Goal: Task Accomplishment & Management: Manage account settings

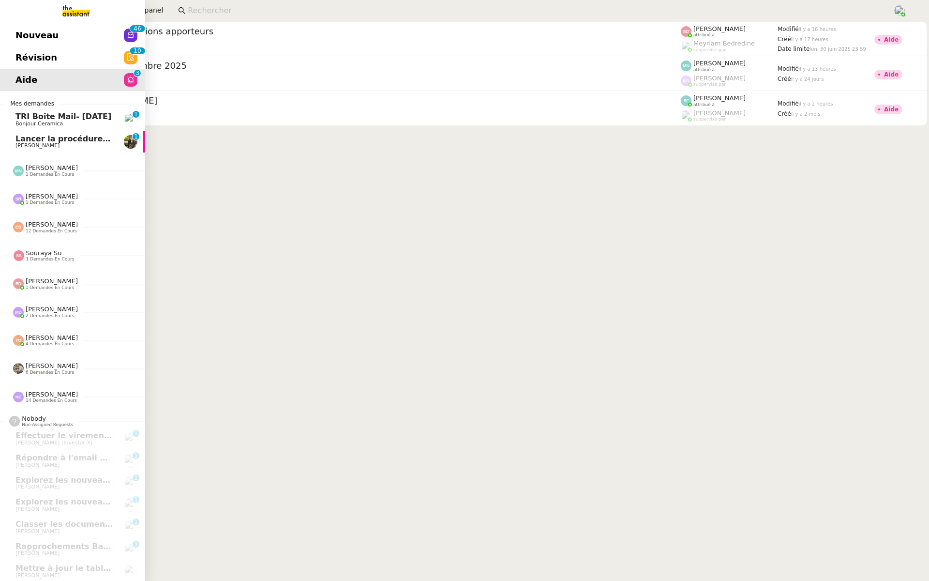
scroll to position [0, 1]
click at [17, 28] on span "Nouveau" at bounding box center [36, 35] width 43 height 15
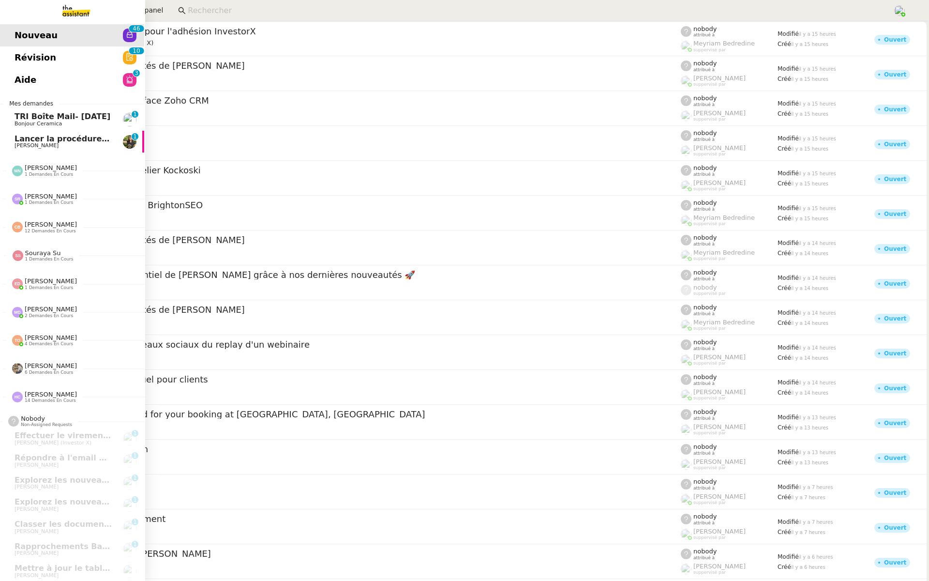
click at [17, 28] on span "Nouveau" at bounding box center [36, 35] width 43 height 15
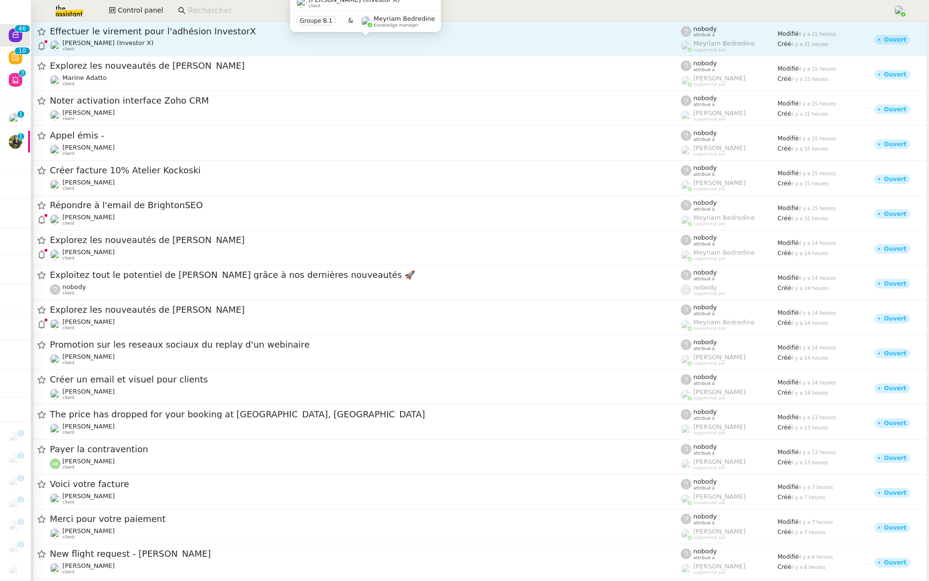
click at [385, 43] on div "Cédric Tempestini (Investor X) client" at bounding box center [365, 45] width 631 height 13
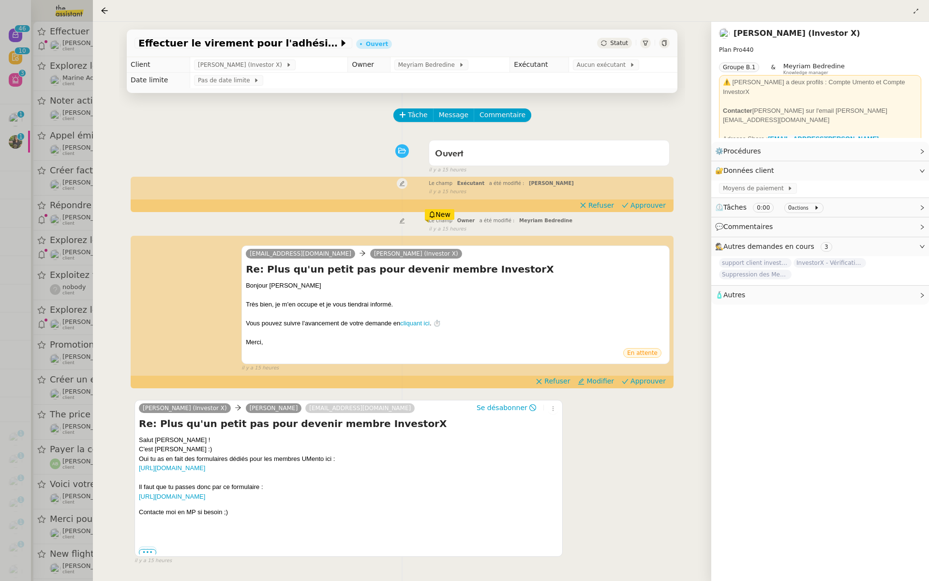
click at [15, 112] on div at bounding box center [464, 290] width 929 height 581
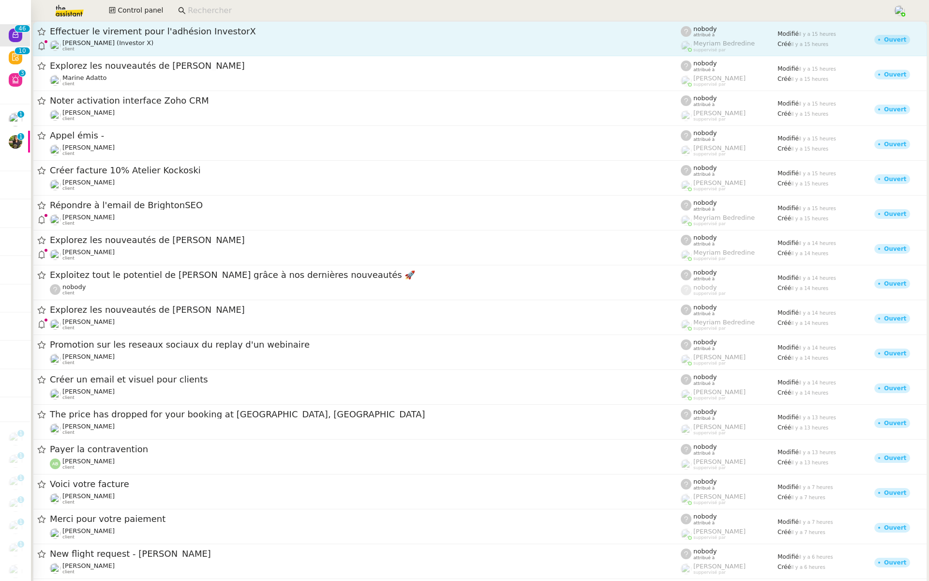
click at [167, 38] on div "Effectuer le virement pour l'adhésion InvestorX Cédric Tempestini (Investor X) …" at bounding box center [365, 39] width 631 height 26
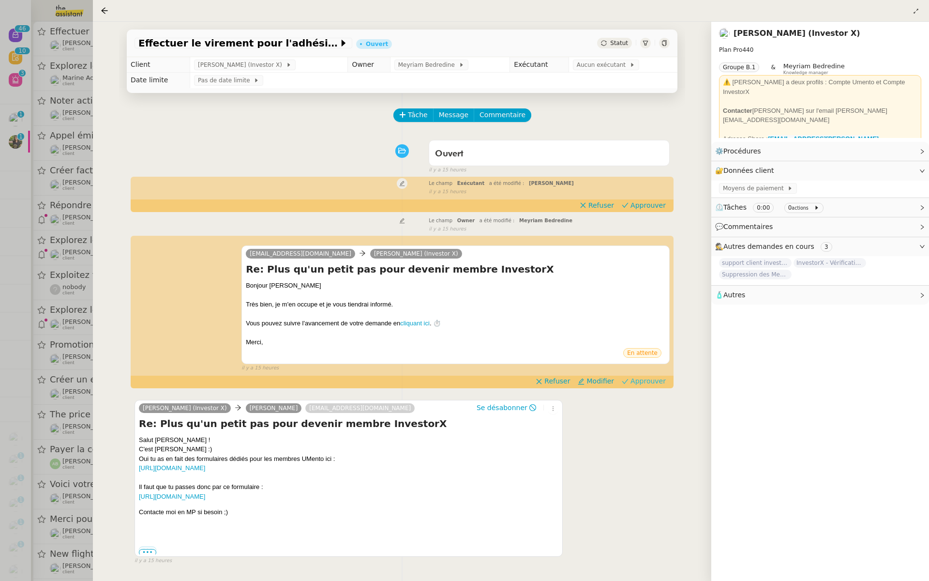
click at [651, 378] on span "Approuver" at bounding box center [648, 381] width 35 height 10
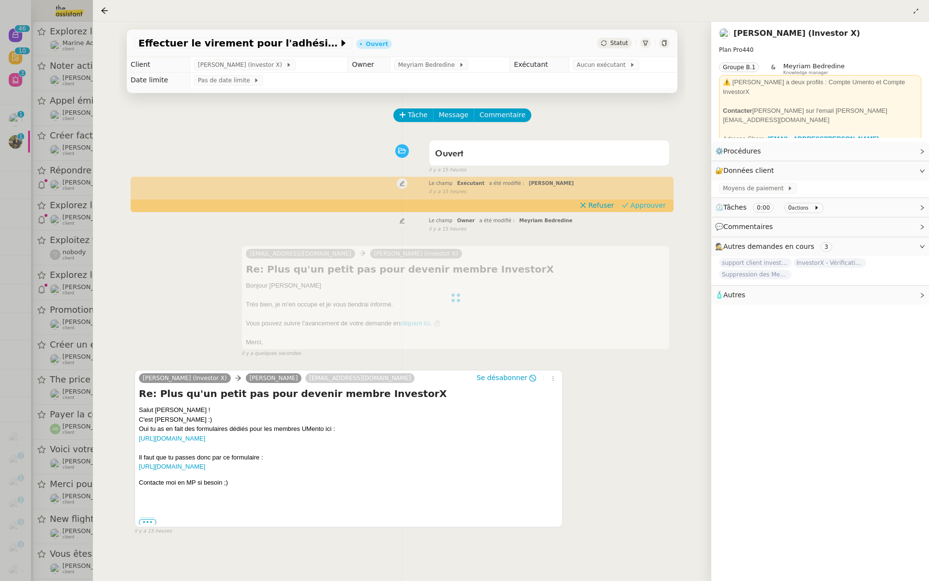
click at [646, 206] on span "Approuver" at bounding box center [648, 205] width 35 height 10
click at [38, 79] on div at bounding box center [464, 290] width 929 height 581
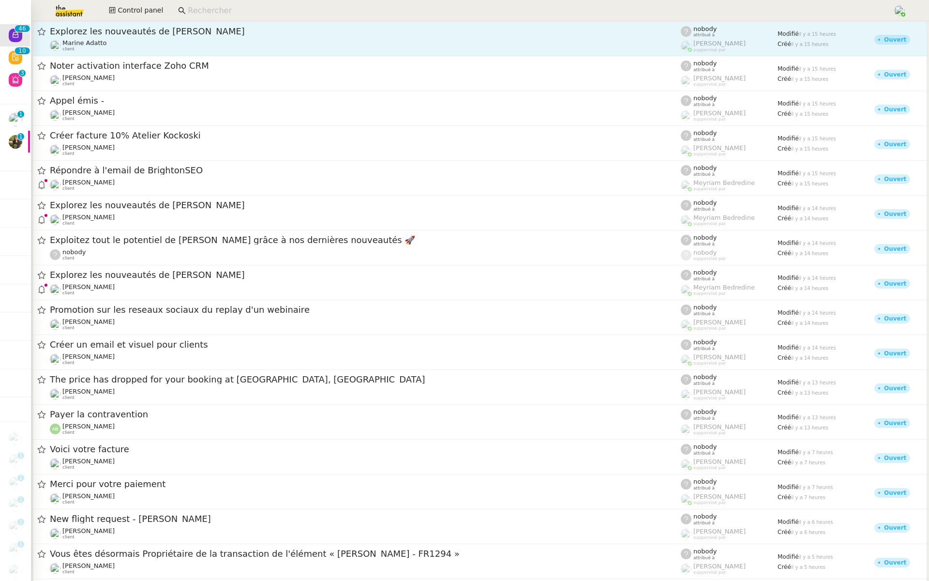
click at [172, 31] on span "Explorez les nouveautés de Pennylane" at bounding box center [365, 31] width 631 height 9
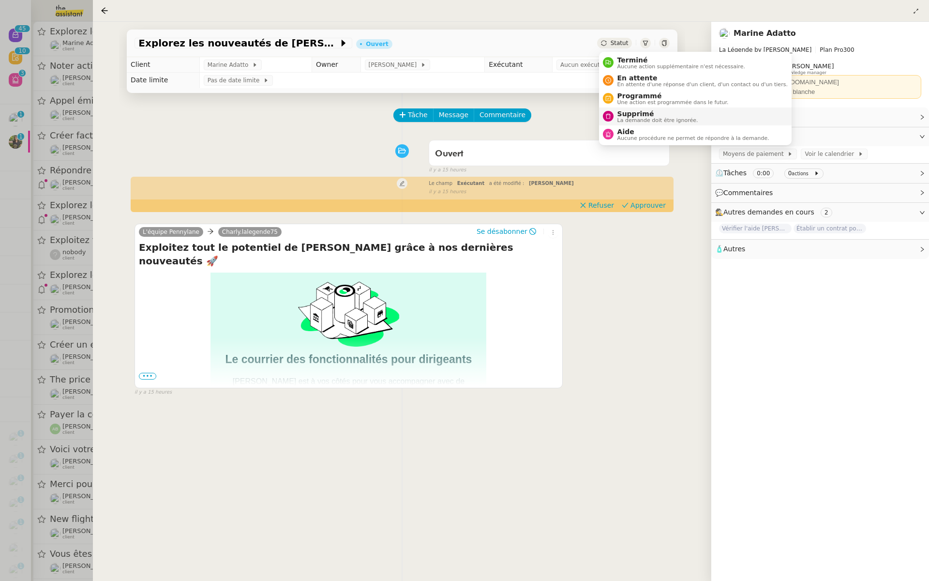
click at [624, 118] on span "La demande doit être ignorée." at bounding box center [658, 120] width 81 height 5
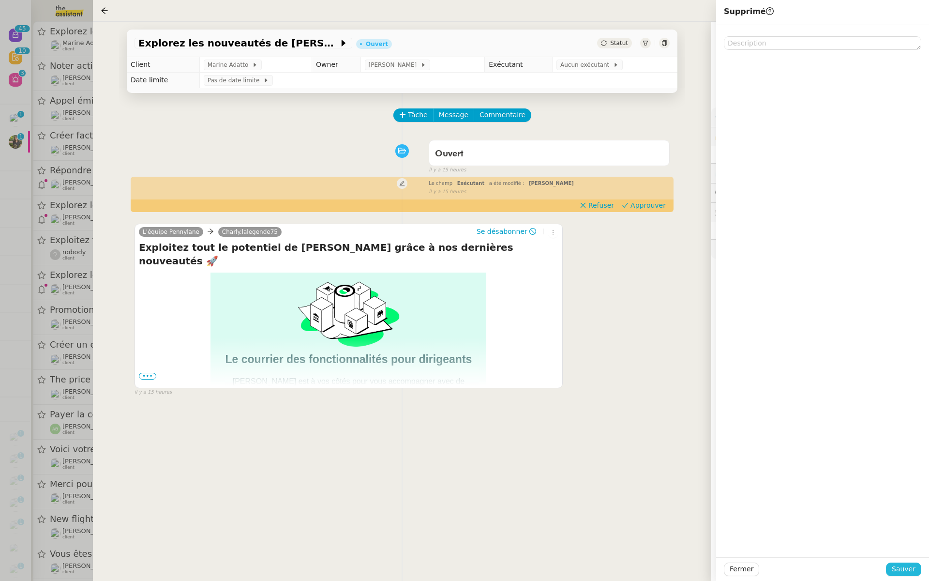
click at [900, 575] on button "Sauver" at bounding box center [903, 569] width 35 height 14
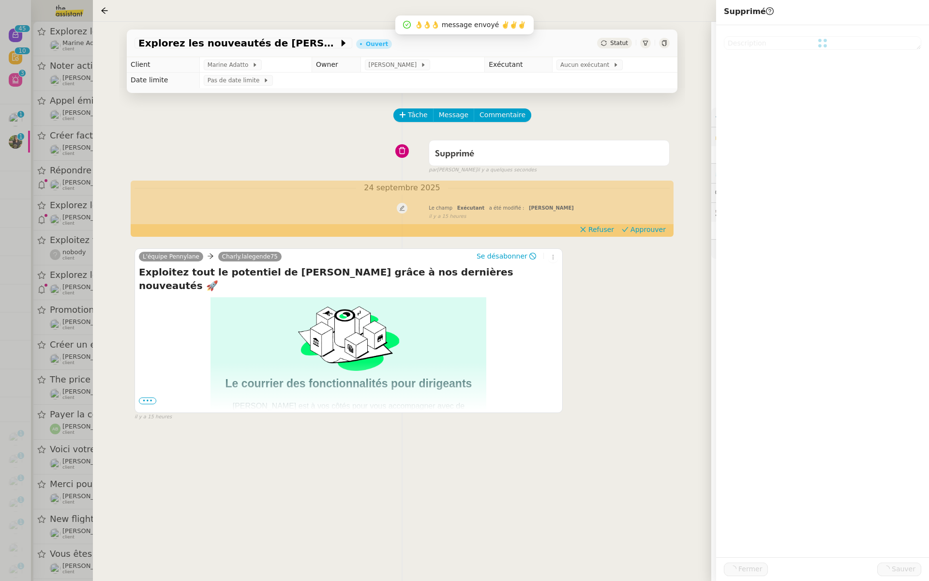
click at [105, 218] on div "Explorez les nouveautés de Pennylane Ouvert Statut Client Marine Adatto Owner R…" at bounding box center [402, 301] width 619 height 559
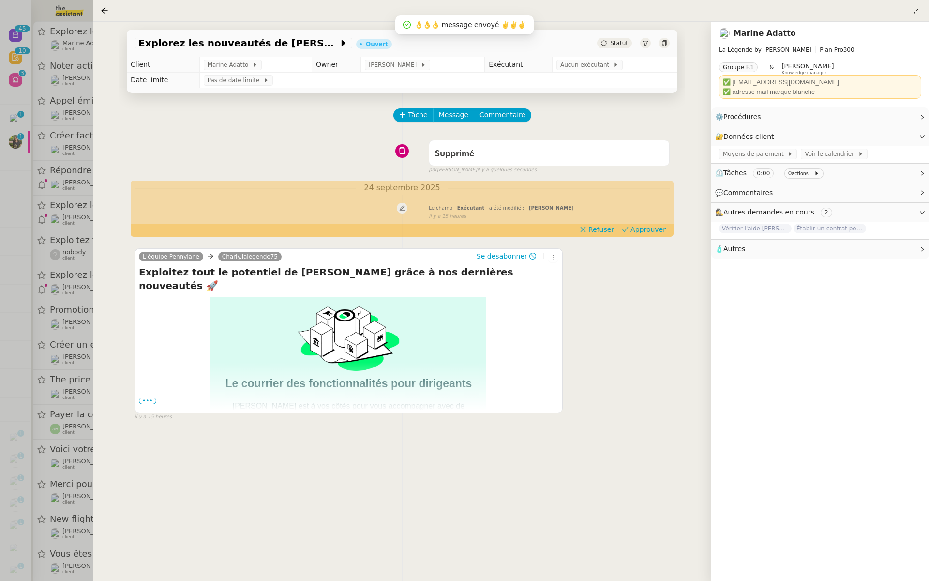
click at [47, 200] on div at bounding box center [464, 290] width 929 height 581
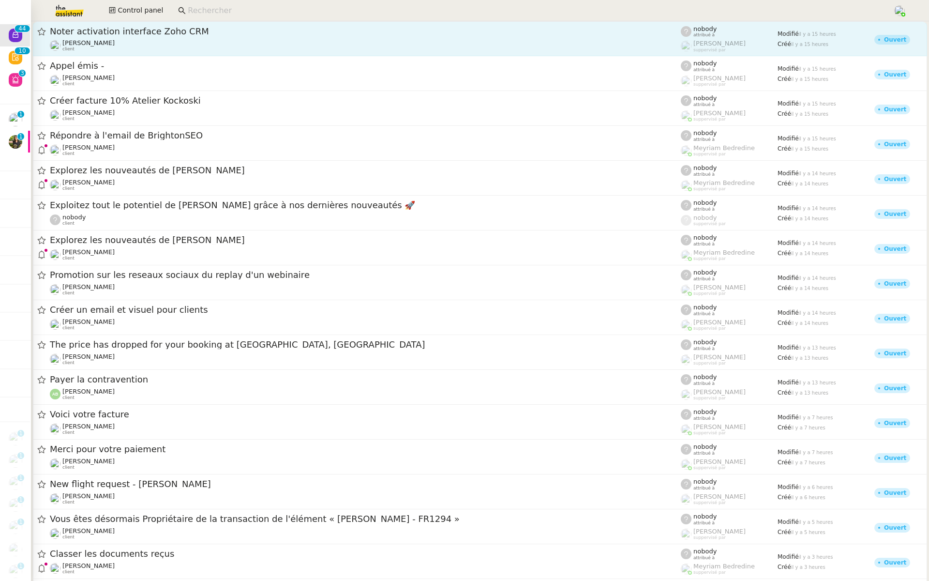
click at [169, 40] on div "[PERSON_NAME] client" at bounding box center [365, 45] width 631 height 13
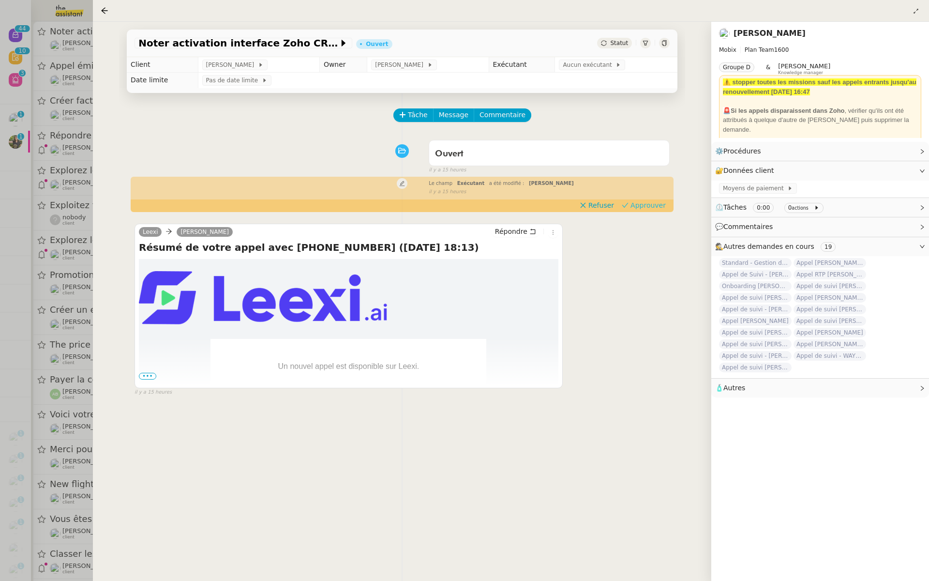
click at [653, 205] on span "Approuver" at bounding box center [648, 205] width 35 height 10
click at [63, 52] on div at bounding box center [464, 290] width 929 height 581
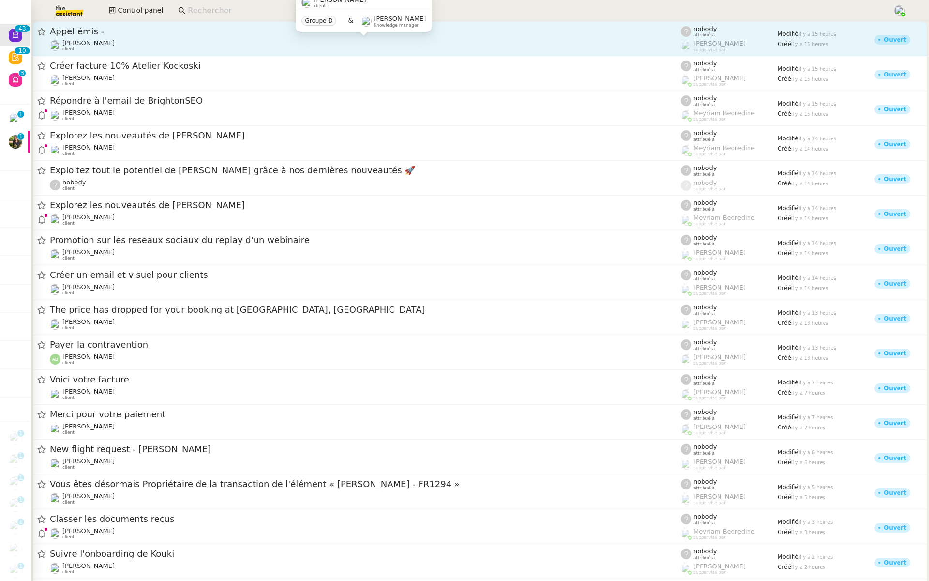
click at [172, 43] on div "Maria-Daniele Killy client" at bounding box center [365, 45] width 631 height 13
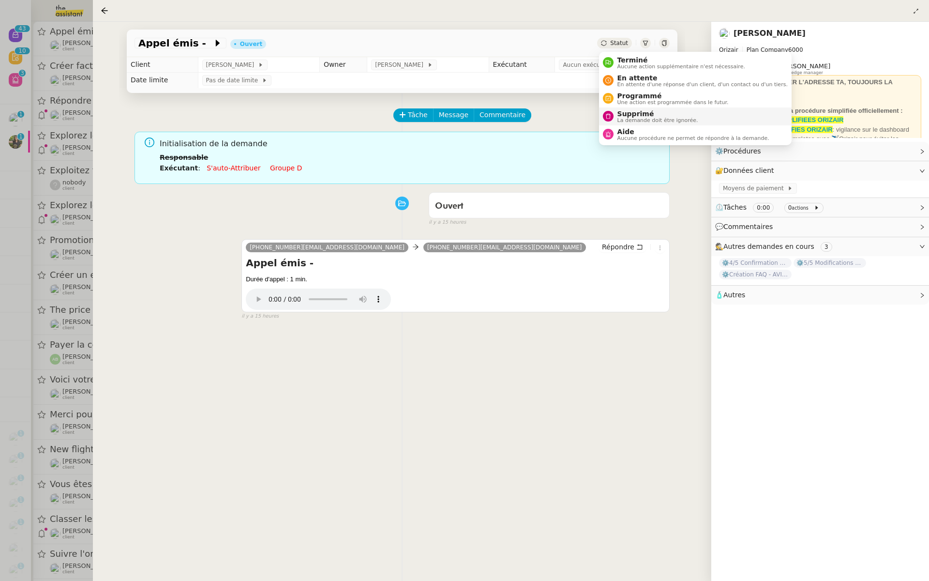
click at [623, 115] on span "Supprimé" at bounding box center [658, 114] width 81 height 8
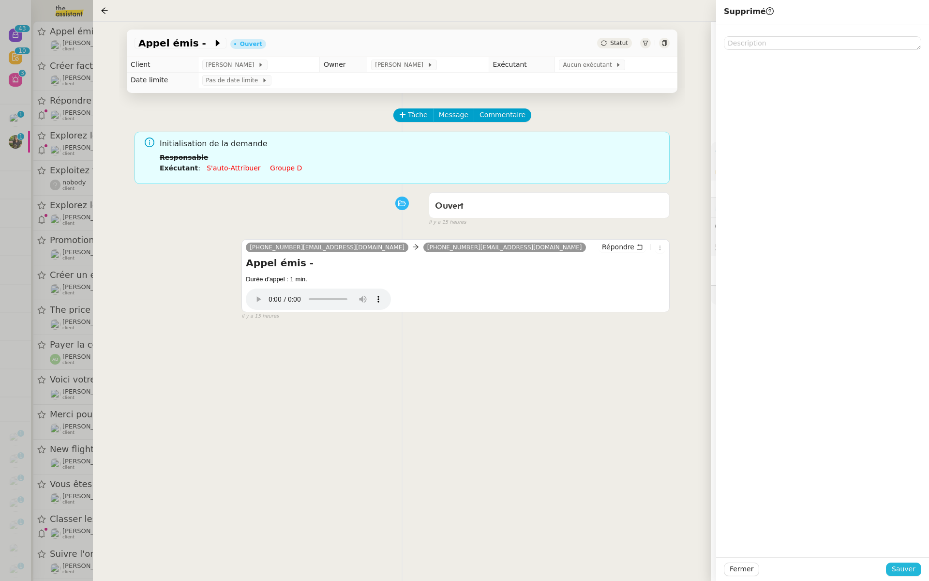
click at [904, 570] on span "Sauver" at bounding box center [904, 568] width 24 height 11
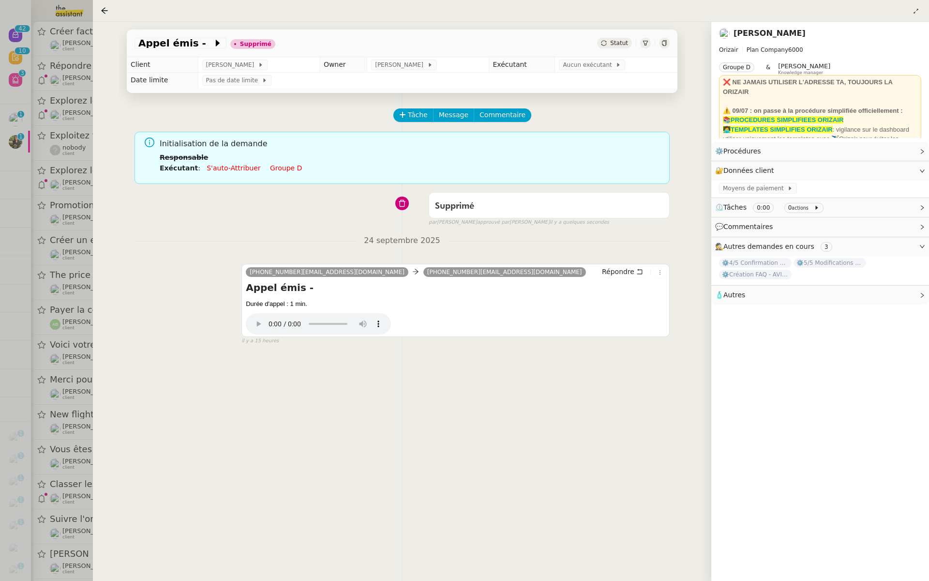
click at [29, 151] on div at bounding box center [464, 290] width 929 height 581
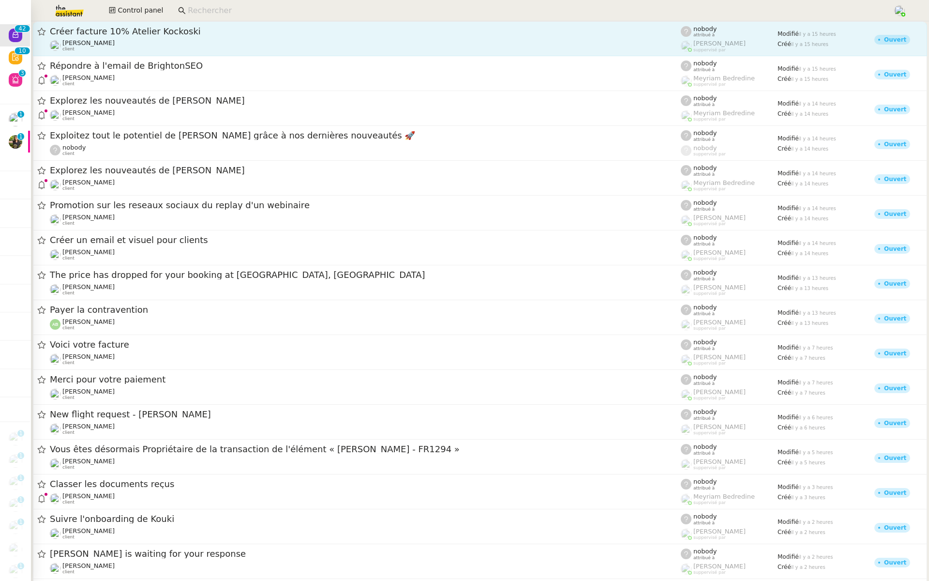
click at [181, 25] on link "Créer facture 10% Atelier Kockoski Gabrielle Tavernier client nobody attribué à…" at bounding box center [480, 38] width 894 height 35
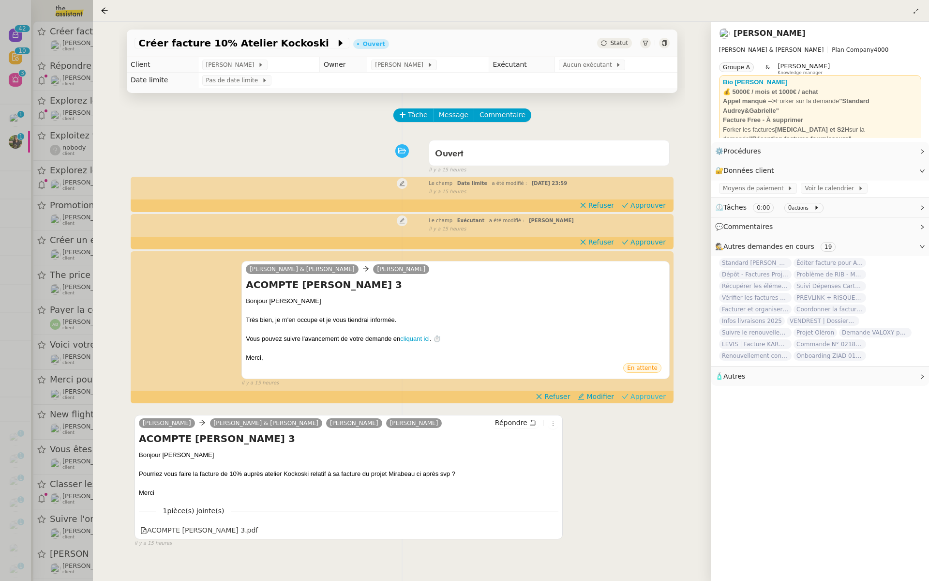
click at [655, 395] on span "Approuver" at bounding box center [648, 397] width 35 height 10
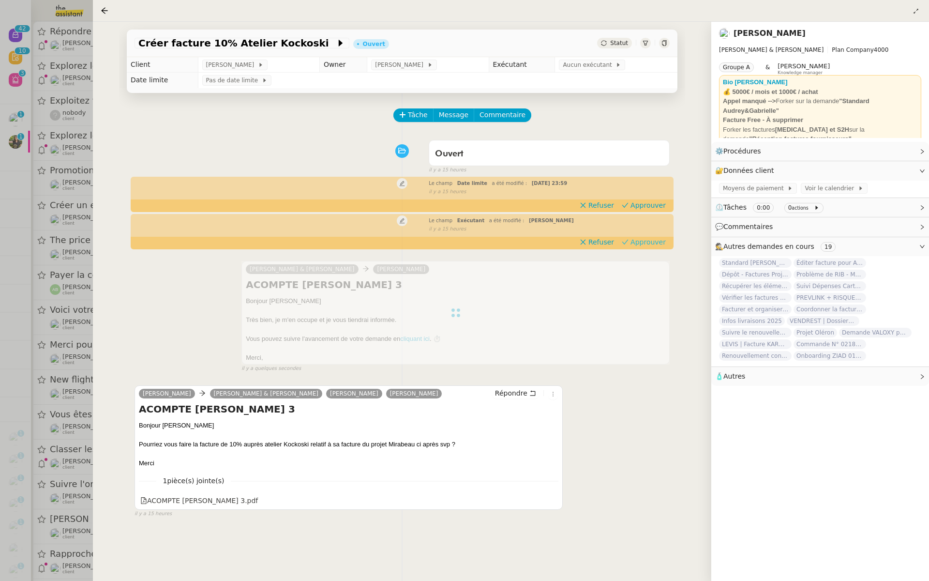
click at [649, 245] on span "Approuver" at bounding box center [648, 242] width 35 height 10
click at [646, 203] on span "Approuver" at bounding box center [648, 205] width 35 height 10
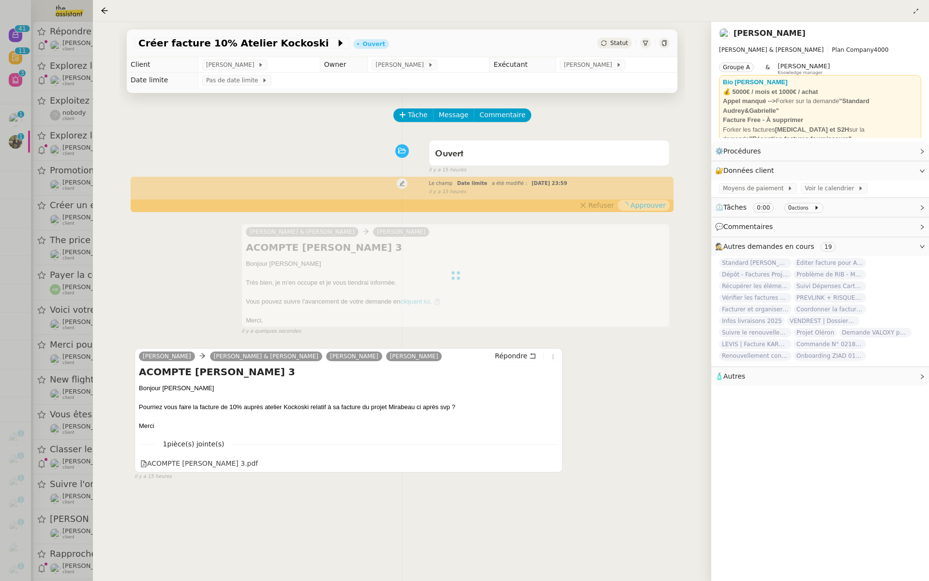
click at [56, 98] on div at bounding box center [464, 290] width 929 height 581
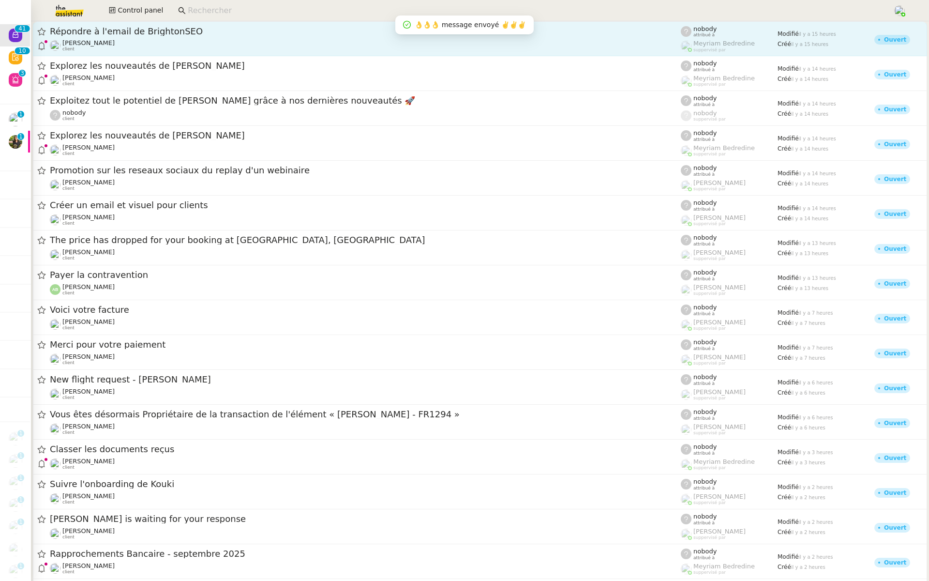
click at [157, 22] on link "Répondre à l'email de BrightonSEO Julien Decroix client nobody attribué à Meyri…" at bounding box center [480, 38] width 894 height 35
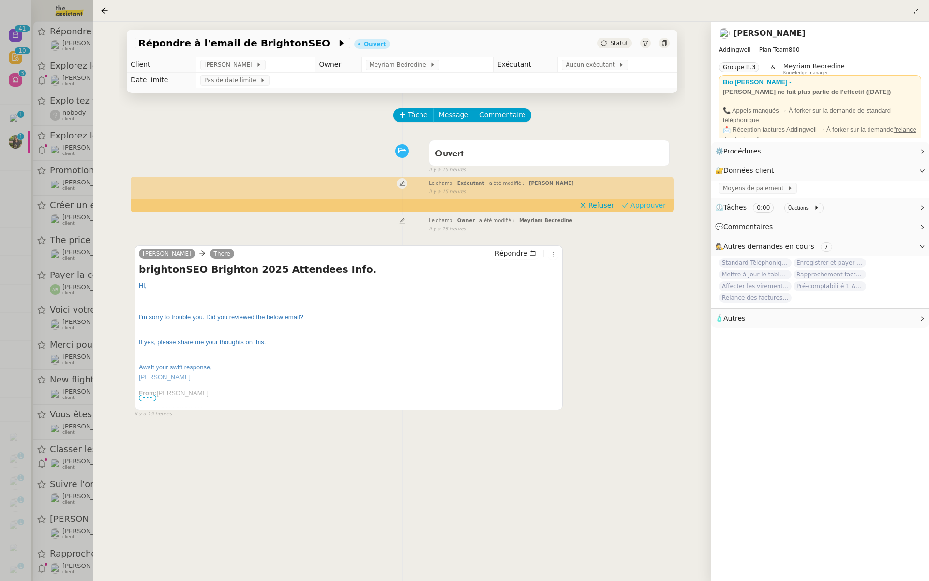
click at [656, 205] on span "Approuver" at bounding box center [648, 205] width 35 height 10
click at [33, 121] on div at bounding box center [464, 290] width 929 height 581
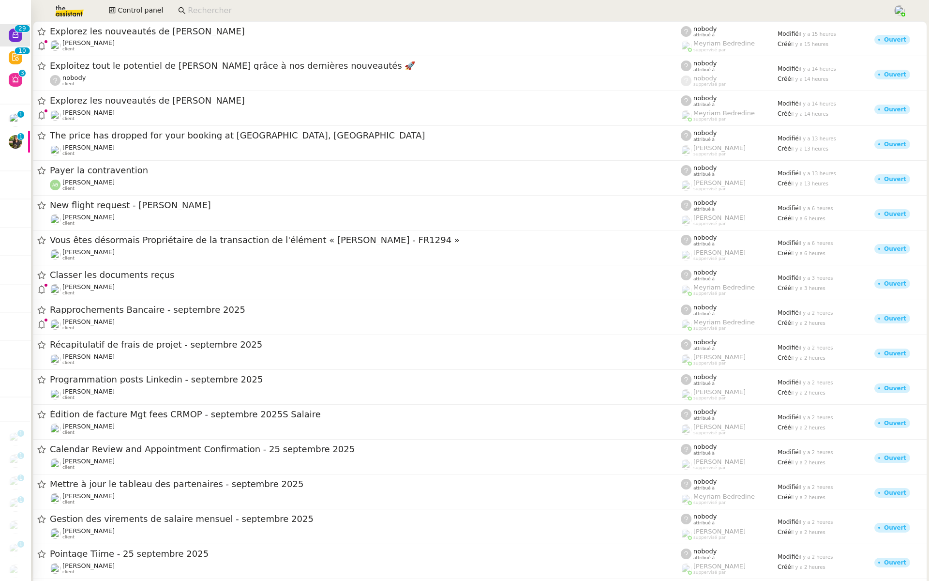
click at [268, 43] on div "Mathilde Borel client" at bounding box center [365, 45] width 631 height 13
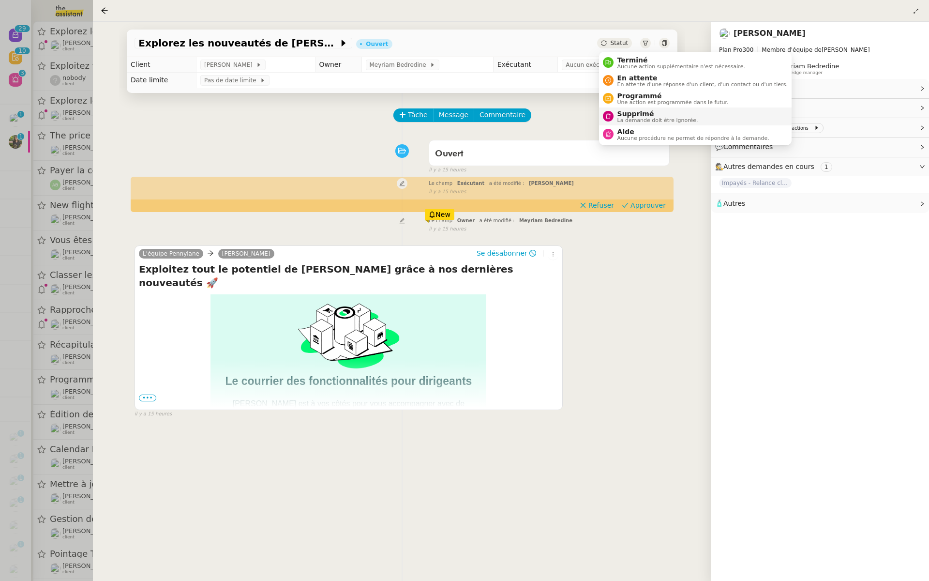
click at [618, 119] on span "La demande doit être ignorée." at bounding box center [658, 120] width 81 height 5
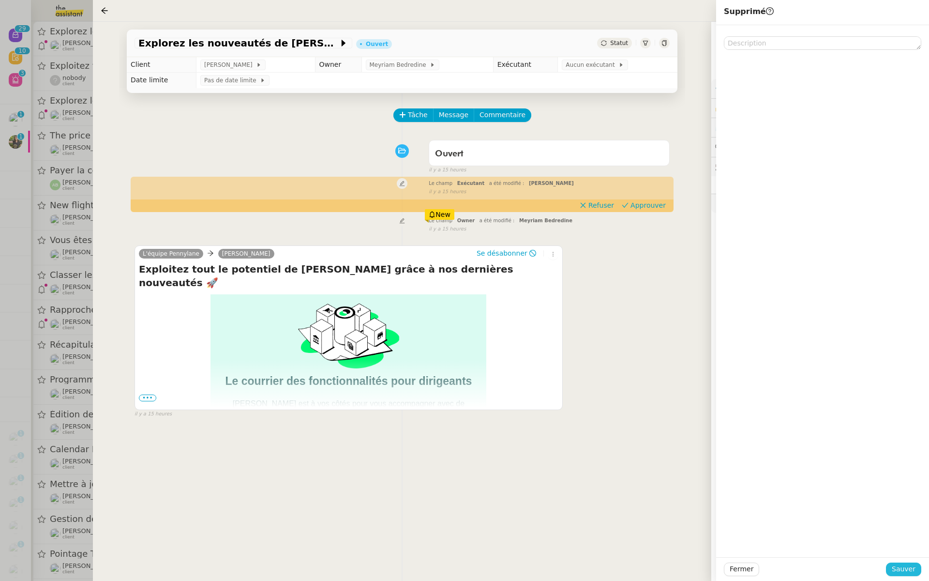
click at [895, 575] on button "Sauver" at bounding box center [903, 569] width 35 height 14
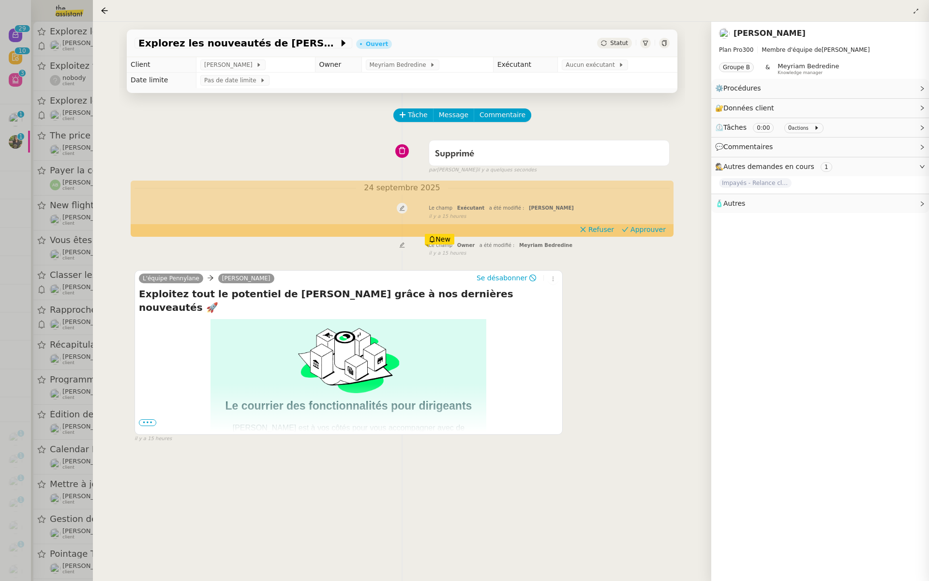
click at [44, 191] on div at bounding box center [464, 290] width 929 height 581
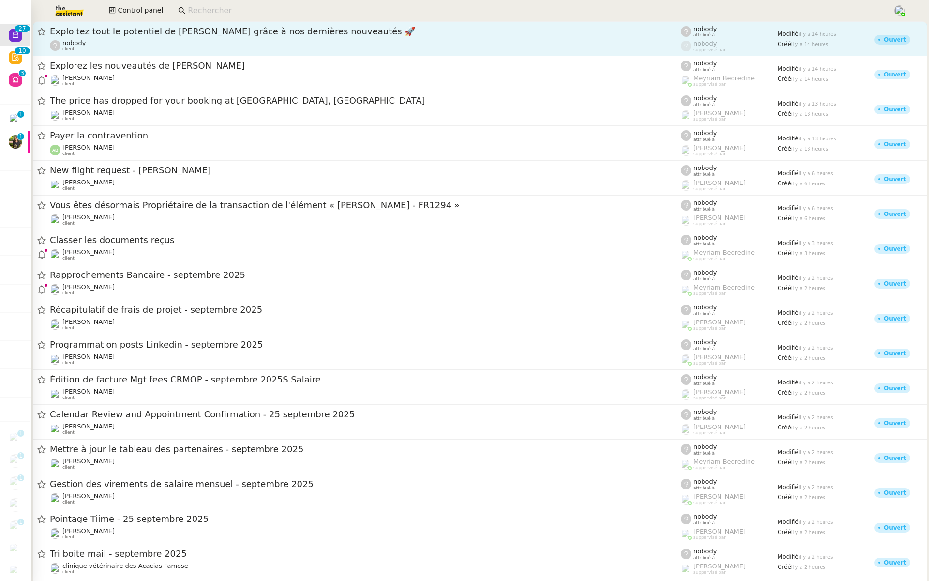
click at [173, 34] on span "Exploitez tout le potentiel de Pennylane grâce à nos dernières nouveautés 🚀" at bounding box center [365, 31] width 631 height 9
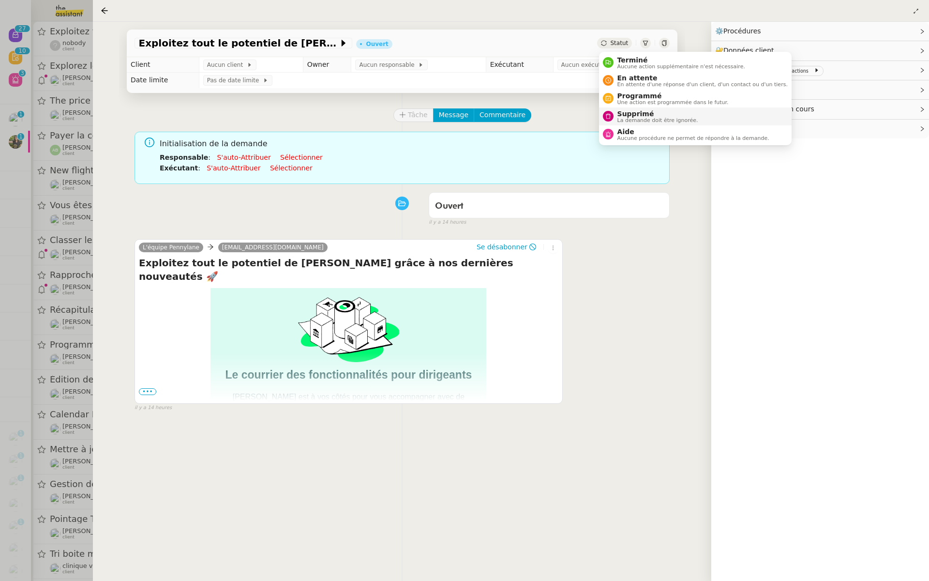
click at [619, 116] on span "Supprimé" at bounding box center [658, 114] width 81 height 8
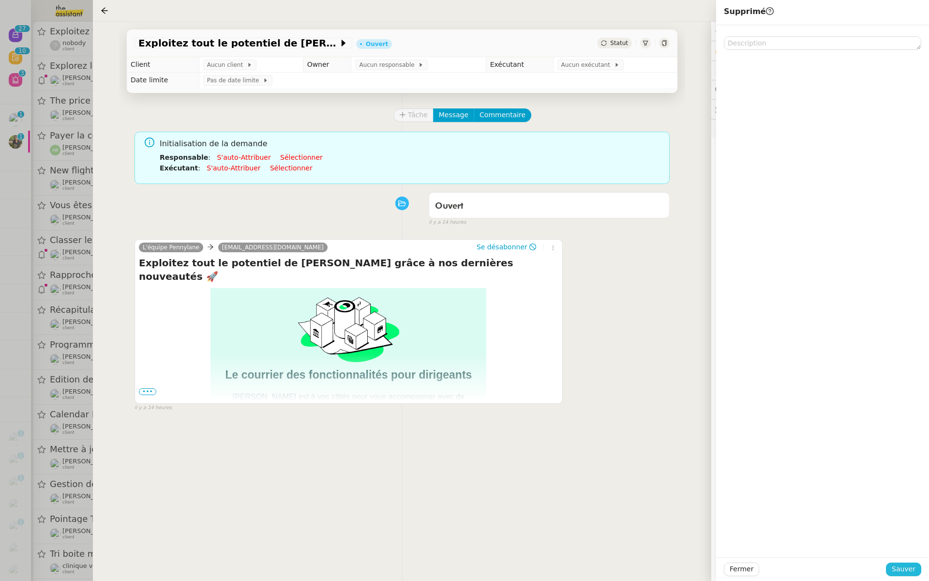
click at [901, 574] on span "Sauver" at bounding box center [904, 568] width 24 height 11
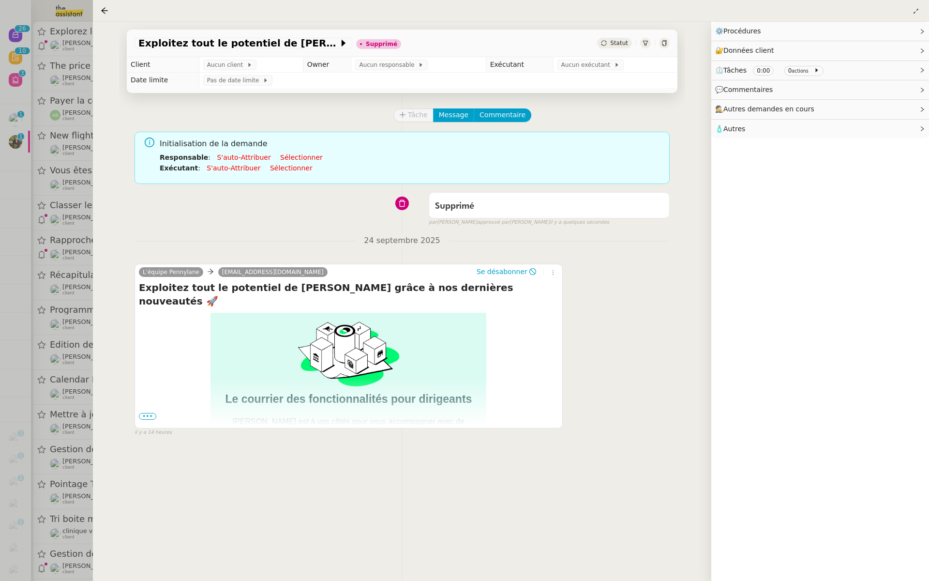
click at [45, 93] on div at bounding box center [464, 290] width 929 height 581
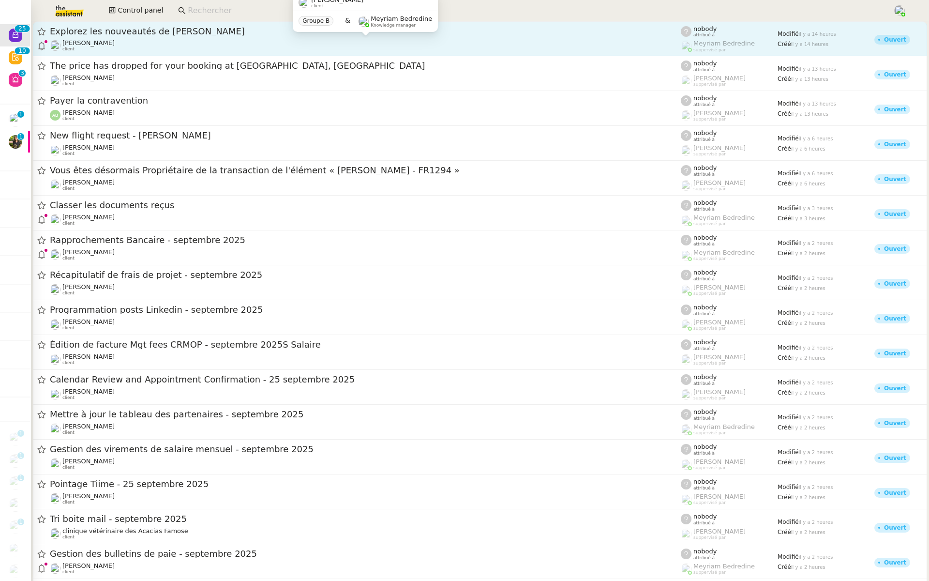
click at [159, 41] on div "Genevieve Landsmann client" at bounding box center [365, 45] width 631 height 13
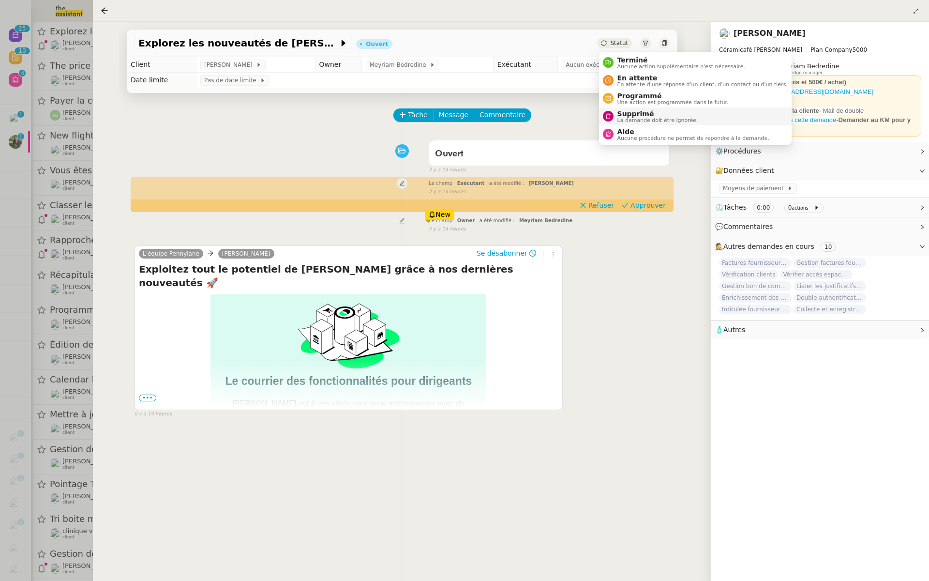
click at [620, 118] on span "La demande doit être ignorée." at bounding box center [658, 120] width 81 height 5
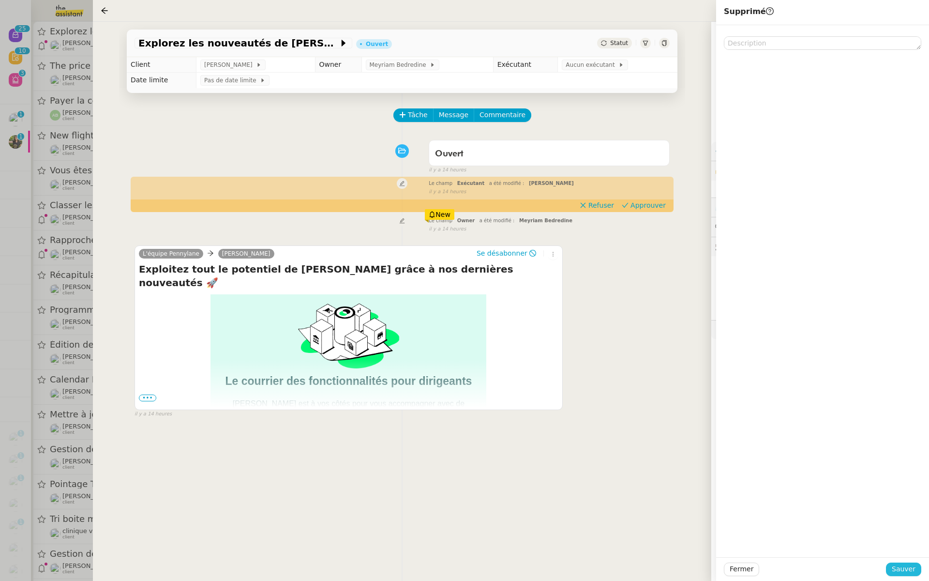
click at [902, 564] on span "Sauver" at bounding box center [904, 568] width 24 height 11
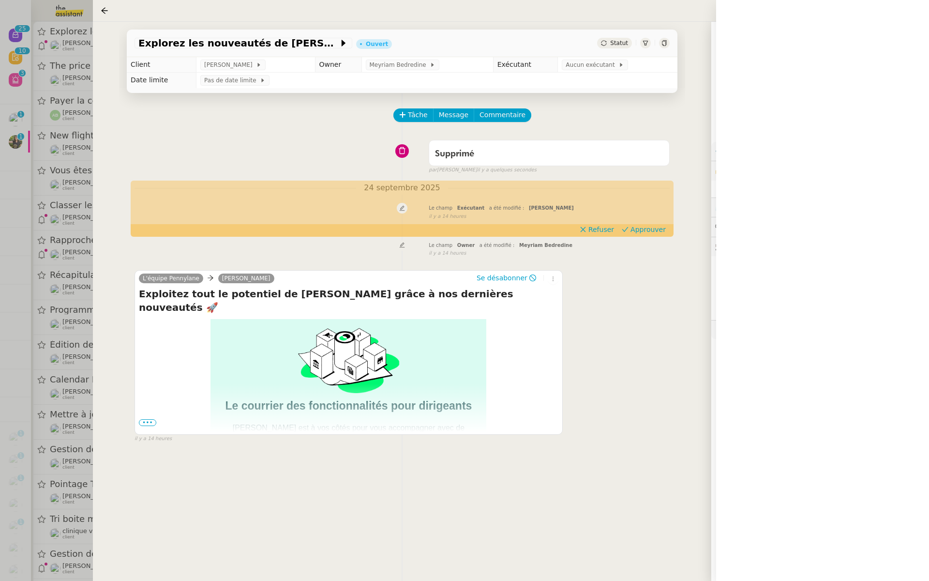
click at [5, 155] on div at bounding box center [464, 290] width 929 height 581
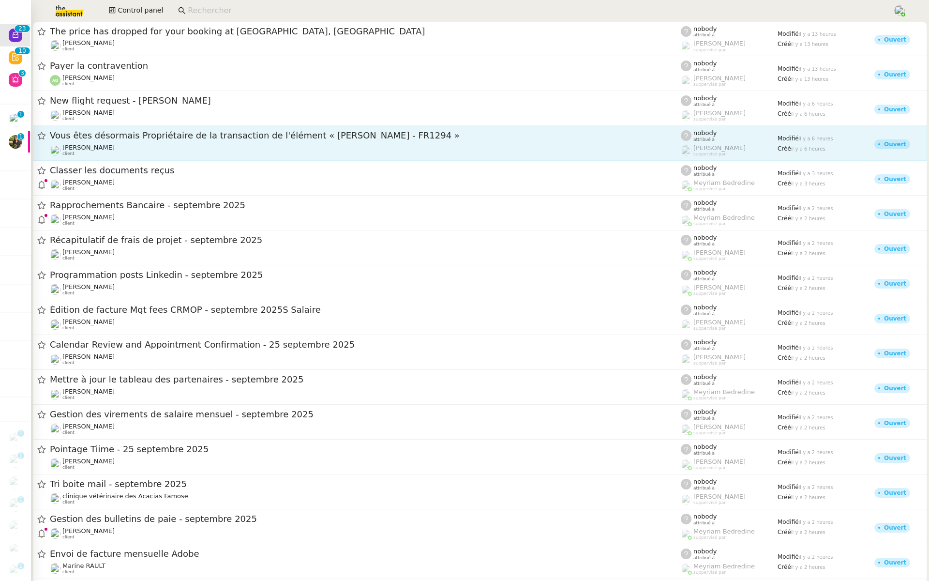
click at [178, 43] on div "[PERSON_NAME] client" at bounding box center [365, 45] width 631 height 13
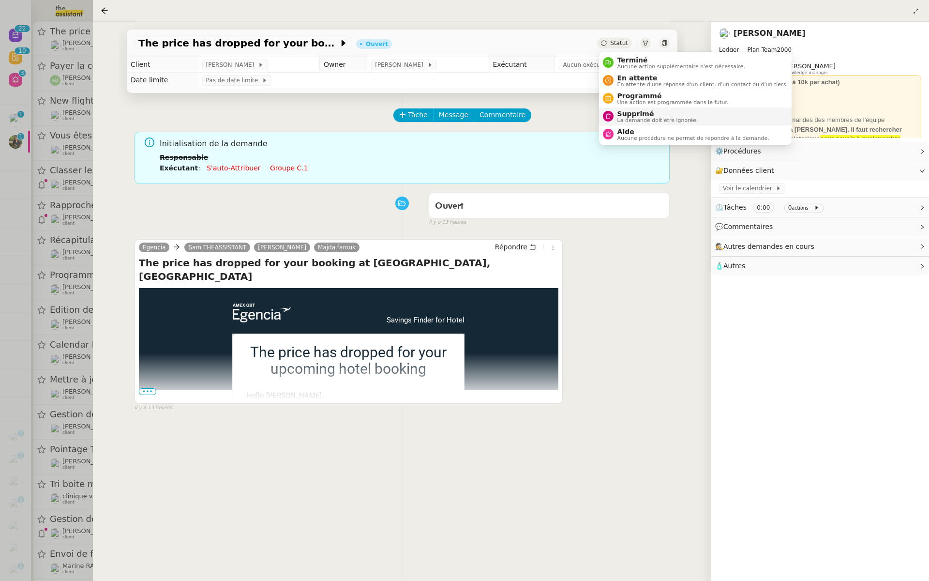
click at [619, 119] on span "La demande doit être ignorée." at bounding box center [658, 120] width 81 height 5
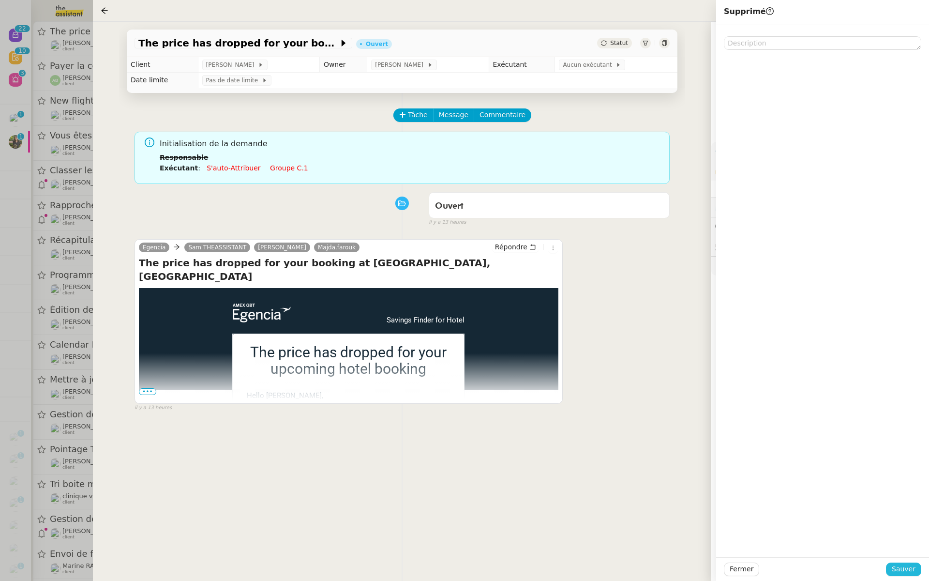
click at [901, 567] on span "Sauver" at bounding box center [904, 568] width 24 height 11
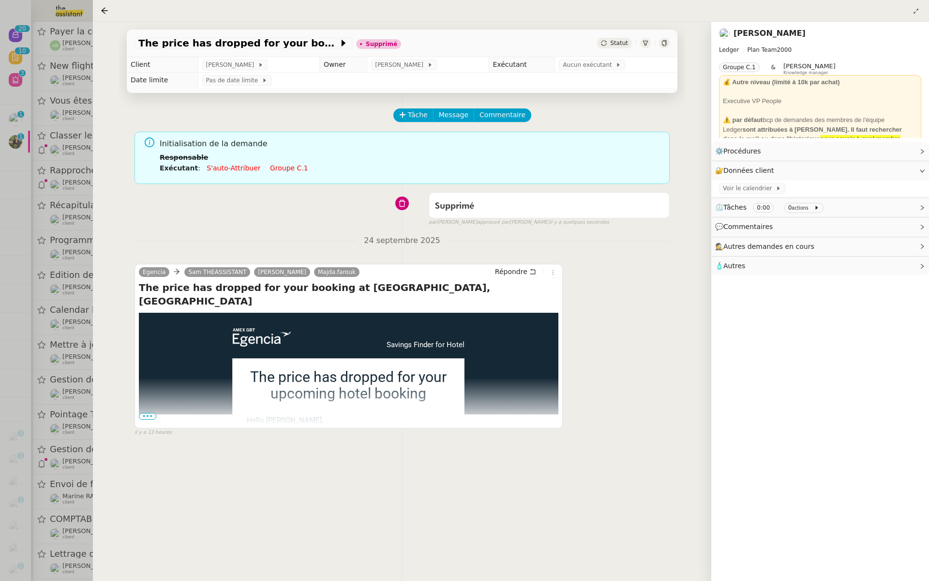
click at [34, 85] on div at bounding box center [464, 290] width 929 height 581
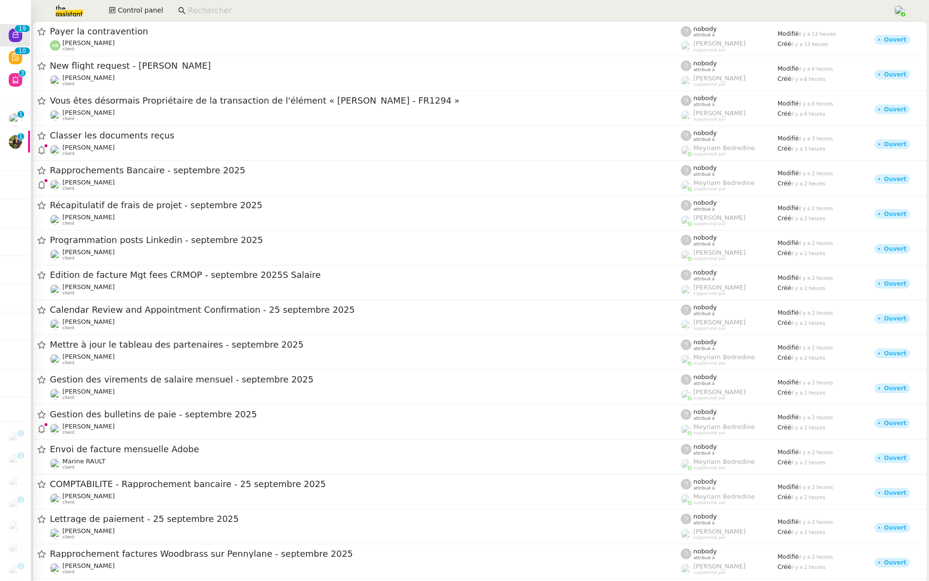
click at [195, 35] on span "Payer la contravention" at bounding box center [365, 31] width 631 height 9
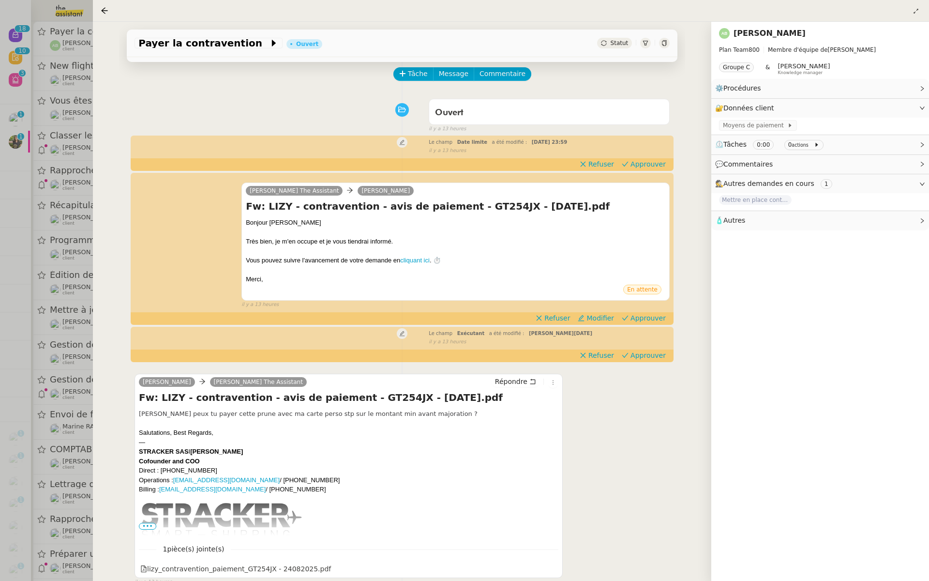
scroll to position [79, 0]
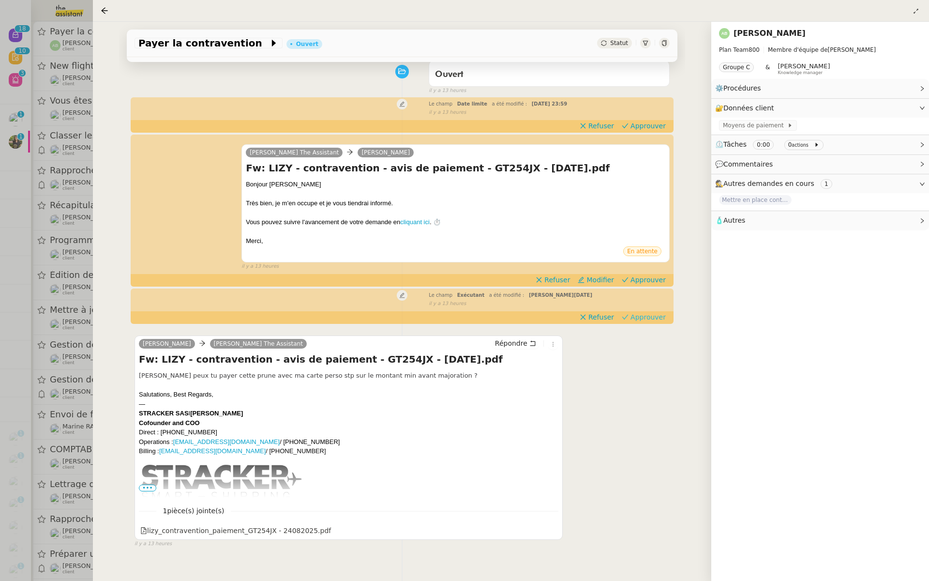
click at [652, 318] on span "Approuver" at bounding box center [648, 317] width 35 height 10
click at [652, 279] on span "Approuver" at bounding box center [648, 280] width 35 height 10
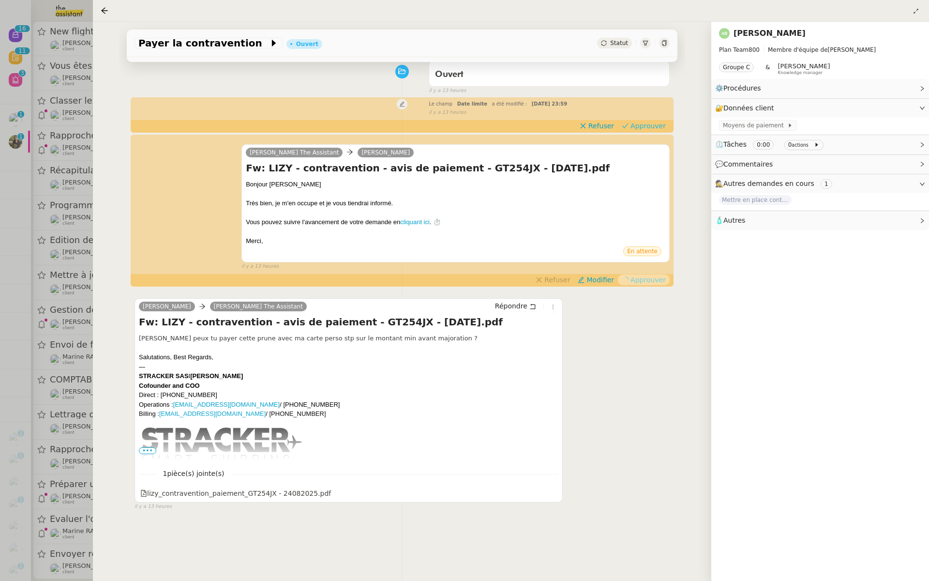
scroll to position [0, 0]
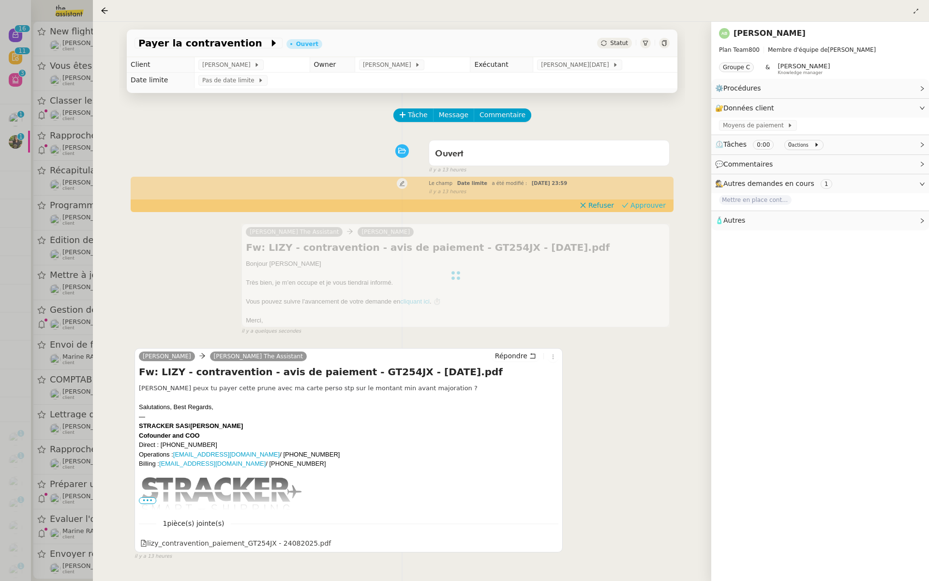
click at [655, 206] on span "Approuver" at bounding box center [648, 205] width 35 height 10
click at [73, 79] on div at bounding box center [464, 290] width 929 height 581
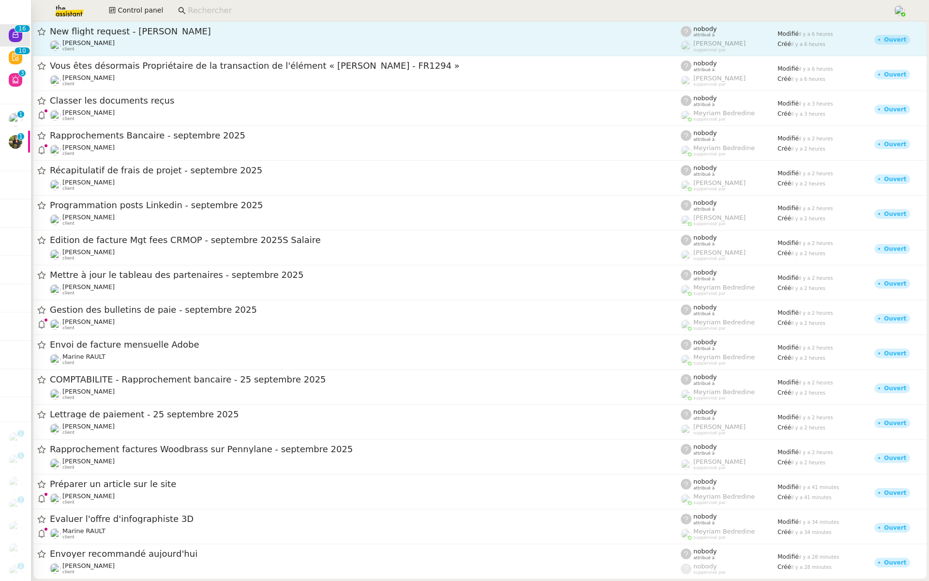
click at [234, 42] on div "Louis Frei client" at bounding box center [365, 45] width 631 height 13
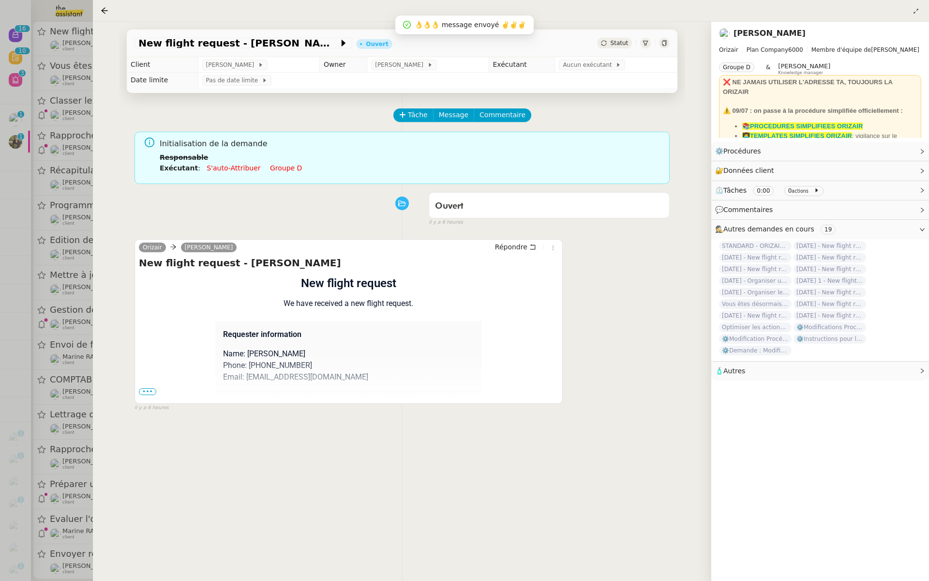
click at [147, 389] on span "•••" at bounding box center [147, 391] width 17 height 7
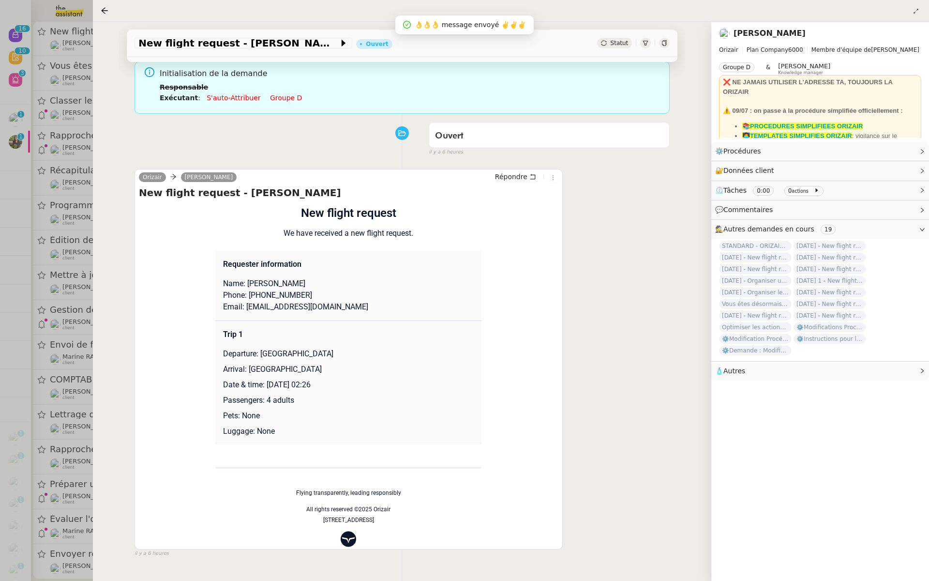
scroll to position [124, 0]
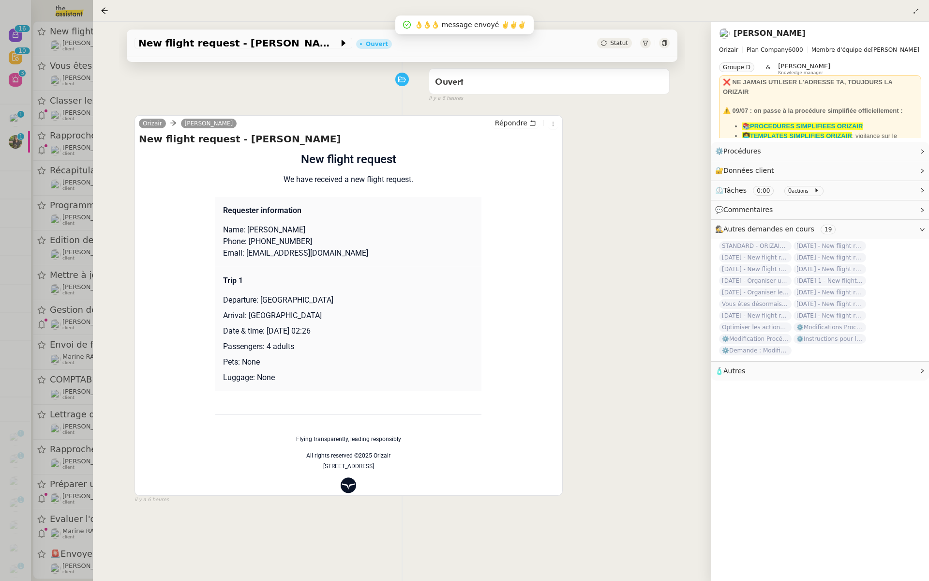
drag, startPoint x: 331, startPoint y: 332, endPoint x: 267, endPoint y: 332, distance: 63.9
click at [267, 332] on p "Date & time: 12th January 2026 02:26" at bounding box center [348, 331] width 251 height 12
copy p "12th January 2026"
click at [170, 42] on span "New flight request - Suham Chabak" at bounding box center [238, 43] width 200 height 10
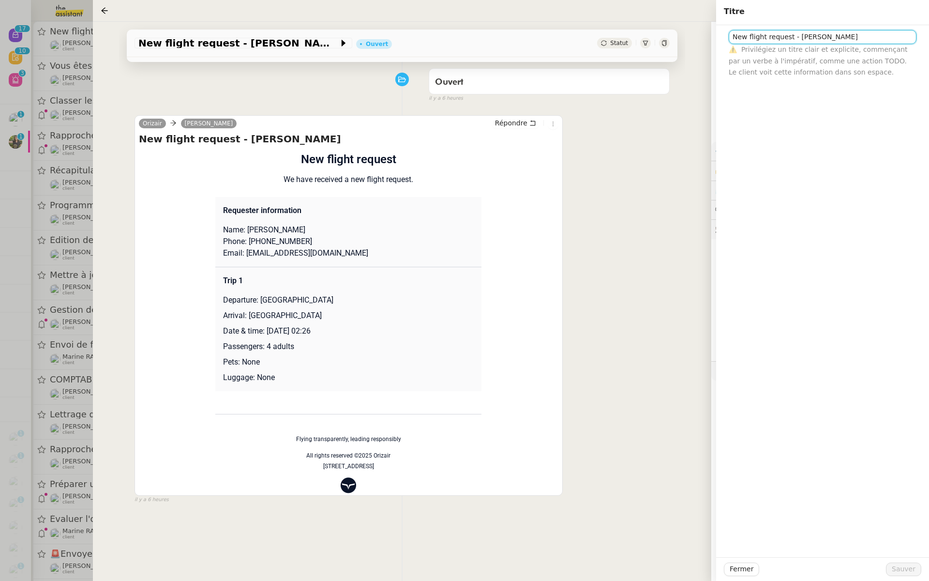
click at [732, 37] on input "New flight request - Suham Chabak" at bounding box center [823, 37] width 188 height 14
click at [734, 36] on input "New flight request - Suham Chabak" at bounding box center [823, 37] width 188 height 14
paste input "12th January 2026"
type input "12th January 2026- New flight request - Suham Chabak"
click at [904, 573] on span "Sauver" at bounding box center [904, 568] width 24 height 11
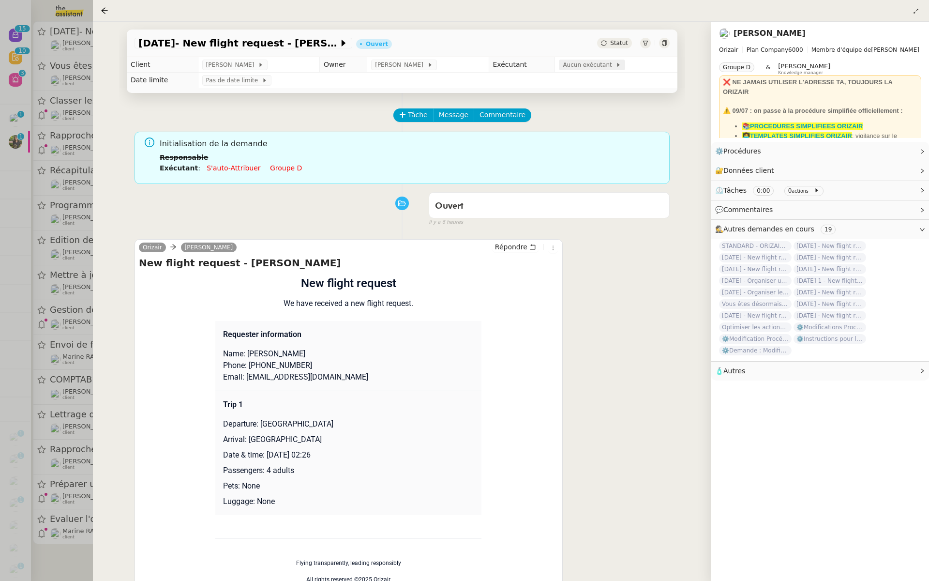
click at [585, 64] on span "Aucun exécutant" at bounding box center [589, 65] width 53 height 10
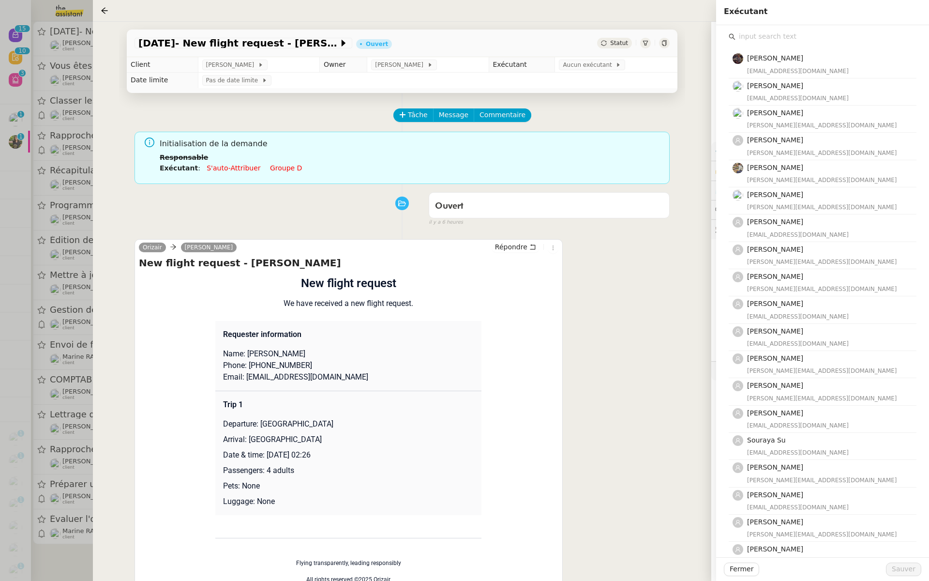
click at [760, 39] on input "text" at bounding box center [826, 36] width 181 height 13
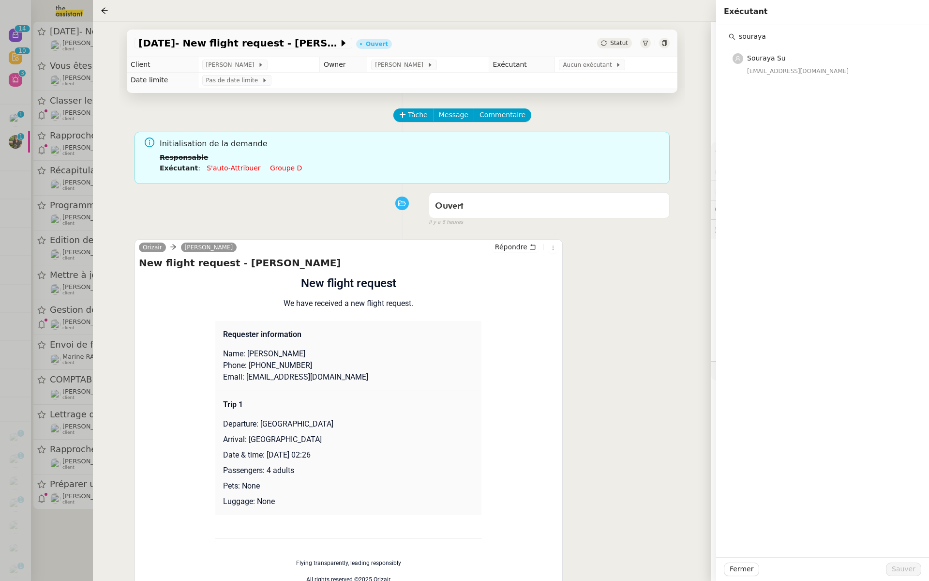
type input "souraya"
click at [783, 83] on div "souraya Souraya Su souraya@team.theassistant.com" at bounding box center [822, 291] width 213 height 532
click at [784, 65] on div "Souraya Su souraya@team.theassistant.com" at bounding box center [829, 64] width 164 height 23
click at [902, 565] on span "Sauver" at bounding box center [904, 568] width 24 height 11
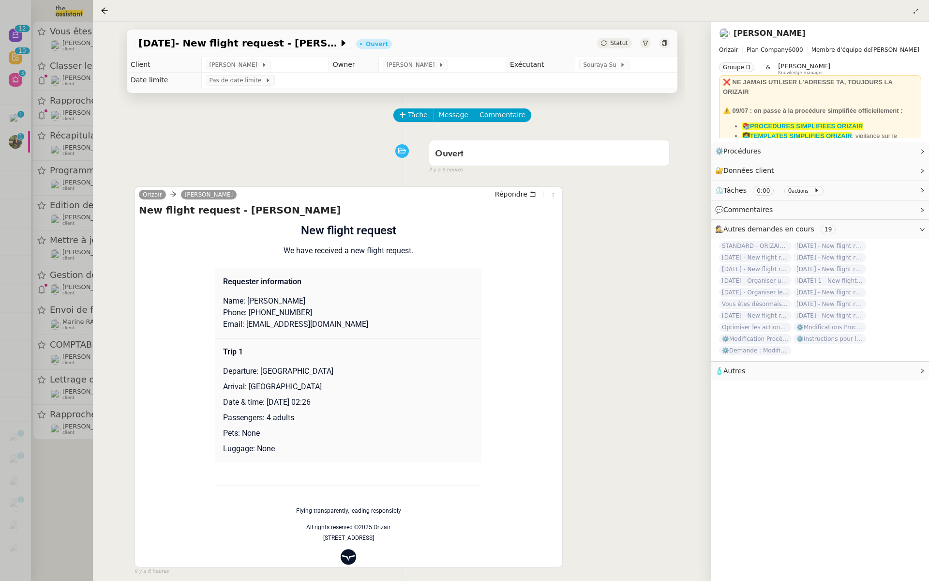
click at [66, 201] on div at bounding box center [464, 290] width 929 height 581
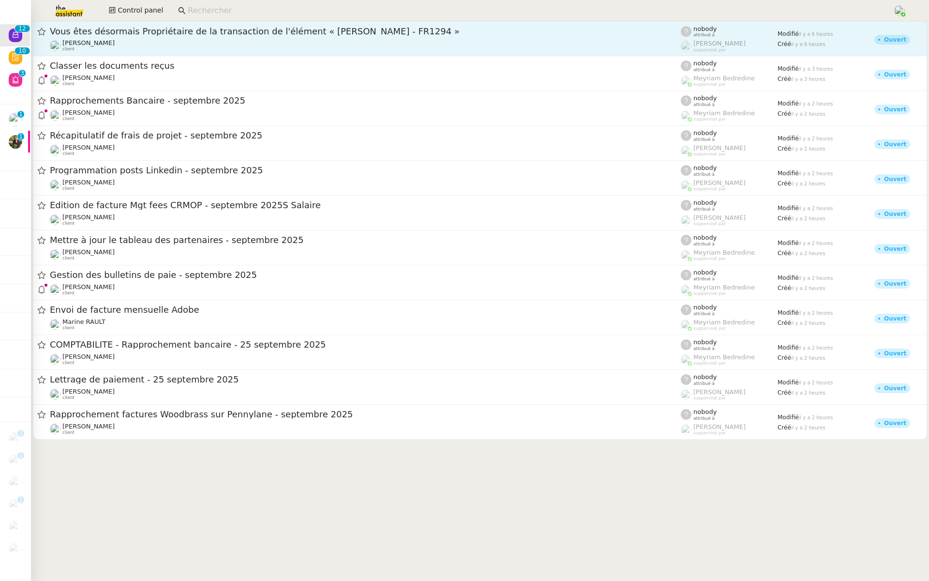
click at [162, 38] on div "Vous êtes désormais Propriétaire de la transaction de l'élément « Suham Chabak …" at bounding box center [365, 39] width 631 height 26
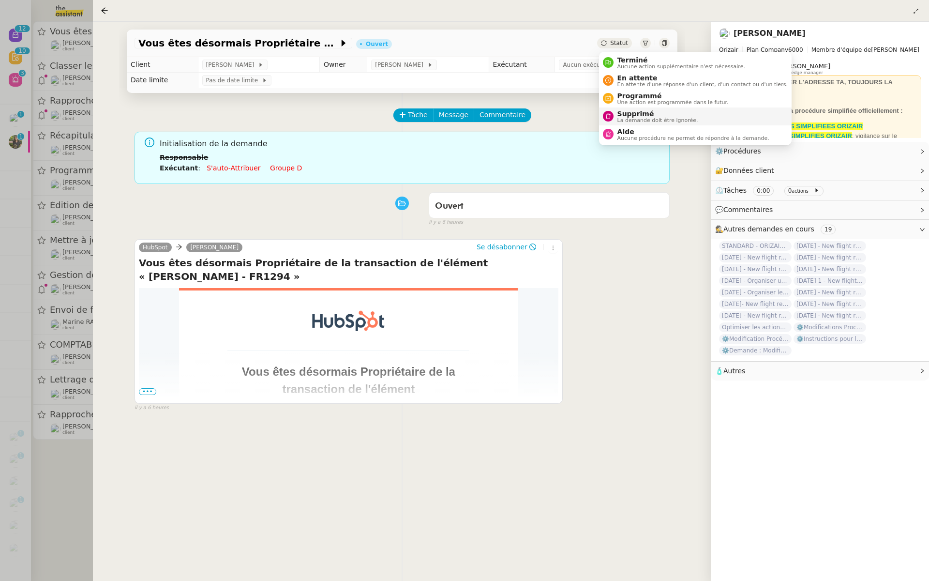
click at [628, 122] on span "La demande doit être ignorée." at bounding box center [658, 120] width 81 height 5
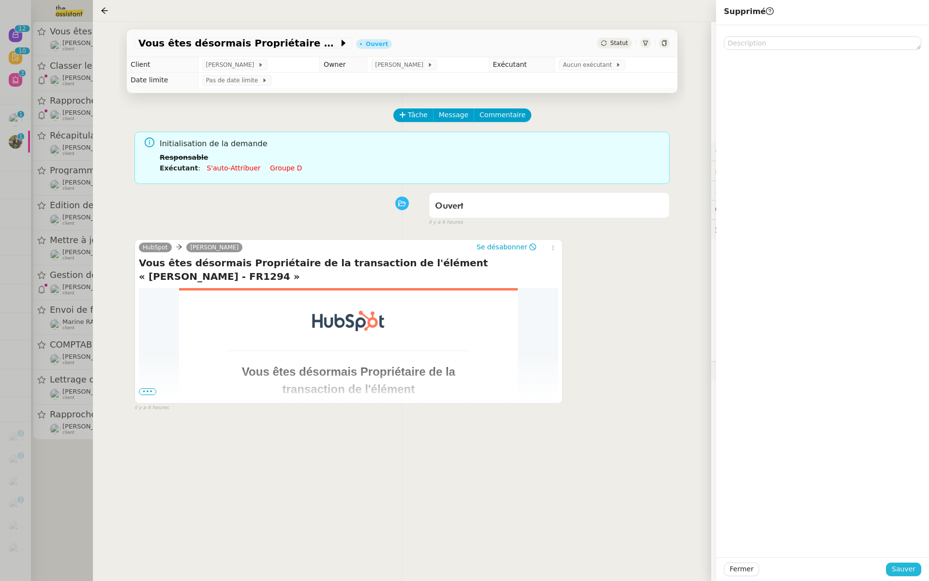
click at [899, 570] on span "Sauver" at bounding box center [904, 568] width 24 height 11
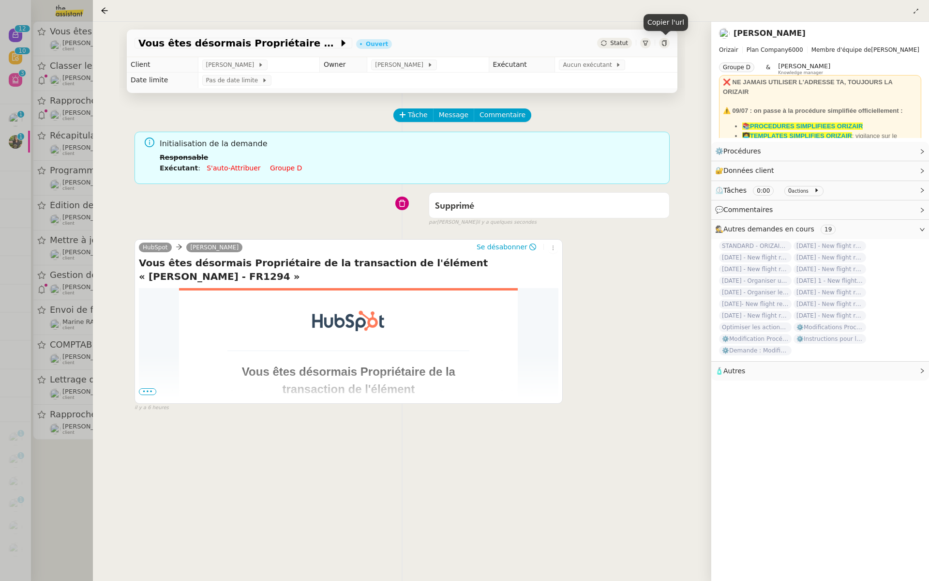
click at [667, 40] on div at bounding box center [664, 43] width 11 height 11
click at [0, 127] on div at bounding box center [464, 290] width 929 height 581
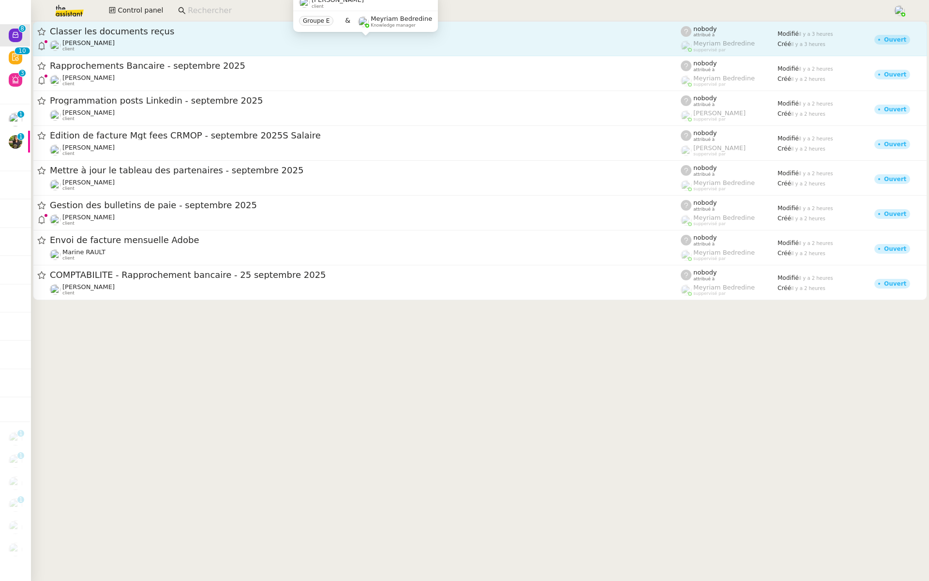
click at [201, 46] on div "Fanny Eyraud client" at bounding box center [365, 45] width 631 height 13
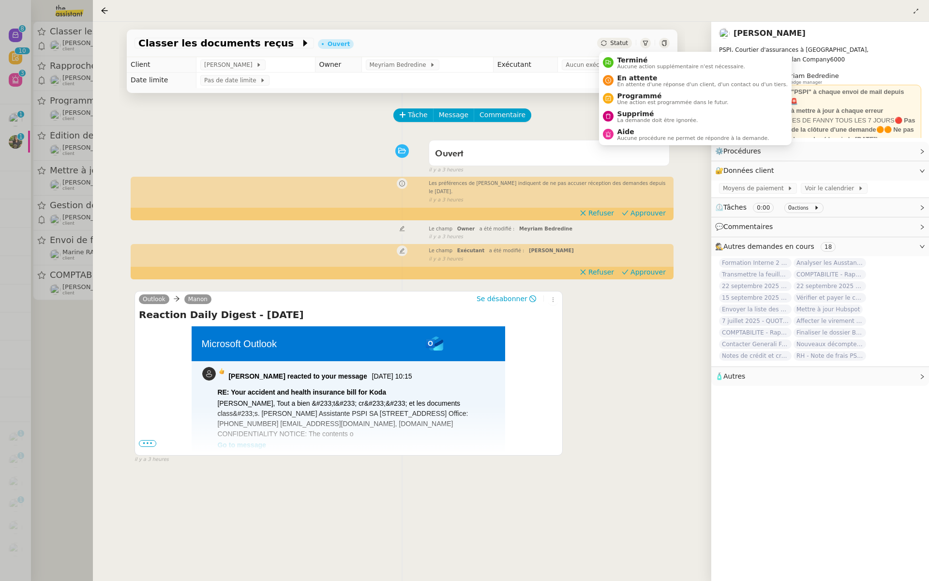
click at [619, 113] on span "Supprimé" at bounding box center [658, 114] width 81 height 8
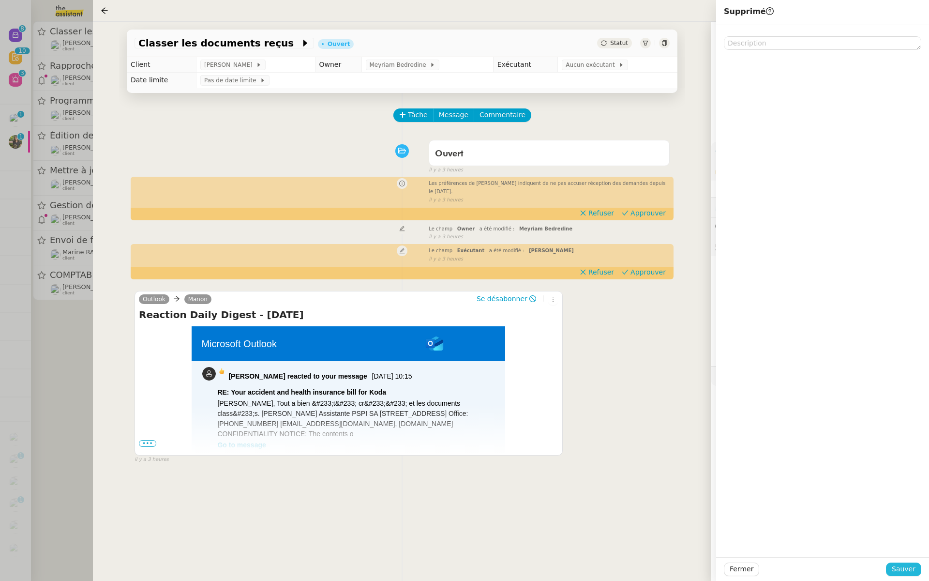
click at [897, 567] on span "Sauver" at bounding box center [904, 568] width 24 height 11
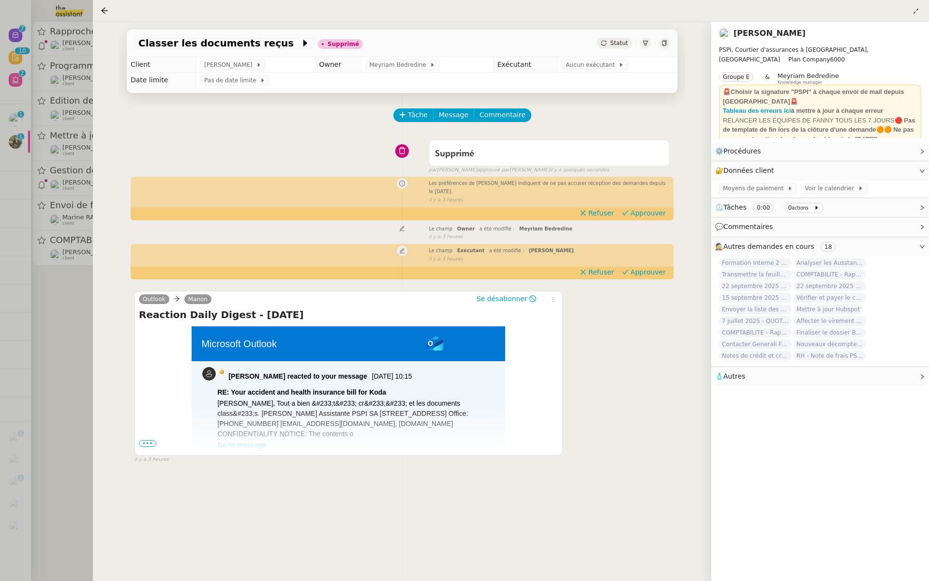
click at [65, 296] on div at bounding box center [464, 290] width 929 height 581
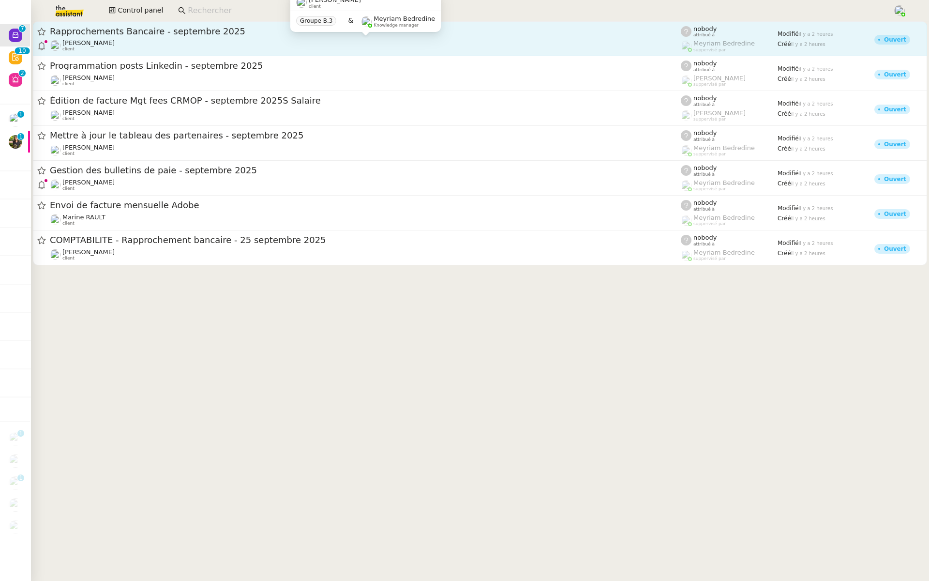
click at [166, 46] on div "Fabien Bousquet client" at bounding box center [365, 45] width 631 height 13
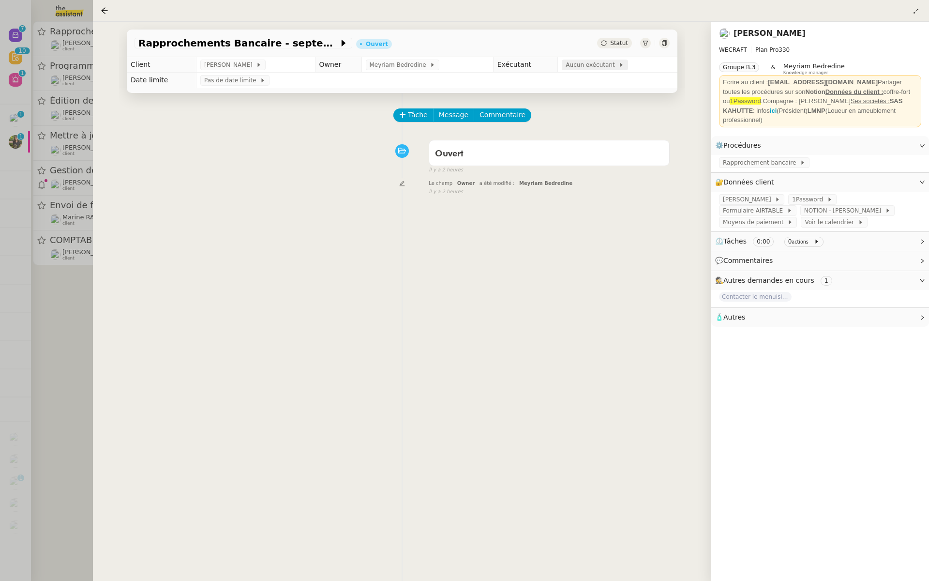
click at [576, 66] on span "Aucun exécutant" at bounding box center [592, 65] width 53 height 10
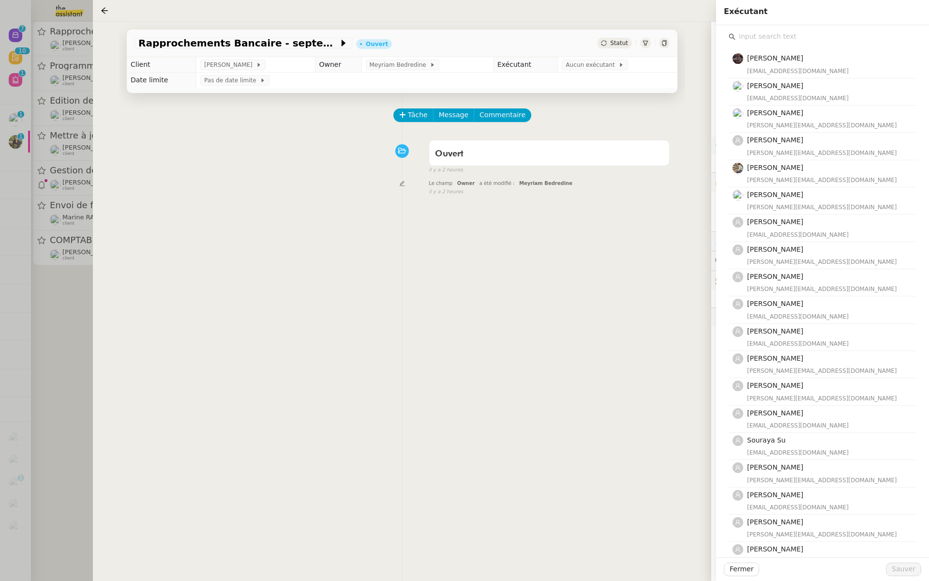
click at [766, 38] on input "text" at bounding box center [826, 36] width 181 height 13
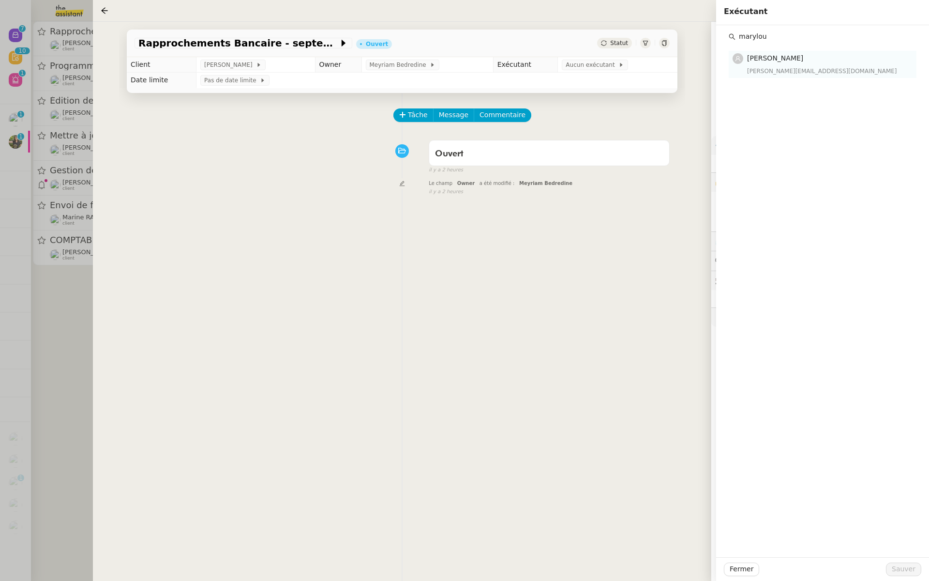
type input "marylou"
click at [759, 59] on span "[PERSON_NAME]" at bounding box center [775, 58] width 56 height 8
click at [899, 564] on span "Sauver" at bounding box center [904, 568] width 24 height 11
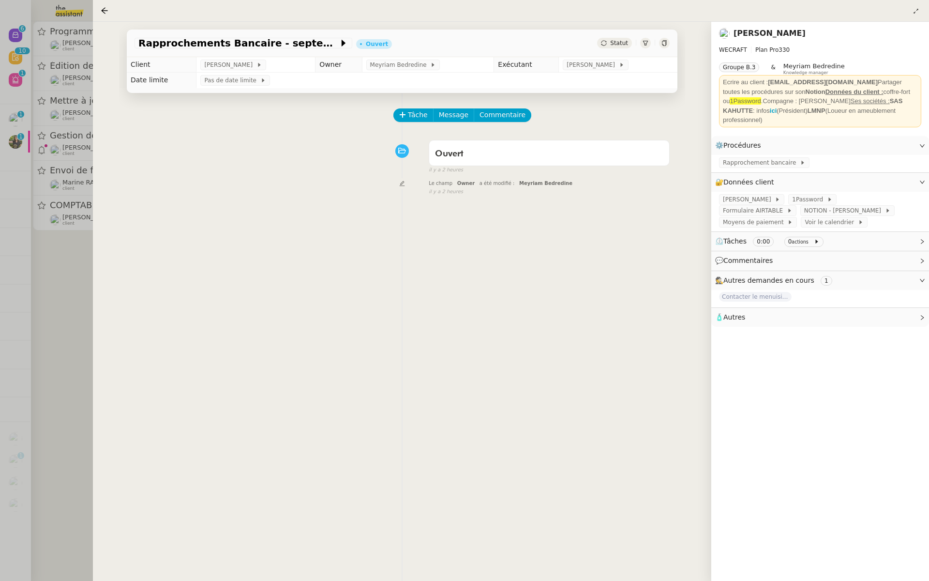
click at [79, 137] on div at bounding box center [464, 290] width 929 height 581
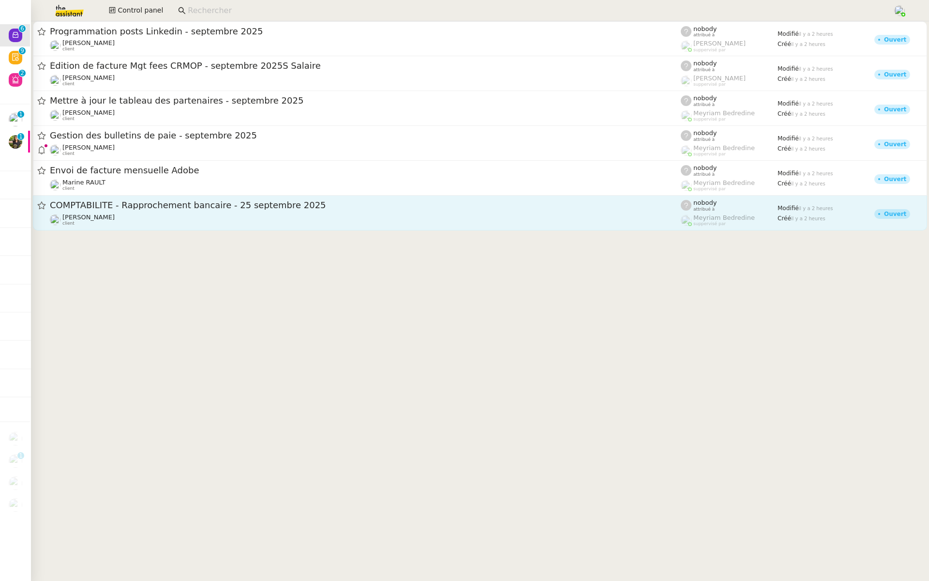
click at [116, 210] on span "COMPTABILITE - Rapprochement bancaire - 25 septembre 2025" at bounding box center [365, 205] width 631 height 9
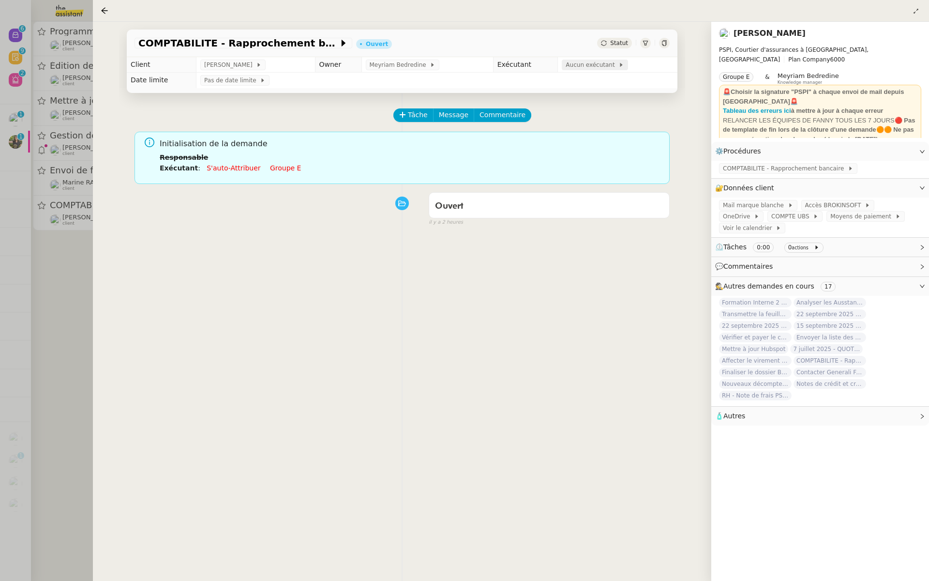
click at [571, 66] on span "Aucun exécutant" at bounding box center [592, 65] width 53 height 10
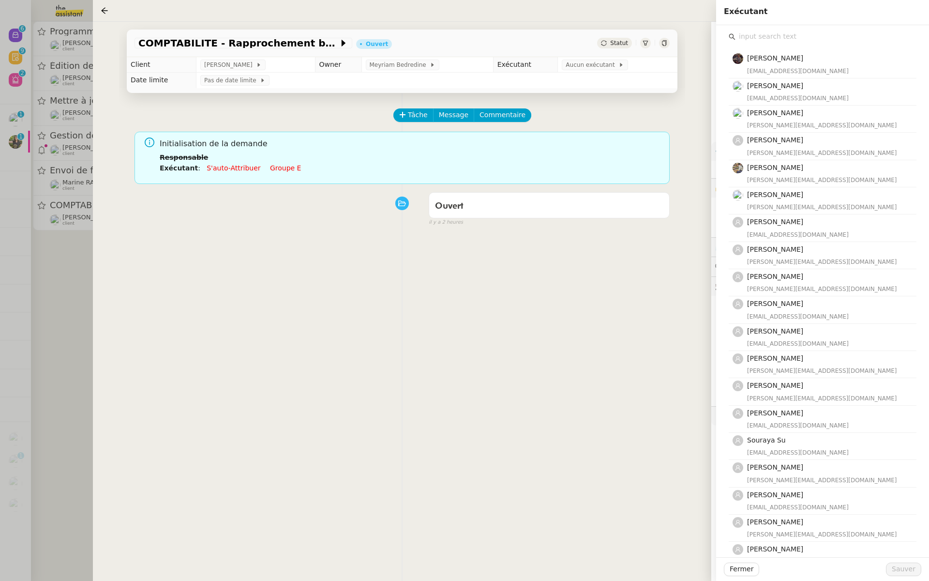
click at [759, 36] on input "text" at bounding box center [826, 36] width 181 height 13
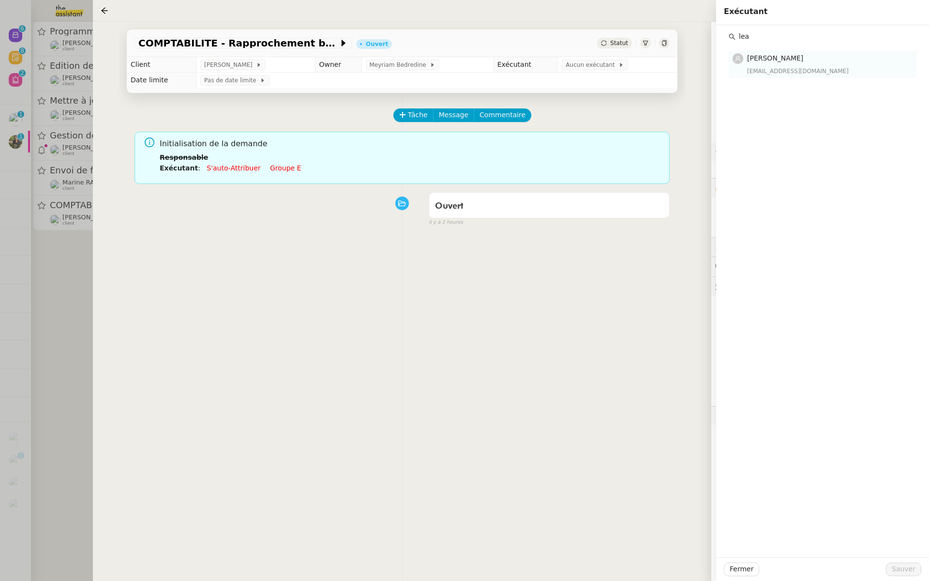
type input "lea"
click at [773, 68] on div "[EMAIL_ADDRESS][DOMAIN_NAME]" at bounding box center [829, 71] width 164 height 10
click at [902, 574] on span "Sauver" at bounding box center [904, 568] width 24 height 11
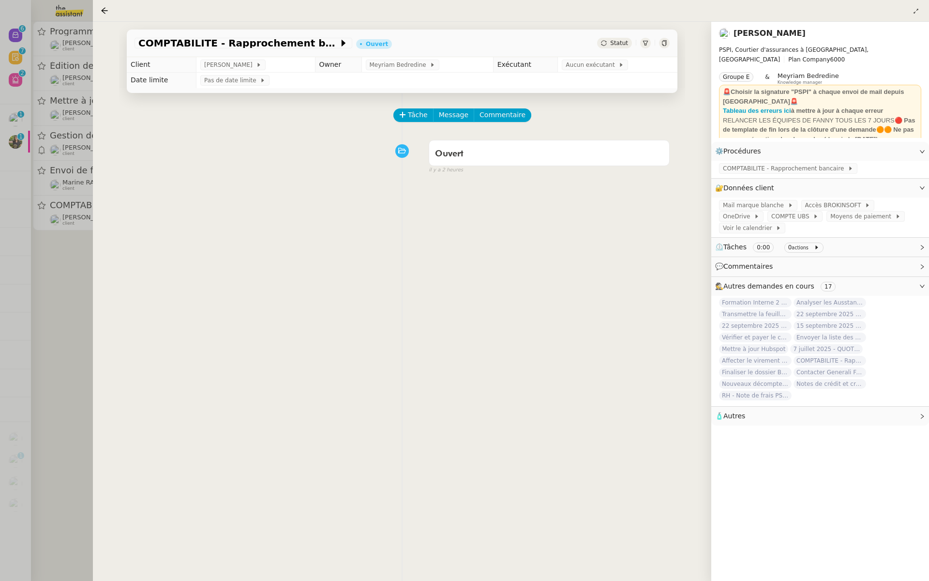
click at [50, 125] on div at bounding box center [464, 290] width 929 height 581
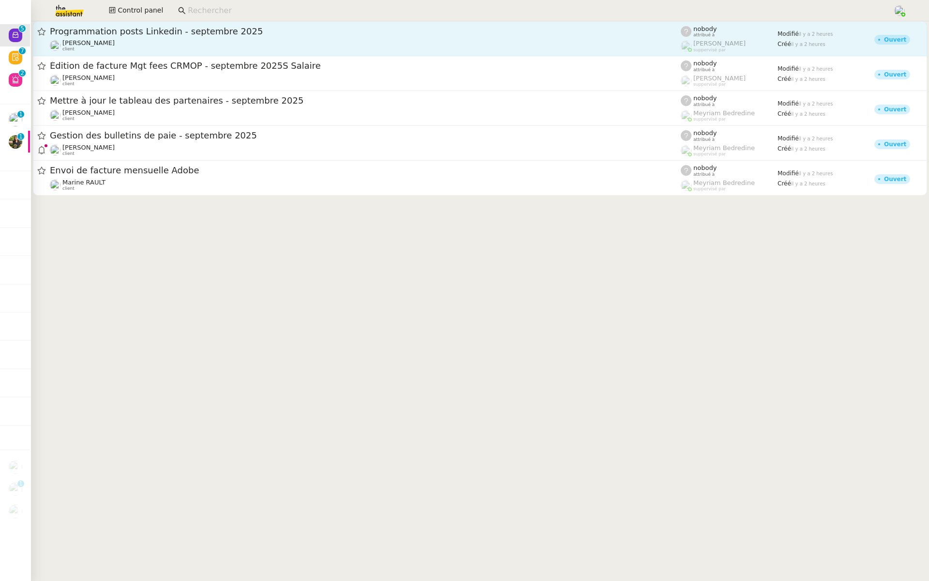
click at [201, 38] on div "Programmation posts Linkedin - septembre 2025 Juliette Rihal client" at bounding box center [365, 39] width 631 height 26
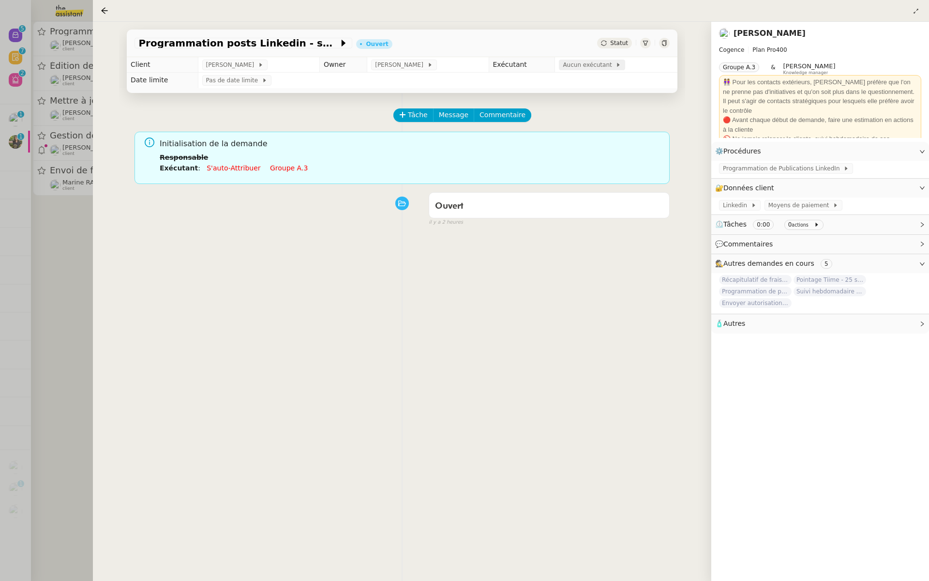
click at [576, 68] on span "Aucun exécutant" at bounding box center [589, 65] width 53 height 10
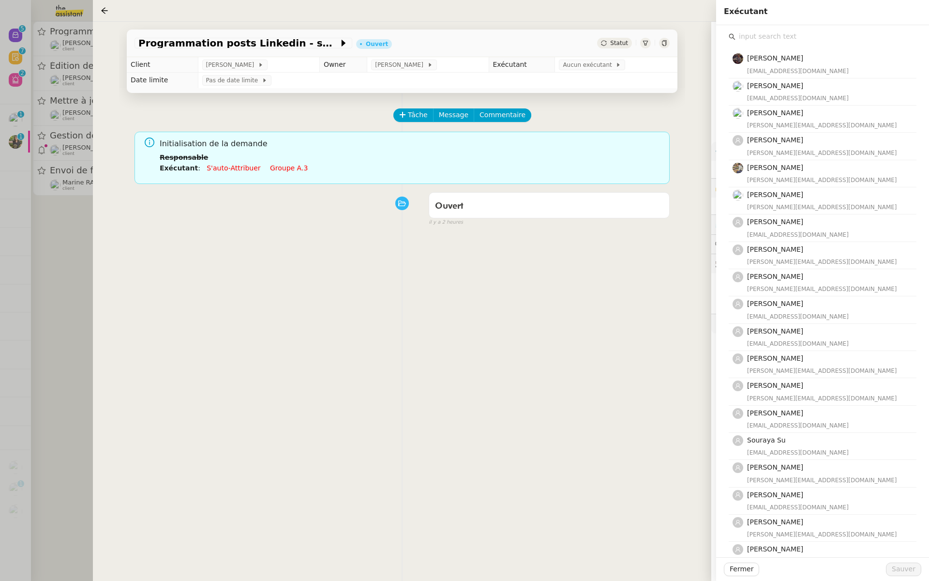
click at [766, 36] on input "text" at bounding box center [826, 36] width 181 height 13
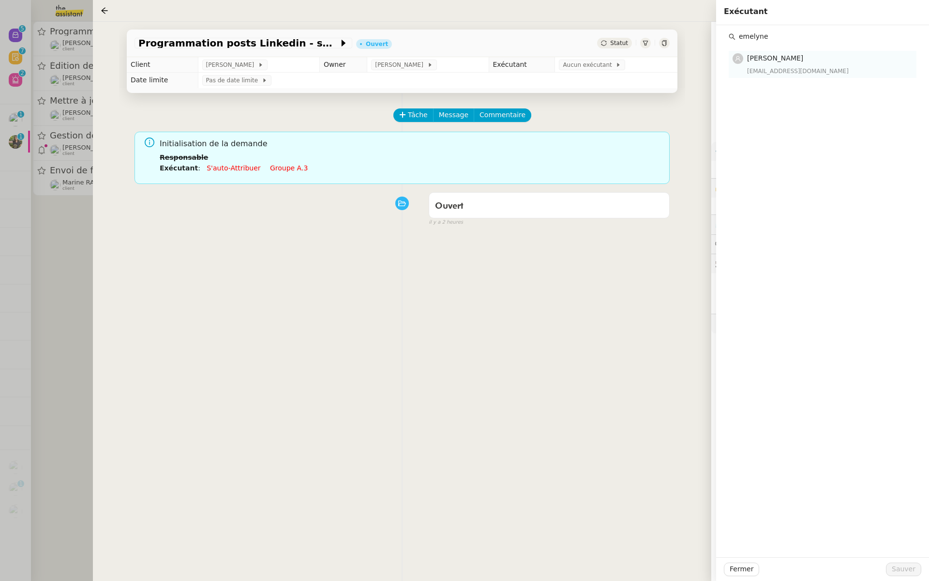
type input "emelyne"
click at [768, 58] on span "[PERSON_NAME]" at bounding box center [775, 58] width 56 height 8
click at [914, 569] on span "Sauver" at bounding box center [904, 568] width 24 height 11
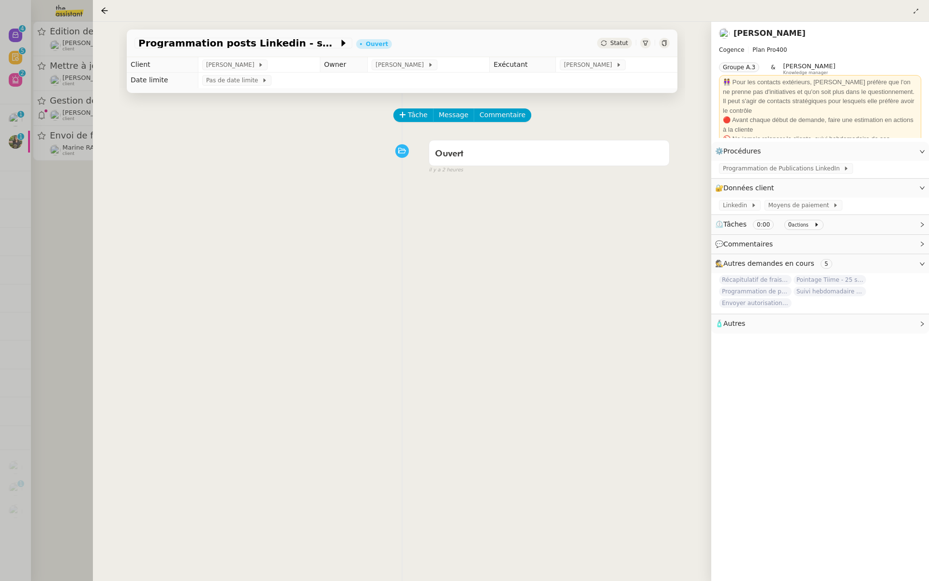
click at [55, 156] on div at bounding box center [464, 290] width 929 height 581
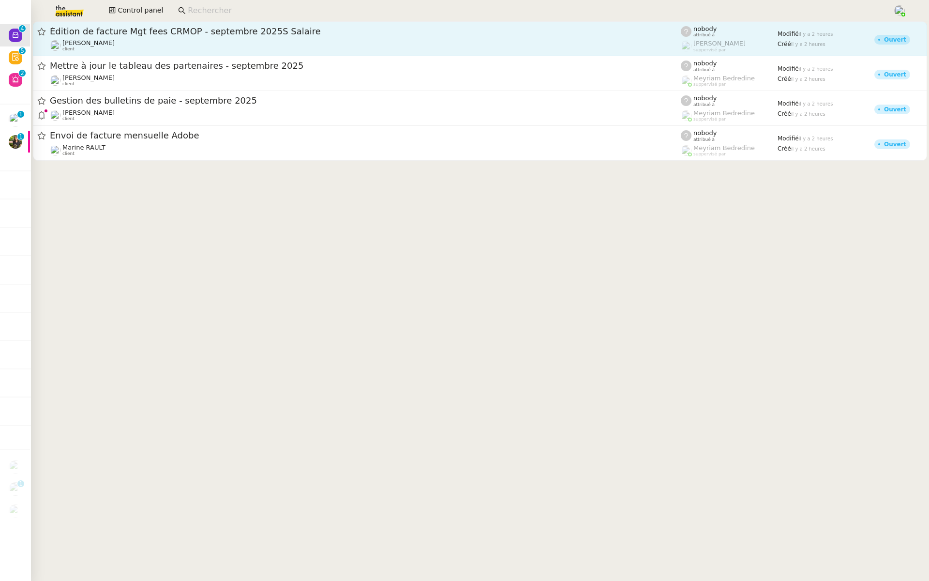
click at [156, 34] on span "Édition de facture Mgt fees CRMOP - septembre 2025S Salaire" at bounding box center [365, 31] width 631 height 9
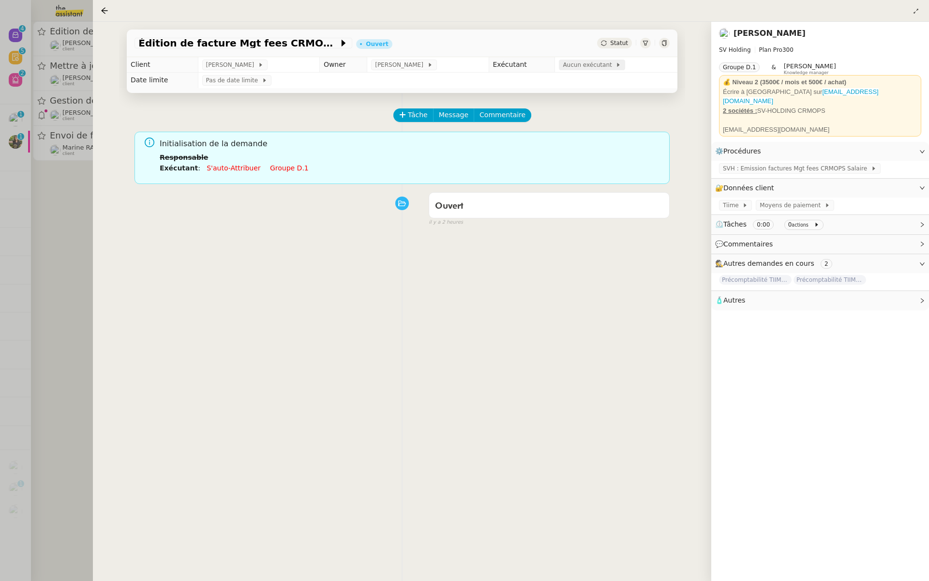
click at [587, 66] on span "Aucun exécutant" at bounding box center [589, 65] width 53 height 10
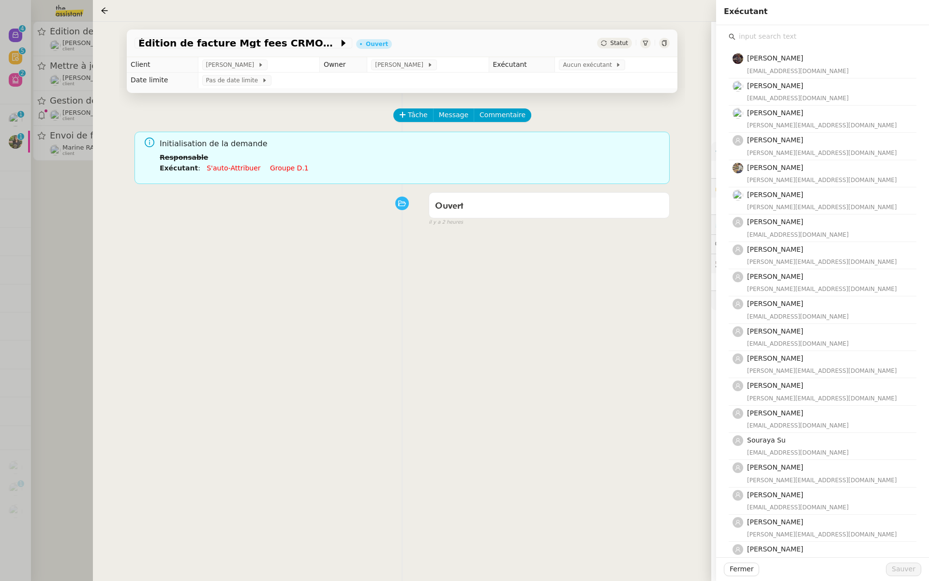
click at [771, 39] on input "text" at bounding box center [826, 36] width 181 height 13
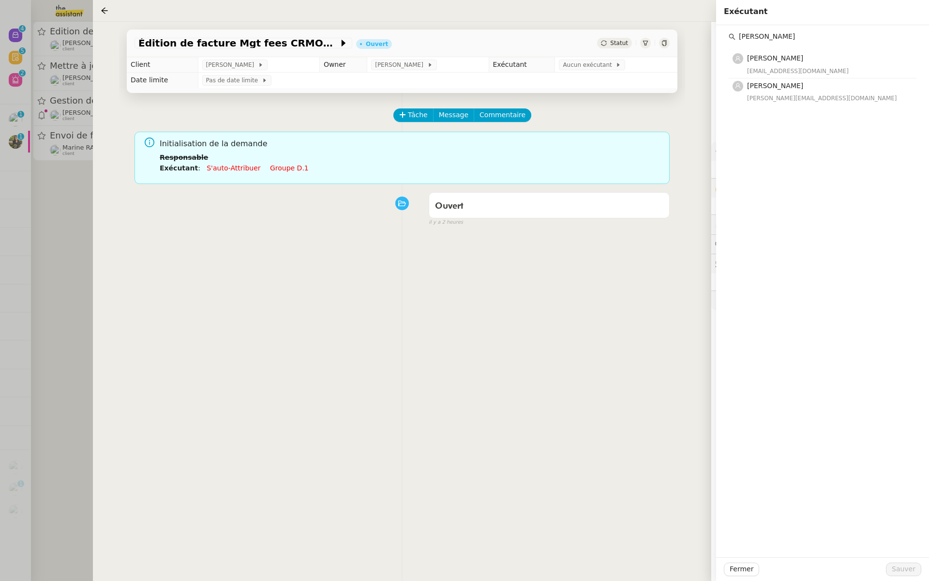
type input "pauline"
click at [616, 111] on div "Tâche Message Commentaire" at bounding box center [531, 119] width 275 height 23
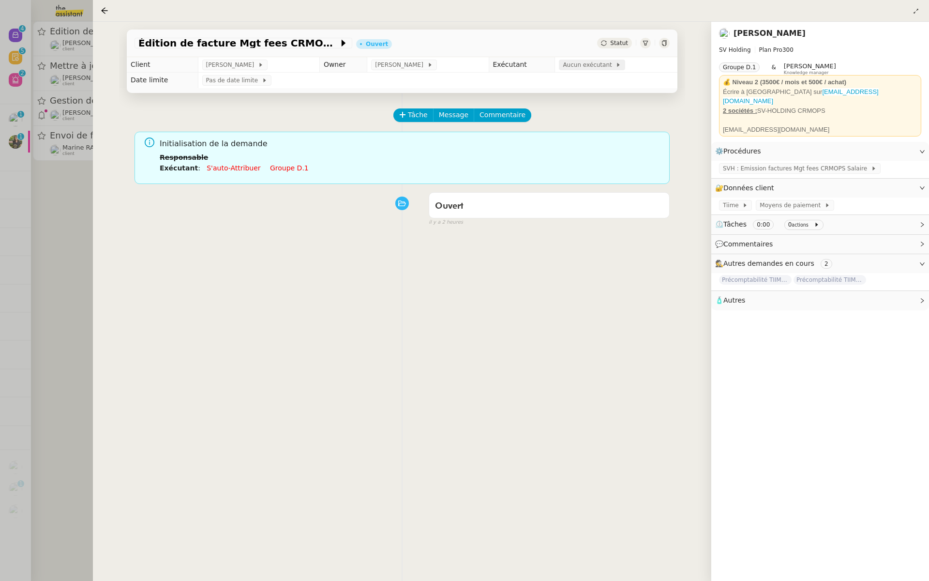
click at [591, 69] on span "Aucun exécutant" at bounding box center [589, 65] width 53 height 10
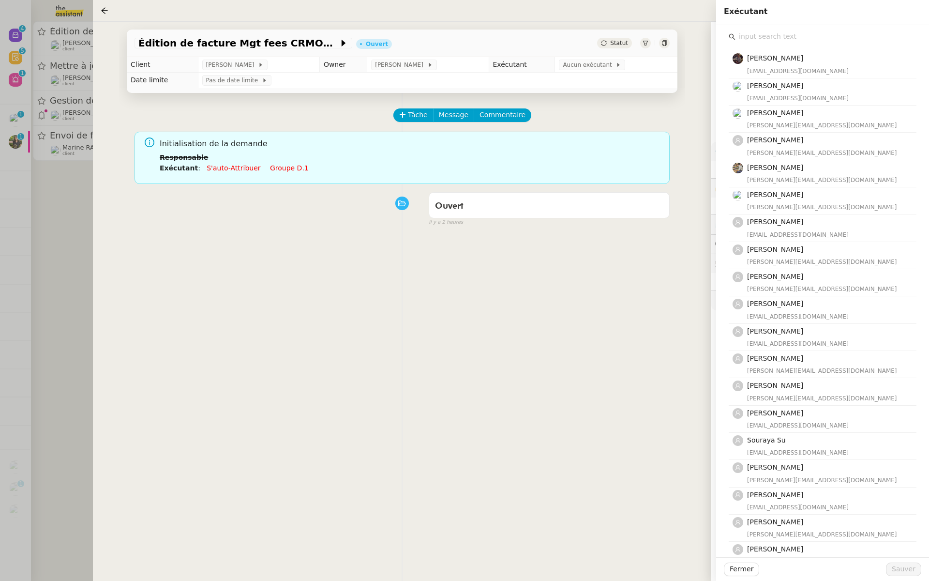
click at [777, 35] on input "text" at bounding box center [826, 36] width 181 height 13
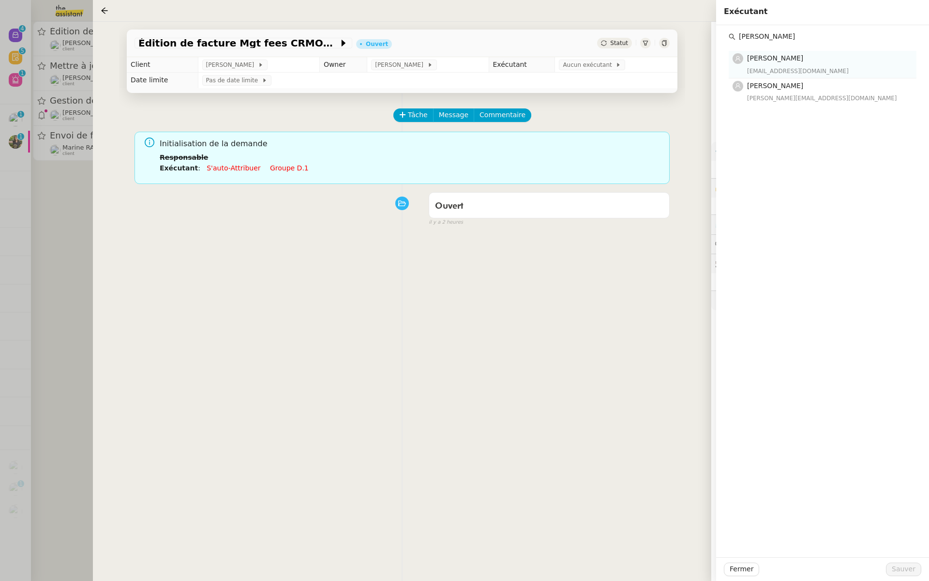
type input "pauline"
click at [772, 70] on div "[EMAIL_ADDRESS][DOMAIN_NAME]" at bounding box center [829, 71] width 164 height 10
click at [900, 565] on span "Sauver" at bounding box center [904, 568] width 24 height 11
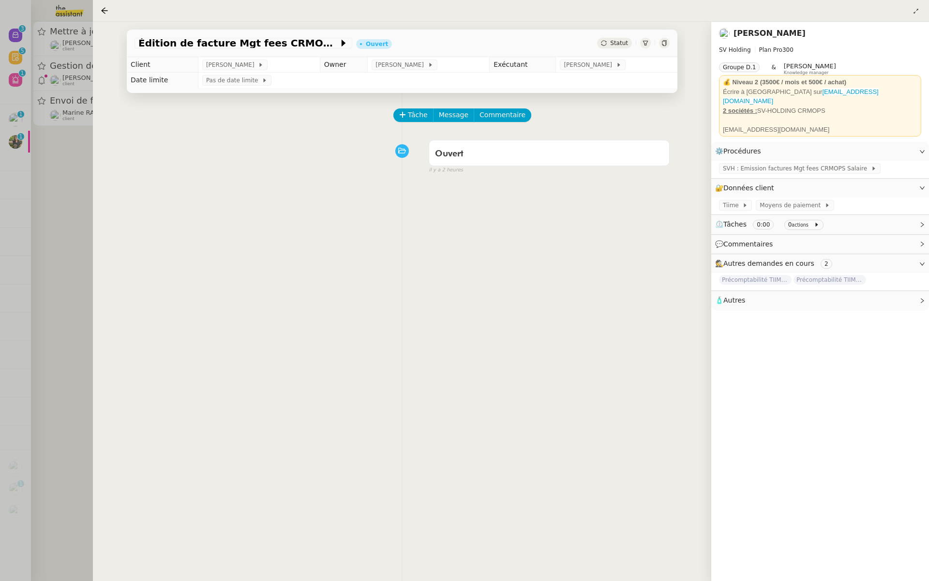
click at [19, 205] on div at bounding box center [464, 290] width 929 height 581
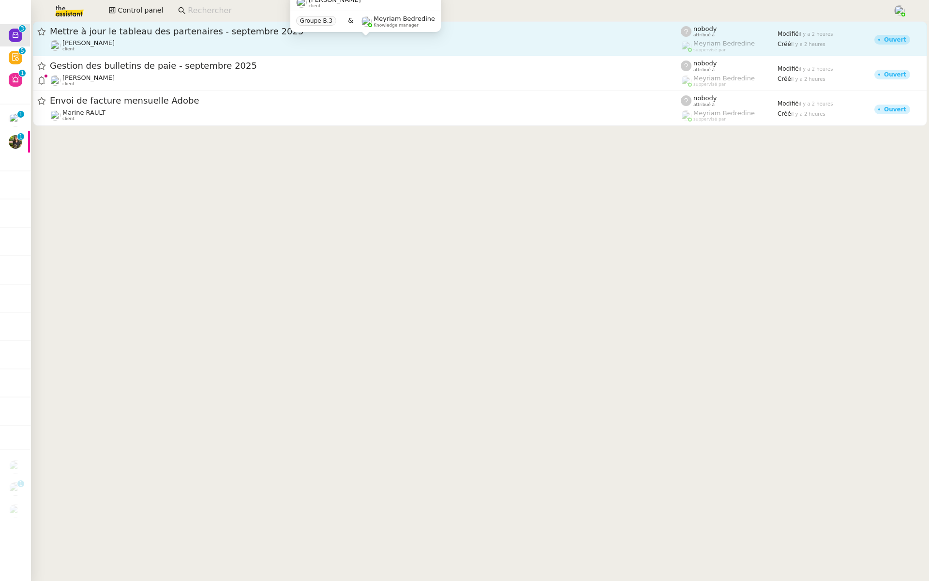
click at [215, 43] on div "Julien Decroix client" at bounding box center [365, 45] width 631 height 13
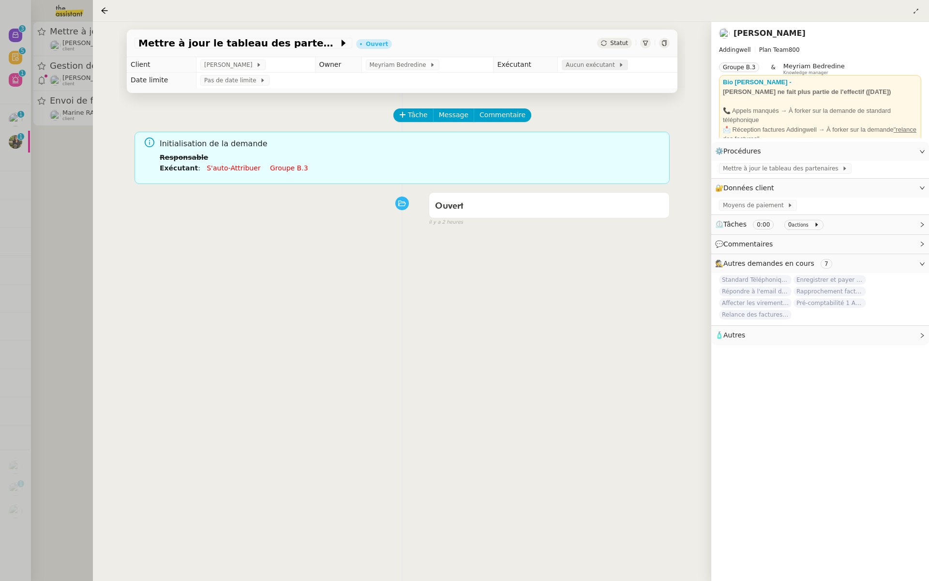
click at [591, 65] on span "Aucun exécutant" at bounding box center [592, 65] width 53 height 10
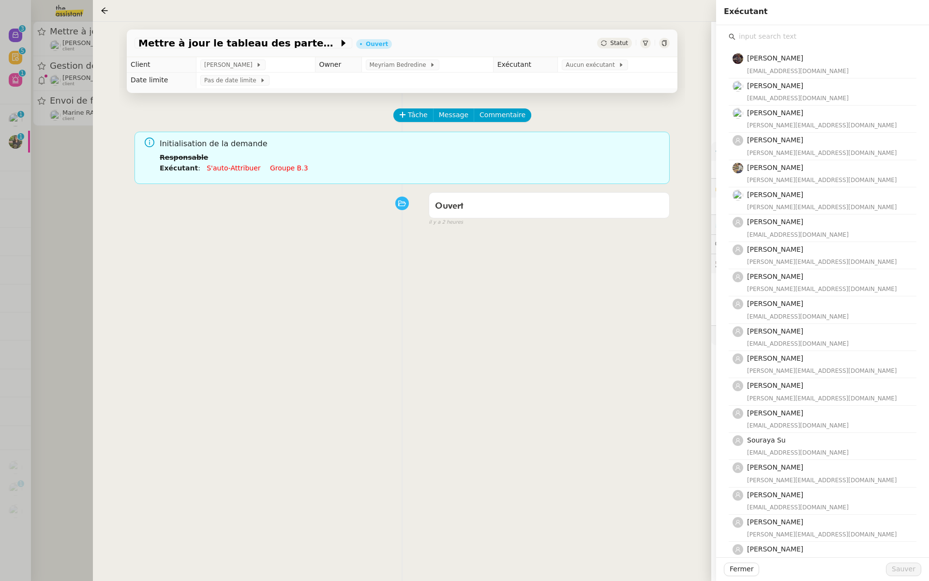
click at [771, 34] on input "text" at bounding box center [826, 36] width 181 height 13
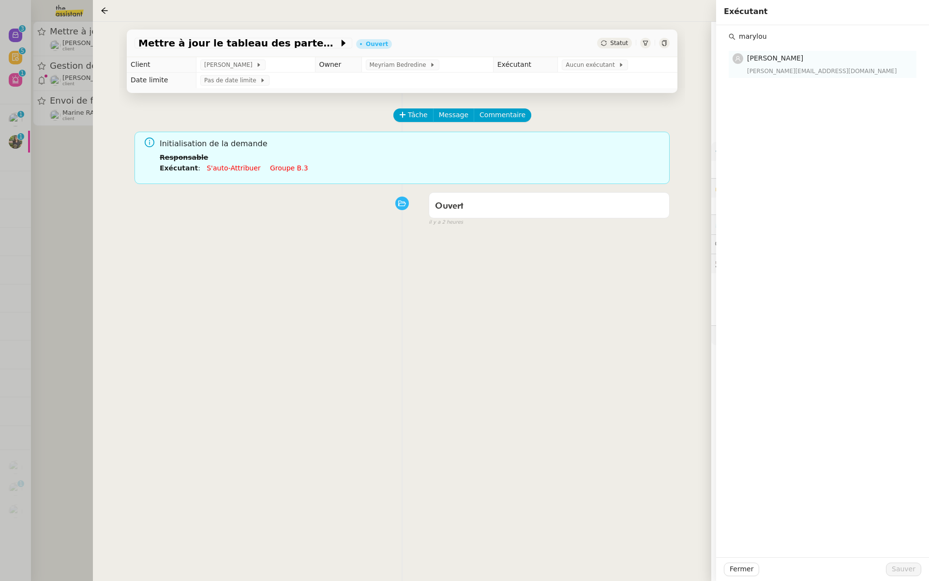
type input "marylou"
click at [773, 63] on h4 "[PERSON_NAME]" at bounding box center [829, 58] width 164 height 11
click at [902, 566] on span "Sauver" at bounding box center [904, 568] width 24 height 11
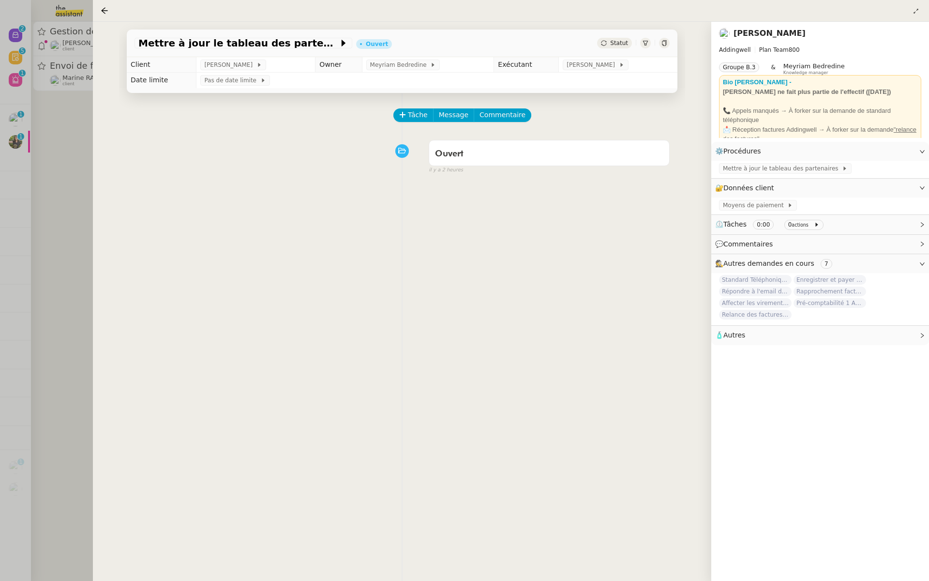
click at [40, 189] on div at bounding box center [464, 290] width 929 height 581
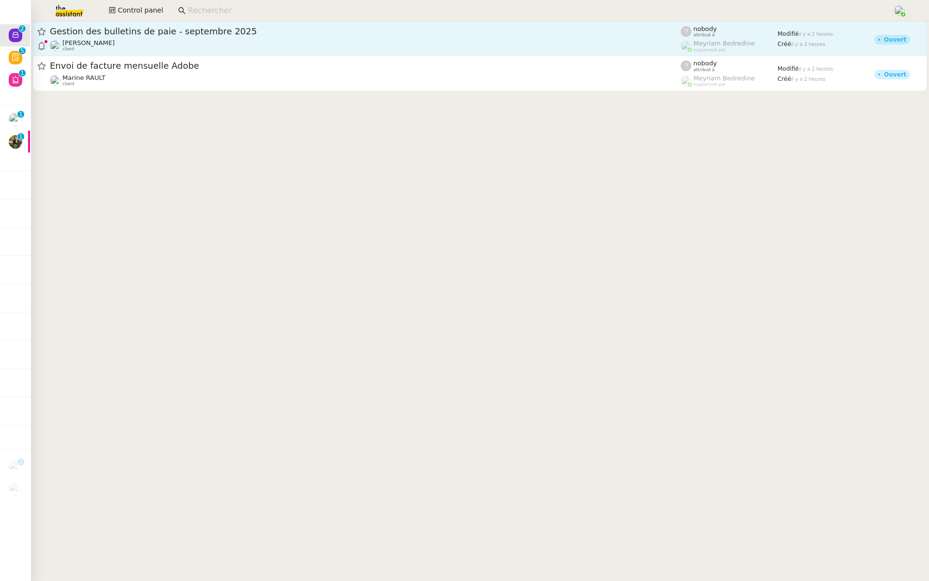
click at [215, 41] on div "Laurence de Nervaux client" at bounding box center [365, 45] width 631 height 13
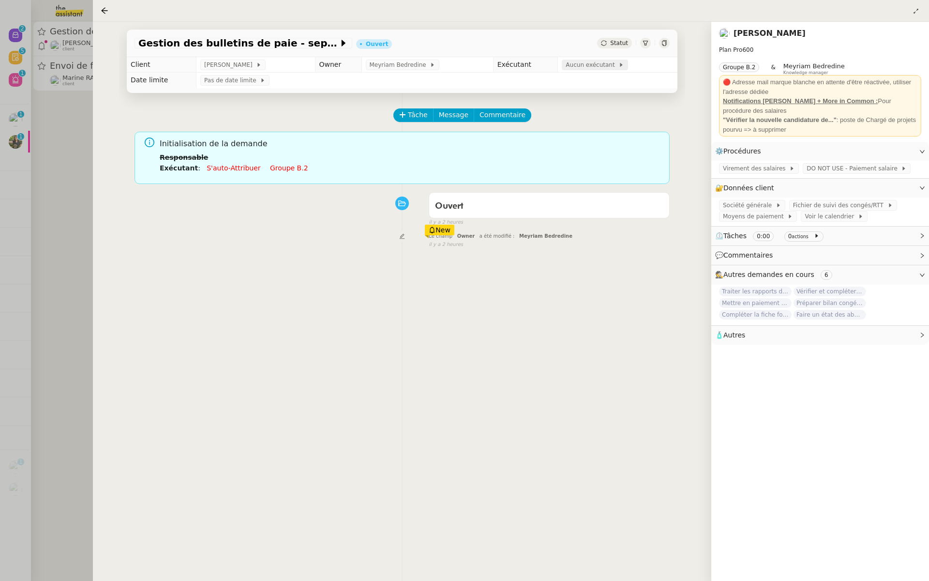
click at [575, 66] on span "Aucun exécutant" at bounding box center [592, 65] width 53 height 10
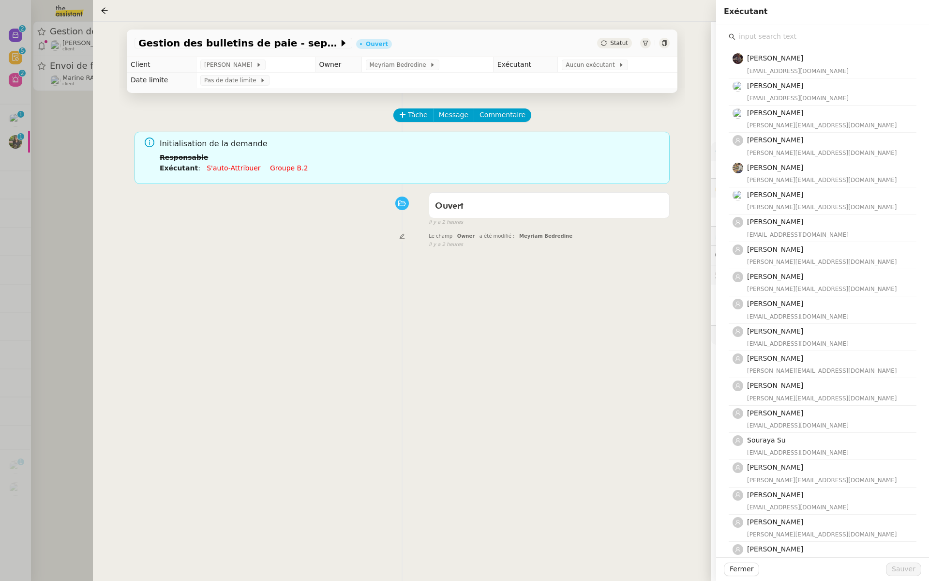
click at [776, 36] on input "text" at bounding box center [826, 36] width 181 height 13
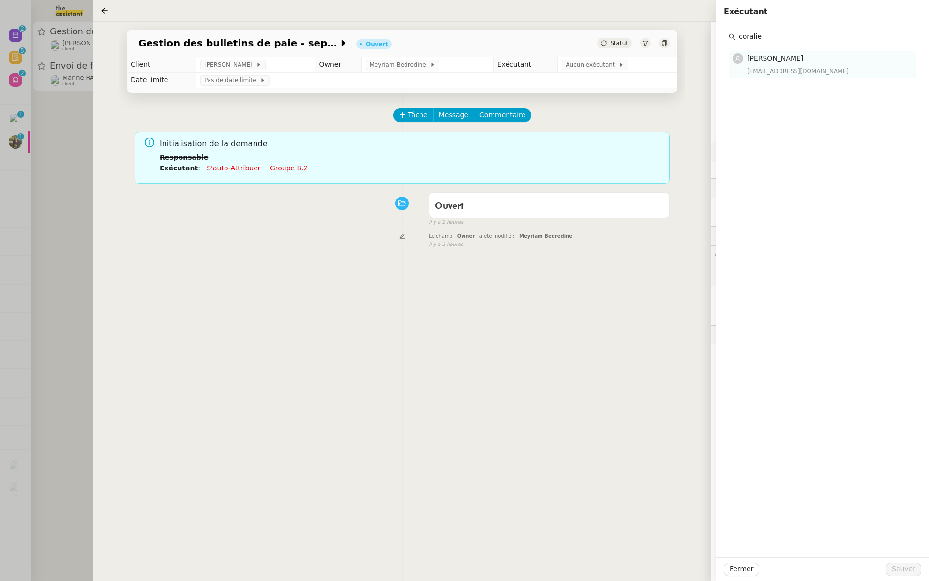
type input "coralie"
click at [757, 68] on div "[EMAIL_ADDRESS][DOMAIN_NAME]" at bounding box center [829, 71] width 164 height 10
click at [901, 568] on span "Sauver" at bounding box center [904, 568] width 24 height 11
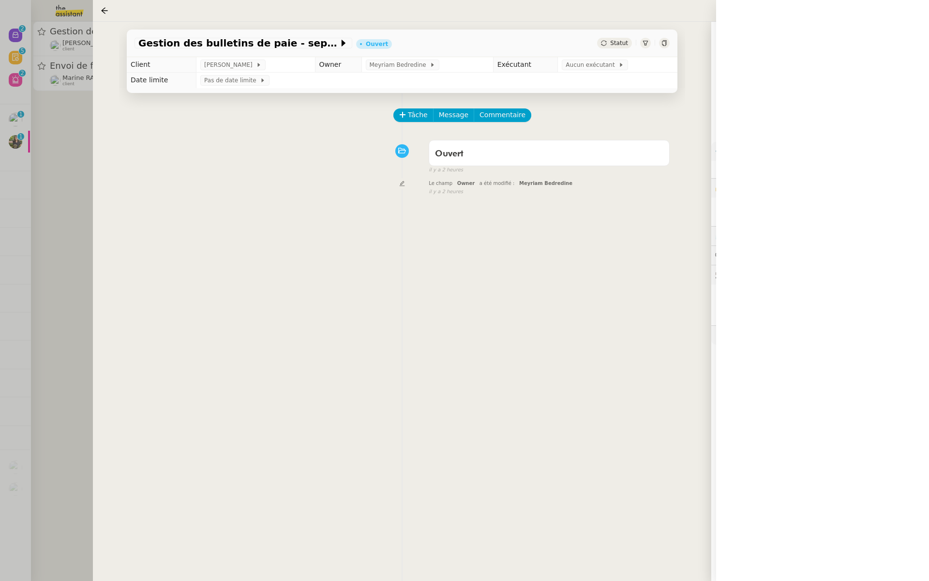
click at [5, 127] on div at bounding box center [464, 290] width 929 height 581
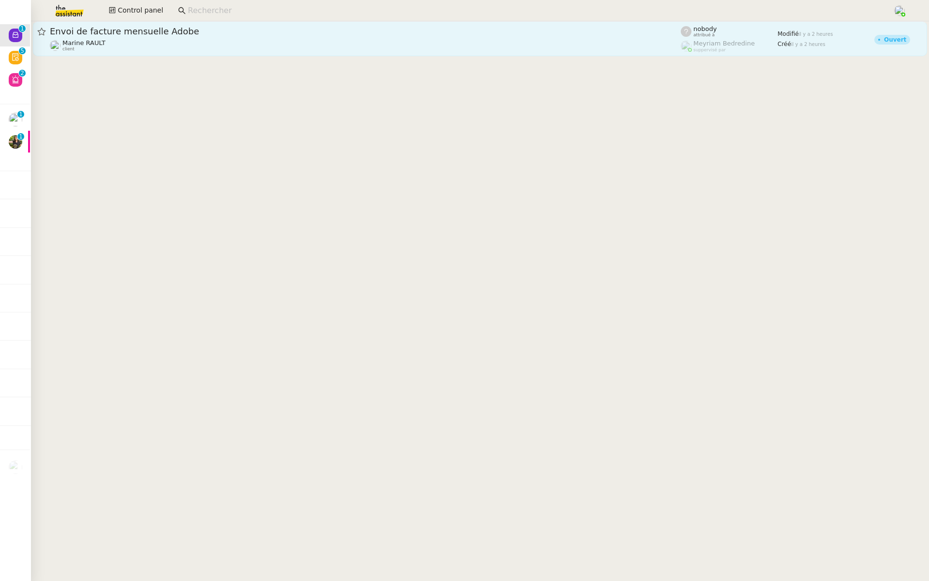
click at [154, 38] on div "Envoi de facture mensuelle Adobe Marine RAULT client" at bounding box center [365, 39] width 631 height 26
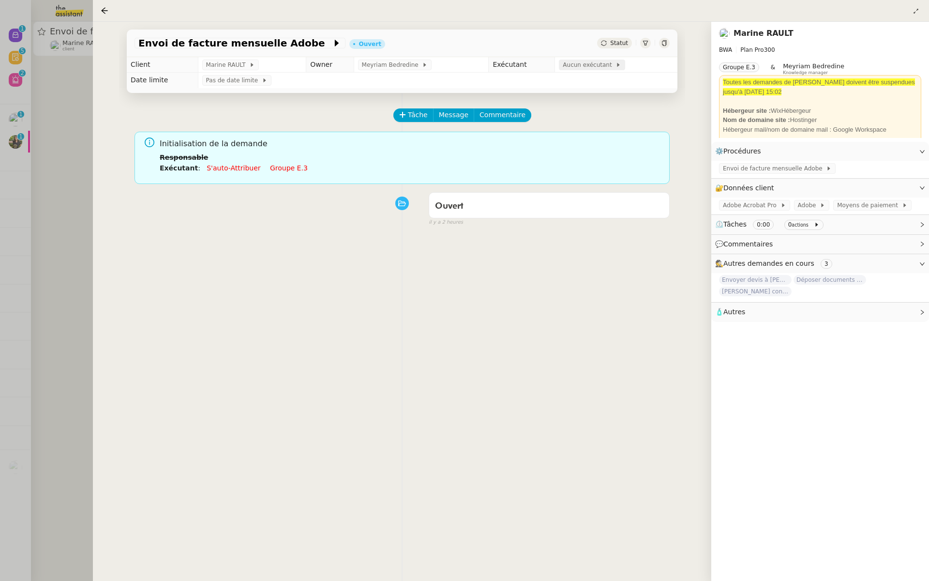
click at [575, 65] on span "Aucun exécutant" at bounding box center [589, 65] width 53 height 10
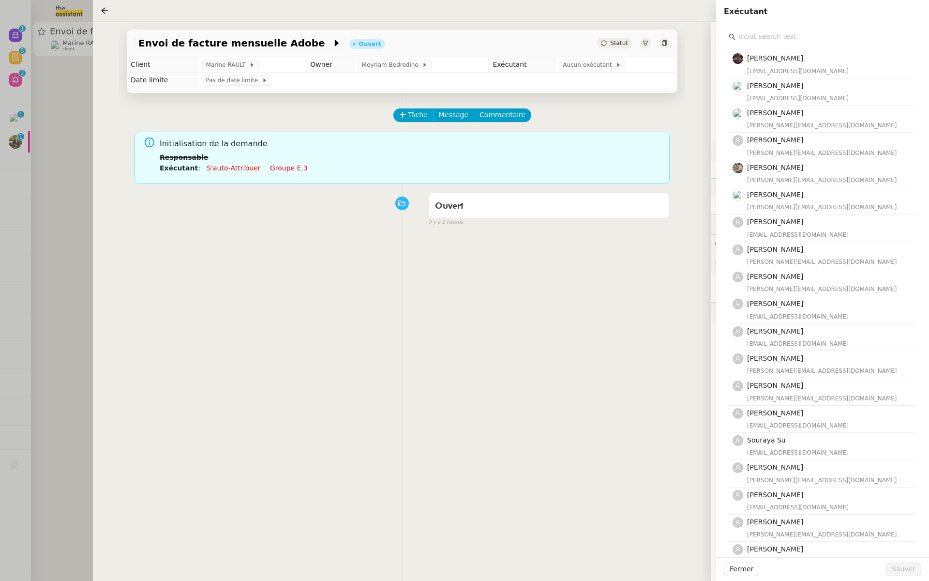
click at [759, 32] on input "text" at bounding box center [826, 36] width 181 height 13
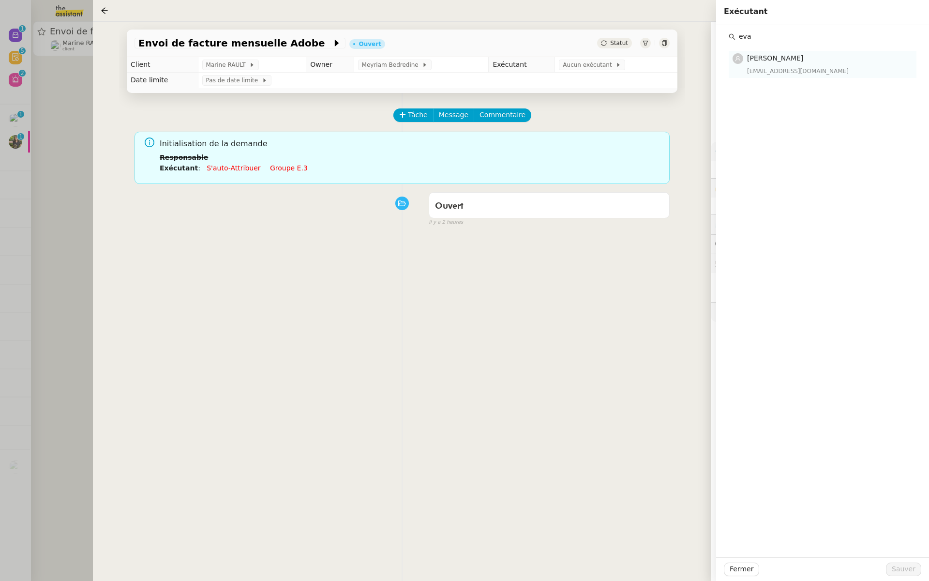
type input "eva"
click at [761, 57] on span "[PERSON_NAME]" at bounding box center [775, 58] width 56 height 8
click at [905, 572] on span "Sauver" at bounding box center [904, 568] width 24 height 11
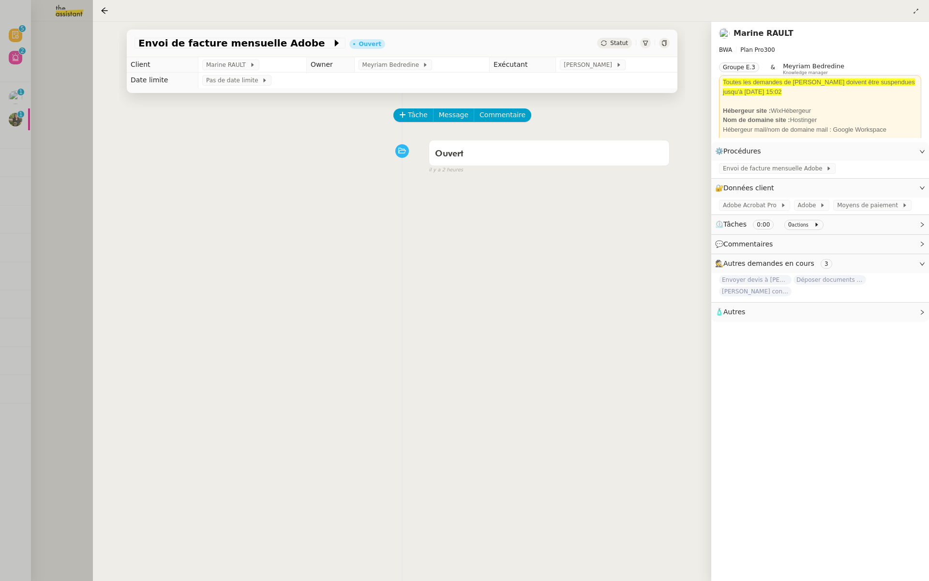
click at [46, 80] on div at bounding box center [464, 290] width 929 height 581
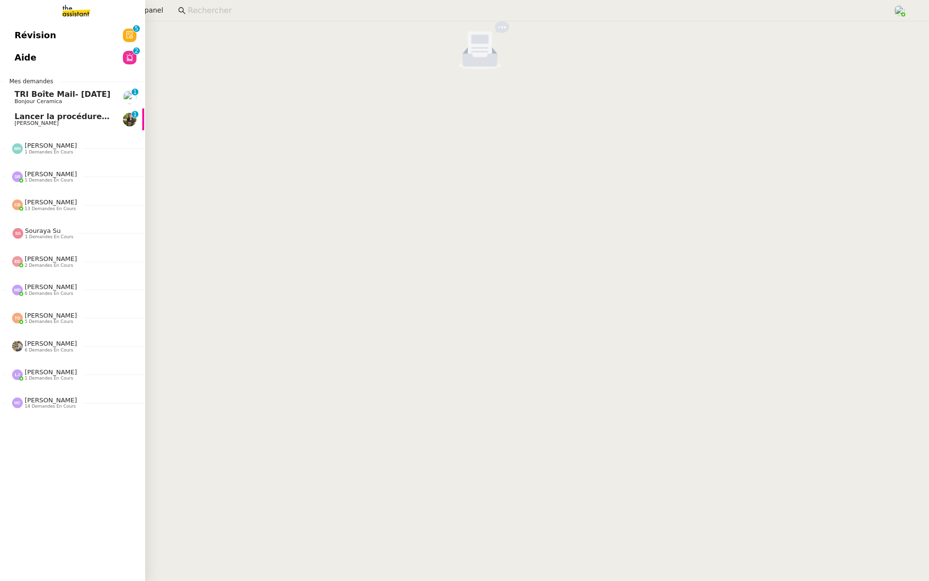
click at [5, 36] on link "Révision 0 1 2 3 4 5 6 7 8 9" at bounding box center [71, 35] width 145 height 22
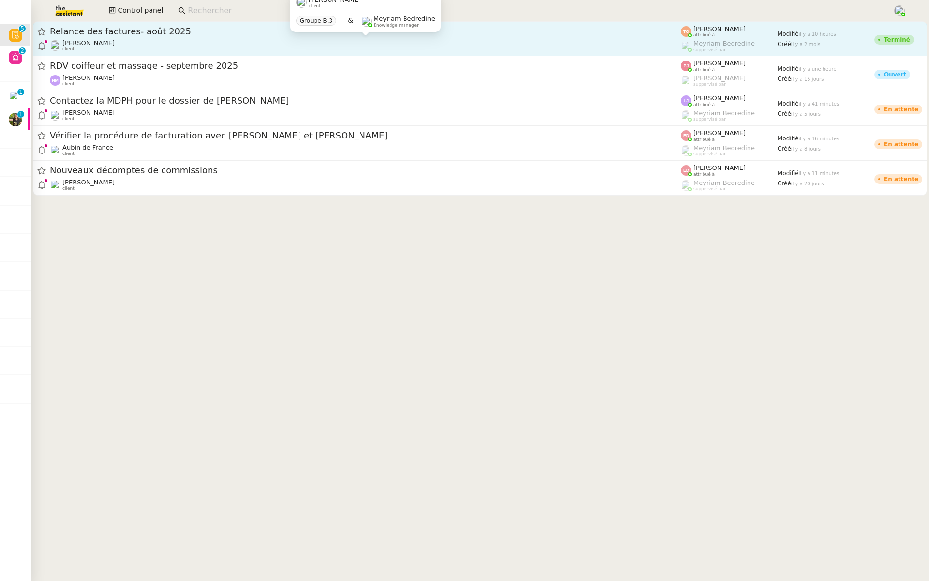
click at [151, 49] on div "Julien Decroix client" at bounding box center [365, 45] width 631 height 13
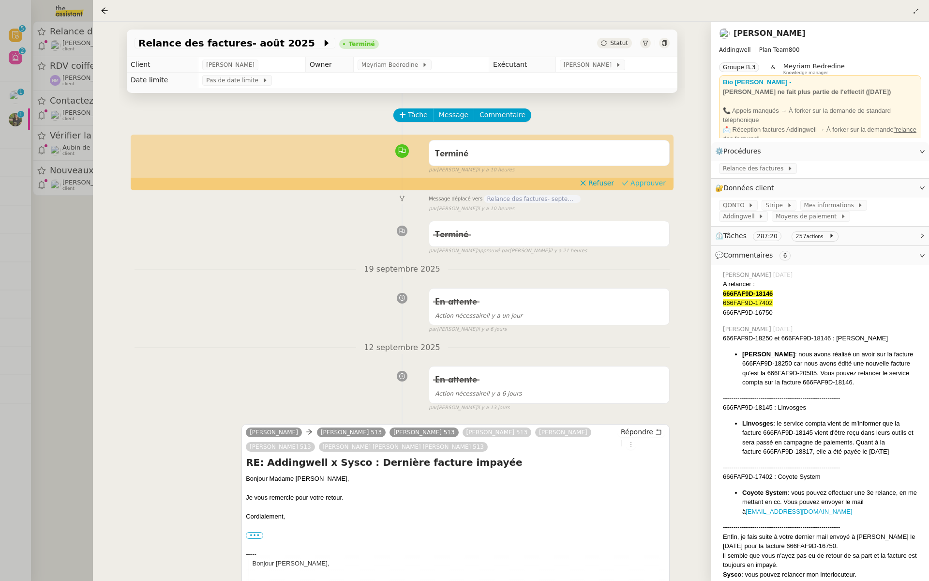
click at [651, 185] on span "Approuver" at bounding box center [648, 183] width 35 height 10
click at [24, 98] on div at bounding box center [464, 290] width 929 height 581
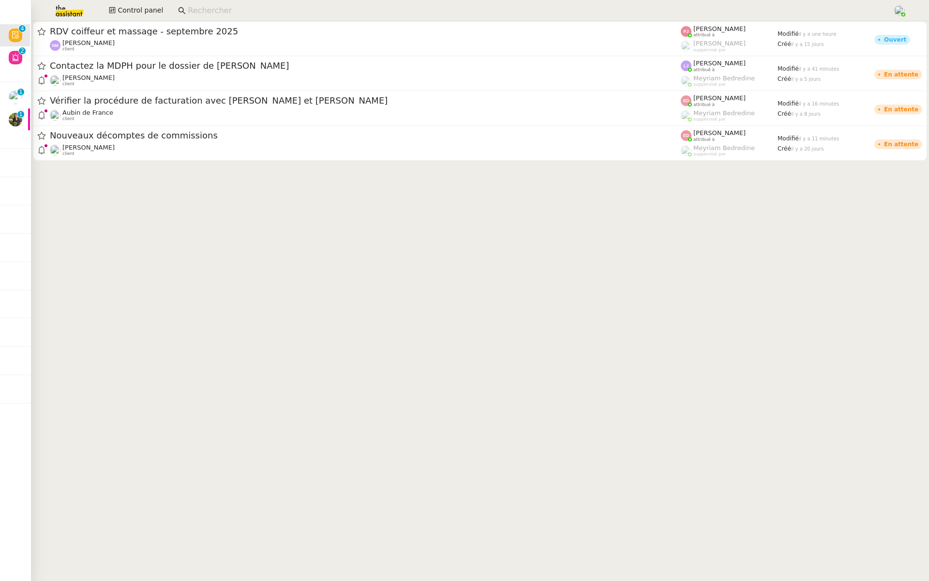
click at [200, 34] on span "RDV coiffeur et massage - septembre 2025" at bounding box center [365, 31] width 631 height 9
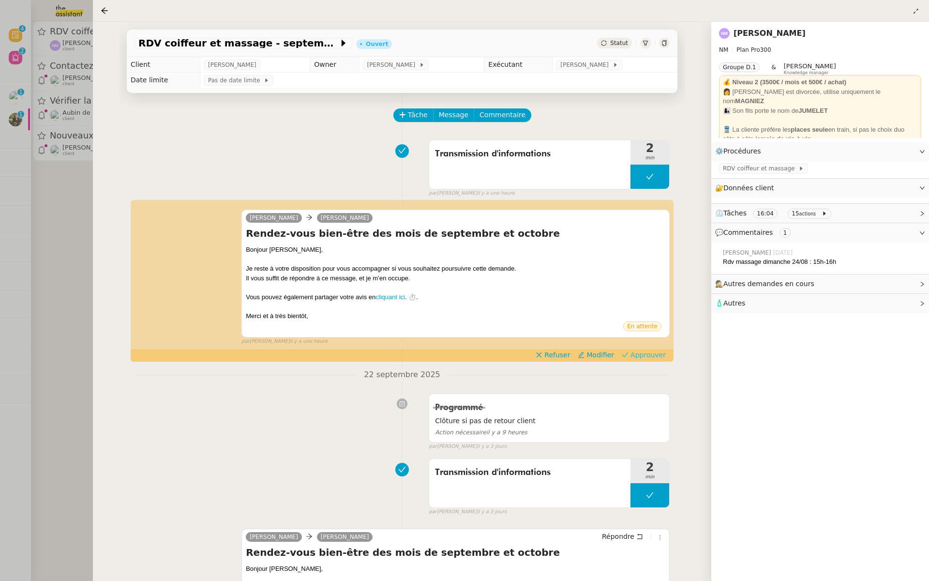
click at [644, 352] on span "Approuver" at bounding box center [648, 355] width 35 height 10
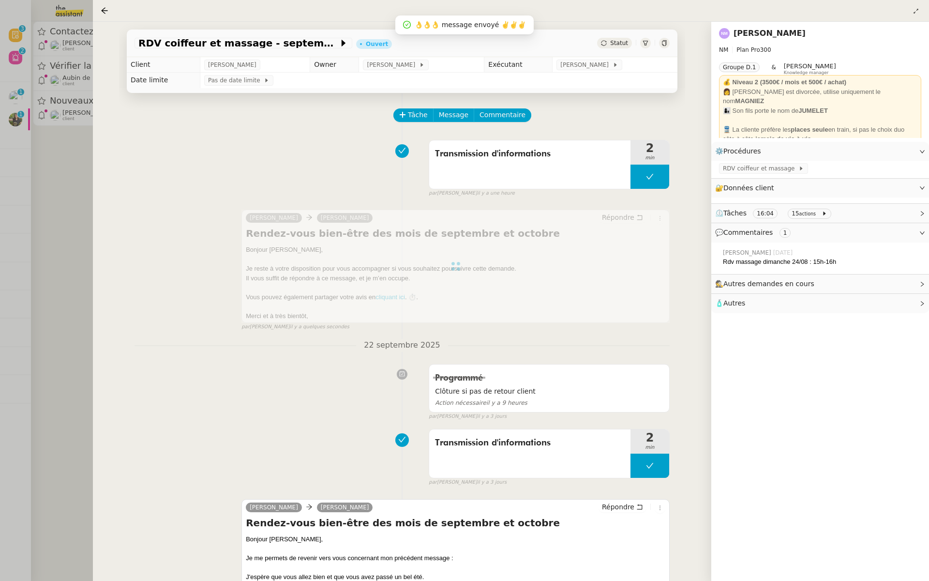
click at [53, 213] on div at bounding box center [464, 290] width 929 height 581
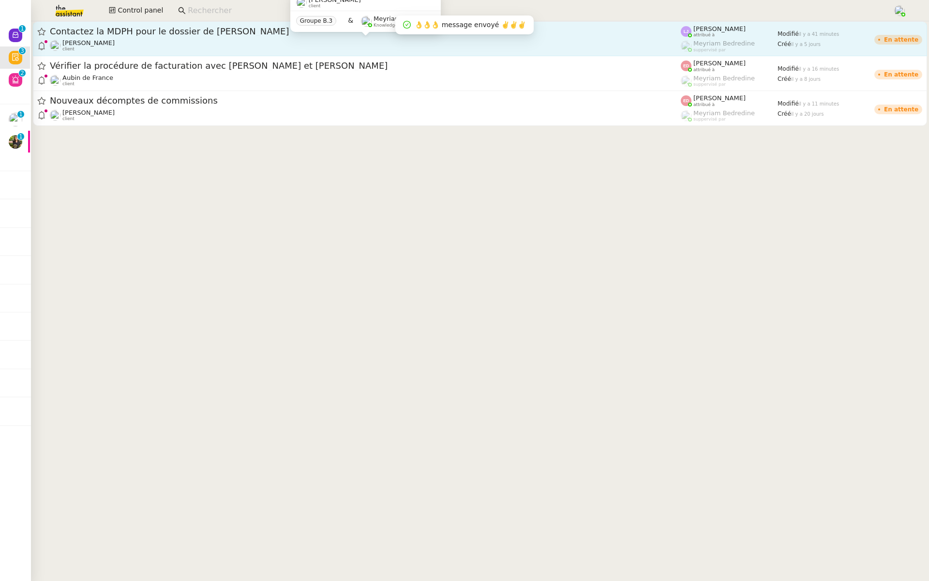
click at [207, 43] on div "Patrice DEJAR client" at bounding box center [365, 45] width 631 height 13
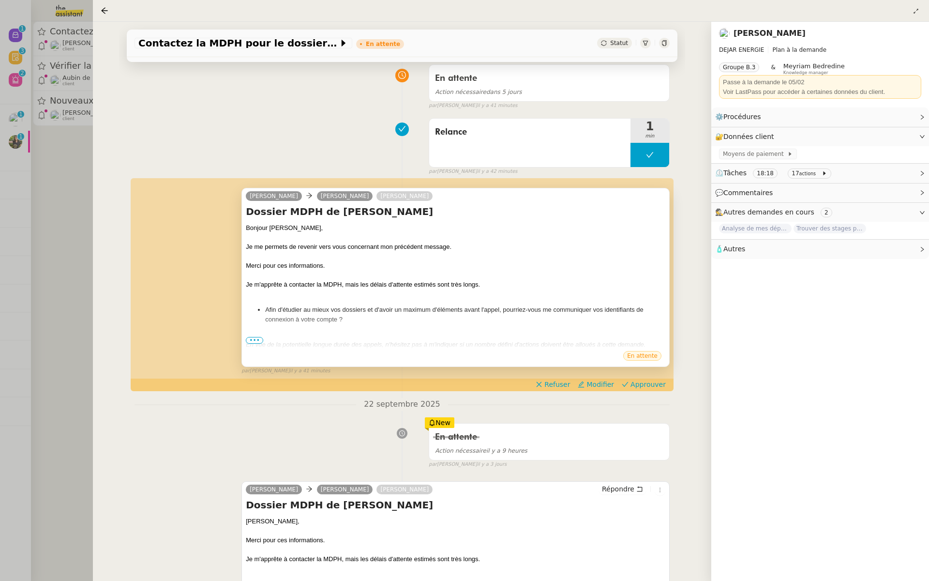
scroll to position [83, 0]
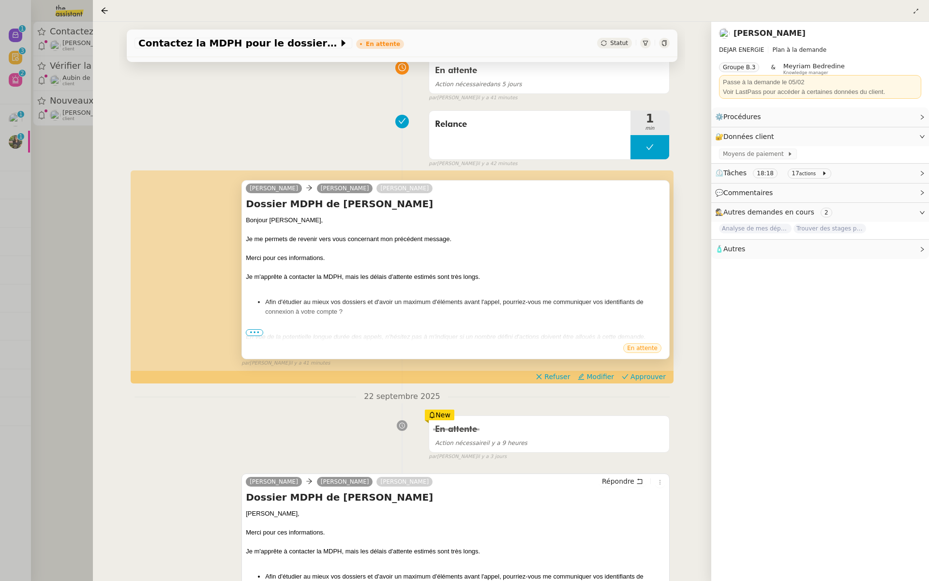
click at [252, 333] on span "•••" at bounding box center [254, 332] width 17 height 7
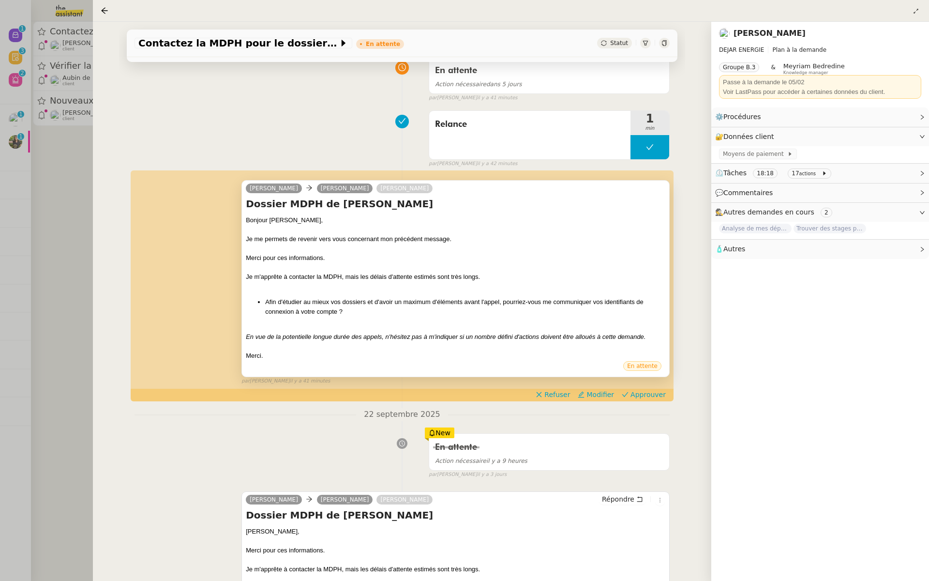
scroll to position [146, 0]
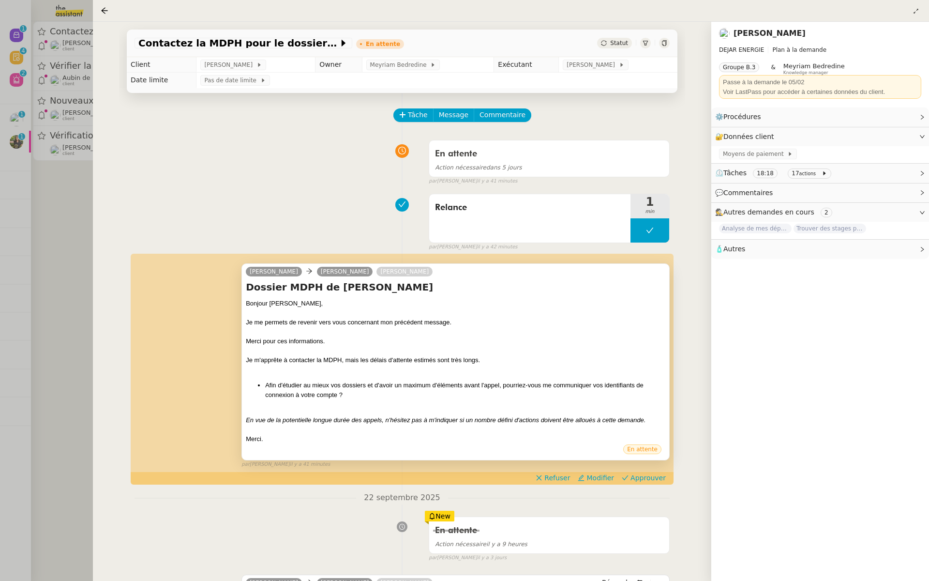
scroll to position [146, 0]
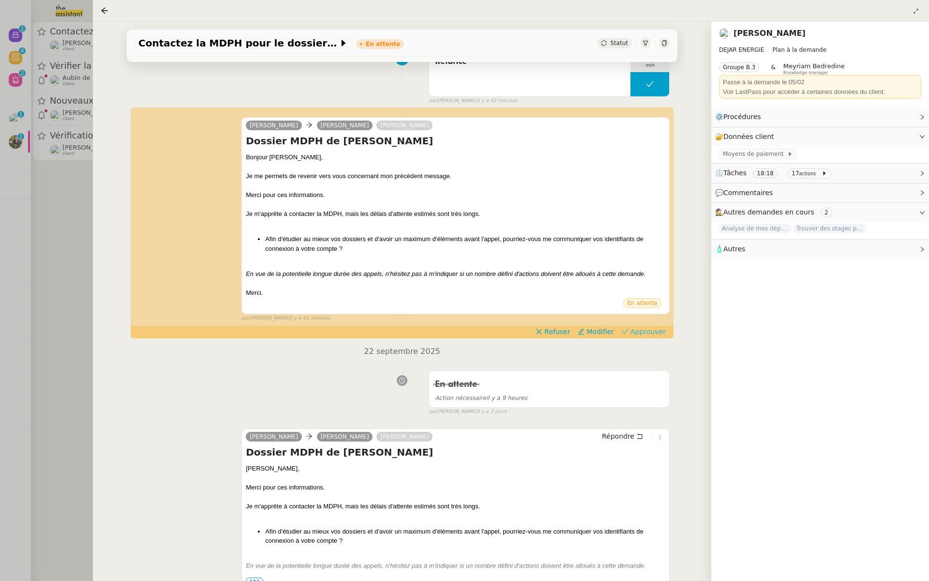
click at [652, 331] on span "Approuver" at bounding box center [648, 332] width 35 height 10
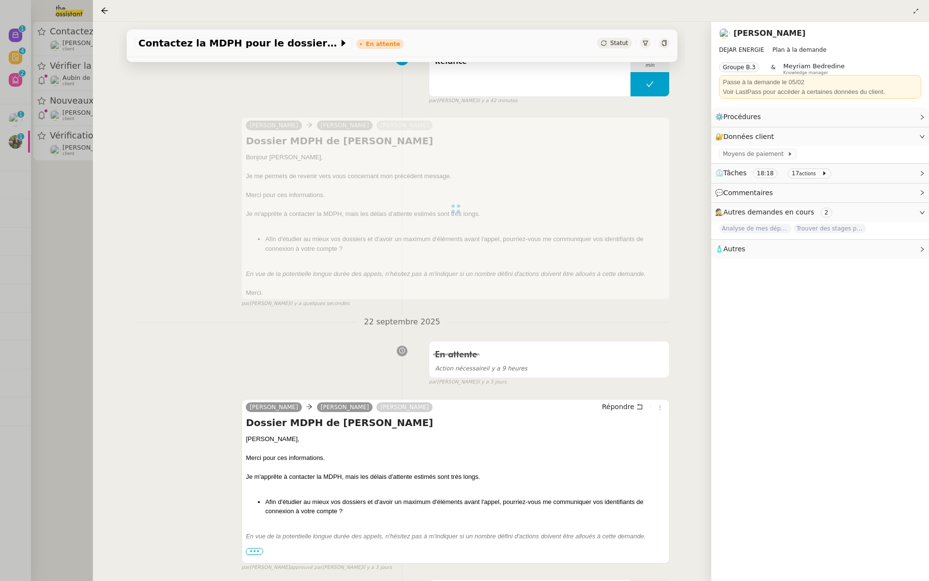
click at [19, 123] on div at bounding box center [464, 290] width 929 height 581
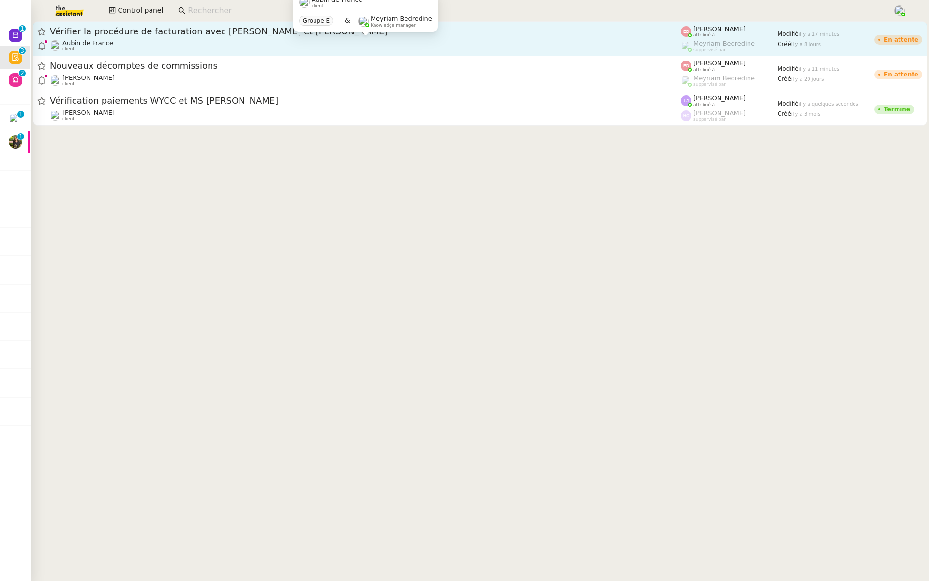
click at [200, 40] on div "Aubin de France client" at bounding box center [365, 45] width 631 height 13
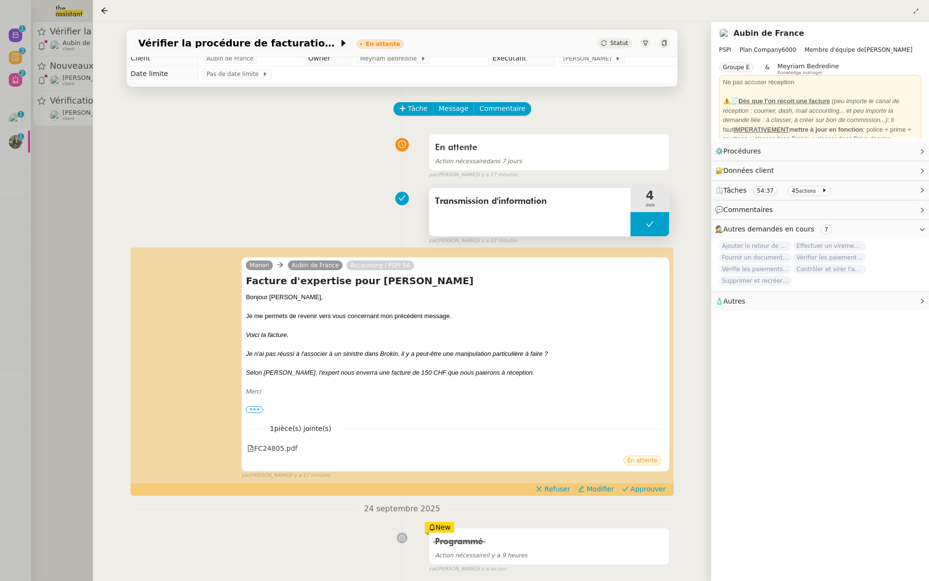
scroll to position [130, 0]
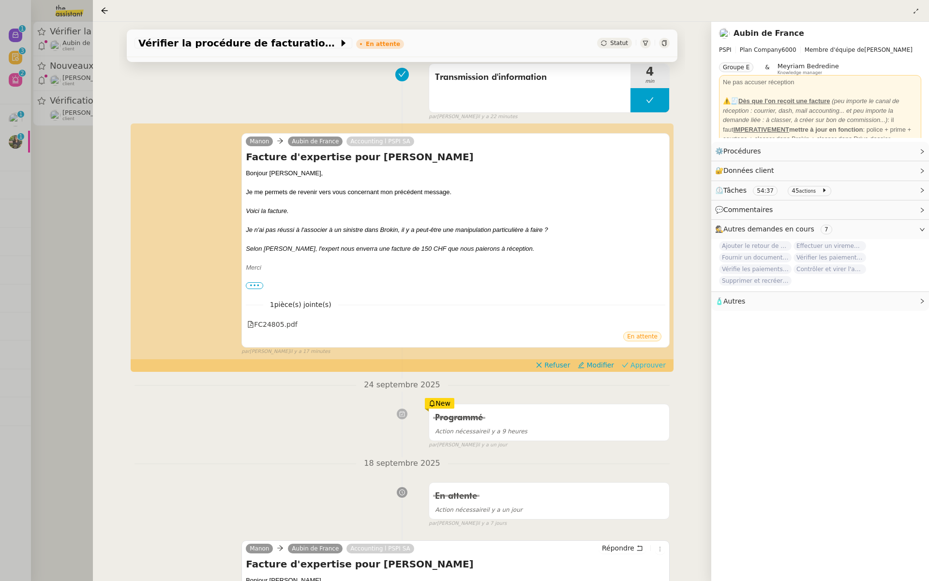
click at [653, 366] on span "Approuver" at bounding box center [648, 365] width 35 height 10
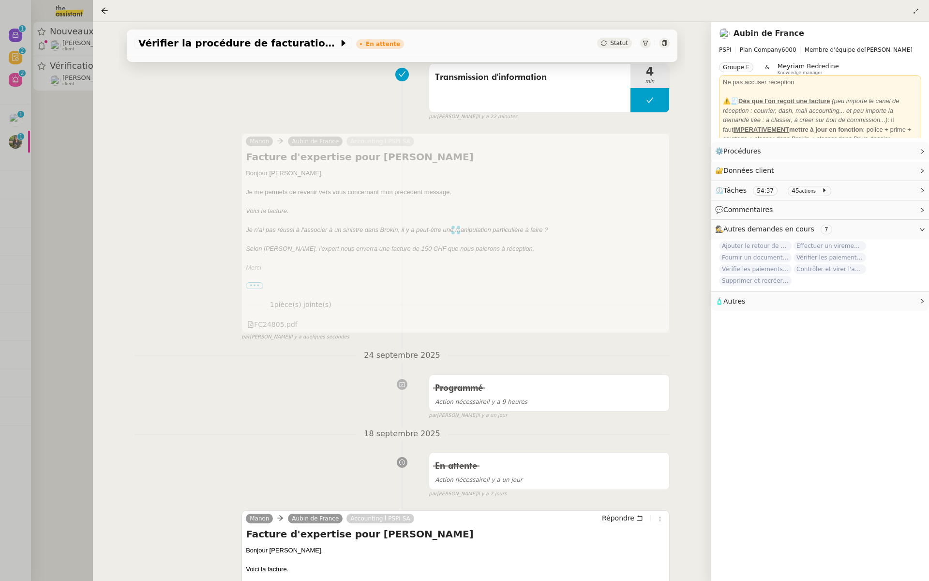
click at [58, 108] on div at bounding box center [464, 290] width 929 height 581
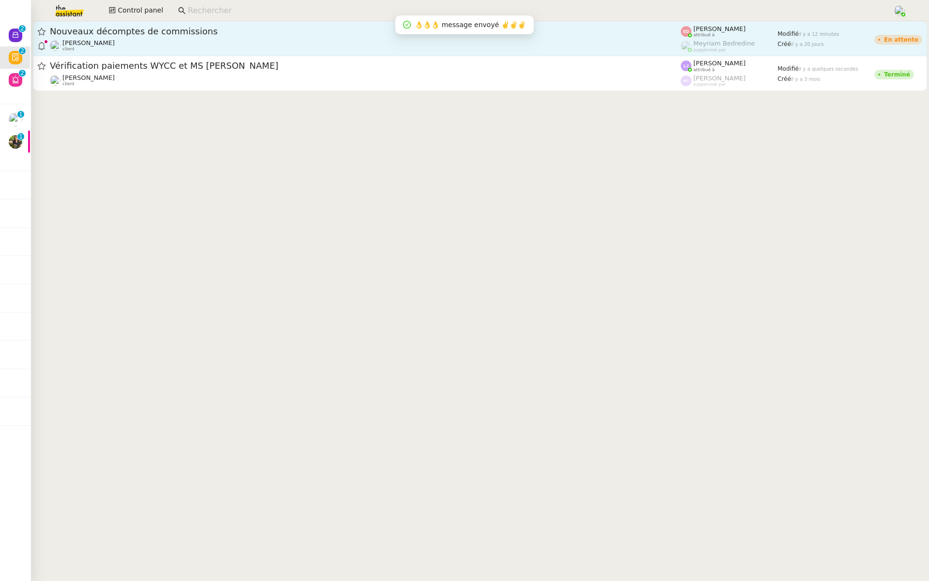
click at [169, 38] on div "Nouveaux décomptes de commissions Fanny Eyraud client" at bounding box center [365, 39] width 631 height 26
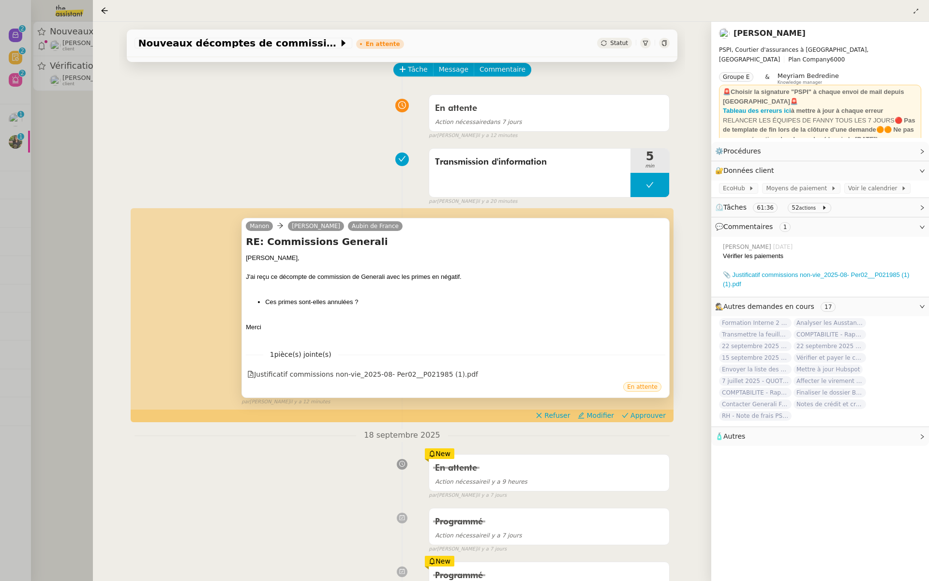
scroll to position [75, 0]
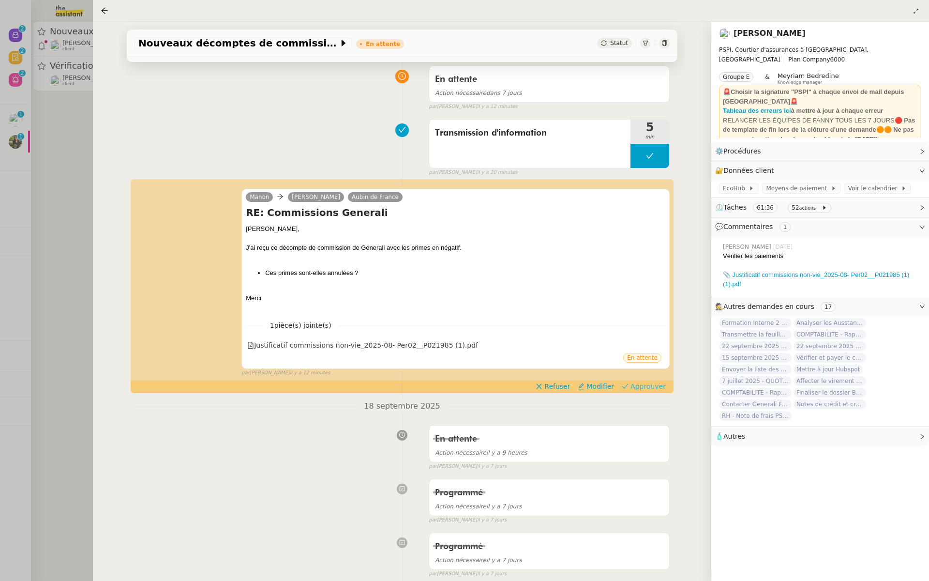
click at [659, 386] on span "Approuver" at bounding box center [648, 386] width 35 height 10
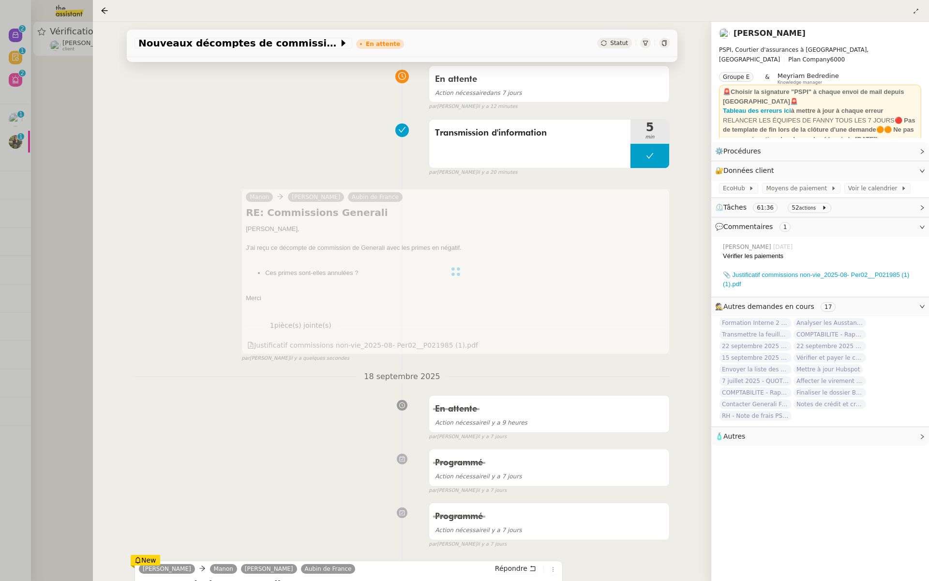
click at [0, 145] on div at bounding box center [464, 290] width 929 height 581
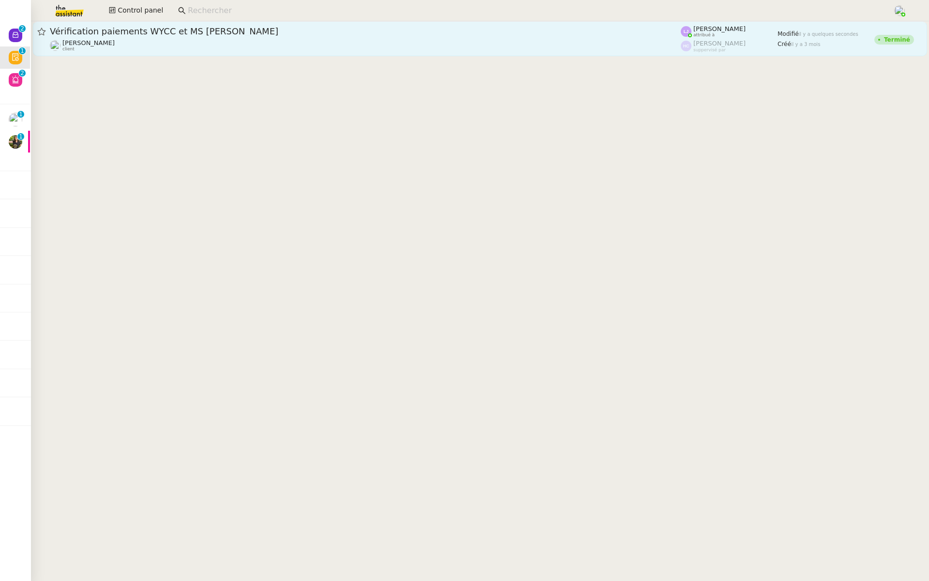
click at [145, 29] on span "Vérification paiements WYCC et MS [PERSON_NAME]" at bounding box center [365, 31] width 631 height 9
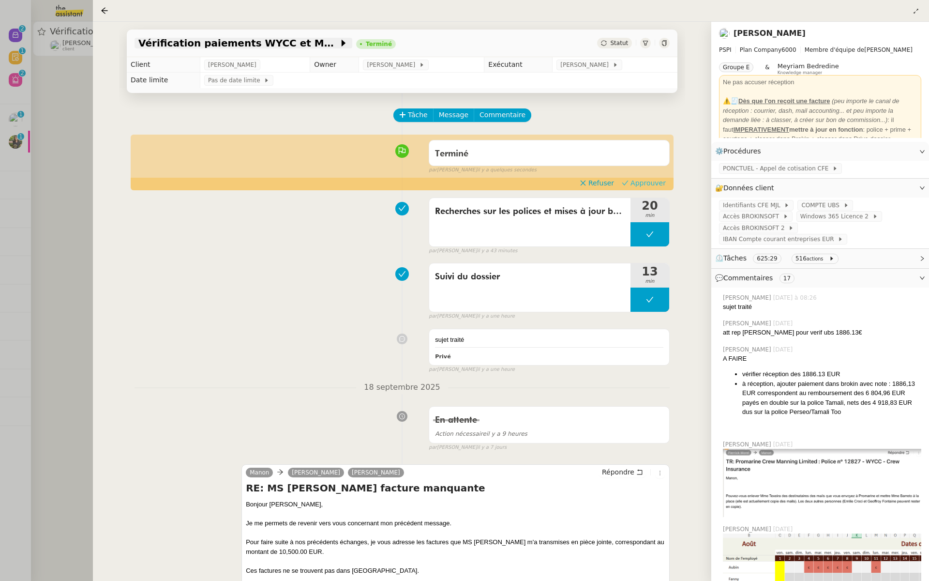
click at [659, 184] on span "Approuver" at bounding box center [648, 183] width 35 height 10
click at [45, 128] on div at bounding box center [464, 290] width 929 height 581
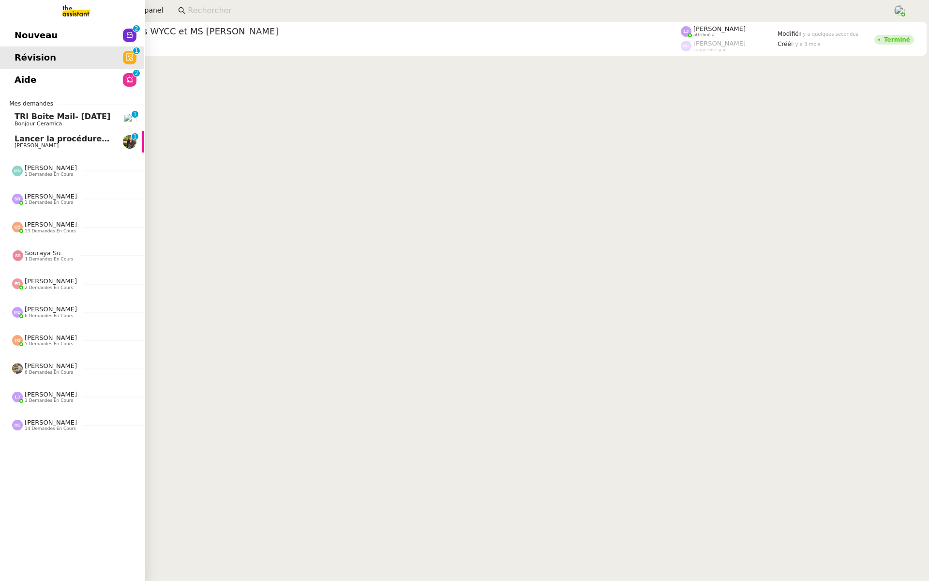
click at [16, 32] on span "Nouveau" at bounding box center [36, 35] width 43 height 15
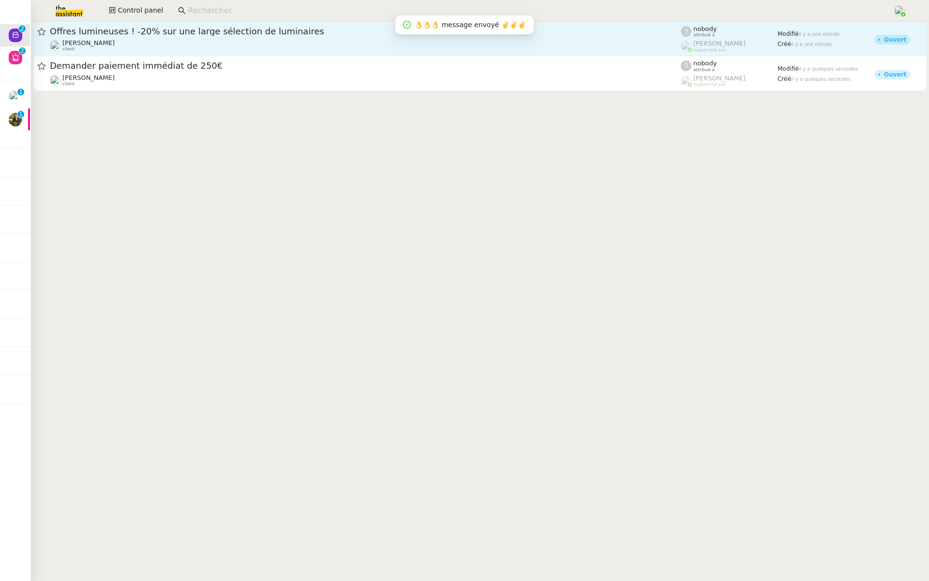
click at [198, 33] on span "Offres lumineuses ! -20% sur une large sélection de luminaires" at bounding box center [365, 31] width 631 height 9
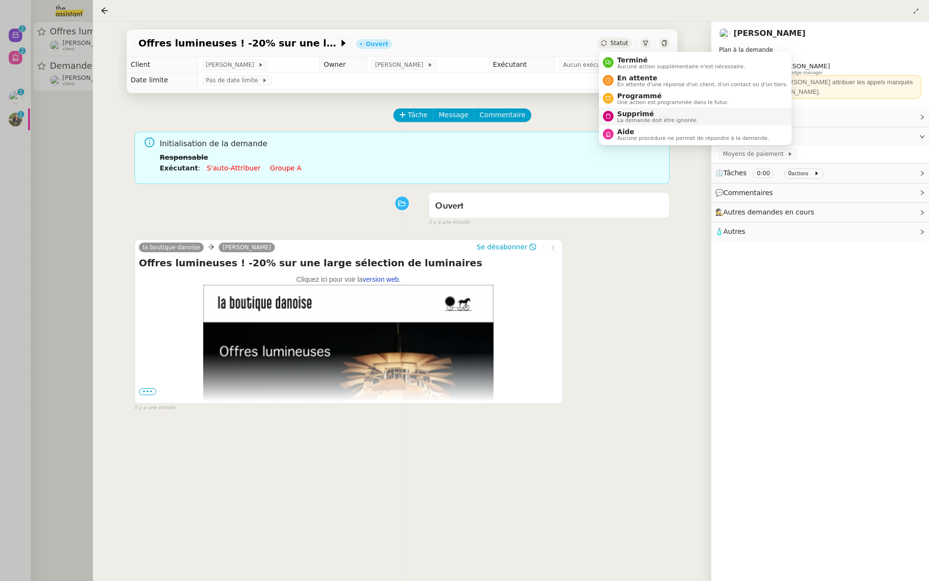
click at [627, 113] on span "Supprimé" at bounding box center [658, 114] width 81 height 8
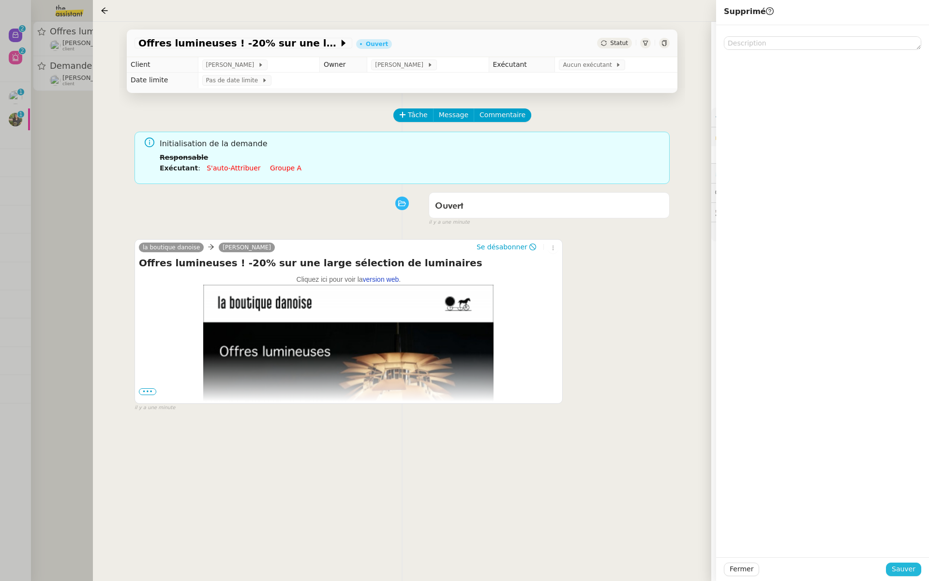
click at [899, 569] on span "Sauver" at bounding box center [904, 568] width 24 height 11
click at [36, 119] on div at bounding box center [464, 290] width 929 height 581
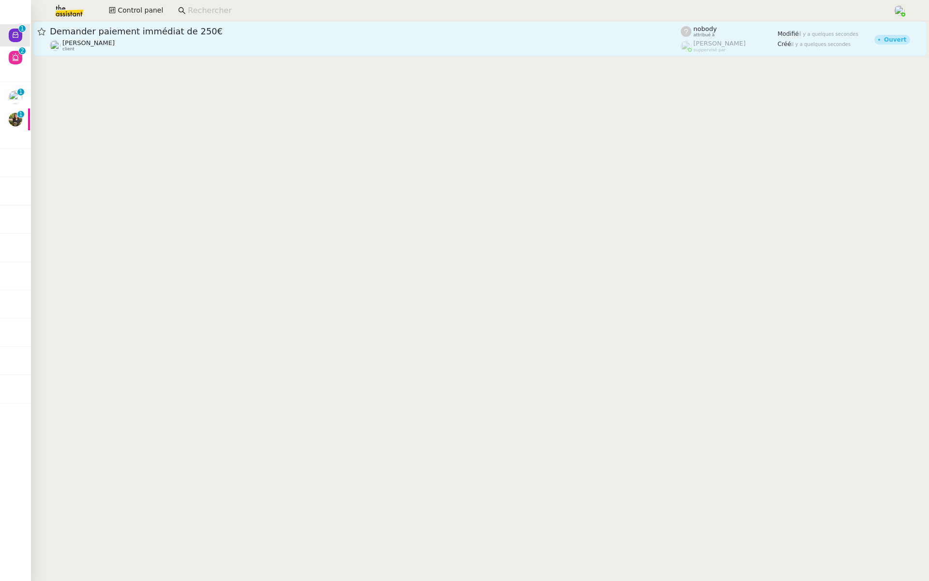
click at [189, 32] on span "Demander paiement immédiat de 250€" at bounding box center [365, 31] width 631 height 9
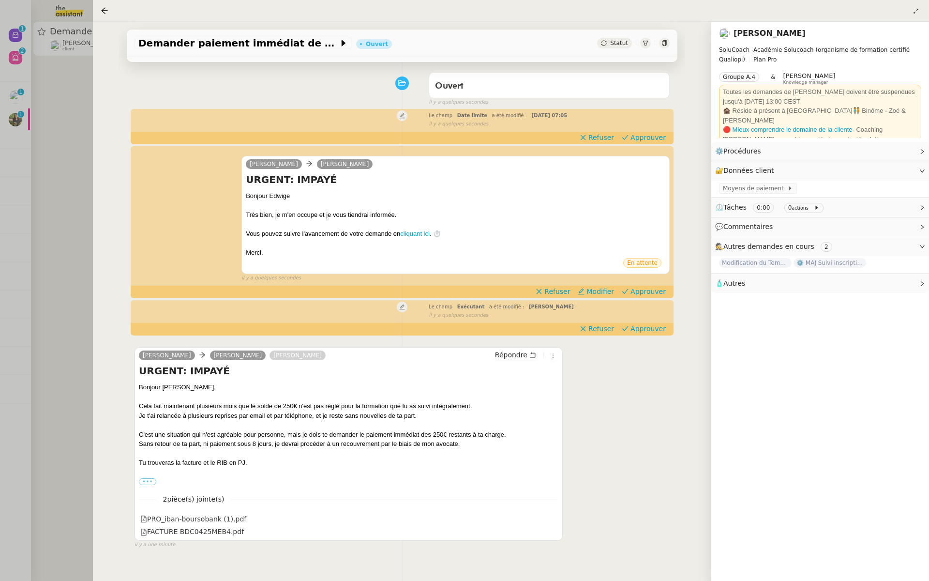
scroll to position [115, 0]
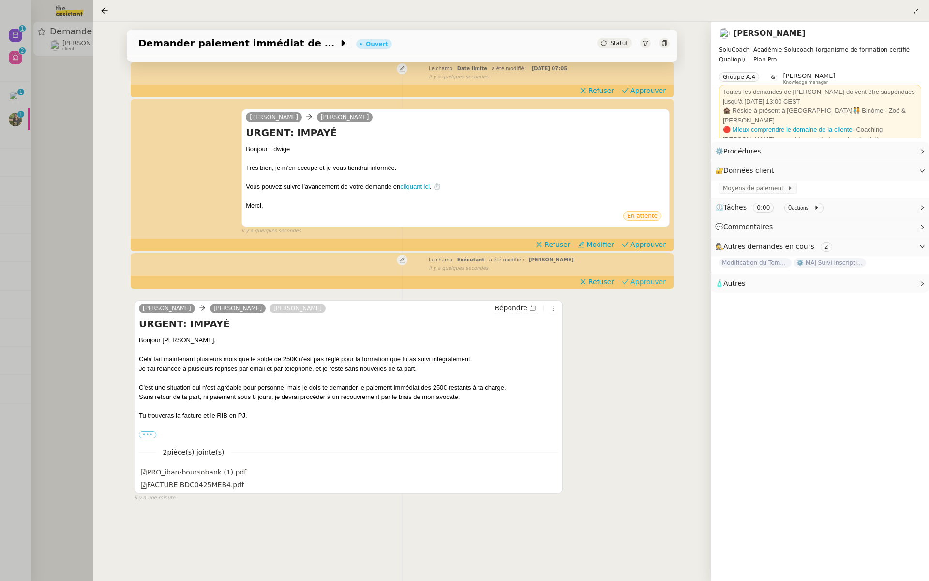
click at [658, 284] on span "Approuver" at bounding box center [648, 282] width 35 height 10
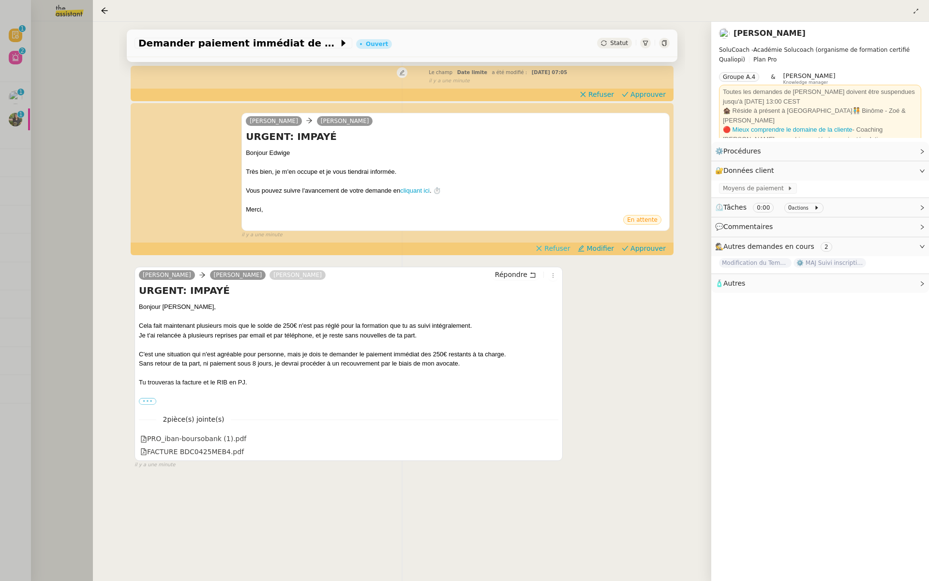
click at [557, 246] on span "Refuser" at bounding box center [557, 248] width 26 height 10
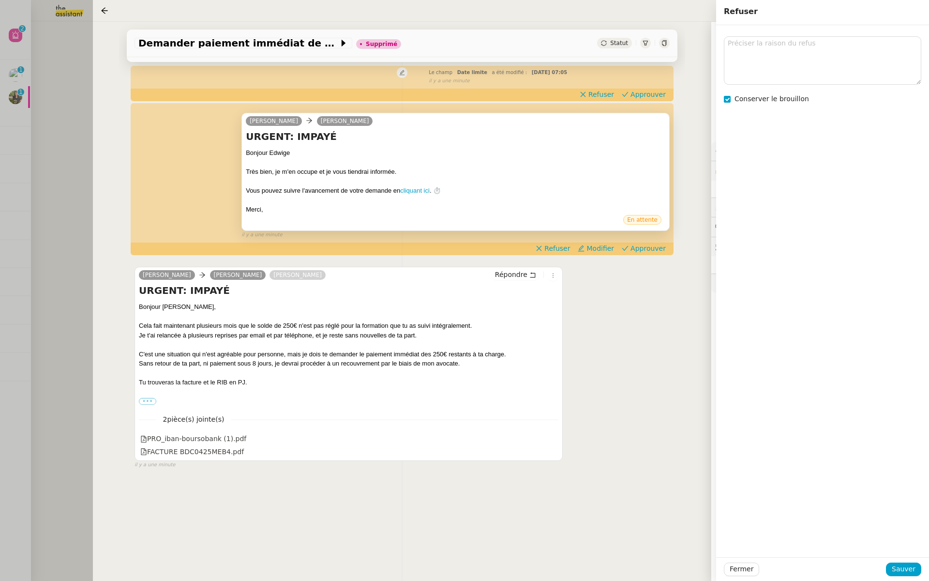
click at [613, 383] on div "Edwige Giron-Fleckinger melanie essa Charlie Répondre URGENT: IMPAYÉ Bonjour Mé…" at bounding box center [402, 363] width 535 height 211
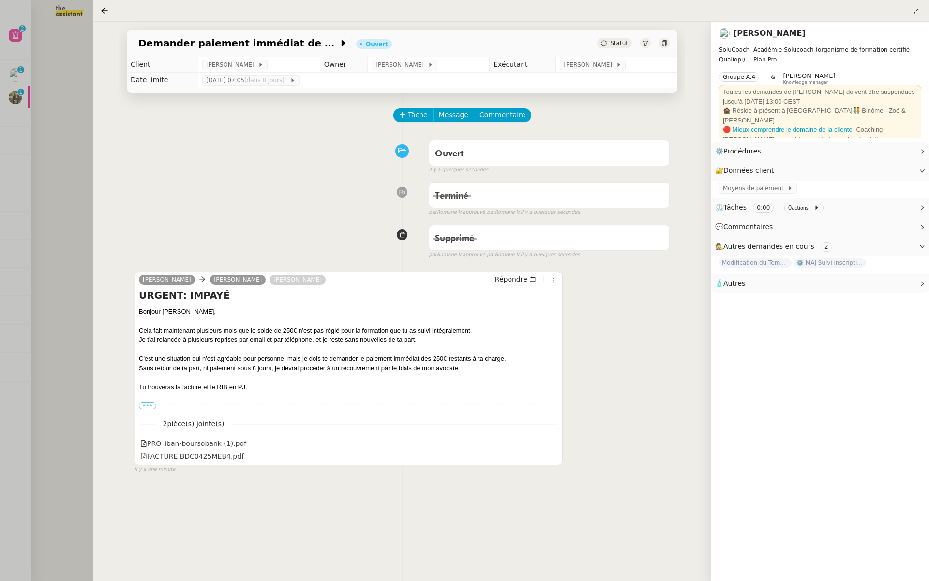
click at [16, 24] on div at bounding box center [464, 290] width 929 height 581
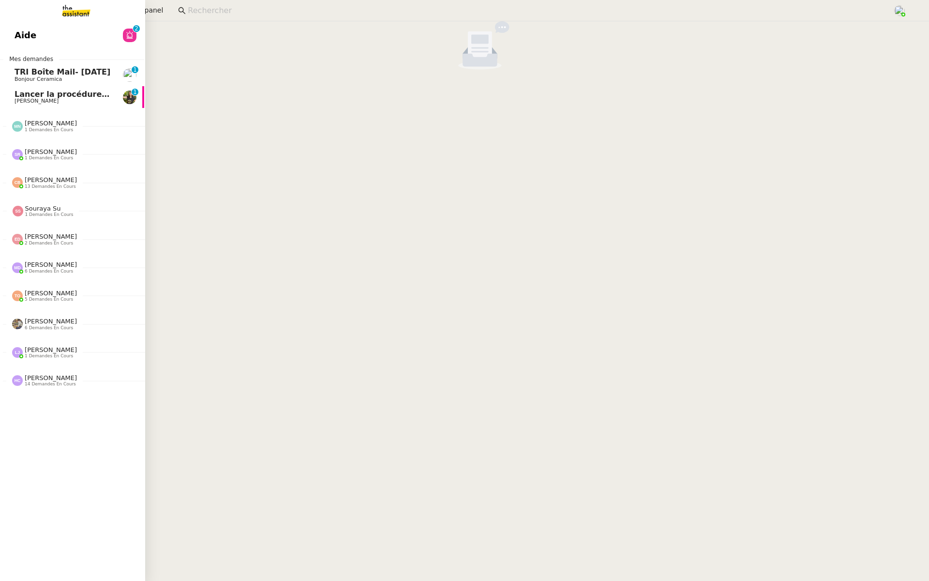
click at [12, 41] on link "Aide 0 1 2 3 4 5 6 7 8 9" at bounding box center [71, 35] width 145 height 22
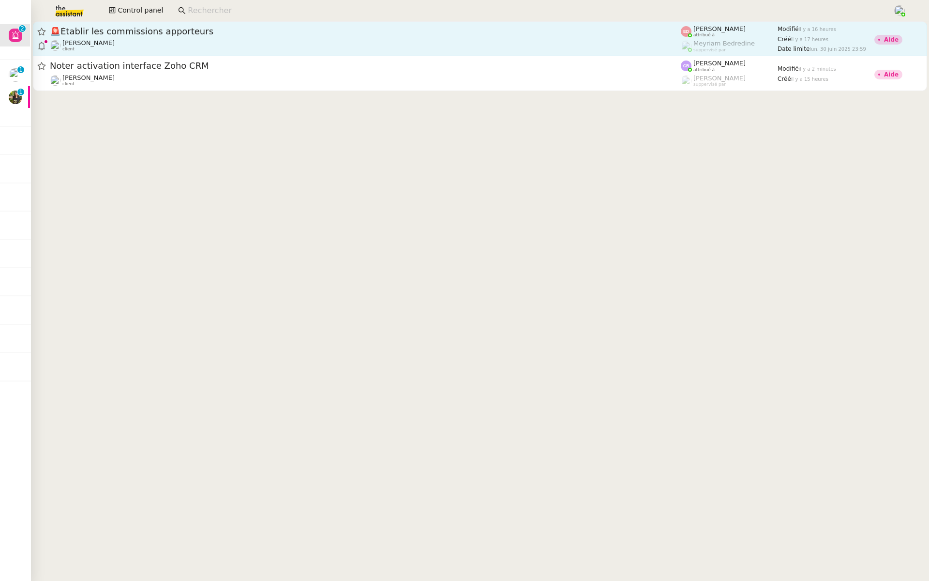
click at [118, 33] on span "🚨 Établir les commissions apporteurs" at bounding box center [365, 31] width 631 height 9
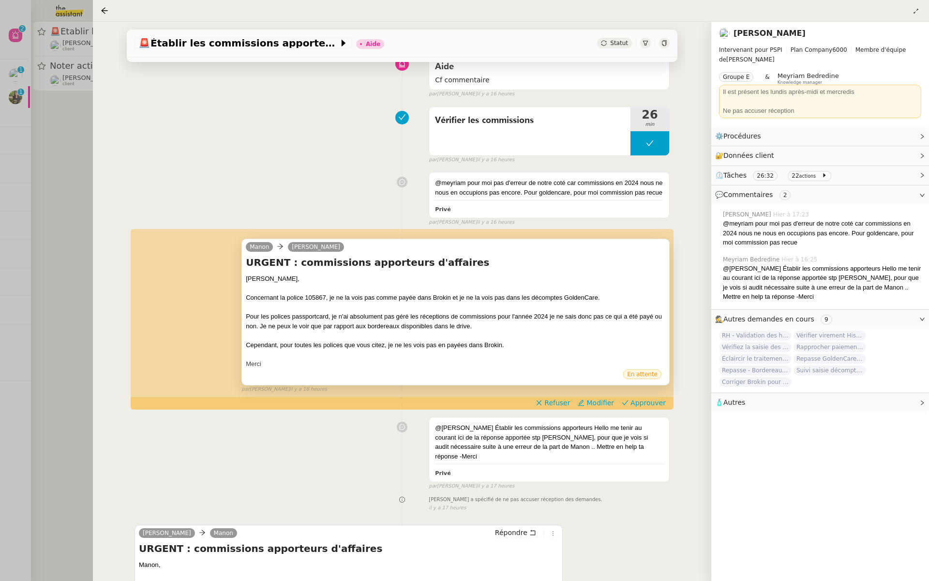
scroll to position [117, 0]
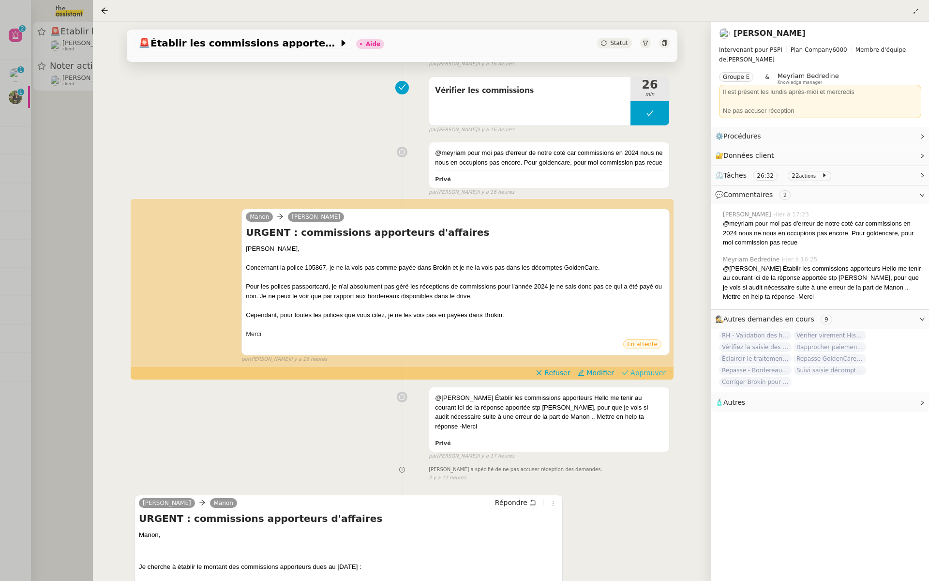
click at [647, 368] on span "Approuver" at bounding box center [648, 373] width 35 height 10
click at [54, 119] on div at bounding box center [464, 290] width 929 height 581
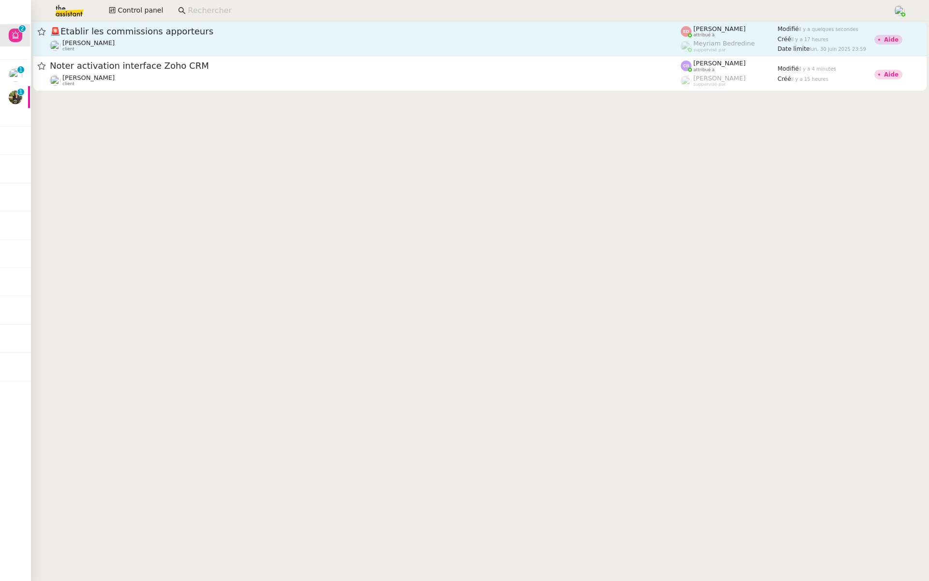
click at [175, 28] on span "🚨 Établir les commissions apporteurs" at bounding box center [365, 31] width 631 height 9
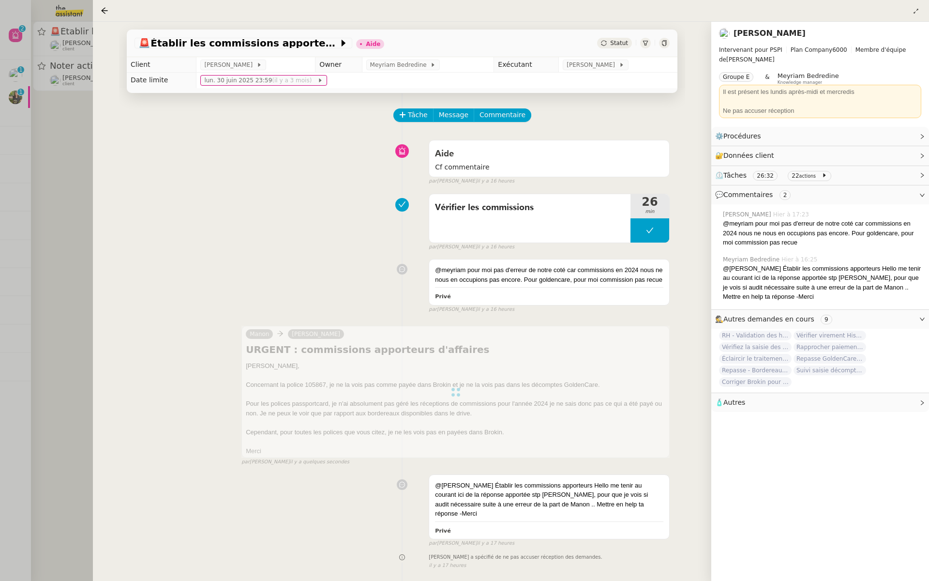
click at [10, 153] on div at bounding box center [464, 290] width 929 height 581
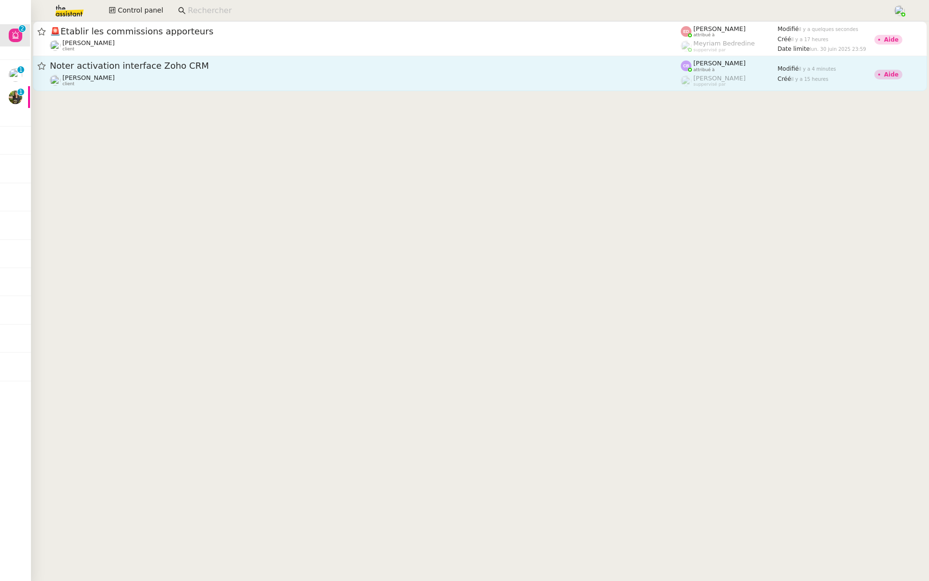
click at [146, 74] on div "[PERSON_NAME] client" at bounding box center [365, 80] width 631 height 13
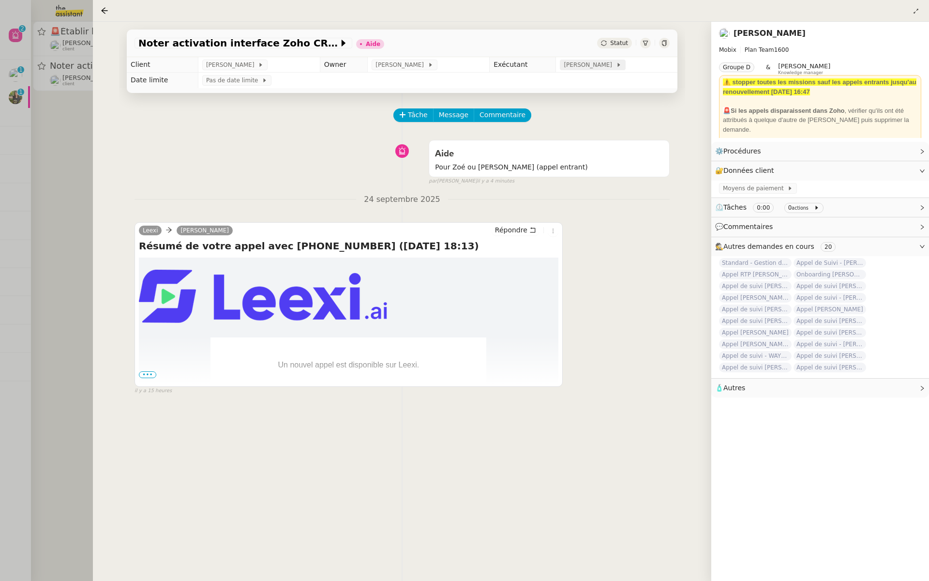
click at [587, 64] on span "[PERSON_NAME]" at bounding box center [590, 65] width 52 height 10
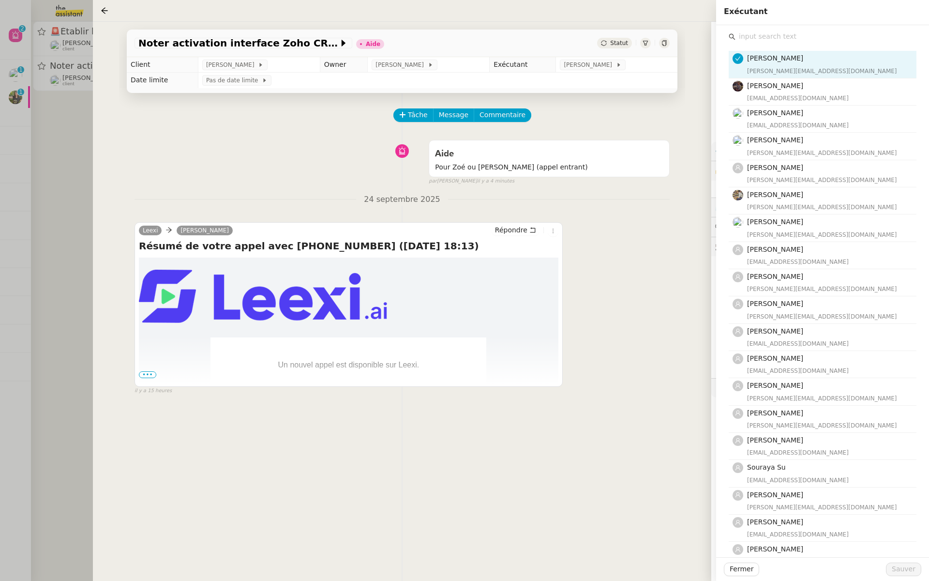
click at [782, 35] on input "text" at bounding box center [826, 36] width 181 height 13
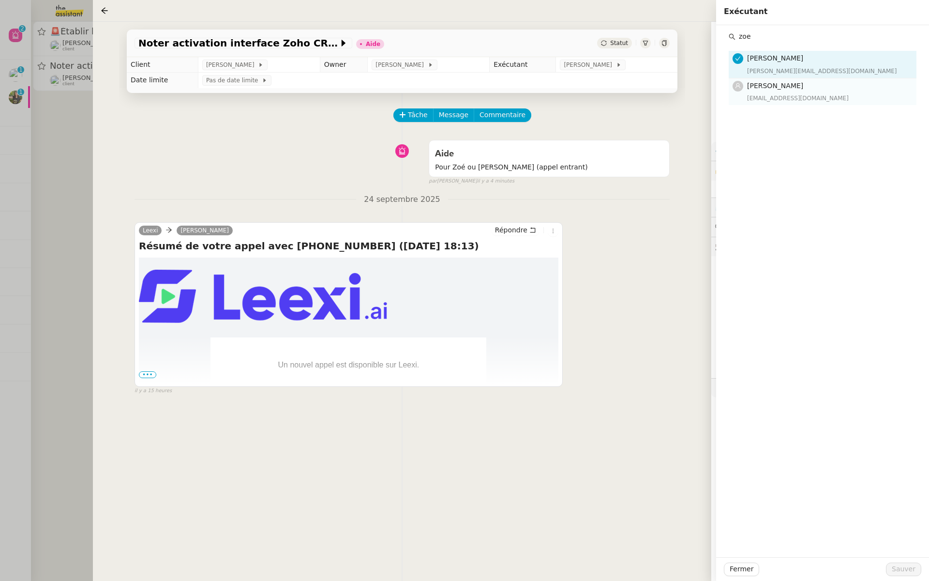
type input "zoe"
drag, startPoint x: 769, startPoint y: 93, endPoint x: 788, endPoint y: 154, distance: 63.4
click at [769, 93] on div "zoe@theassistant.team" at bounding box center [829, 98] width 164 height 10
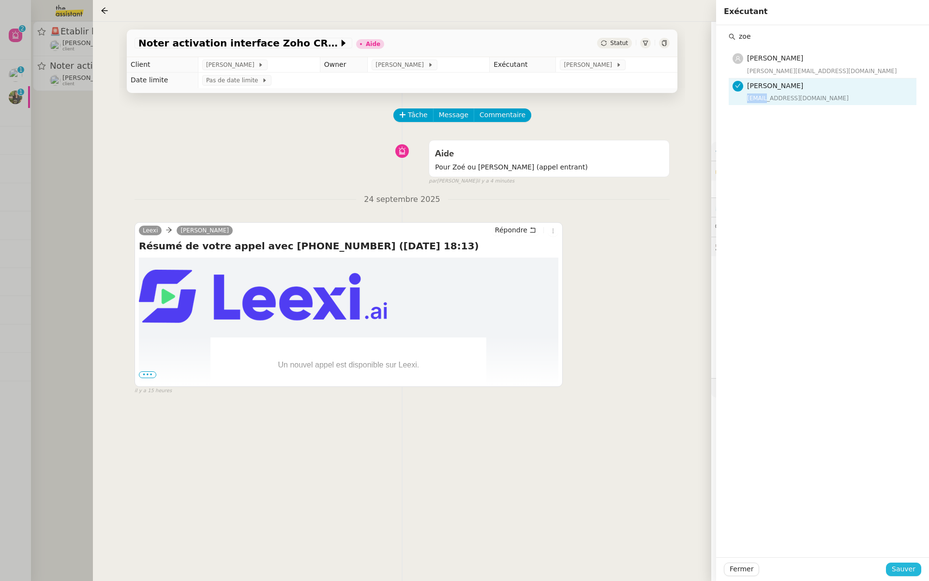
click at [897, 568] on span "Sauver" at bounding box center [904, 568] width 24 height 11
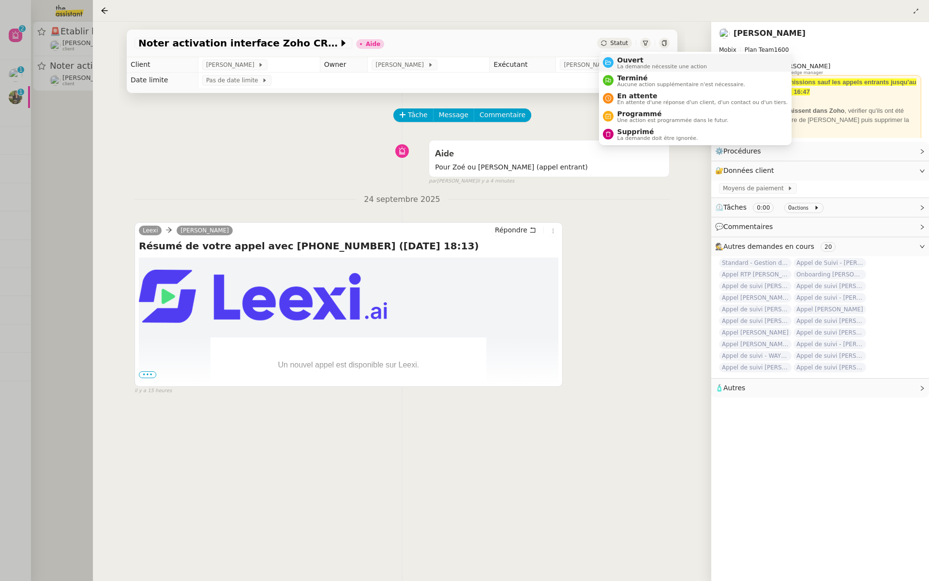
click at [623, 62] on span "Ouvert" at bounding box center [663, 60] width 90 height 8
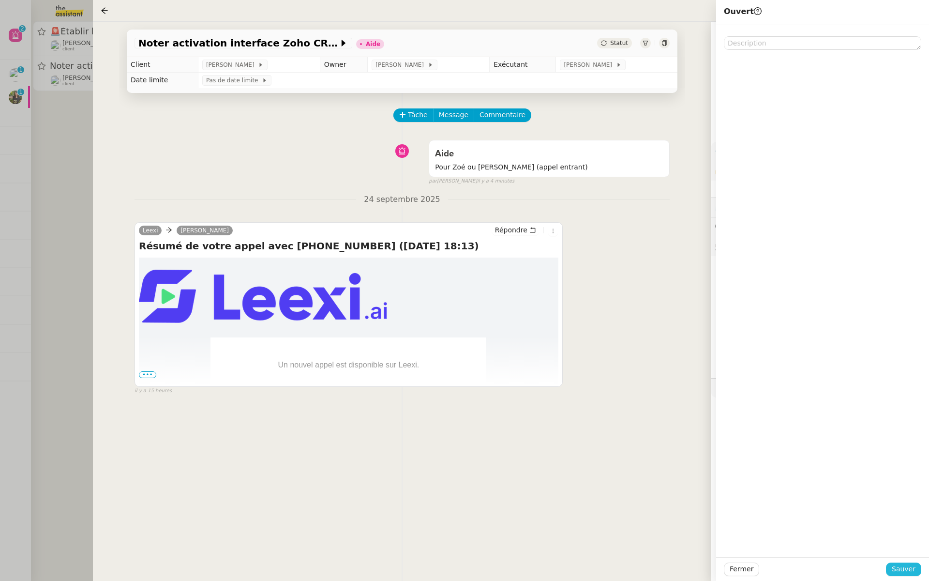
click at [903, 572] on span "Sauver" at bounding box center [904, 568] width 24 height 11
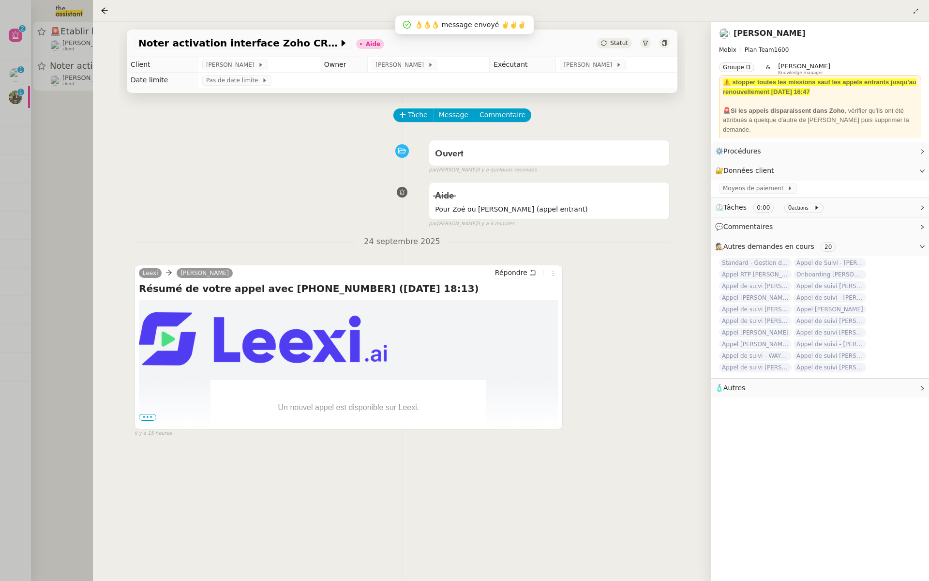
click at [41, 101] on div at bounding box center [464, 290] width 929 height 581
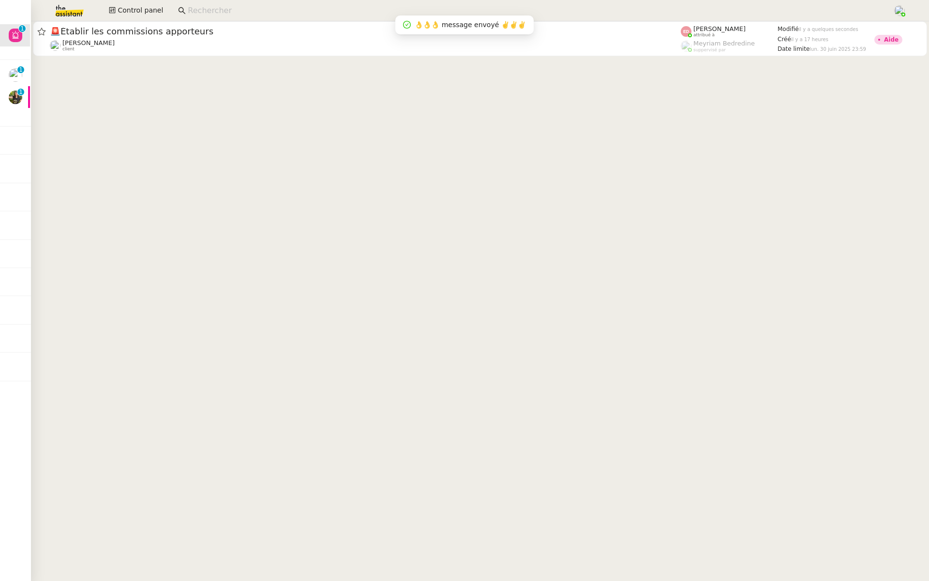
click at [205, 36] on div "🚨 Établir les commissions apporteurs" at bounding box center [365, 32] width 631 height 12
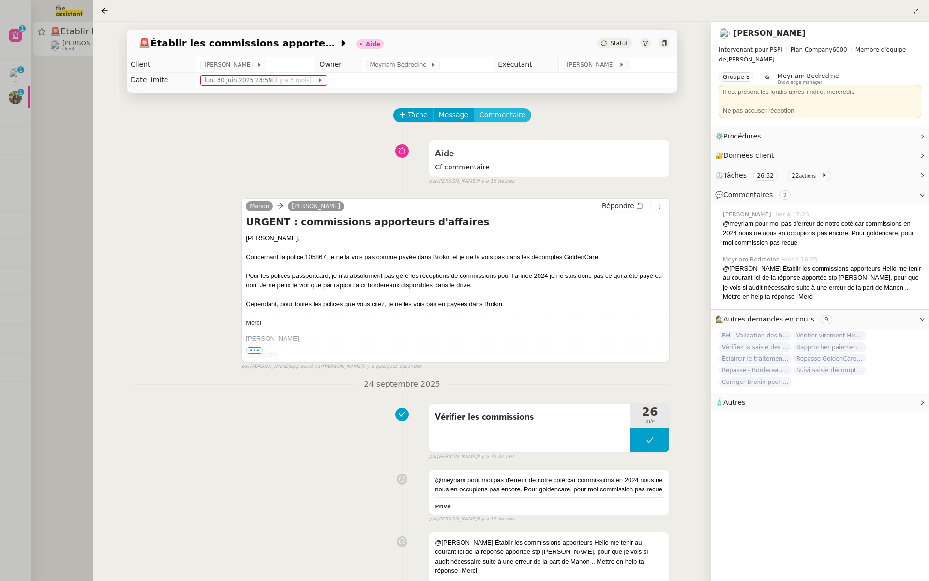
click at [499, 111] on span "Commentaire" at bounding box center [503, 114] width 46 height 11
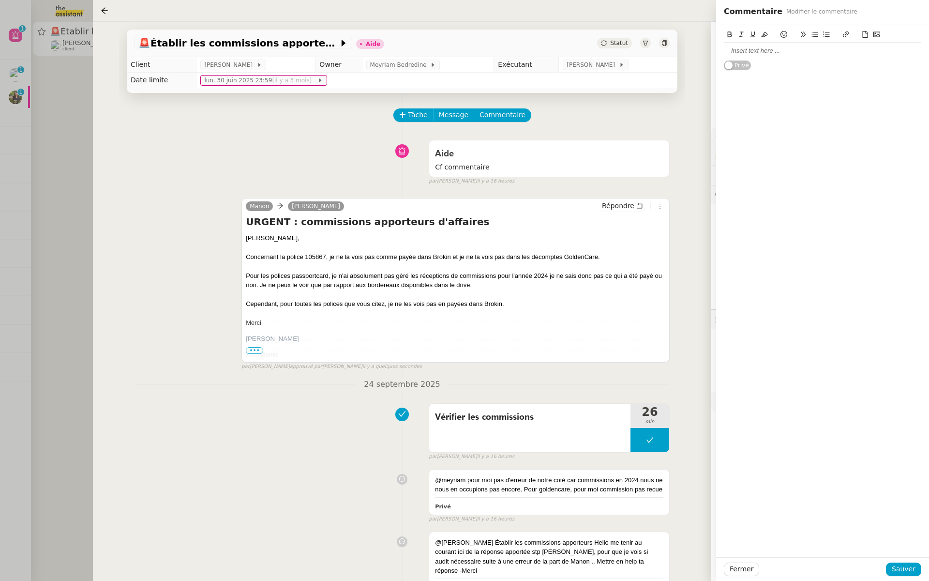
click at [769, 46] on div at bounding box center [822, 50] width 197 height 9
click at [909, 568] on span "Sauver" at bounding box center [904, 568] width 24 height 11
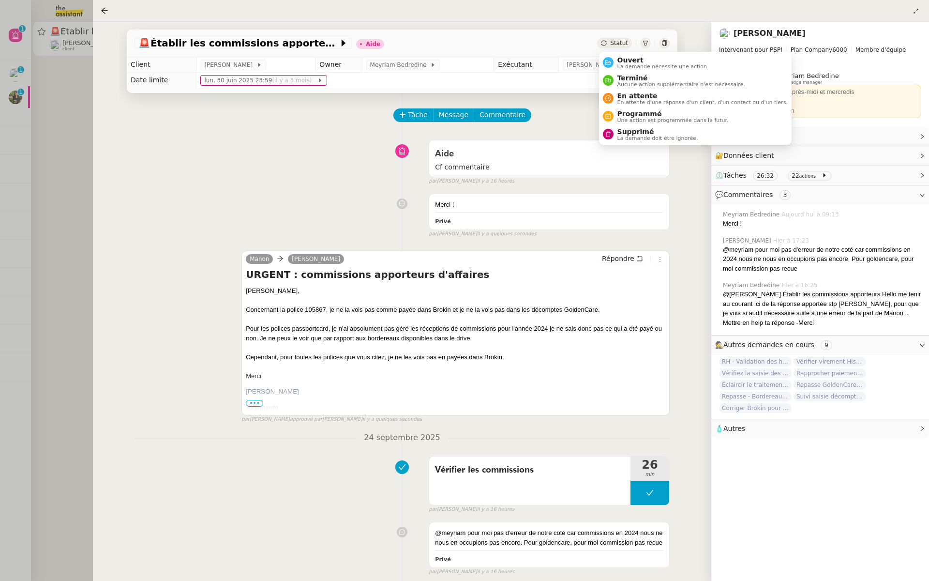
click at [616, 45] on span "Statut" at bounding box center [619, 43] width 18 height 7
click at [620, 60] on span "Ouvert" at bounding box center [663, 60] width 90 height 8
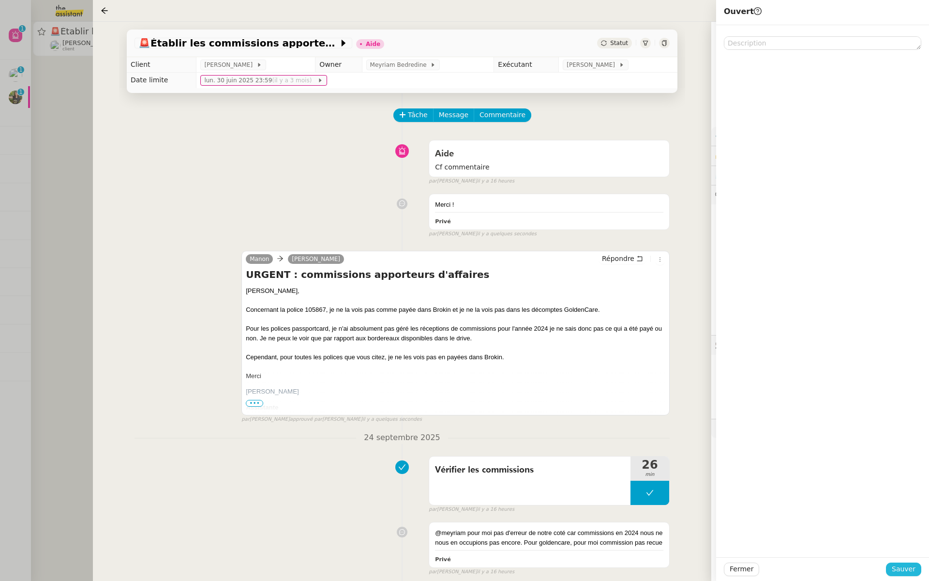
click at [908, 569] on span "Sauver" at bounding box center [904, 568] width 24 height 11
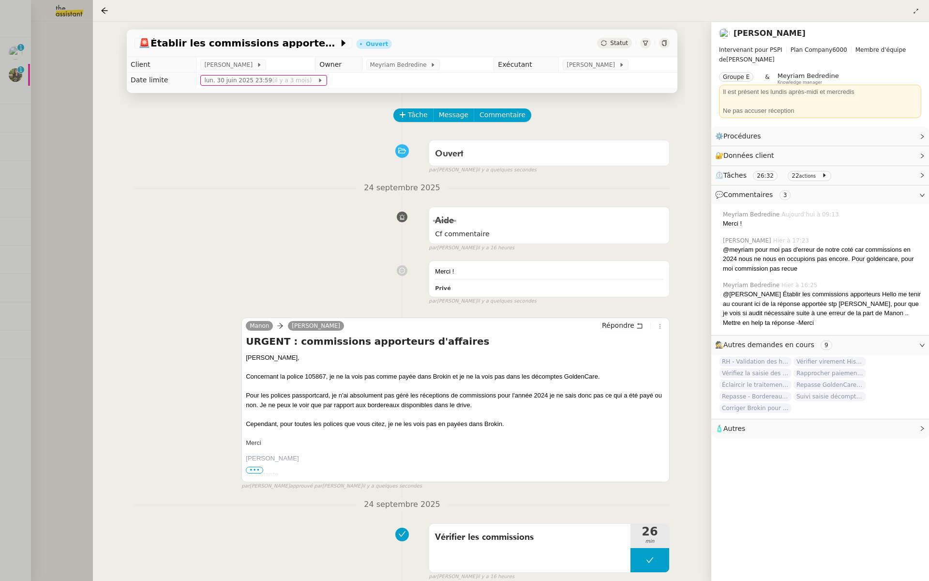
click at [60, 159] on div at bounding box center [464, 290] width 929 height 581
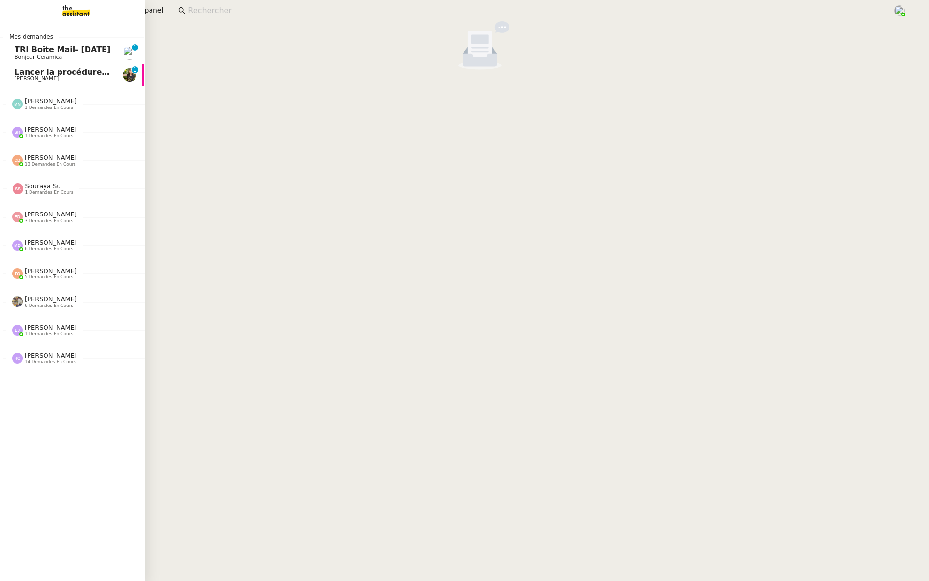
click at [40, 83] on link "Lancer la procédure prescription Enora Conan 0 1 2 3 4 5 6 7 8 9" at bounding box center [71, 75] width 145 height 22
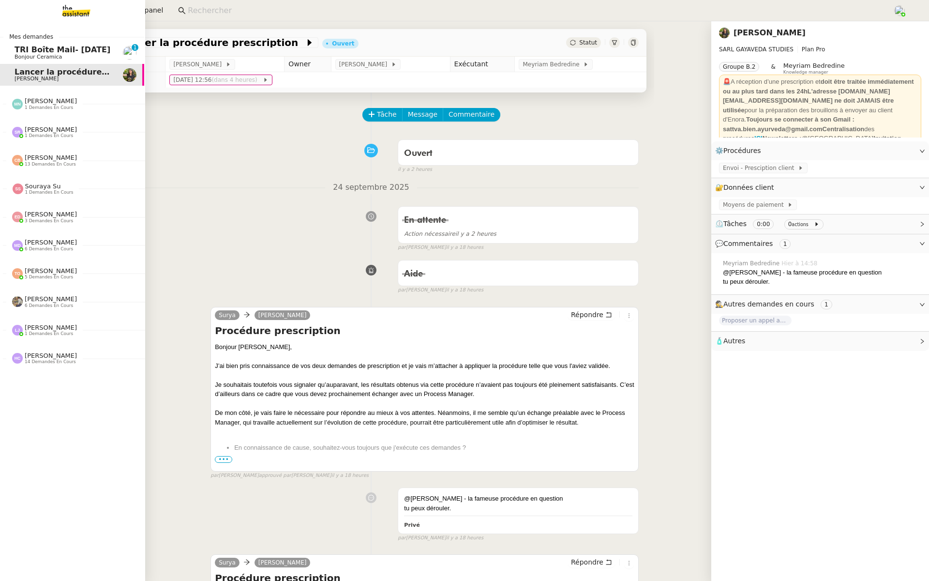
click at [20, 49] on span "TRI Boîte Mail- [DATE]" at bounding box center [63, 49] width 96 height 9
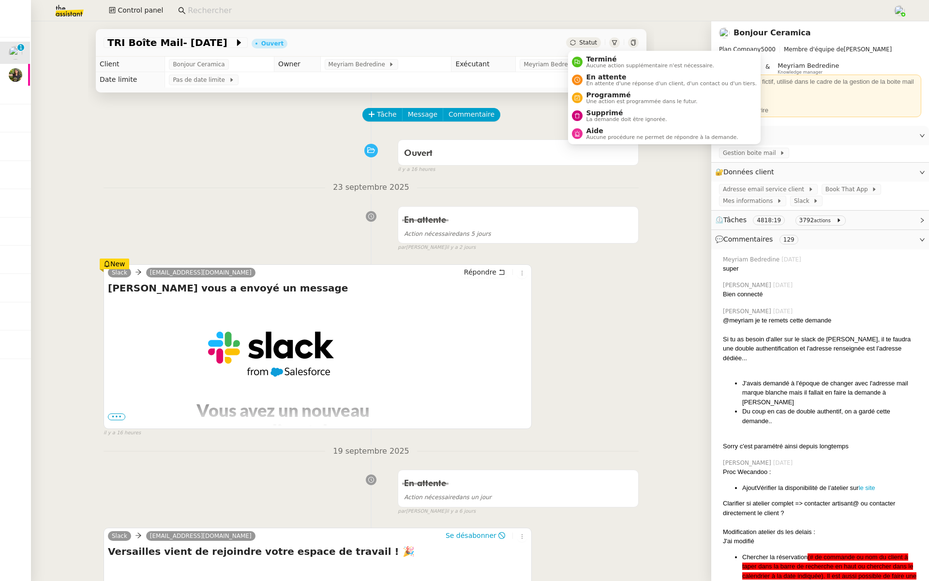
click at [597, 85] on span "En attente d'une réponse d'un client, d'un contact ou d'un tiers." at bounding box center [672, 83] width 170 height 5
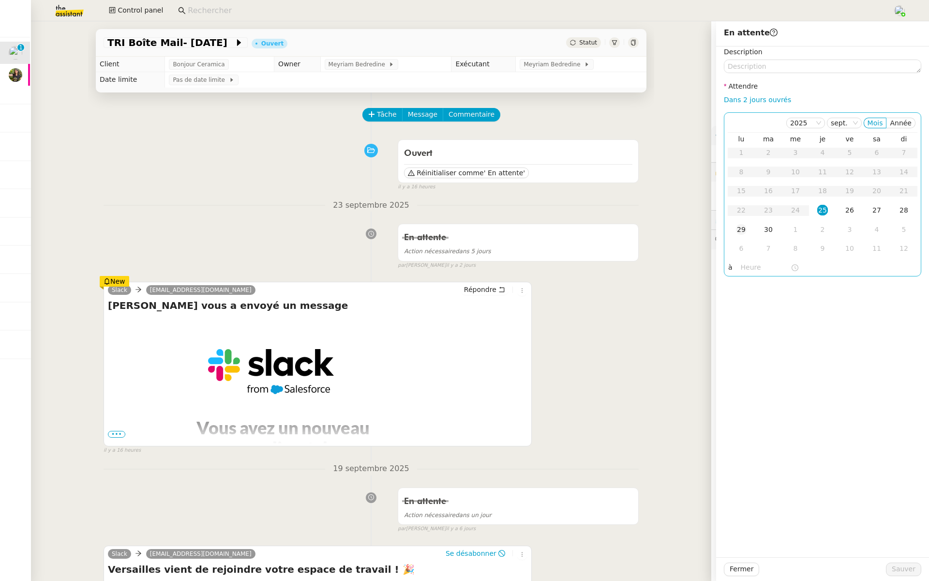
click at [742, 227] on div "29" at bounding box center [741, 229] width 11 height 11
click at [743, 265] on input "text" at bounding box center [766, 267] width 50 height 11
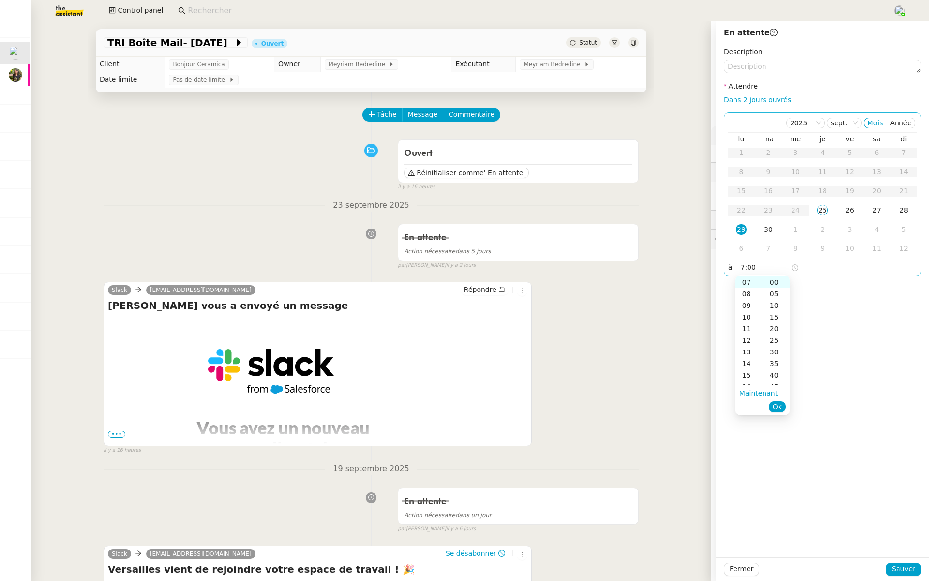
scroll to position [81, 0]
click at [775, 405] on span "Ok" at bounding box center [777, 407] width 9 height 10
type input "07:00"
click at [906, 568] on span "Sauver" at bounding box center [904, 568] width 24 height 11
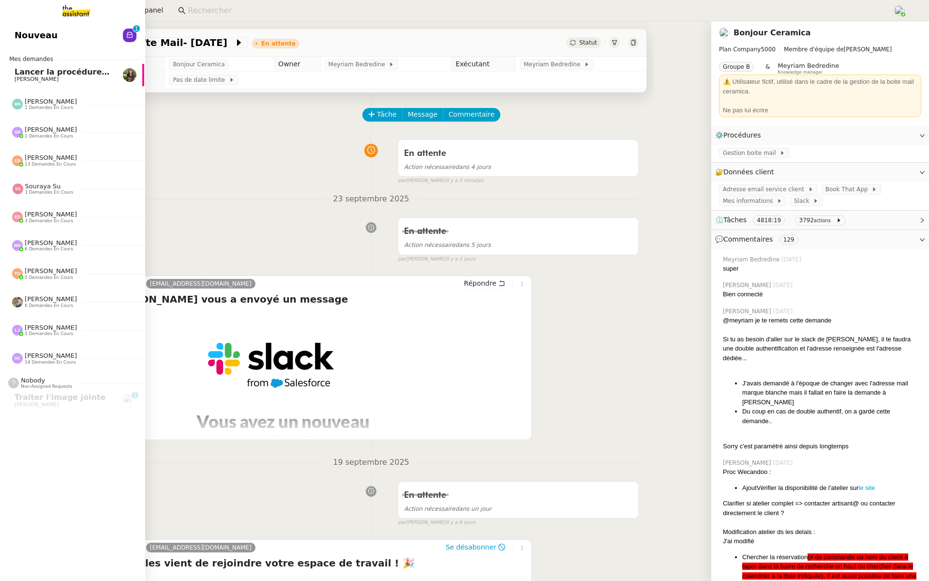
click at [53, 35] on link "Nouveau 0 1 2 3 4 5 6 7 8 9" at bounding box center [71, 35] width 145 height 22
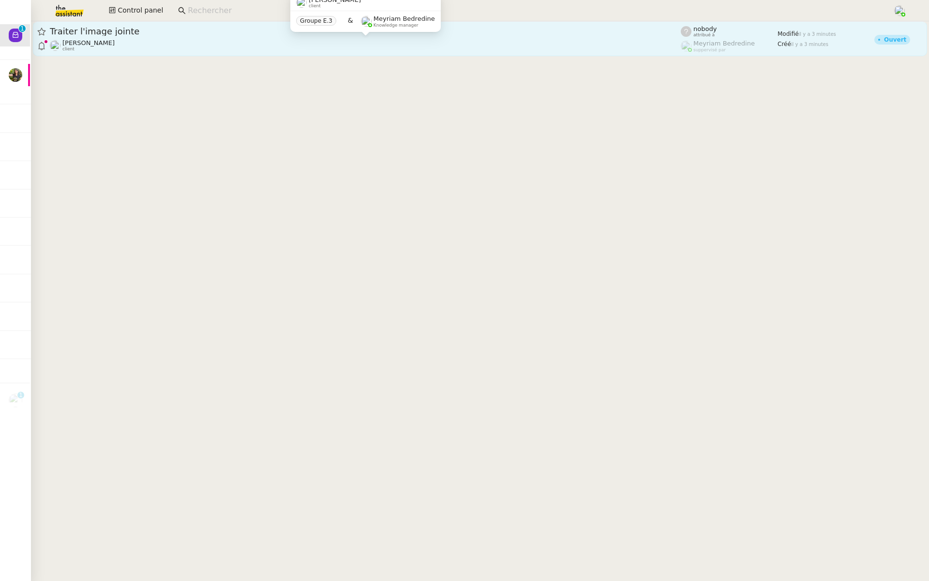
click at [304, 45] on div "Patrick Chotard client" at bounding box center [365, 45] width 631 height 13
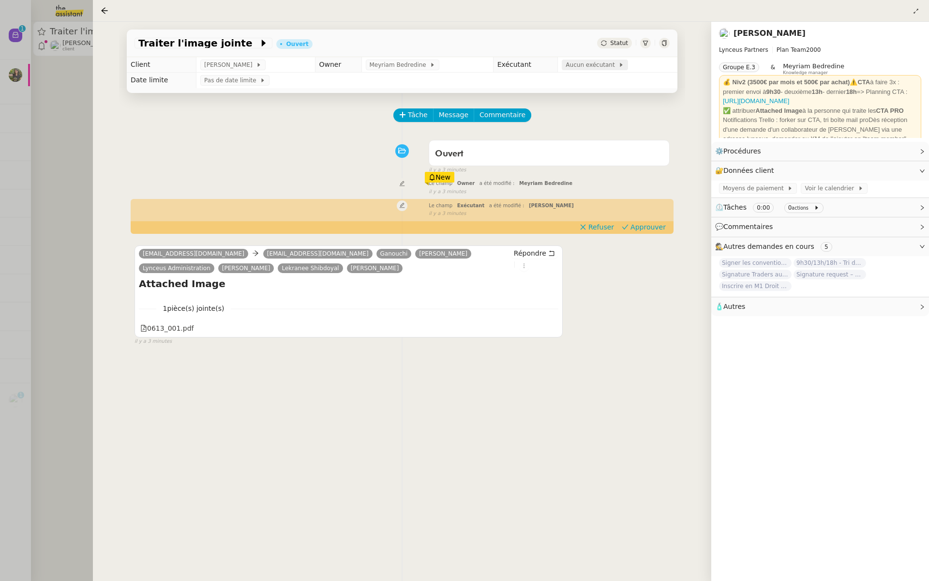
click at [592, 67] on span "Aucun exécutant" at bounding box center [592, 65] width 53 height 10
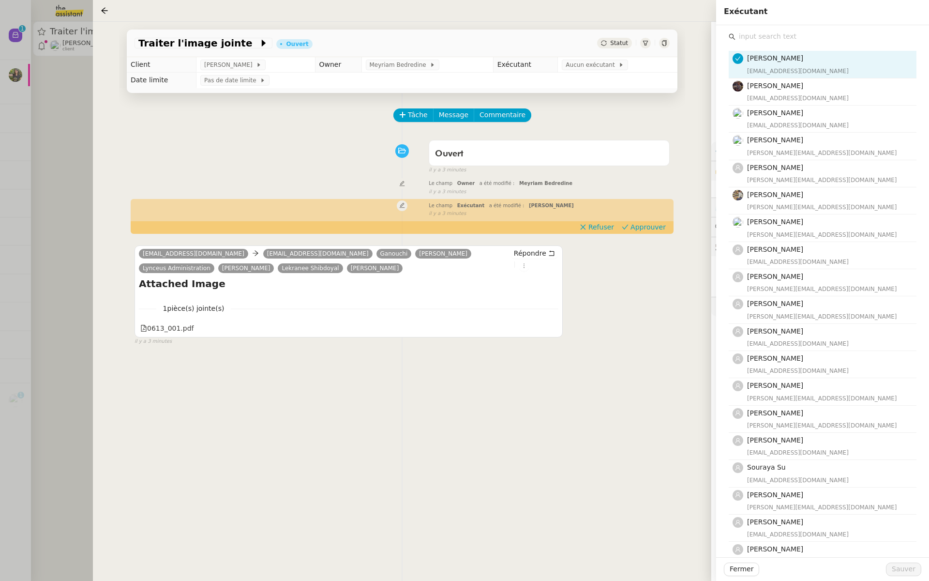
click at [771, 39] on input "text" at bounding box center [826, 36] width 181 height 13
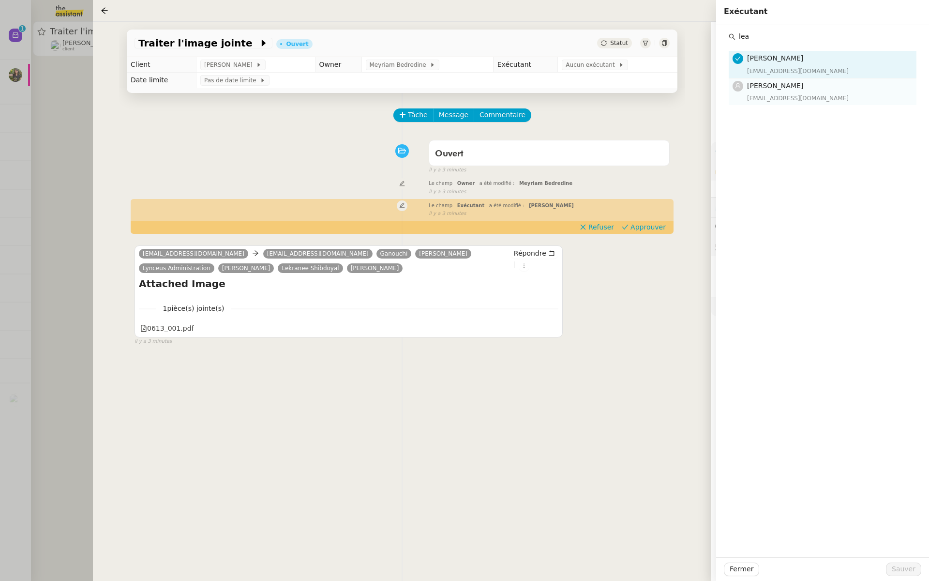
type input "lea"
click at [764, 95] on div "[EMAIL_ADDRESS][DOMAIN_NAME]" at bounding box center [829, 98] width 164 height 10
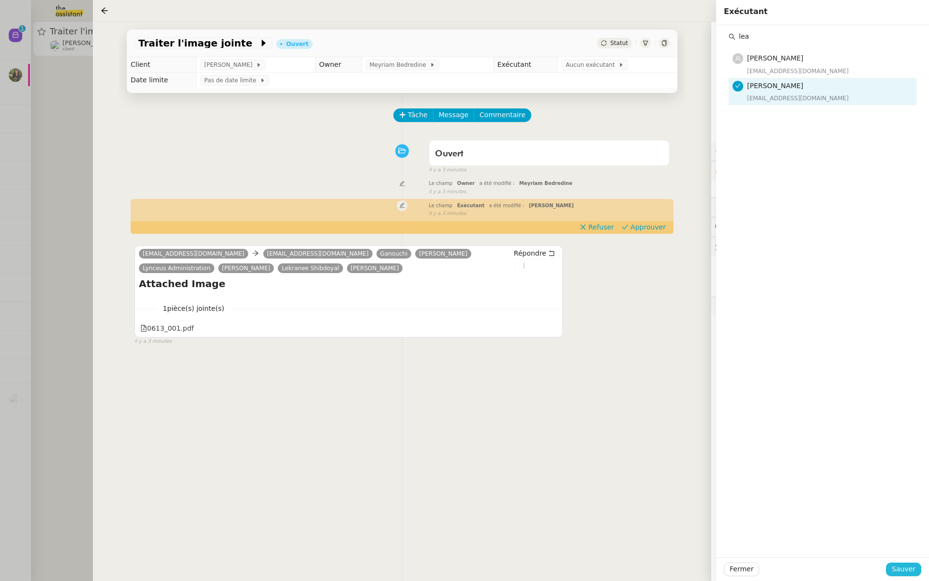
click at [902, 567] on span "Sauver" at bounding box center [904, 568] width 24 height 11
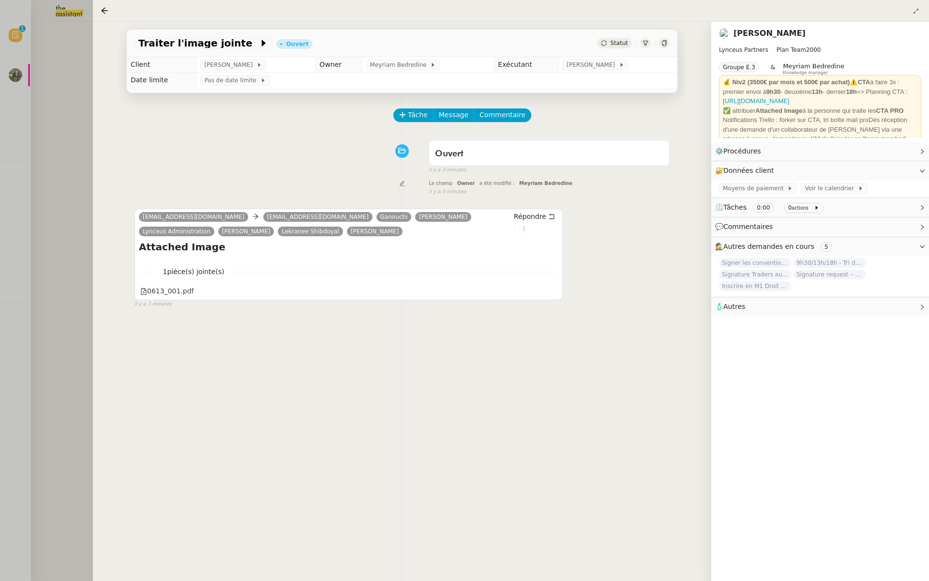
click at [86, 70] on div at bounding box center [464, 290] width 929 height 581
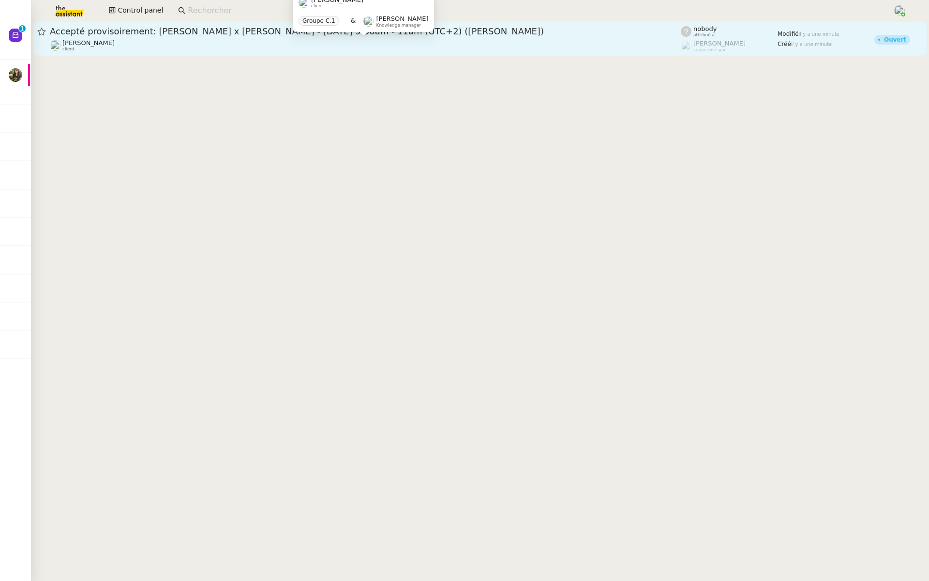
click at [165, 43] on div "David Berrebi client" at bounding box center [365, 45] width 631 height 13
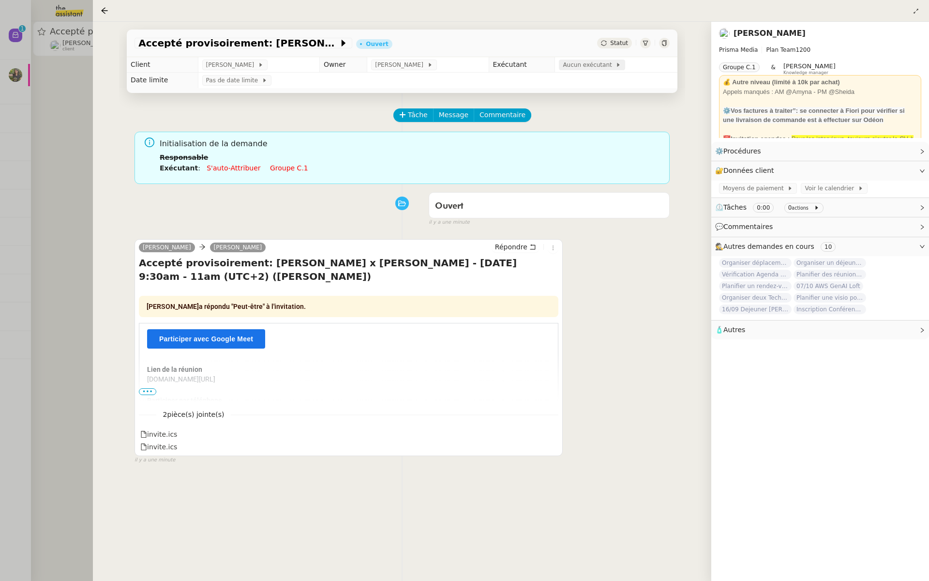
click at [593, 69] on span "Aucun exécutant" at bounding box center [589, 65] width 53 height 10
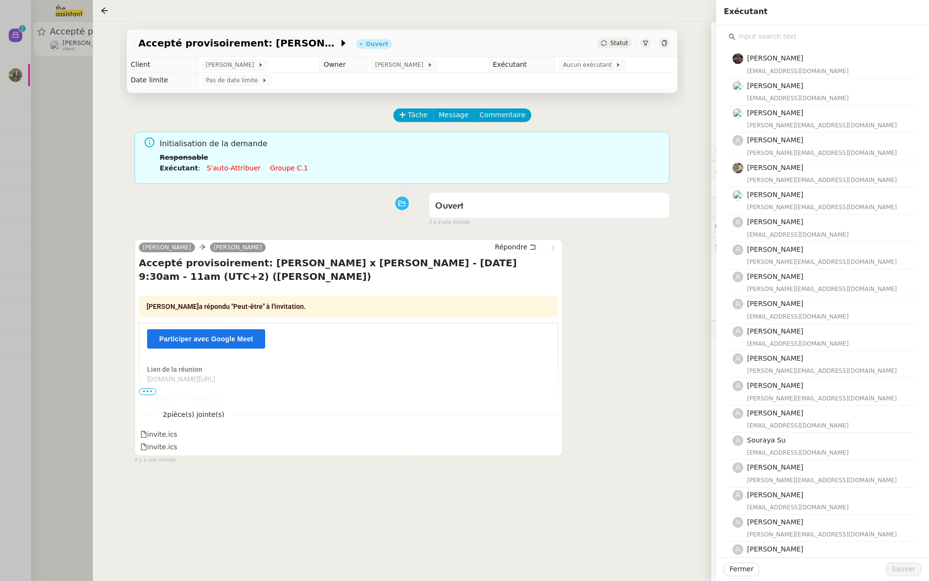
click at [750, 36] on input "text" at bounding box center [826, 36] width 181 height 13
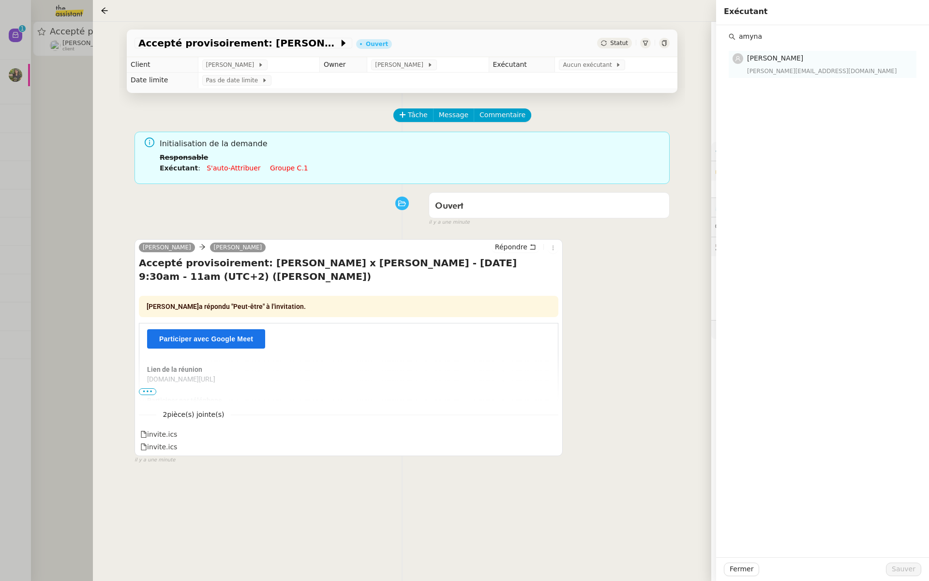
type input "amyna"
click at [775, 65] on div "Amyna Mehrez amyna@team.theassistant.com" at bounding box center [829, 64] width 164 height 23
click at [896, 567] on span "Sauver" at bounding box center [904, 568] width 24 height 11
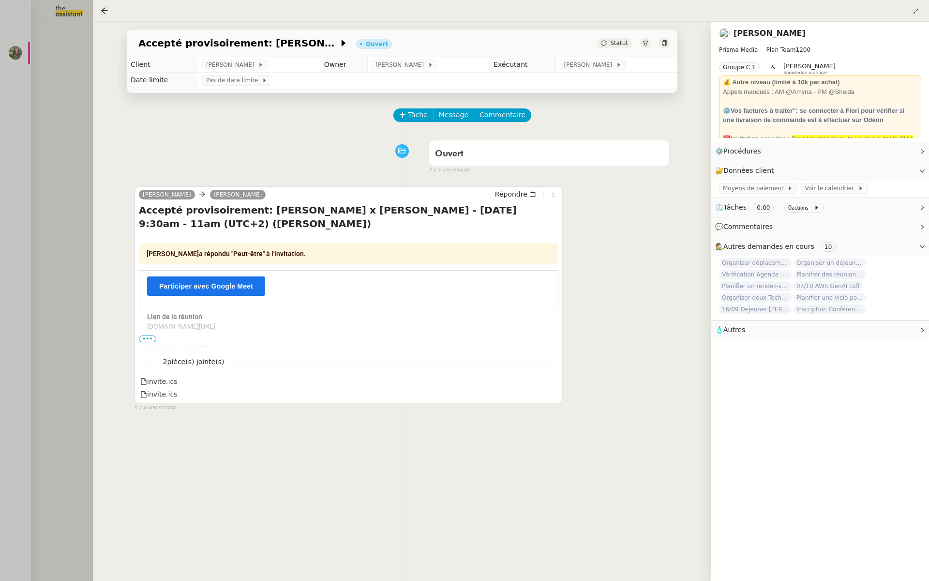
click at [59, 85] on div at bounding box center [464, 290] width 929 height 581
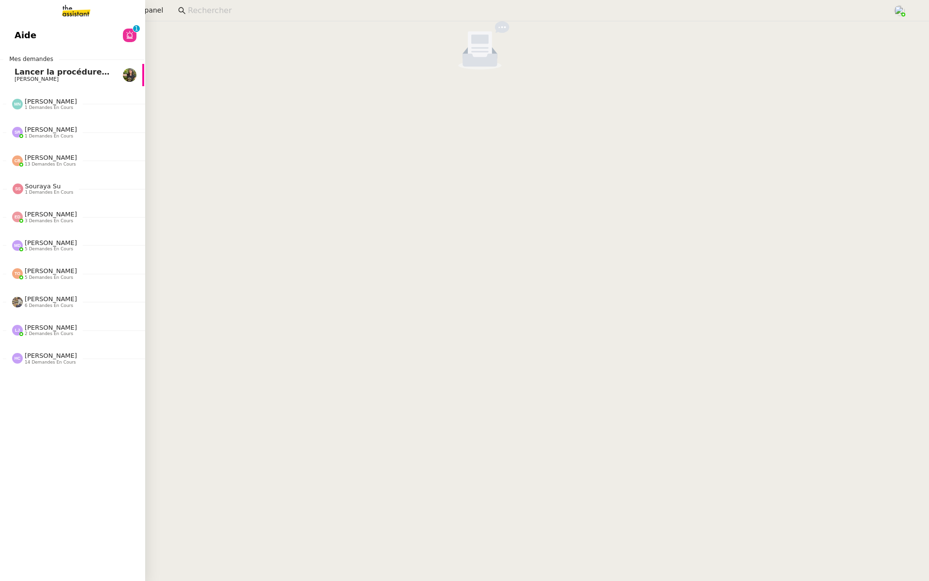
click at [45, 45] on link "Aide 0 1 2 3 4 5 6 7 8 9" at bounding box center [71, 35] width 145 height 22
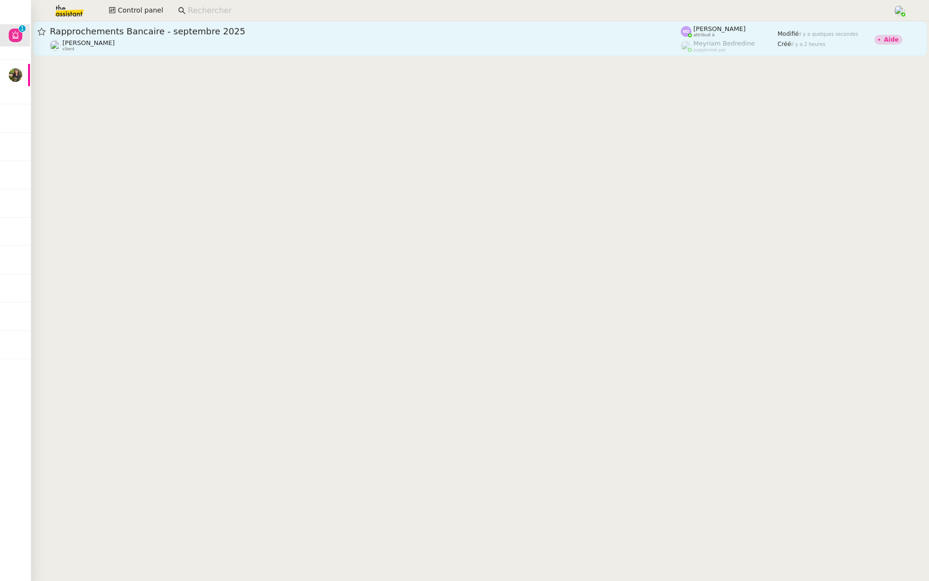
click at [205, 36] on div "Rapprochements Bancaire - septembre 2025" at bounding box center [365, 32] width 631 height 12
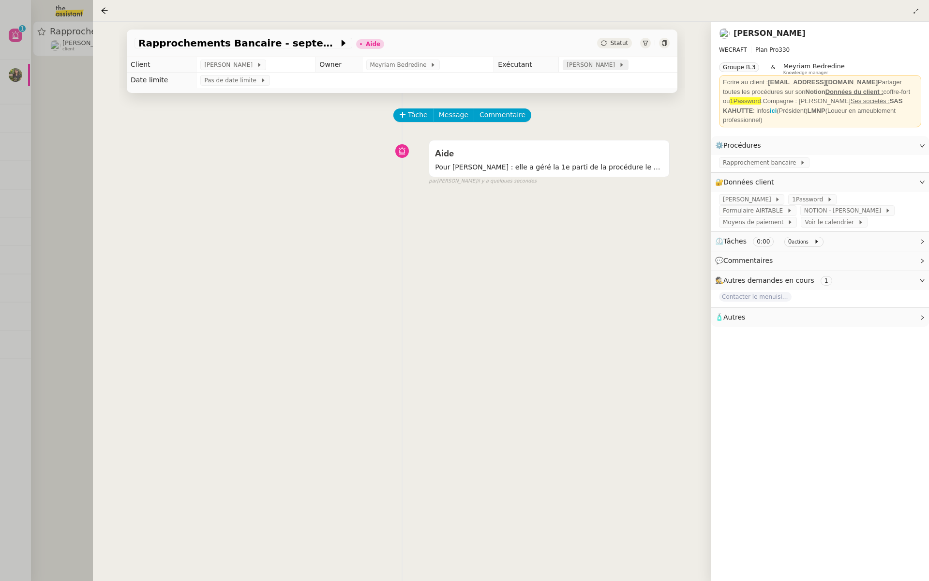
click at [595, 69] on span "[PERSON_NAME]" at bounding box center [593, 65] width 52 height 10
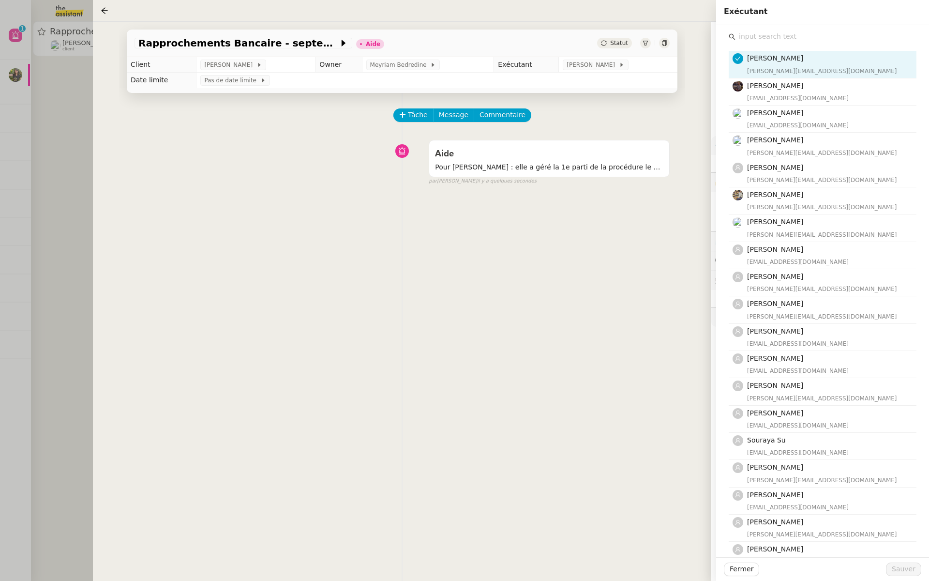
click at [753, 41] on input "text" at bounding box center [826, 36] width 181 height 13
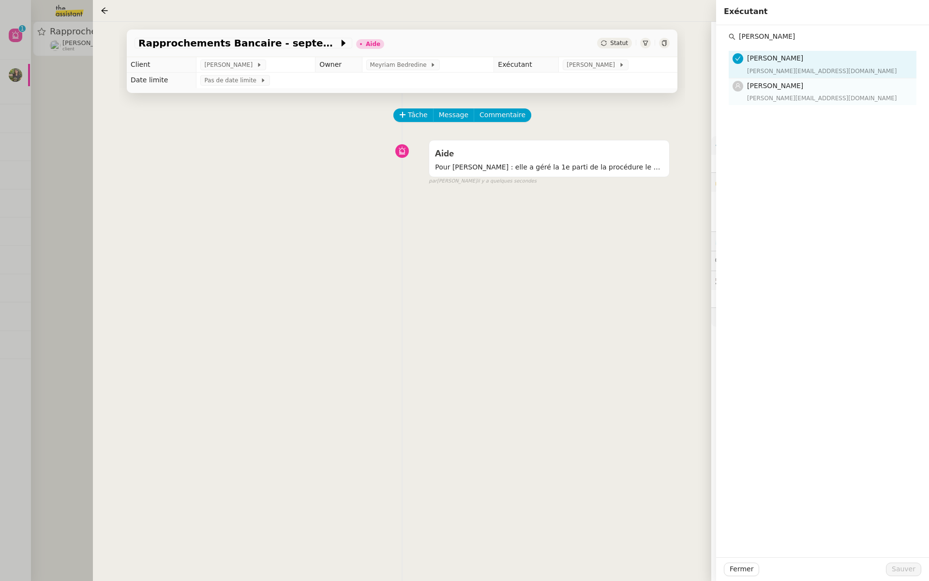
type input "tatyana"
click at [781, 94] on div "[PERSON_NAME][EMAIL_ADDRESS][DOMAIN_NAME]" at bounding box center [829, 98] width 164 height 10
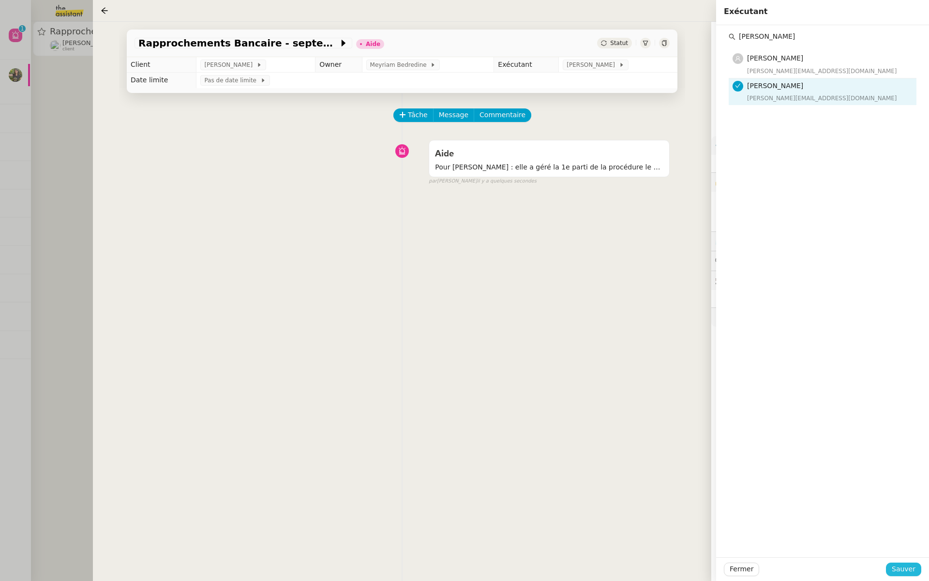
click at [908, 565] on span "Sauver" at bounding box center [904, 568] width 24 height 11
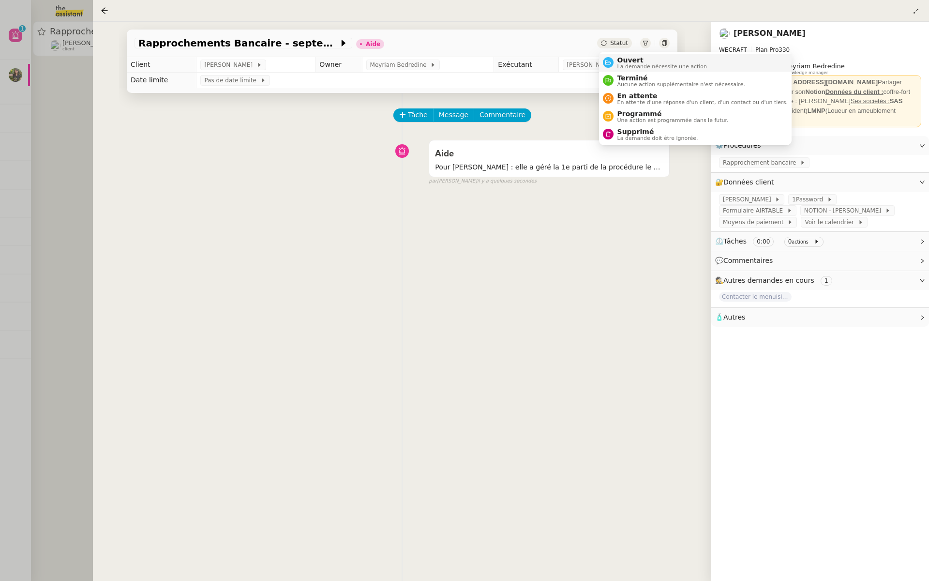
click at [615, 60] on div "Ouvert La demande nécessite une action" at bounding box center [661, 62] width 94 height 13
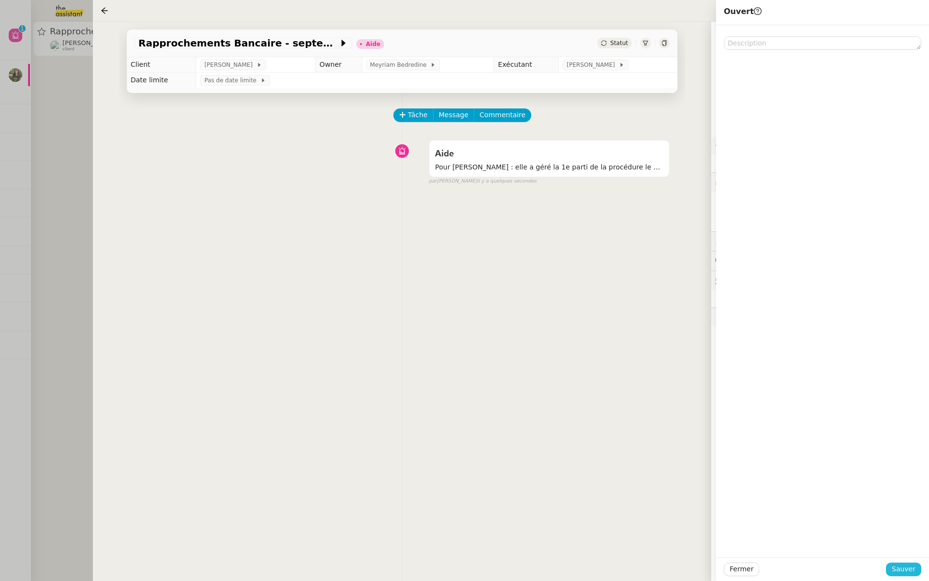
click at [900, 567] on span "Sauver" at bounding box center [904, 568] width 24 height 11
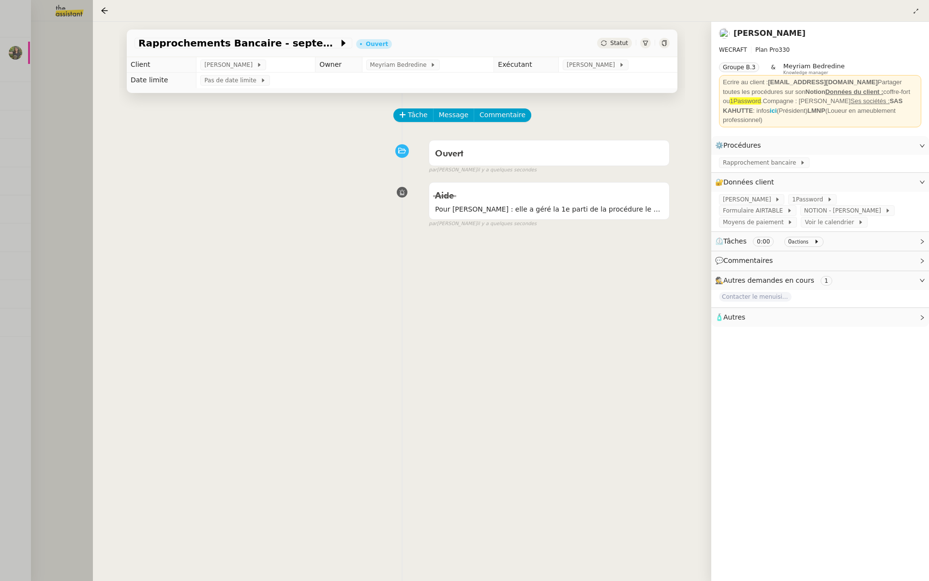
click at [35, 88] on div at bounding box center [464, 290] width 929 height 581
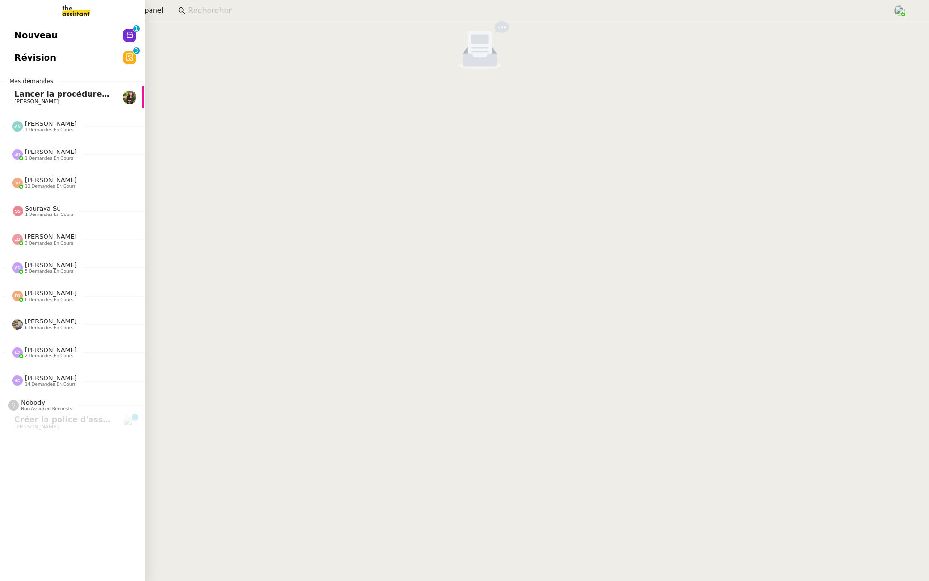
click at [25, 36] on span "Nouveau" at bounding box center [36, 35] width 43 height 15
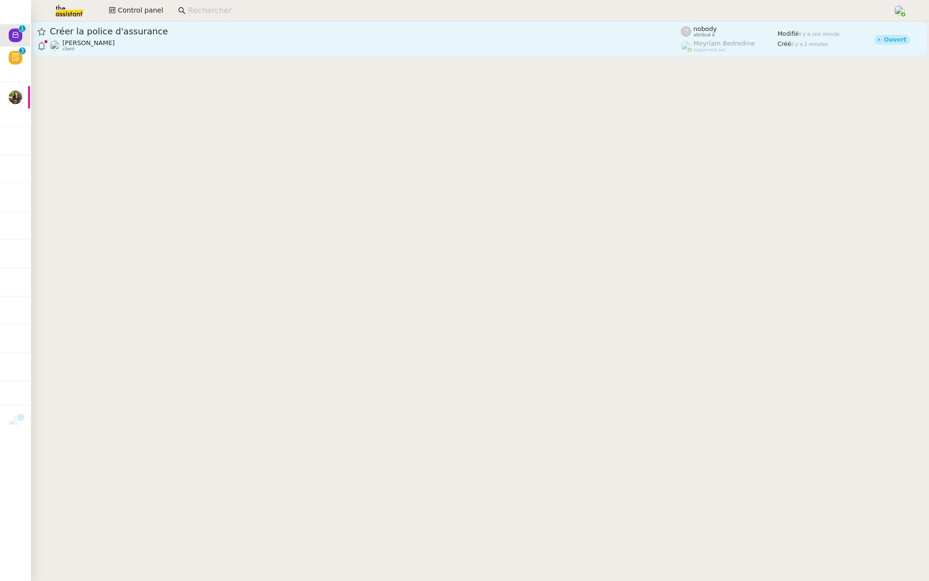
click at [194, 29] on span "Créer la police d'assurance" at bounding box center [365, 31] width 631 height 9
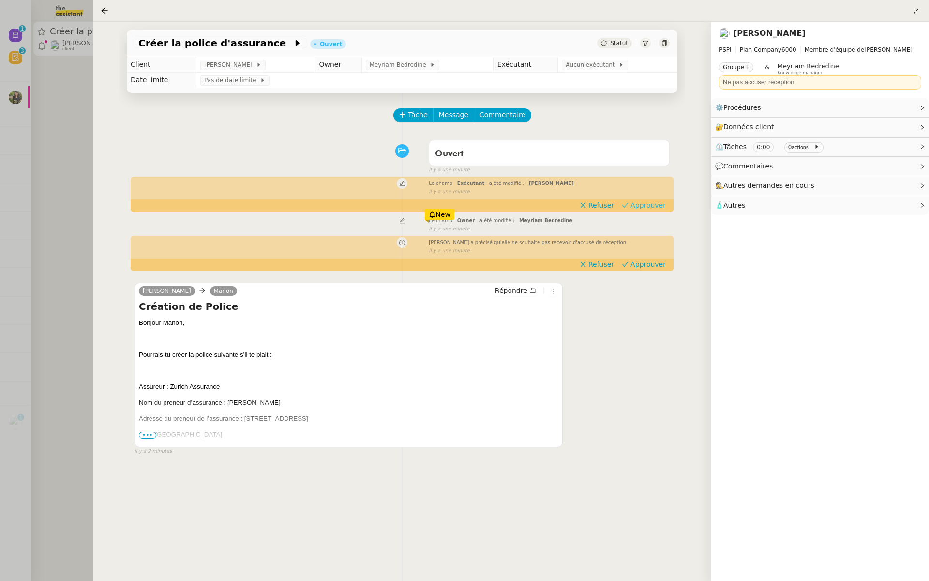
click at [650, 202] on span "Approuver" at bounding box center [648, 205] width 35 height 10
click at [650, 267] on span "Approuver" at bounding box center [648, 264] width 35 height 10
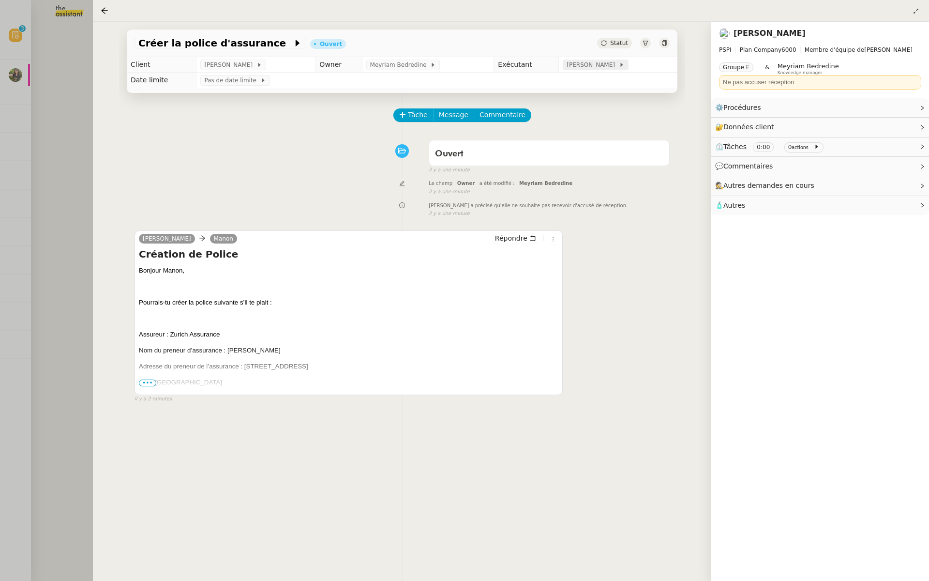
click at [591, 64] on span "[PERSON_NAME]" at bounding box center [593, 65] width 52 height 10
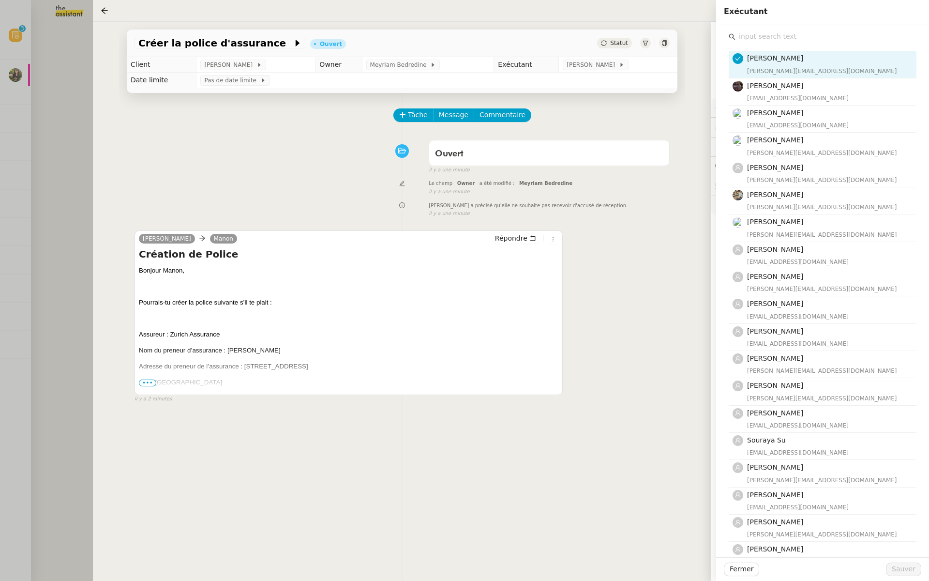
click at [757, 35] on input "text" at bounding box center [826, 36] width 181 height 13
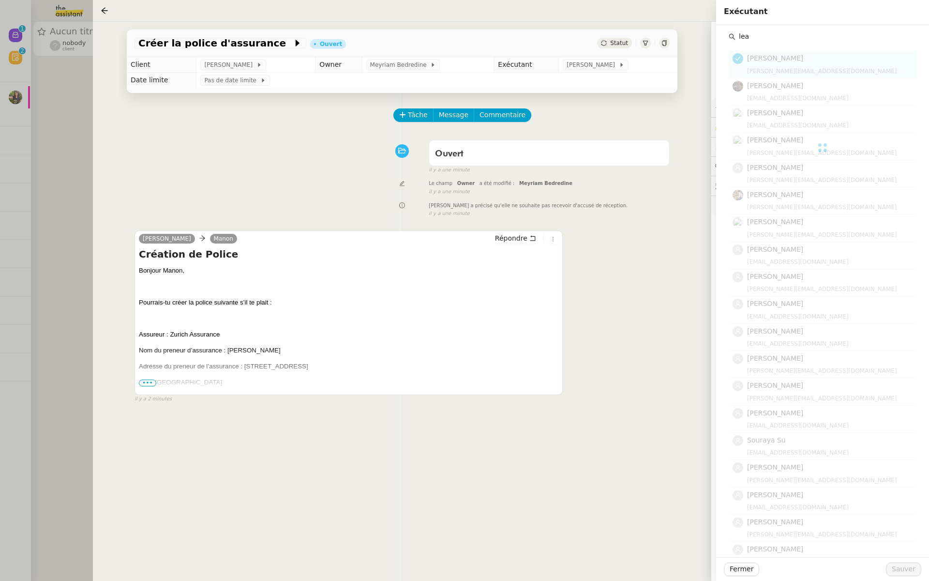
type input "lea"
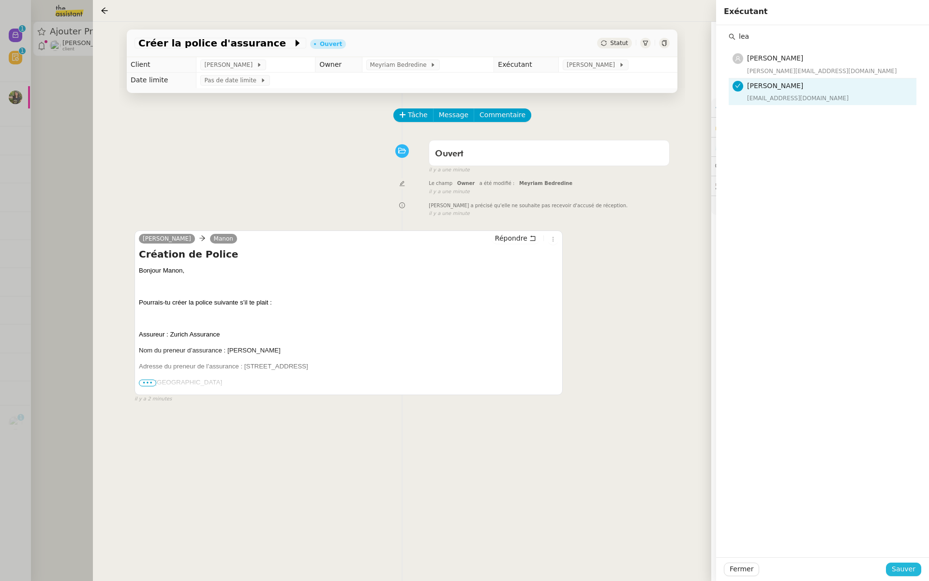
click at [900, 570] on span "Sauver" at bounding box center [904, 568] width 24 height 11
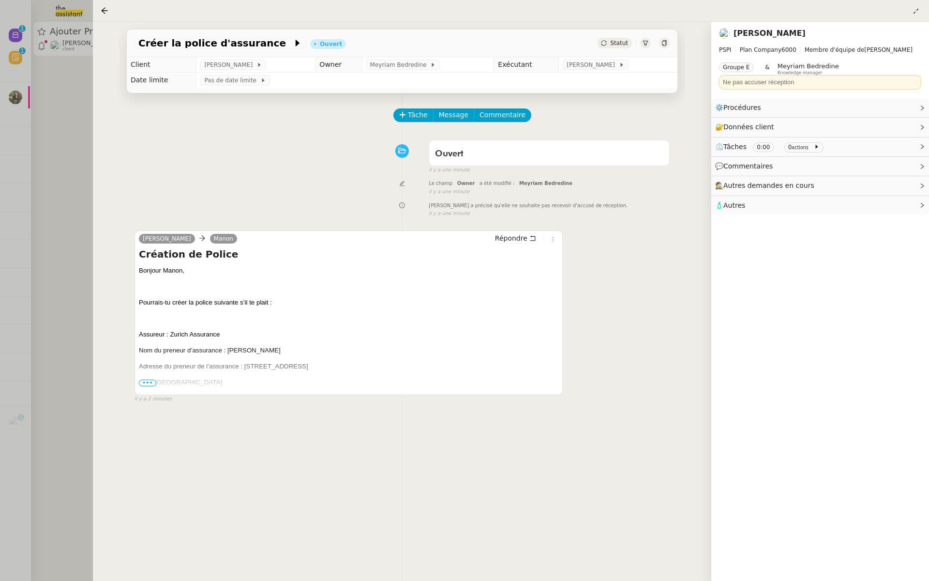
click at [27, 87] on div at bounding box center [464, 290] width 929 height 581
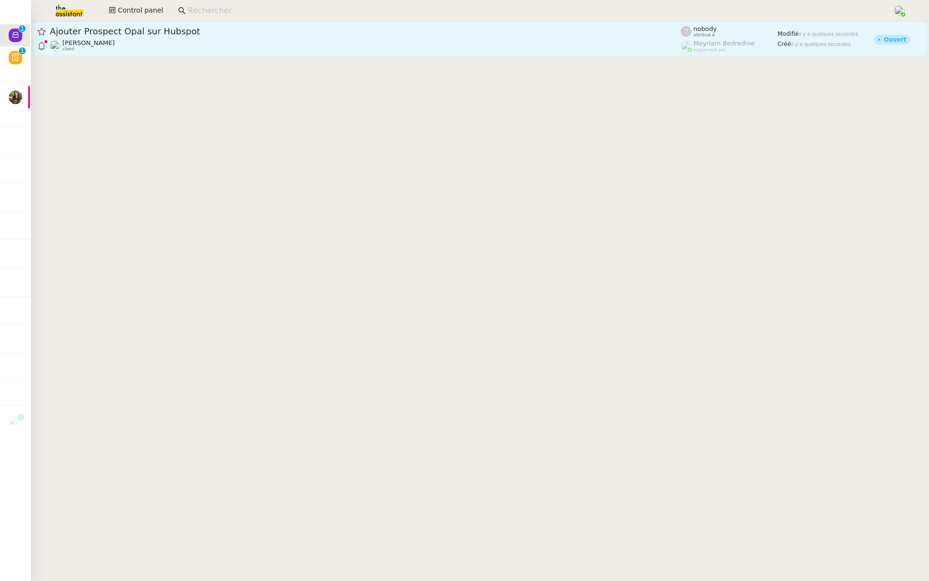
click at [156, 35] on span "Ajouter Prospect Opal sur Hubspot" at bounding box center [365, 31] width 631 height 9
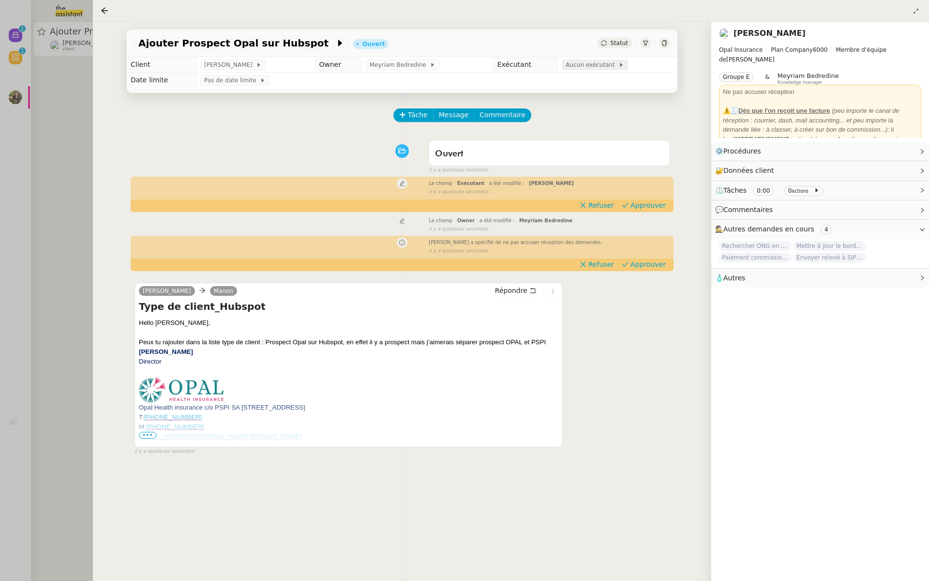
click at [578, 69] on span "Aucun exécutant" at bounding box center [592, 65] width 53 height 10
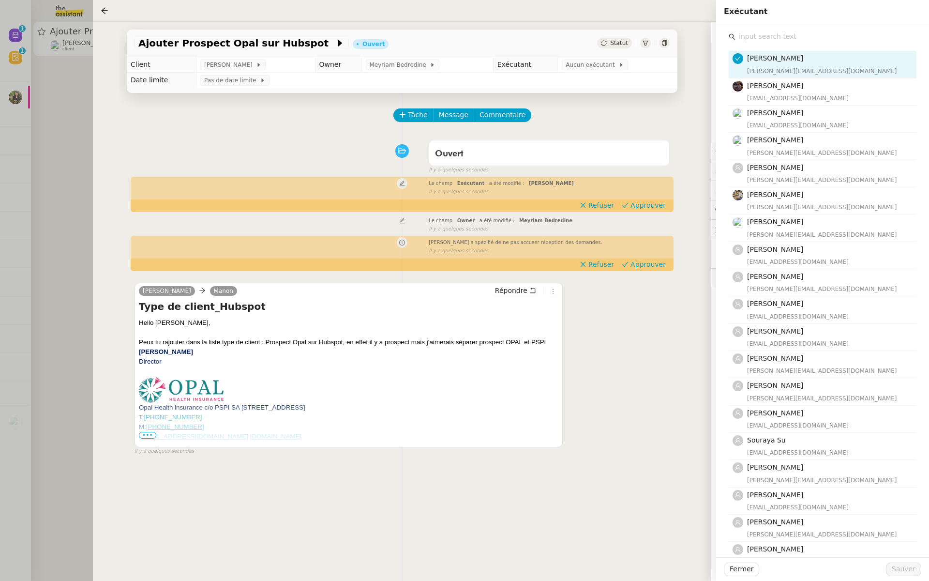
click at [756, 35] on input "text" at bounding box center [826, 36] width 181 height 13
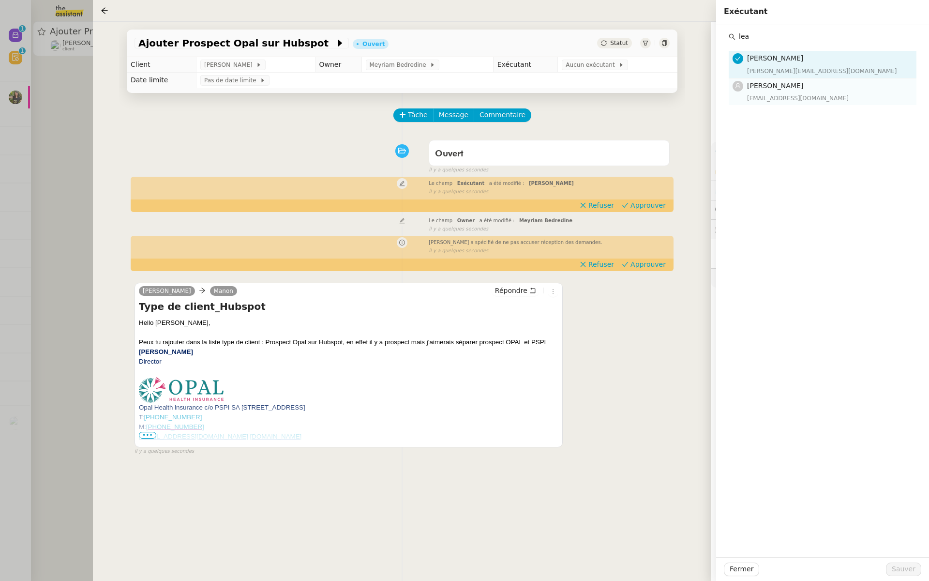
type input "lea"
click at [748, 89] on span "[PERSON_NAME]" at bounding box center [775, 86] width 56 height 8
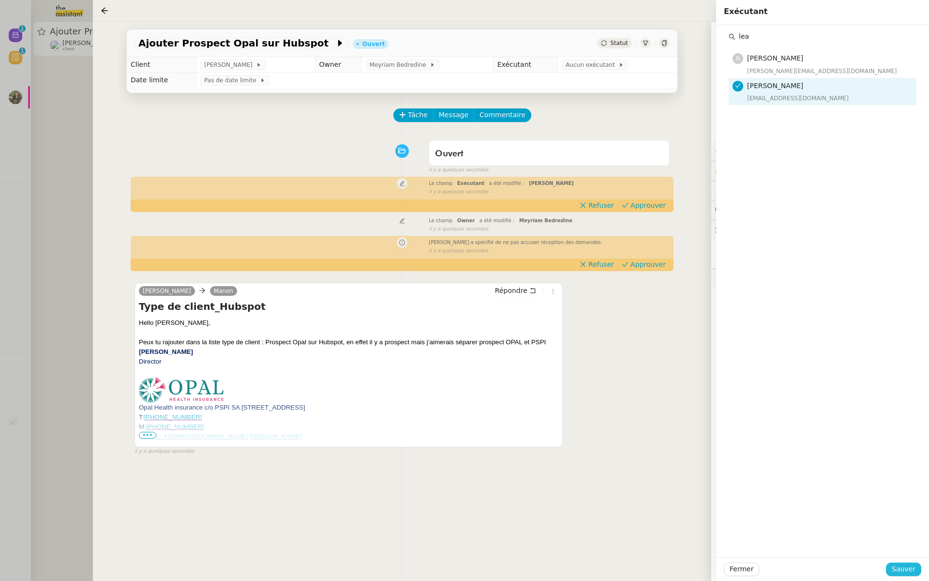
click at [901, 568] on span "Sauver" at bounding box center [904, 568] width 24 height 11
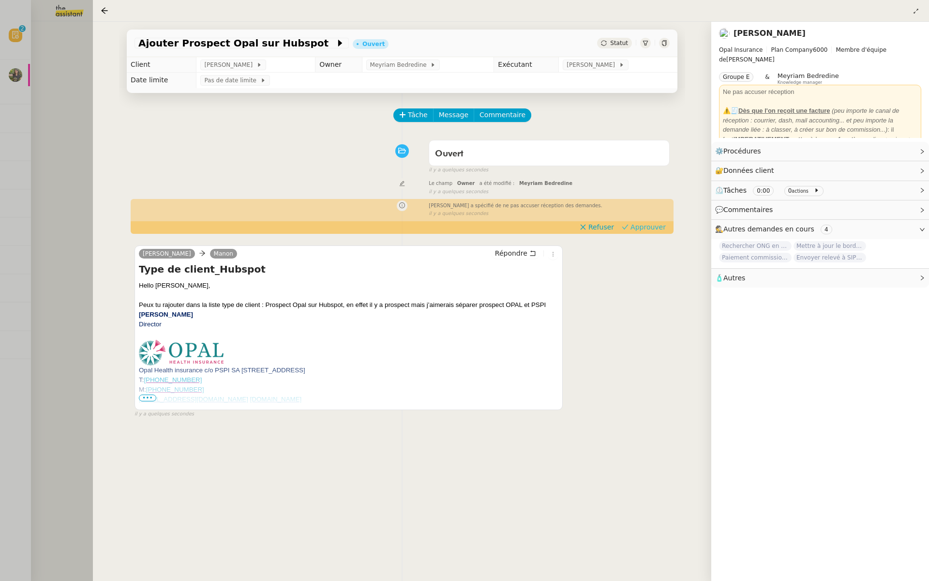
click at [659, 226] on span "Approuver" at bounding box center [648, 227] width 35 height 10
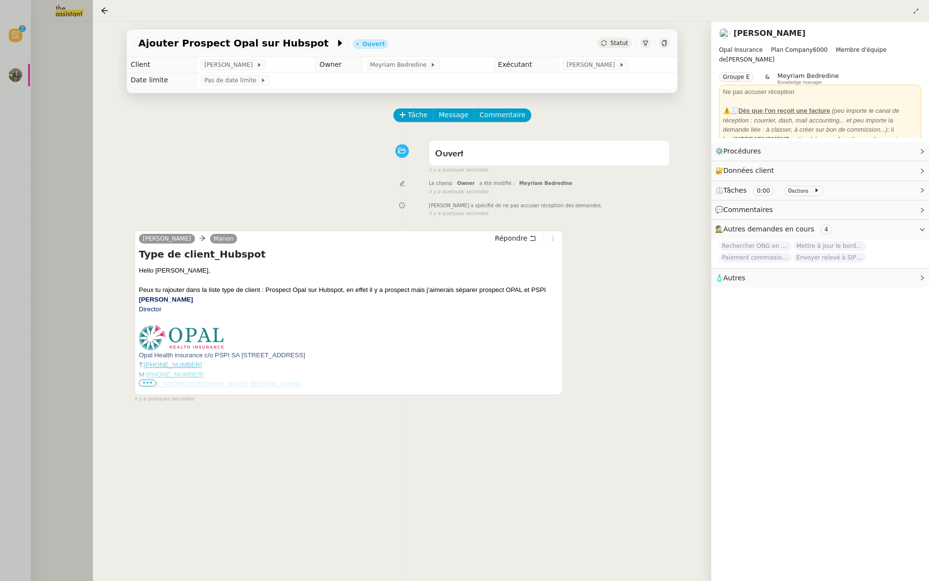
click at [20, 93] on div at bounding box center [464, 290] width 929 height 581
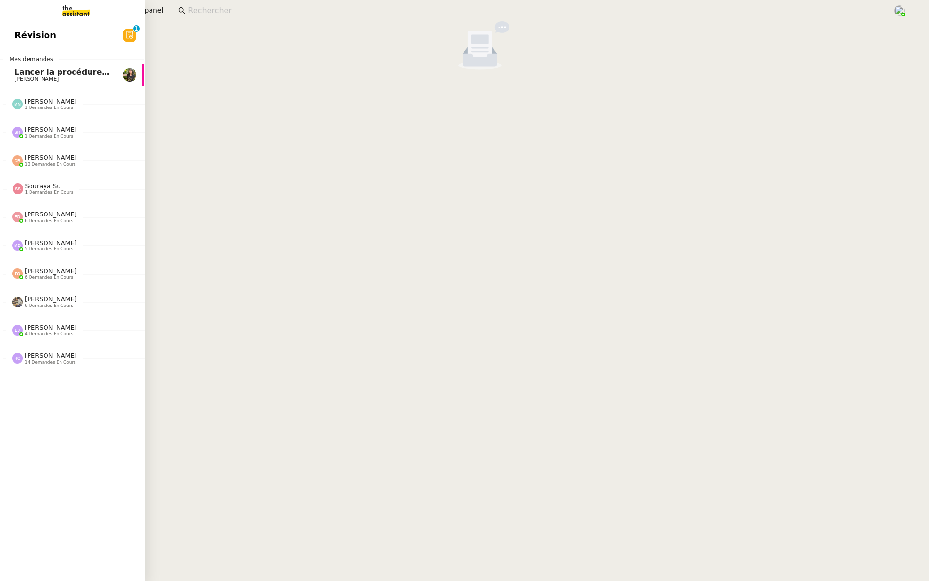
click at [9, 35] on link "Révision 0 1 2 3 4 5 6 7 8 9" at bounding box center [71, 35] width 145 height 22
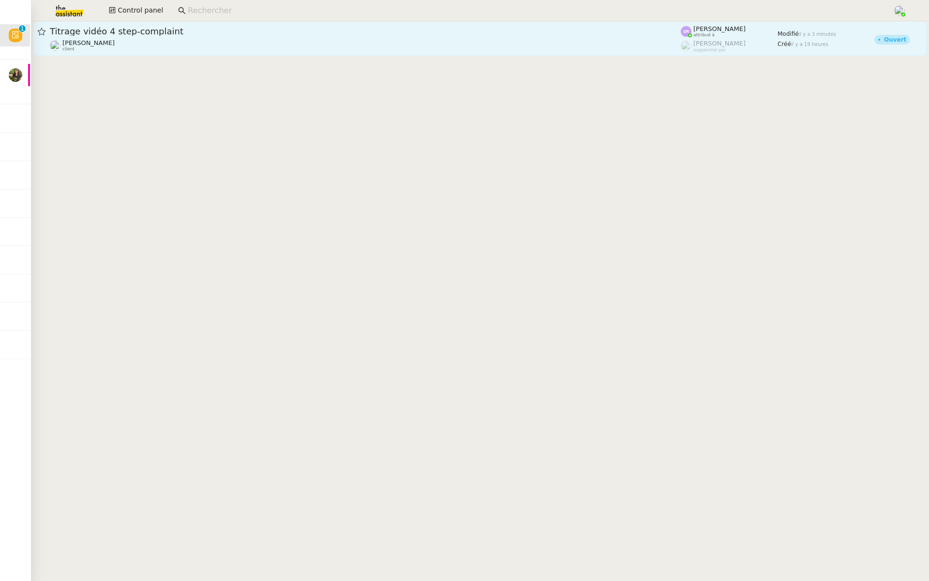
click at [143, 31] on span "Titrage vidéo 4 step-complaint" at bounding box center [365, 31] width 631 height 9
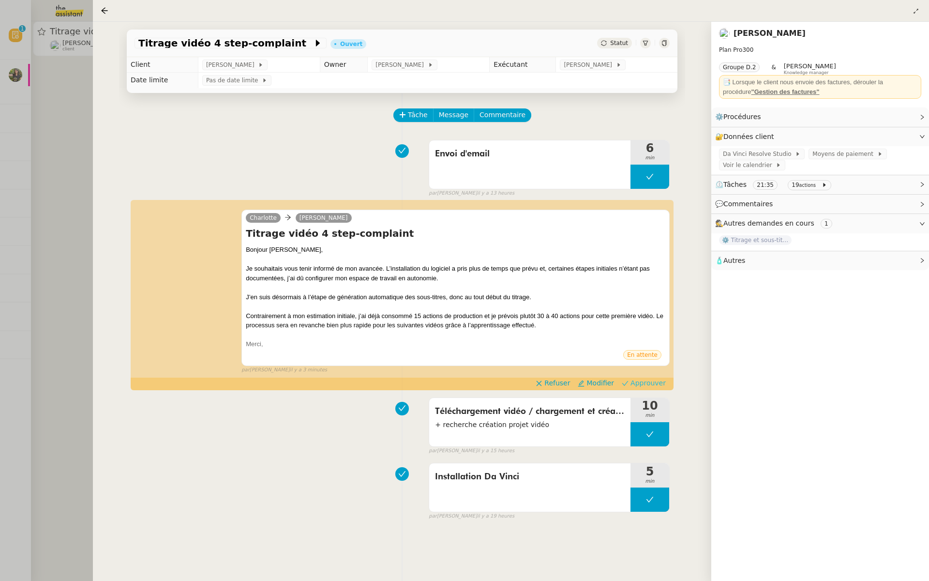
click at [653, 385] on span "Approuver" at bounding box center [648, 383] width 35 height 10
click at [1, 155] on div at bounding box center [464, 290] width 929 height 581
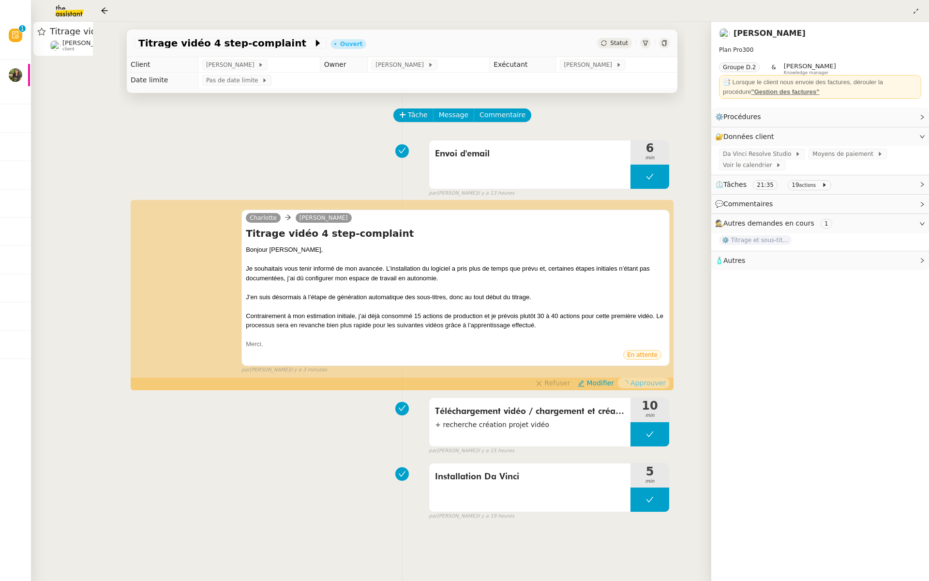
click at [14, 75] on div at bounding box center [464, 290] width 929 height 581
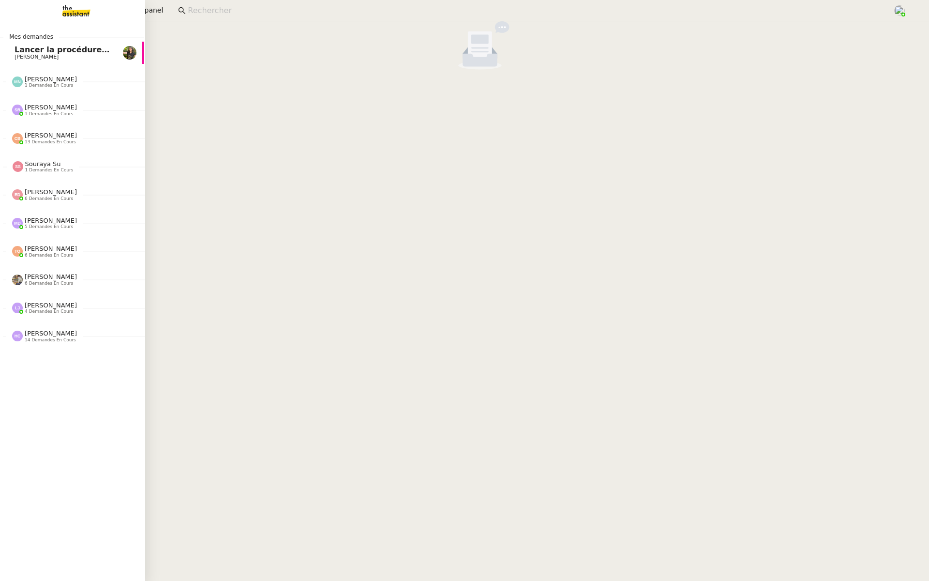
click at [32, 51] on span "Lancer la procédure prescription" at bounding box center [86, 49] width 143 height 9
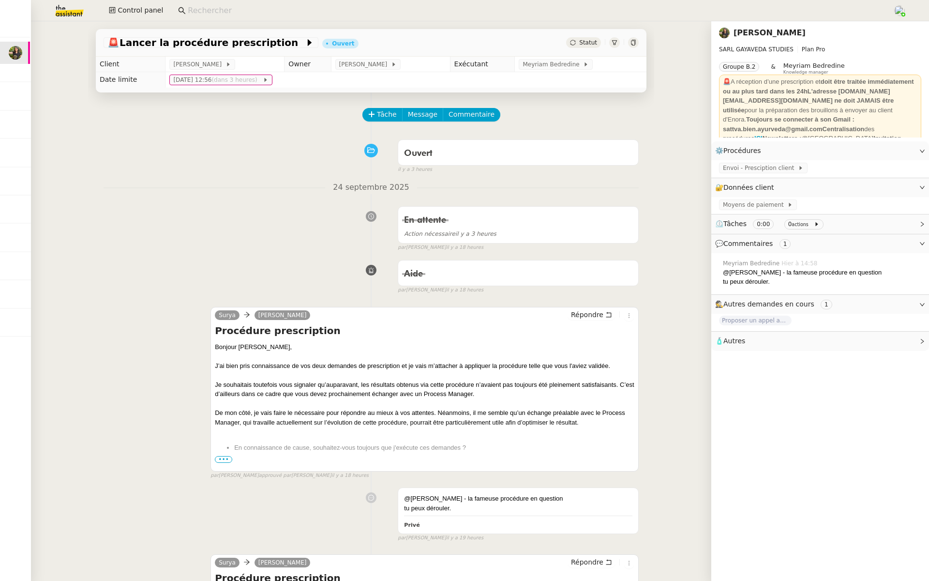
click at [219, 459] on span "•••" at bounding box center [223, 459] width 17 height 7
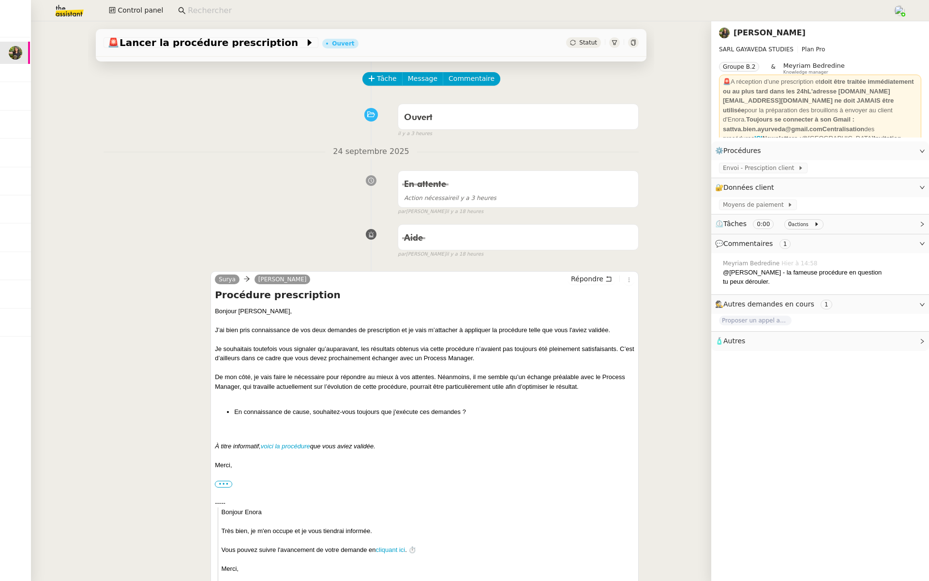
scroll to position [89, 0]
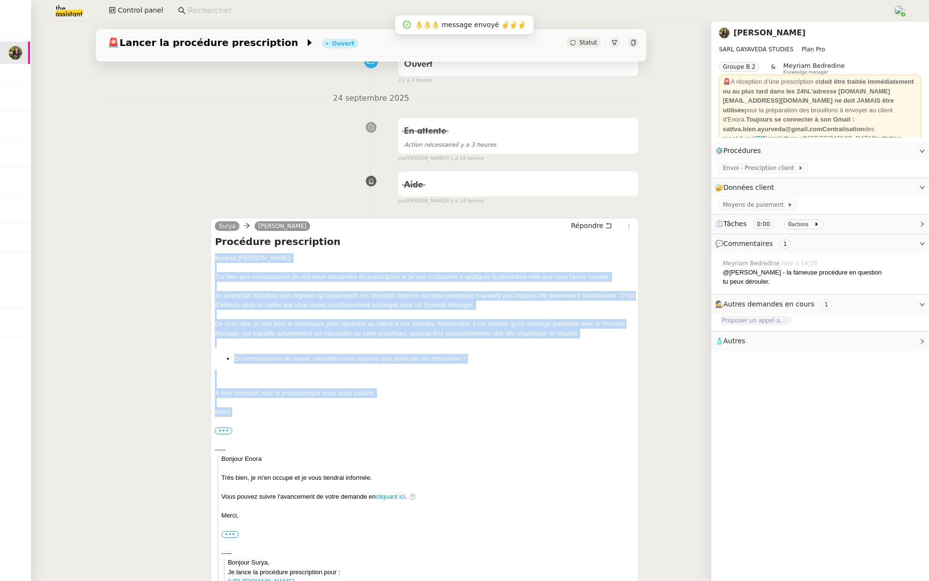
drag, startPoint x: 232, startPoint y: 411, endPoint x: 212, endPoint y: 256, distance: 157.1
click at [212, 256] on div "Surya Enora Conan Répondre Procédure prescription Bonjour Enora, J’ai bien pris…" at bounding box center [425, 441] width 428 height 446
copy div "Bonjour Enora, J’ai bien pris connaissance de vos deux demandes de prescription…"
click at [579, 225] on span "Répondre" at bounding box center [587, 226] width 32 height 10
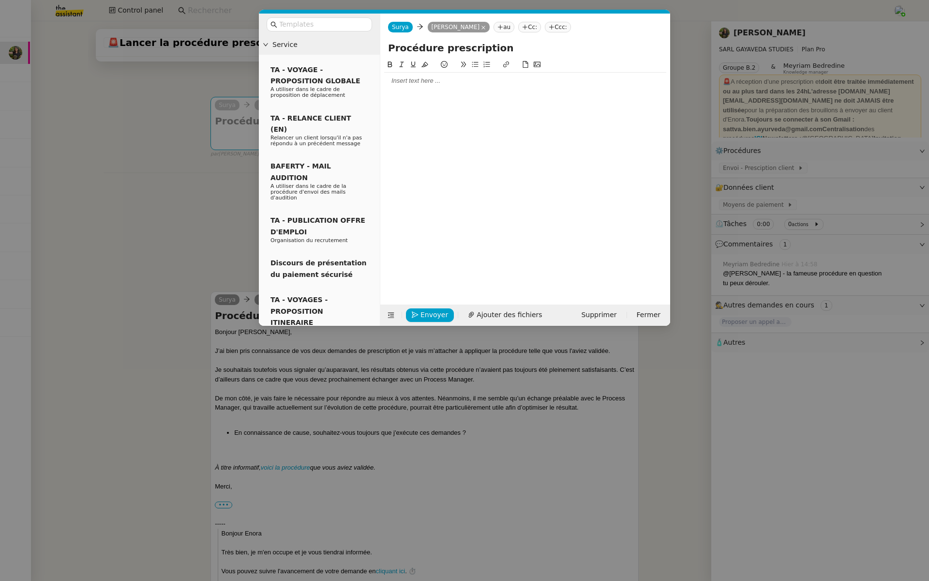
click at [402, 79] on div at bounding box center [525, 80] width 282 height 9
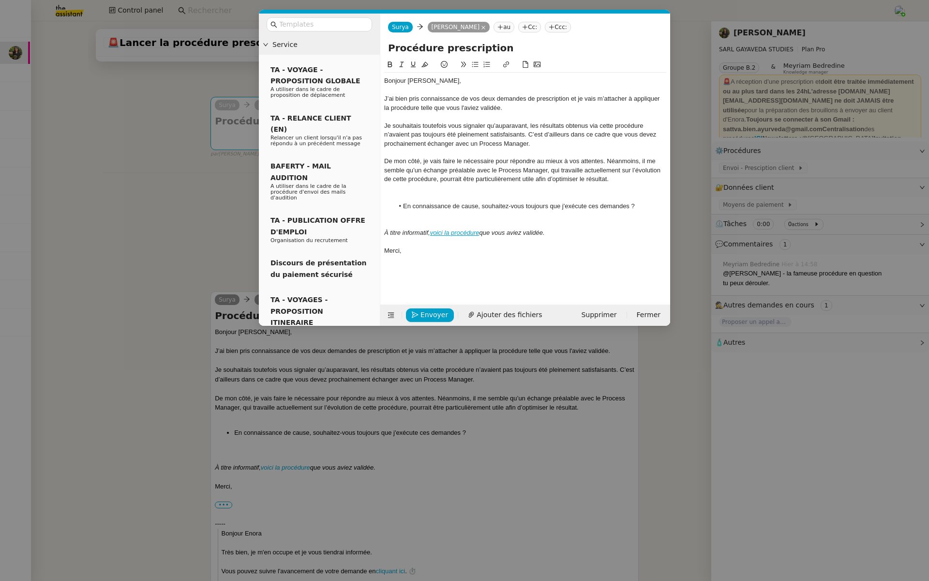
scroll to position [0, 0]
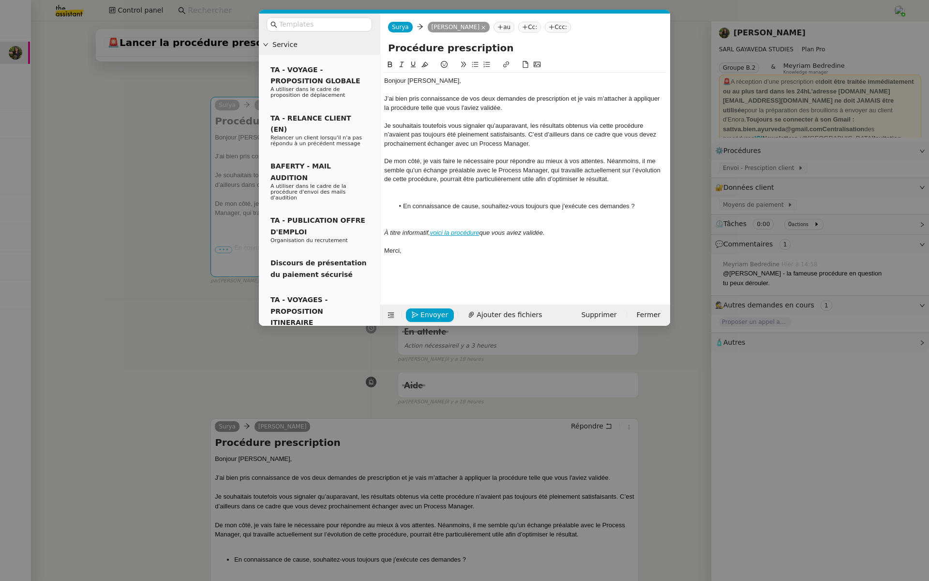
click at [436, 84] on div "Bonjour [PERSON_NAME]," at bounding box center [525, 80] width 282 height 9
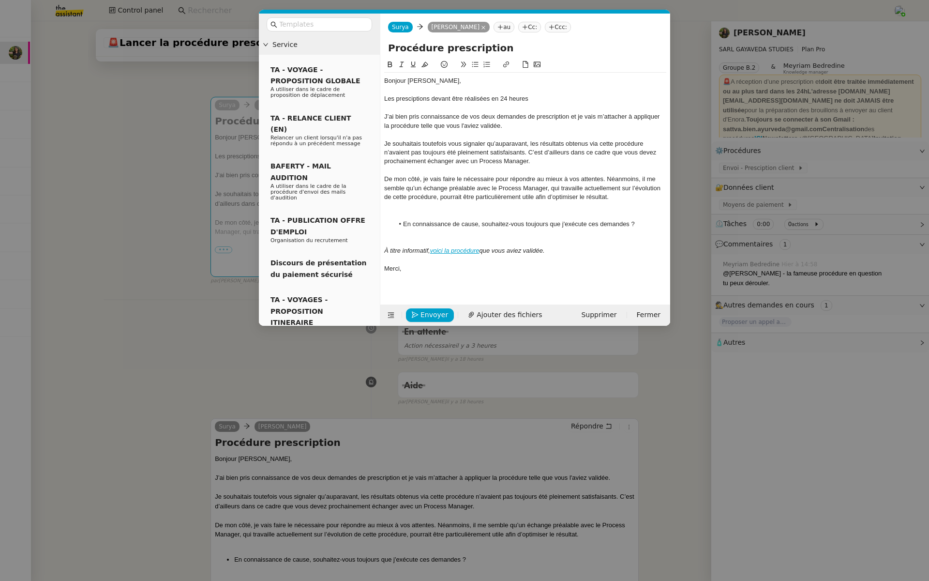
click at [420, 95] on div "Les presciptions devant être réalisées en 24 heures" at bounding box center [525, 98] width 282 height 9
click at [0, 0] on lt-span "presc r iptions" at bounding box center [0, 0] width 0 height 0
click at [555, 97] on div "Les prescriptions devant être réalisées en 24 heures" at bounding box center [525, 98] width 282 height 9
click at [518, 97] on div "Les prescriptions devant être réalisées en 24 heures je me permets de revenir v…" at bounding box center [525, 98] width 282 height 9
click at [0, 0] on lt-span "heures ," at bounding box center [0, 0] width 0 height 0
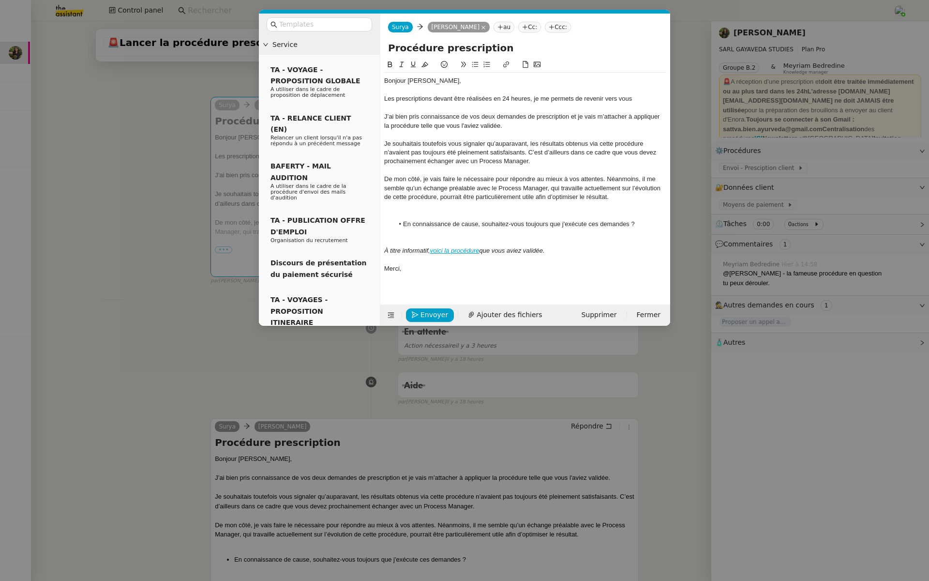
click at [634, 98] on div "Les prescriptions devant être réalisées en 24 heures, je me permets de revenir …" at bounding box center [525, 98] width 282 height 9
drag, startPoint x: 530, startPoint y: 95, endPoint x: 372, endPoint y: 94, distance: 158.7
click at [372, 94] on nz-layout "Service TA - VOYAGE - PROPOSITION GLOBALE A utiliser dans le cadre de propositi…" at bounding box center [464, 170] width 411 height 312
click at [386, 60] on button at bounding box center [390, 64] width 12 height 11
drag, startPoint x: 437, startPoint y: 49, endPoint x: 362, endPoint y: 49, distance: 75.0
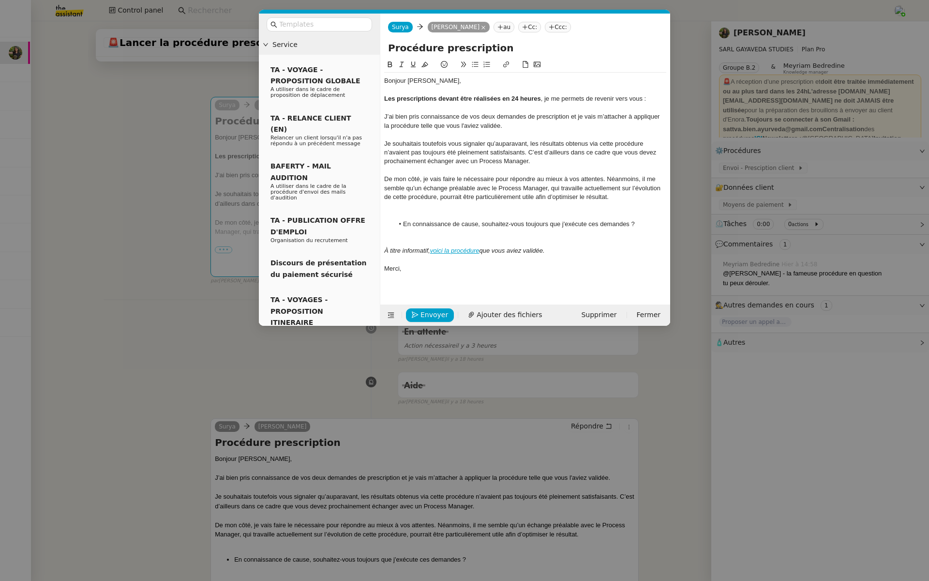
click at [362, 49] on nz-layout "Service TA - VOYAGE - PROPOSITION GLOBALE A utiliser dans le cadre de propositi…" at bounding box center [464, 170] width 411 height 312
click at [491, 53] on input "URGENT - prescription" at bounding box center [525, 48] width 274 height 15
click at [441, 47] on input "URGENT - prescriptions" at bounding box center [525, 48] width 274 height 15
click at [549, 48] on input "URGENT - Prescriptions" at bounding box center [525, 48] width 274 height 15
type input "URGENT - Prescriptions"
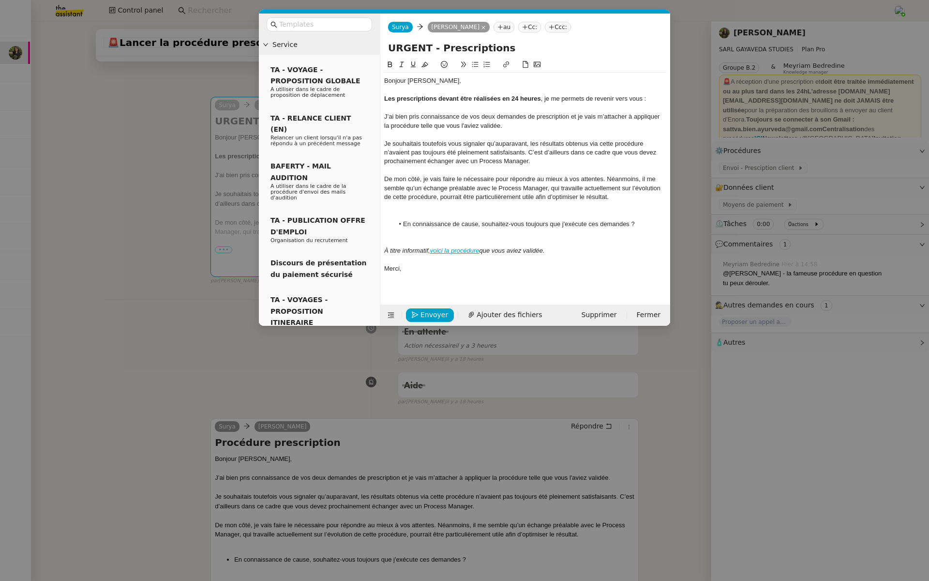
drag, startPoint x: 574, startPoint y: 253, endPoint x: 379, endPoint y: 249, distance: 194.6
click at [379, 249] on nz-layout "Service TA - VOYAGE - PROPOSITION GLOBALE A utiliser dans le cadre de propositi…" at bounding box center [464, 170] width 411 height 312
click at [512, 99] on strong "Les prescriptions devant être réalisées en 24 heures" at bounding box center [462, 98] width 157 height 7
click at [594, 110] on div at bounding box center [525, 108] width 282 height 9
drag, startPoint x: 639, startPoint y: 225, endPoint x: 399, endPoint y: 223, distance: 240.6
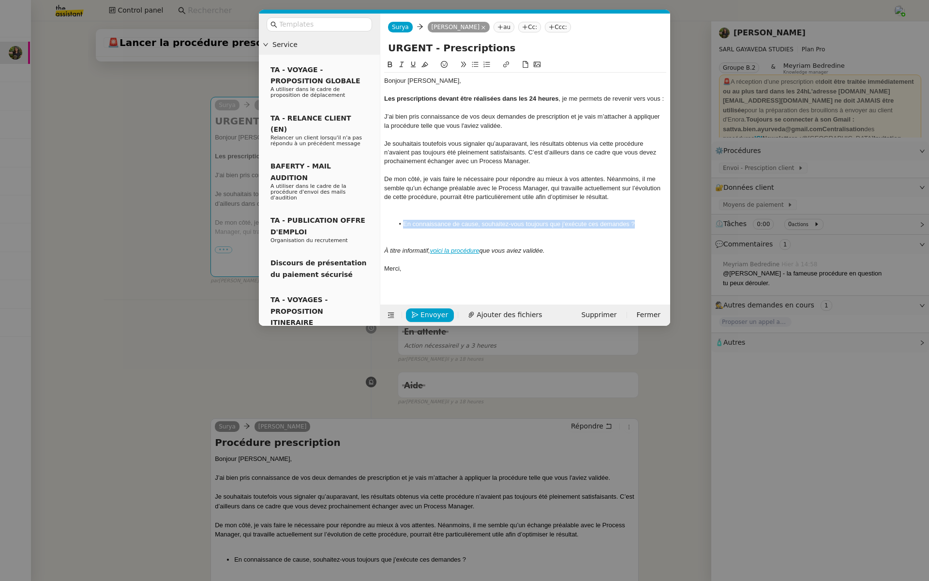
click at [399, 223] on li "En connaissance de cause, souhaitez-vous toujours que j'exécute ces demandes ?" at bounding box center [530, 224] width 273 height 9
click at [391, 64] on icon at bounding box center [390, 64] width 4 height 6
click at [542, 193] on div "De mon côté, je vais faire le nécessaire pour répondre au mieux à vos attentes.…" at bounding box center [525, 188] width 282 height 27
click at [434, 316] on span "Envoyer" at bounding box center [435, 314] width 28 height 11
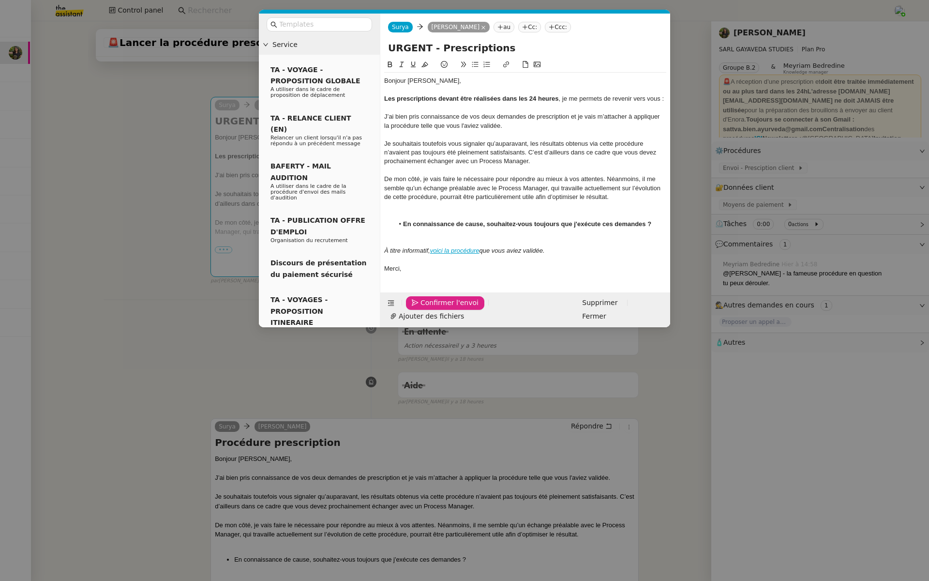
click at [434, 308] on span "Confirmer l'envoi" at bounding box center [450, 302] width 58 height 11
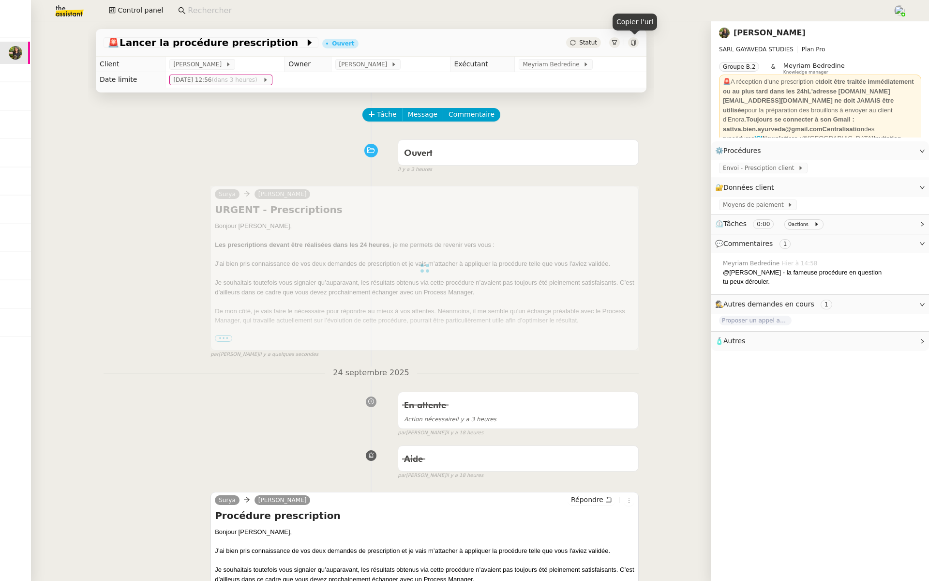
click at [635, 41] on icon at bounding box center [633, 43] width 4 height 6
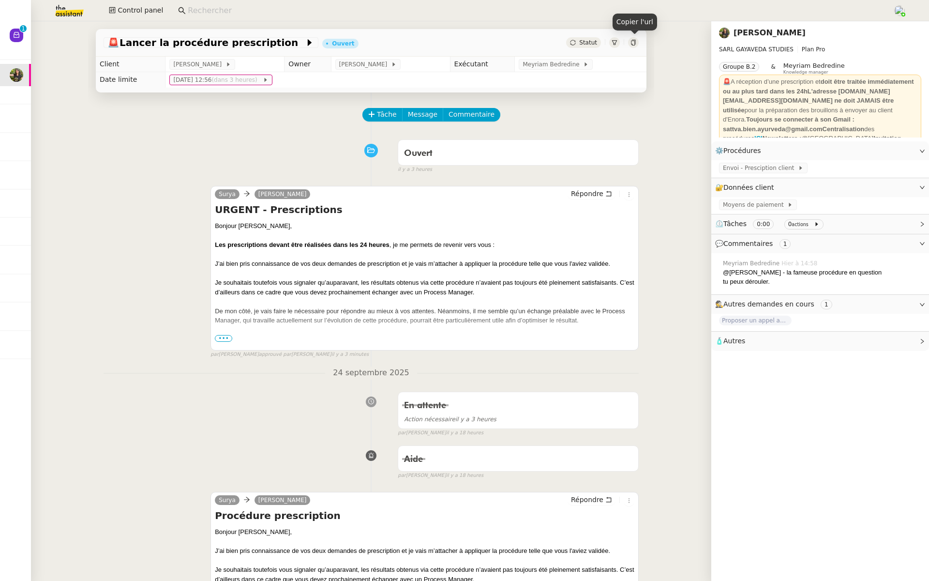
scroll to position [0, 1]
click at [631, 45] on icon at bounding box center [634, 43] width 6 height 6
click at [66, 4] on img at bounding box center [61, 10] width 75 height 21
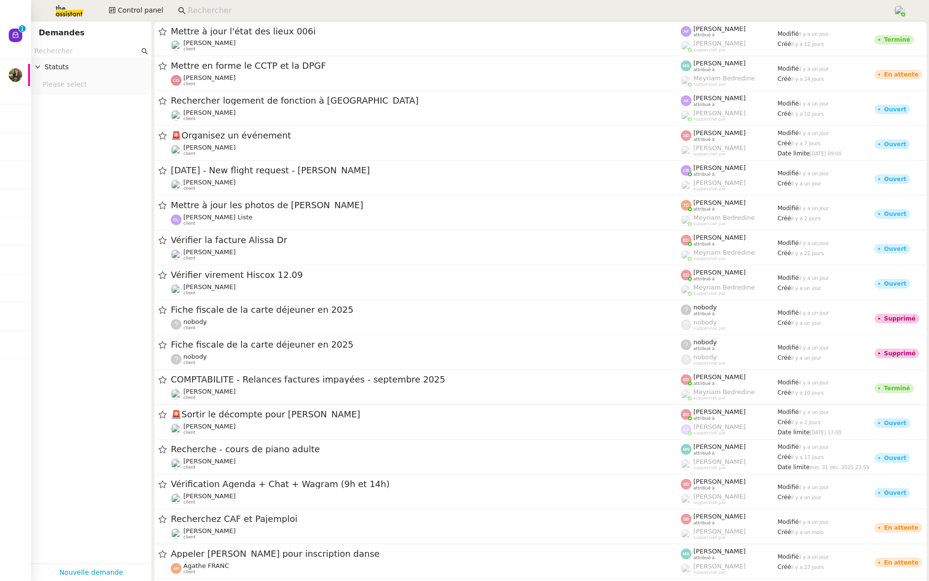
click at [53, 51] on input "text" at bounding box center [86, 50] width 105 height 11
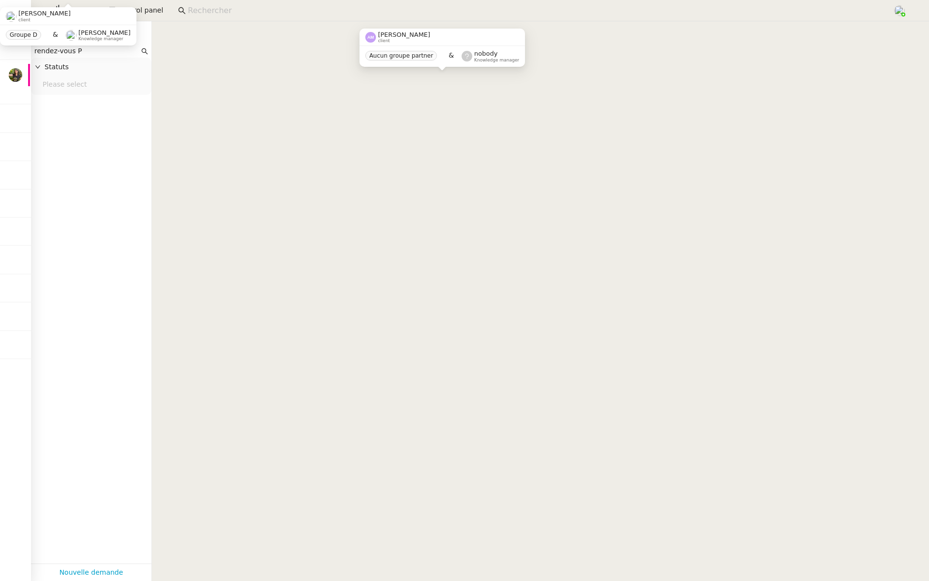
type input "rendez-vous PM"
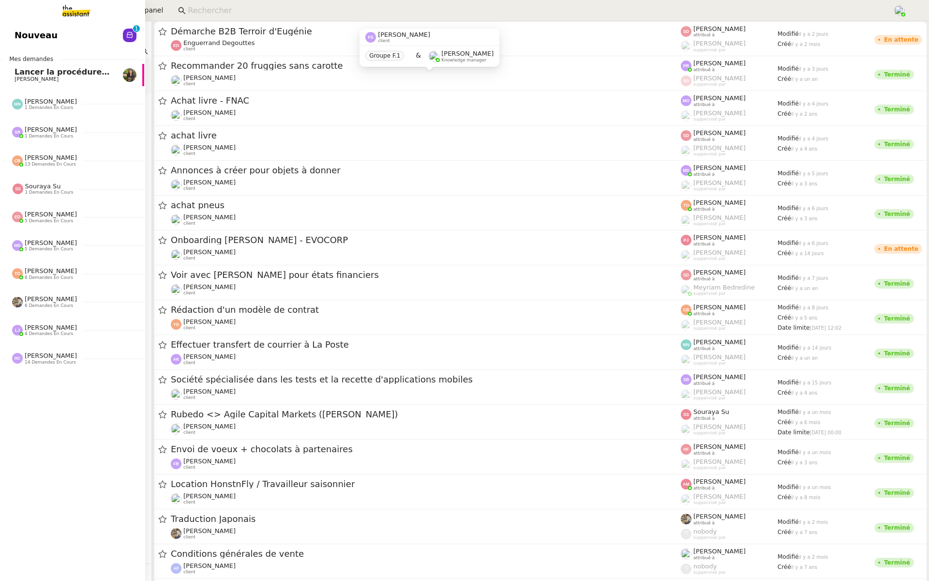
drag, startPoint x: 100, startPoint y: 51, endPoint x: 0, endPoint y: 51, distance: 99.7
click at [0, 51] on nz-layout "Nouveau 0 1 2 3 4 5 6 7 8 9 Mes demandes Lancer la procédure prescription [PERS…" at bounding box center [464, 290] width 929 height 581
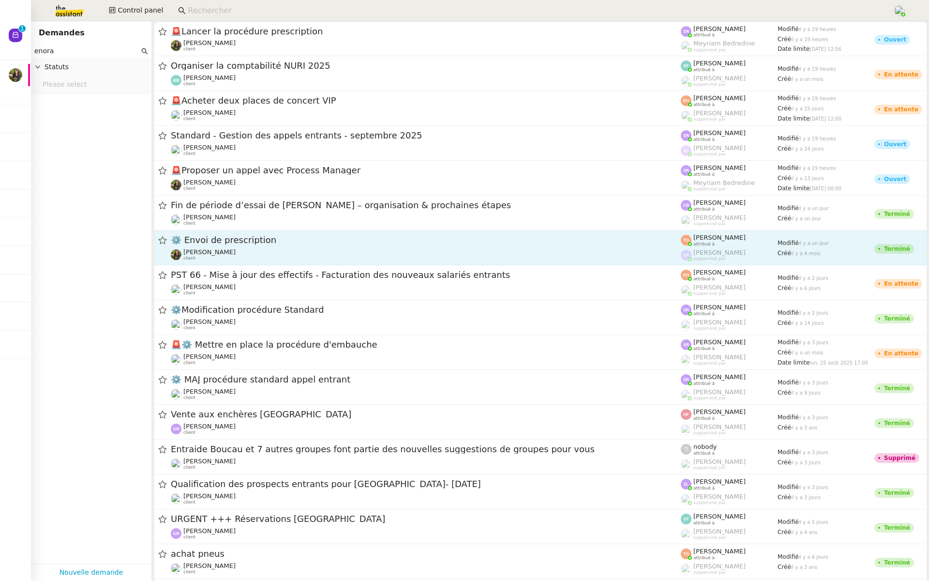
scroll to position [8, 0]
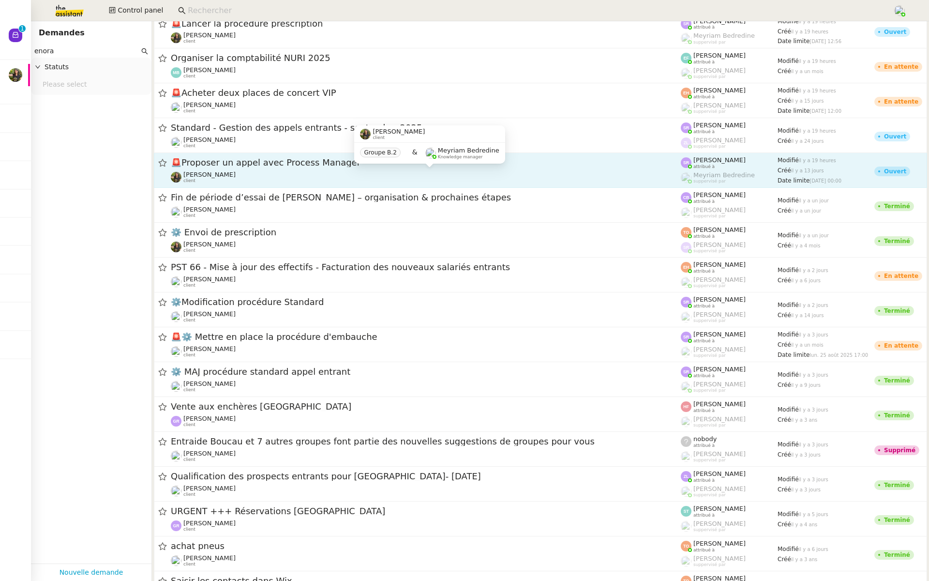
type input "enora"
click at [297, 173] on div "[PERSON_NAME] client" at bounding box center [426, 177] width 510 height 13
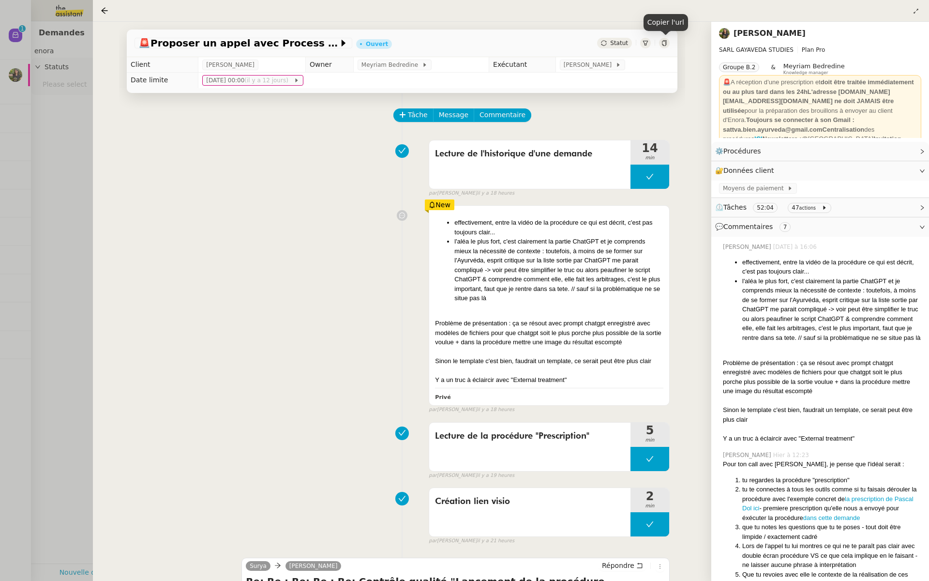
click at [664, 41] on icon at bounding box center [665, 43] width 6 height 6
click at [34, 175] on div at bounding box center [464, 290] width 929 height 581
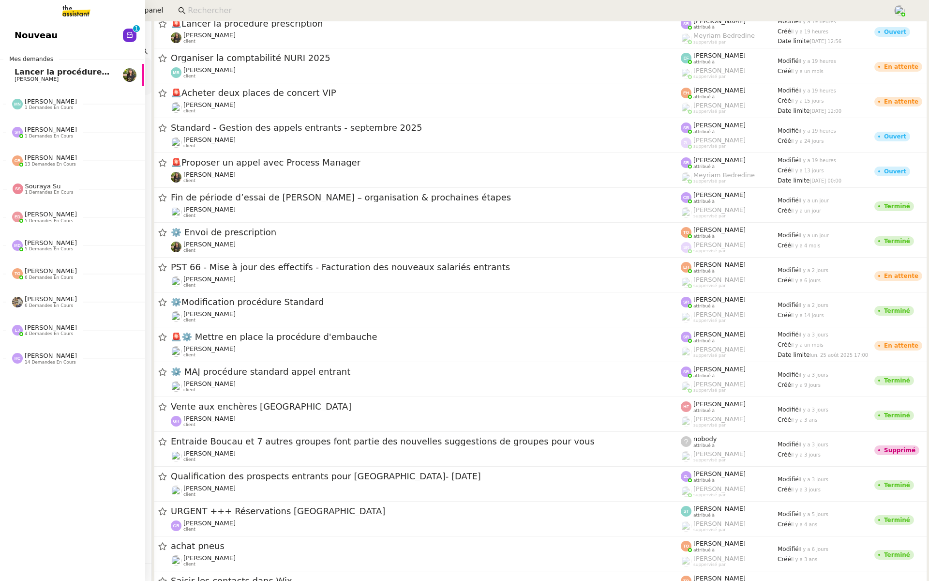
click at [19, 31] on span "Nouveau" at bounding box center [36, 35] width 43 height 15
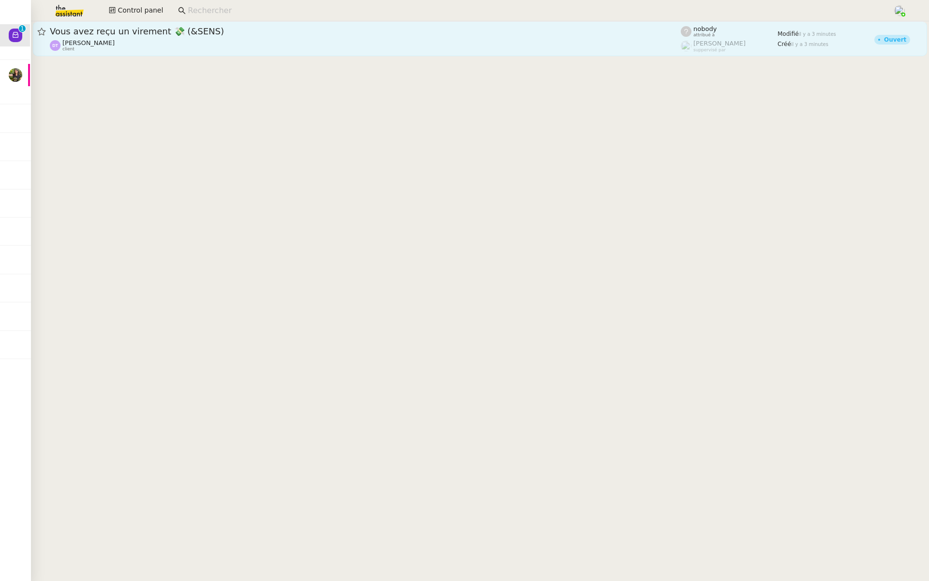
click at [158, 29] on span "Vous avez reçu un virement 💸 (&SENS)" at bounding box center [365, 31] width 631 height 9
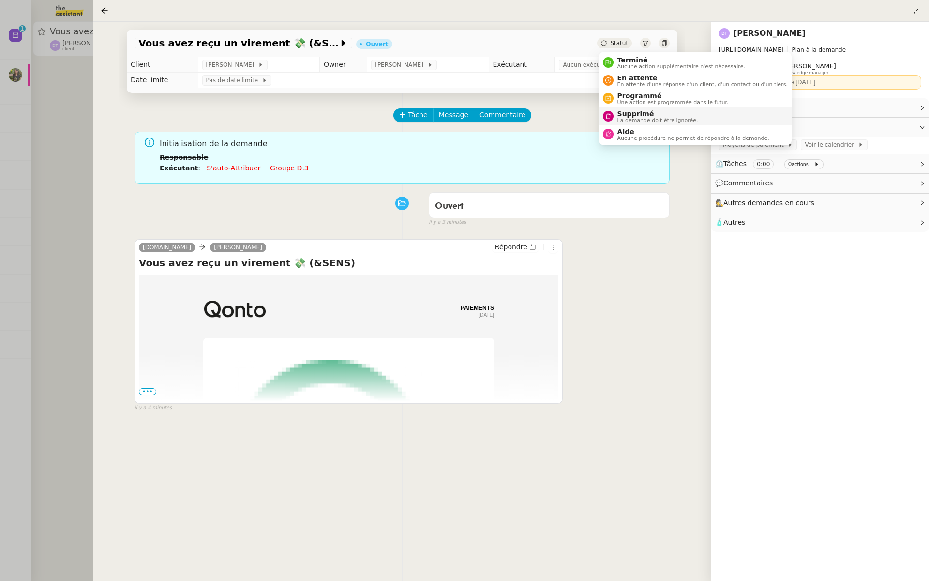
click at [620, 119] on span "La demande doit être ignorée." at bounding box center [658, 120] width 81 height 5
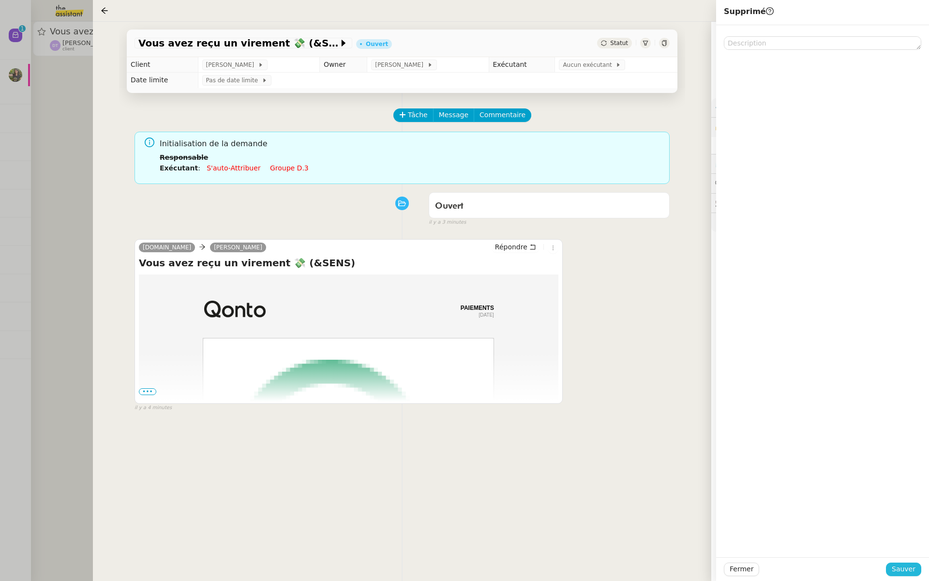
click at [901, 571] on span "Sauver" at bounding box center [904, 568] width 24 height 11
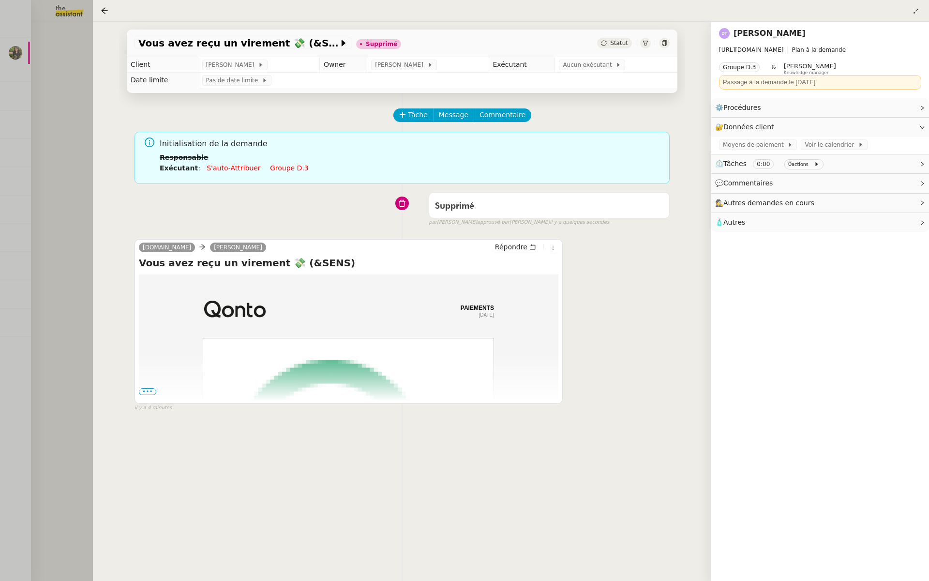
click at [6, 87] on div at bounding box center [464, 290] width 929 height 581
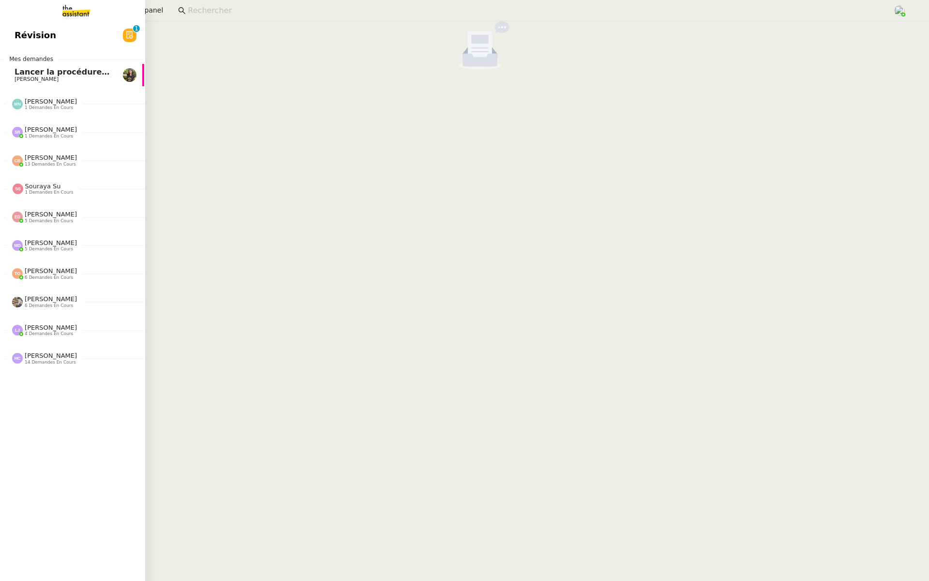
click at [84, 35] on link "Révision 0 1 2 3 4 5 6 7 8 9" at bounding box center [71, 35] width 145 height 22
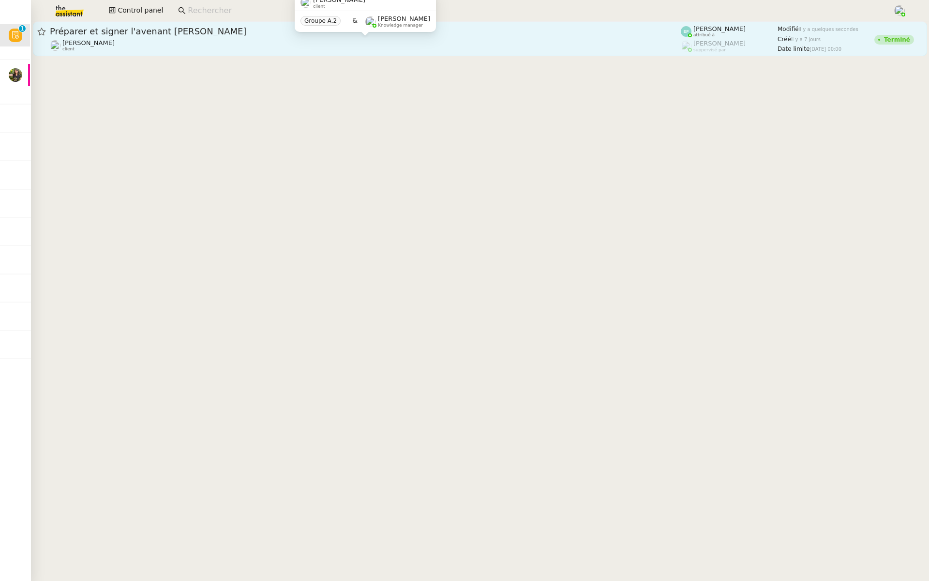
click at [229, 39] on div "[PERSON_NAME] client" at bounding box center [365, 45] width 631 height 13
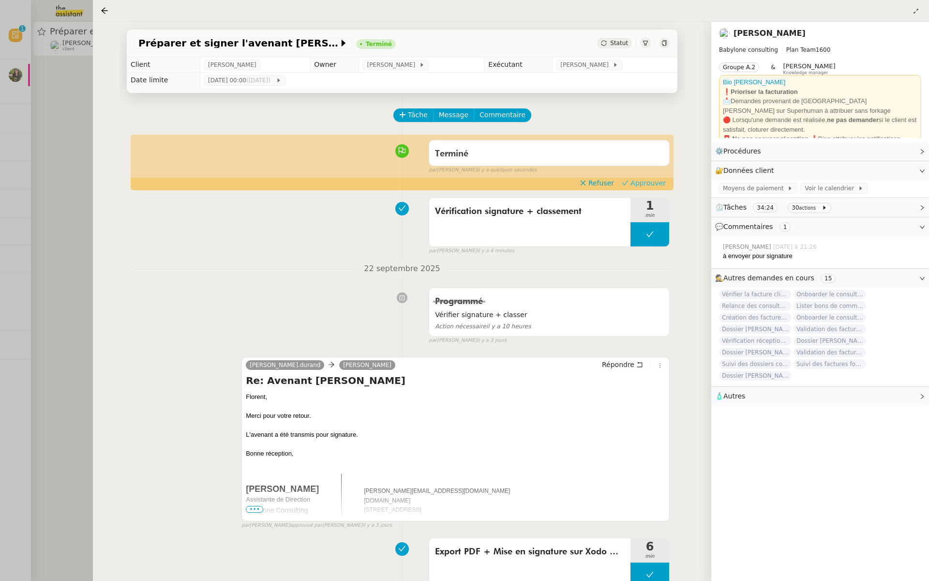
click at [651, 184] on span "Approuver" at bounding box center [648, 183] width 35 height 10
click at [46, 116] on div at bounding box center [464, 290] width 929 height 581
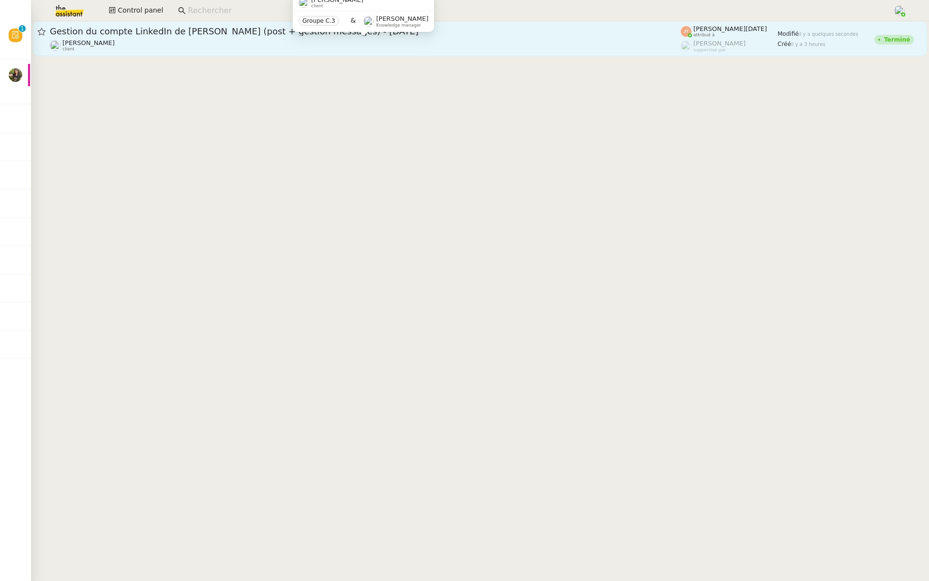
click at [253, 49] on div "[PERSON_NAME] client" at bounding box center [365, 45] width 631 height 13
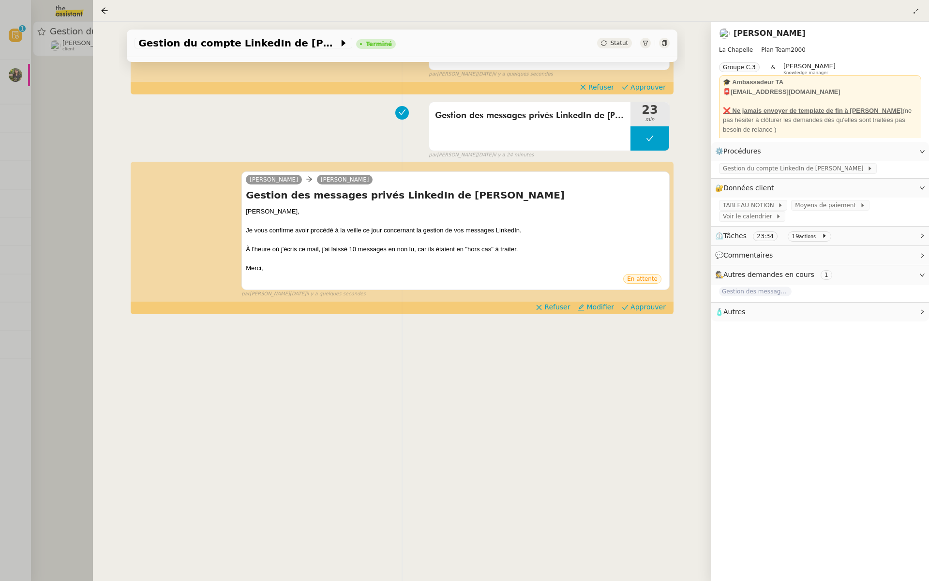
scroll to position [108, 0]
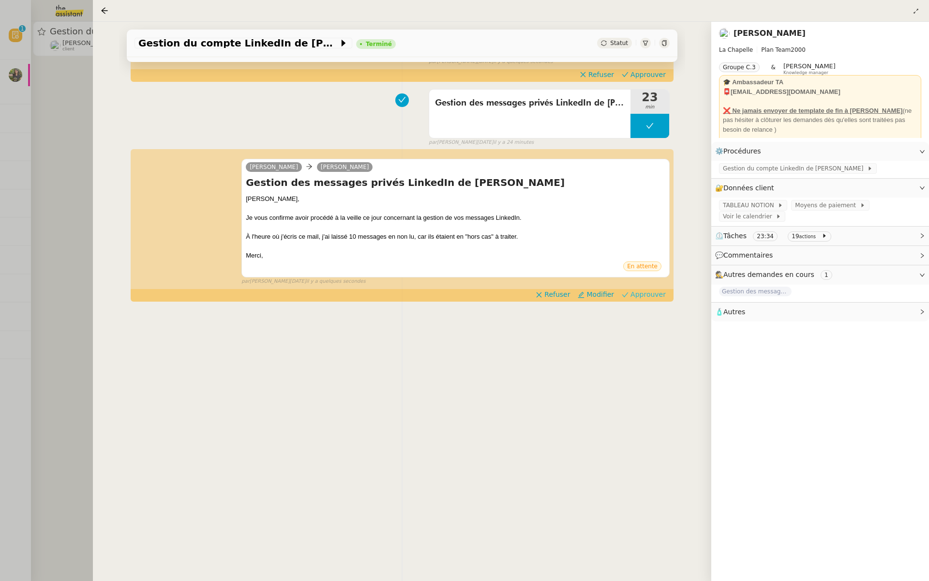
click at [653, 292] on span "Approuver" at bounding box center [648, 294] width 35 height 10
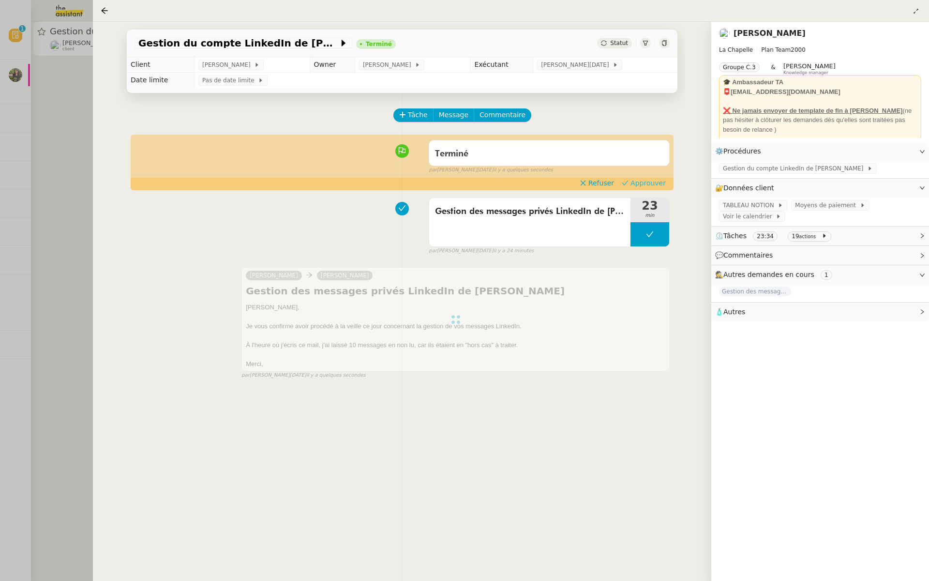
click at [652, 183] on span "Approuver" at bounding box center [648, 183] width 35 height 10
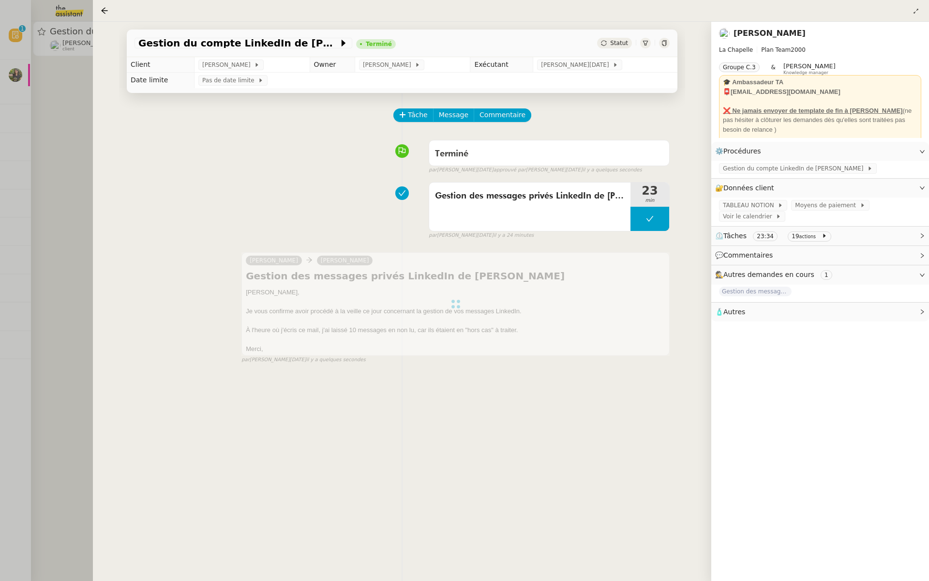
click at [77, 92] on div at bounding box center [464, 290] width 929 height 581
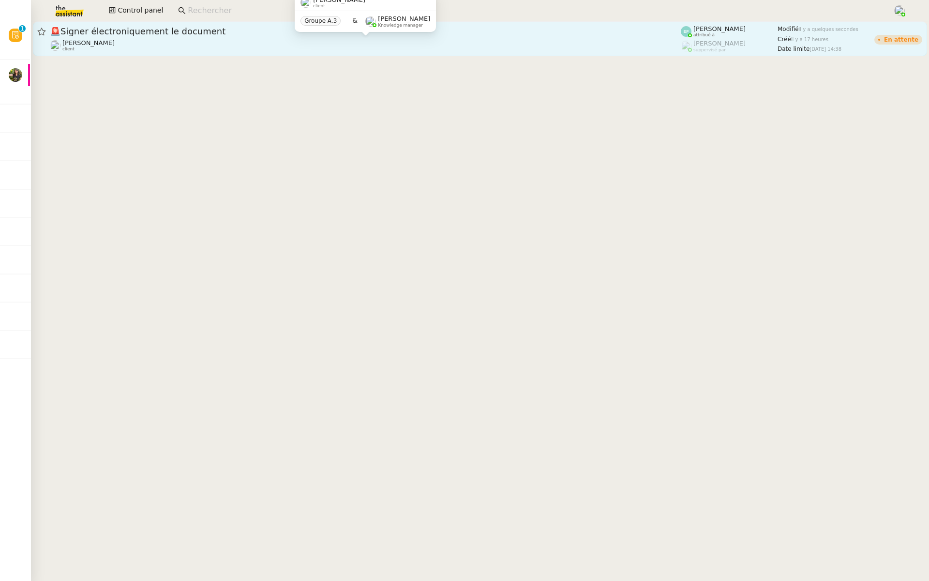
click at [297, 39] on div "[PERSON_NAME] client" at bounding box center [365, 45] width 631 height 13
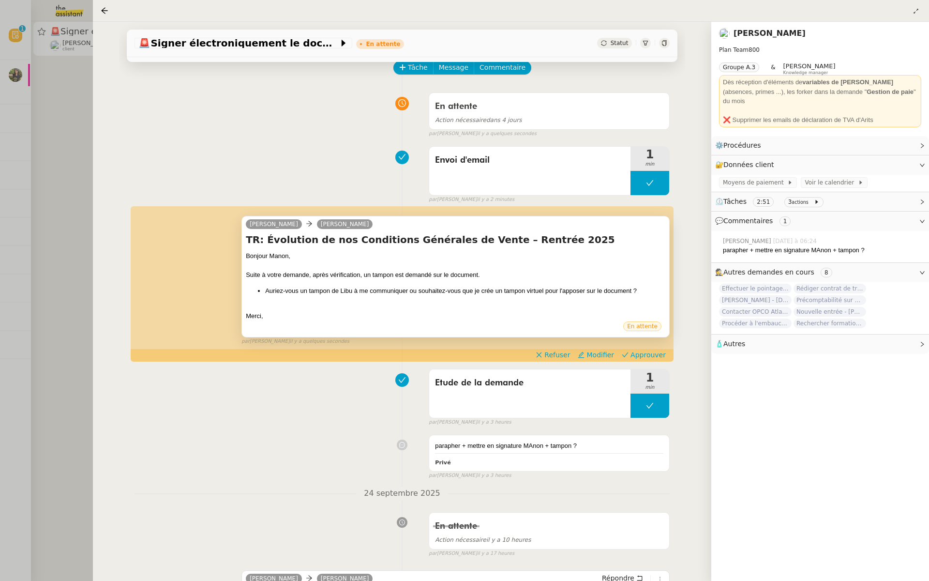
scroll to position [97, 0]
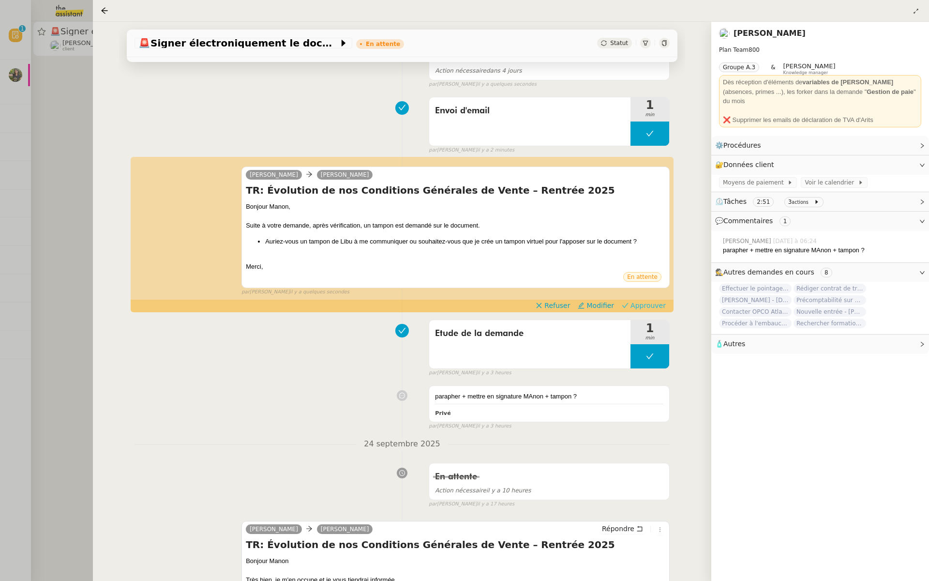
click at [650, 301] on span "Approuver" at bounding box center [648, 306] width 35 height 10
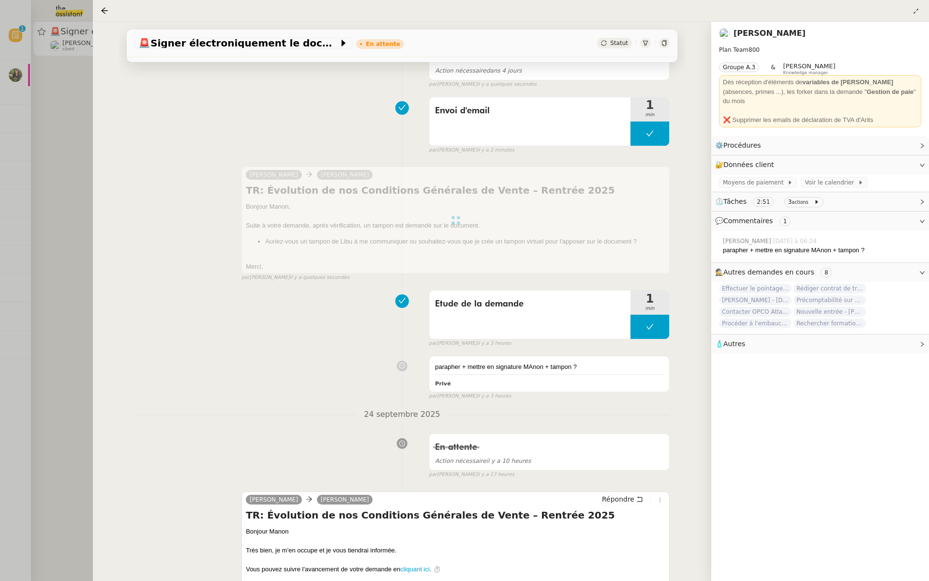
click at [70, 137] on div at bounding box center [464, 290] width 929 height 581
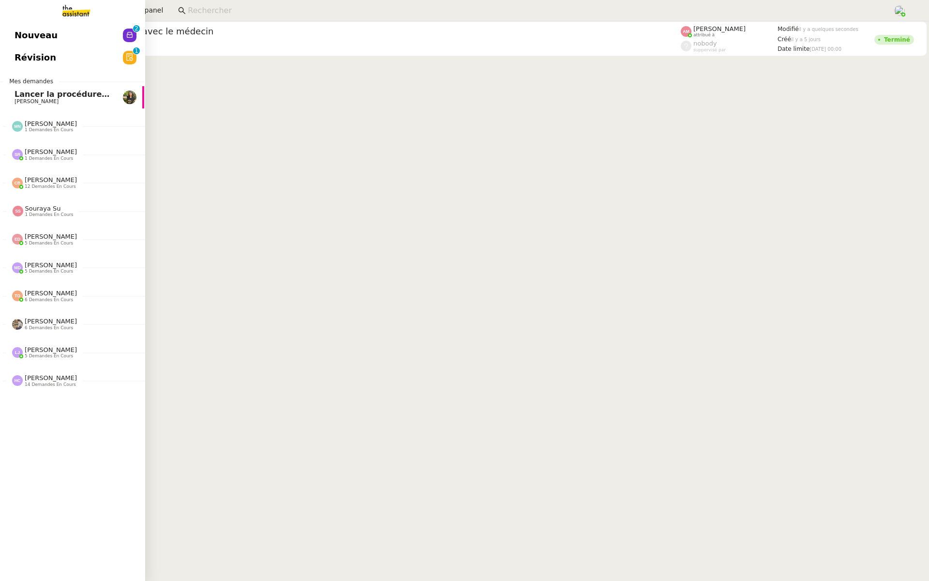
click at [24, 52] on span "Révision" at bounding box center [36, 57] width 42 height 15
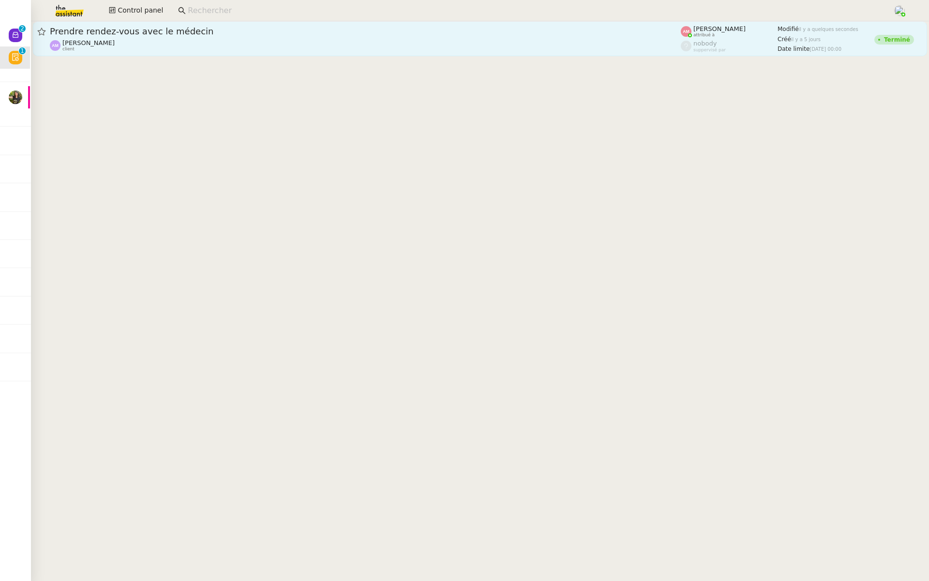
click at [146, 29] on span "Prendre rendez-vous avec le médecin" at bounding box center [365, 31] width 631 height 9
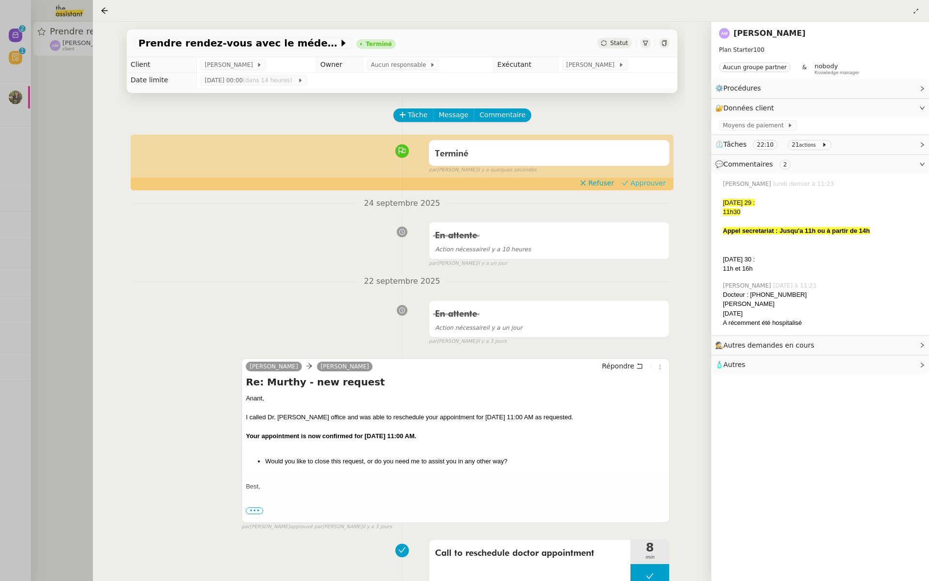
click at [654, 185] on span "Approuver" at bounding box center [648, 183] width 35 height 10
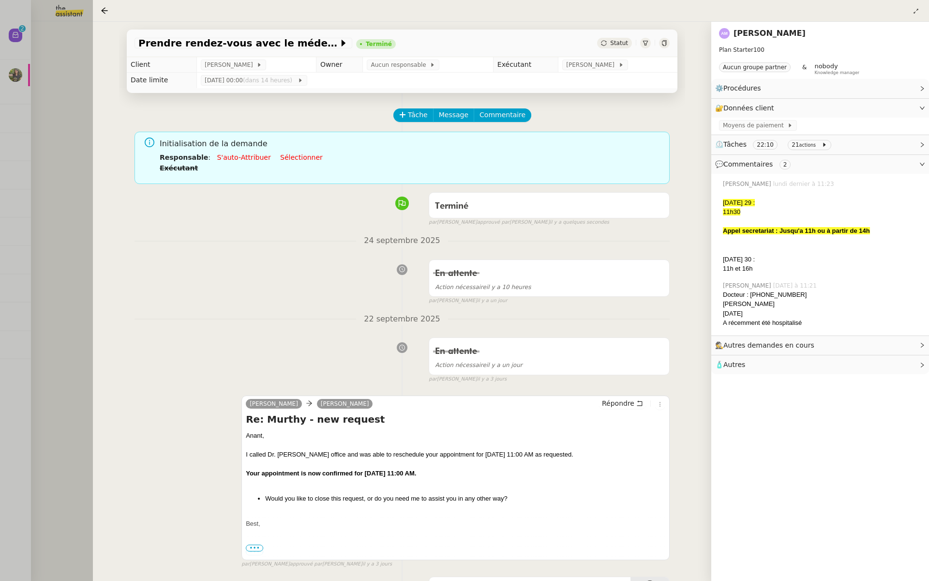
click at [107, 127] on div "Prendre rendez-vous avec le médecin Terminé Statut Client [PERSON_NAME] Owner A…" at bounding box center [402, 301] width 619 height 559
click at [60, 111] on div at bounding box center [464, 290] width 929 height 581
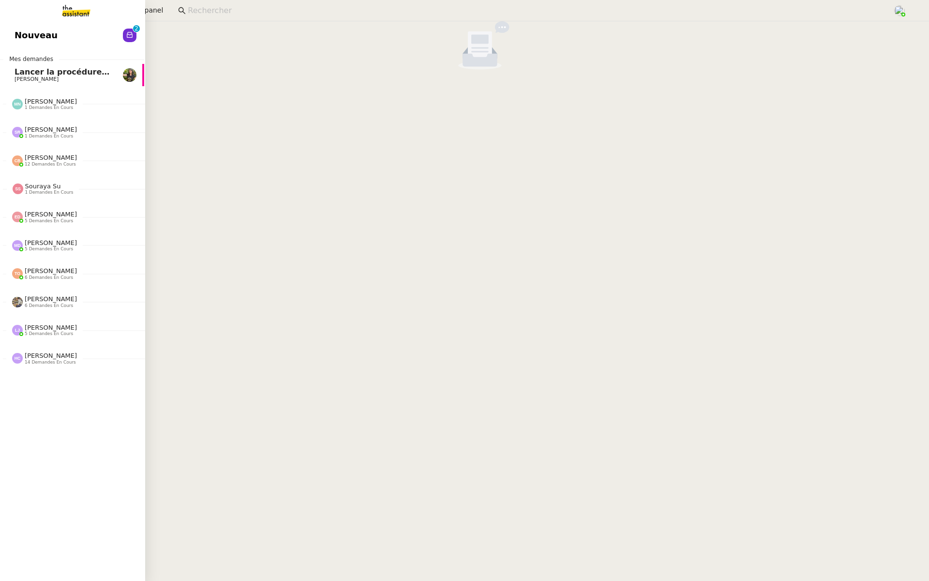
click at [10, 35] on link "Nouveau 0 1 2 3 4 5 6 7 8 9" at bounding box center [71, 35] width 145 height 22
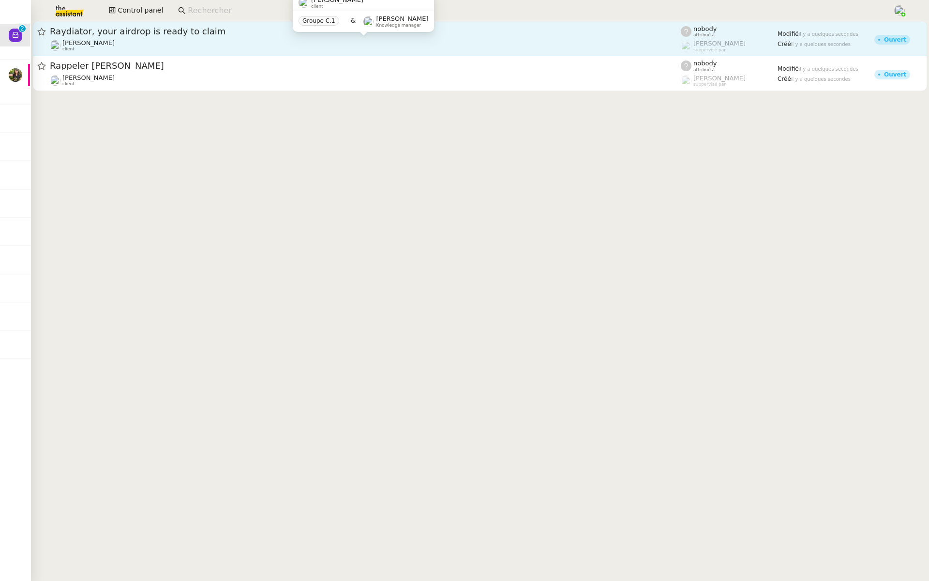
click at [147, 49] on div "[PERSON_NAME] client" at bounding box center [365, 45] width 631 height 13
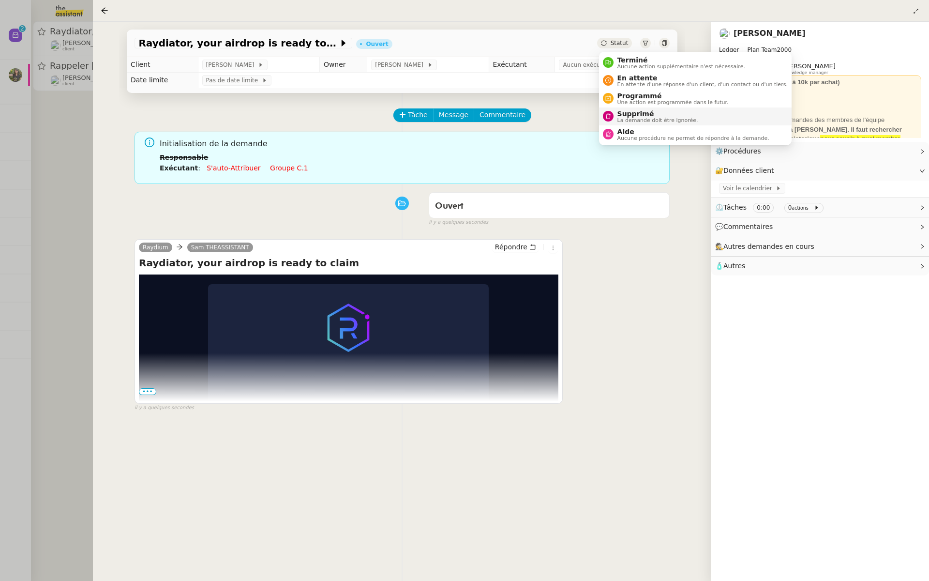
click at [618, 119] on span "La demande doit être ignorée." at bounding box center [658, 120] width 81 height 5
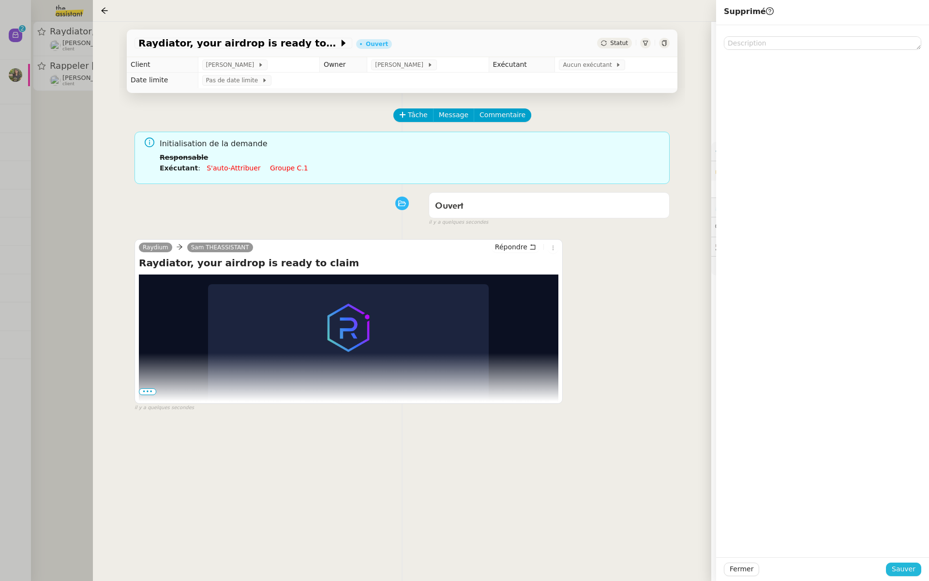
click at [898, 565] on span "Sauver" at bounding box center [904, 568] width 24 height 11
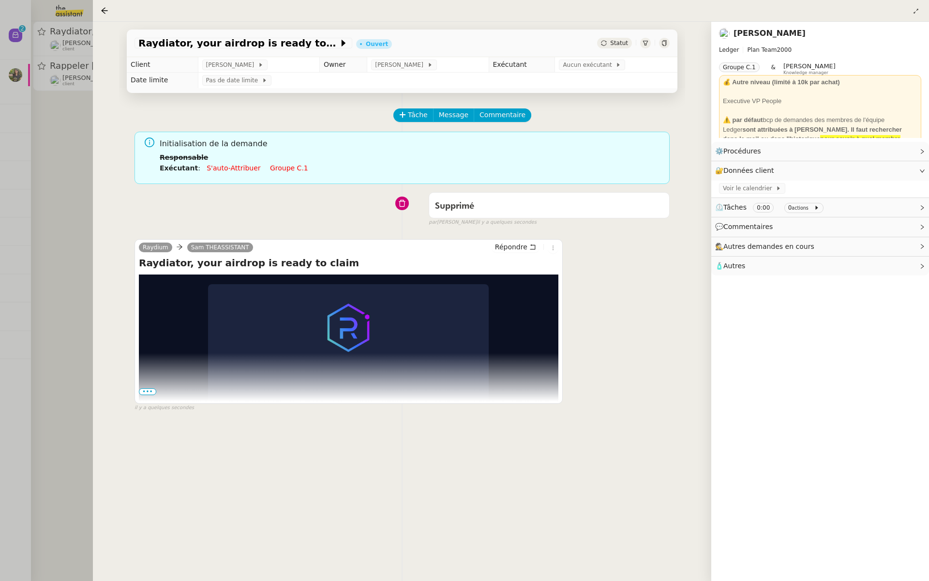
click at [18, 252] on div at bounding box center [464, 290] width 929 height 581
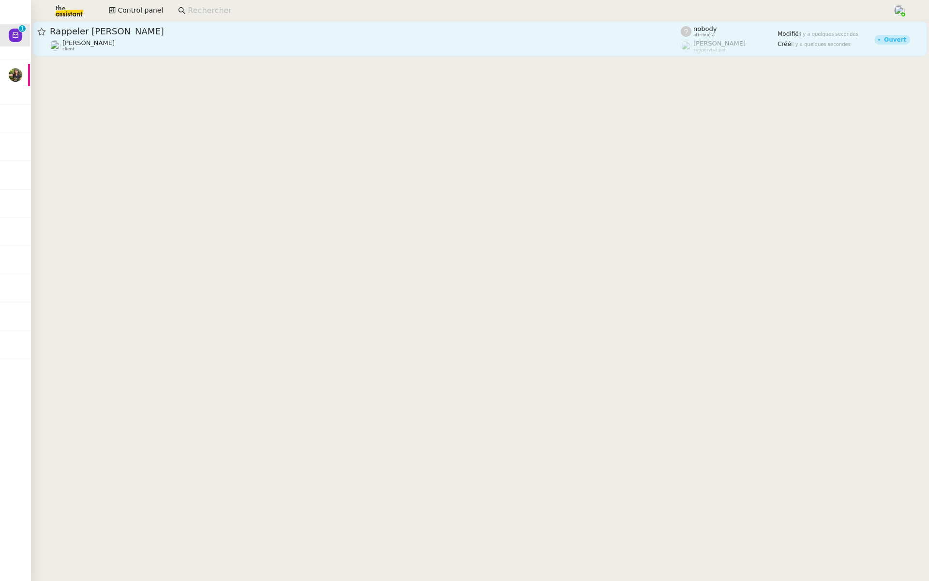
click at [154, 41] on div "Florian Parant client" at bounding box center [365, 45] width 631 height 13
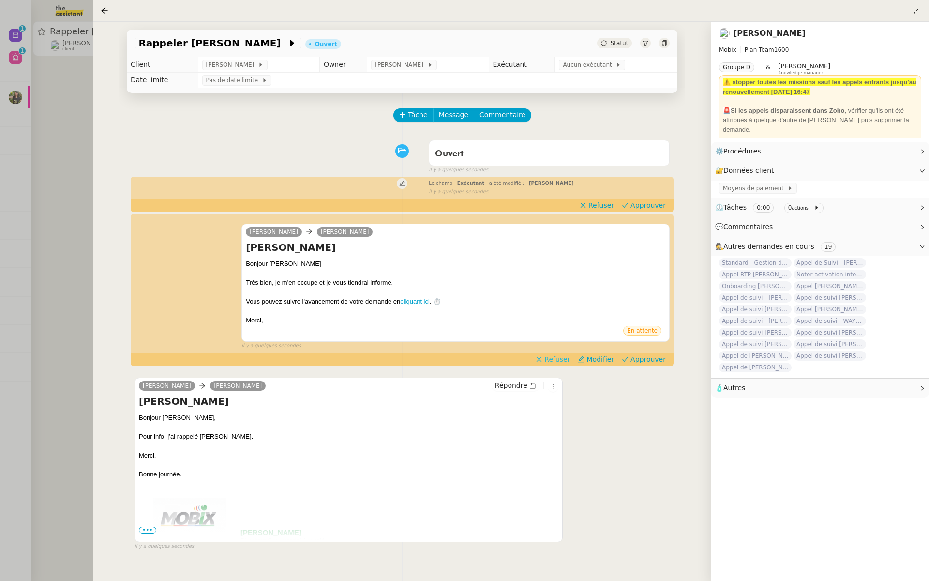
click at [555, 363] on span "Refuser" at bounding box center [557, 359] width 26 height 10
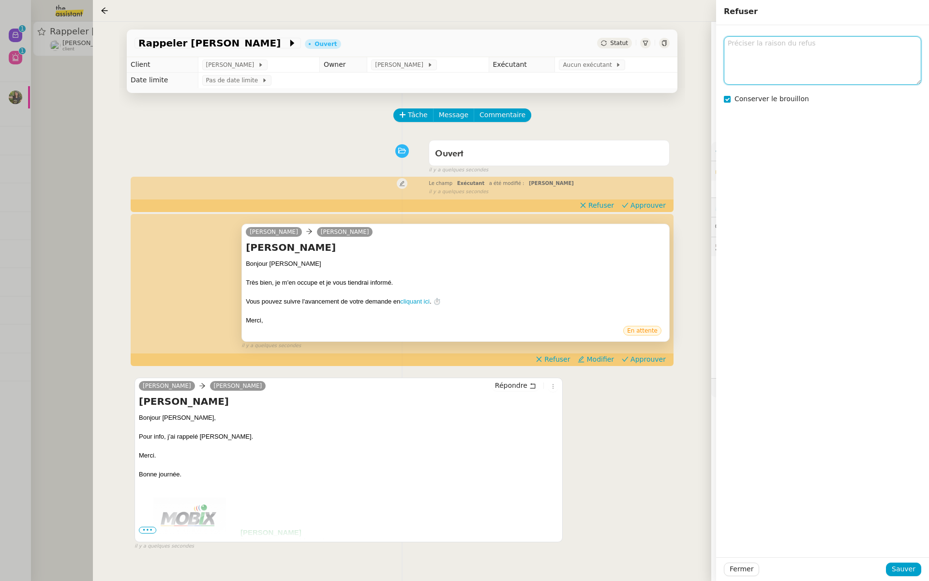
click at [767, 66] on textarea at bounding box center [822, 60] width 197 height 48
type textarea "Info pas demande"
click at [898, 571] on span "Sauver" at bounding box center [904, 568] width 24 height 11
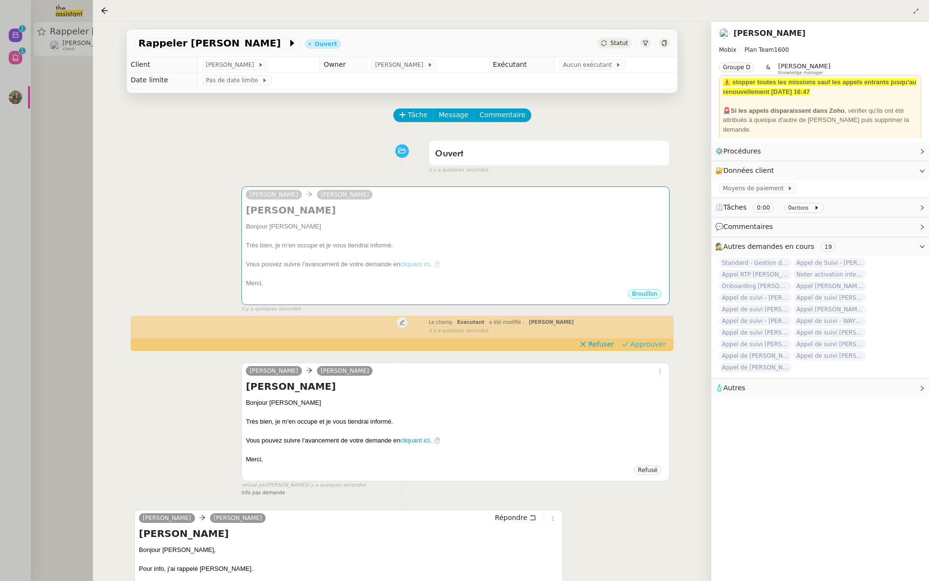
click at [649, 203] on h4 "Caroline André" at bounding box center [456, 210] width 420 height 14
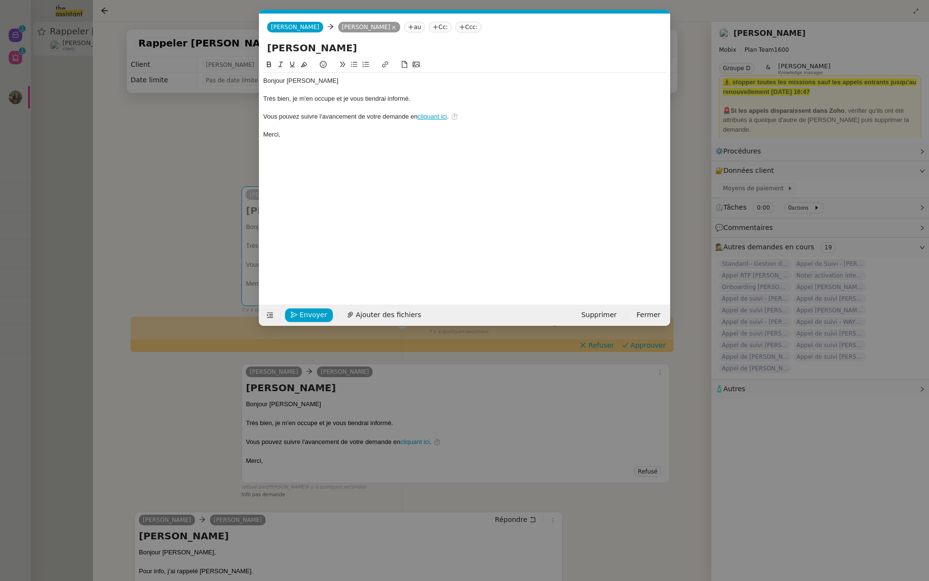
scroll to position [0, 20]
click at [124, 167] on nz-modal-container "Service TA - VOYAGE - PROPOSITION GLOBALE A utiliser dans le cadre de propositi…" at bounding box center [464, 290] width 929 height 581
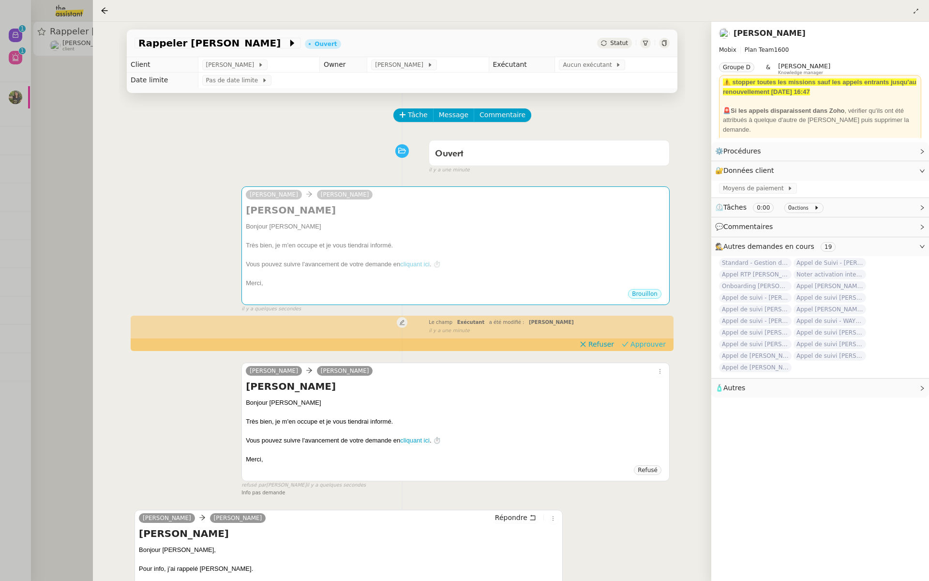
click at [656, 344] on span "Approuver" at bounding box center [648, 344] width 35 height 10
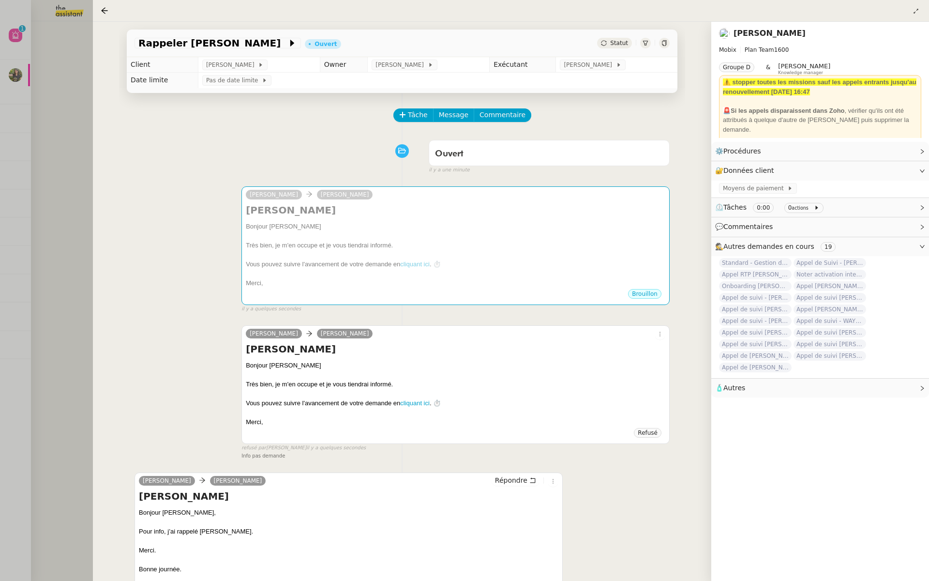
click at [83, 148] on div at bounding box center [464, 290] width 929 height 581
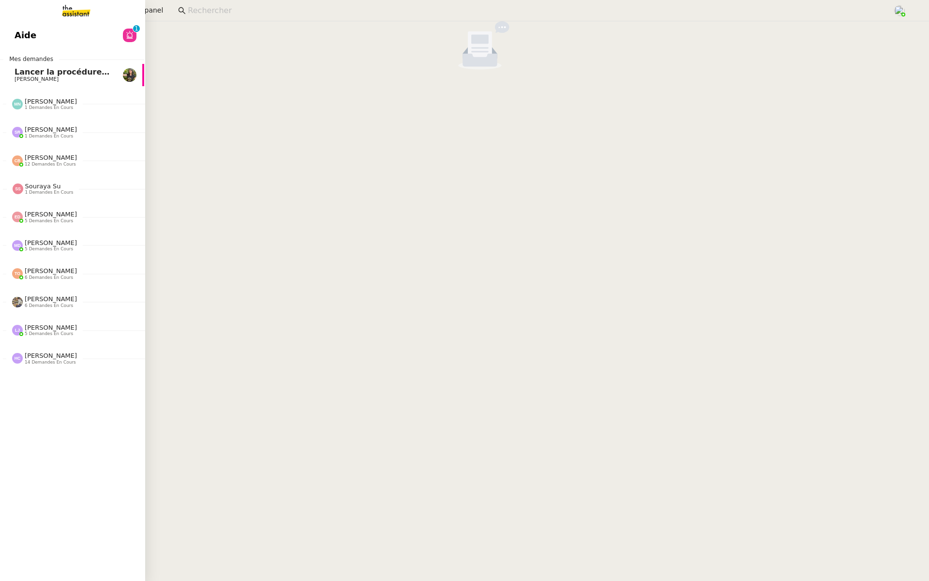
click at [28, 34] on span "Aide" at bounding box center [26, 35] width 22 height 15
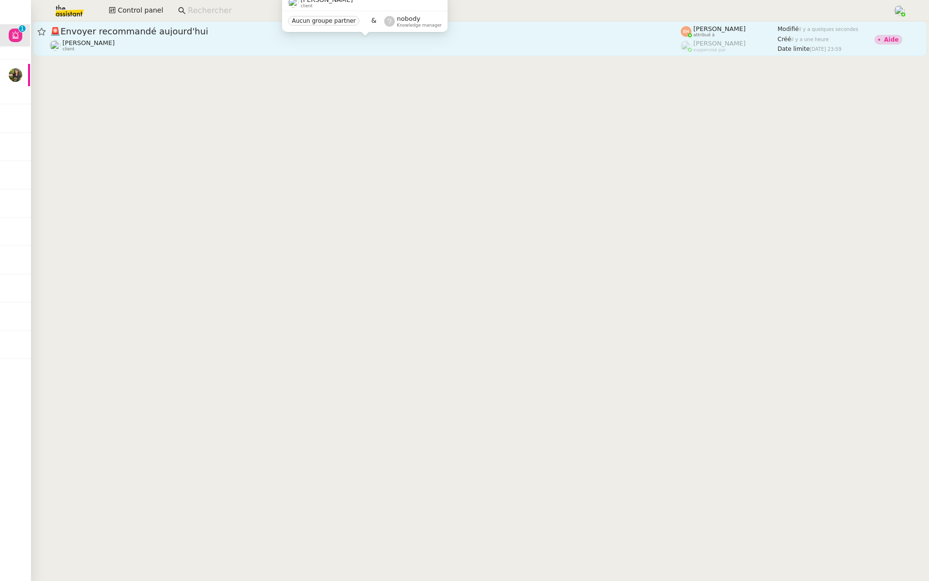
click at [144, 39] on div "Edouard Rudolf client" at bounding box center [365, 45] width 631 height 13
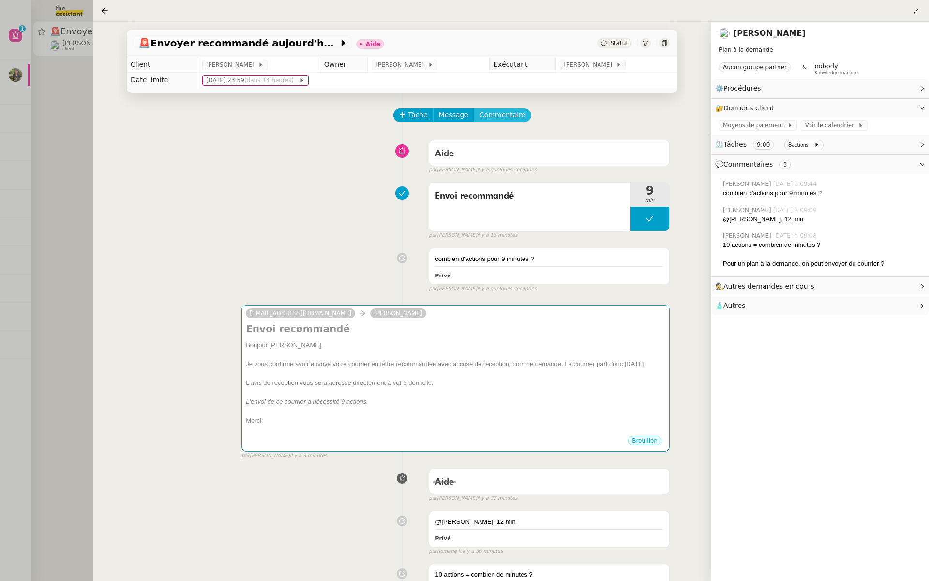
click at [504, 113] on span "Commentaire" at bounding box center [503, 114] width 46 height 11
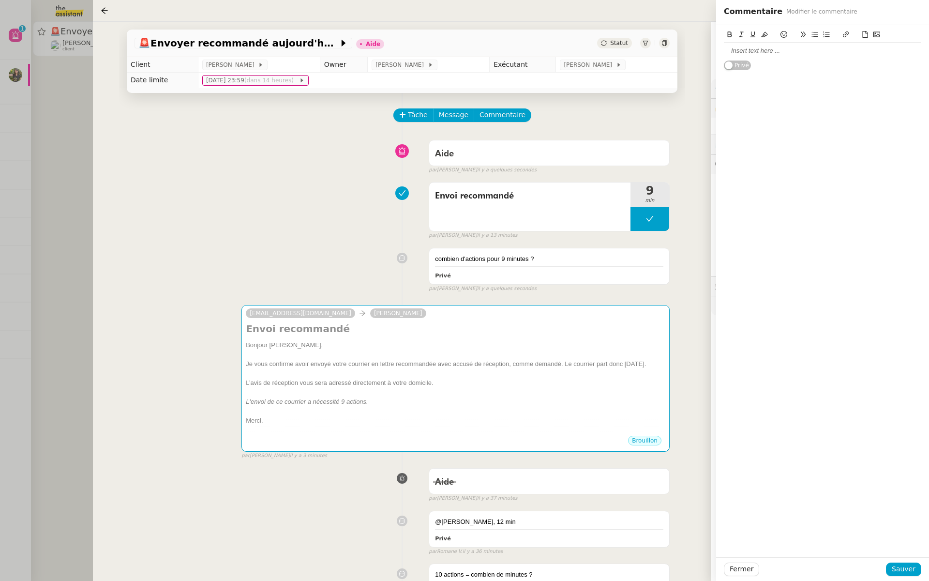
click at [760, 52] on div at bounding box center [822, 50] width 197 height 9
click at [899, 565] on span "Sauver" at bounding box center [904, 568] width 24 height 11
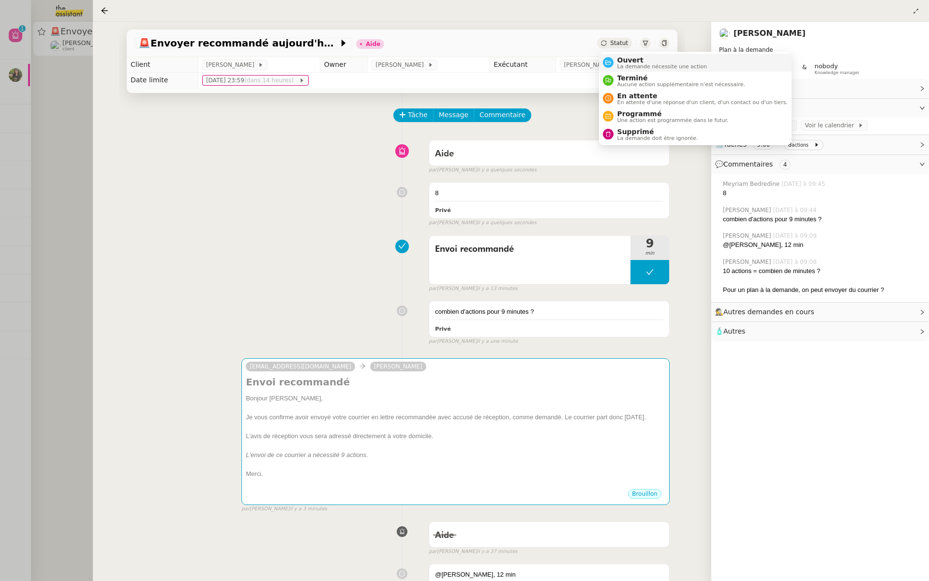
click at [633, 65] on span "La demande nécessite une action" at bounding box center [663, 66] width 90 height 5
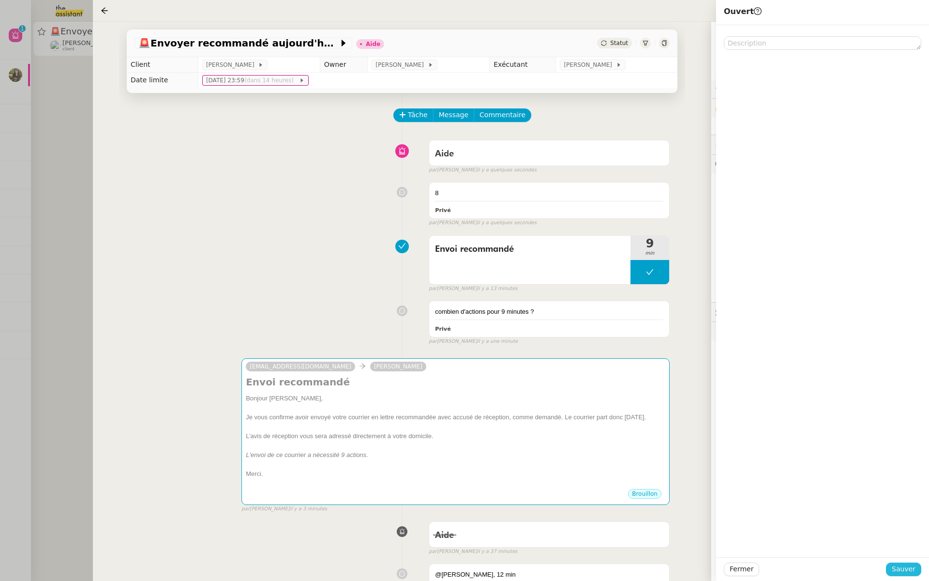
click at [907, 570] on span "Sauver" at bounding box center [904, 568] width 24 height 11
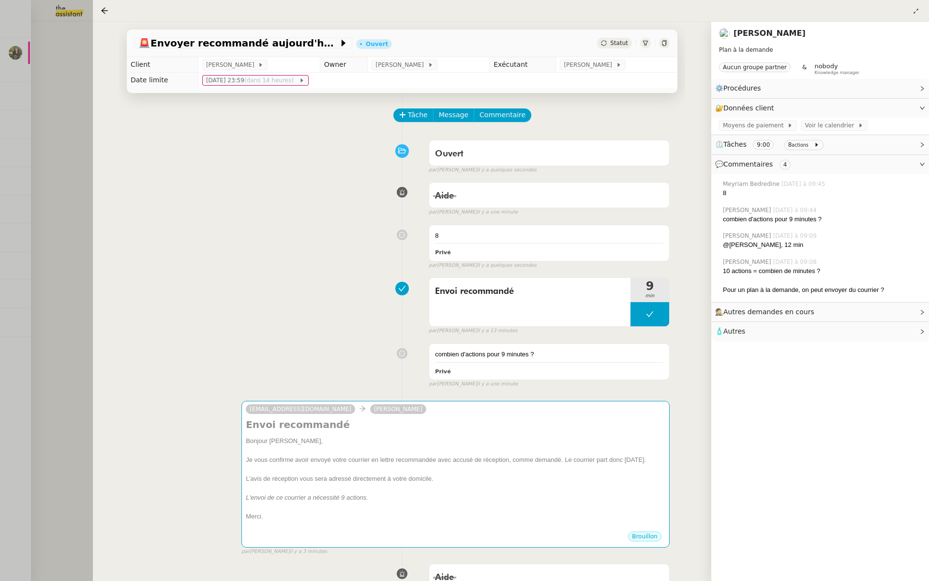
click at [57, 82] on div at bounding box center [464, 290] width 929 height 581
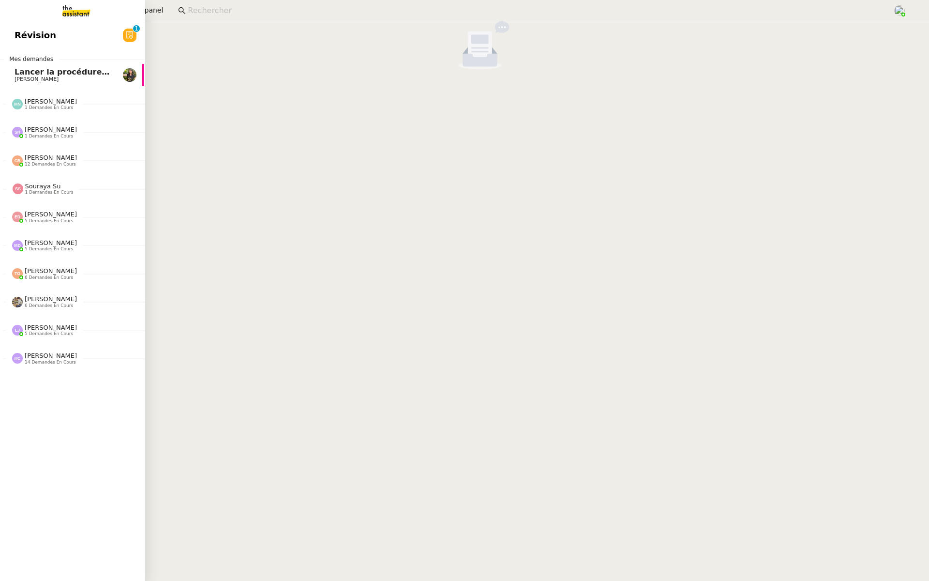
click at [24, 38] on span "Révision" at bounding box center [36, 35] width 42 height 15
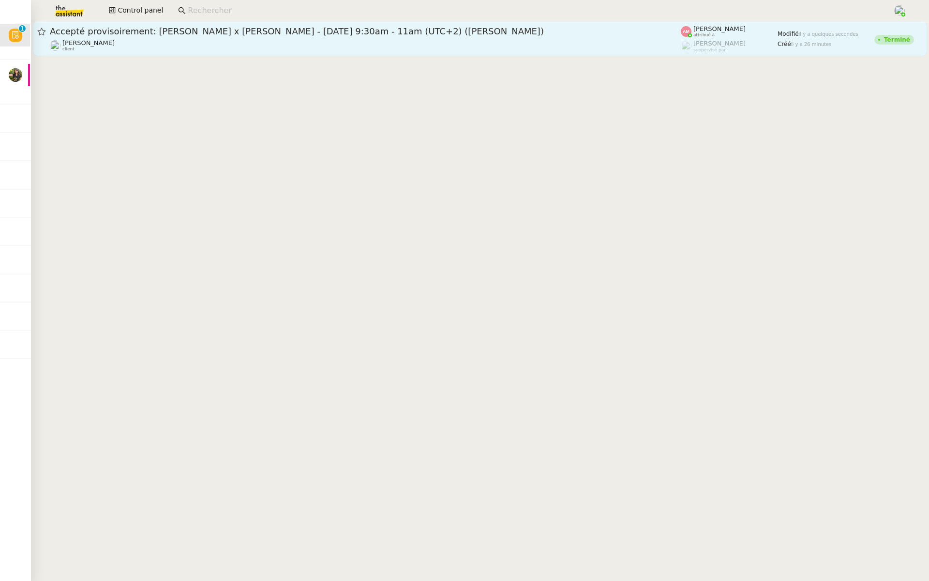
click at [361, 35] on span "Accepté provisoirement: Bernard Henry x David Berrebi - jeu. 25 sept. 2025 9:30…" at bounding box center [365, 31] width 631 height 9
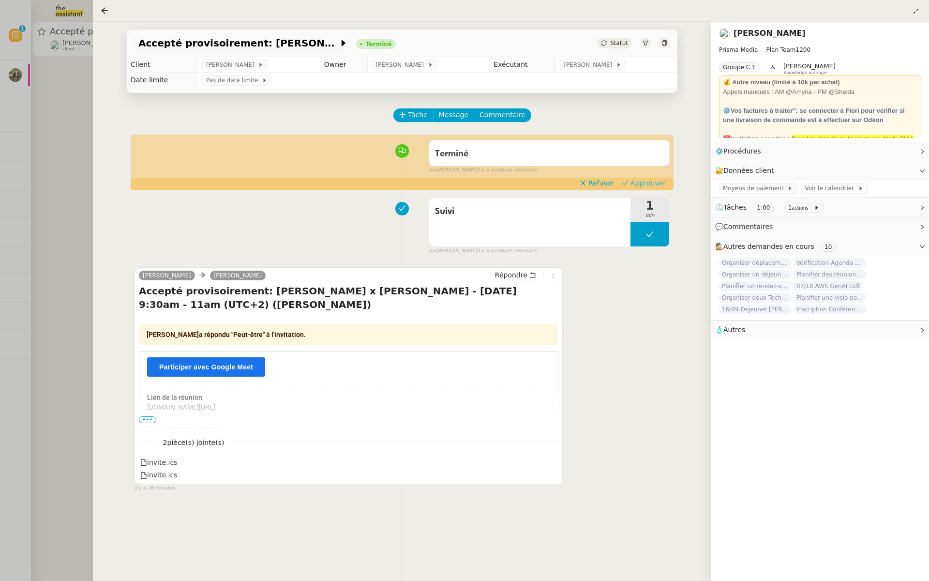
click at [657, 182] on span "Approuver" at bounding box center [648, 183] width 35 height 10
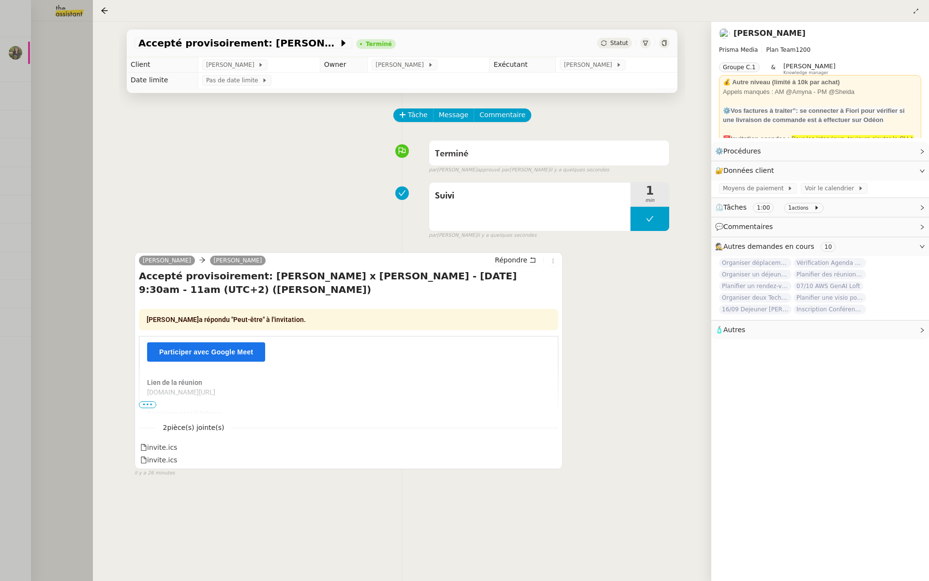
click at [46, 193] on div at bounding box center [464, 290] width 929 height 581
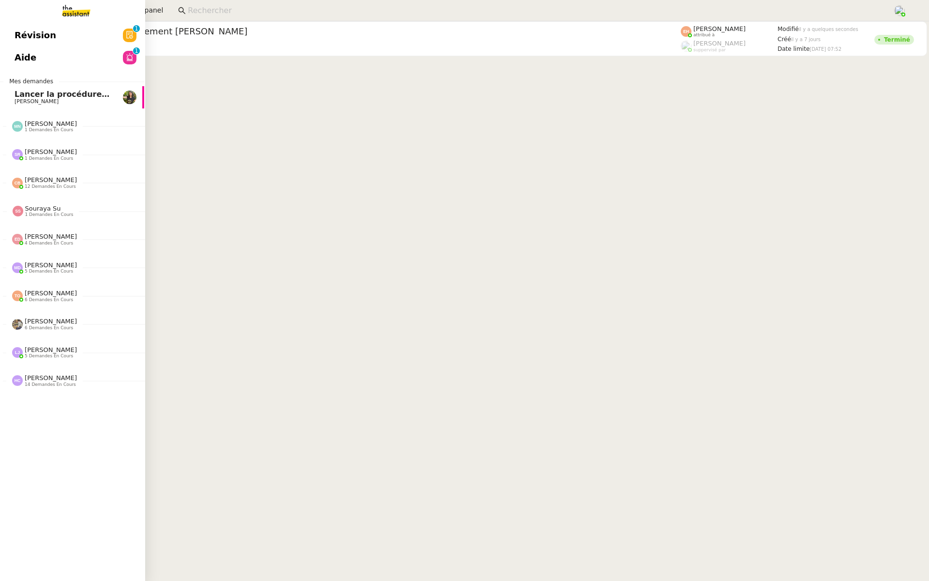
click at [109, 41] on link "Révision 0 1 2 3 4 5 6 7 8 9" at bounding box center [71, 35] width 145 height 22
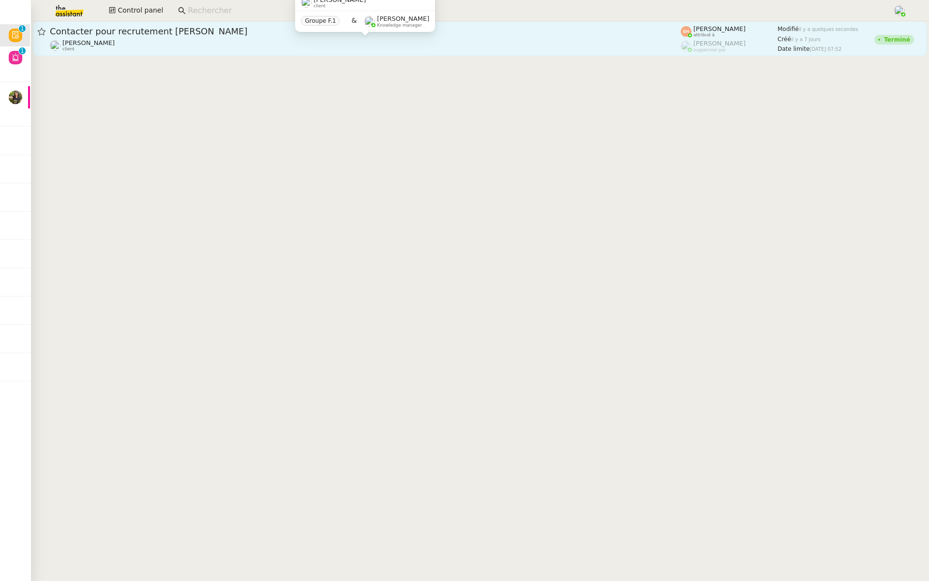
click at [251, 40] on div "Vitor Alvites client" at bounding box center [365, 45] width 631 height 13
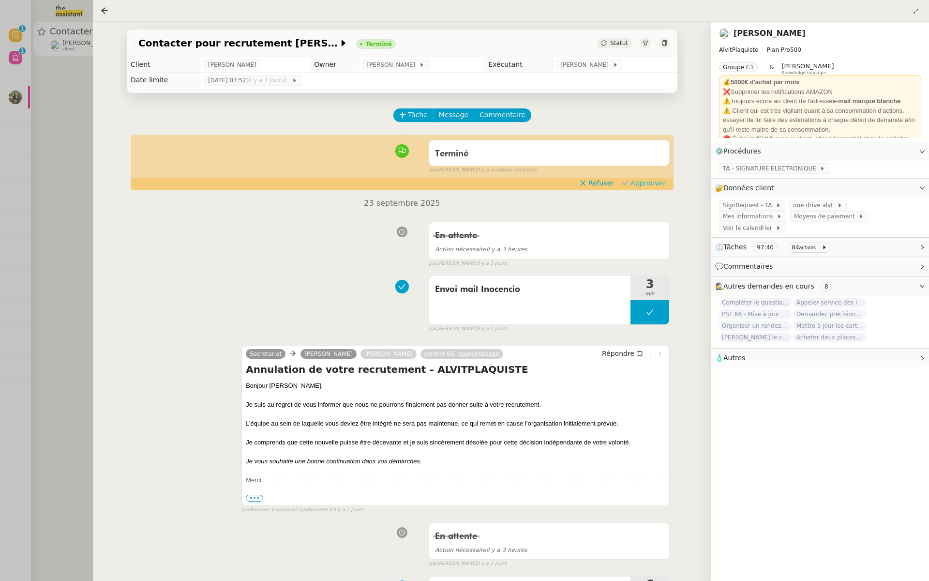
click at [654, 183] on span "Approuver" at bounding box center [648, 183] width 35 height 10
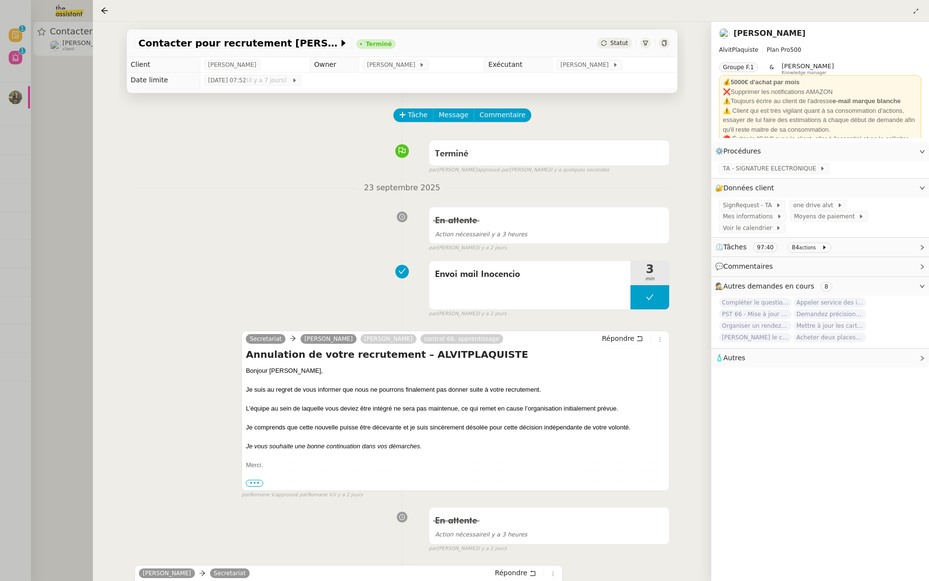
click at [31, 92] on div at bounding box center [464, 290] width 929 height 581
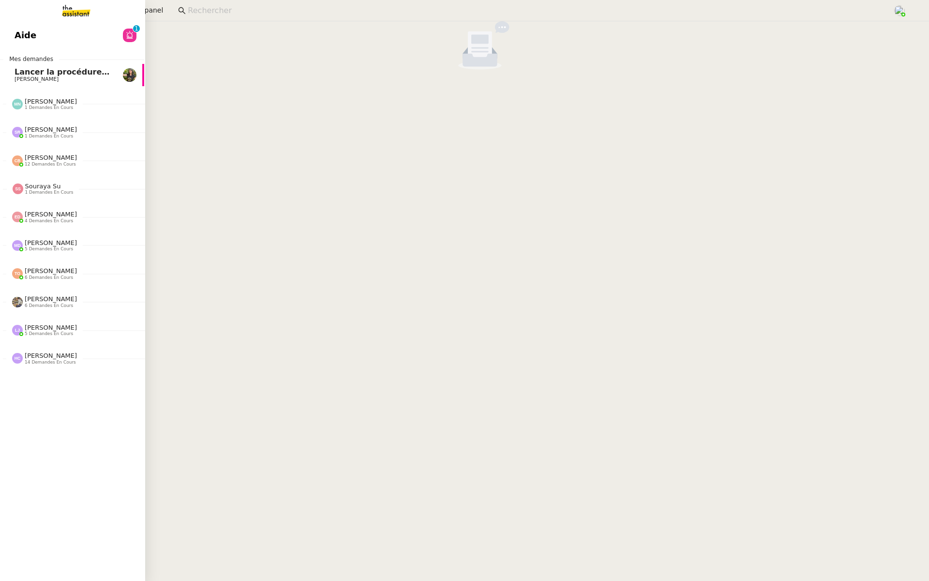
click at [20, 35] on span "Aide" at bounding box center [26, 35] width 22 height 15
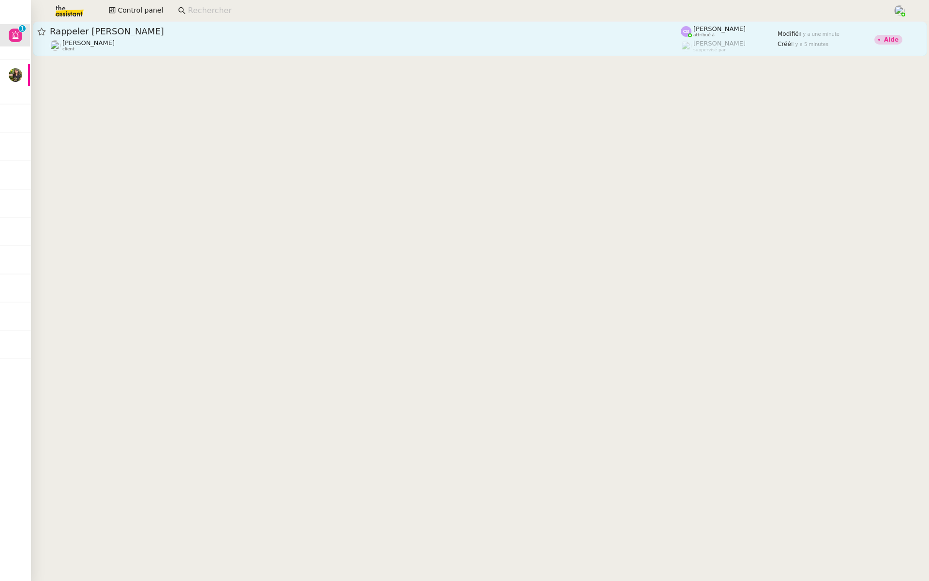
click at [209, 37] on div "Rappeler Caroline André" at bounding box center [365, 32] width 631 height 12
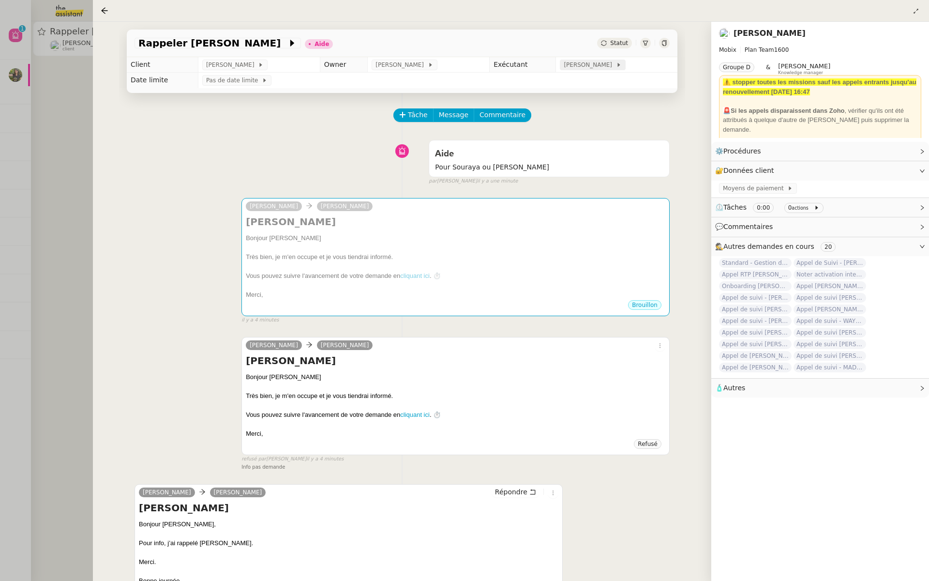
click at [589, 68] on span "Camille Barthès" at bounding box center [590, 65] width 52 height 10
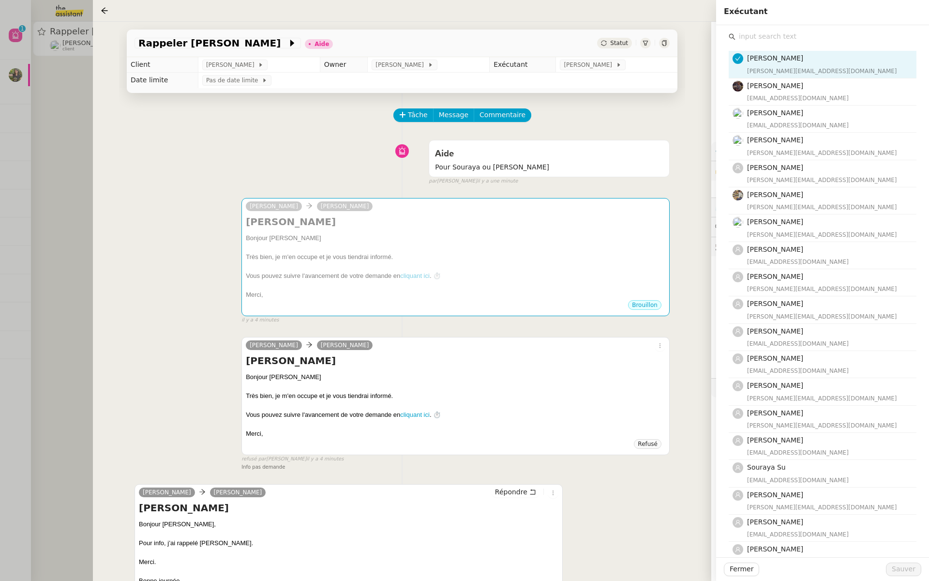
click at [748, 35] on input "text" at bounding box center [826, 36] width 181 height 13
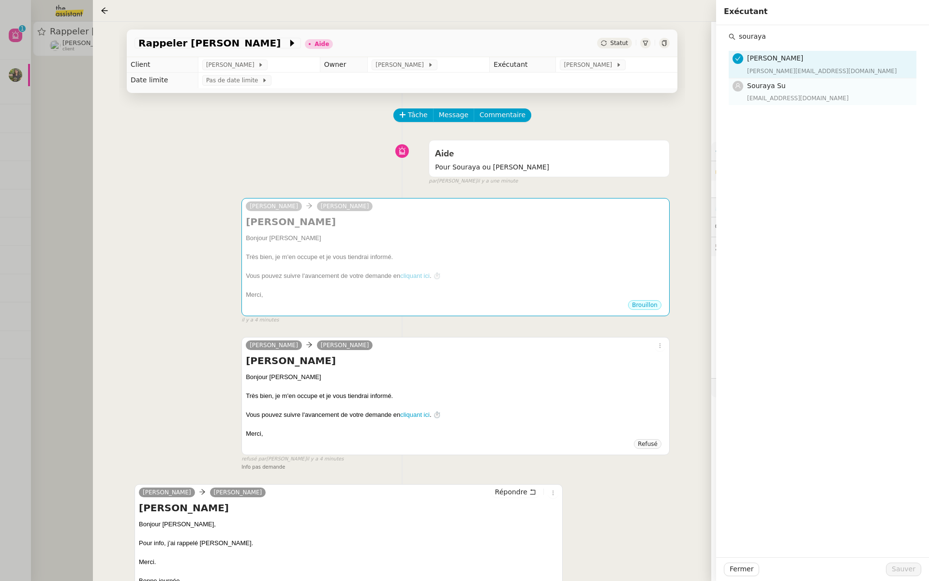
type input "souraya"
click at [803, 93] on div "[EMAIL_ADDRESS][DOMAIN_NAME]" at bounding box center [829, 98] width 164 height 10
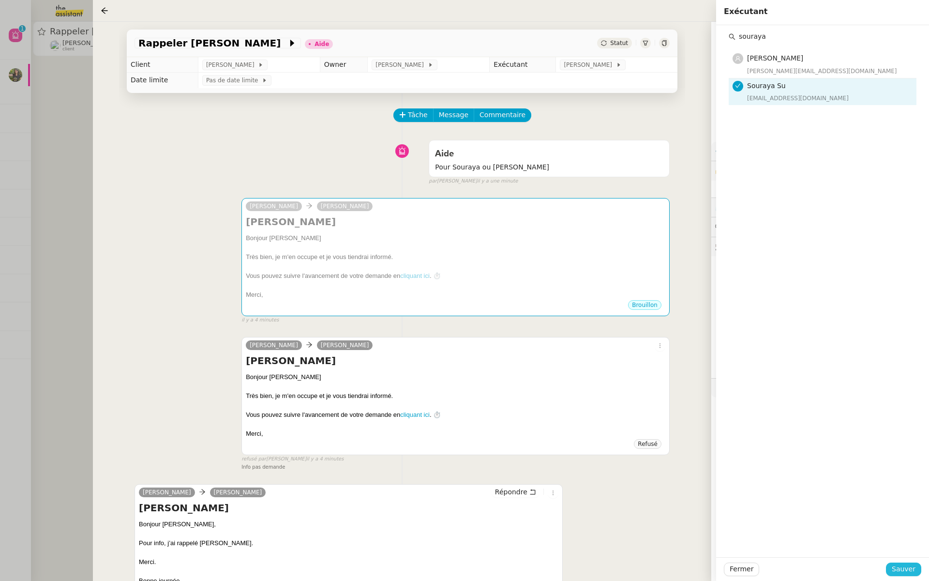
click at [909, 568] on span "Sauver" at bounding box center [904, 568] width 24 height 11
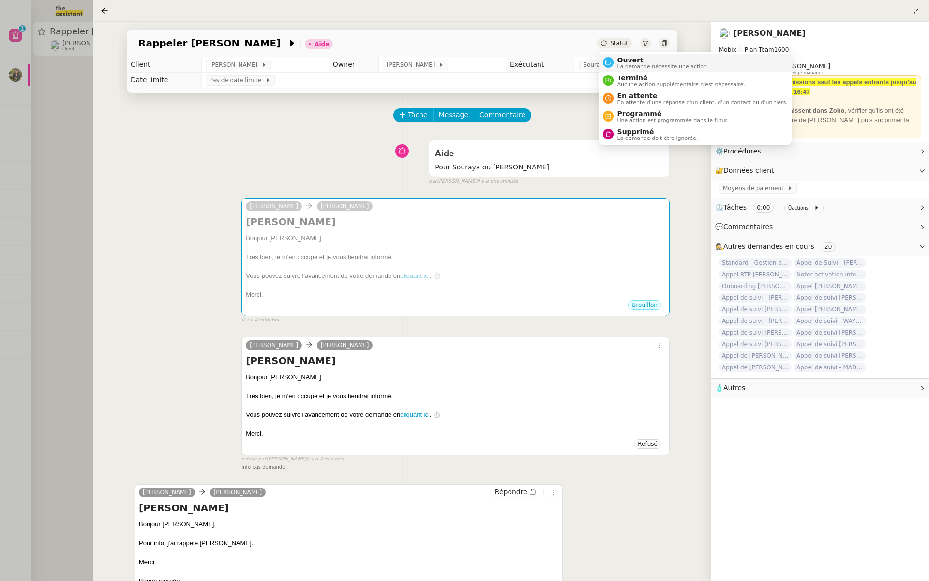
click at [627, 64] on span "La demande nécessite une action" at bounding box center [663, 66] width 90 height 5
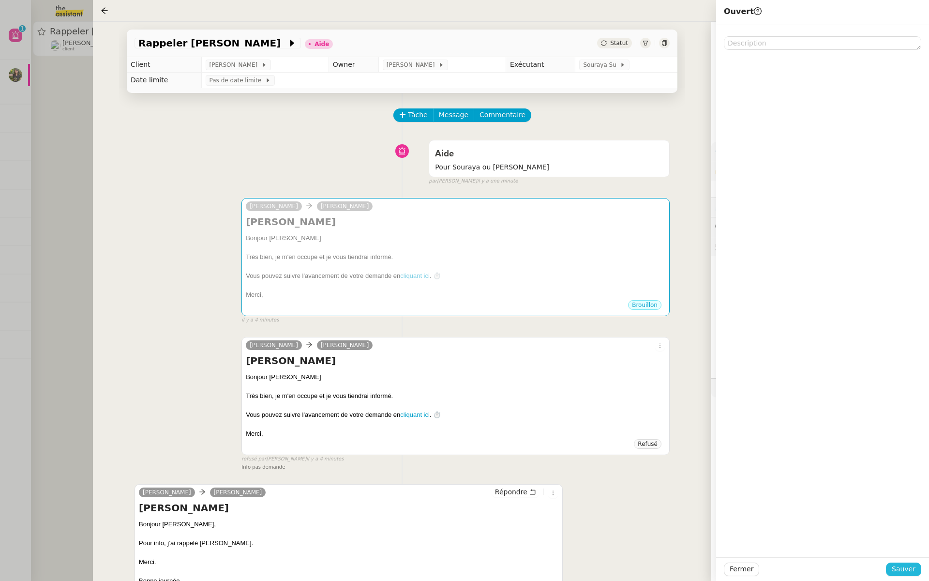
click at [902, 568] on span "Sauver" at bounding box center [904, 568] width 24 height 11
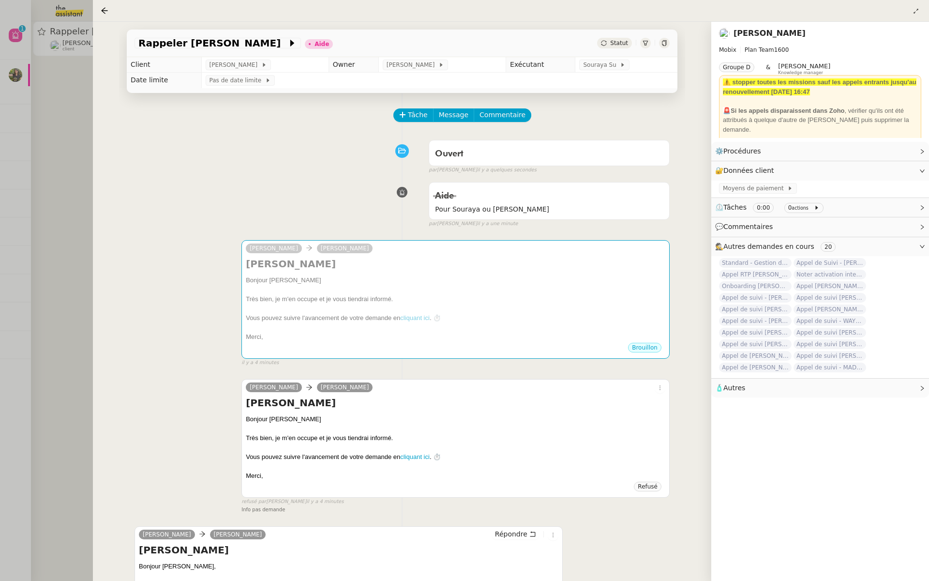
click at [12, 162] on div at bounding box center [464, 290] width 929 height 581
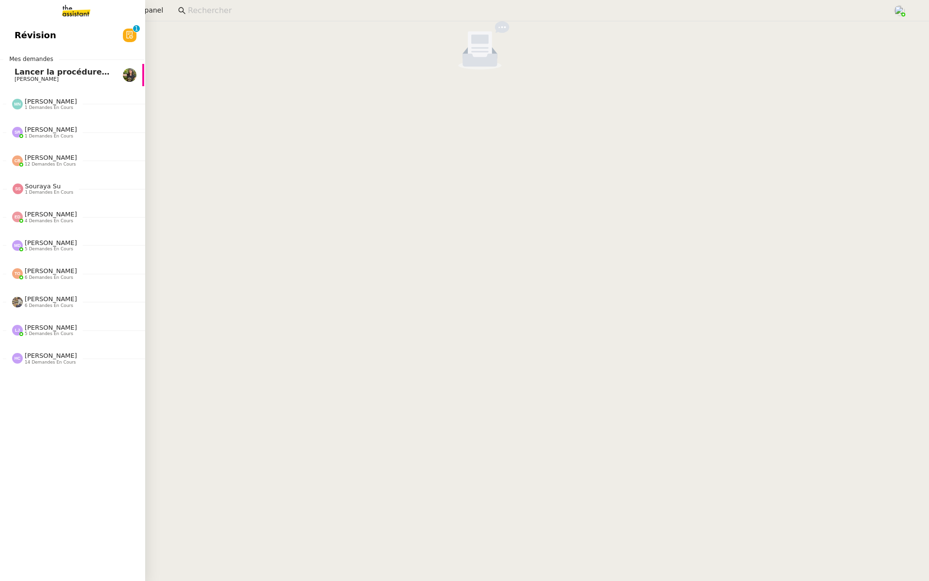
click at [73, 42] on link "Révision 0 1 2 3 4 5 6 7 8 9" at bounding box center [71, 35] width 145 height 22
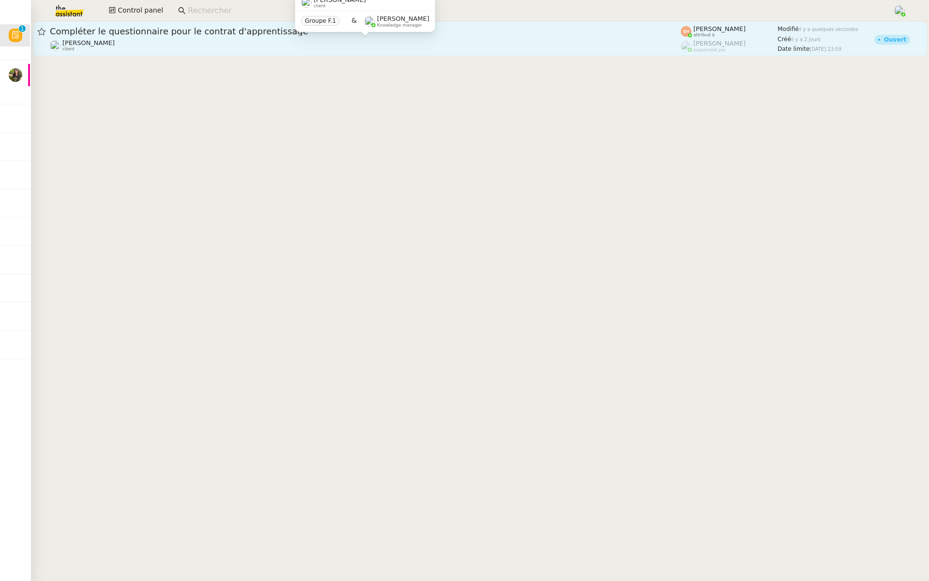
click at [234, 40] on div "Vitor Alvites client" at bounding box center [365, 45] width 631 height 13
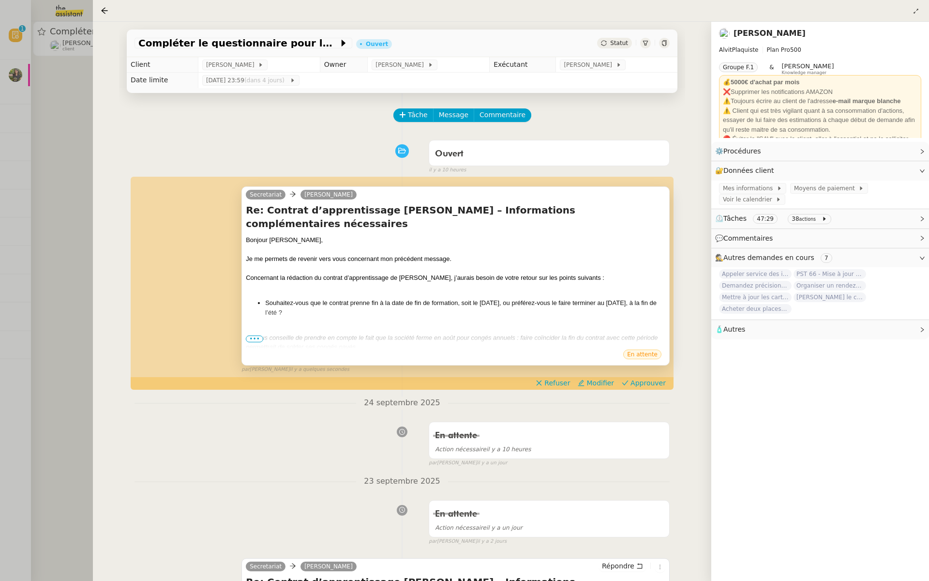
click at [253, 337] on span "•••" at bounding box center [254, 338] width 17 height 7
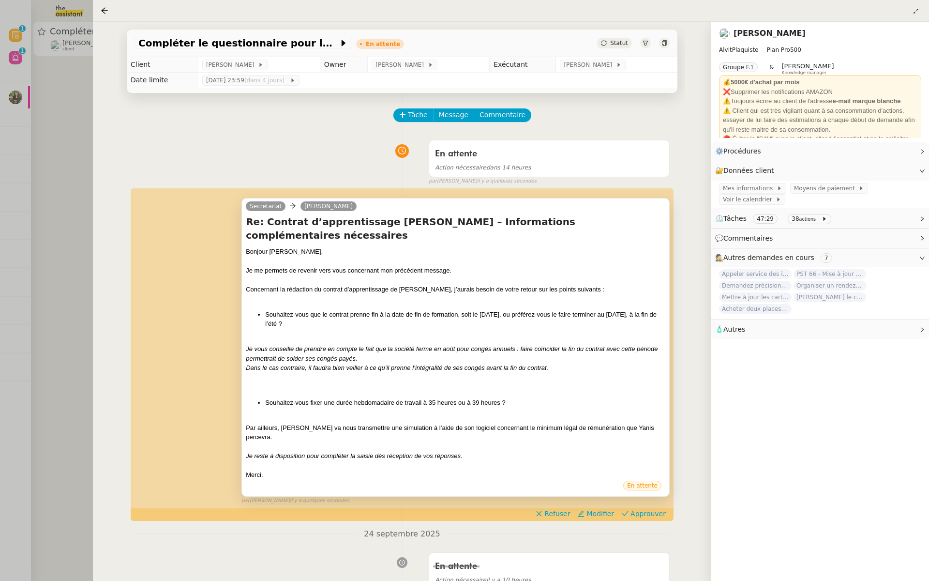
click at [52, 120] on div at bounding box center [464, 290] width 929 height 581
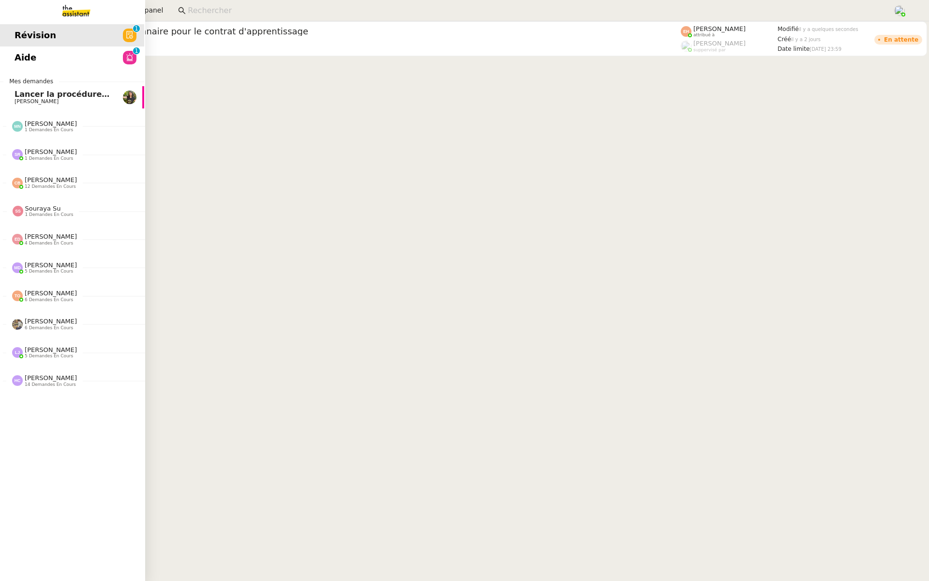
click at [29, 48] on link "Aide 0 1 2 3 4 5 6 7 8 9" at bounding box center [71, 57] width 145 height 22
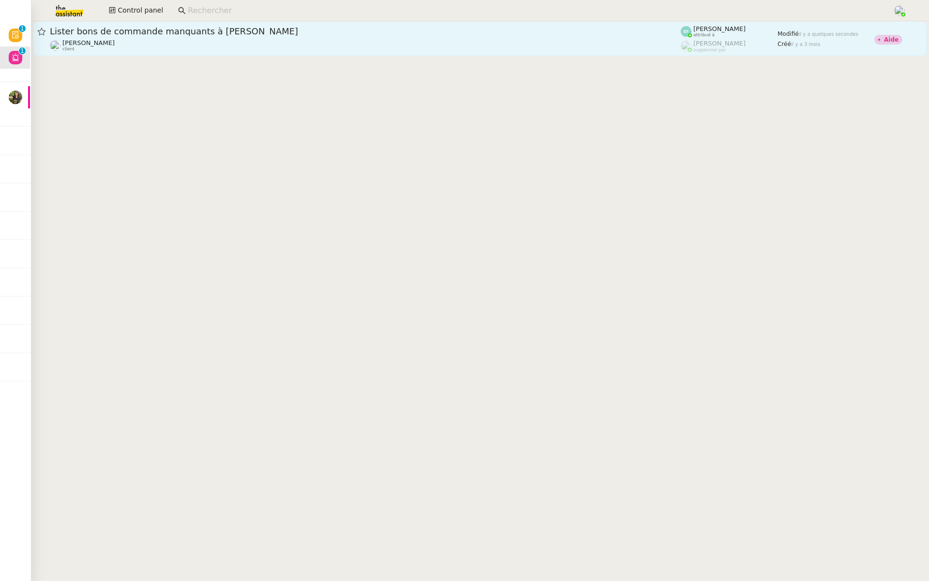
click at [179, 32] on span "Lister bons de commande manquants à Vincent" at bounding box center [365, 31] width 631 height 9
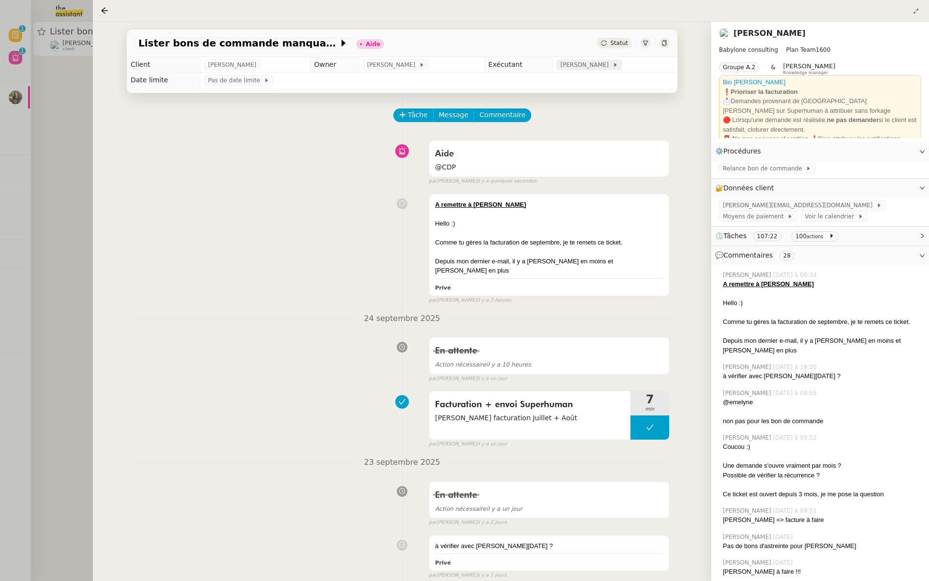
click at [576, 66] on span "[PERSON_NAME]" at bounding box center [586, 65] width 52 height 10
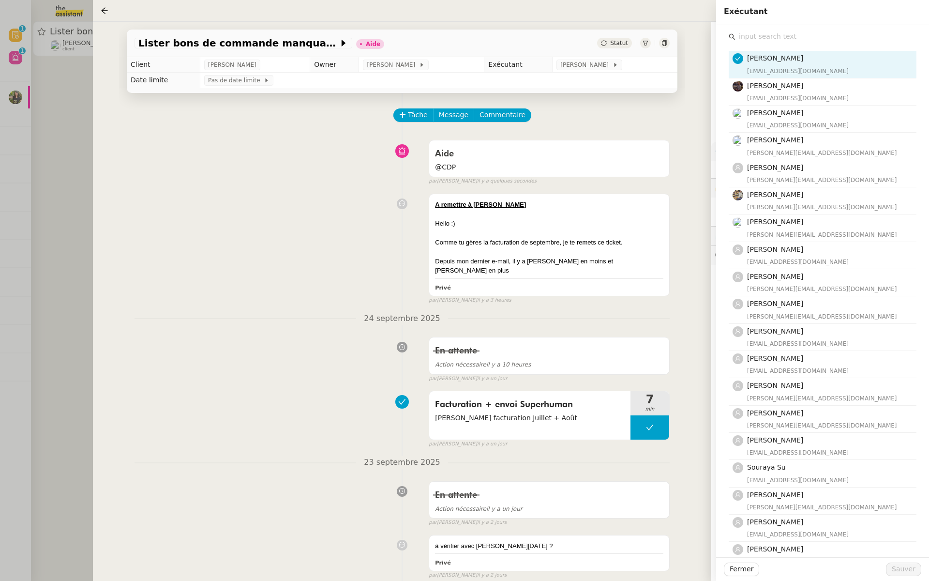
click at [757, 40] on input "text" at bounding box center [826, 36] width 181 height 13
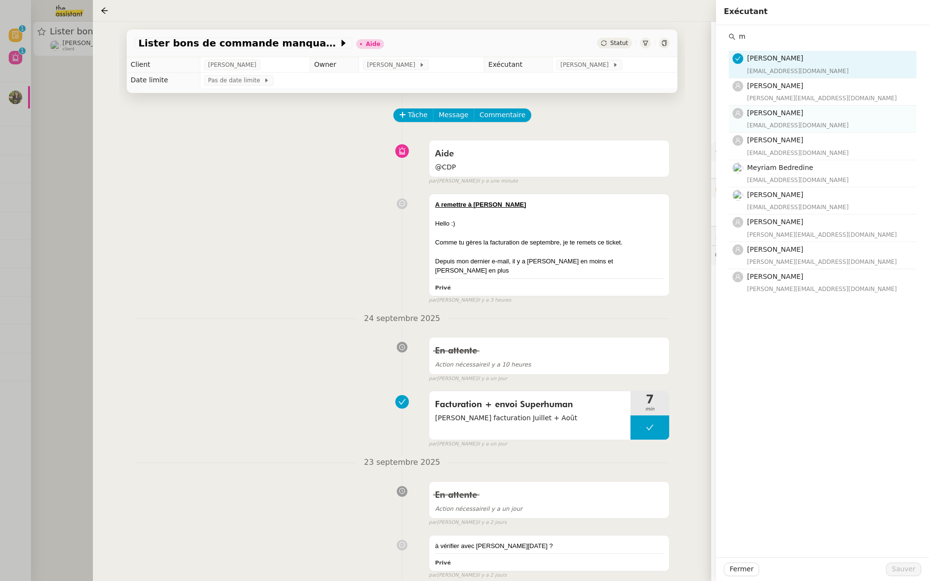
type input "m"
click at [770, 116] on span "[PERSON_NAME]" at bounding box center [775, 113] width 56 height 8
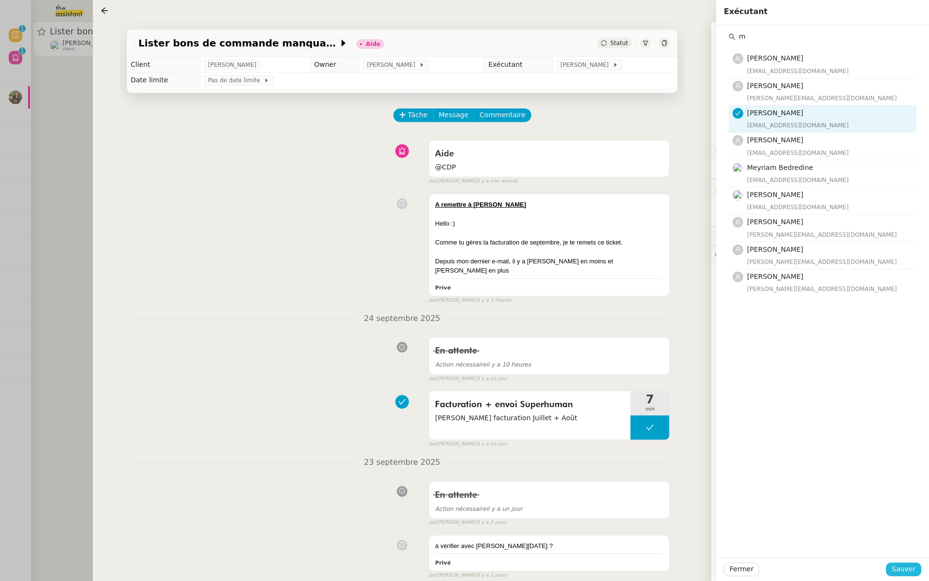
click at [911, 568] on span "Sauver" at bounding box center [904, 568] width 24 height 11
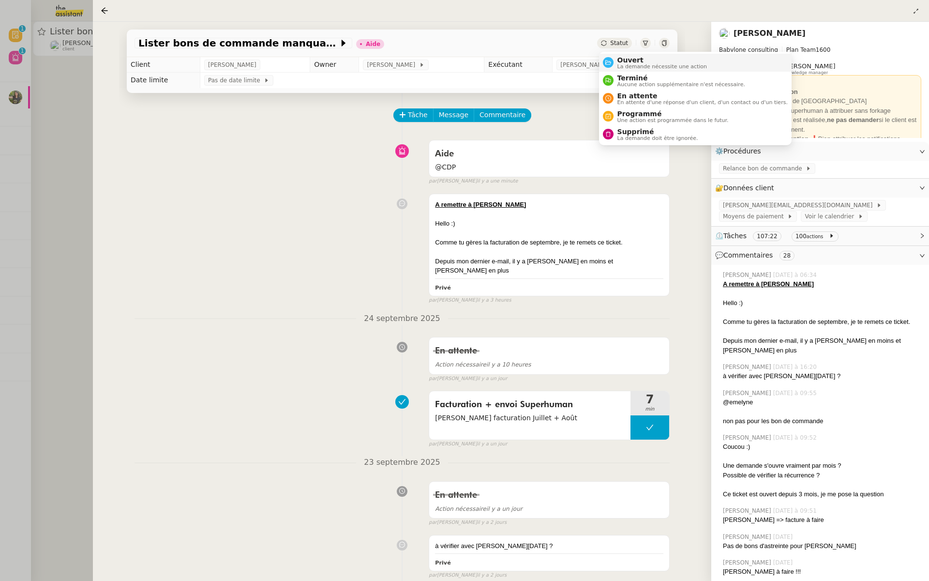
click at [628, 59] on span "Ouvert" at bounding box center [663, 60] width 90 height 8
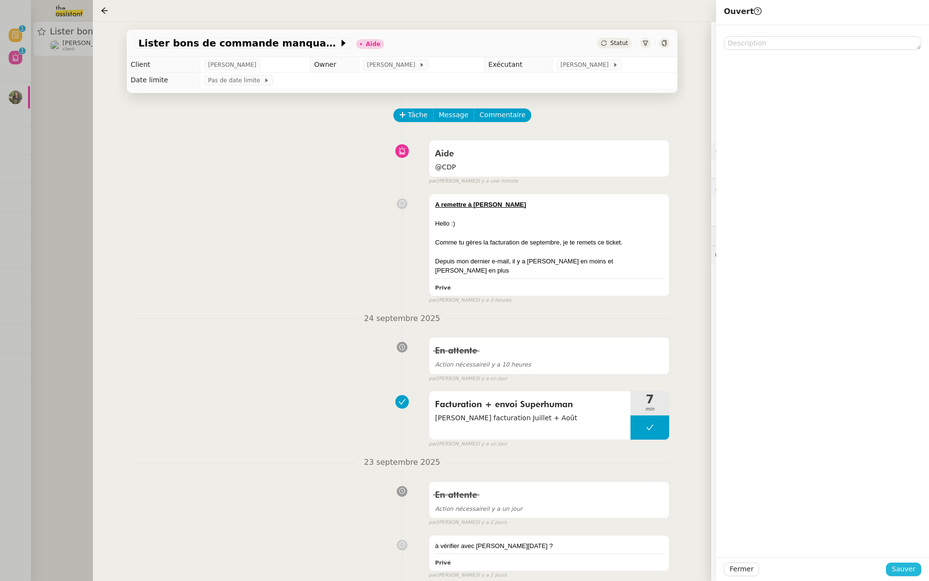
click at [913, 575] on button "Sauver" at bounding box center [903, 569] width 35 height 14
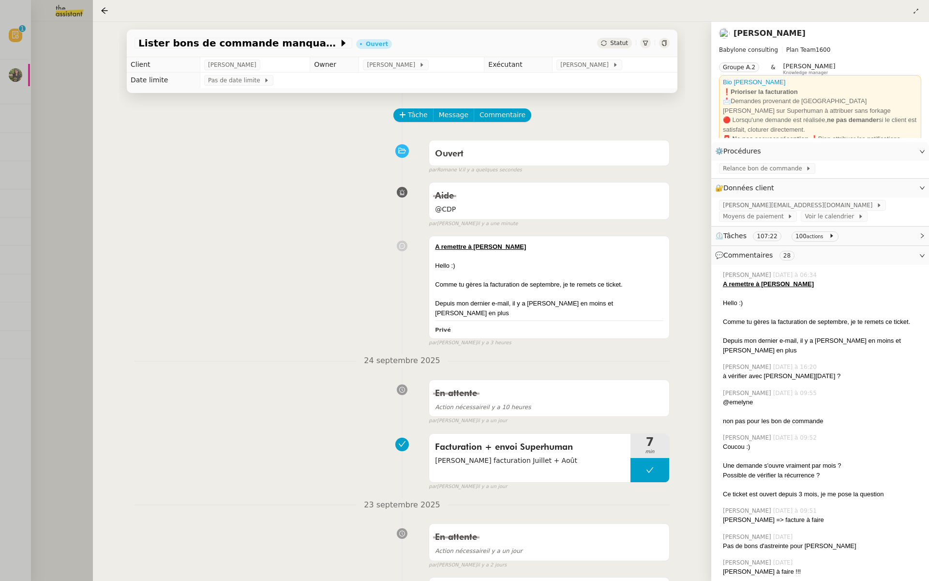
click at [15, 97] on div at bounding box center [464, 290] width 929 height 581
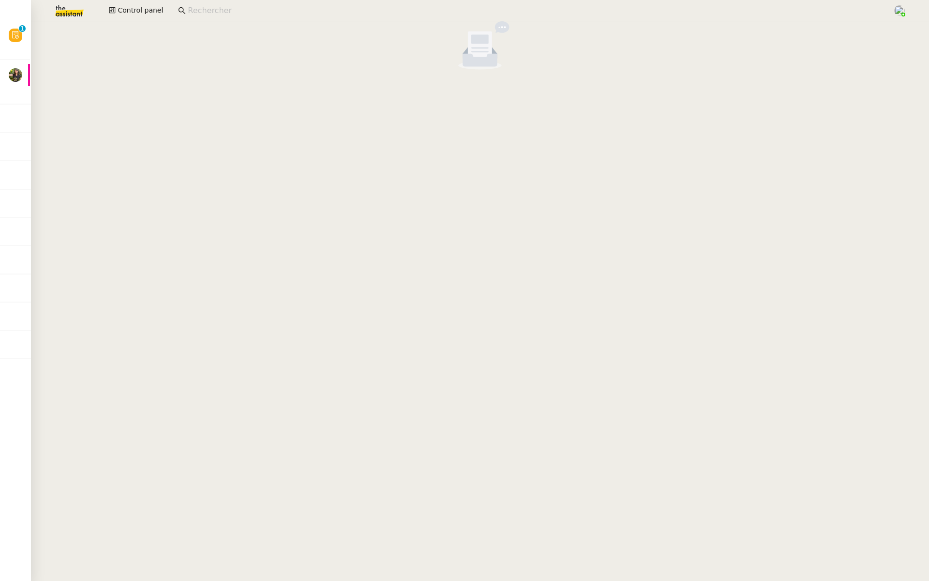
click at [402, 580] on cdk-virtual-scroll-viewport at bounding box center [480, 300] width 898 height 559
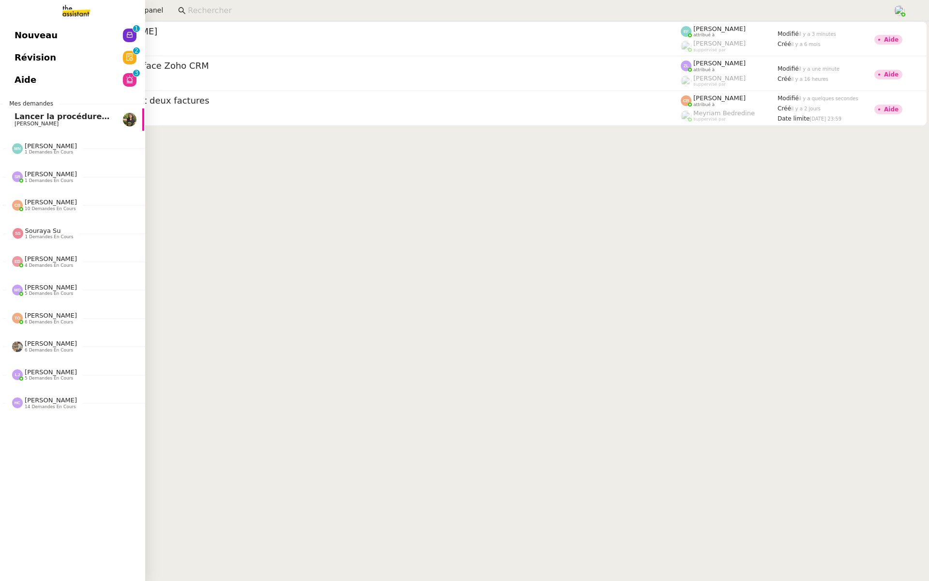
click at [73, 72] on link "Aide 0 1 2 3 4 5 6 7 8 9" at bounding box center [71, 80] width 145 height 22
click at [74, 55] on link "Révision 0 1 2 3 4 5 6 7 8 9" at bounding box center [71, 57] width 145 height 22
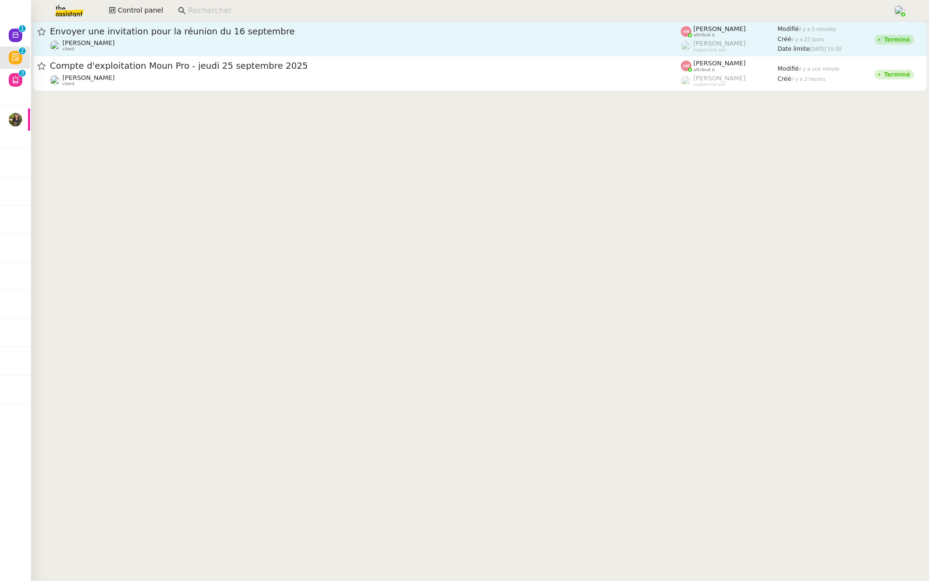
click at [175, 35] on span "Envoyer une invitation pour la réunion du 16 septembre" at bounding box center [365, 31] width 631 height 9
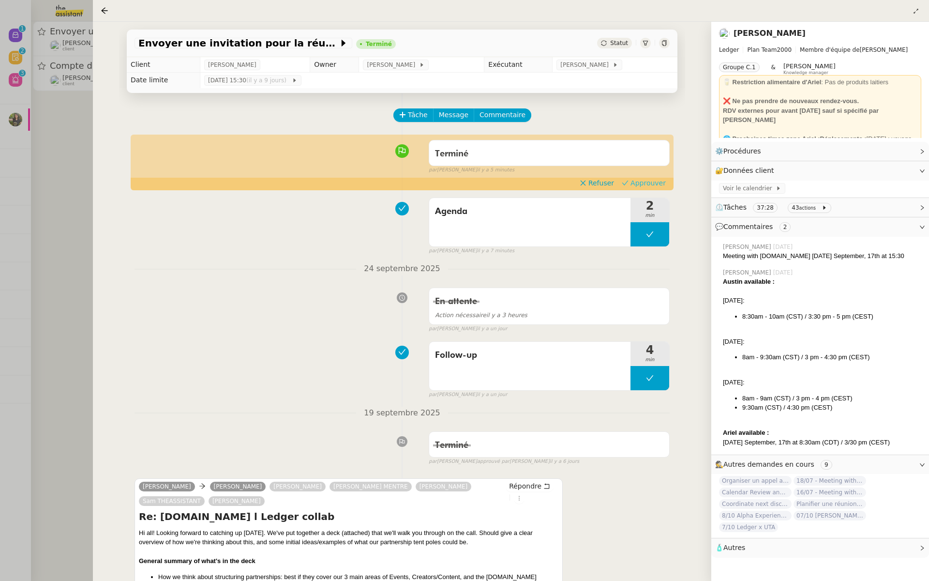
click at [651, 186] on span "Approuver" at bounding box center [648, 183] width 35 height 10
click at [1, 98] on div at bounding box center [464, 290] width 929 height 581
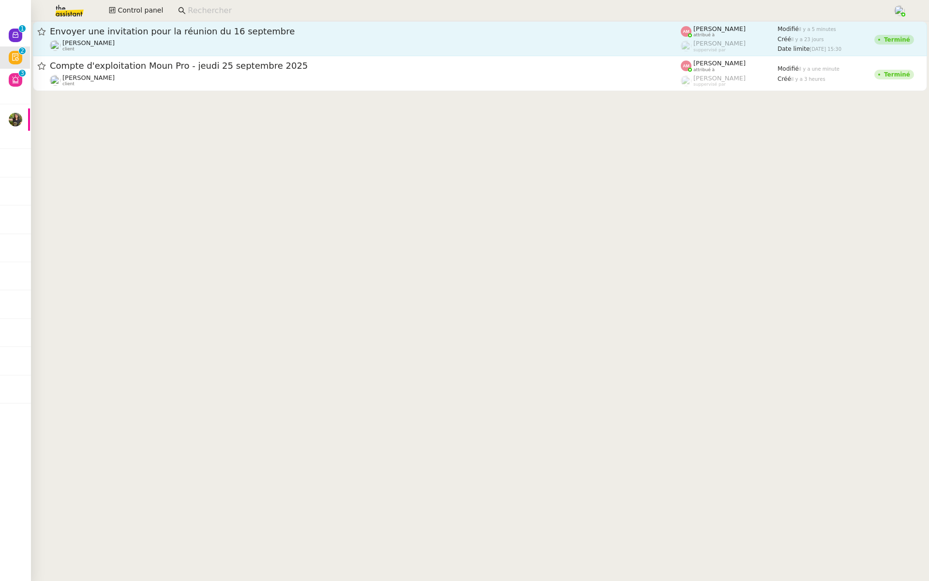
click at [134, 38] on div "Envoyer une invitation pour la réunion du 16 septembre Ariel Wengroff client" at bounding box center [365, 39] width 631 height 26
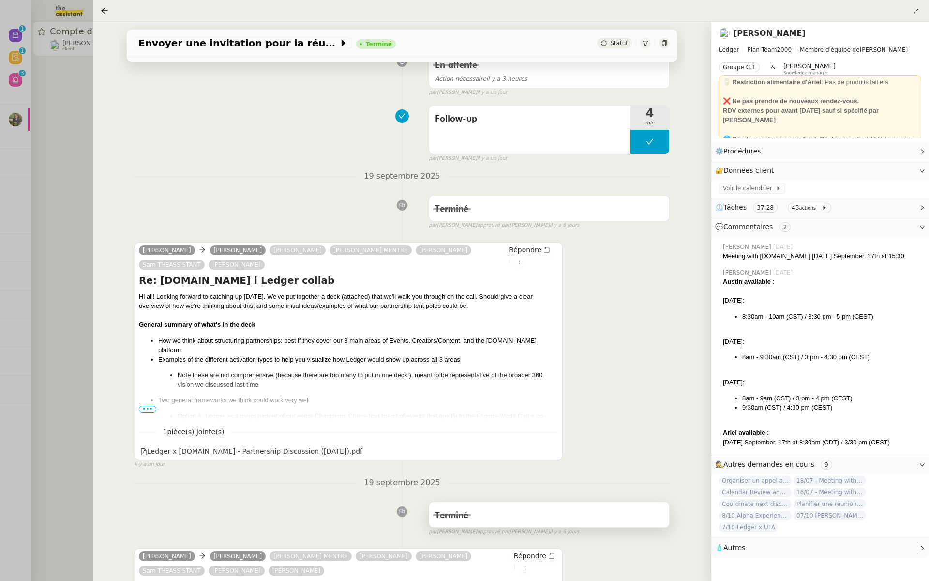
scroll to position [476, 0]
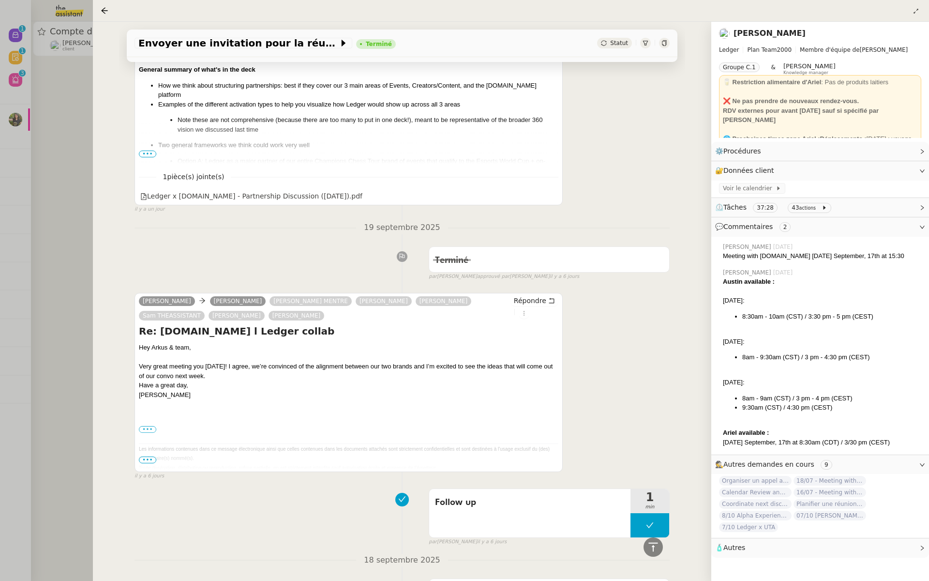
click at [66, 149] on div at bounding box center [464, 290] width 929 height 581
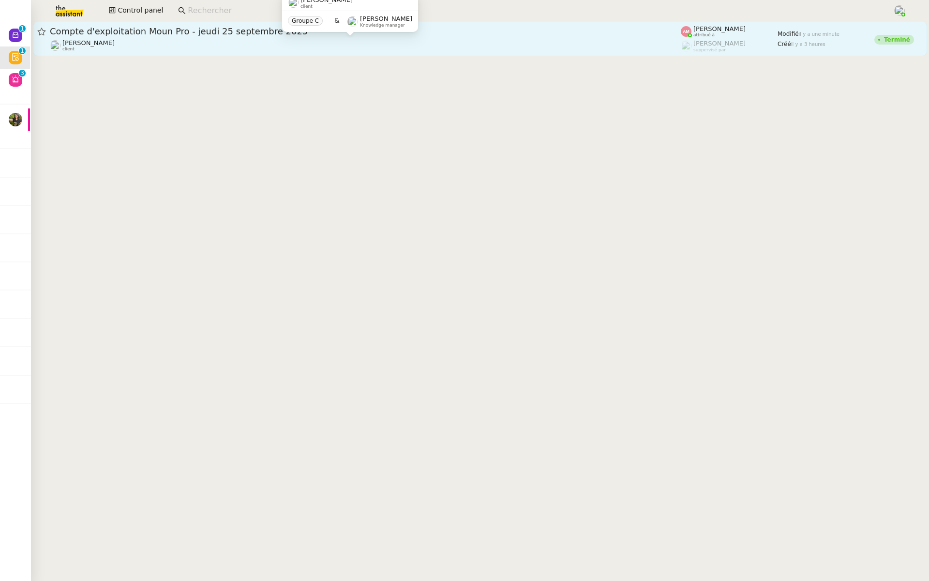
click at [151, 43] on div "Guillaume Farina client" at bounding box center [365, 45] width 631 height 13
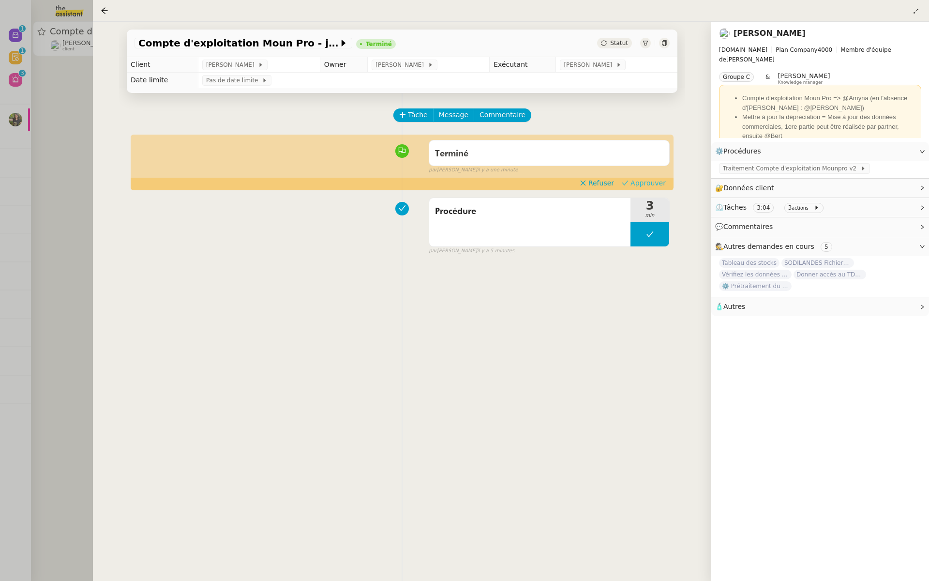
click at [651, 181] on span "Approuver" at bounding box center [648, 183] width 35 height 10
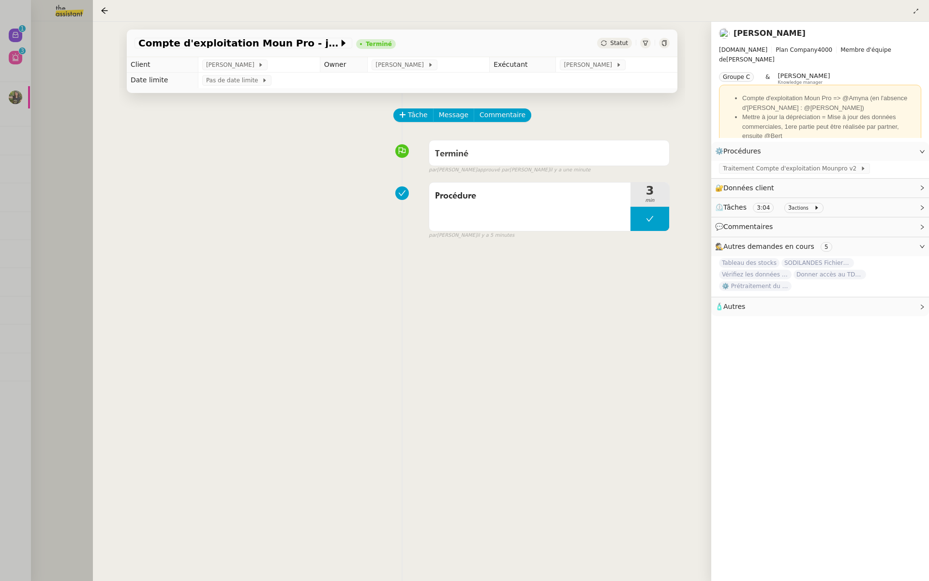
click at [28, 147] on div at bounding box center [464, 290] width 929 height 581
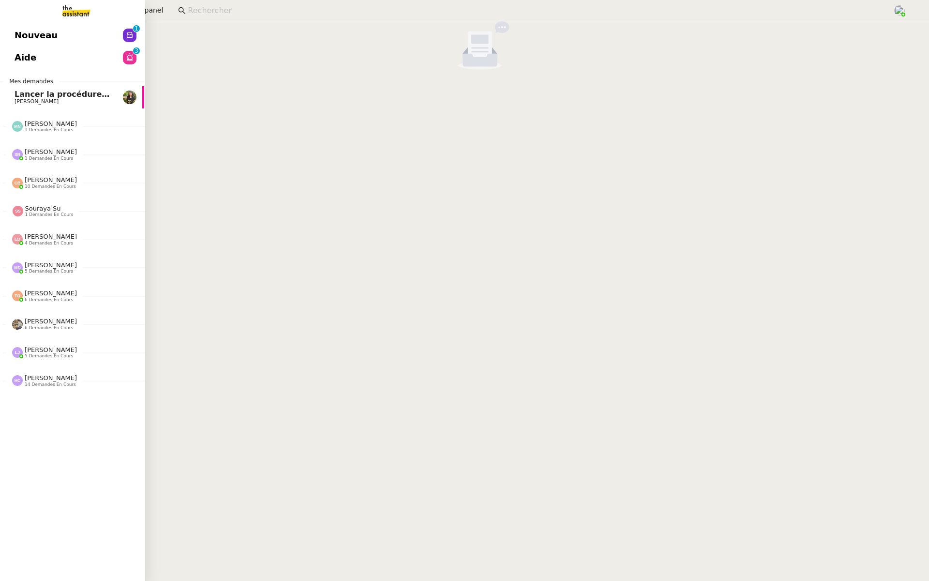
click at [8, 23] on div "Nouveau 0 1 2 3 4 5 6 7 8 9 Aide 0 1 2 3 4 5 6 7 8 9 Mes demandes Lancer la pro…" at bounding box center [72, 300] width 145 height 559
click at [15, 42] on span "Nouveau" at bounding box center [36, 35] width 43 height 15
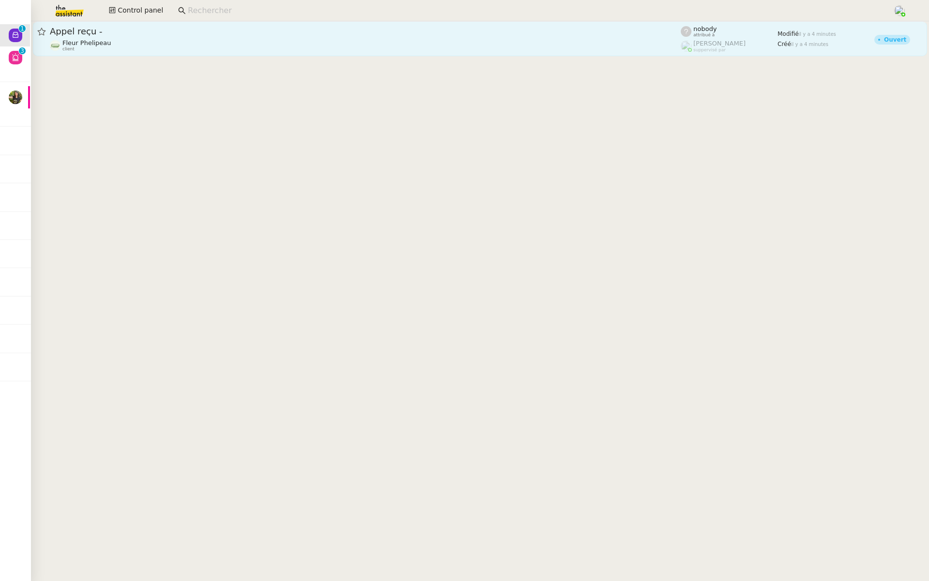
click at [179, 29] on span "Appel reçu -" at bounding box center [365, 31] width 631 height 9
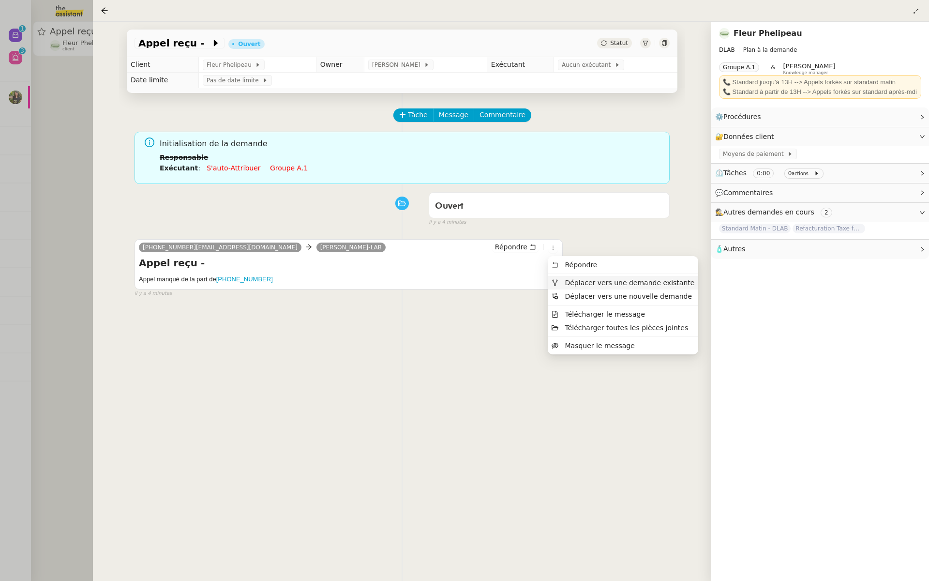
click at [580, 286] on span "Déplacer vers une demande existante" at bounding box center [630, 283] width 130 height 8
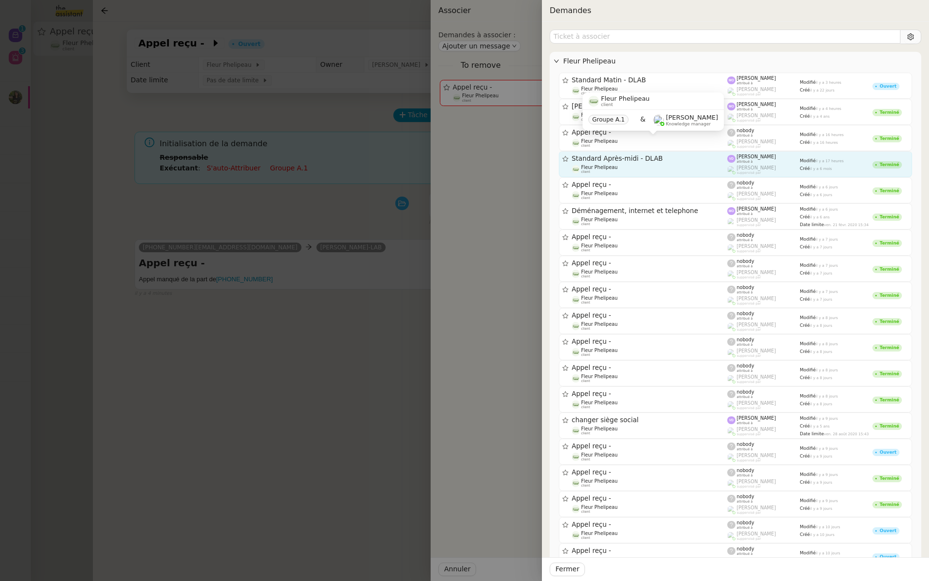
click at [649, 160] on span "Standard Après-midi - DLAB" at bounding box center [650, 158] width 156 height 7
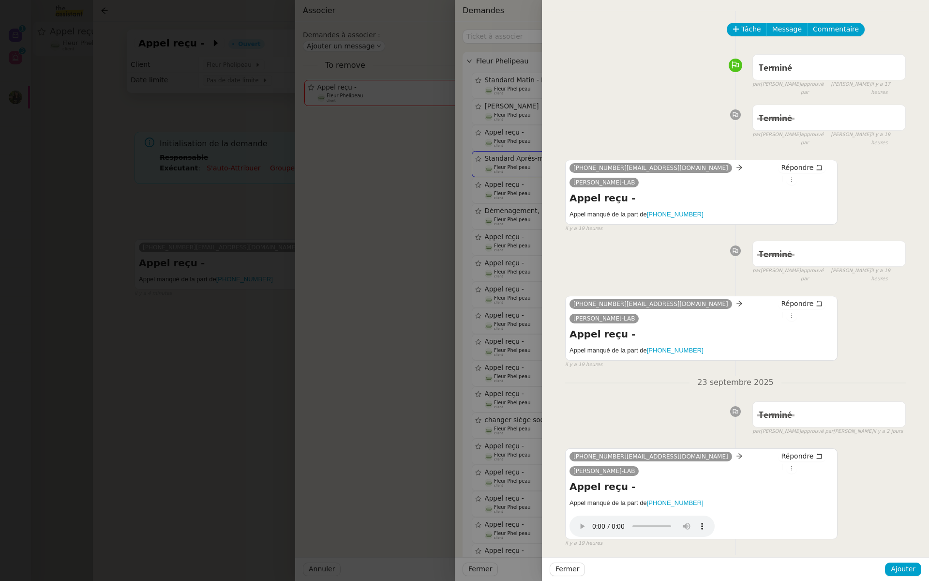
click at [279, 178] on div at bounding box center [464, 290] width 929 height 581
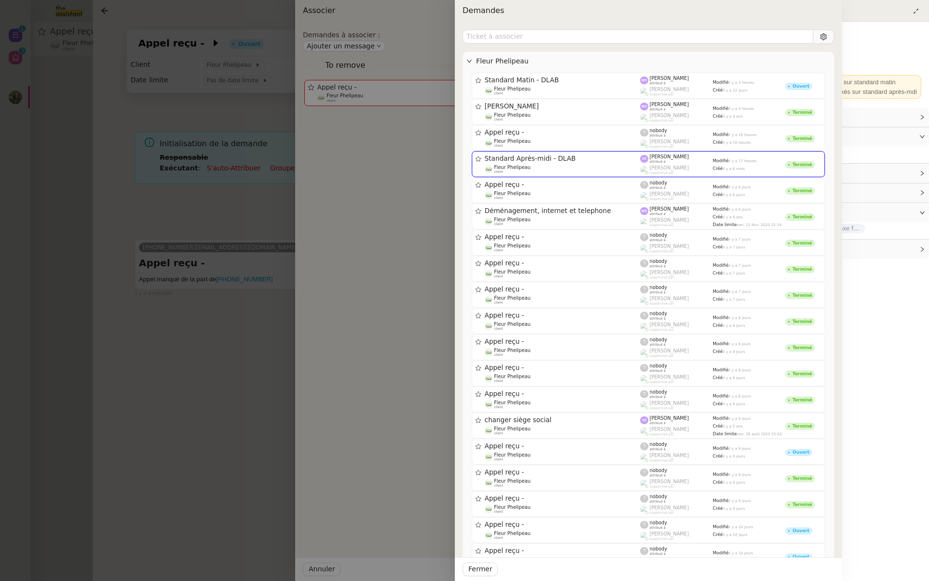
click at [510, 151] on div at bounding box center [464, 290] width 929 height 581
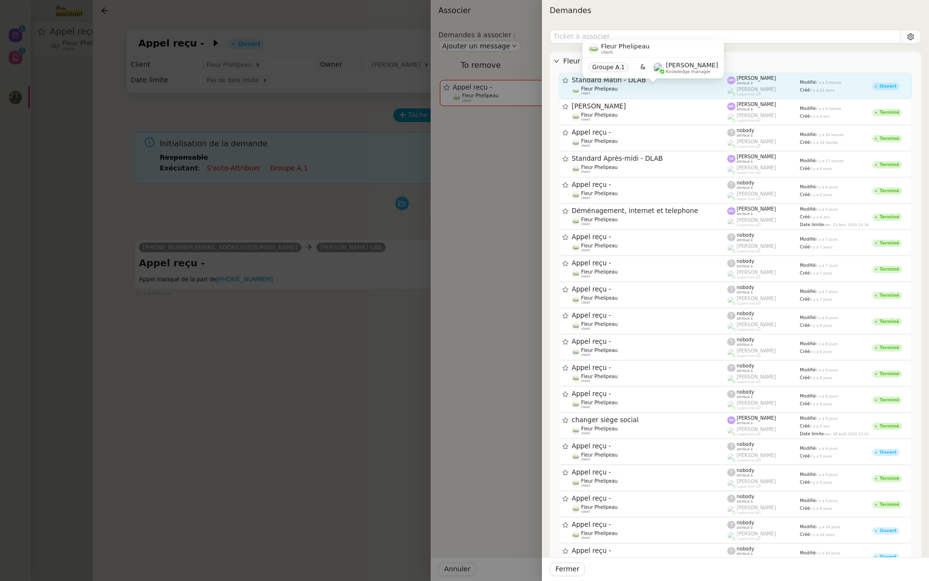
click at [631, 91] on div "Fleur Phelipeau client" at bounding box center [650, 91] width 156 height 10
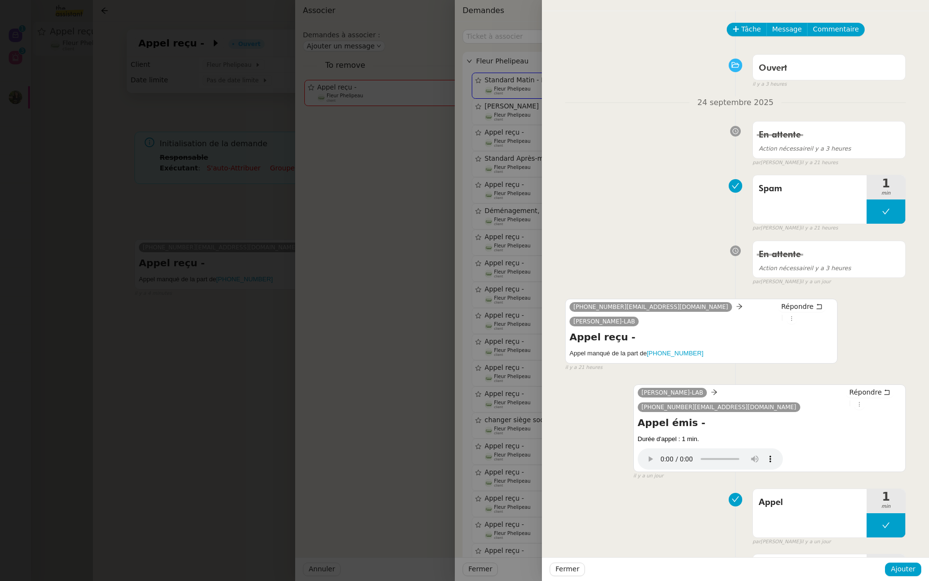
click at [911, 561] on div "Fermer Ajouter" at bounding box center [735, 569] width 387 height 24
click at [903, 571] on span "Ajouter" at bounding box center [903, 568] width 25 height 11
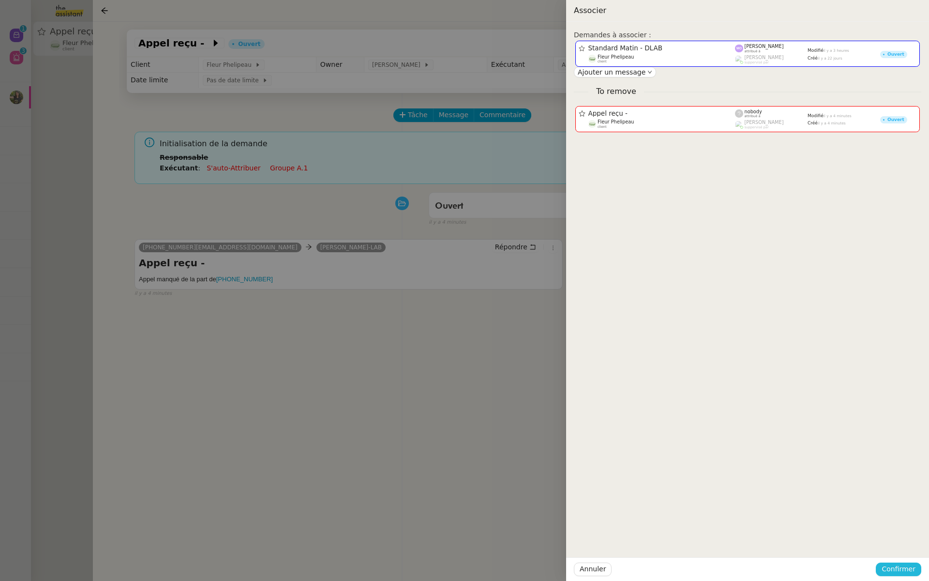
scroll to position [0, 1]
click at [906, 572] on span "Confirmer" at bounding box center [899, 568] width 34 height 11
click at [900, 540] on span "Ajouter" at bounding box center [899, 543] width 25 height 10
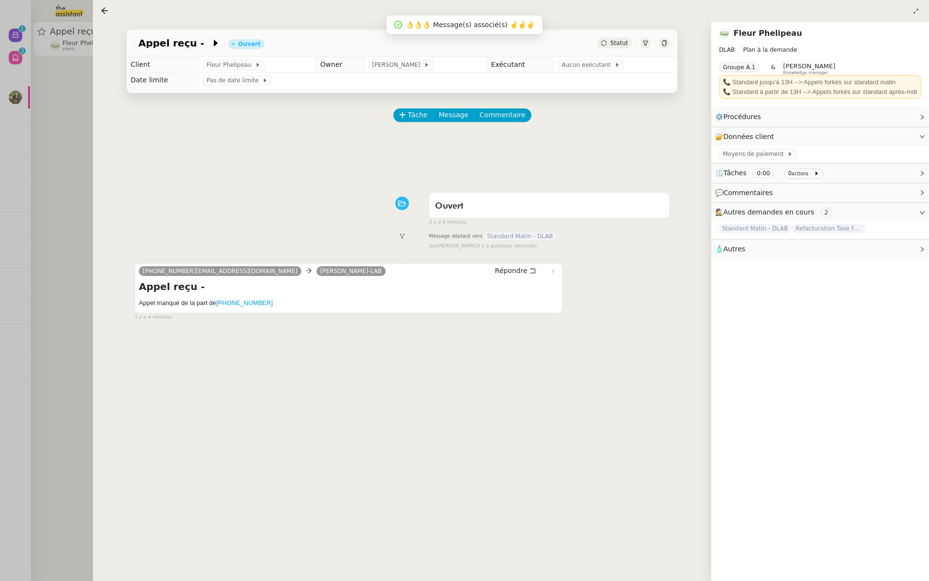
click at [54, 144] on div at bounding box center [464, 290] width 929 height 581
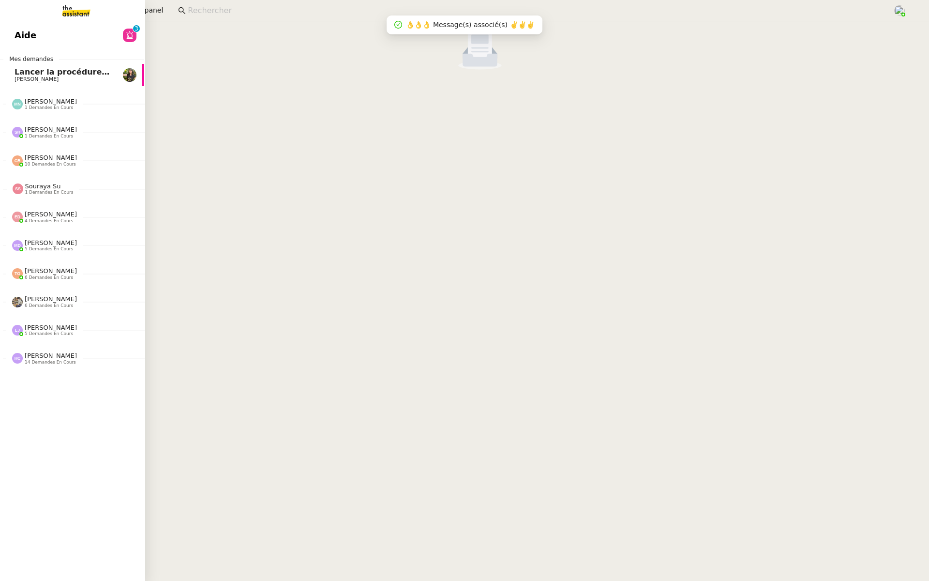
click at [15, 30] on span "Aide" at bounding box center [26, 35] width 22 height 15
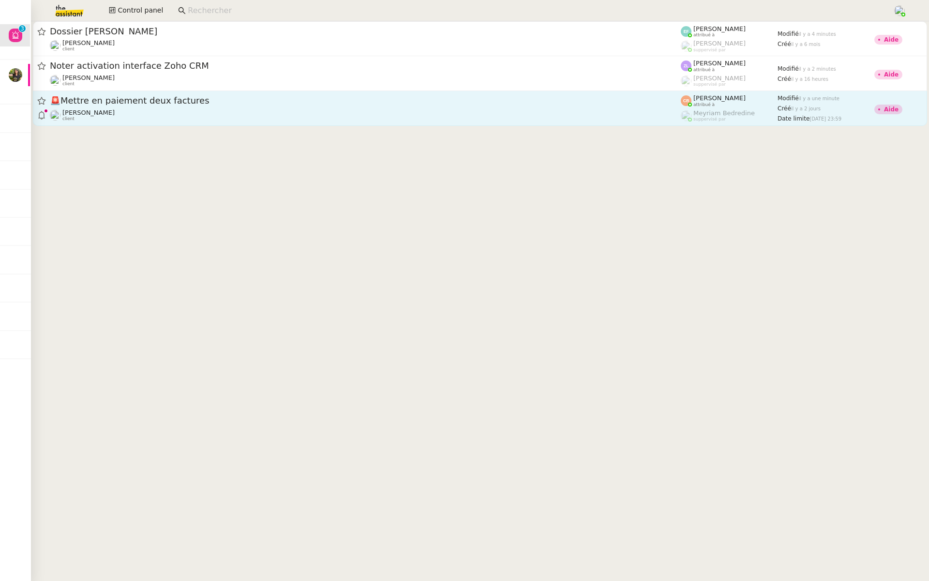
click at [99, 106] on div "🚨 Mettre en paiement deux factures" at bounding box center [365, 101] width 631 height 12
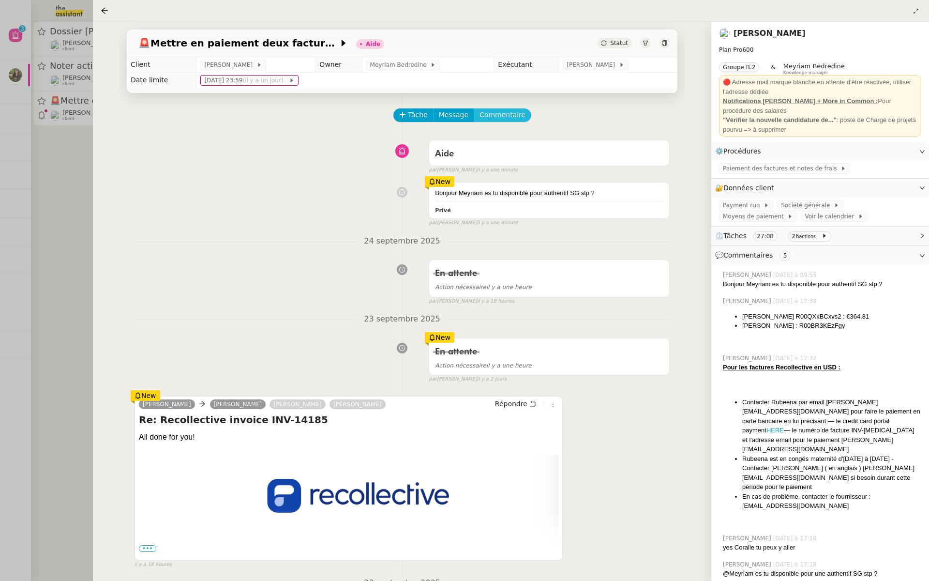
click at [498, 113] on span "Commentaire" at bounding box center [503, 114] width 46 height 11
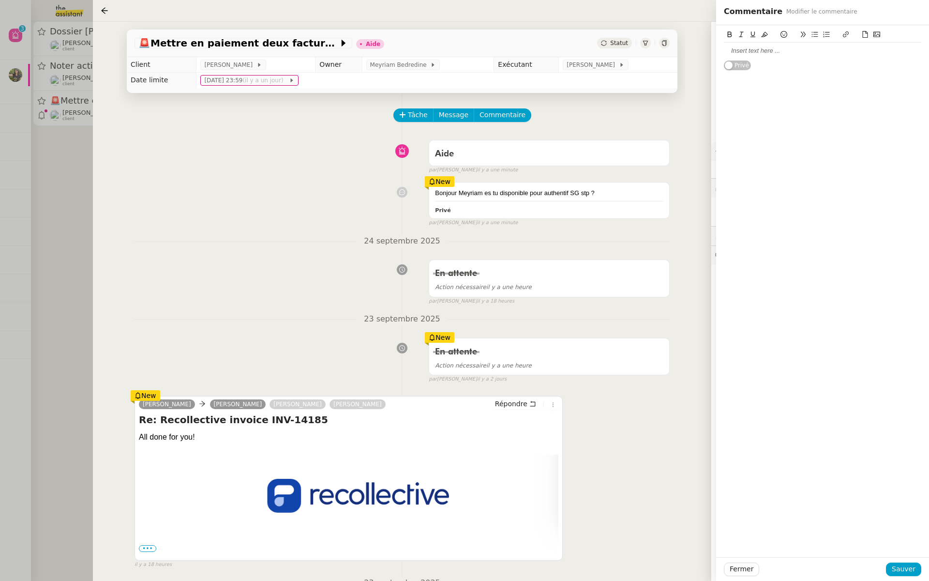
click at [755, 50] on div at bounding box center [822, 50] width 197 height 9
click at [909, 573] on span "Sauver" at bounding box center [904, 568] width 24 height 11
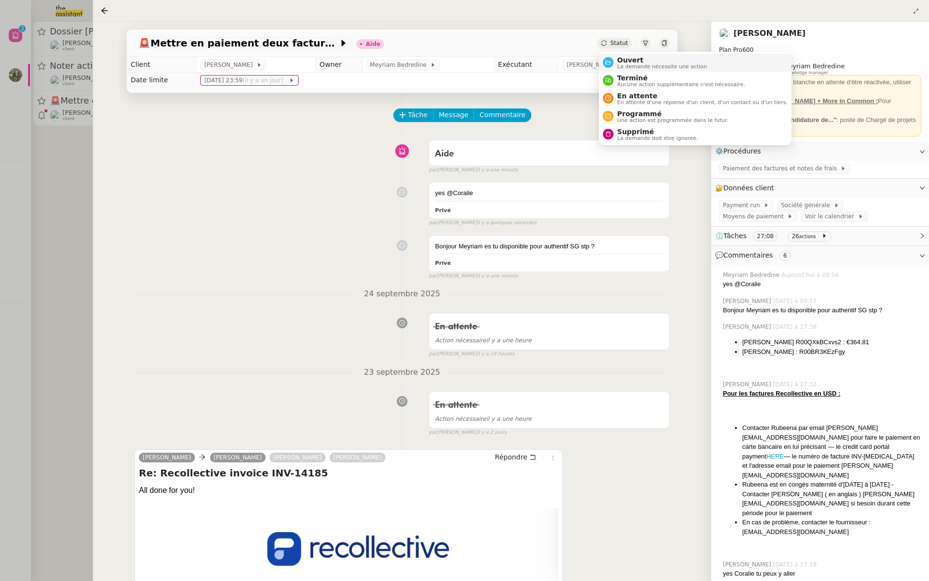
click at [618, 58] on span "Ouvert" at bounding box center [663, 60] width 90 height 8
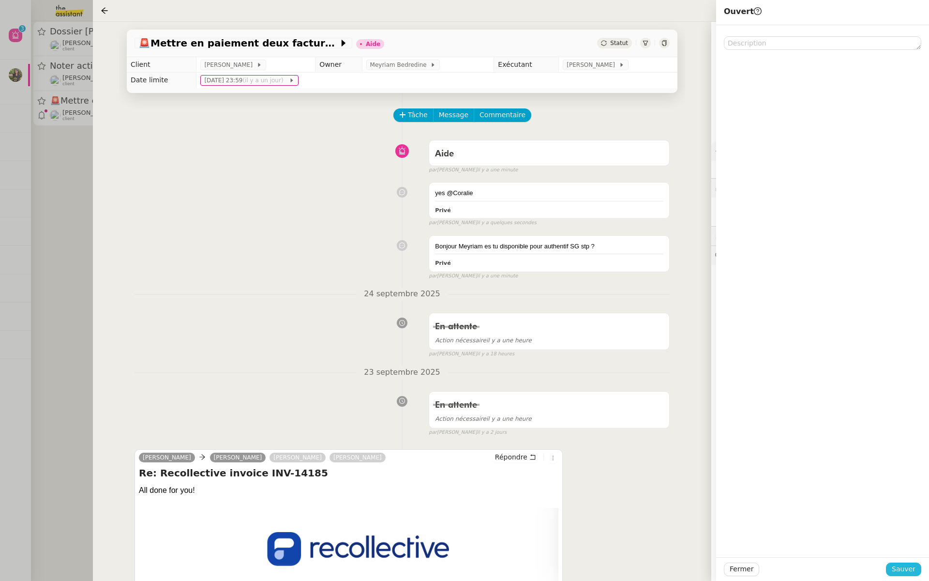
click at [903, 567] on span "Sauver" at bounding box center [904, 568] width 24 height 11
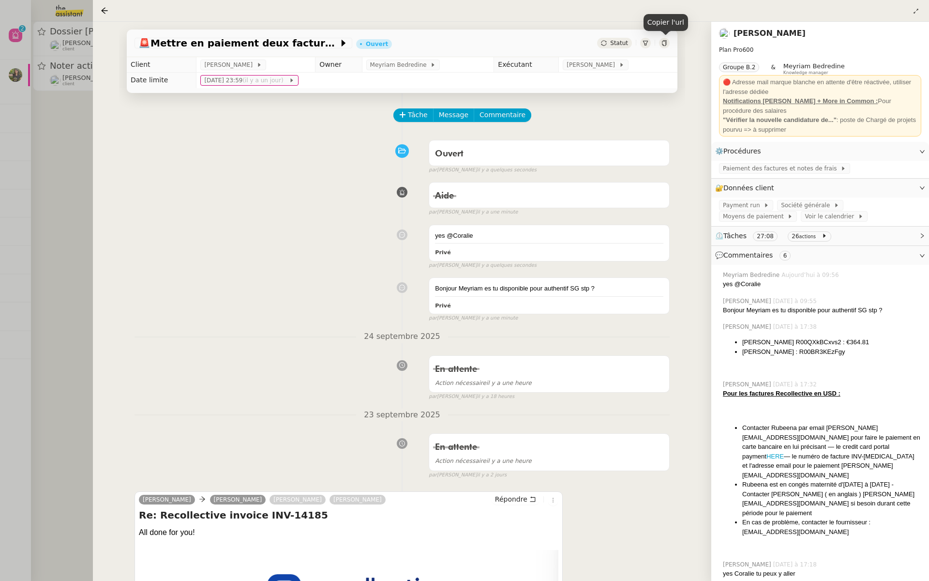
click at [666, 44] on icon at bounding box center [665, 43] width 6 height 6
click at [10, 152] on div at bounding box center [464, 290] width 929 height 581
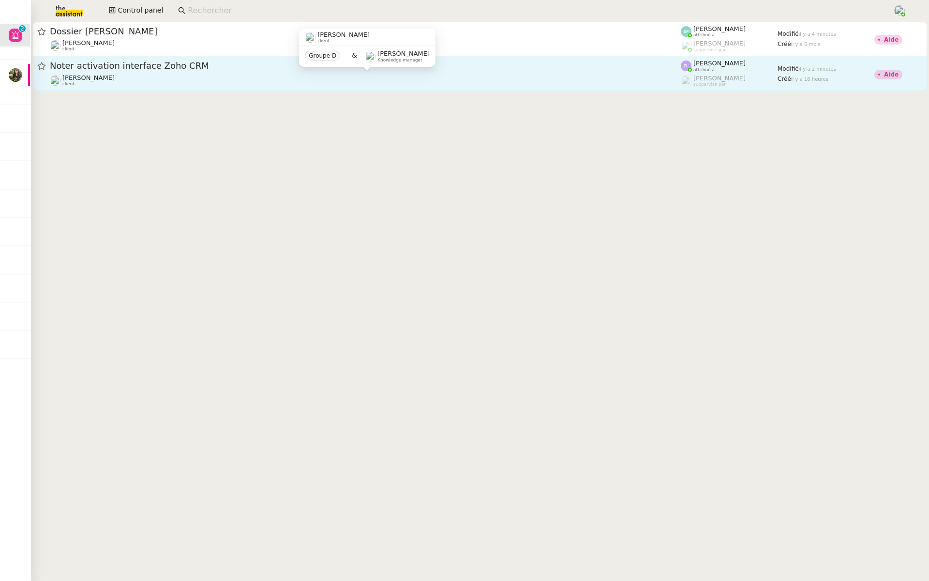
click at [149, 77] on div "[PERSON_NAME] client" at bounding box center [365, 80] width 631 height 13
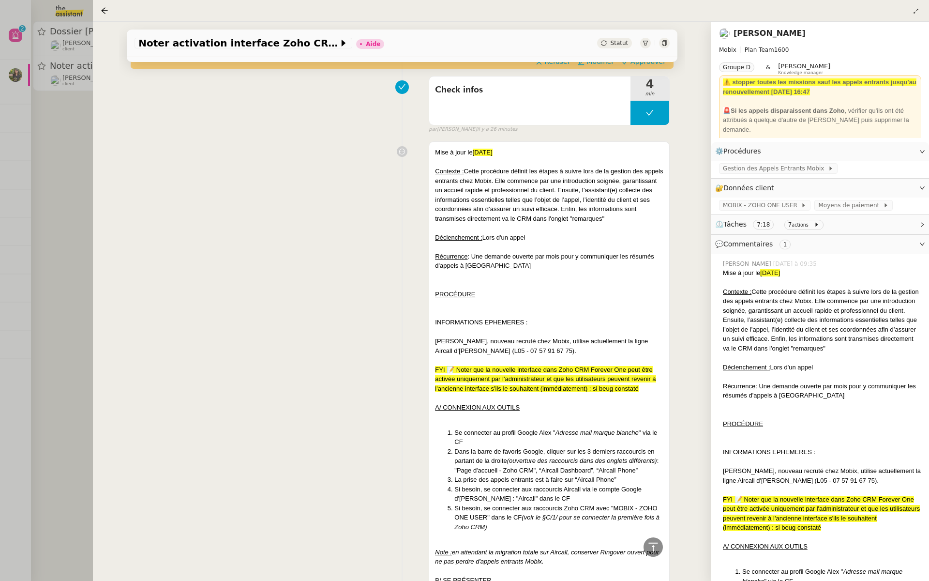
scroll to position [357, 0]
drag, startPoint x: 645, startPoint y: 387, endPoint x: 416, endPoint y: 359, distance: 230.6
copy div "FYI 📝 Noter que la nouvelle interface dans Zoho CRM Forever One peut être activ…"
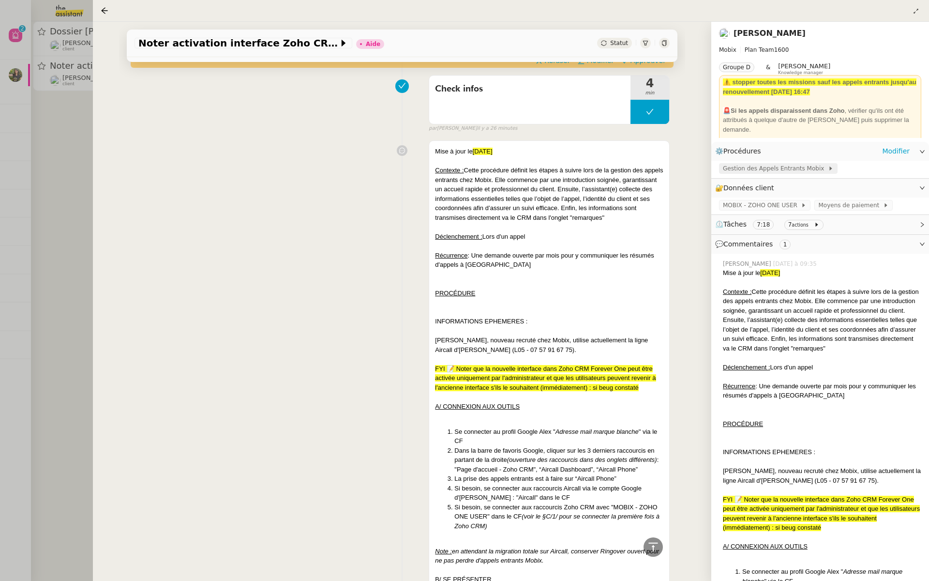
click at [779, 167] on span "Gestion des Appels Entrants Mobix" at bounding box center [775, 169] width 105 height 10
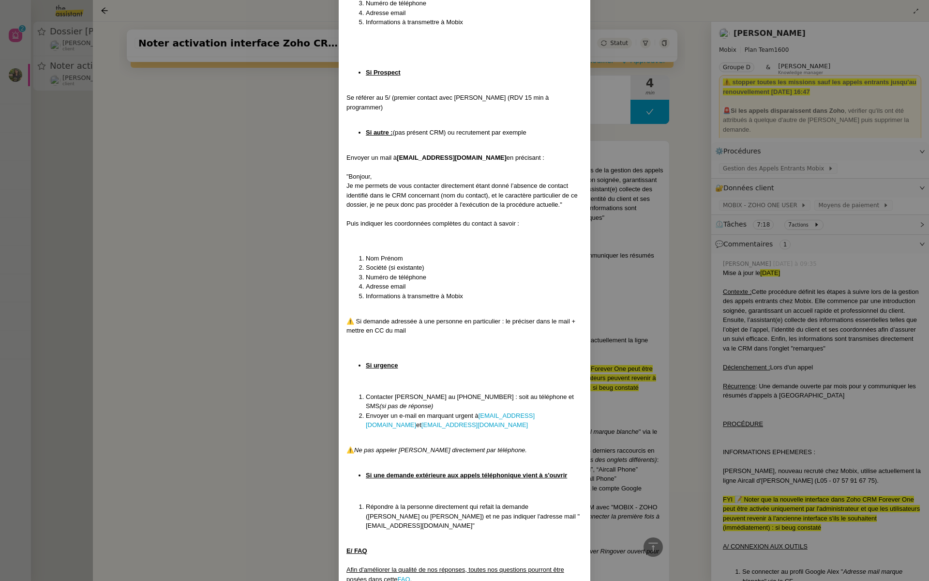
scroll to position [2310, 0]
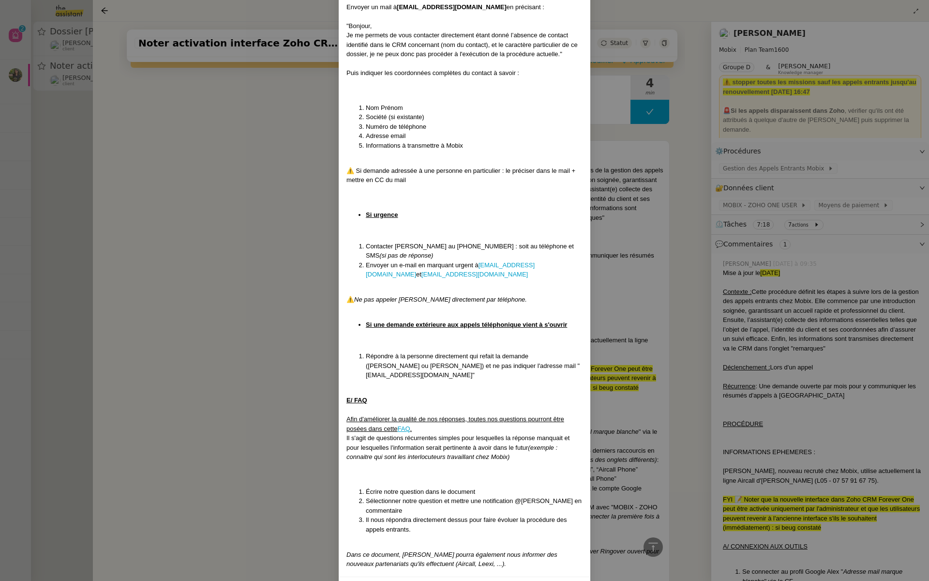
click at [568, 580] on span "Modifier" at bounding box center [563, 587] width 28 height 11
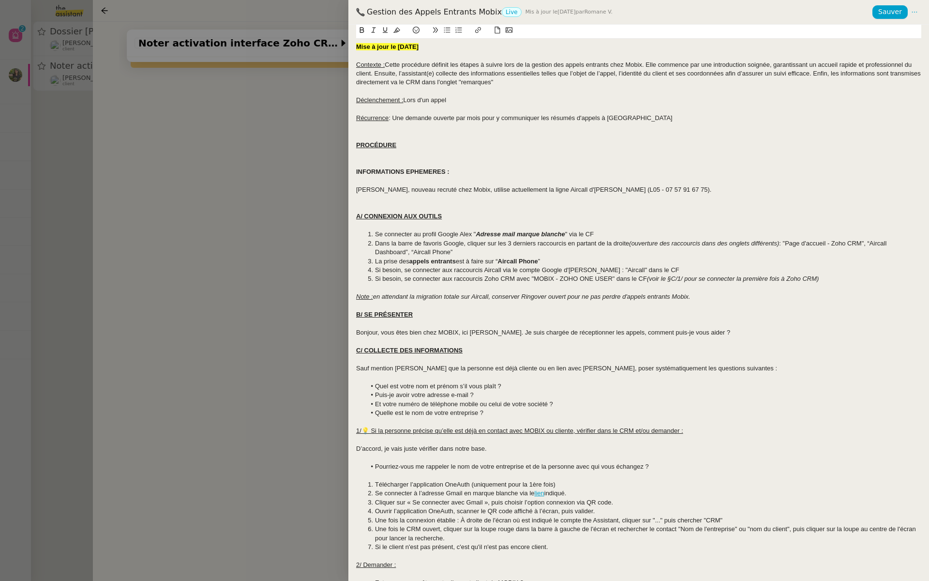
scroll to position [0, 0]
click at [679, 189] on div "Thomas Laprie, nouveau recruté chez Mobix, utilise actuellement la ligne Aircal…" at bounding box center [638, 189] width 565 height 9
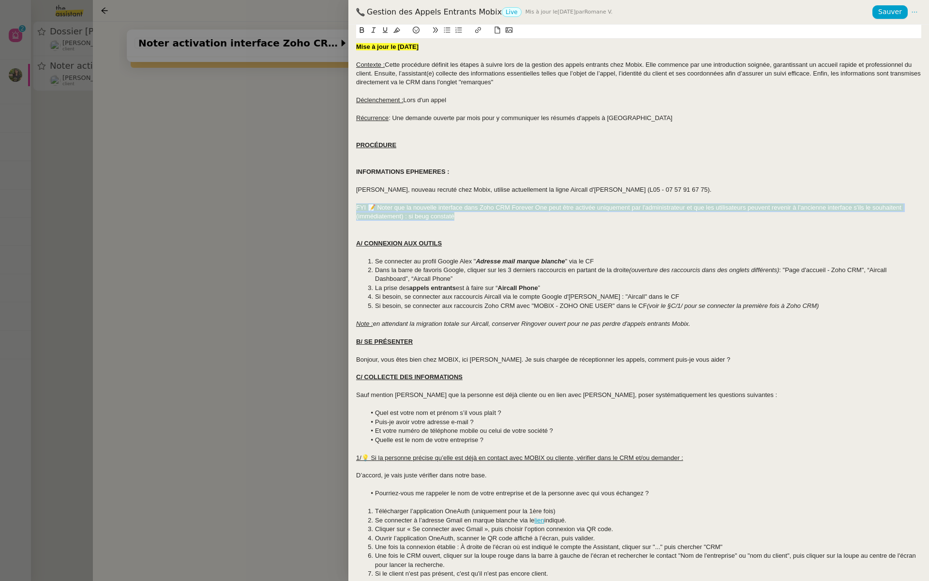
drag, startPoint x: 453, startPoint y: 217, endPoint x: 349, endPoint y: 209, distance: 104.3
click at [349, 209] on div "Mise à jour le 22/09/2025 Contexte : Cette procédure définit les étapes à suivr…" at bounding box center [638, 303] width 581 height 556
click at [396, 29] on icon at bounding box center [396, 30] width 7 height 7
click at [558, 185] on div "Thomas Laprie, nouveau recruté chez Mobix, utilise actuellement la ligne Aircal…" at bounding box center [638, 189] width 565 height 9
click at [403, 47] on strong "Mise à jour le 22/09/2025" at bounding box center [387, 46] width 62 height 7
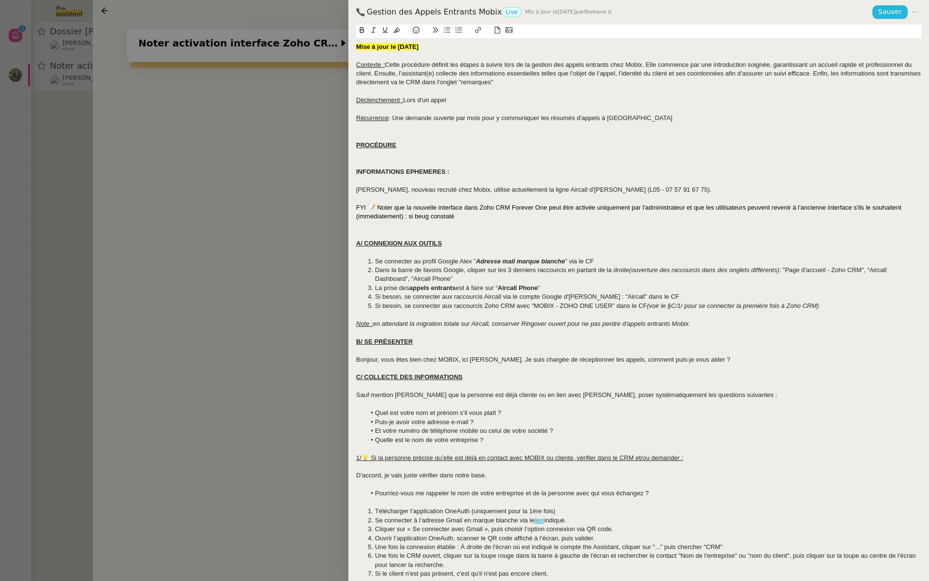
click at [886, 10] on span "Sauver" at bounding box center [890, 11] width 24 height 11
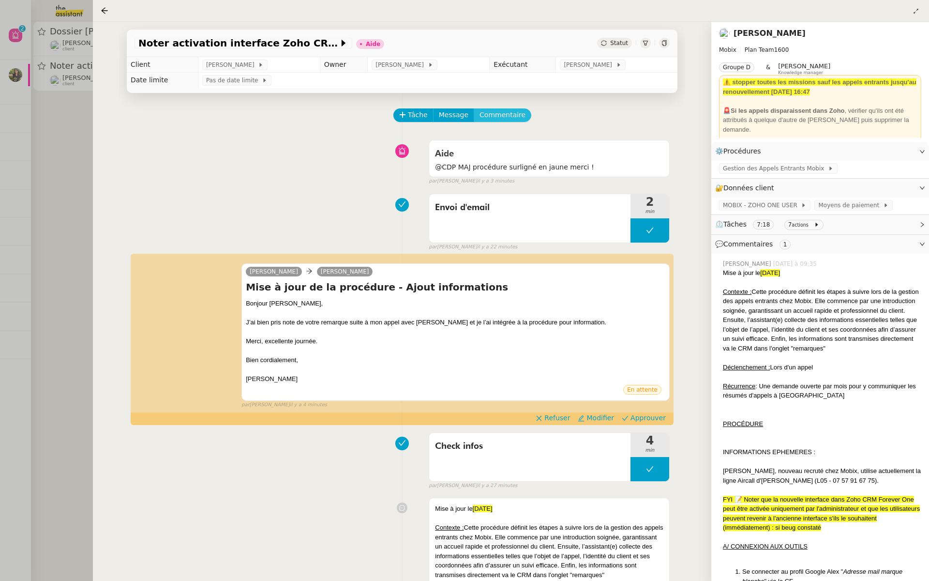
click at [491, 115] on span "Commentaire" at bounding box center [503, 114] width 46 height 11
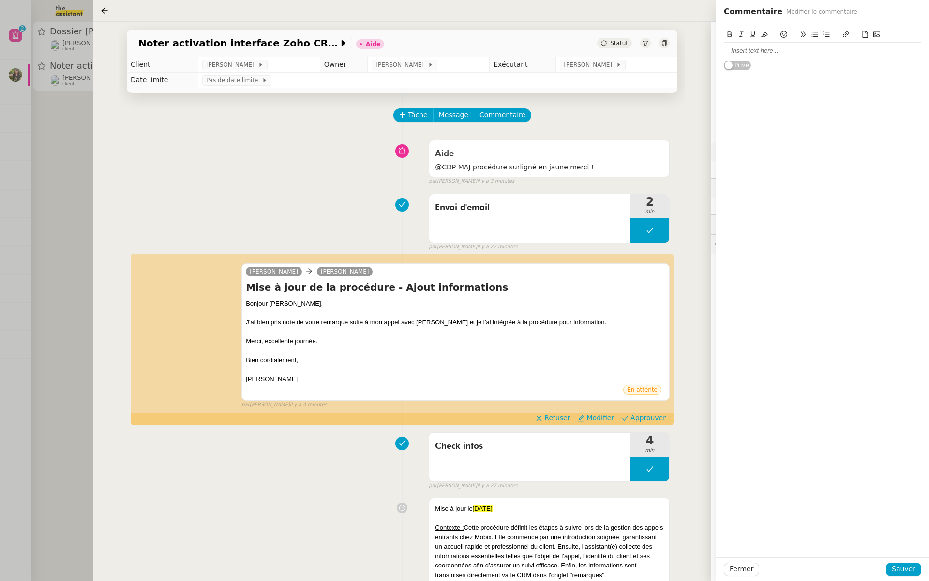
click at [741, 54] on div at bounding box center [822, 50] width 197 height 9
click at [906, 568] on span "Sauver" at bounding box center [904, 568] width 24 height 11
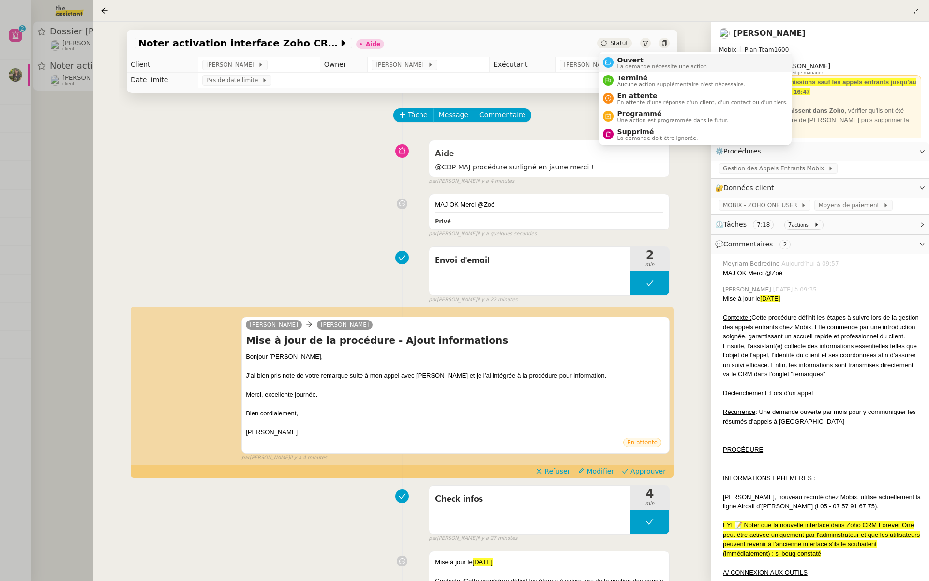
click at [626, 61] on span "Ouvert" at bounding box center [663, 60] width 90 height 8
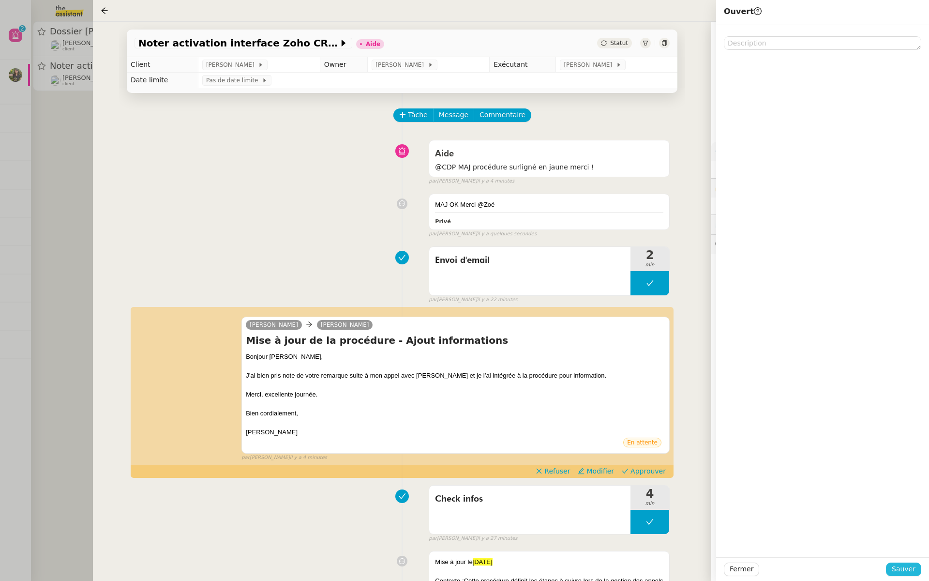
click at [905, 572] on span "Sauver" at bounding box center [904, 568] width 24 height 11
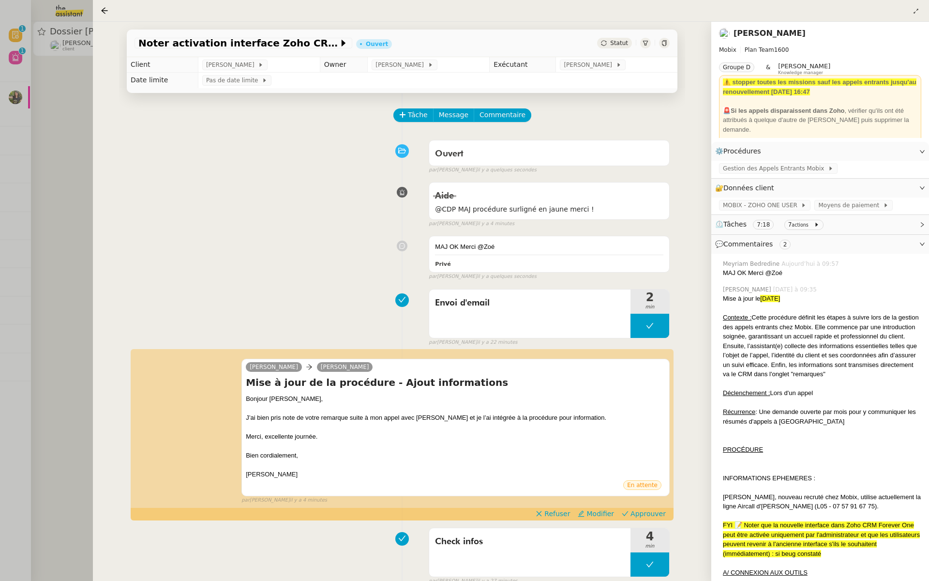
click at [33, 200] on div at bounding box center [464, 290] width 929 height 581
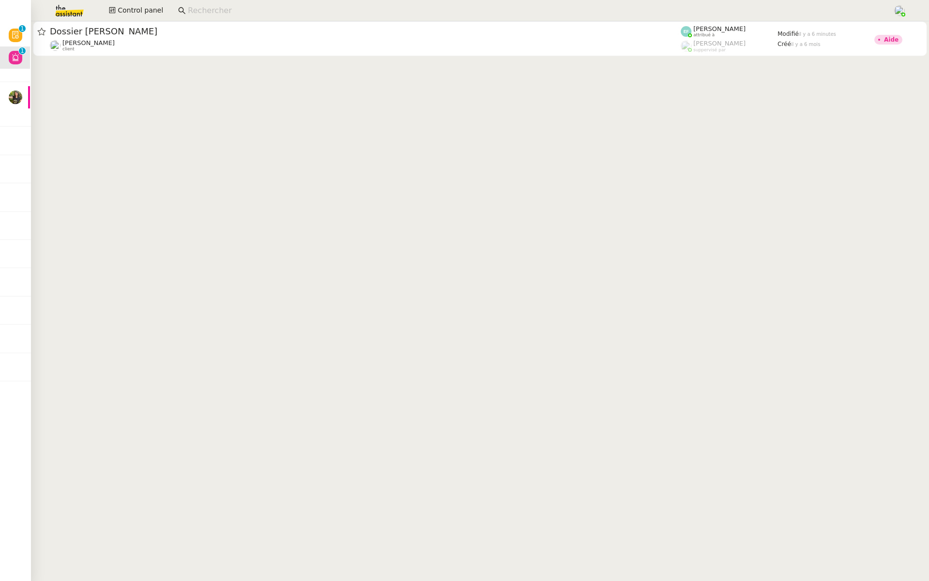
click at [212, 10] on input at bounding box center [535, 10] width 695 height 13
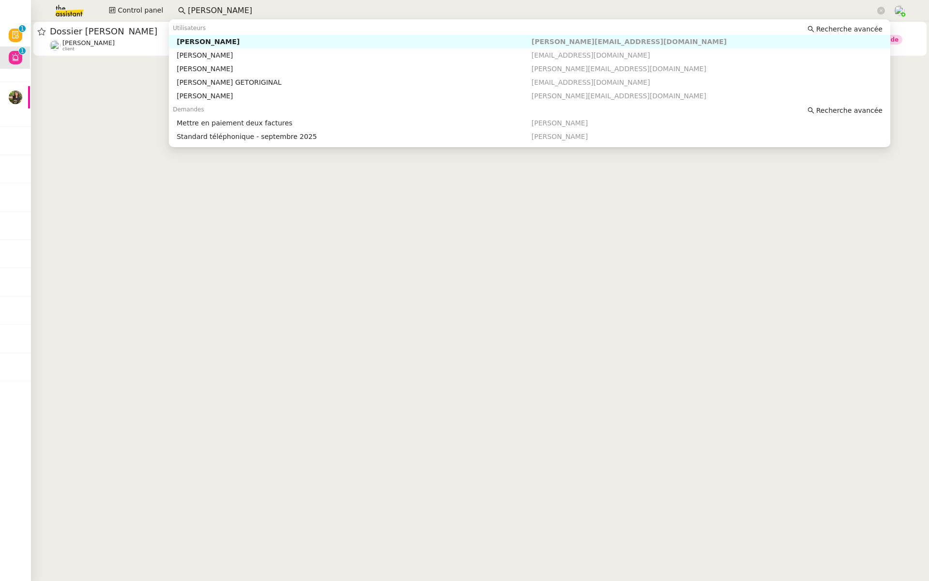
click at [235, 43] on div "[PERSON_NAME]" at bounding box center [354, 41] width 355 height 9
type input "laurence"
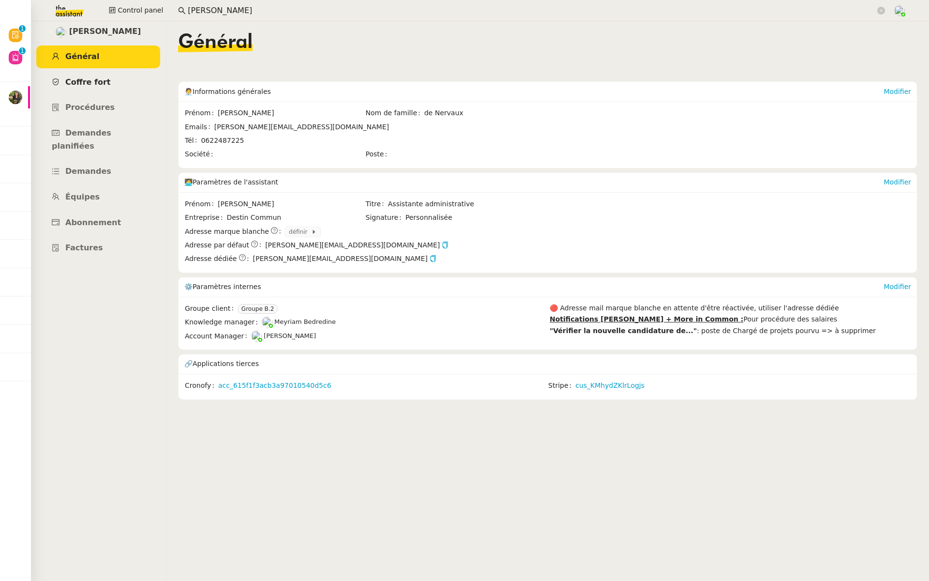
click at [91, 84] on span "Coffre fort" at bounding box center [87, 81] width 45 height 9
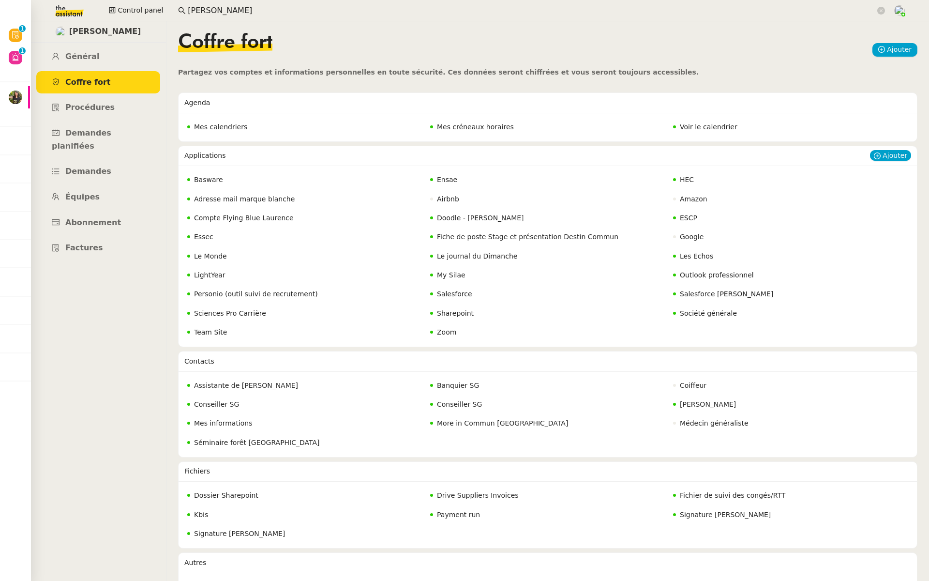
click at [707, 312] on span "Société générale" at bounding box center [708, 313] width 57 height 8
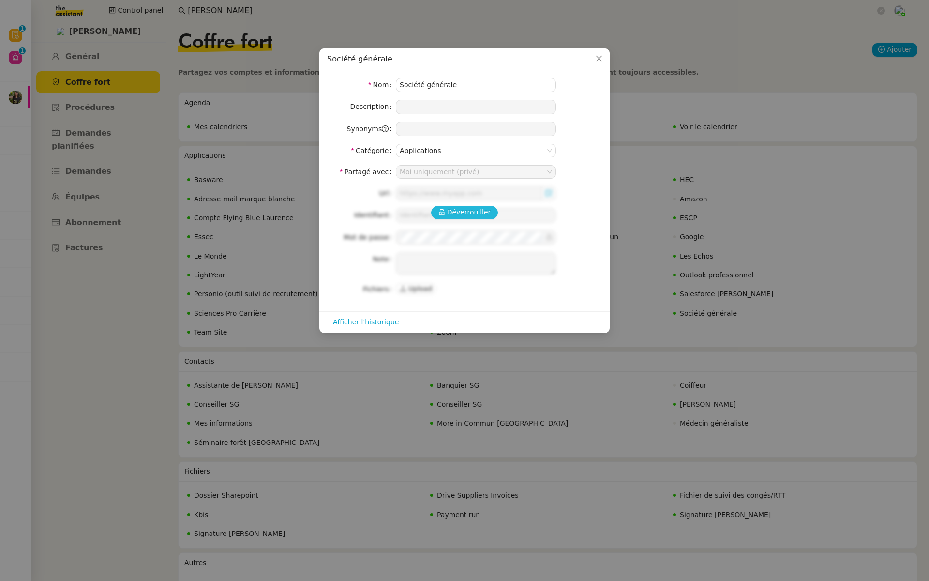
click at [465, 212] on span "Déverrouiller" at bounding box center [469, 212] width 44 height 11
type input "https://entreprises.sg.fr/icd-web/syd-front/index-comptes.html#comptes"
type input "51330980"
type textarea "Les assistants doivent solliciter leur CDP pour valider la connexion. Pour vali…"
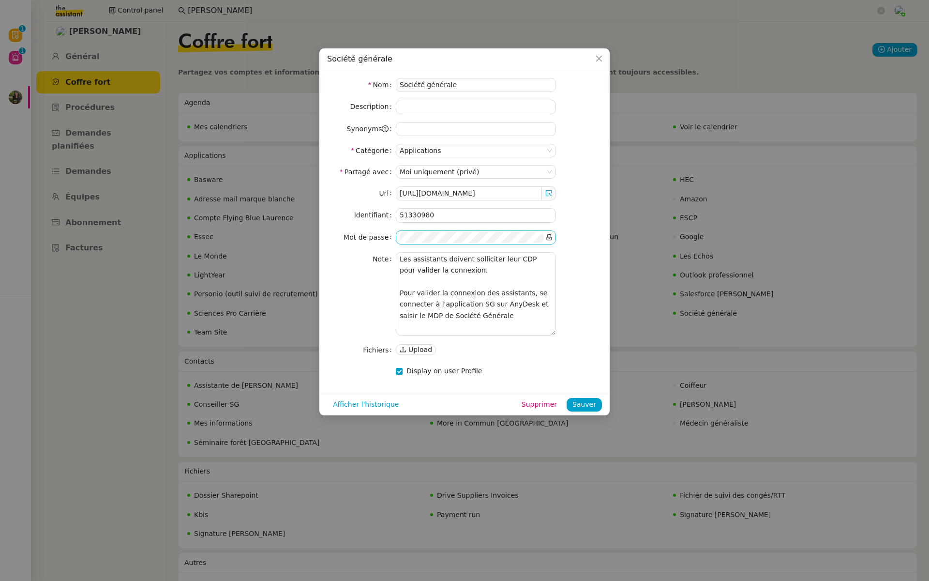
click at [548, 232] on span at bounding box center [549, 237] width 7 height 11
click at [548, 237] on icon at bounding box center [549, 237] width 7 height 7
click at [38, 127] on nz-modal-container "Société générale Nom Société générale Description Synonyms Catégorie Applicatio…" at bounding box center [464, 290] width 929 height 581
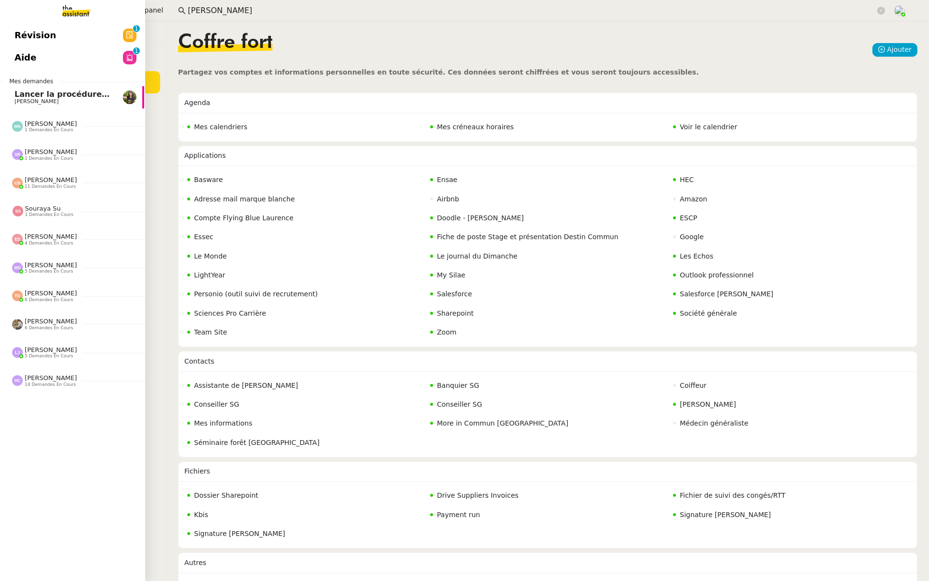
click at [19, 62] on span "Aide" at bounding box center [26, 57] width 22 height 15
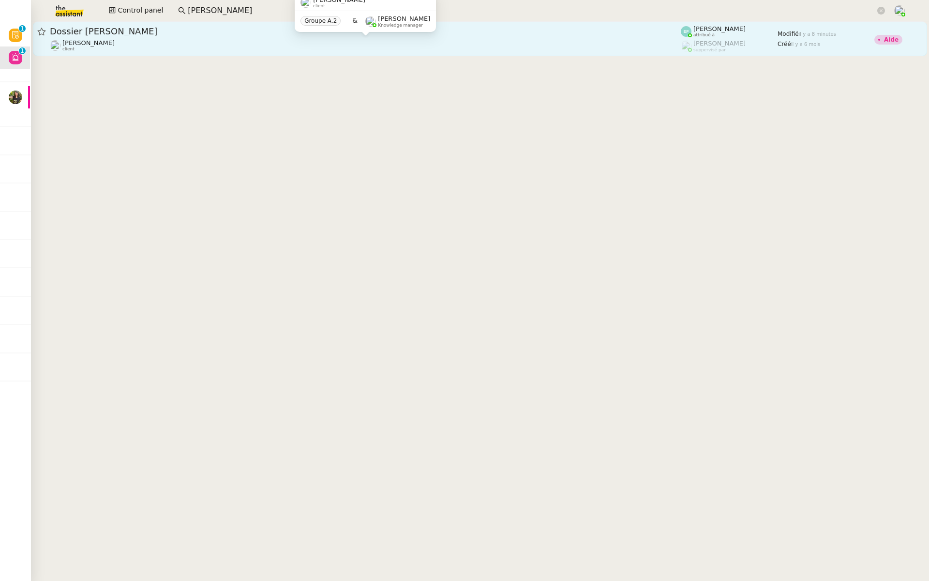
click at [143, 44] on div "[PERSON_NAME] client" at bounding box center [365, 45] width 631 height 13
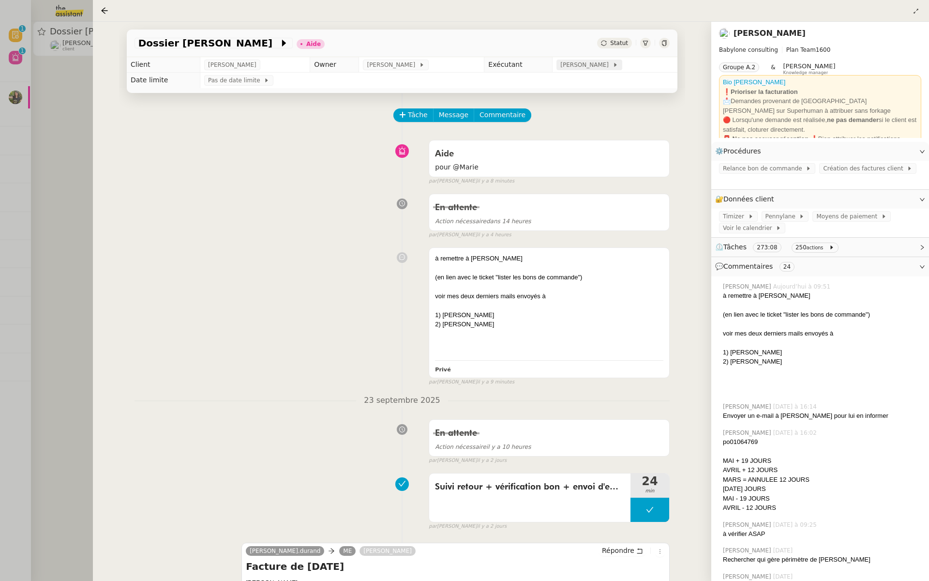
click at [586, 65] on span "[PERSON_NAME]" at bounding box center [586, 65] width 52 height 10
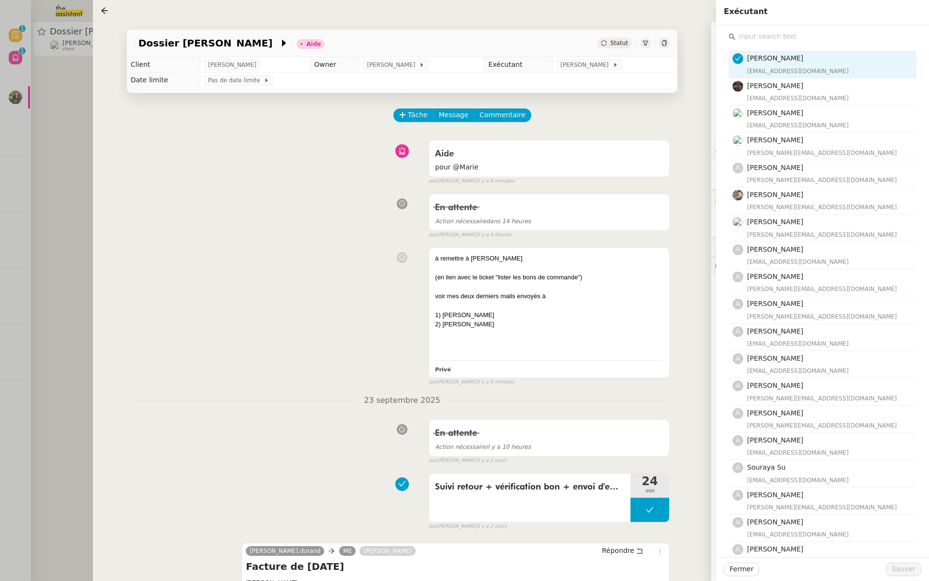
click at [60, 139] on div at bounding box center [464, 290] width 929 height 581
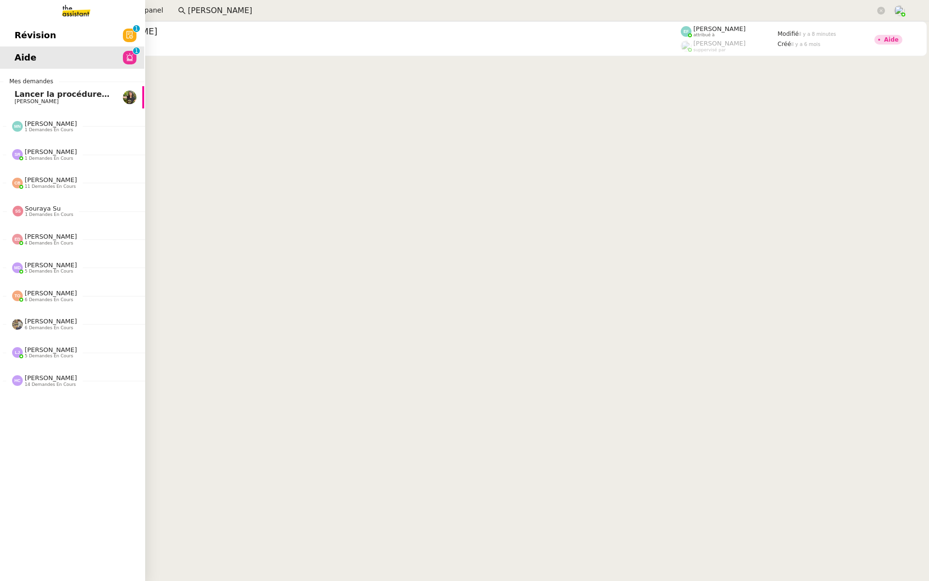
click at [18, 42] on span "Révision" at bounding box center [36, 35] width 42 height 15
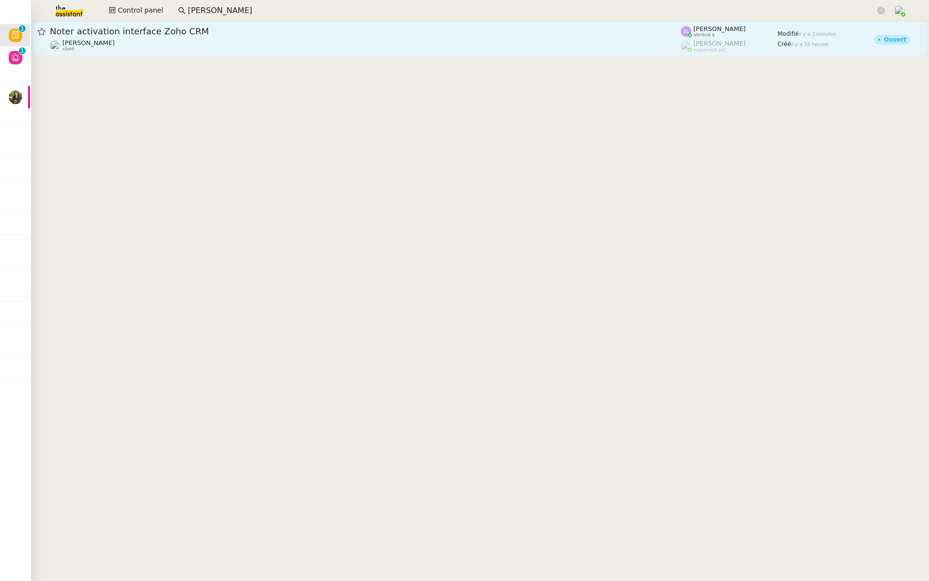
click at [185, 30] on span "Noter activation interface Zoho CRM" at bounding box center [365, 31] width 631 height 9
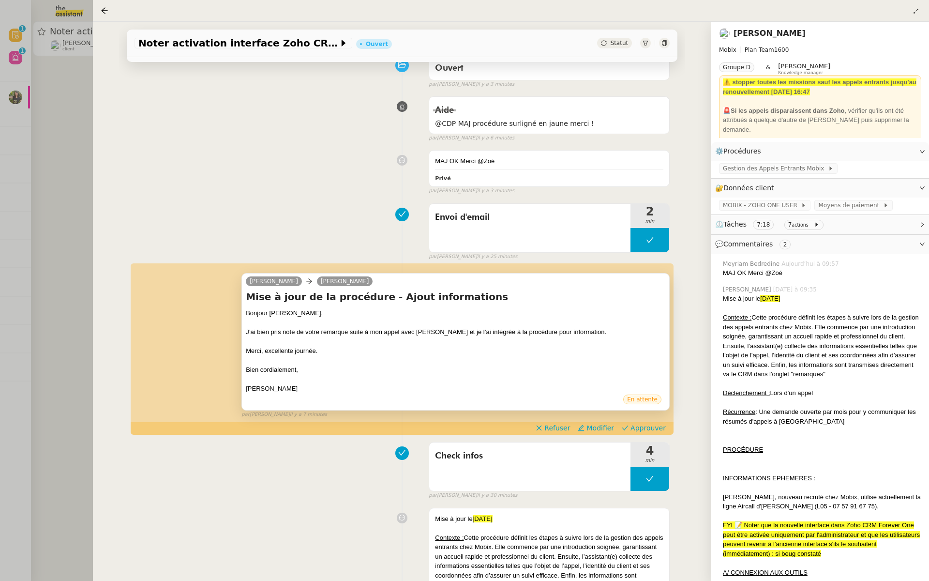
scroll to position [225, 0]
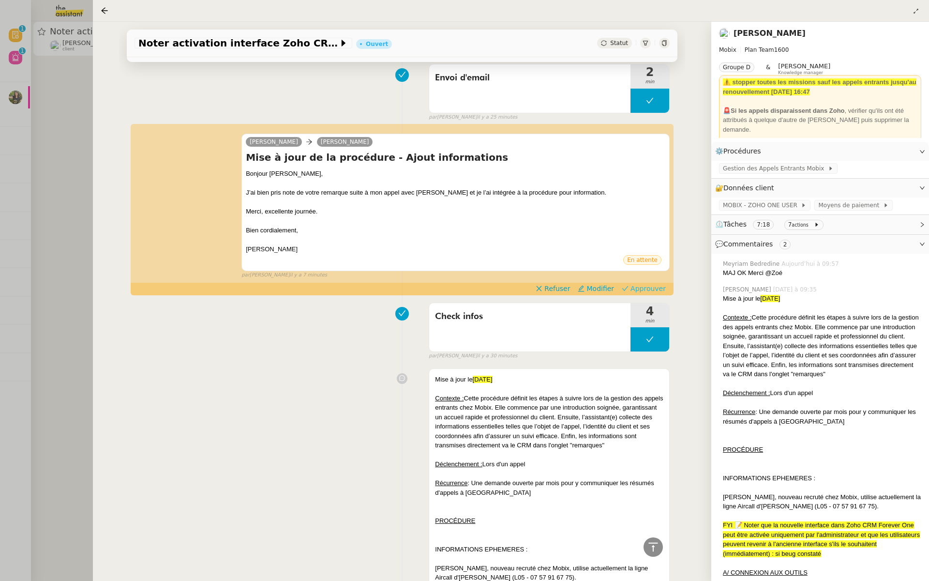
click at [651, 287] on span "Approuver" at bounding box center [648, 289] width 35 height 10
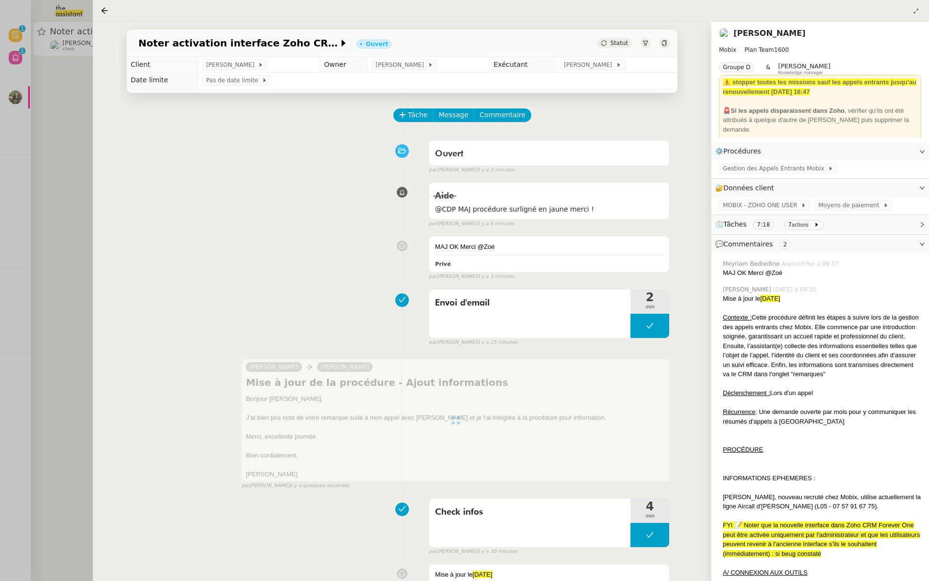
click at [71, 105] on div at bounding box center [464, 290] width 929 height 581
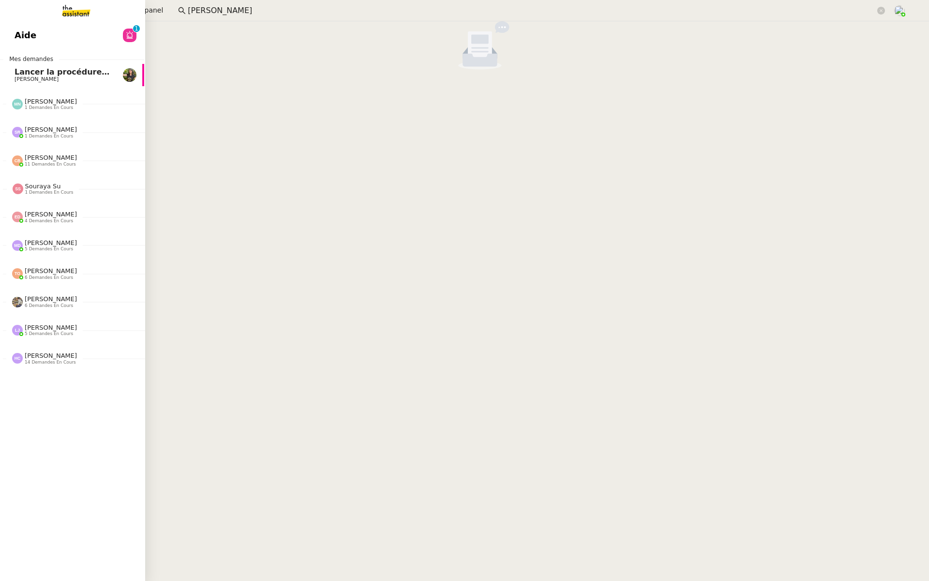
click at [37, 32] on link "Aide 0 1 2 3 4 5 6 7 8 9" at bounding box center [71, 35] width 145 height 22
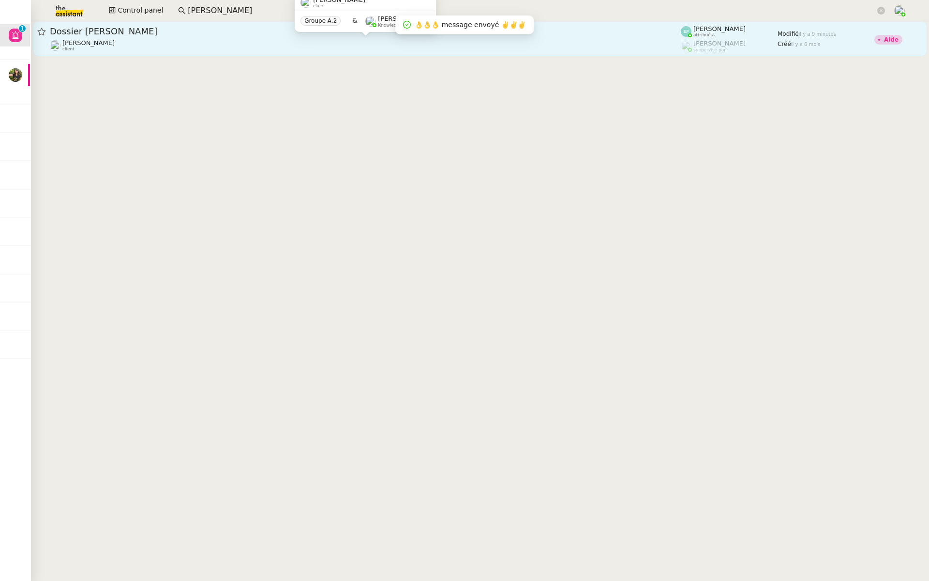
click at [121, 42] on div "[PERSON_NAME] client" at bounding box center [365, 45] width 631 height 13
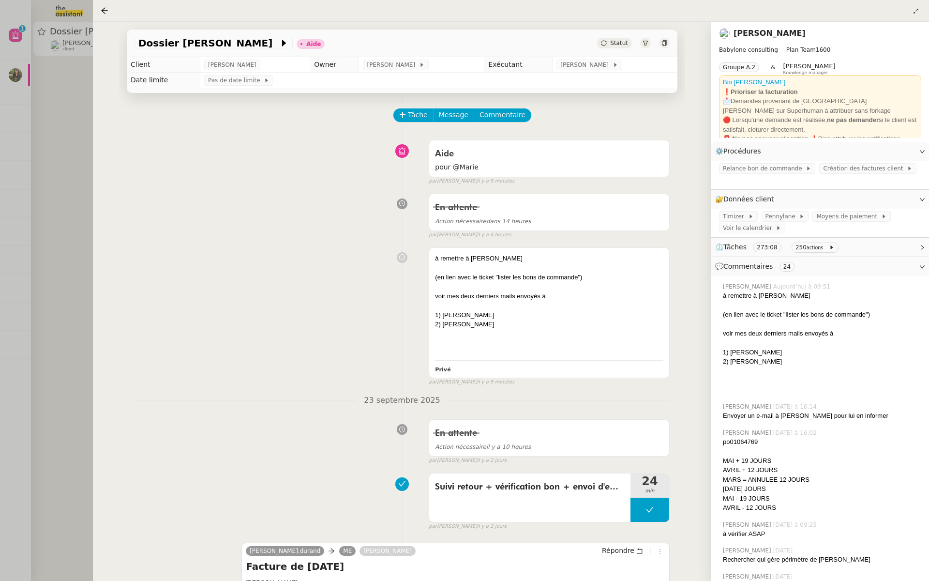
click at [62, 174] on div at bounding box center [464, 290] width 929 height 581
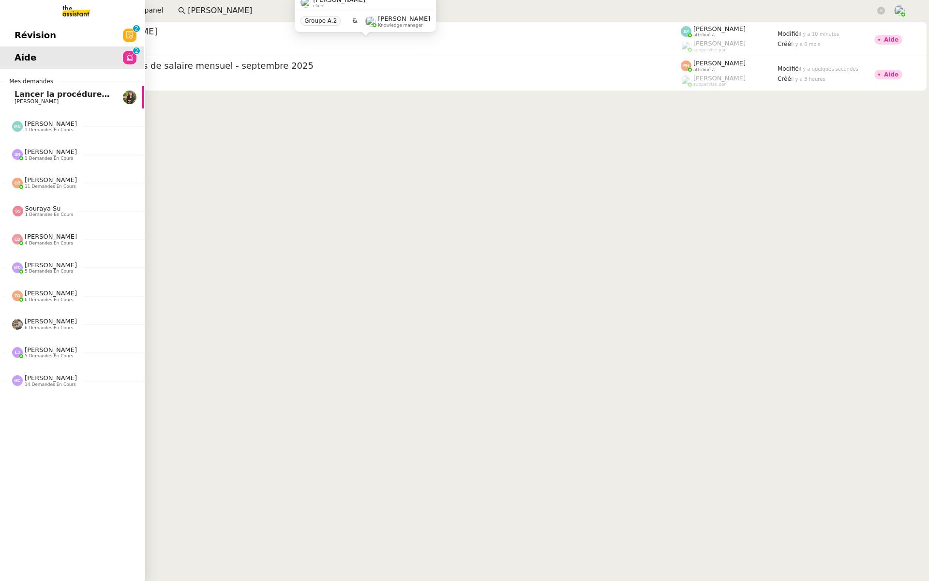
click at [19, 28] on span "Révision" at bounding box center [36, 35] width 42 height 15
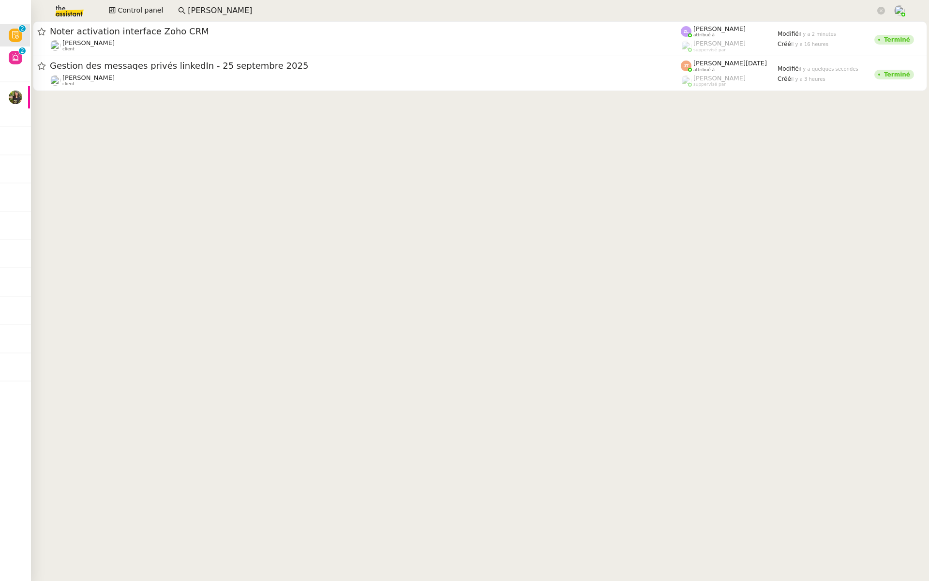
click at [171, 39] on div "Noter activation interface Zoho CRM Florian Parant client" at bounding box center [365, 39] width 631 height 26
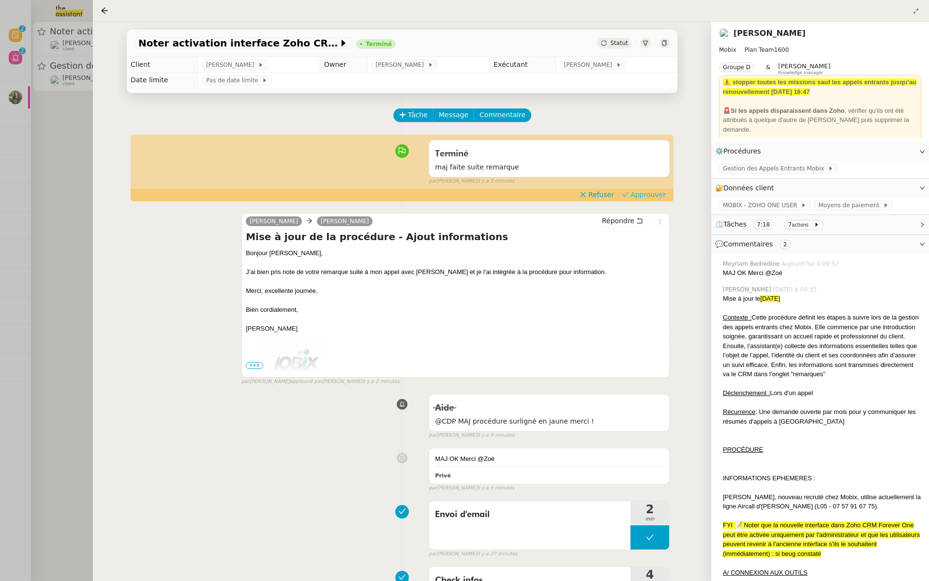
click at [646, 192] on span "Approuver" at bounding box center [648, 195] width 35 height 10
click at [22, 104] on div at bounding box center [464, 290] width 929 height 581
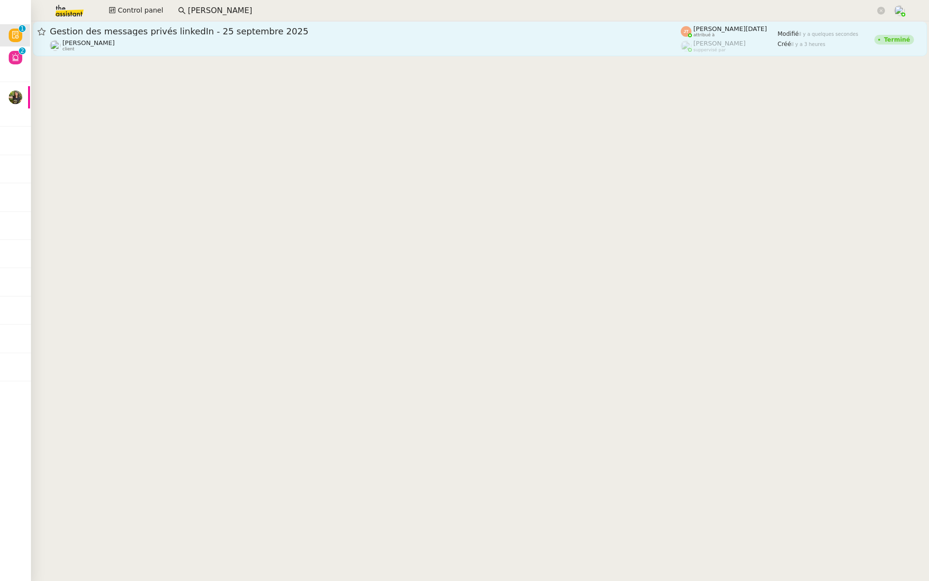
click at [148, 36] on div "Gestion des messages privés linkedIn - 25 septembre 2025" at bounding box center [365, 32] width 631 height 12
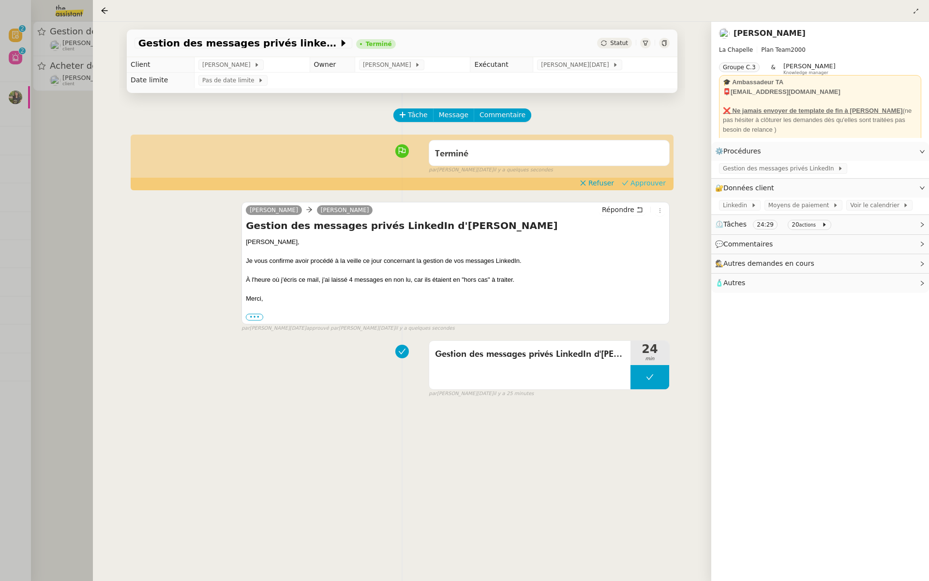
click at [656, 186] on span "Approuver" at bounding box center [648, 183] width 35 height 10
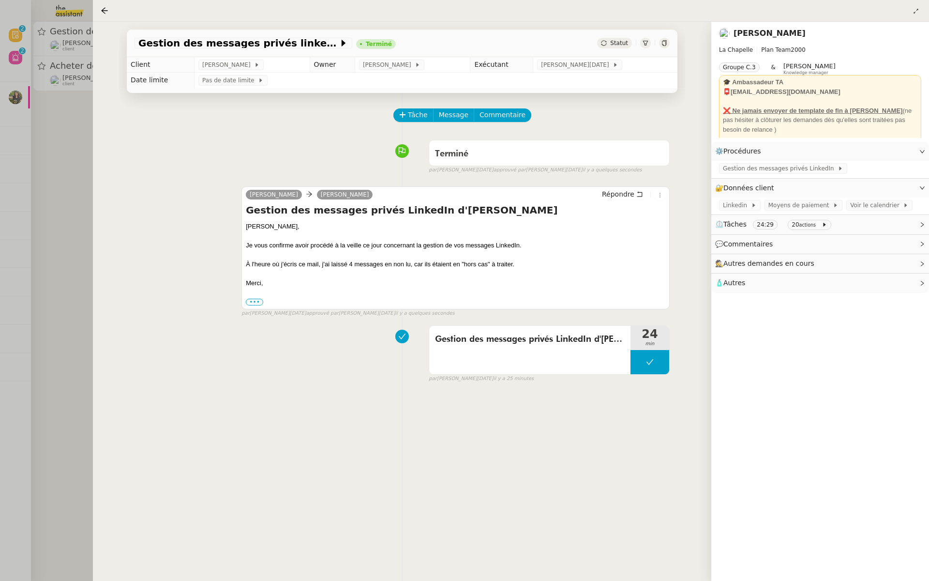
click at [26, 82] on div at bounding box center [464, 290] width 929 height 581
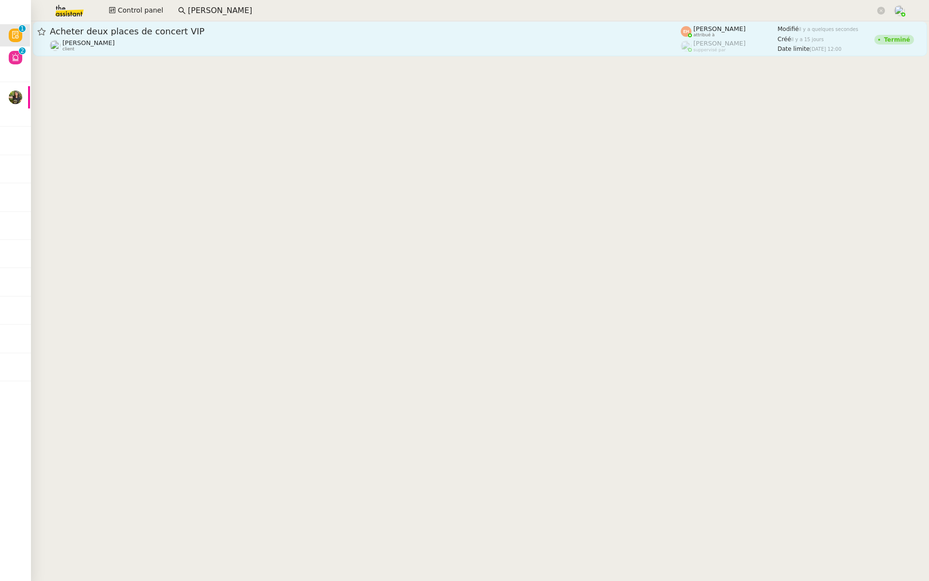
click at [205, 30] on span "Acheter deux places de concert VIP" at bounding box center [365, 31] width 631 height 9
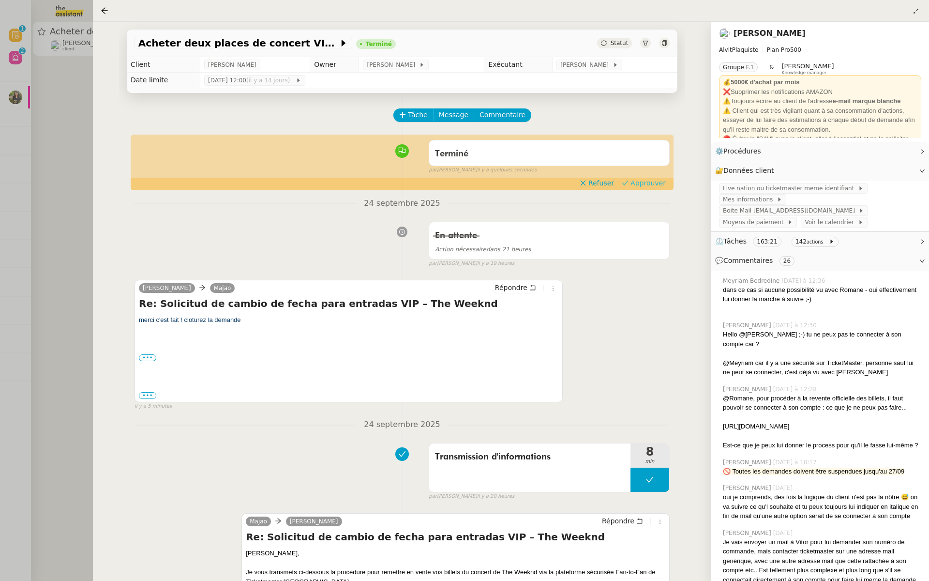
click at [650, 184] on span "Approuver" at bounding box center [648, 183] width 35 height 10
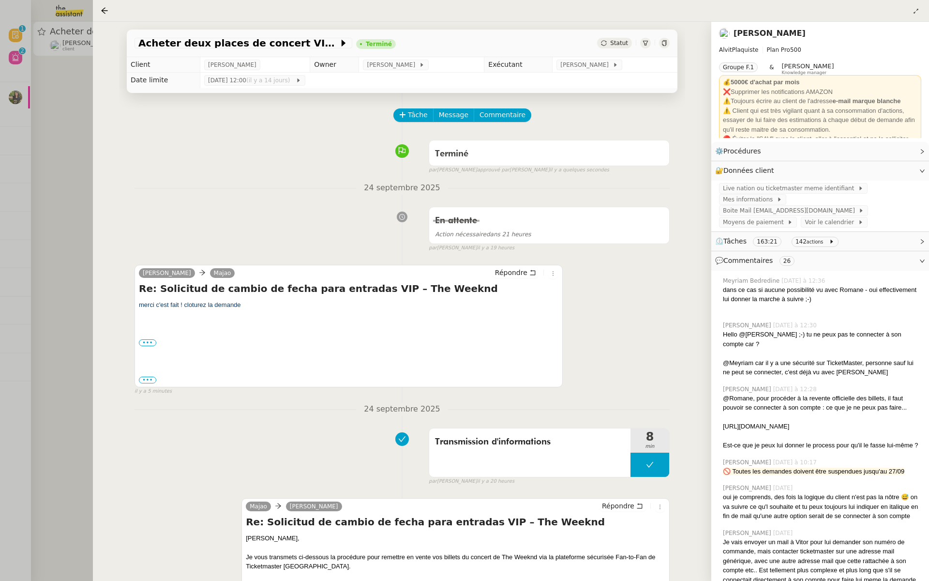
click at [0, 161] on div at bounding box center [464, 290] width 929 height 581
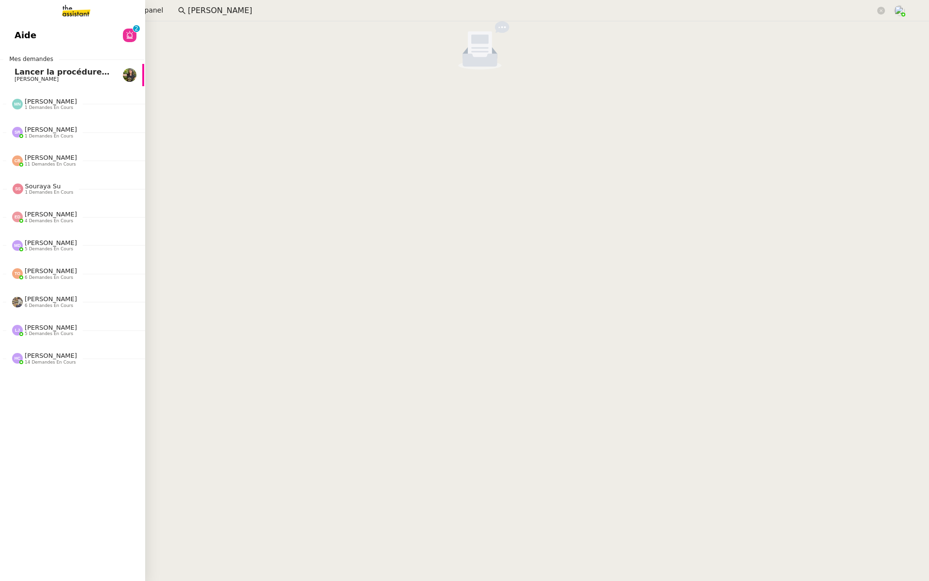
click at [18, 30] on span "Aide" at bounding box center [26, 35] width 22 height 15
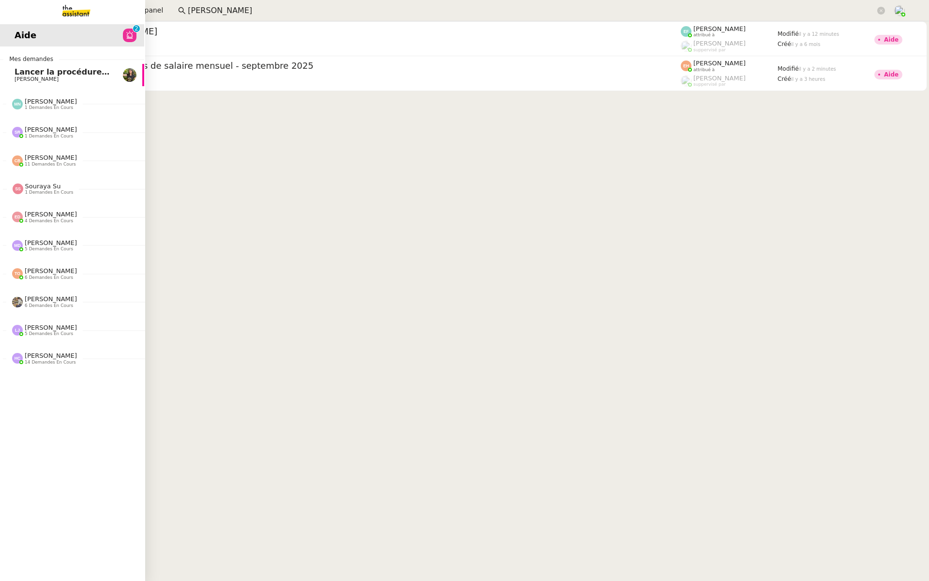
click at [16, 75] on span "Lancer la procédure prescription" at bounding box center [86, 71] width 143 height 9
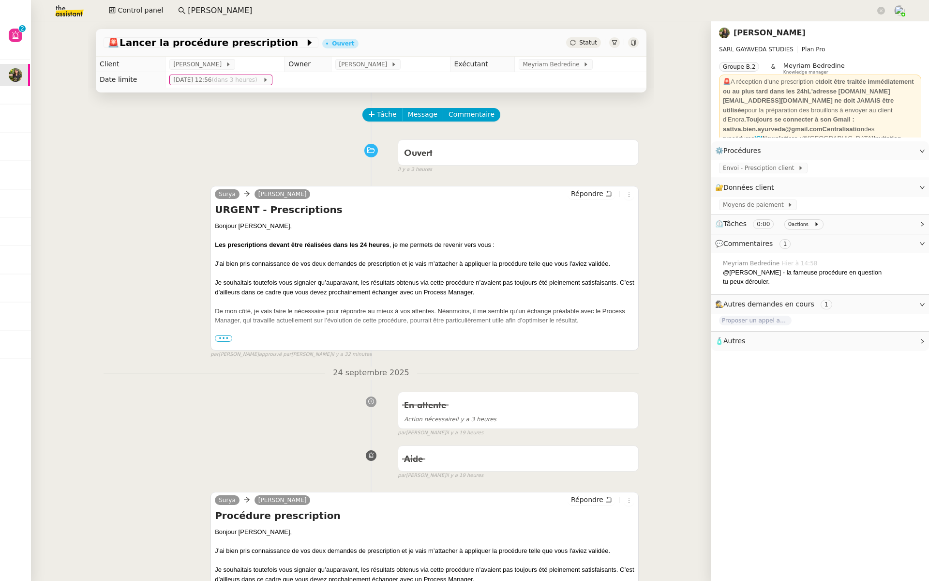
click at [222, 336] on span "•••" at bounding box center [223, 338] width 17 height 7
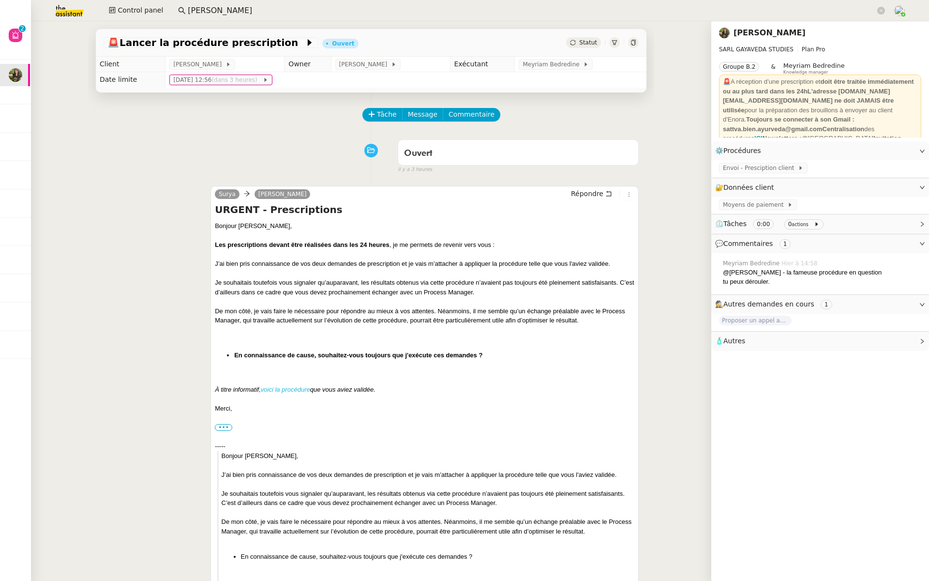
click at [286, 390] on em "voici la procédure" at bounding box center [285, 389] width 49 height 7
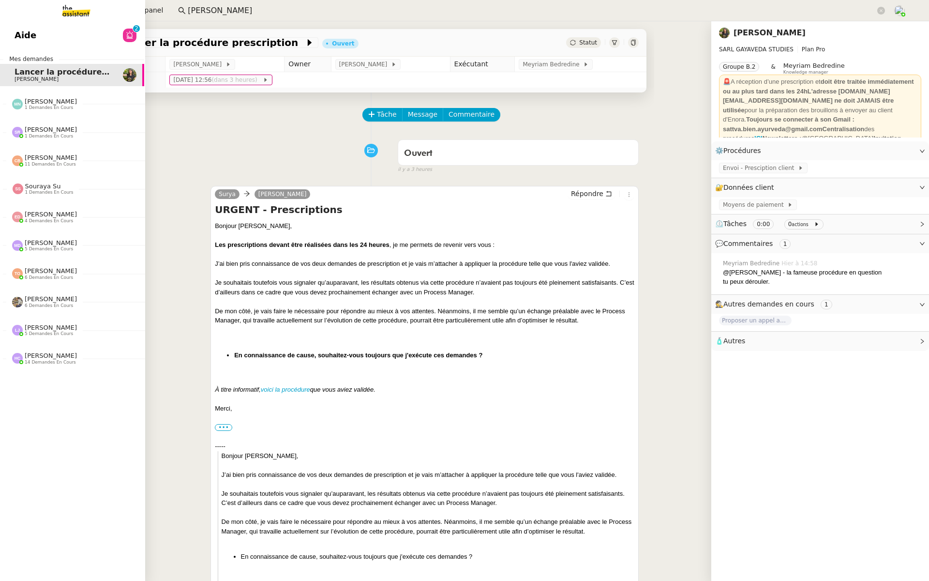
click at [12, 33] on link "Aide 0 1 2 3 4 5 6 7 8 9" at bounding box center [71, 35] width 145 height 22
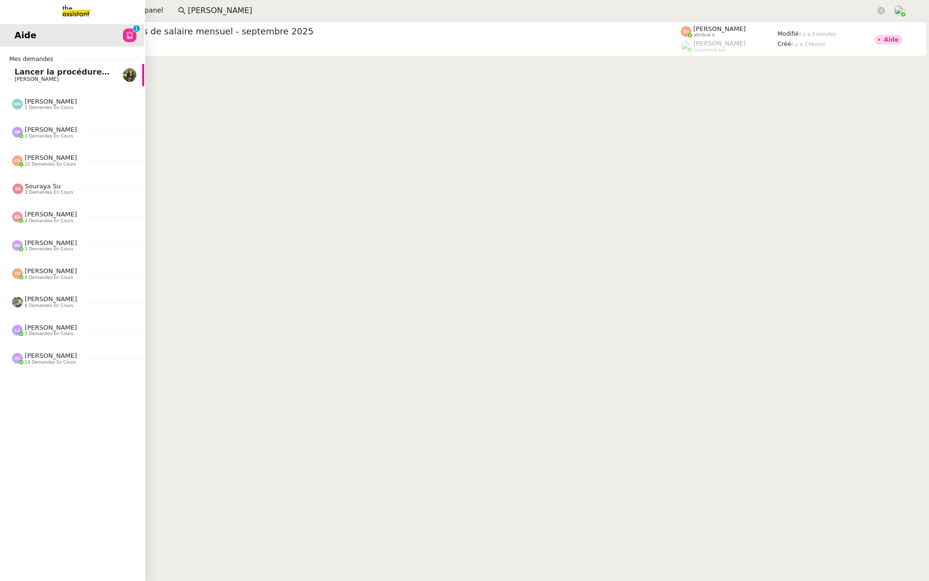
click at [17, 71] on span "Lancer la procédure prescription" at bounding box center [86, 71] width 143 height 9
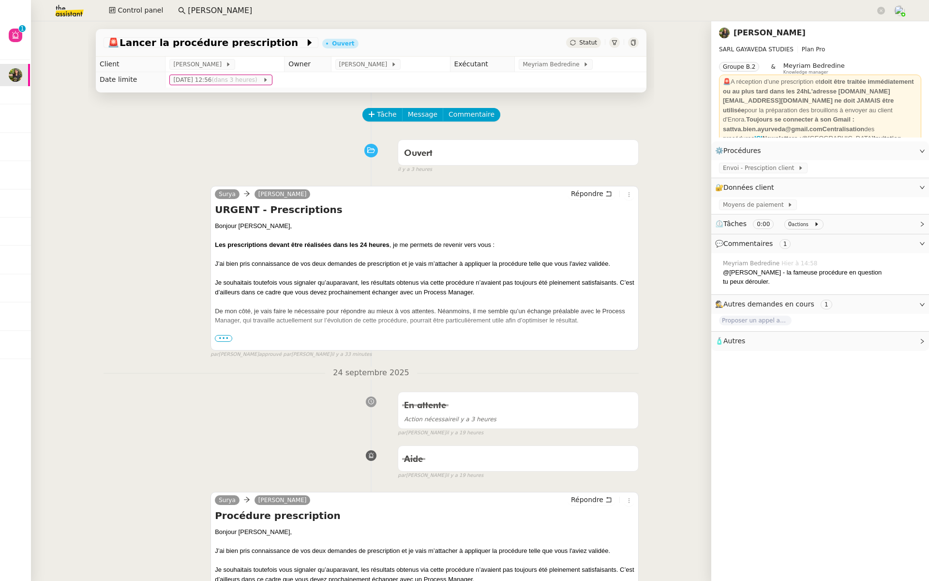
scroll to position [276, 0]
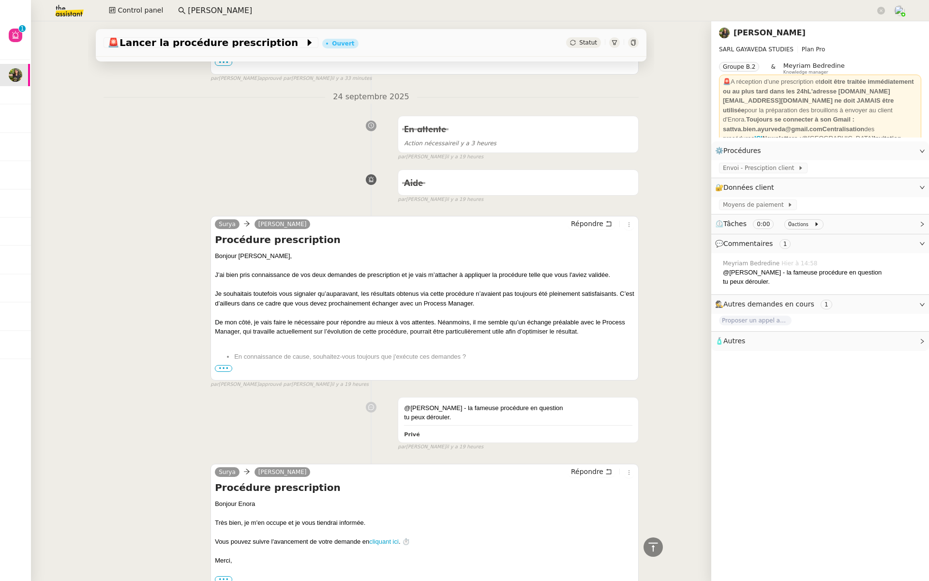
click at [221, 365] on span "•••" at bounding box center [223, 368] width 17 height 7
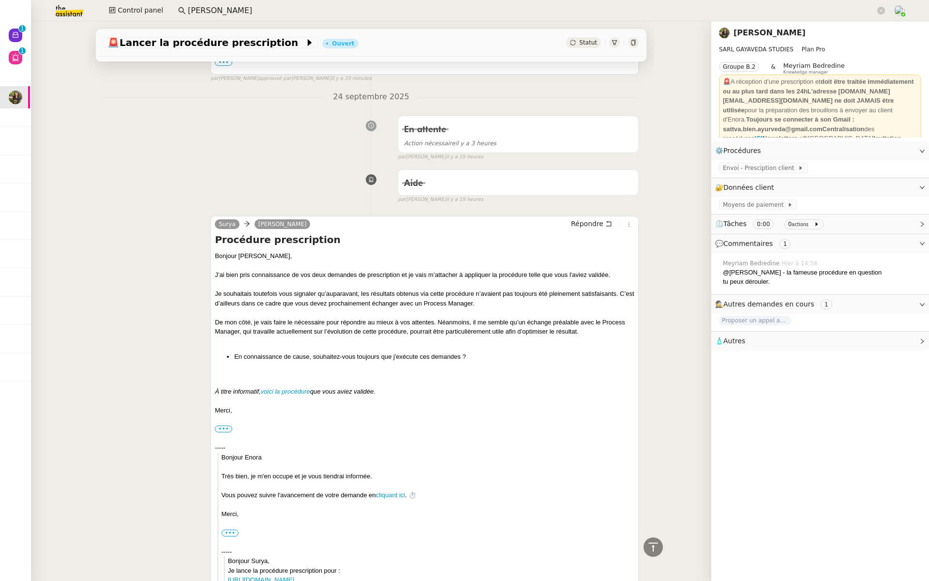
scroll to position [353, 0]
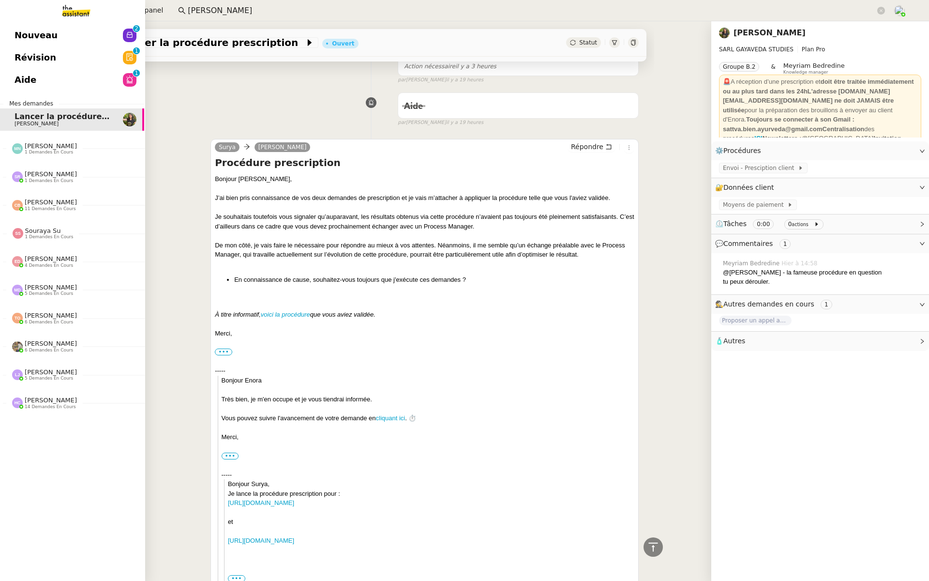
click at [15, 58] on span "Révision" at bounding box center [36, 57] width 42 height 15
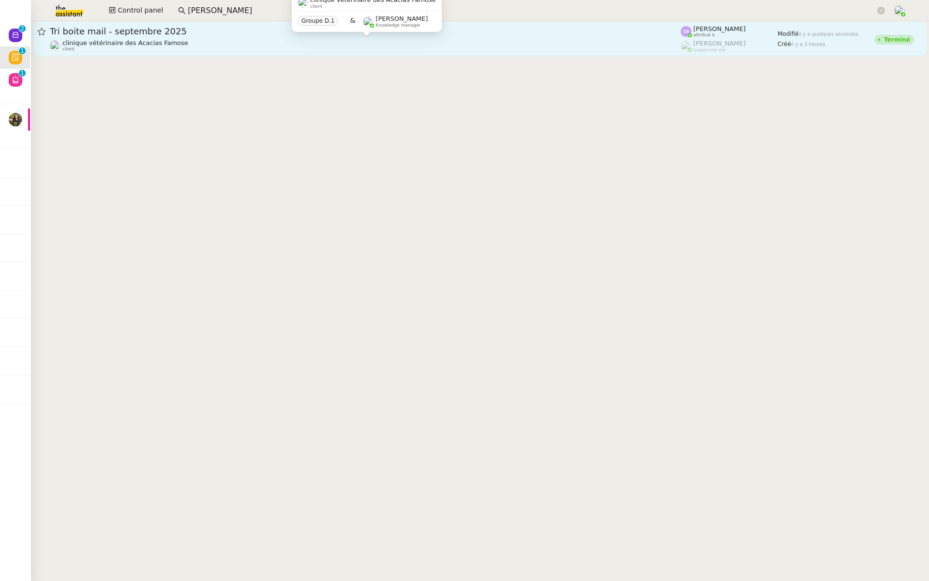
click at [156, 42] on span "clinique vétérinaire des Acacias Famose" at bounding box center [125, 42] width 126 height 7
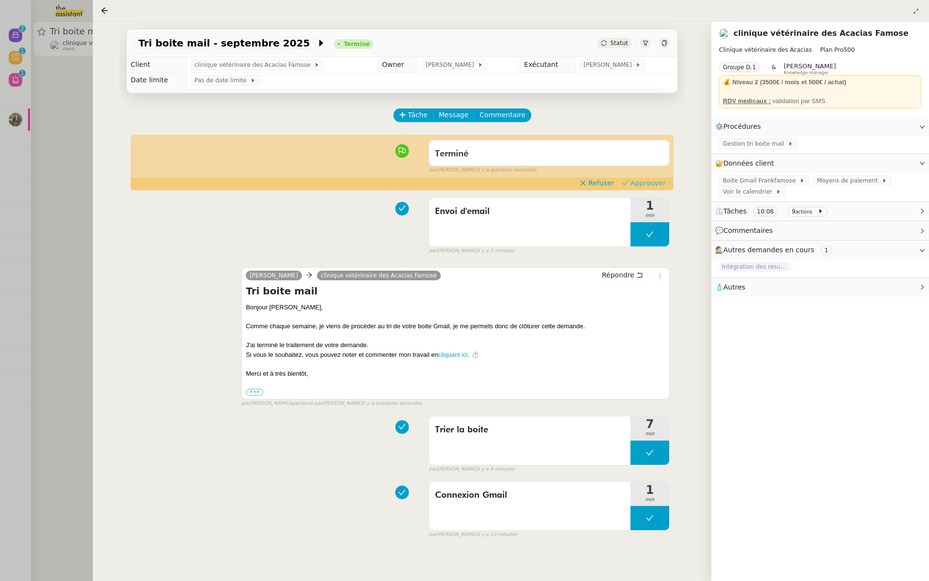
click at [651, 183] on span "Approuver" at bounding box center [648, 183] width 35 height 10
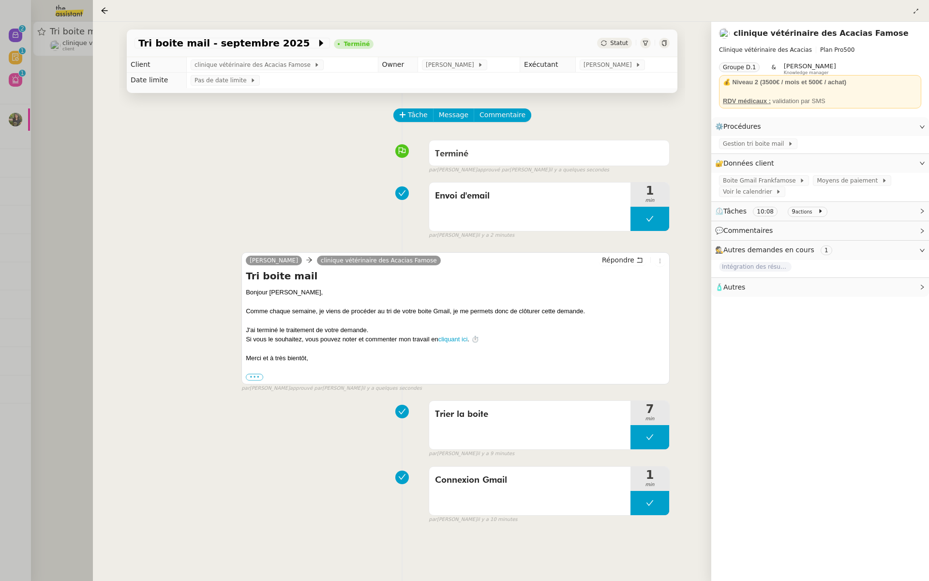
click at [53, 116] on div at bounding box center [464, 290] width 929 height 581
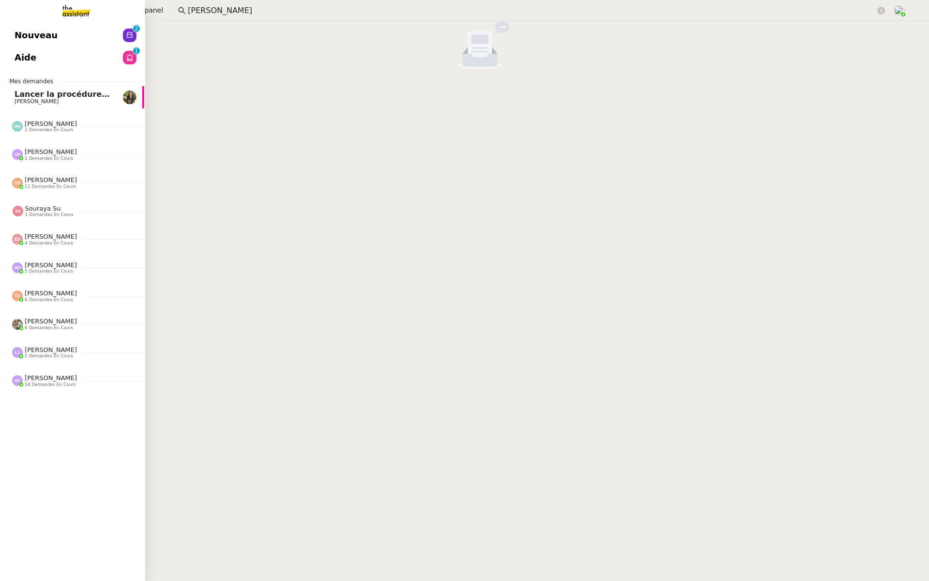
click at [23, 34] on span "Nouveau" at bounding box center [36, 35] width 43 height 15
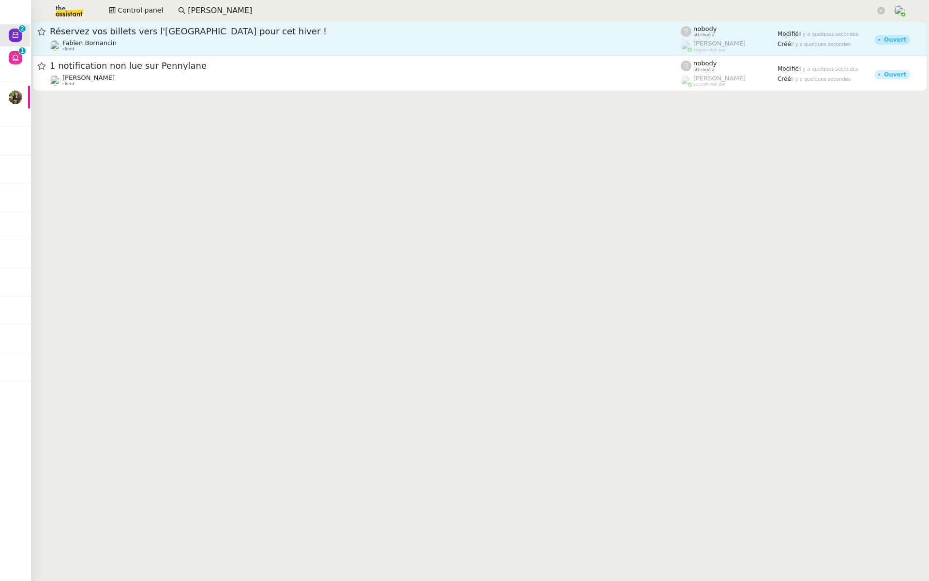
click at [203, 37] on div "Réservez vos billets vers l'Europe pour cet hiver ! Fabien Bornancin client" at bounding box center [365, 39] width 631 height 26
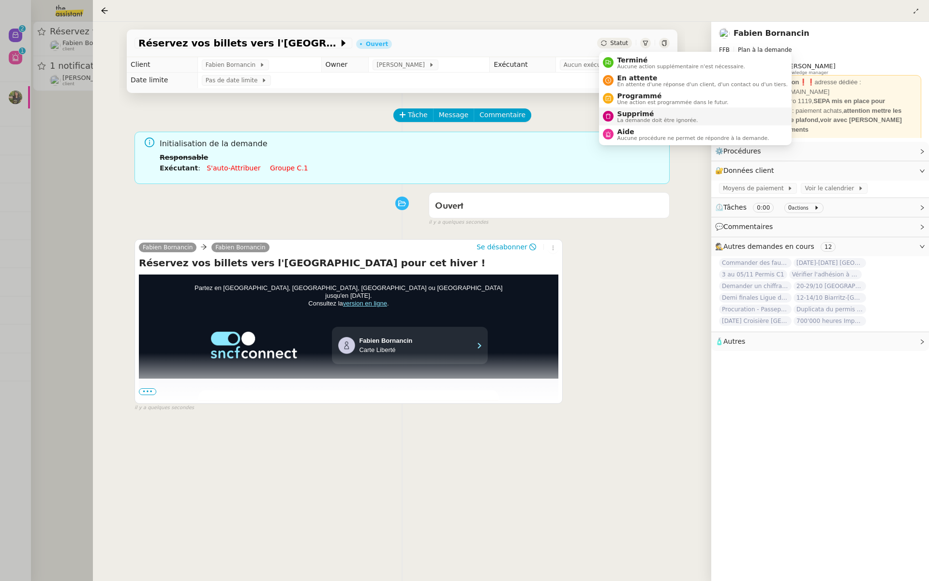
click at [623, 120] on span "La demande doit être ignorée." at bounding box center [658, 120] width 81 height 5
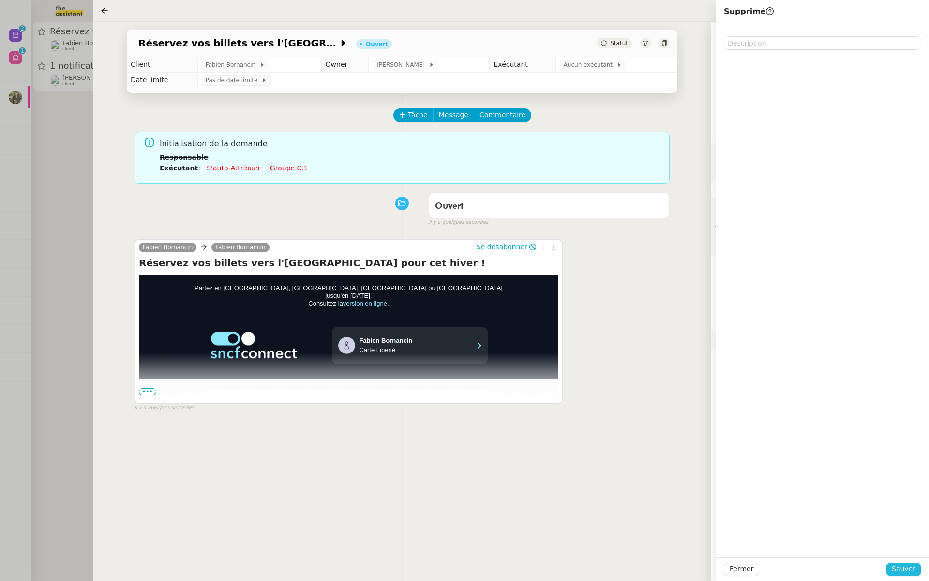
click at [908, 574] on span "Sauver" at bounding box center [904, 568] width 24 height 11
click at [51, 140] on div at bounding box center [464, 290] width 929 height 581
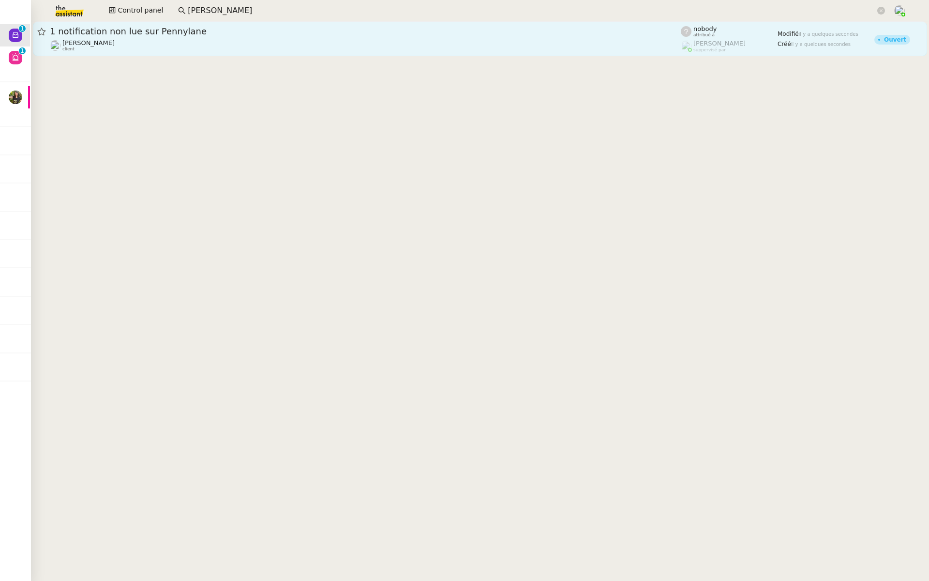
click at [134, 32] on span "1 notification non lue sur Pennylane" at bounding box center [365, 31] width 631 height 9
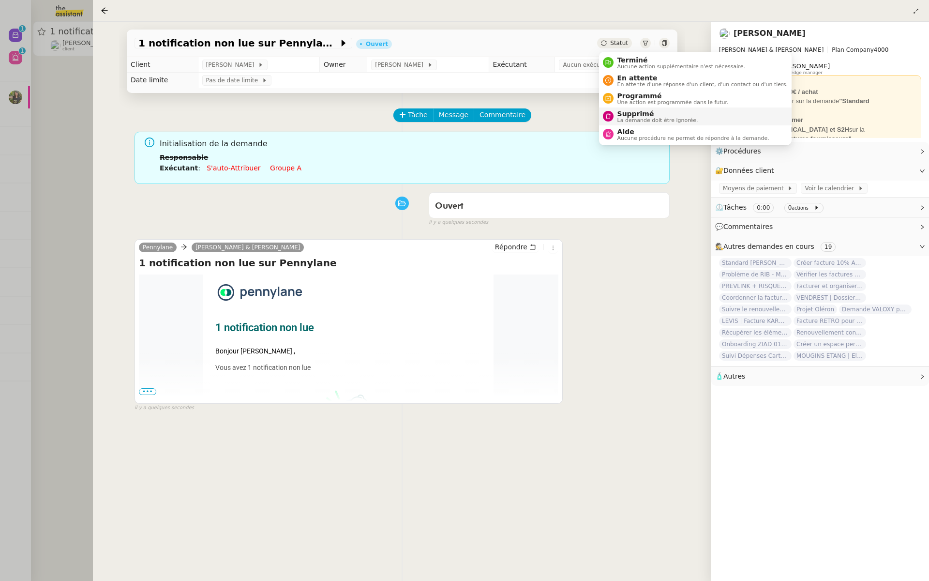
click at [622, 121] on span "La demande doit être ignorée." at bounding box center [658, 120] width 81 height 5
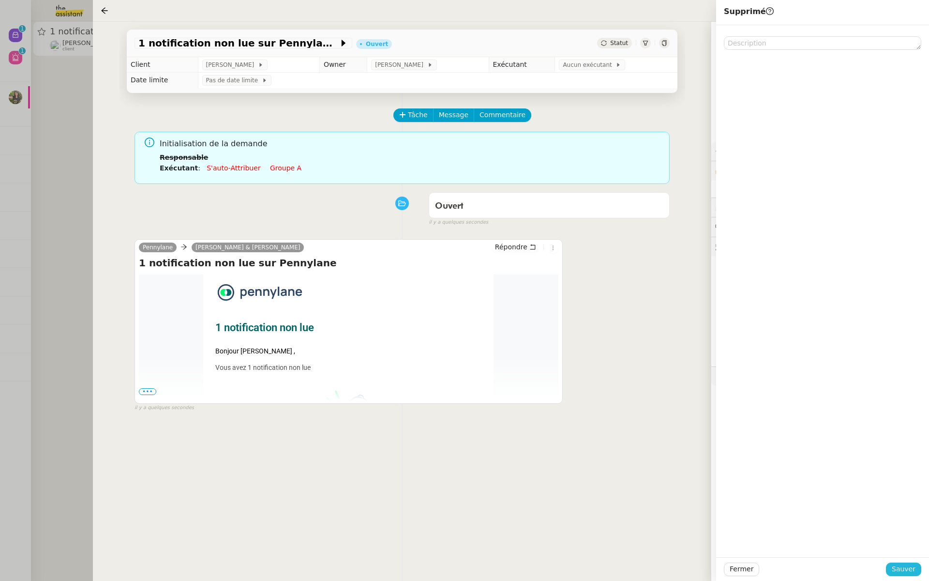
click at [904, 568] on span "Sauver" at bounding box center [904, 568] width 24 height 11
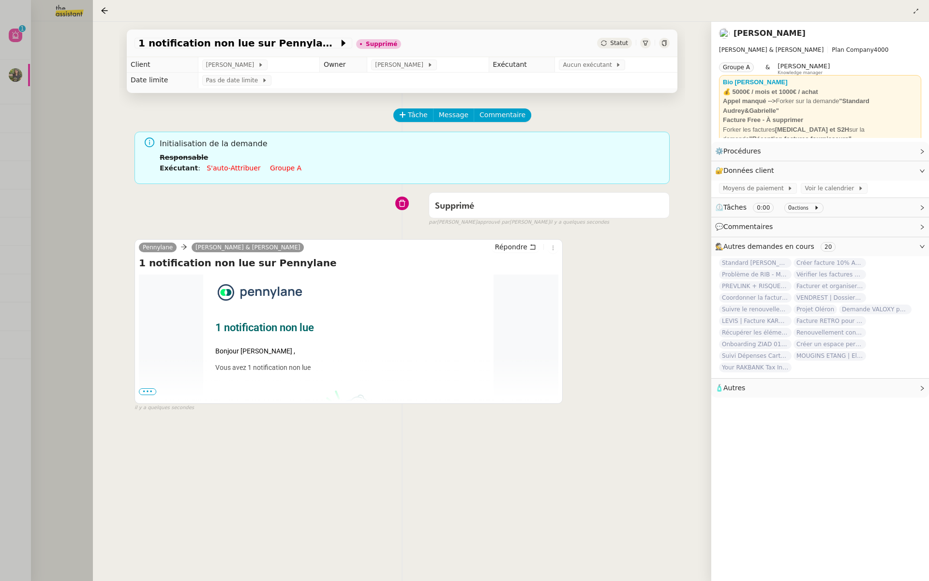
click at [25, 194] on div at bounding box center [464, 290] width 929 height 581
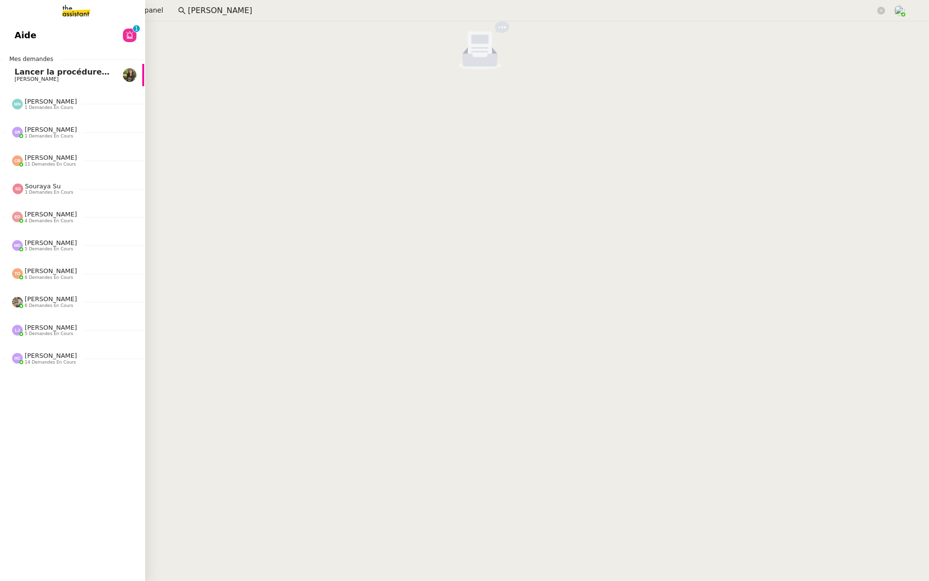
click at [64, 34] on link "Aide 0 1 2 3 4 5 6 7 8 9" at bounding box center [71, 35] width 145 height 22
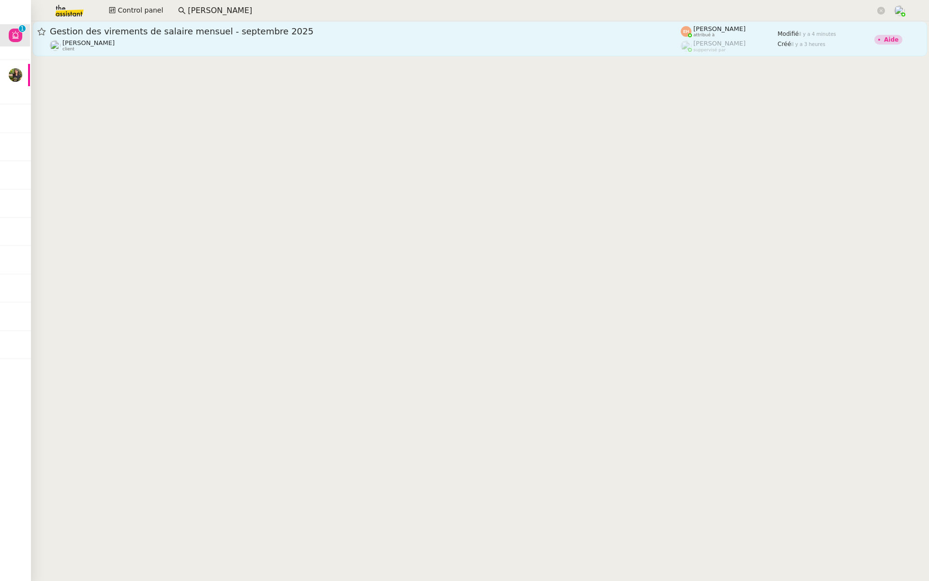
click at [286, 29] on span "Gestion des virements de salaire mensuel - septembre 2025" at bounding box center [365, 31] width 631 height 9
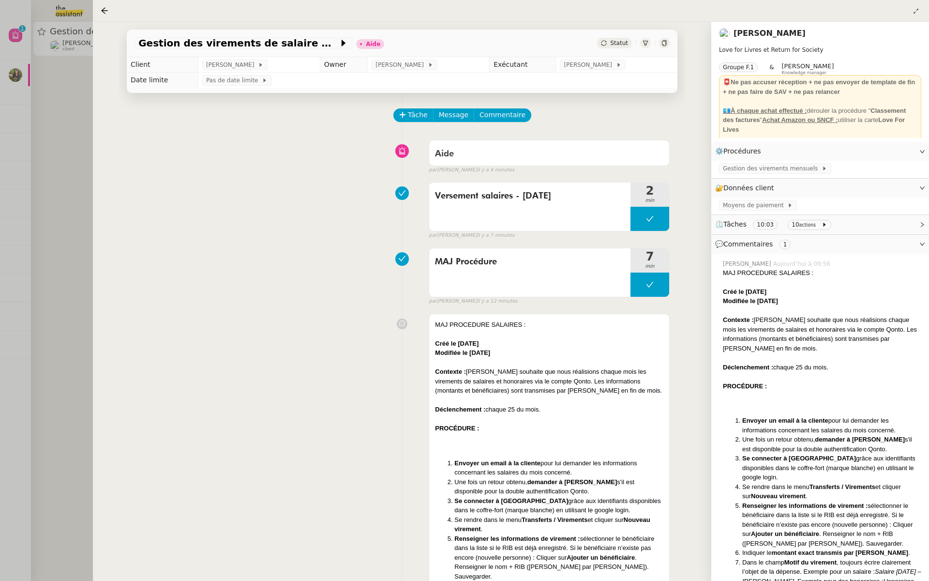
click at [14, 236] on div at bounding box center [464, 290] width 929 height 581
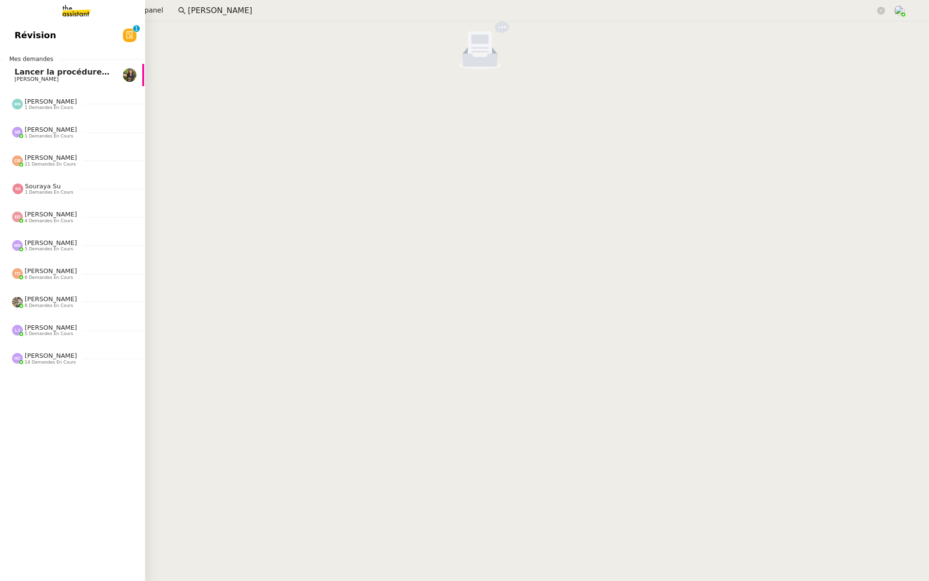
click at [48, 45] on link "Révision 0 1 2 3 4 5 6 7 8 9" at bounding box center [71, 35] width 145 height 22
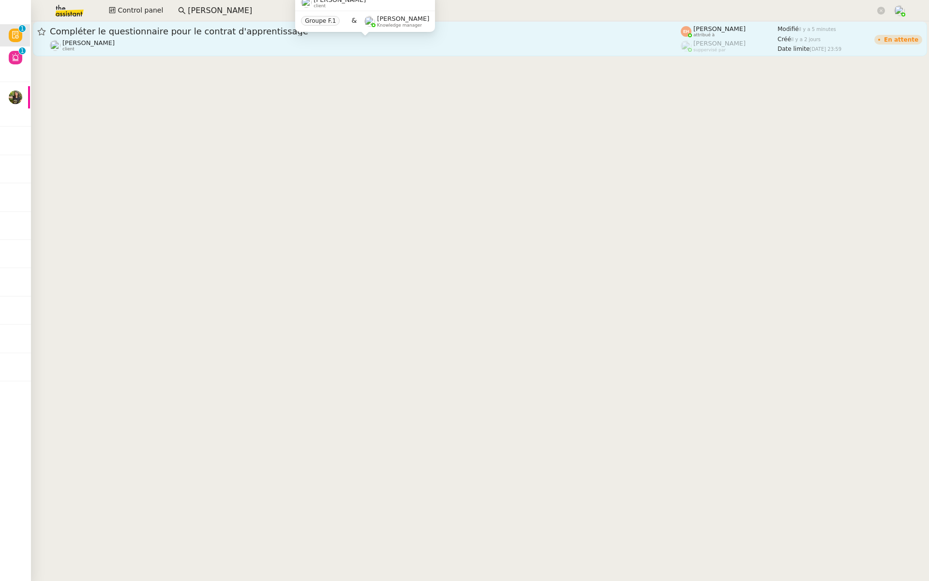
click at [148, 41] on div "[PERSON_NAME] client" at bounding box center [365, 45] width 631 height 13
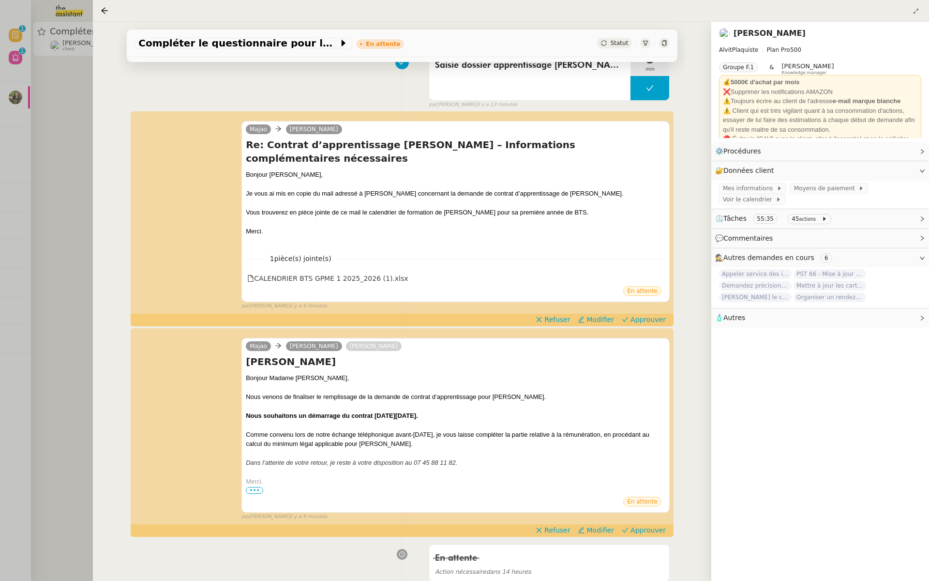
scroll to position [355, 0]
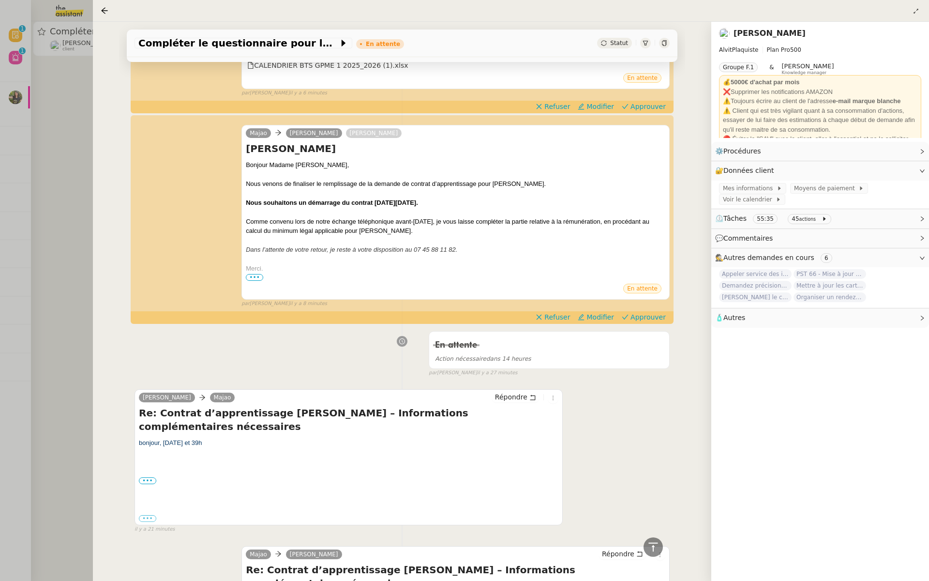
click at [0, 260] on div at bounding box center [464, 290] width 929 height 581
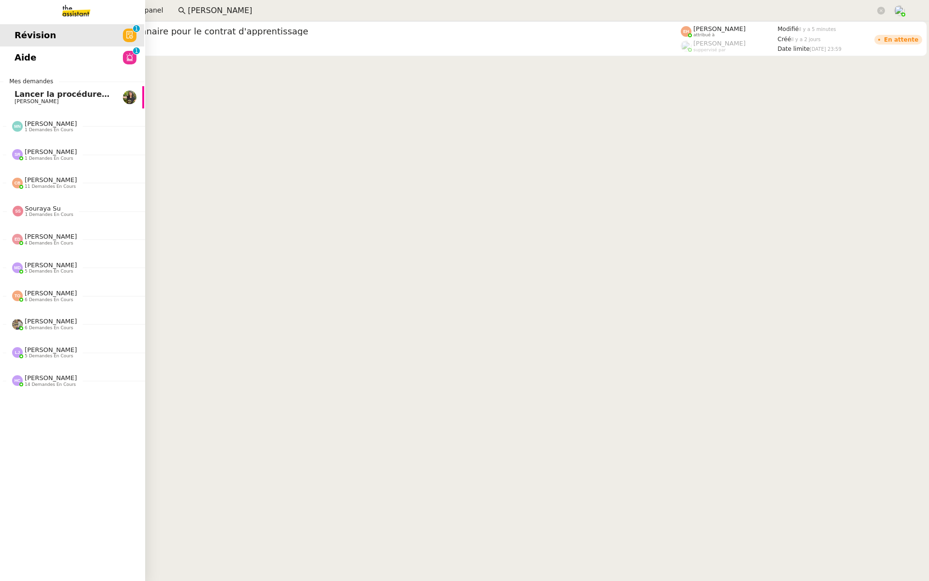
click at [4, 58] on link "Aide 0 1 2 3 4 5 6 7 8 9" at bounding box center [71, 57] width 145 height 22
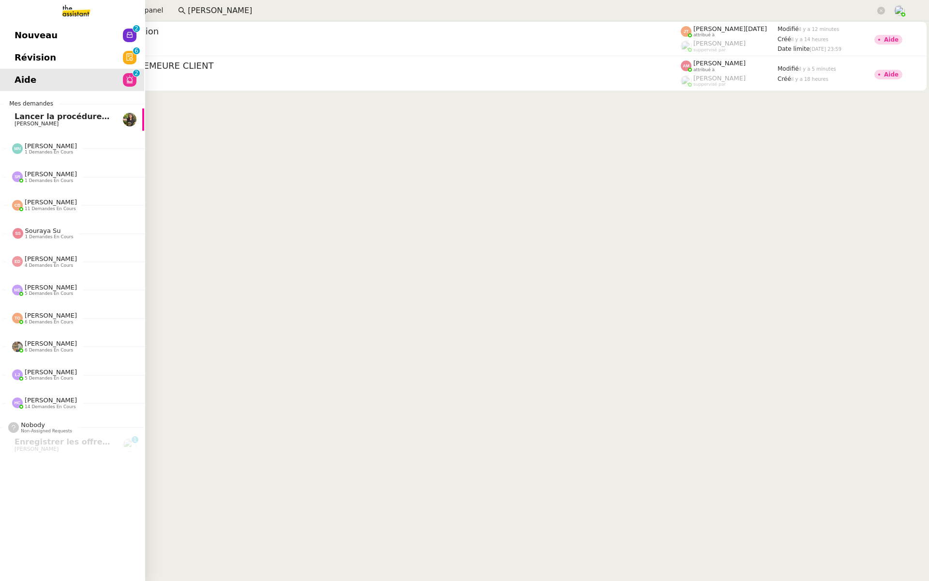
click at [10, 52] on link "Révision 0 1 2 3 4 5 6 7 8 9" at bounding box center [71, 57] width 145 height 22
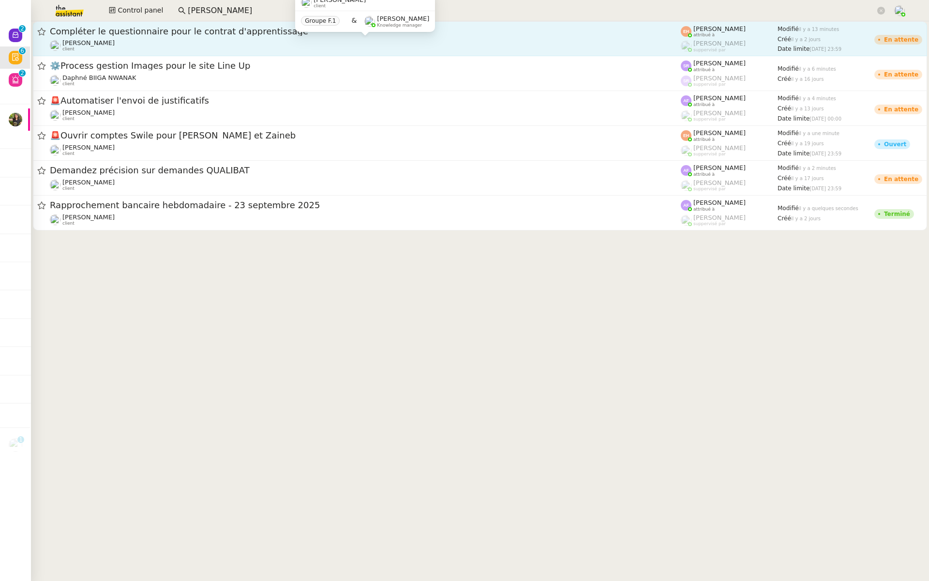
click at [156, 42] on div "[PERSON_NAME] client" at bounding box center [365, 45] width 631 height 13
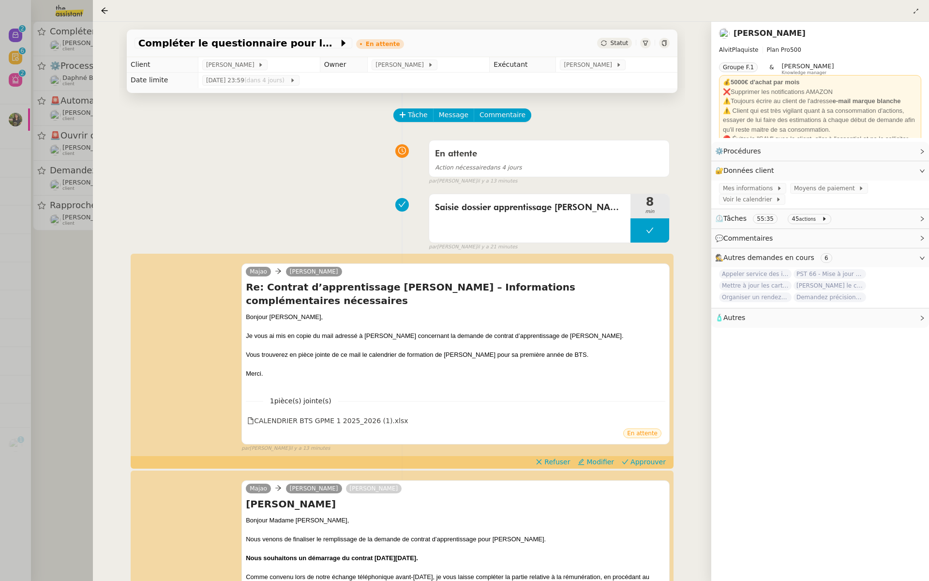
click at [55, 266] on div at bounding box center [464, 290] width 929 height 581
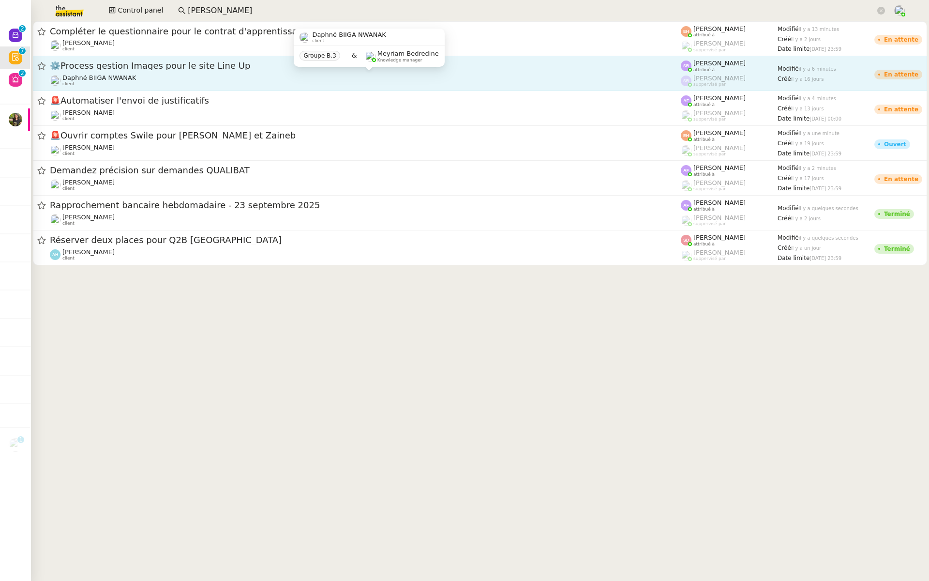
click at [206, 74] on div "⚙️Process gestion Images pour le site Line Up Daphné BIIGA NWANAK client" at bounding box center [365, 73] width 631 height 27
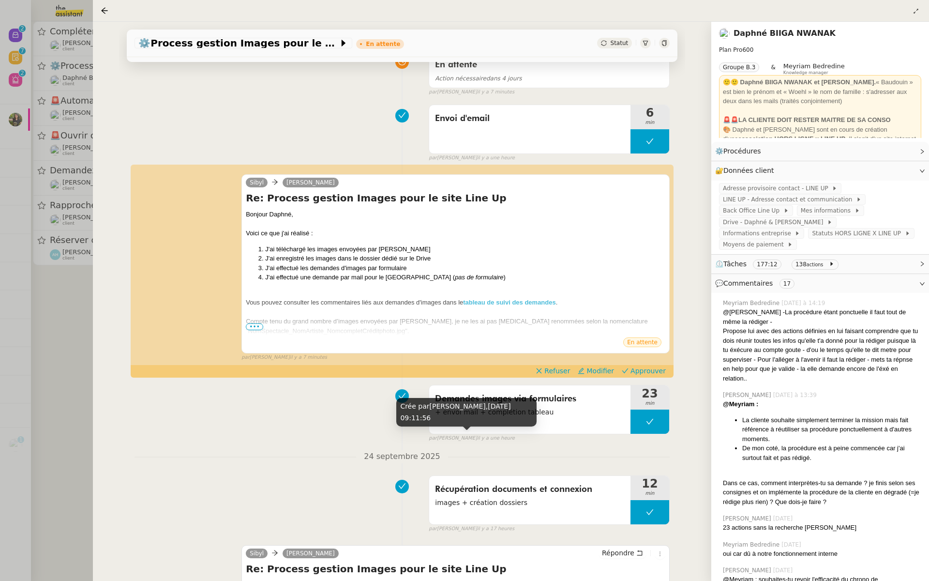
scroll to position [85, 0]
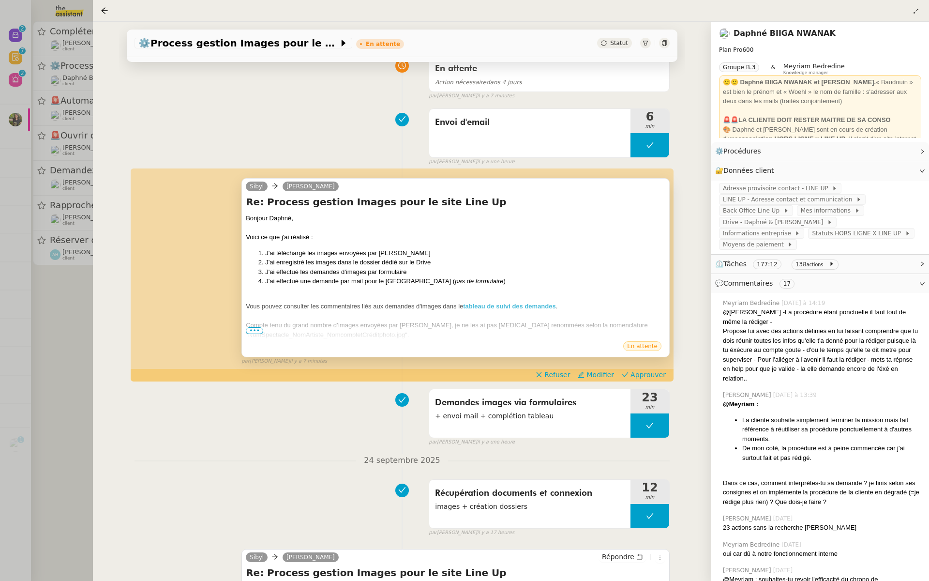
click at [254, 331] on span "•••" at bounding box center [254, 330] width 17 height 7
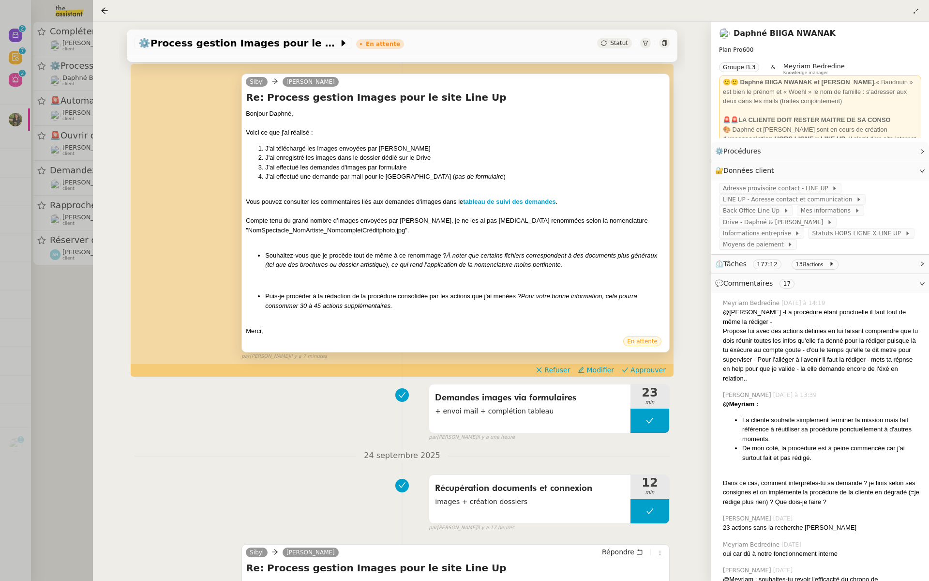
scroll to position [193, 0]
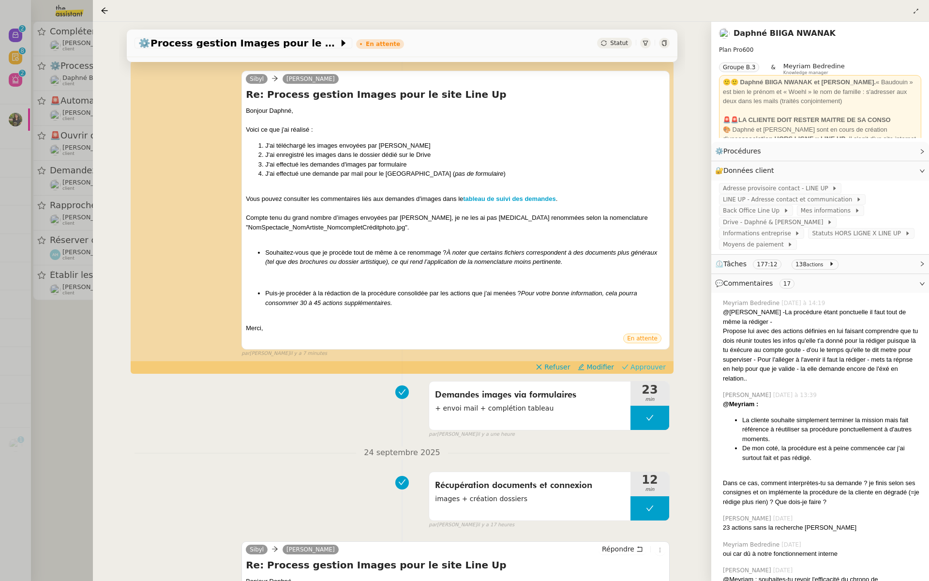
click at [651, 366] on span "Approuver" at bounding box center [648, 367] width 35 height 10
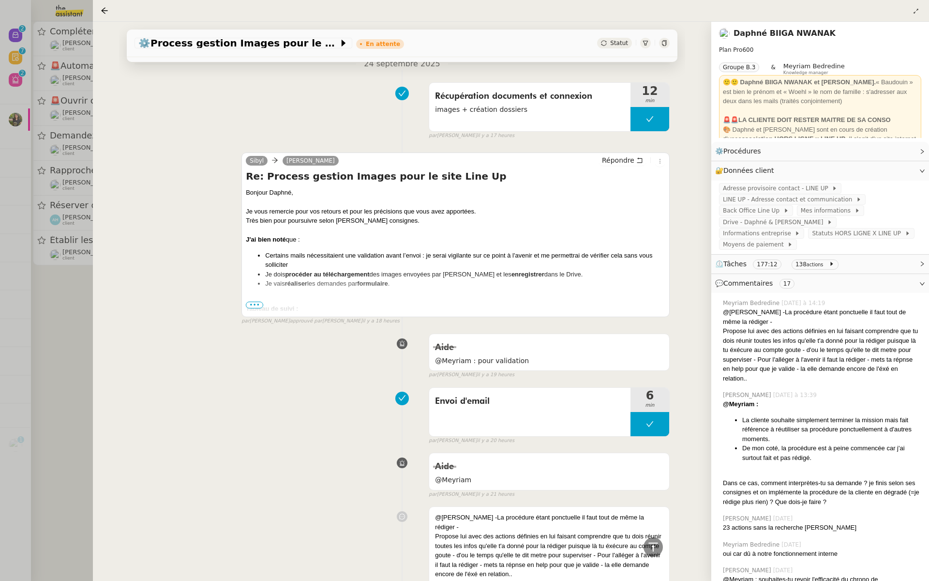
scroll to position [599, 0]
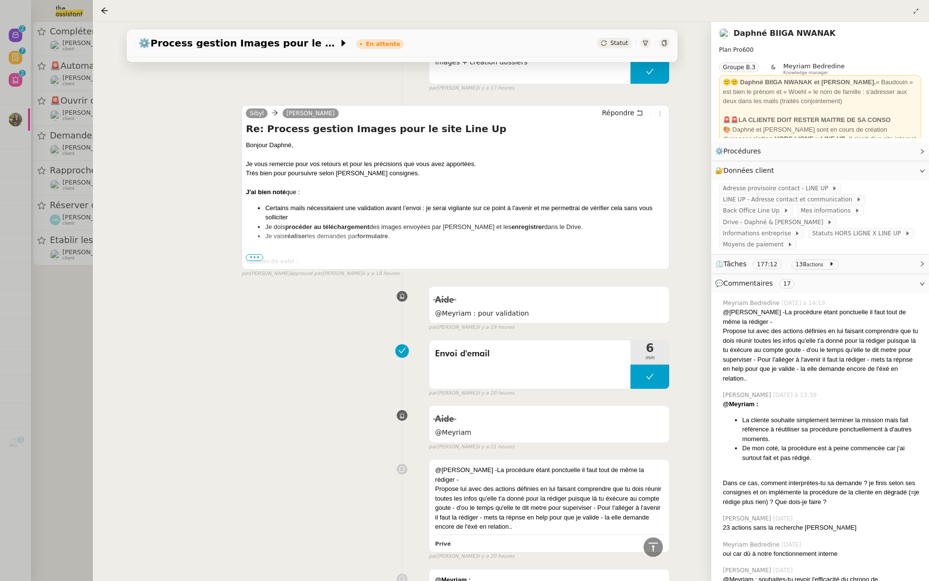
click at [251, 258] on span "•••" at bounding box center [254, 257] width 17 height 7
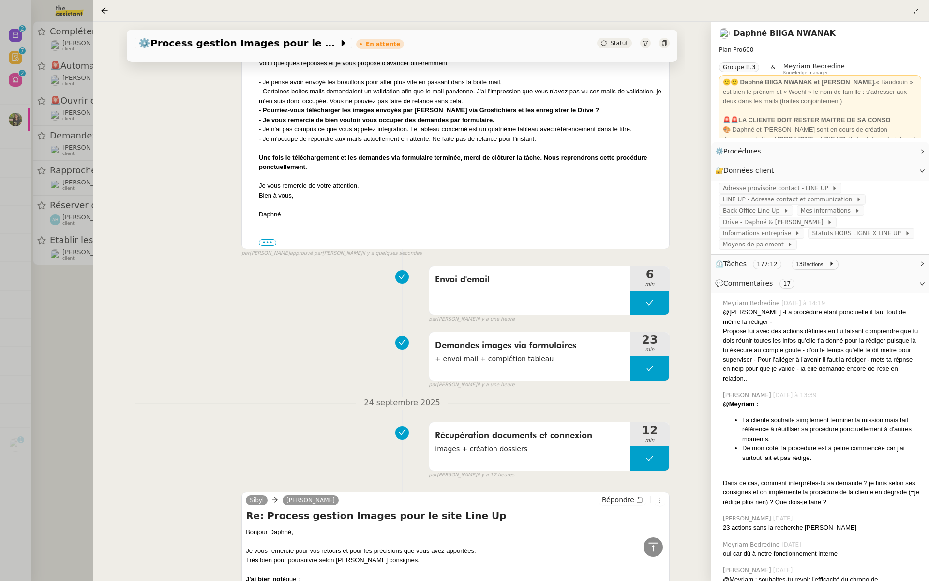
scroll to position [893, 0]
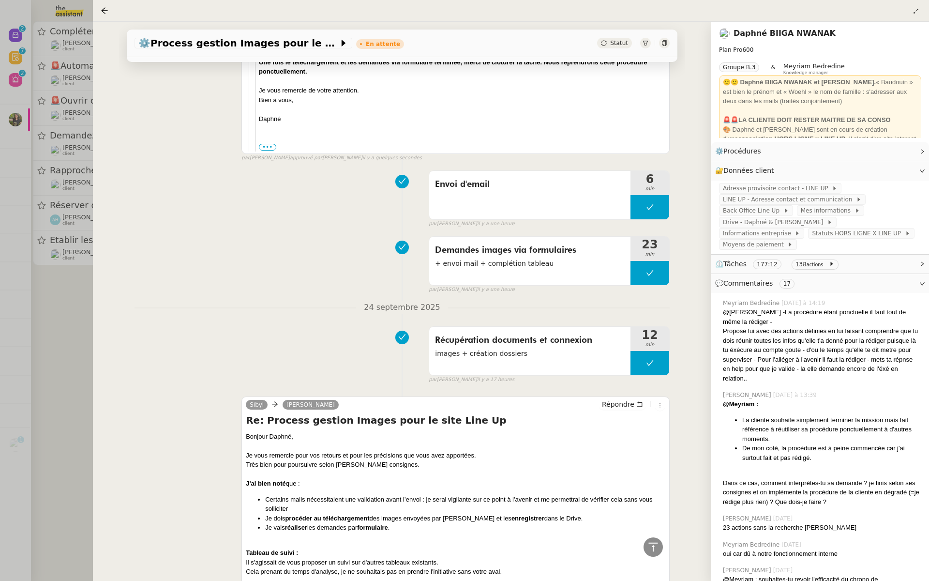
click at [51, 289] on div at bounding box center [464, 290] width 929 height 581
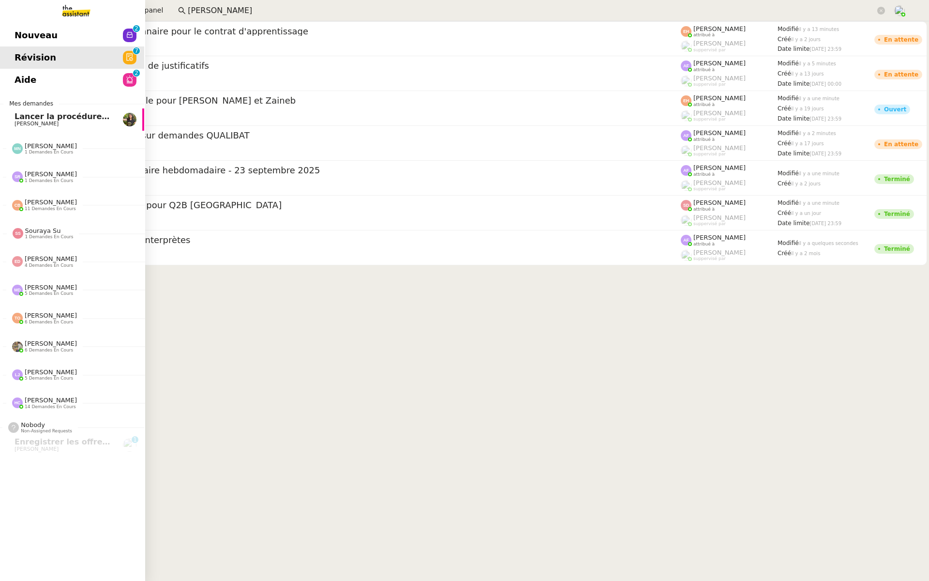
click at [38, 38] on span "Nouveau" at bounding box center [36, 35] width 43 height 15
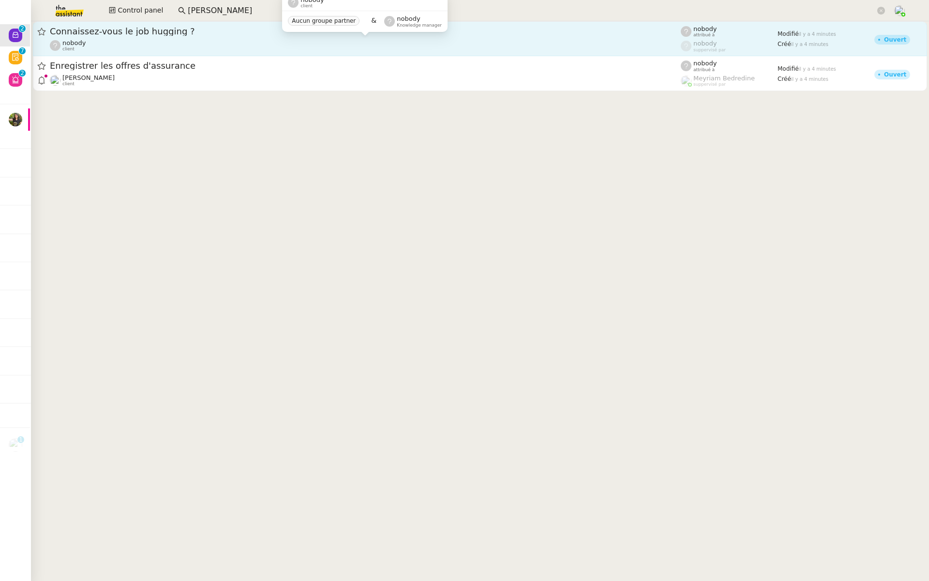
click at [148, 41] on div "nobody client" at bounding box center [365, 45] width 631 height 13
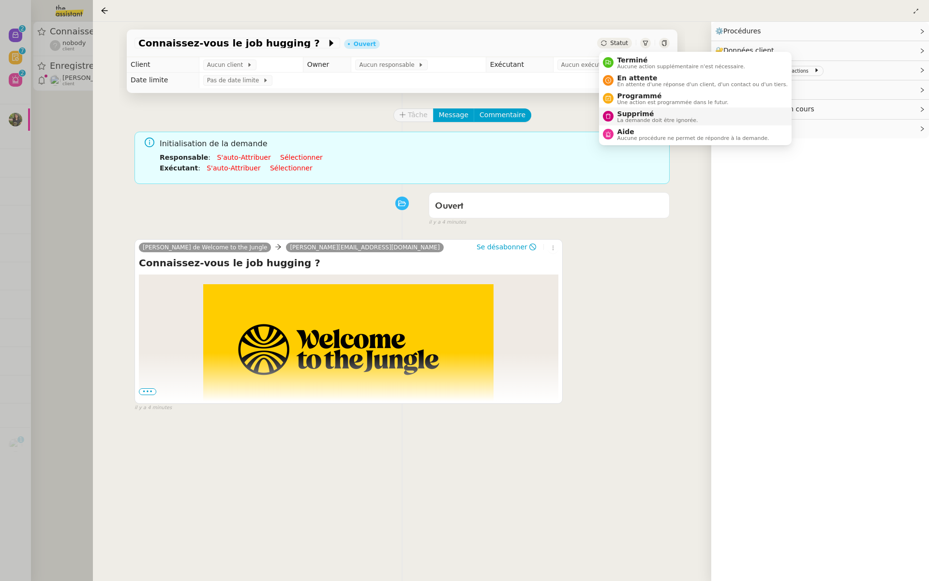
click at [633, 118] on span "La demande doit être ignorée." at bounding box center [658, 120] width 81 height 5
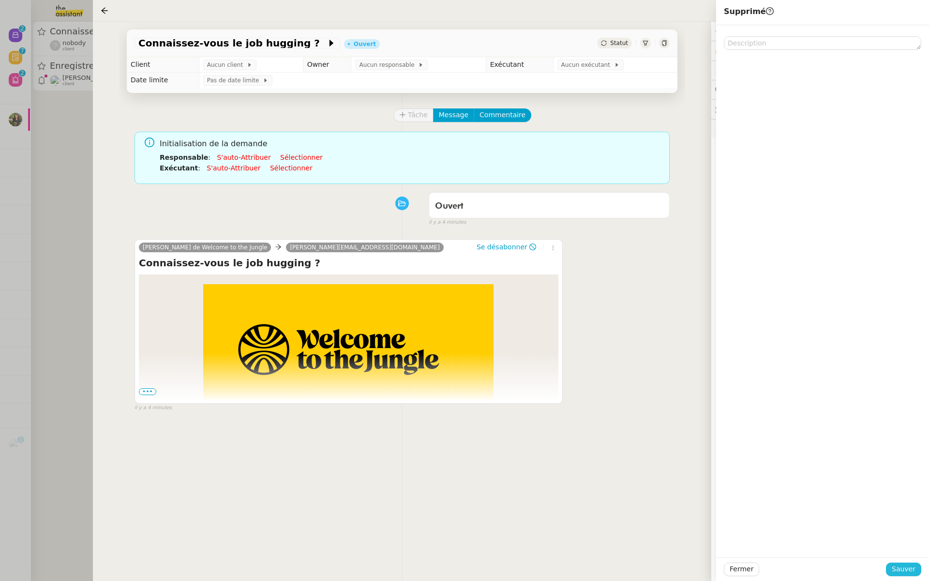
click at [905, 568] on span "Sauver" at bounding box center [904, 568] width 24 height 11
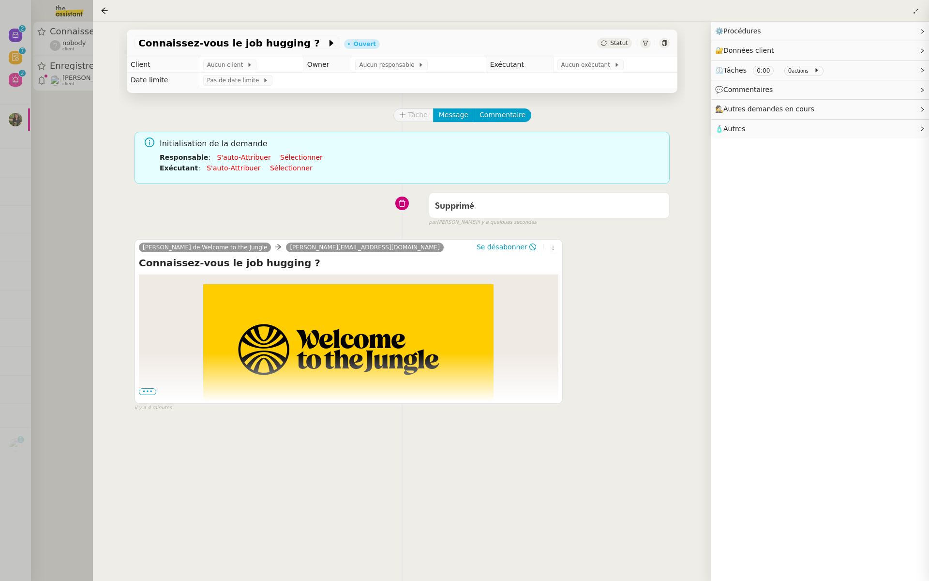
click at [17, 182] on div at bounding box center [464, 290] width 929 height 581
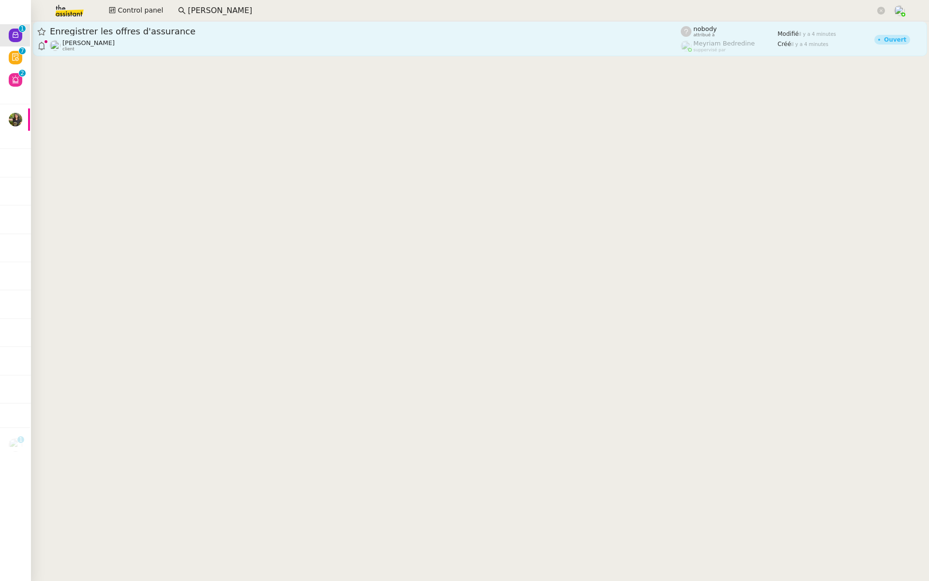
click at [116, 38] on div "Enregistrer les offres d'assurance Abdoullah Naina client" at bounding box center [365, 39] width 631 height 26
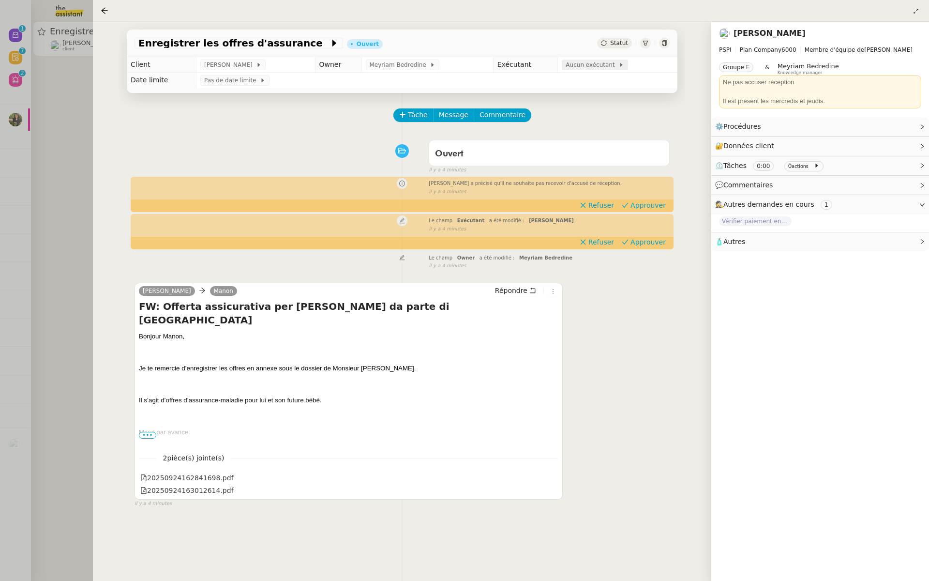
click at [584, 63] on span "Aucun exécutant" at bounding box center [592, 65] width 53 height 10
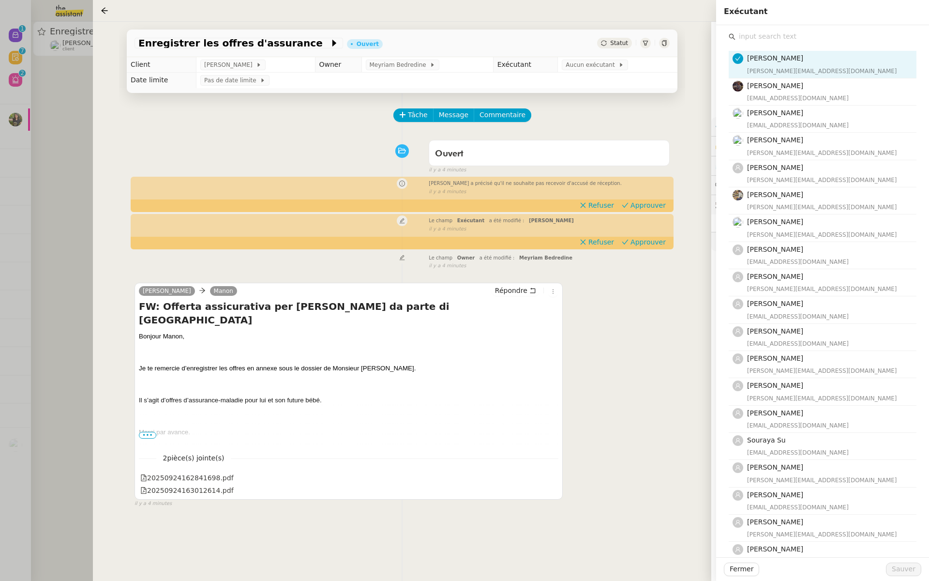
click at [753, 39] on input "text" at bounding box center [826, 36] width 181 height 13
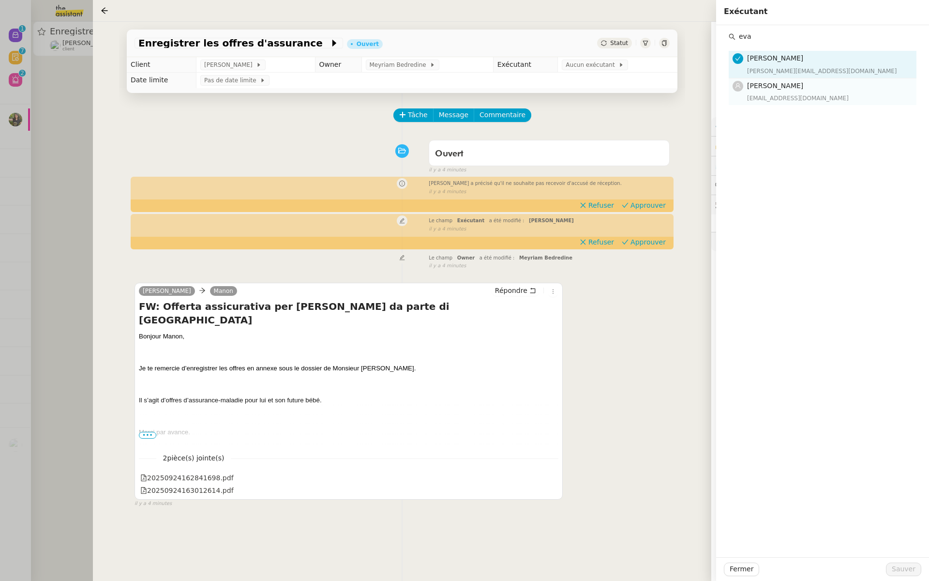
type input "eva"
click at [766, 92] on div "Eva Dubois eva@theassistant.team" at bounding box center [829, 91] width 164 height 23
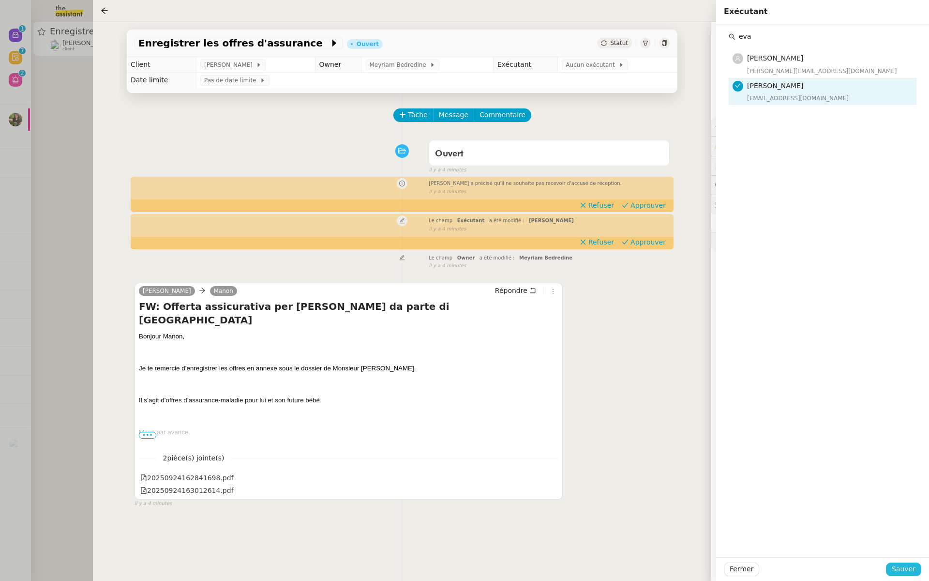
click at [907, 565] on span "Sauver" at bounding box center [904, 568] width 24 height 11
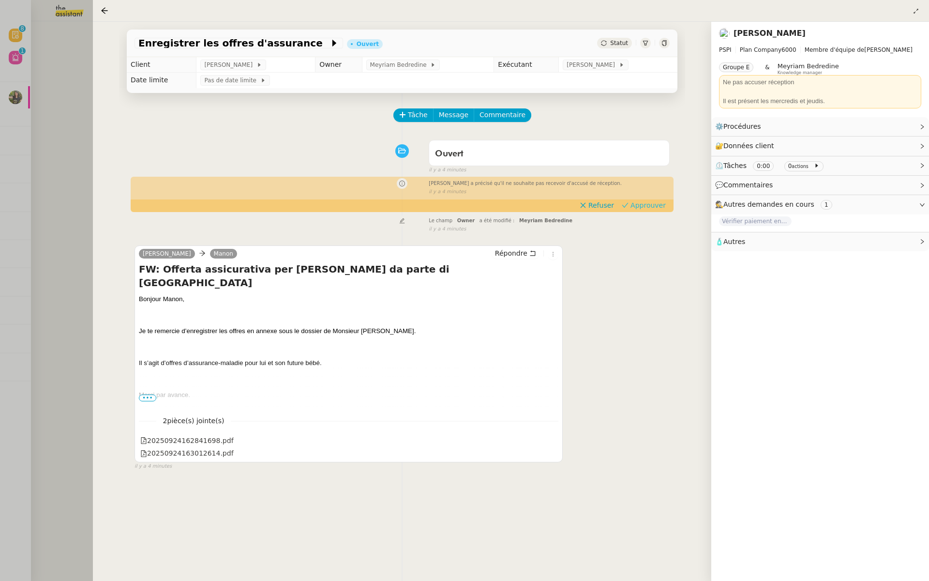
click at [650, 205] on span "Approuver" at bounding box center [648, 205] width 35 height 10
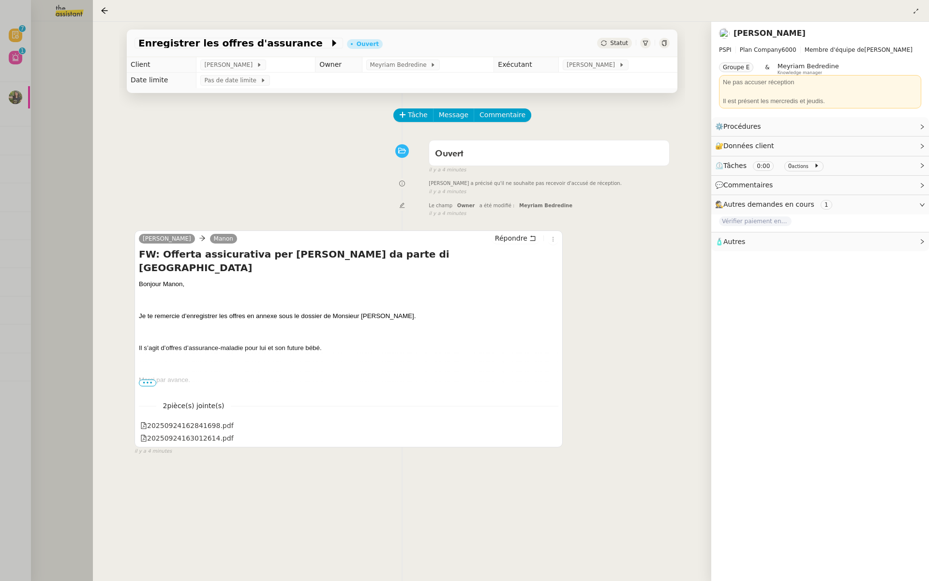
click at [83, 96] on div at bounding box center [464, 290] width 929 height 581
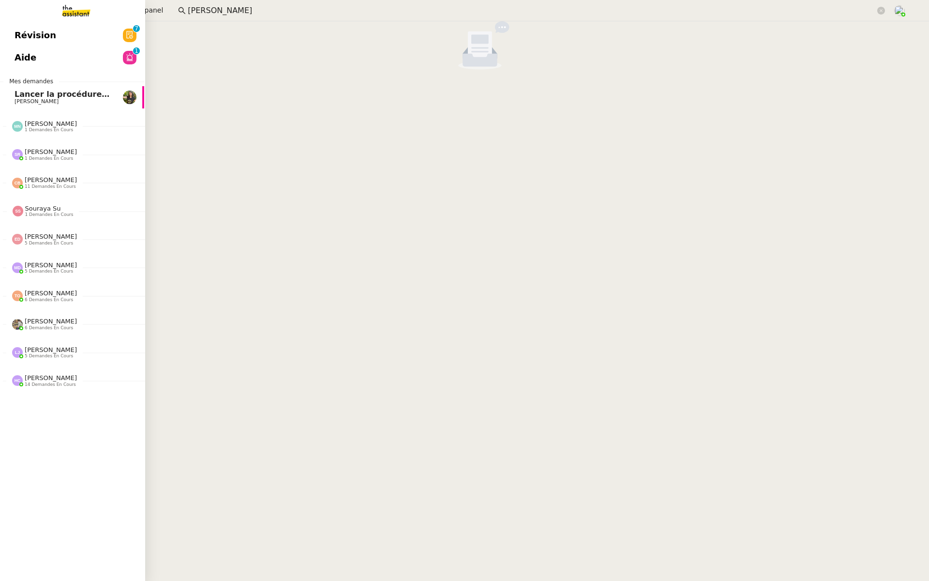
click at [15, 36] on span "Révision" at bounding box center [36, 35] width 42 height 15
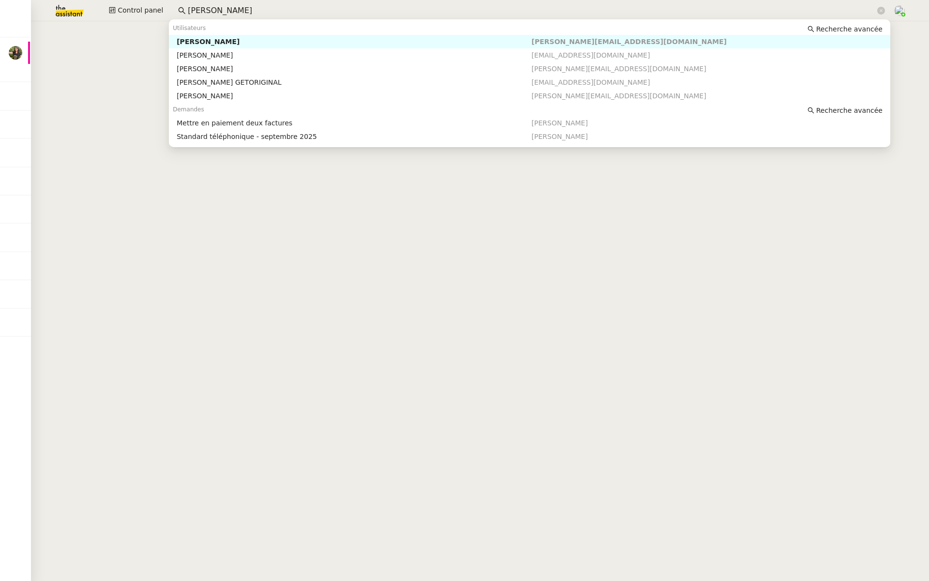
drag, startPoint x: 227, startPoint y: 13, endPoint x: 76, endPoint y: 11, distance: 151.0
click at [76, 11] on div "Control panel laurence" at bounding box center [464, 10] width 881 height 21
click at [225, 57] on div "[PERSON_NAME]" at bounding box center [354, 55] width 355 height 9
type input "enor"
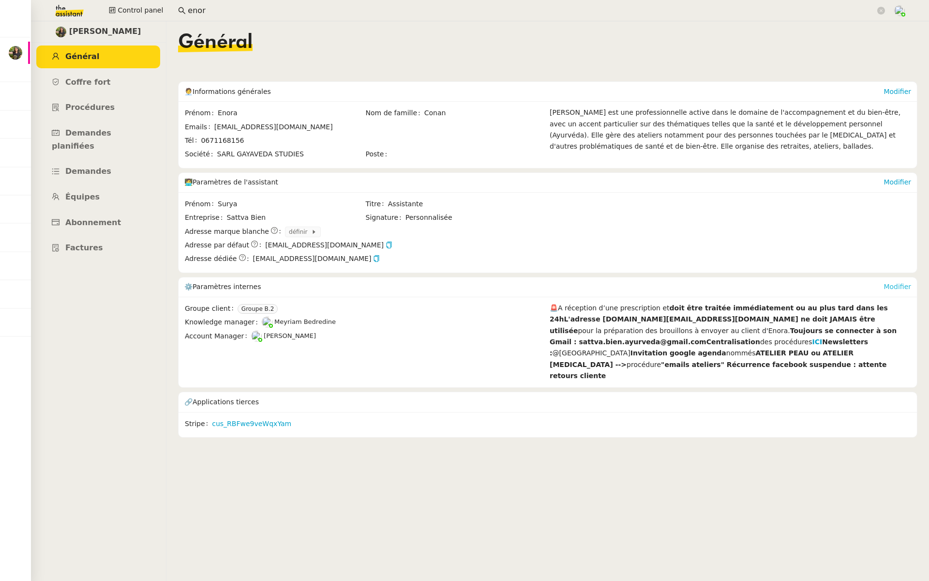
click at [898, 287] on link "Modifier" at bounding box center [898, 287] width 28 height 8
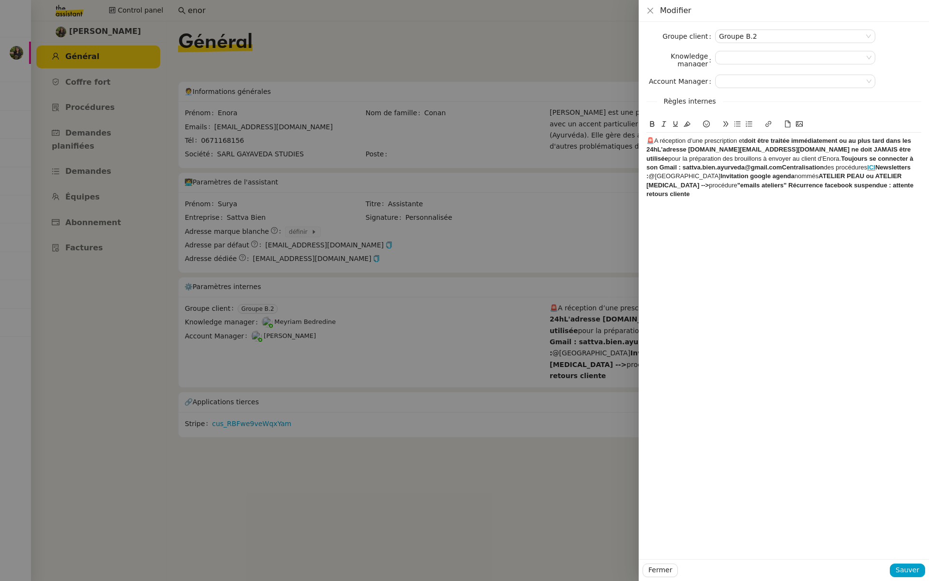
scroll to position [0, 1]
click at [648, 142] on span "🚨A réception d’une prescription et" at bounding box center [696, 140] width 98 height 7
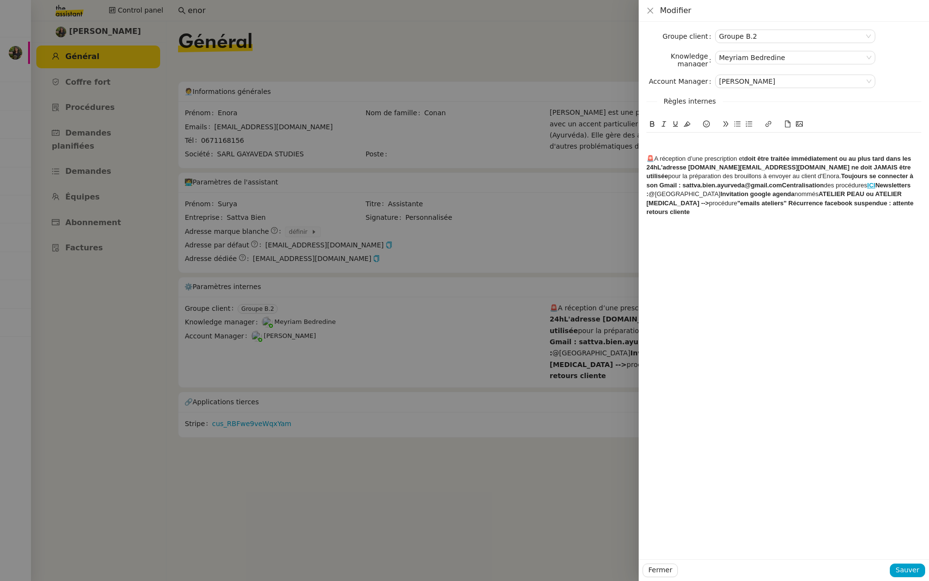
click at [653, 142] on div at bounding box center [784, 140] width 275 height 9
drag, startPoint x: 719, startPoint y: 141, endPoint x: 624, endPoint y: 140, distance: 94.9
click at [624, 140] on div "Modifier Groupe client Groupe B.2 Knowledge manager [PERSON_NAME] Account Manag…" at bounding box center [464, 290] width 929 height 581
click at [768, 121] on icon at bounding box center [768, 124] width 7 height 7
type input "Biographie de [PERSON_NAME]"
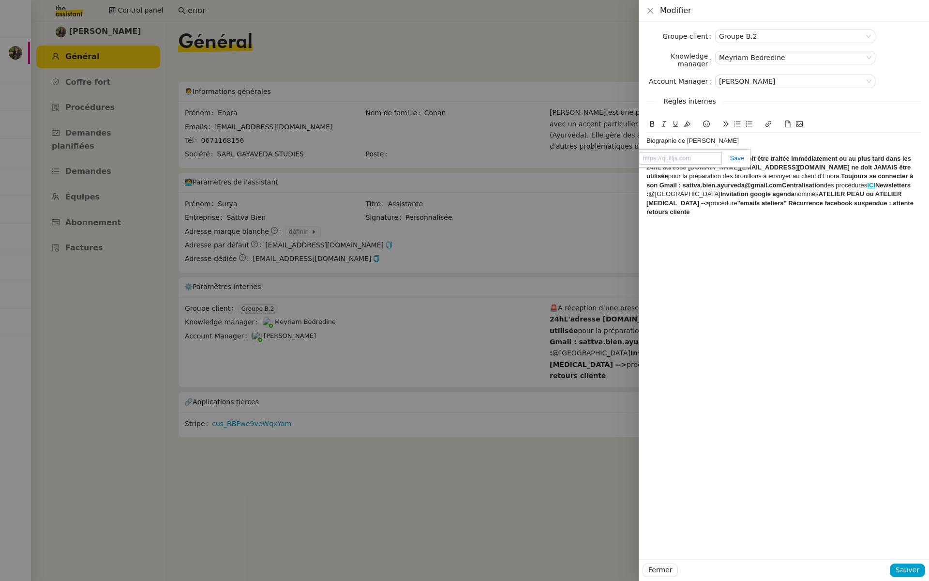
paste input "[URL][DOMAIN_NAME]"
type input "[URL][DOMAIN_NAME]"
click at [738, 160] on link at bounding box center [733, 157] width 22 height 7
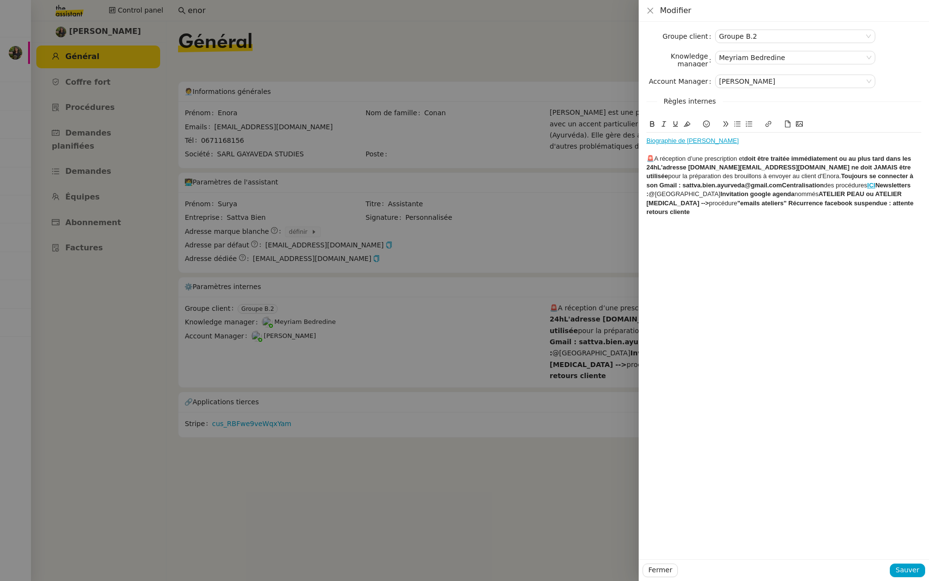
click at [728, 147] on div at bounding box center [784, 149] width 275 height 9
click at [648, 158] on span "🚨A réception d’une prescription et" at bounding box center [696, 158] width 98 height 7
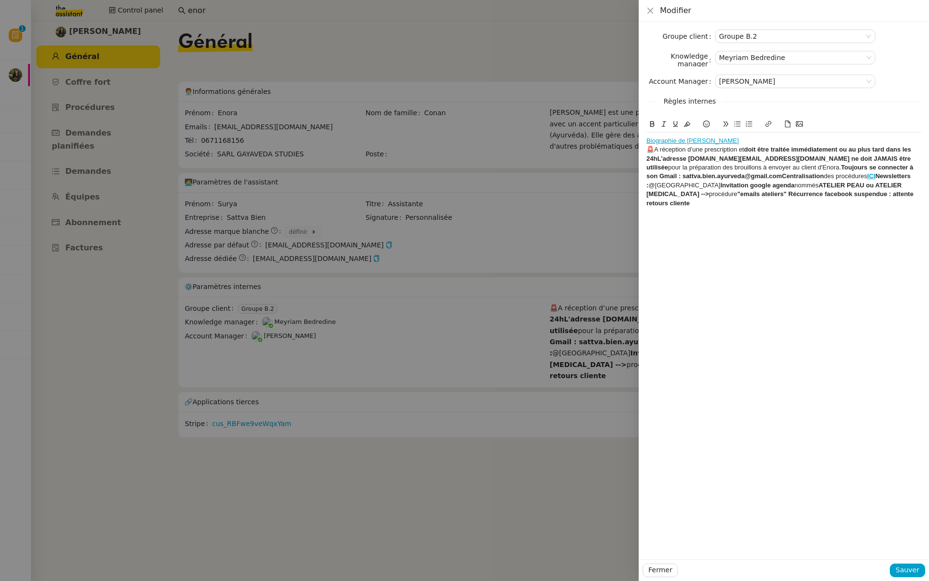
click at [657, 160] on strong "L'adresse sattva.bien.ayurveda.contact@gmail.com ne doit JAMAIS être utilisée" at bounding box center [780, 163] width 266 height 16
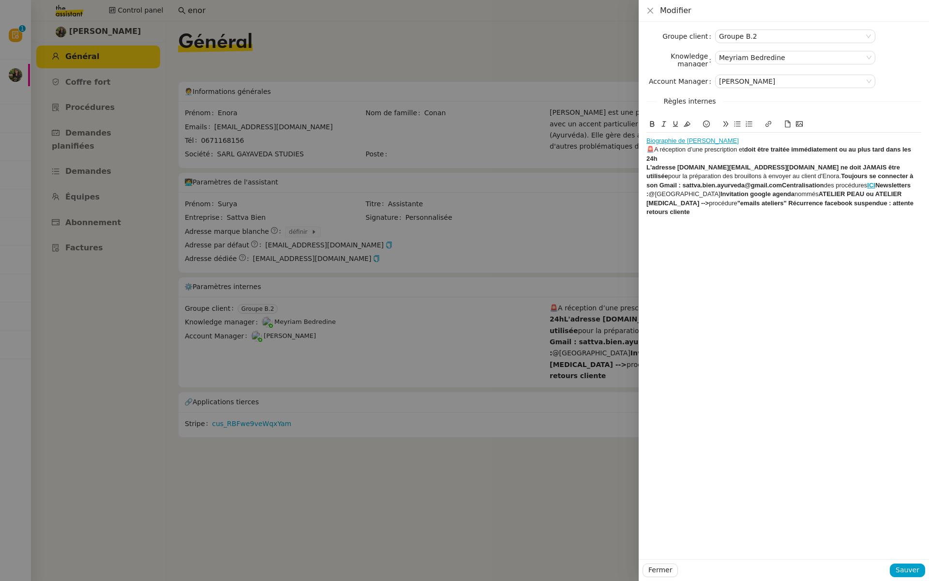
click at [710, 121] on icon at bounding box center [706, 124] width 7 height 7
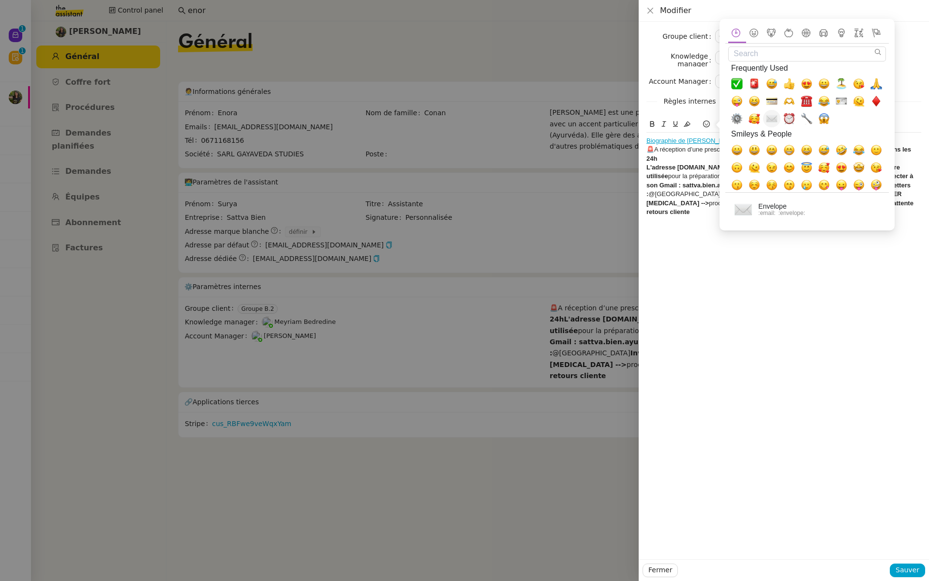
click at [774, 117] on span "✉️, email, envelope" at bounding box center [772, 119] width 12 height 12
click at [656, 178] on div "✉️L'adresse sattva.bien.ayurveda.contact@gmail.com ne doit JAMAIS être utilisée…" at bounding box center [784, 190] width 275 height 54
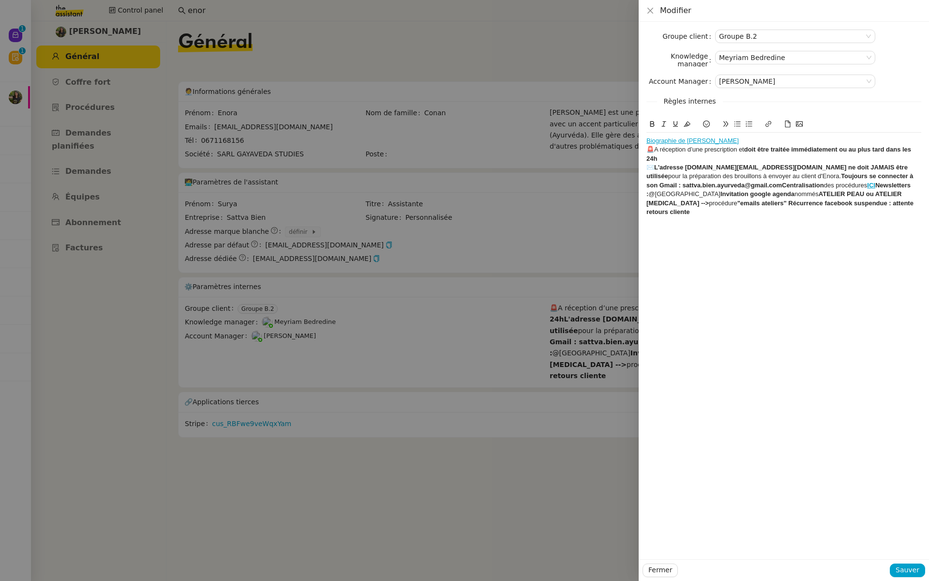
click at [798, 176] on div "✉️L'adresse sattva.bien.ayurveda.contact@gmail.com ne doit JAMAIS être utilisée…" at bounding box center [784, 190] width 275 height 54
click at [707, 123] on icon at bounding box center [706, 124] width 7 height 7
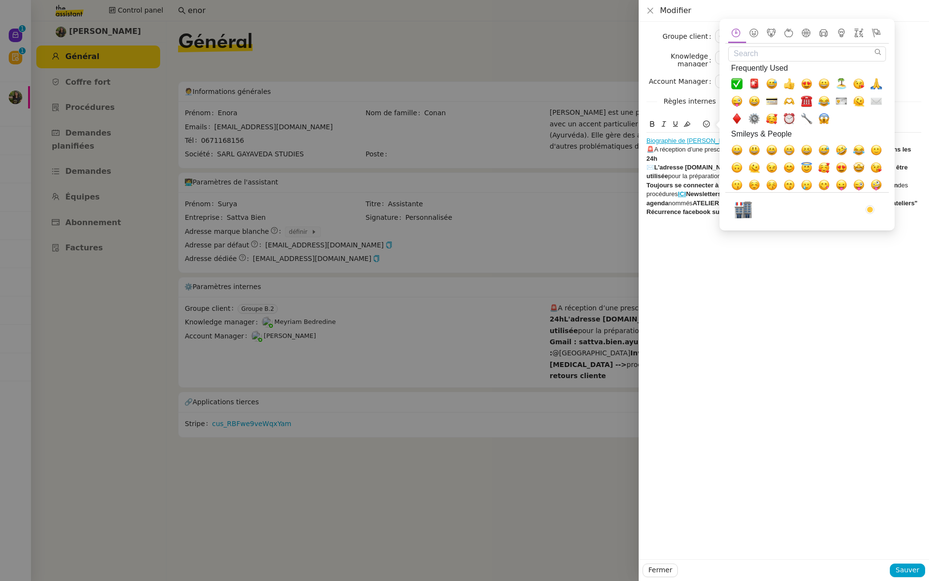
click at [755, 53] on input "Search" at bounding box center [807, 53] width 158 height 15
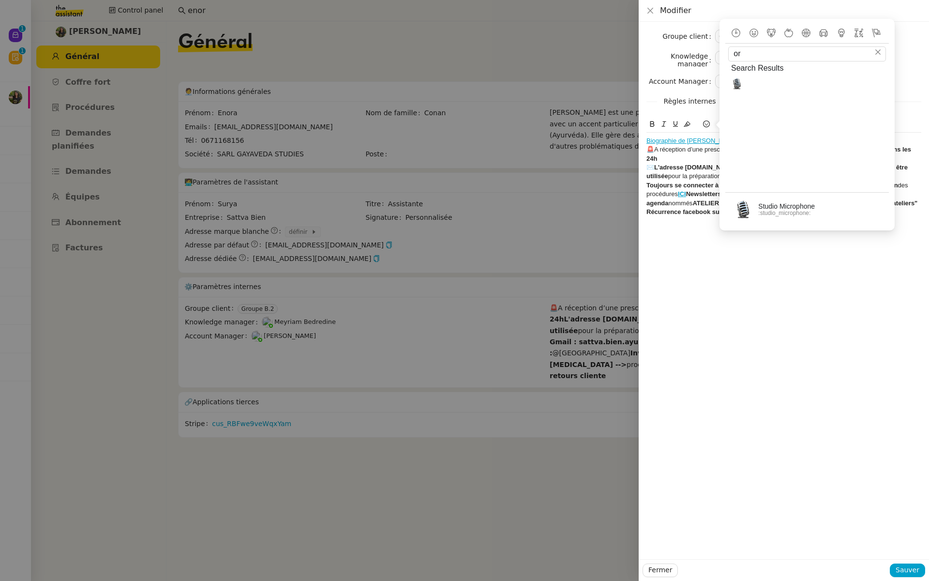
type input "o"
type input "compu"
click at [756, 84] on span "🖥️, desktop_computer" at bounding box center [755, 84] width 12 height 12
click at [702, 222] on div "Groupe client Groupe B.2 Knowledge manager Meyriam Bedredine Account Manager Ma…" at bounding box center [784, 290] width 290 height 537
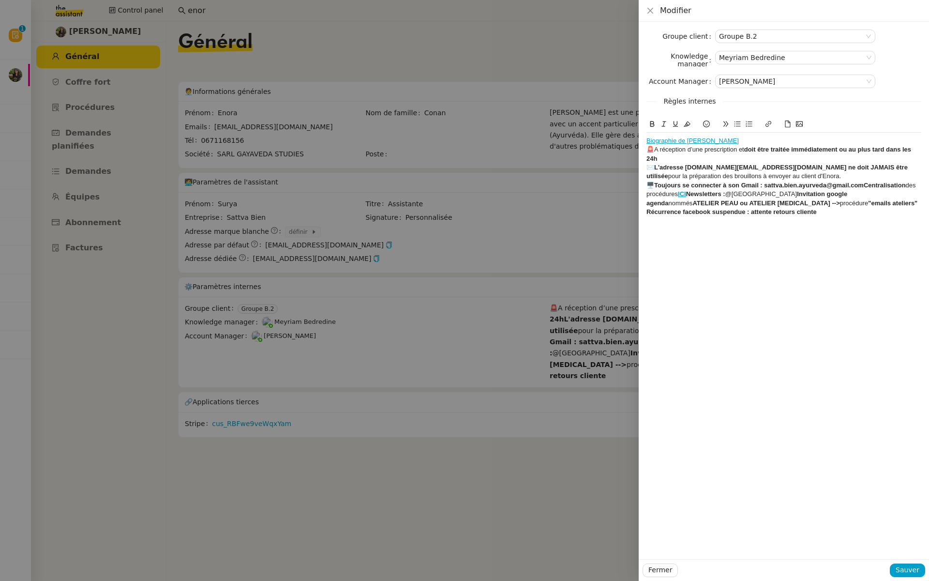
click at [654, 183] on strong "🖥️Toujours se connecter à son Gmail : sattva.bien.ayurveda@gmail.comCentralisat…" at bounding box center [776, 184] width 259 height 7
click at [655, 169] on strong "✉️L'adresse sattva.bien.ayurveda.contact@gmail.com ne doit JAMAIS être utilisée" at bounding box center [778, 172] width 263 height 16
click at [651, 149] on span "🚨A réception d’une prescription et" at bounding box center [696, 149] width 98 height 7
click at [689, 194] on strong "Newsletters :" at bounding box center [705, 193] width 39 height 7
click at [650, 195] on div "🖥️ Toujours se connecter à son Gmail : sattva.bien.ayurveda@gmail.comCentralisa…" at bounding box center [784, 190] width 275 height 18
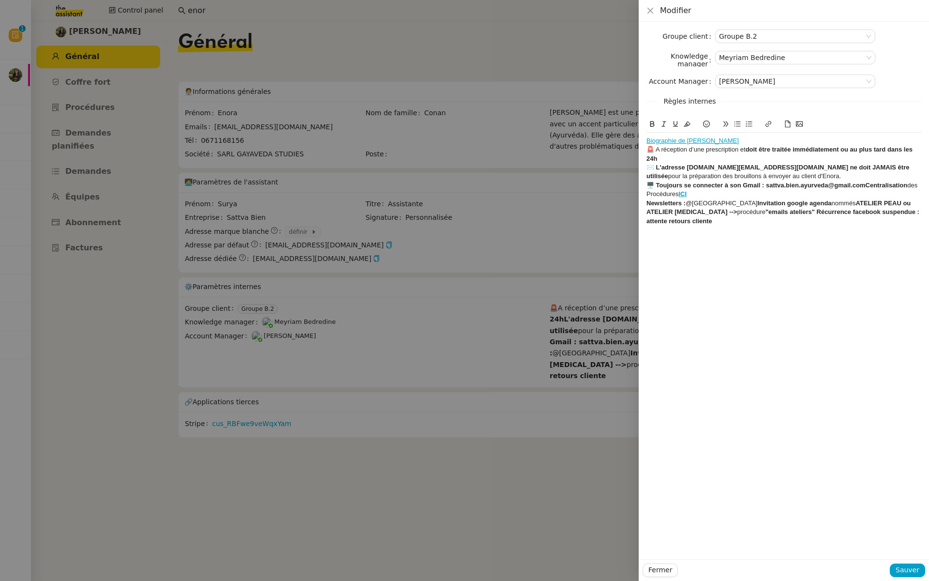
click at [647, 191] on div "🖥️ Toujours se connecter à son Gmail : sattva.bien.ayurveda@gmail.comCentralisa…" at bounding box center [784, 190] width 275 height 18
click at [705, 122] on icon at bounding box center [706, 124] width 7 height 7
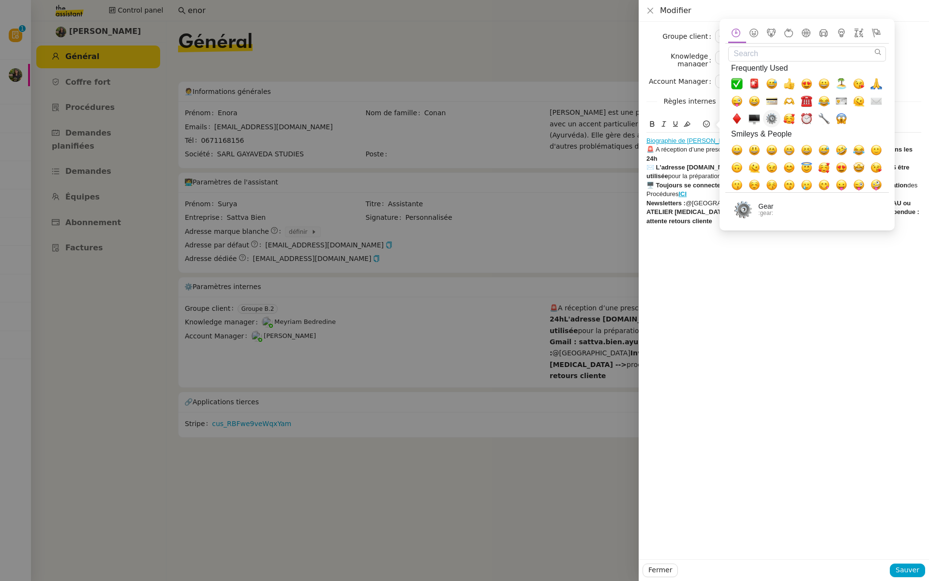
click at [773, 120] on span "⚙️, gear" at bounding box center [772, 119] width 12 height 12
click at [709, 193] on div "🖥️ Toujours se connecter à son Gmail : sattva.bien.ayurveda@gmail.comCentralisa…" at bounding box center [784, 190] width 275 height 18
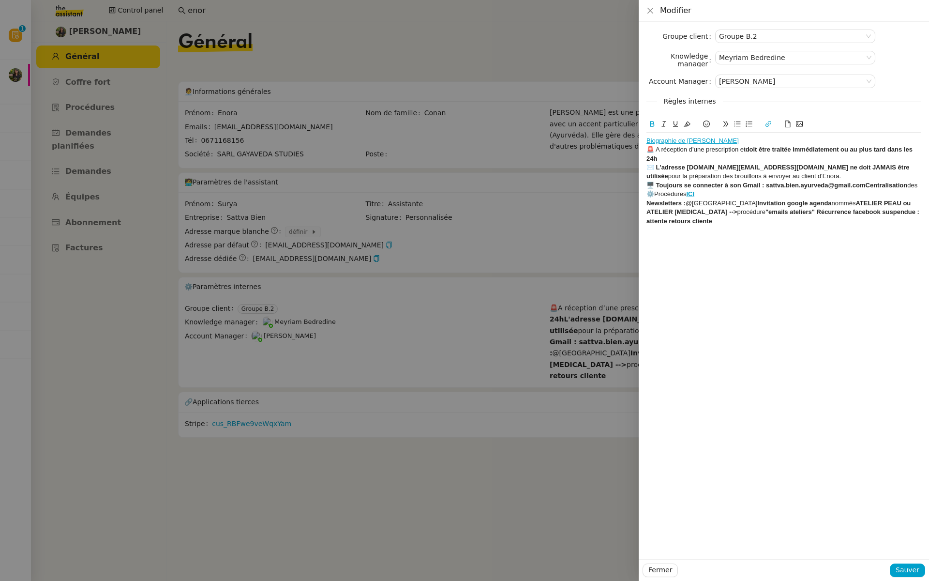
click at [684, 193] on div "🖥️ Toujours se connecter à son Gmail : sattva.bien.ayurveda@gmail.comCentralisa…" at bounding box center [784, 190] width 275 height 18
click at [647, 202] on strong "Newsletters :" at bounding box center [666, 202] width 39 height 7
click at [708, 126] on icon at bounding box center [706, 124] width 7 height 7
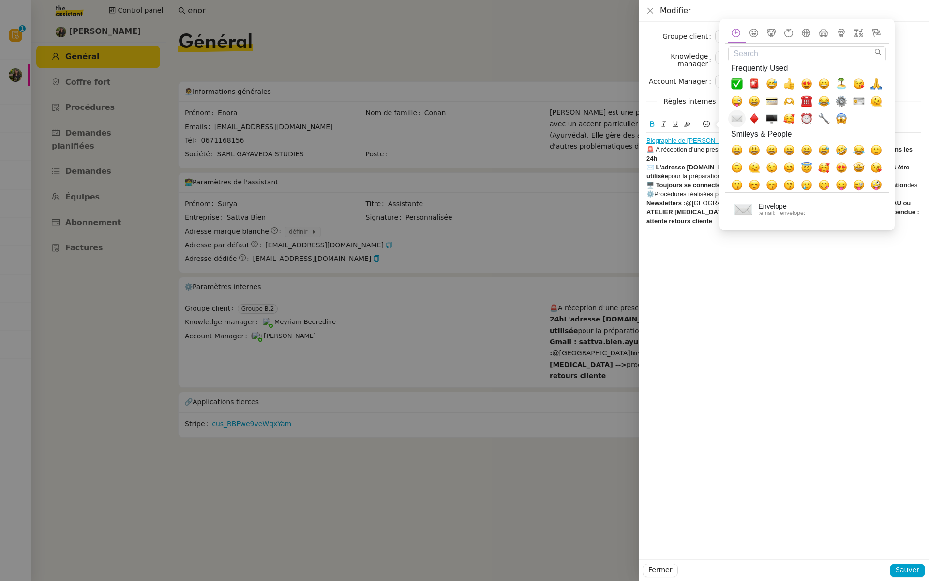
click at [738, 118] on span "✉️, email, envelope" at bounding box center [737, 119] width 12 height 12
click at [687, 228] on div "Biographie de Enora 🚨 A réception d’une prescription et doit être traitée imméd…" at bounding box center [784, 181] width 275 height 97
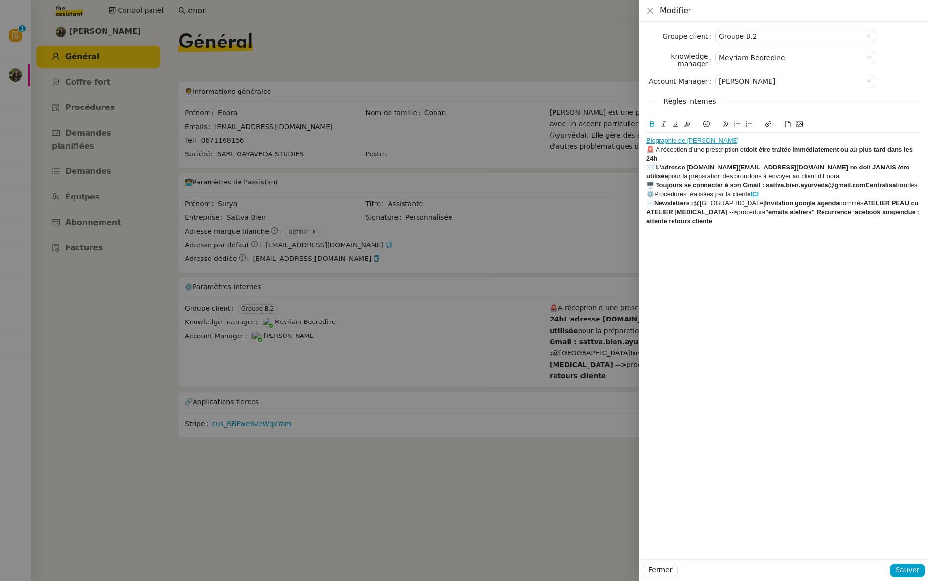
click at [722, 203] on div "✉️Newsletters : @Tatyana Invitation google agenda nommés ATELIER PEAU ou ATELIE…" at bounding box center [784, 212] width 275 height 27
click at [765, 211] on strong ""emails ateliers" Récurrence facebook suspendue : attente retours cliente" at bounding box center [784, 216] width 275 height 16
click at [686, 218] on strong "﻿ Récurrence facebook suspendue : attente retours cliente" at bounding box center [732, 220] width 170 height 7
click at [646, 217] on div "Groupe client Groupe B.2 Knowledge manager Meyriam Bedredine Account Manager Ma…" at bounding box center [784, 290] width 290 height 537
click at [709, 126] on icon at bounding box center [706, 124] width 7 height 7
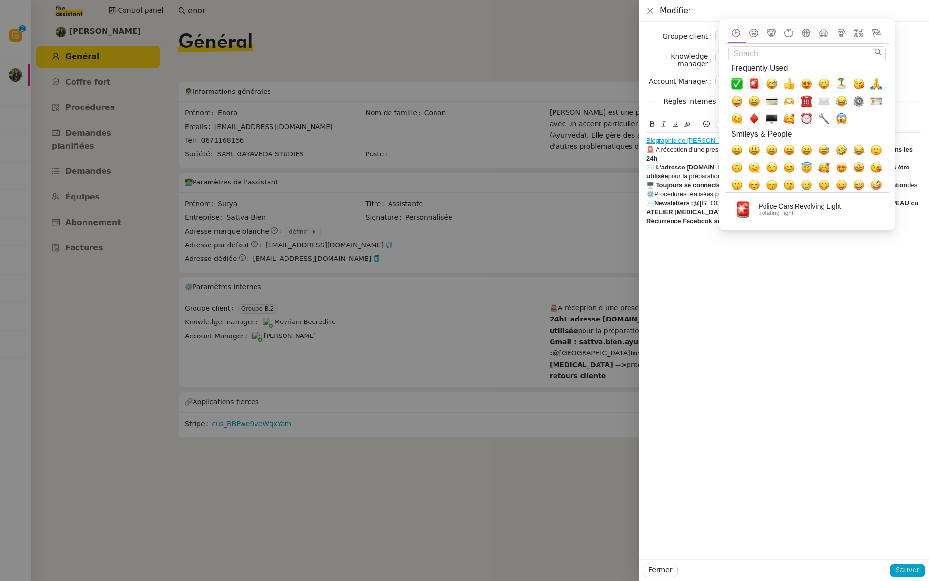
click at [755, 82] on span "🚨, rotating_light" at bounding box center [755, 84] width 12 height 12
click at [647, 220] on strong "Récurrence Facebook suspendue : attente retours cliente" at bounding box center [733, 220] width 172 height 7
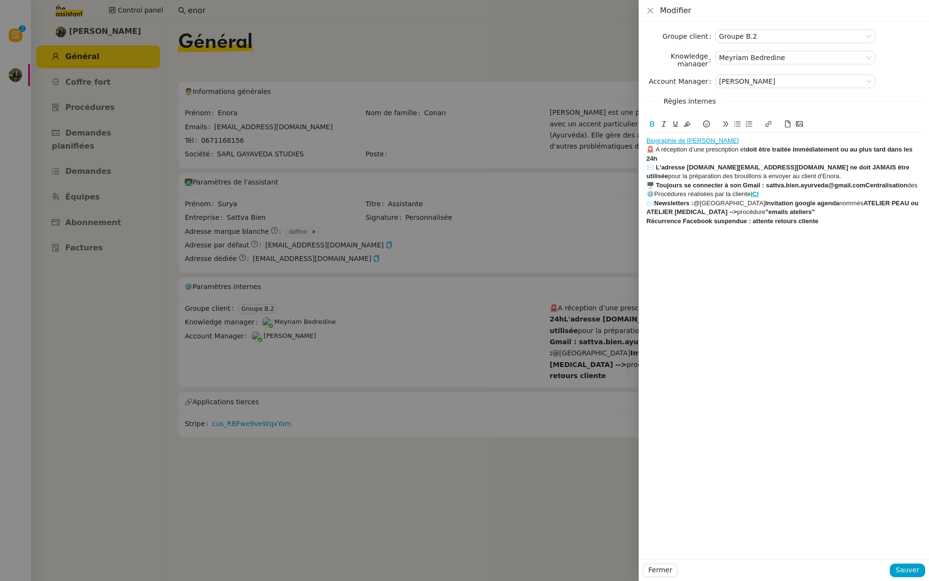
click at [706, 125] on icon at bounding box center [706, 124] width 7 height 7
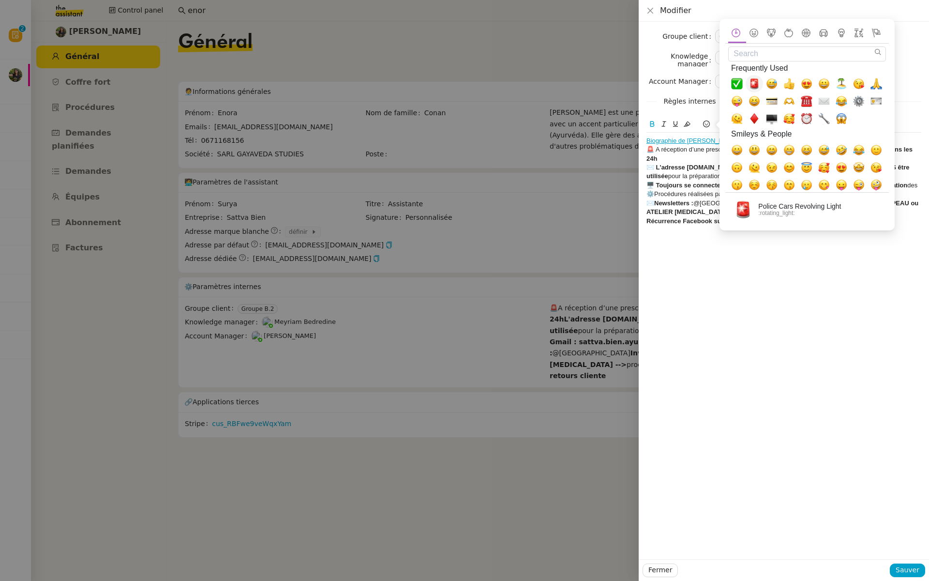
click at [754, 80] on span "🚨, rotating_light" at bounding box center [755, 84] width 12 height 12
click at [718, 256] on div "Groupe client Groupe B.2 Knowledge manager Meyriam Bedredine Account Manager Ma…" at bounding box center [784, 290] width 290 height 537
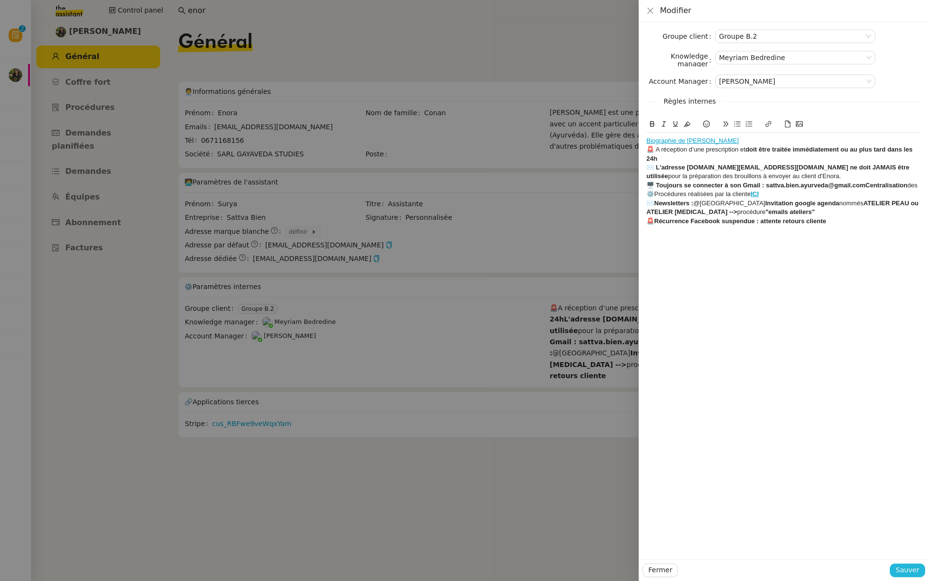
click at [710, 140] on div "Biographie de Enora" at bounding box center [784, 140] width 275 height 9
click at [906, 574] on span "Sauver" at bounding box center [908, 569] width 24 height 11
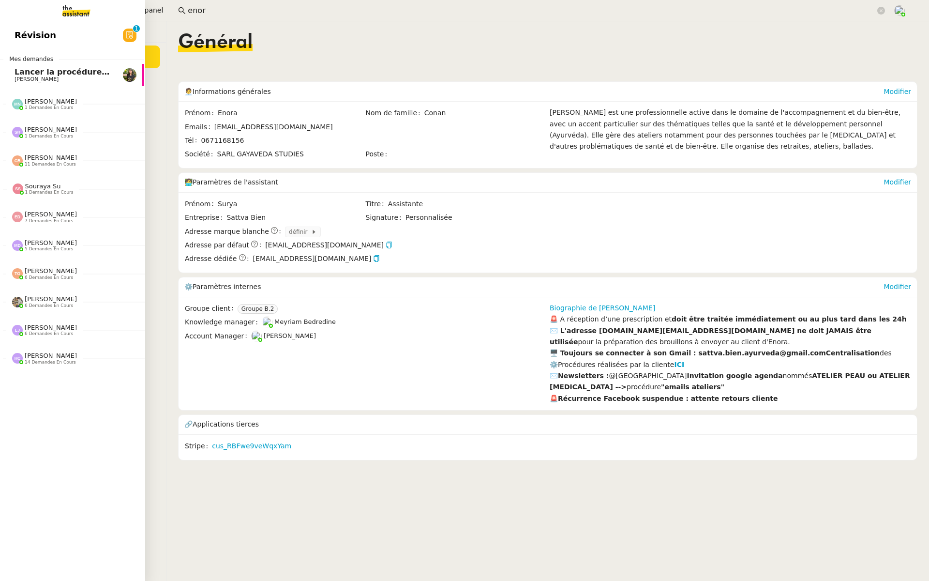
click at [29, 34] on span "Révision" at bounding box center [36, 35] width 42 height 15
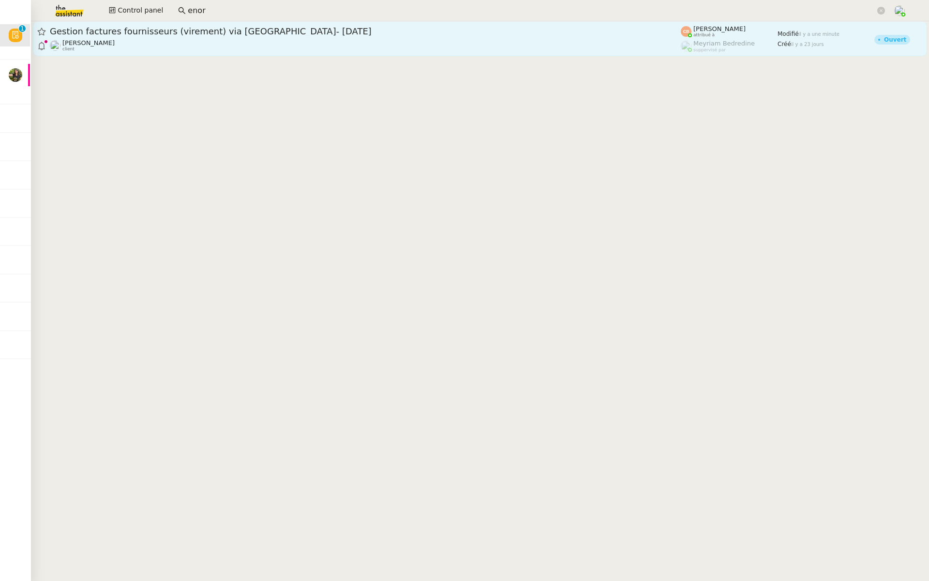
click at [148, 30] on span "Gestion factures fournisseurs (virement) via [GEOGRAPHIC_DATA]- [DATE]" at bounding box center [365, 31] width 631 height 9
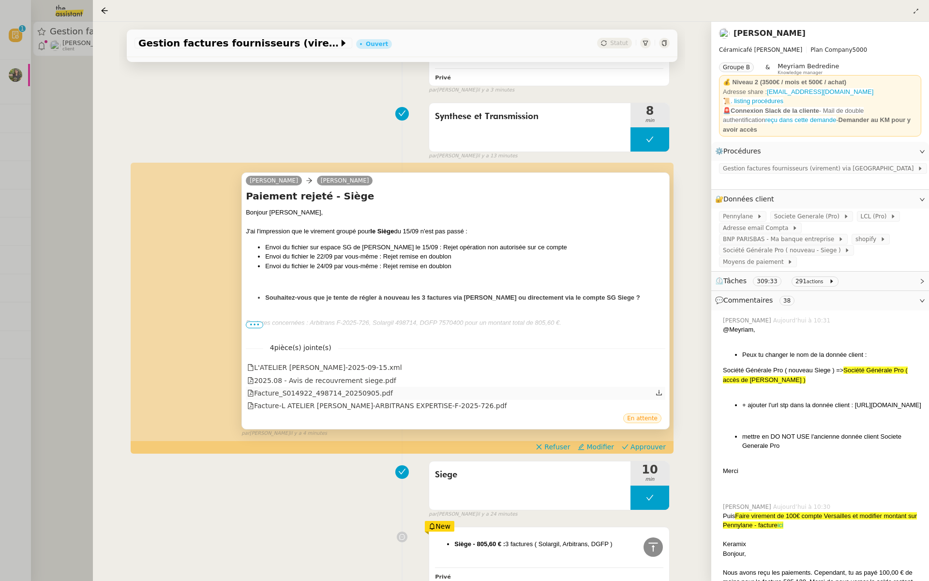
scroll to position [445, 0]
click at [253, 328] on span "•••" at bounding box center [254, 324] width 17 height 7
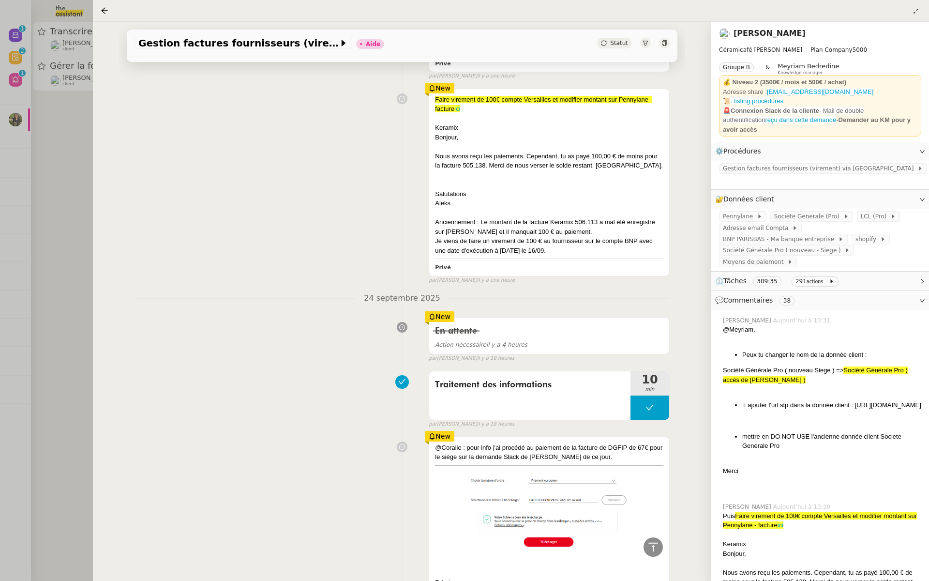
scroll to position [837, 0]
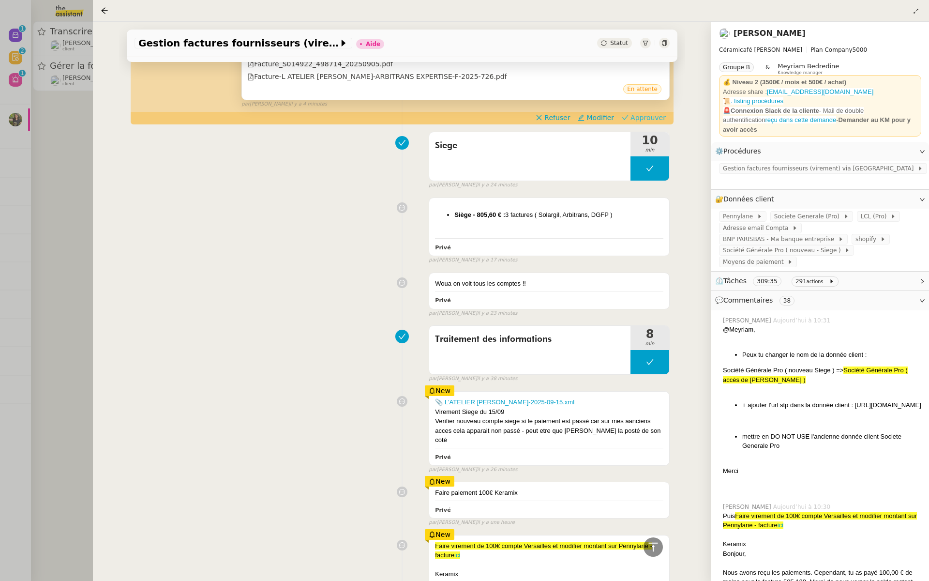
click at [656, 122] on span "Approuver" at bounding box center [648, 118] width 35 height 10
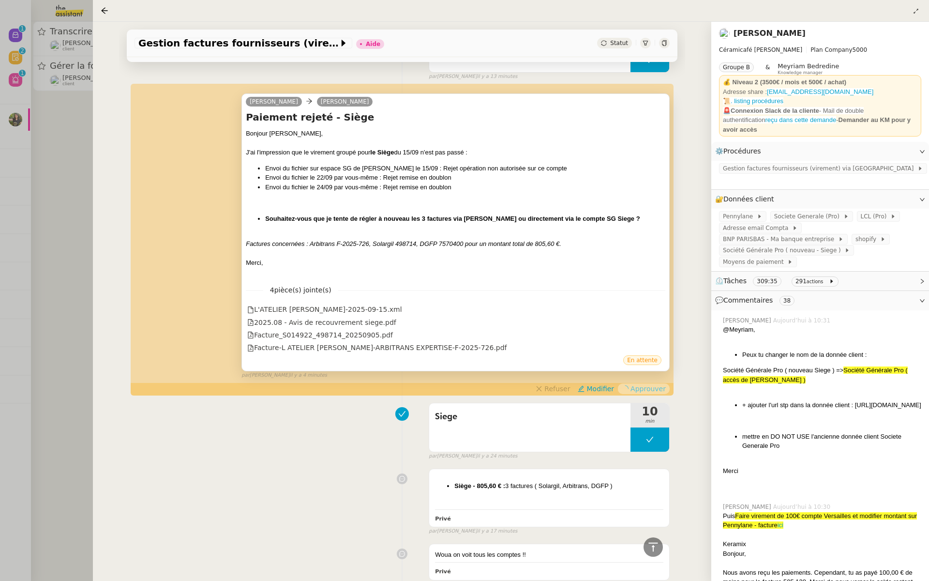
scroll to position [100, 0]
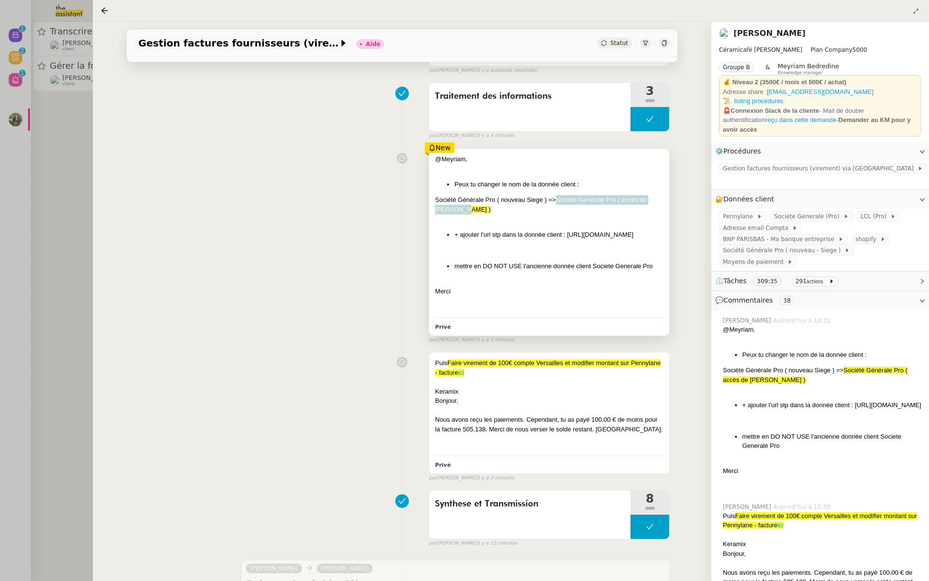
drag, startPoint x: 461, startPoint y: 209, endPoint x: 558, endPoint y: 196, distance: 97.2
click at [558, 196] on span "Société Générale Pro ( accès de Bertrand )" at bounding box center [541, 204] width 212 height 17
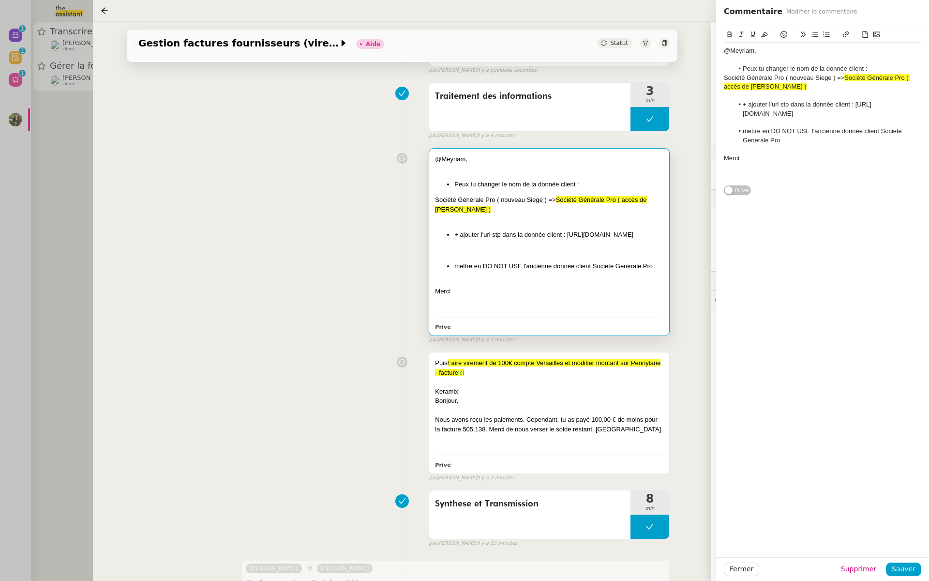
click at [332, 248] on div "@Meyriam, Peux tu changer le nom de la donnée client : Société Générale Pro ( n…" at bounding box center [402, 244] width 535 height 200
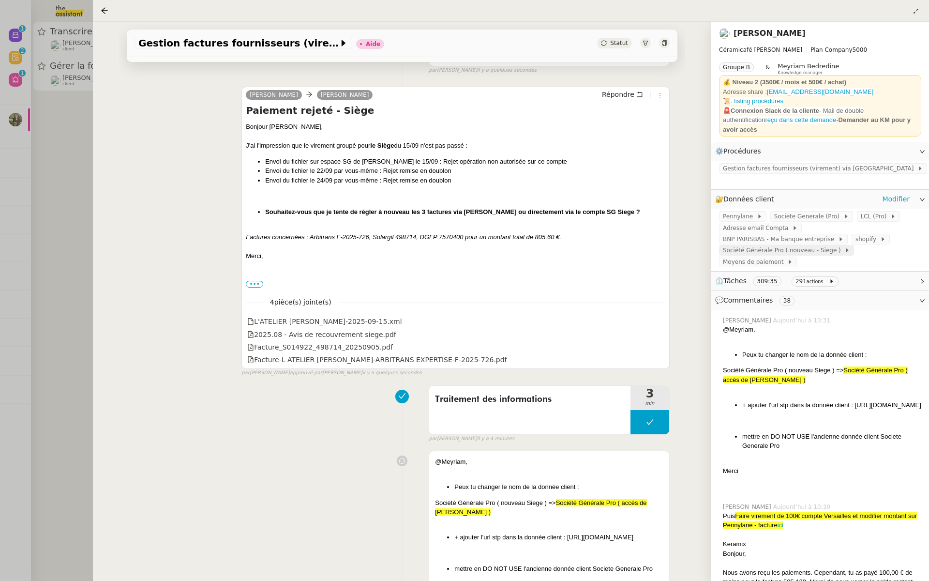
click at [806, 245] on span "Société Générale Pro ( nouveau - Siege )" at bounding box center [783, 250] width 121 height 10
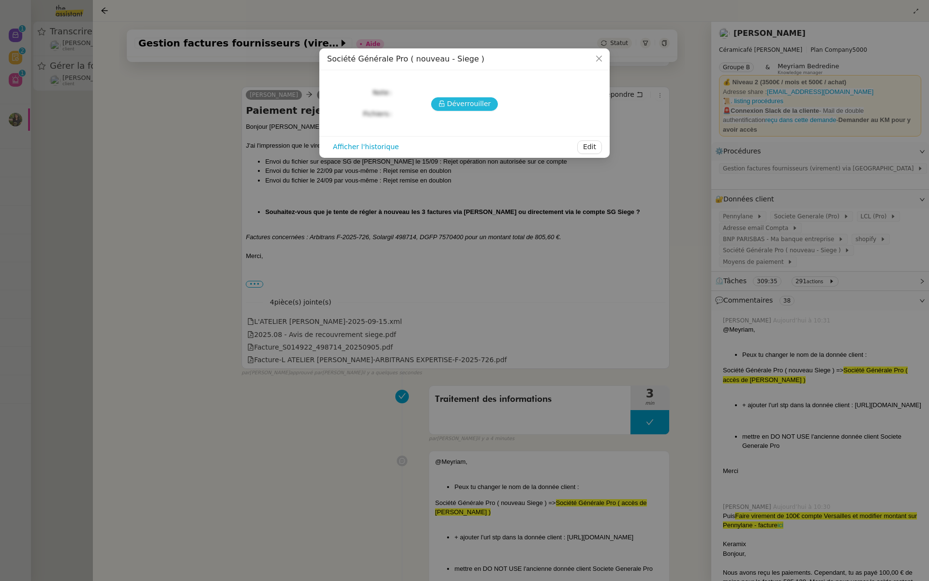
click at [460, 106] on span "Déverrouiller" at bounding box center [469, 103] width 44 height 11
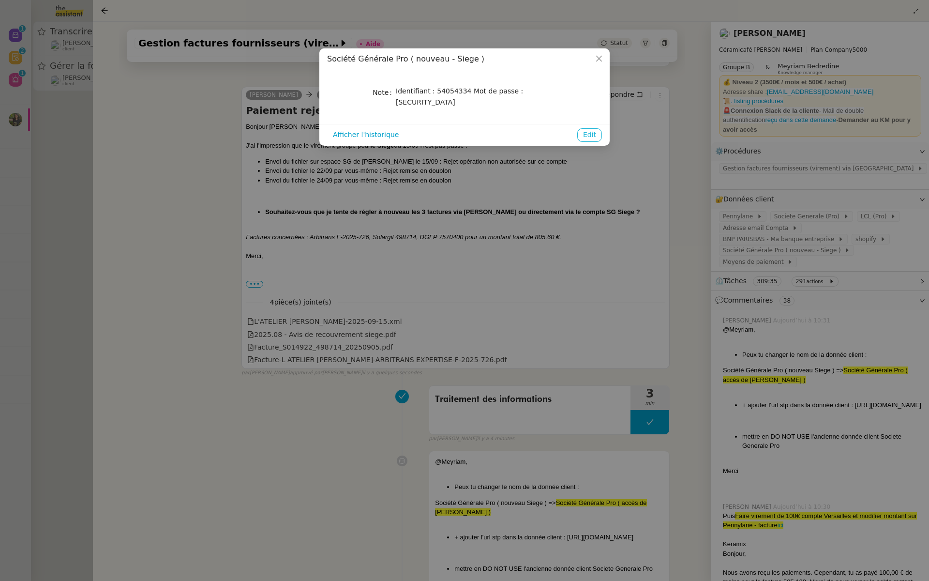
click at [589, 129] on span "Edit" at bounding box center [589, 134] width 13 height 11
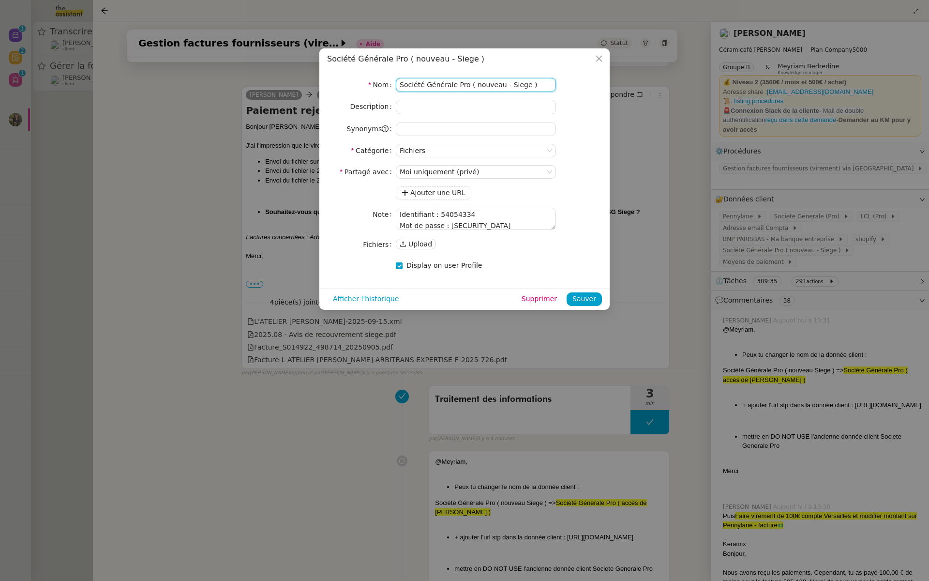
drag, startPoint x: 536, startPoint y: 83, endPoint x: 286, endPoint y: 85, distance: 250.2
click at [286, 85] on nz-modal-container "Société Générale Pro ( nouveau - Siege ) Nom Société Générale Pro ( nouveau - S…" at bounding box center [464, 290] width 929 height 581
paste input "Société Générale Pro ( accès de Bertrand"
type input "Société Générale Pro ( accès de Bertrand )"
click at [579, 303] on span "Sauver" at bounding box center [585, 298] width 24 height 11
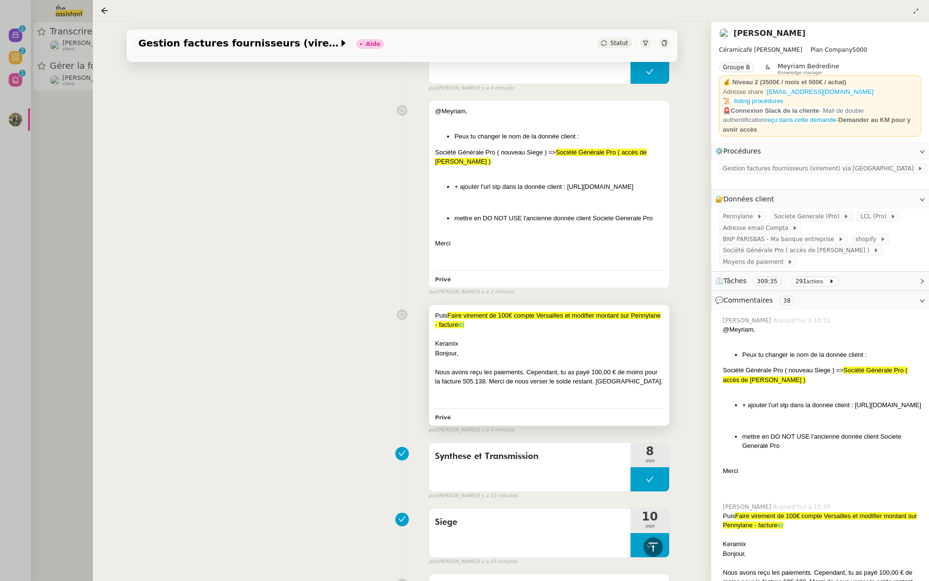
scroll to position [492, 0]
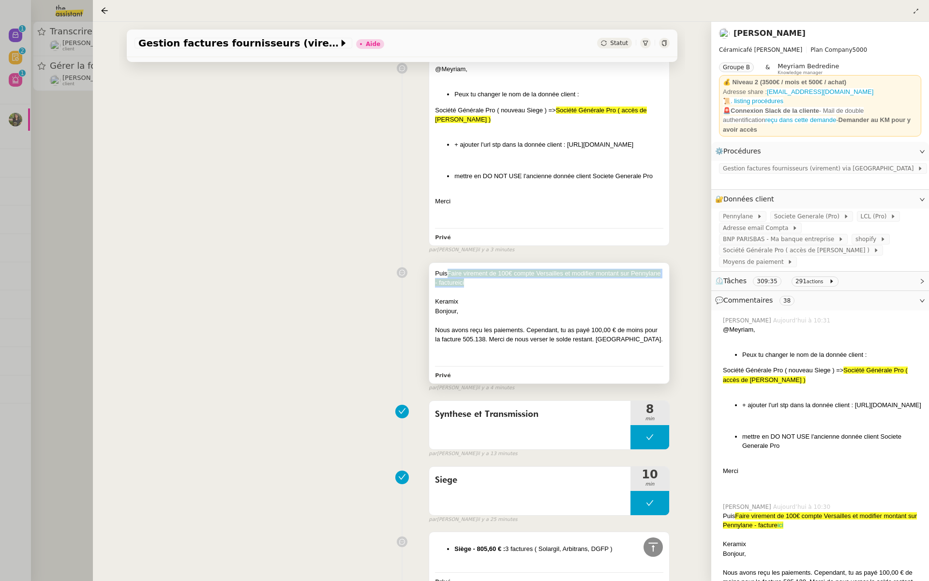
drag, startPoint x: 474, startPoint y: 292, endPoint x: 448, endPoint y: 282, distance: 27.9
click at [448, 282] on div "Puis Faire virement de 100€ compte Versailles et modifier montant sur Pennylane…" at bounding box center [549, 278] width 228 height 19
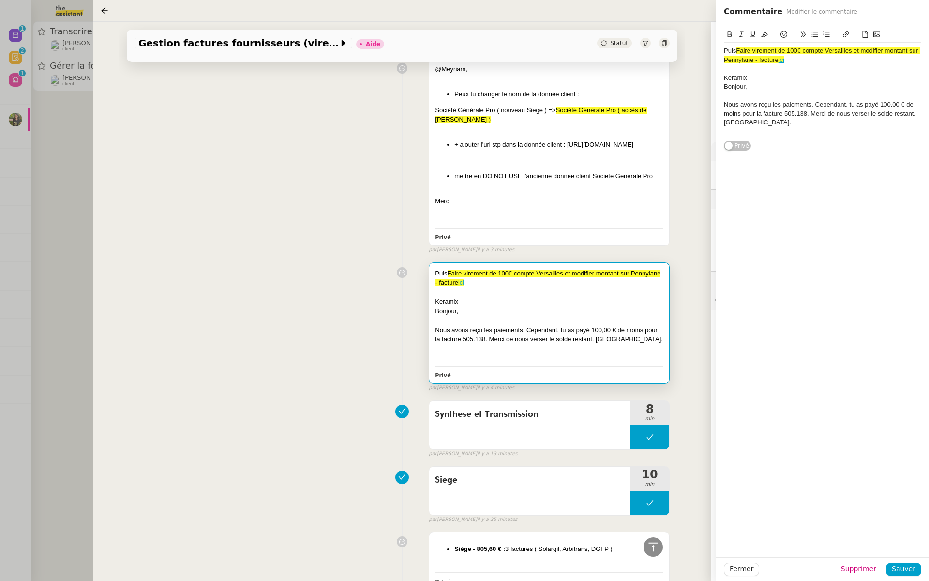
click at [358, 214] on div "@Meyriam, Peux tu changer le nom de la donnée client : Société Générale Pro ( n…" at bounding box center [402, 154] width 535 height 200
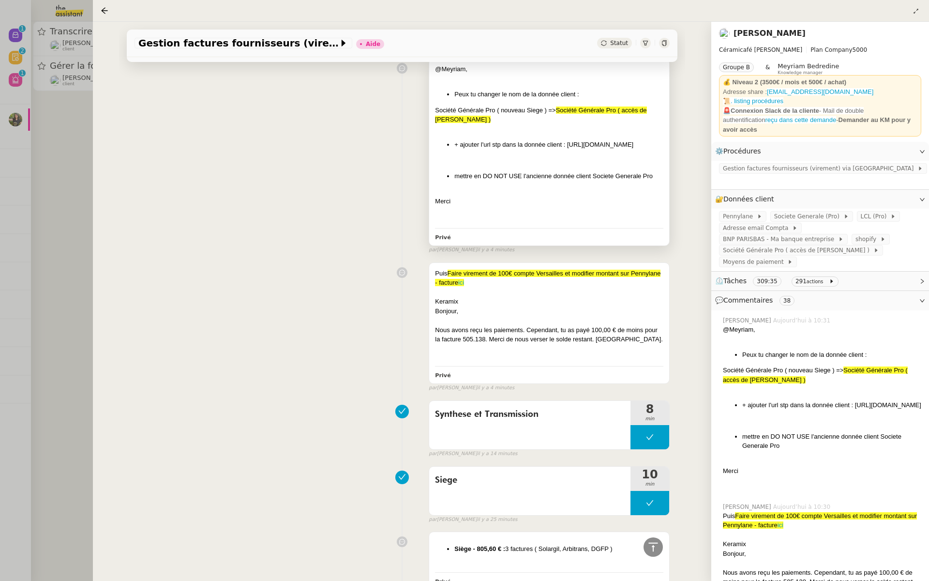
click at [492, 165] on div at bounding box center [549, 161] width 228 height 10
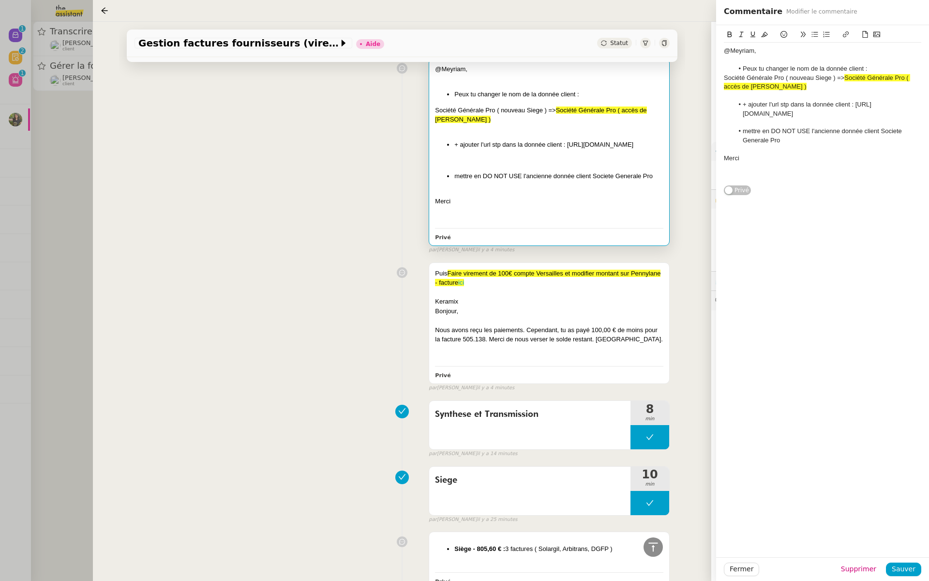
drag, startPoint x: 578, startPoint y: 150, endPoint x: 564, endPoint y: 145, distance: 15.3
click at [564, 145] on li "+ ajouter l'url stp dans la donnée client : https://professionnels.sg.fr/icd-we…" at bounding box center [558, 145] width 209 height 10
copy li ": https://professionnels.sg.fr/icd-web/syd-front/index-comptes.html#comptes"
click at [339, 171] on div "@Meyriam, Peux tu changer le nom de la donnée client : Société Générale Pro ( n…" at bounding box center [402, 154] width 535 height 200
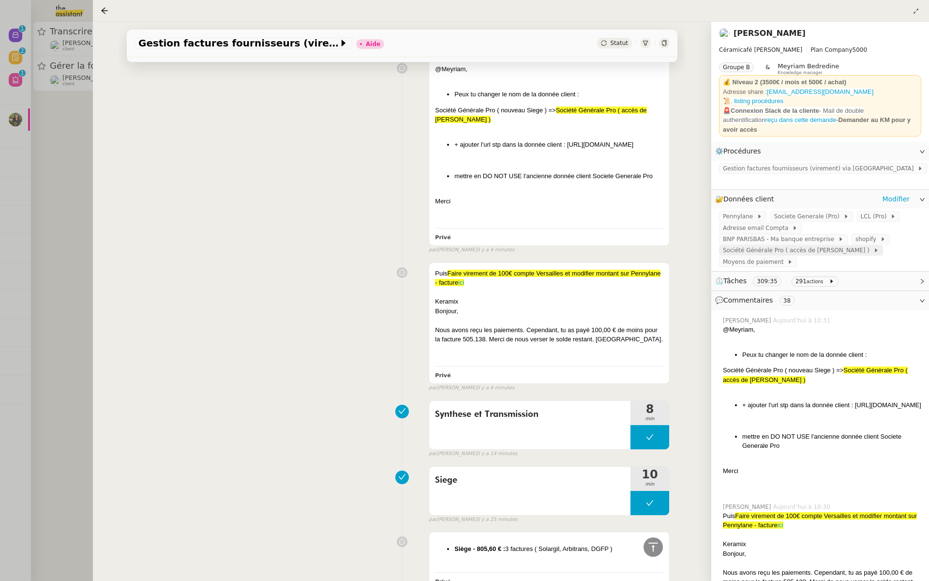
click at [832, 245] on span "Société Générale Pro ( accès de Bertrand )" at bounding box center [798, 250] width 151 height 10
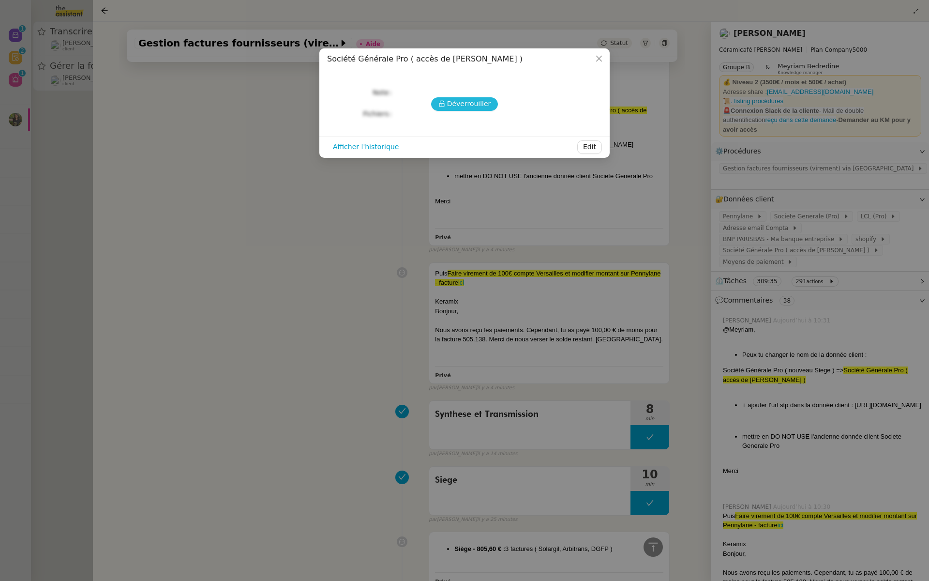
click at [468, 100] on span "Déverrouiller" at bounding box center [469, 103] width 44 height 11
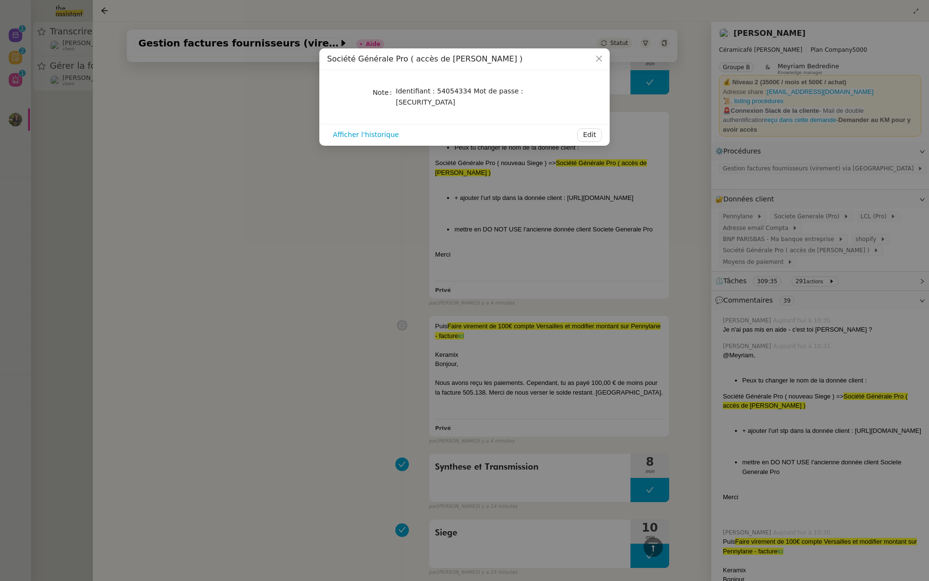
scroll to position [545, 0]
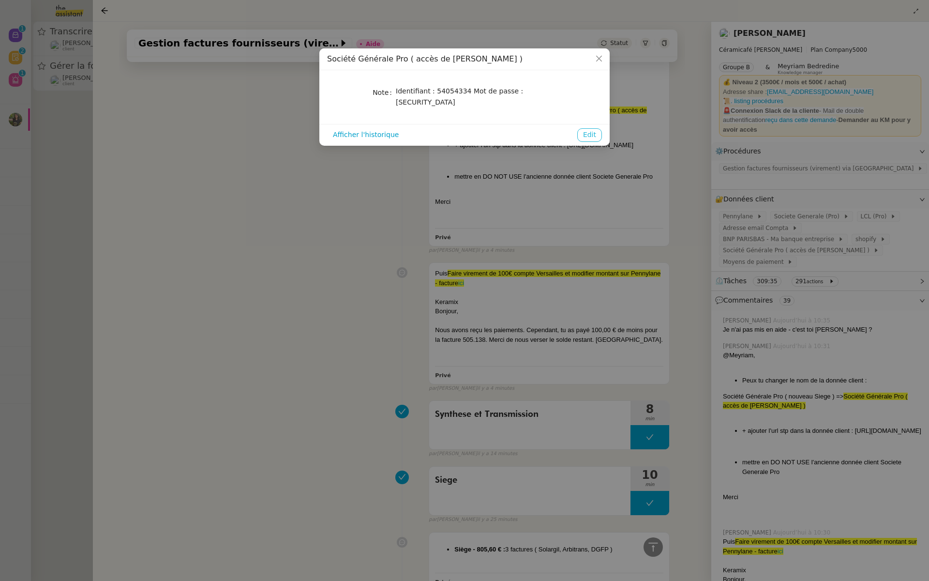
click at [591, 129] on span "Edit" at bounding box center [589, 134] width 13 height 11
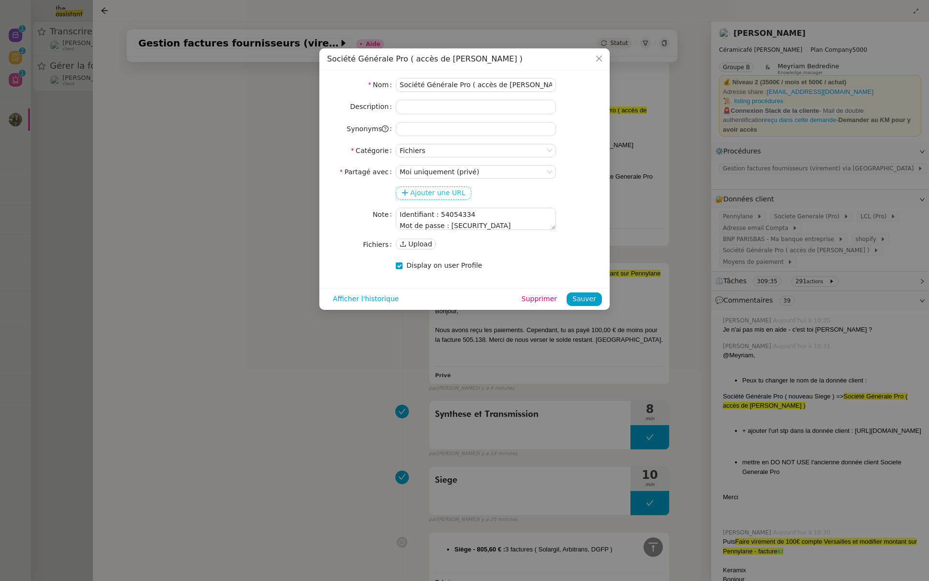
click at [420, 189] on span "Ajouter une URL" at bounding box center [437, 192] width 55 height 11
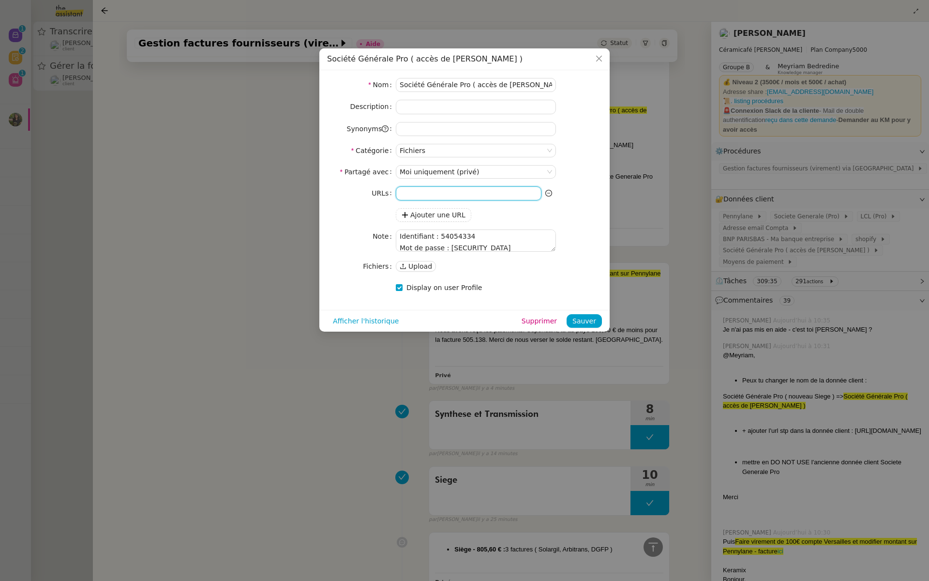
click at [416, 194] on input at bounding box center [469, 193] width 146 height 14
paste input ": https://professionnels.sg.fr/icd-web/syd-front/index-comptes.html#comptes"
type input ": https://professionnels.sg.fr/icd-web/syd-front/index-comptes.html#comptes"
click at [582, 320] on span "Sauver" at bounding box center [585, 321] width 24 height 11
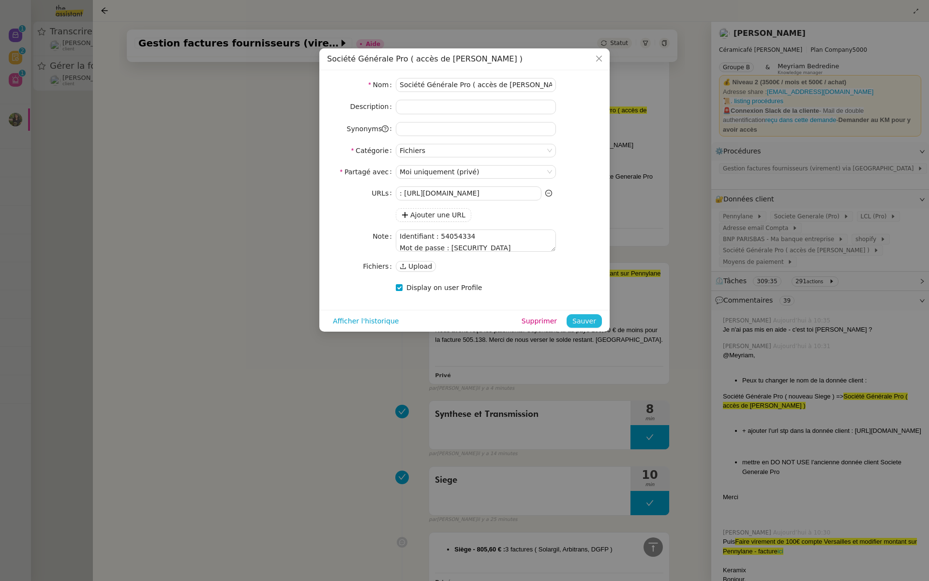
scroll to position [0, 0]
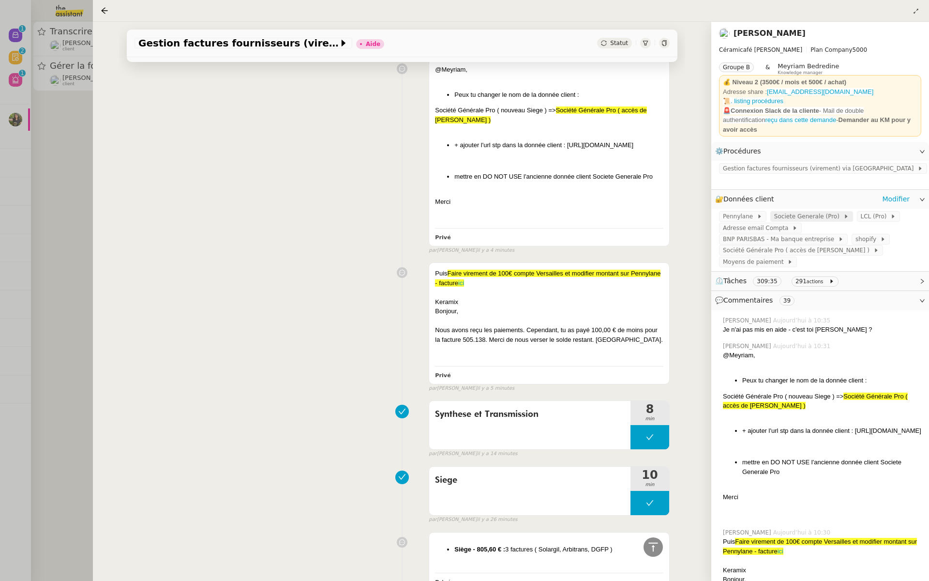
click at [811, 212] on span "Societe Generale (Pro)" at bounding box center [808, 217] width 69 height 10
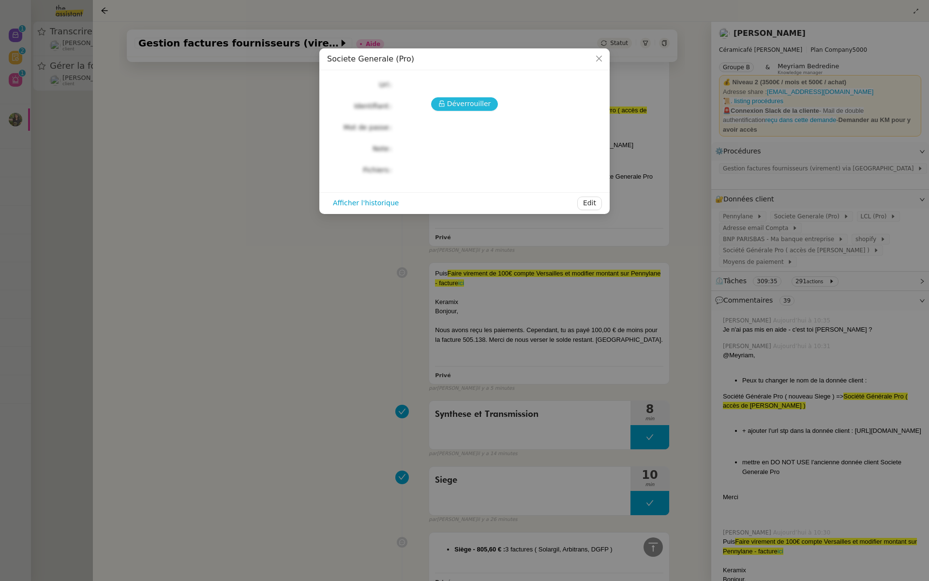
click at [452, 106] on span "Déverrouiller" at bounding box center [469, 103] width 44 height 11
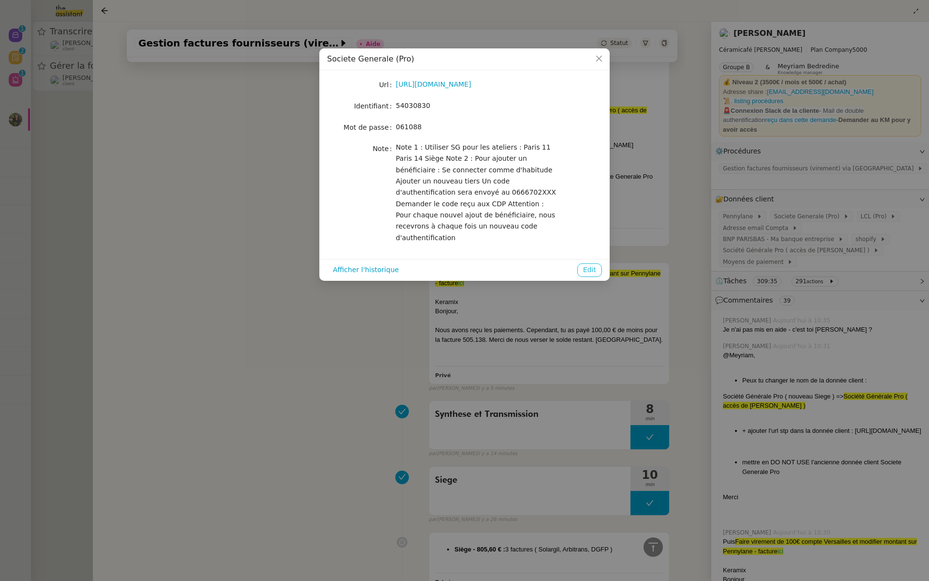
click at [589, 264] on span "Edit" at bounding box center [589, 269] width 13 height 11
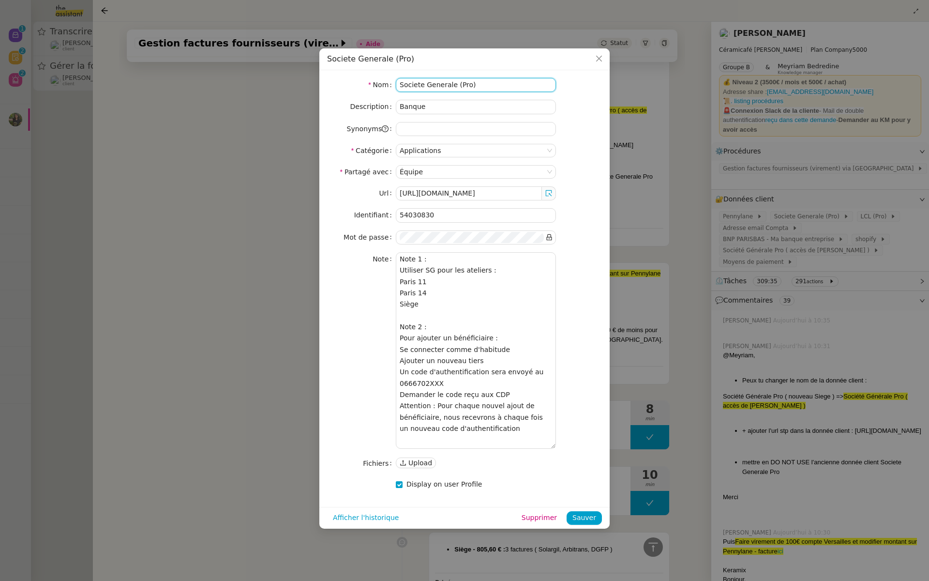
click at [400, 85] on input "Societe Generale (Pro)" at bounding box center [476, 85] width 160 height 14
type input "DO NOT USE - Societe Generale (Pro)"
click at [583, 516] on span "Sauver" at bounding box center [585, 517] width 24 height 11
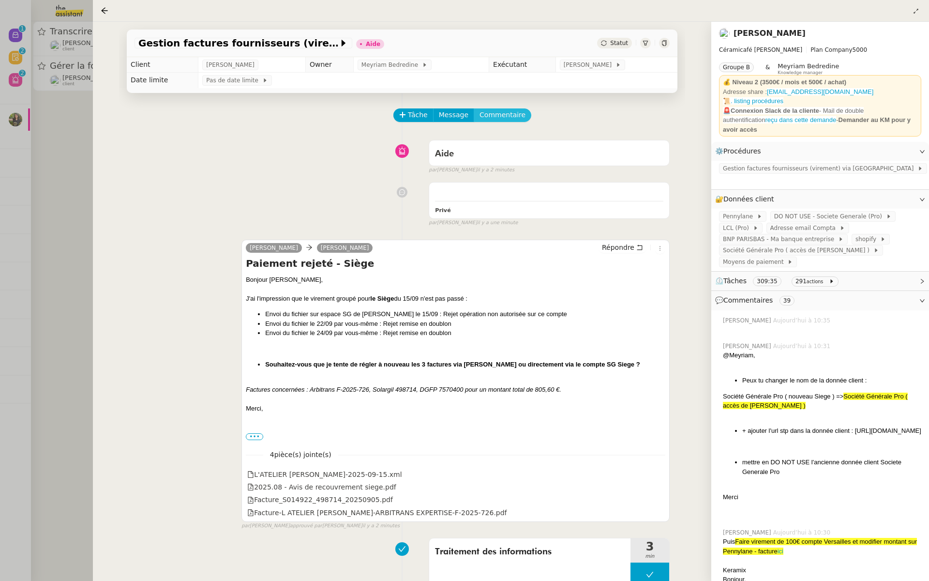
click at [498, 118] on span "Commentaire" at bounding box center [503, 114] width 46 height 11
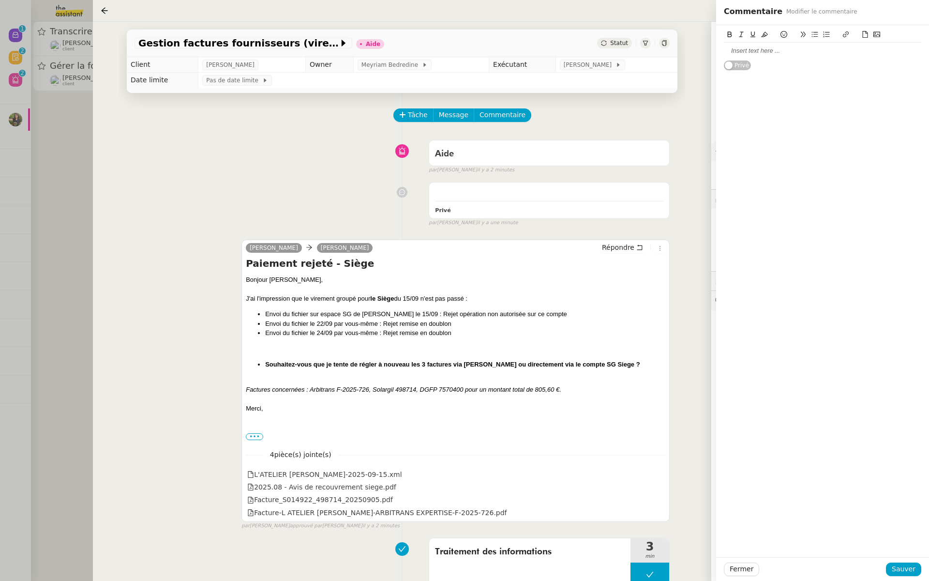
click at [741, 50] on div at bounding box center [822, 50] width 197 height 9
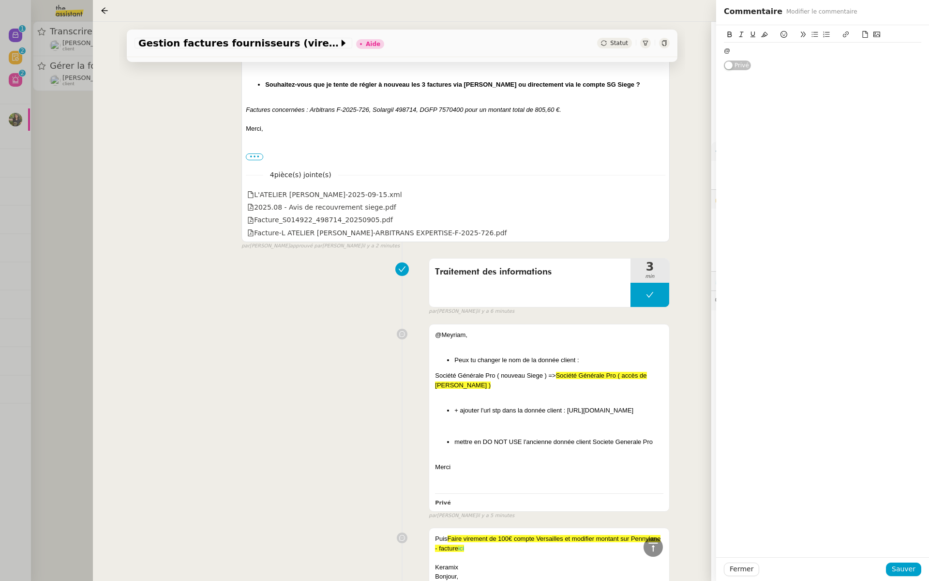
scroll to position [368, 0]
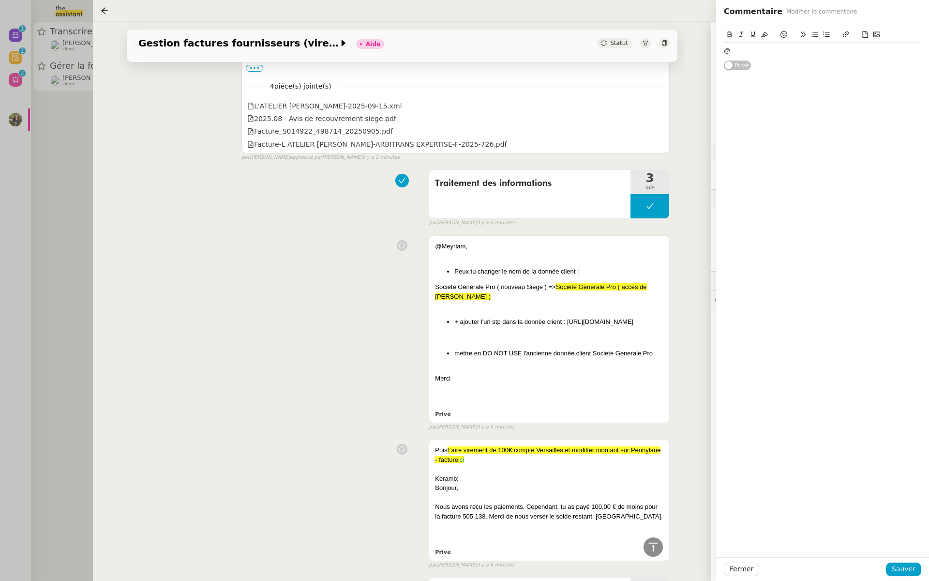
click at [742, 49] on div "@" at bounding box center [822, 50] width 197 height 9
click at [742, 48] on div "@" at bounding box center [822, 50] width 197 height 9
click at [902, 567] on span "Sauver" at bounding box center [904, 568] width 24 height 11
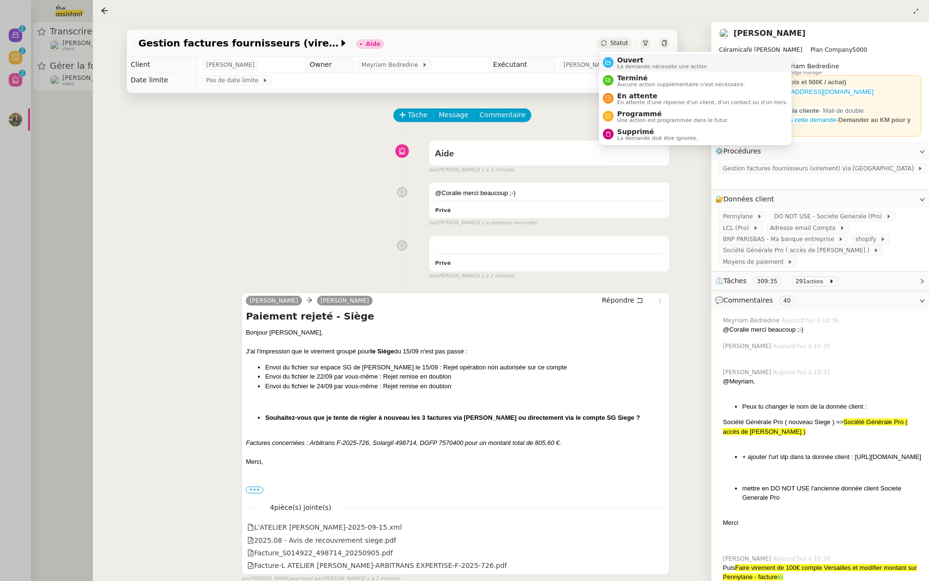
click at [620, 62] on span "Ouvert" at bounding box center [663, 60] width 90 height 8
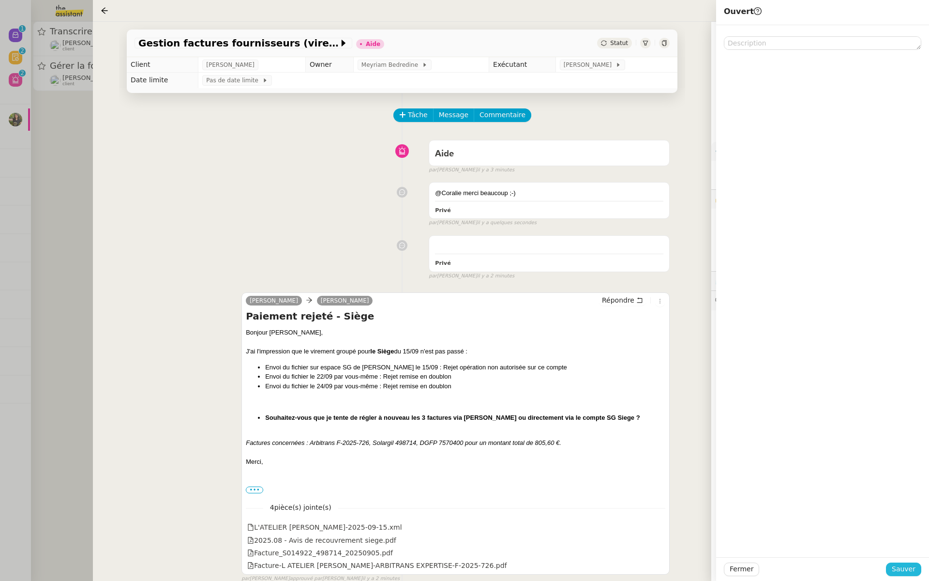
click at [905, 574] on button "Sauver" at bounding box center [903, 569] width 35 height 14
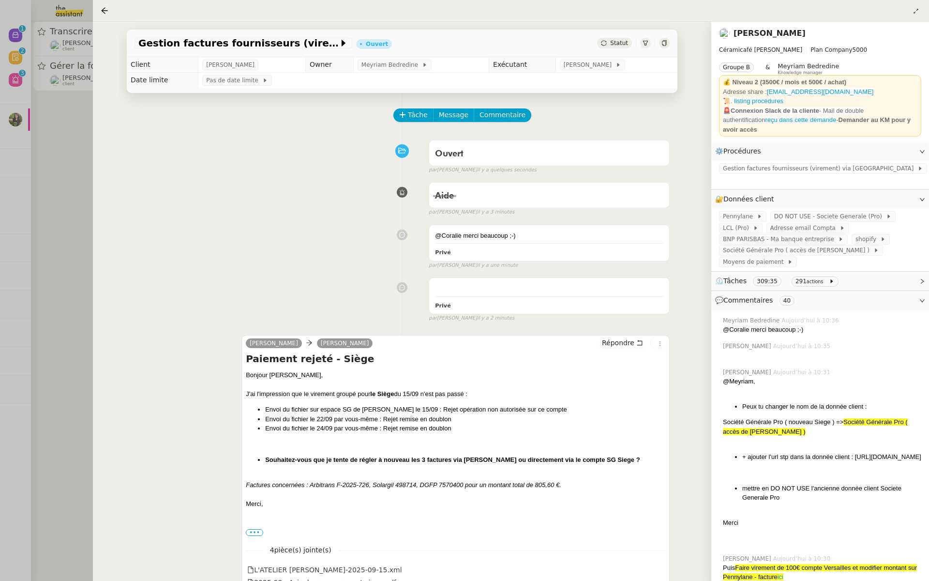
click at [52, 157] on div at bounding box center [464, 290] width 929 height 581
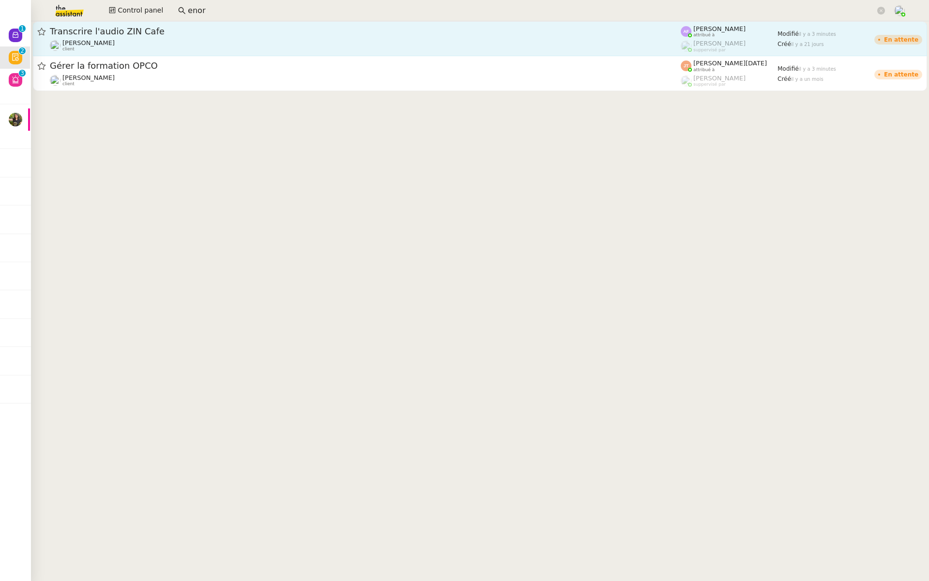
click at [180, 36] on div "Transcrire l'audio ZIN Cafe" at bounding box center [365, 32] width 631 height 12
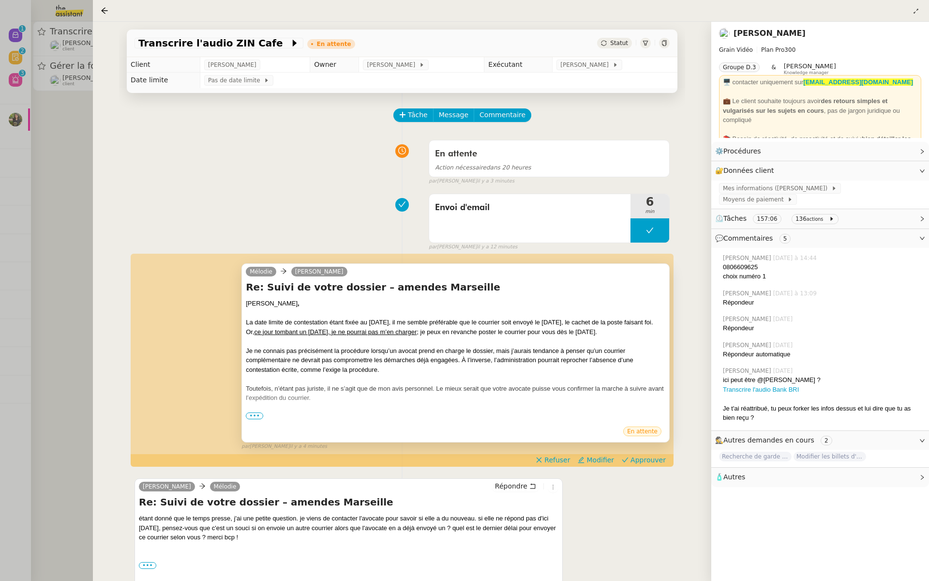
click at [256, 413] on span "•••" at bounding box center [254, 415] width 17 height 7
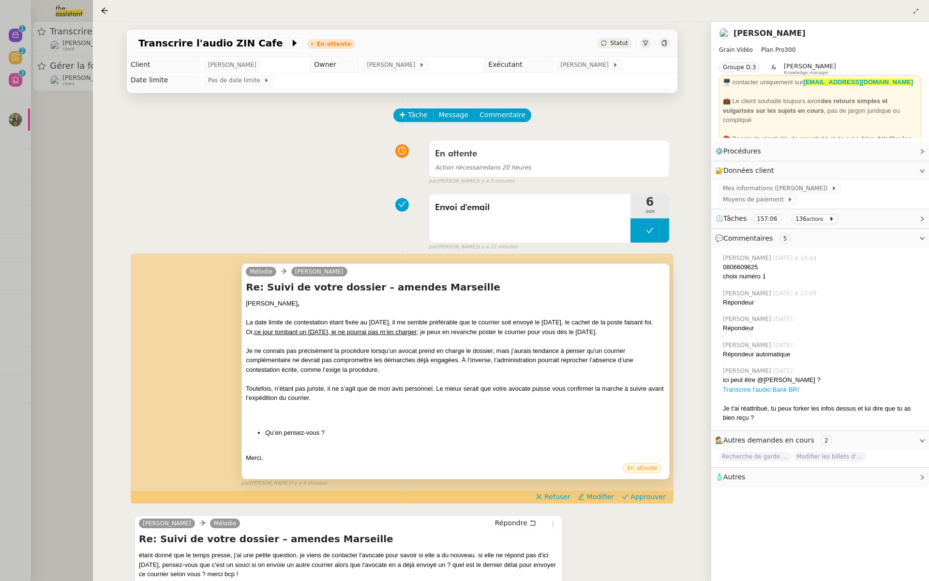
scroll to position [150, 0]
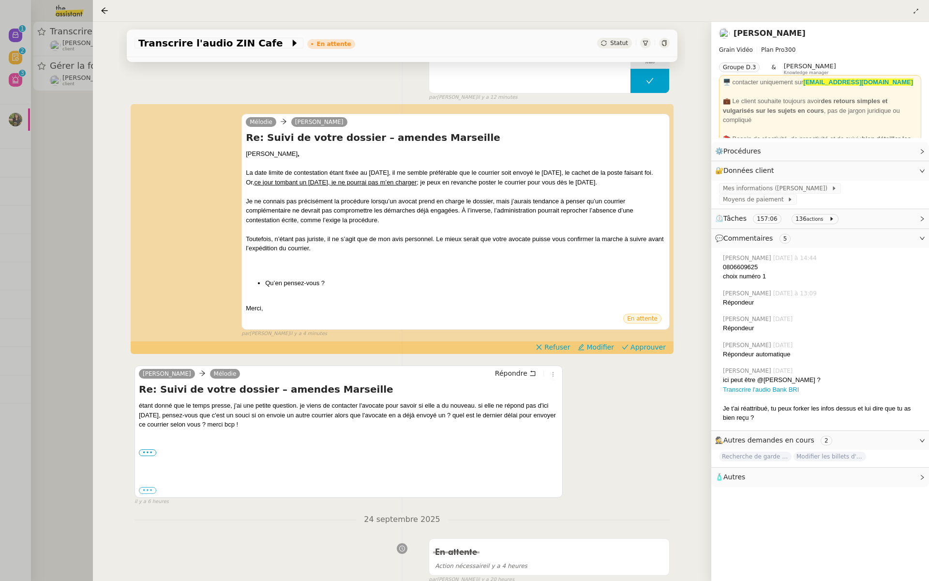
click at [17, 233] on div at bounding box center [464, 290] width 929 height 581
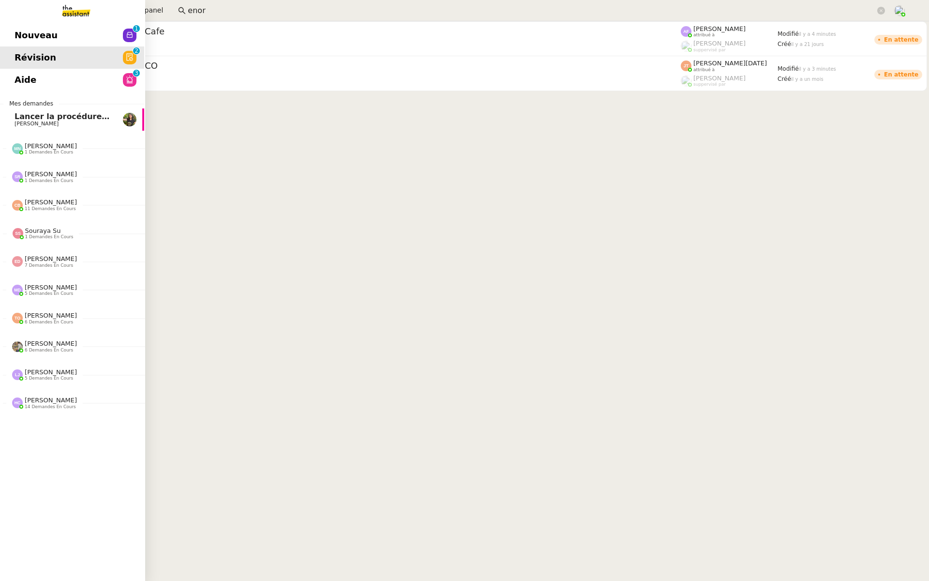
click at [13, 84] on link "Aide 0 1 2 3 4 5 6 7 8 9" at bounding box center [71, 80] width 145 height 22
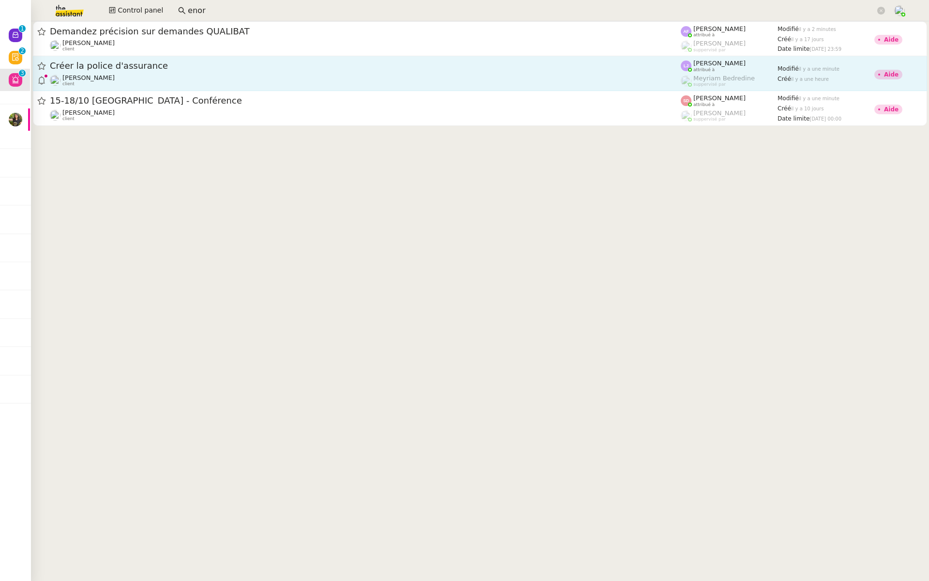
click at [154, 67] on span "Créer la police d'assurance" at bounding box center [365, 65] width 631 height 9
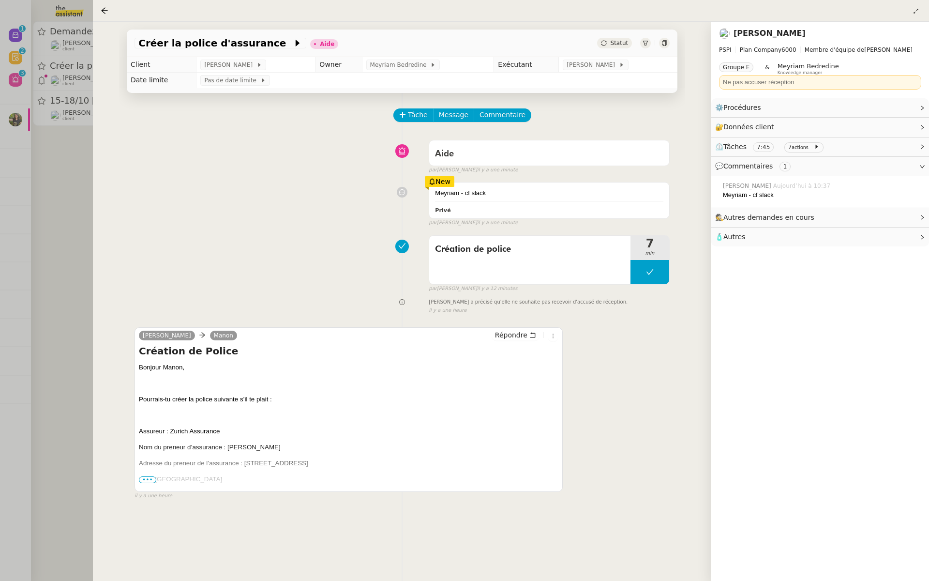
click at [77, 159] on div at bounding box center [464, 290] width 929 height 581
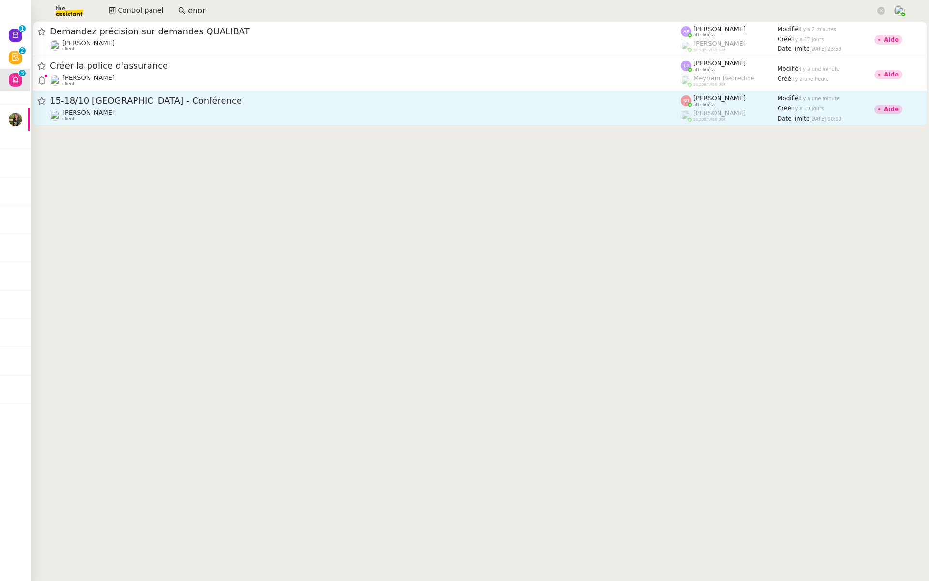
click at [184, 107] on div "15-18/10 Barcelone - Conférence Laurène Gauthier client" at bounding box center [365, 108] width 631 height 27
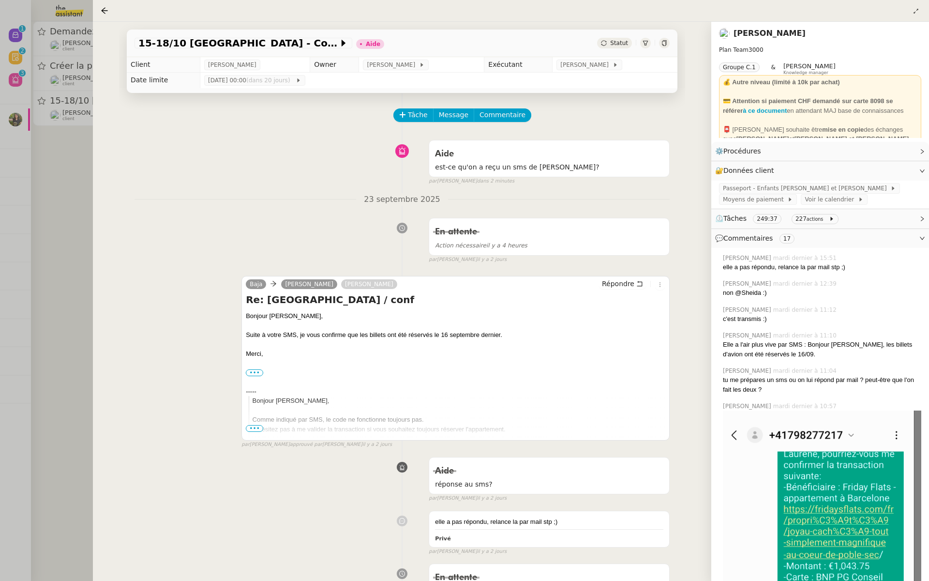
click at [53, 248] on div at bounding box center [464, 290] width 929 height 581
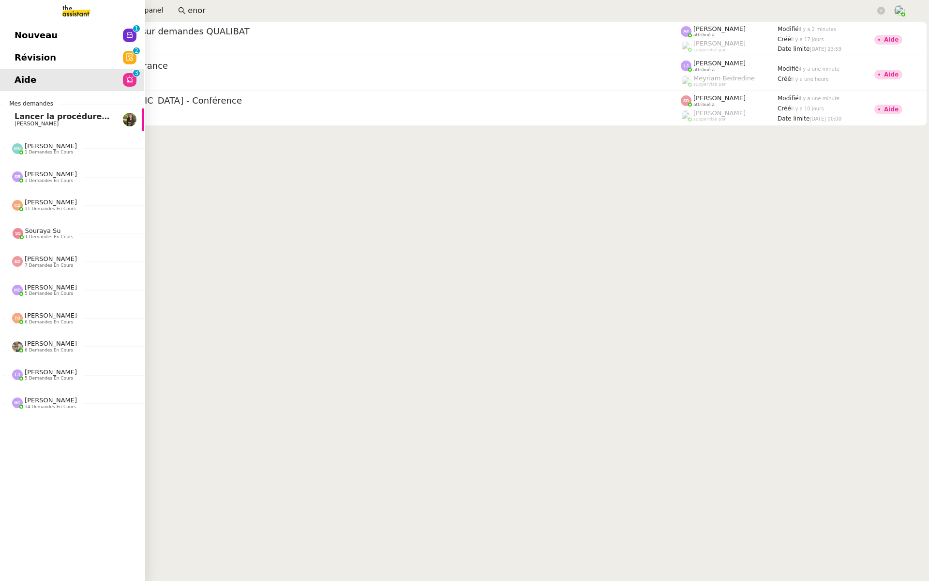
click at [17, 52] on span "Révision" at bounding box center [36, 57] width 42 height 15
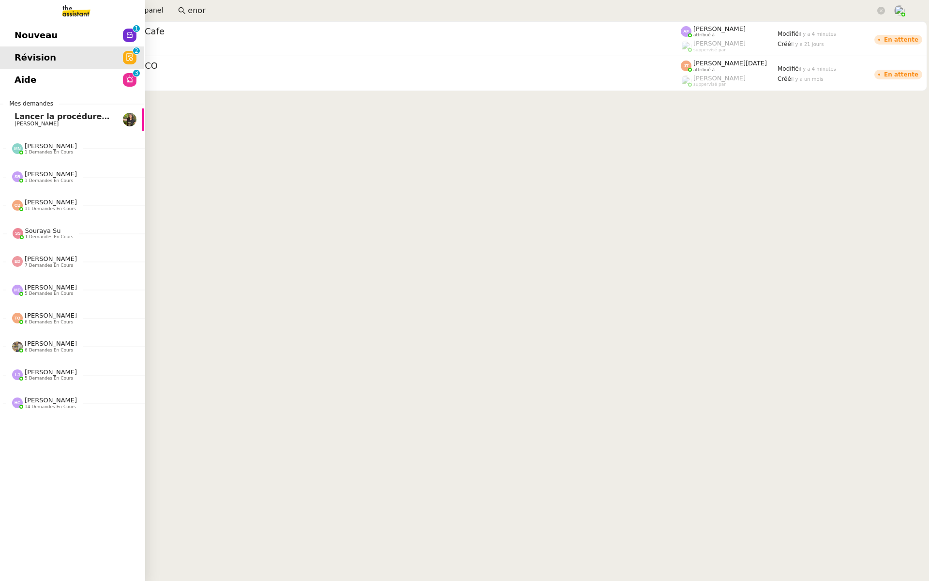
click at [15, 31] on span "Nouveau" at bounding box center [36, 35] width 43 height 15
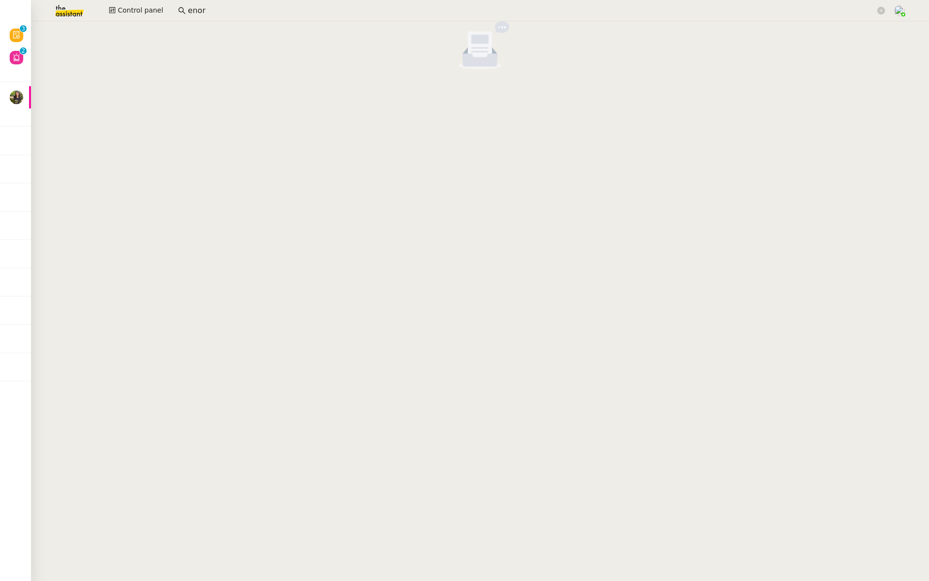
scroll to position [0, 1]
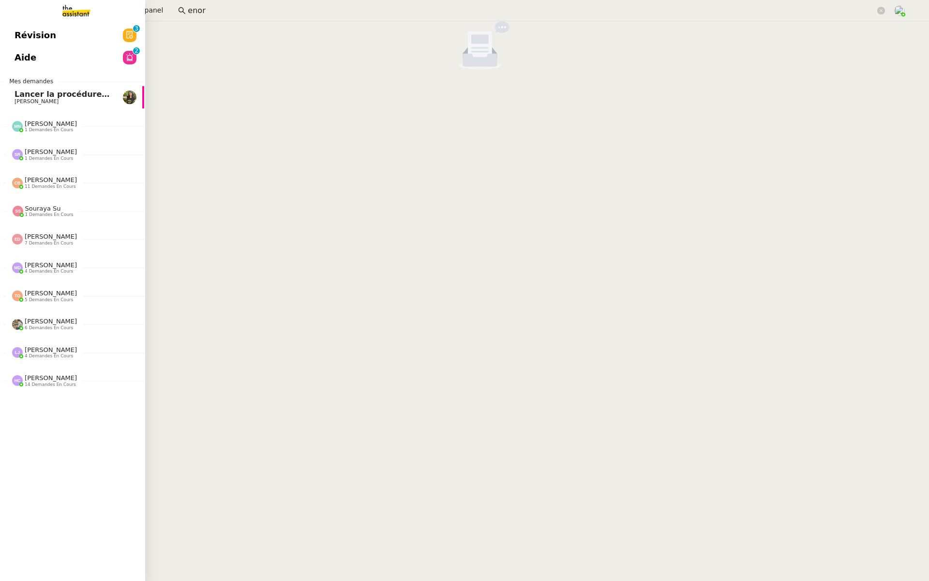
click at [15, 29] on span "Révision" at bounding box center [36, 35] width 42 height 15
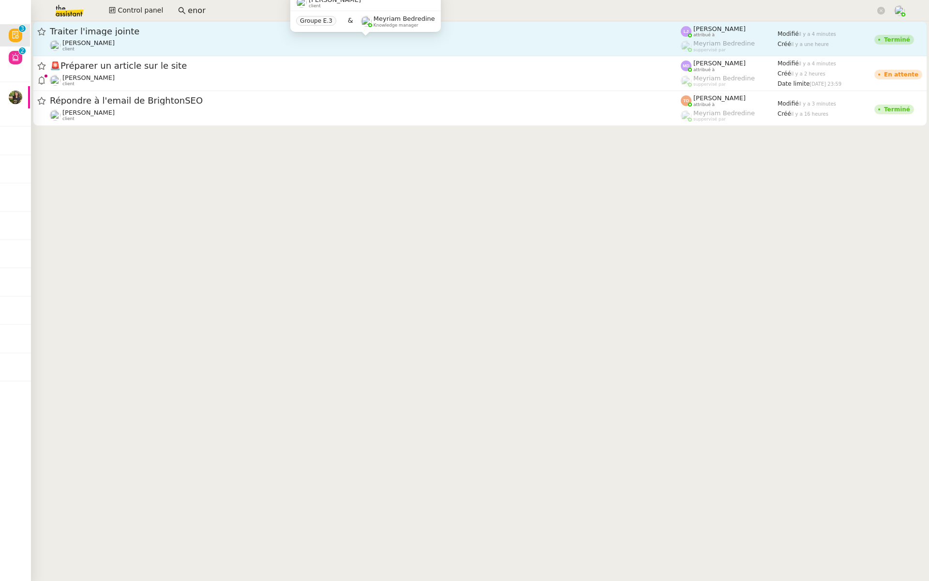
click at [175, 46] on div "[PERSON_NAME] client" at bounding box center [365, 45] width 631 height 13
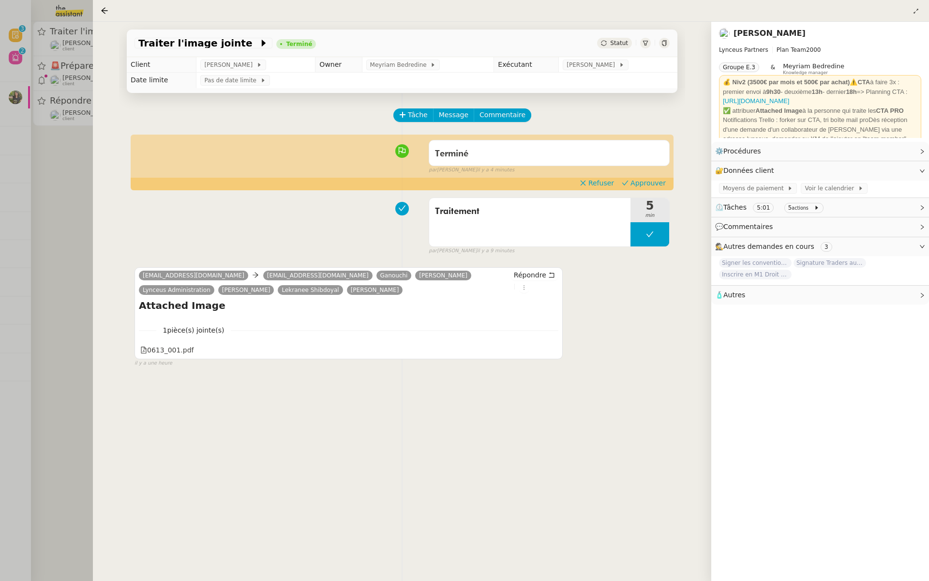
click at [579, 238] on div "Traitement" at bounding box center [529, 222] width 201 height 48
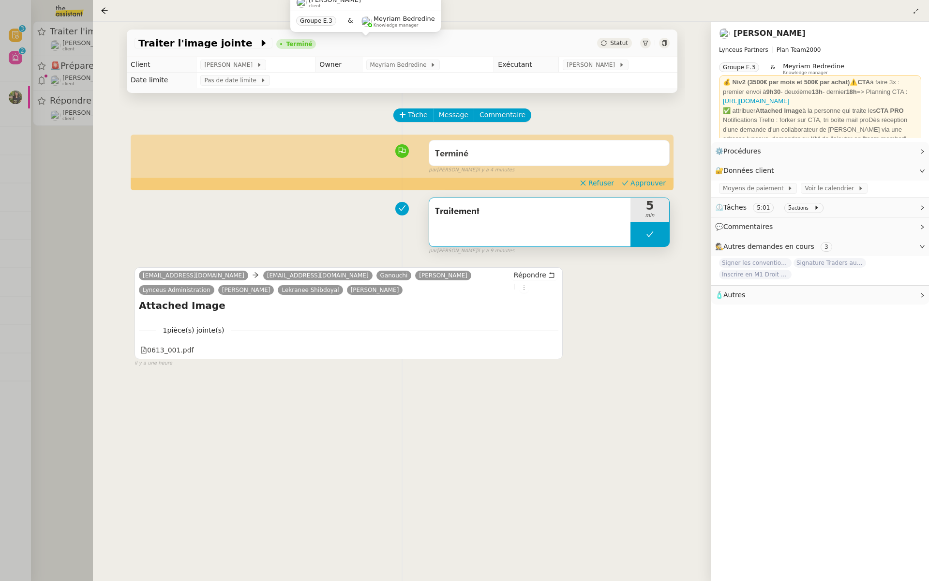
click at [0, 198] on div at bounding box center [464, 290] width 929 height 581
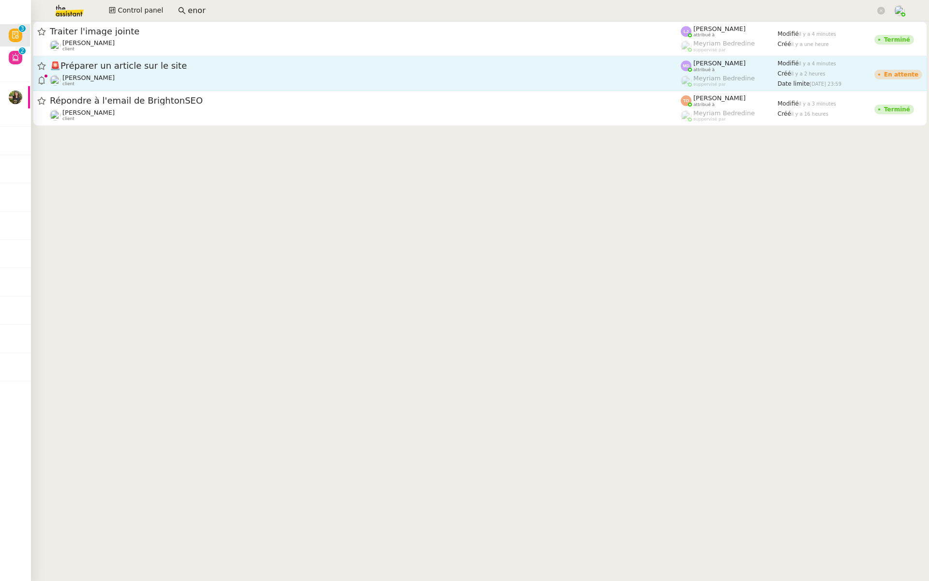
click at [133, 68] on span "🚨 Préparer un article sur le site" at bounding box center [365, 65] width 631 height 9
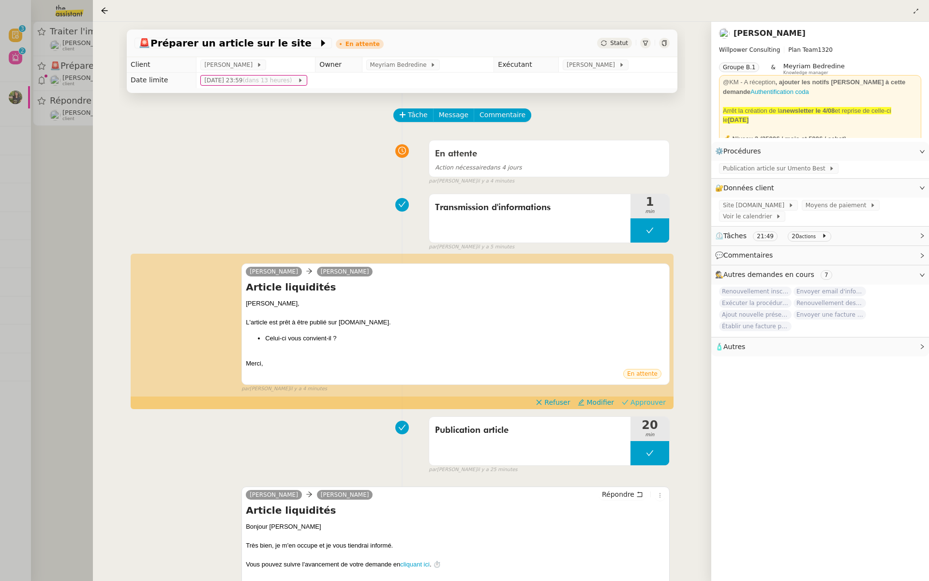
click at [656, 404] on span "Approuver" at bounding box center [648, 402] width 35 height 10
click at [6, 199] on div at bounding box center [464, 290] width 929 height 581
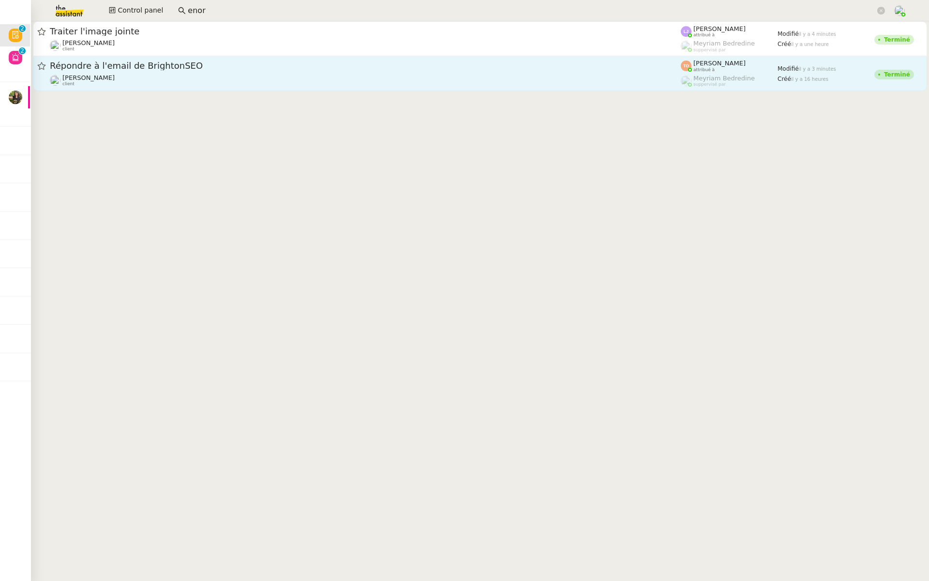
click at [194, 71] on div "Répondre à l'email de BrightonSEO" at bounding box center [365, 66] width 631 height 12
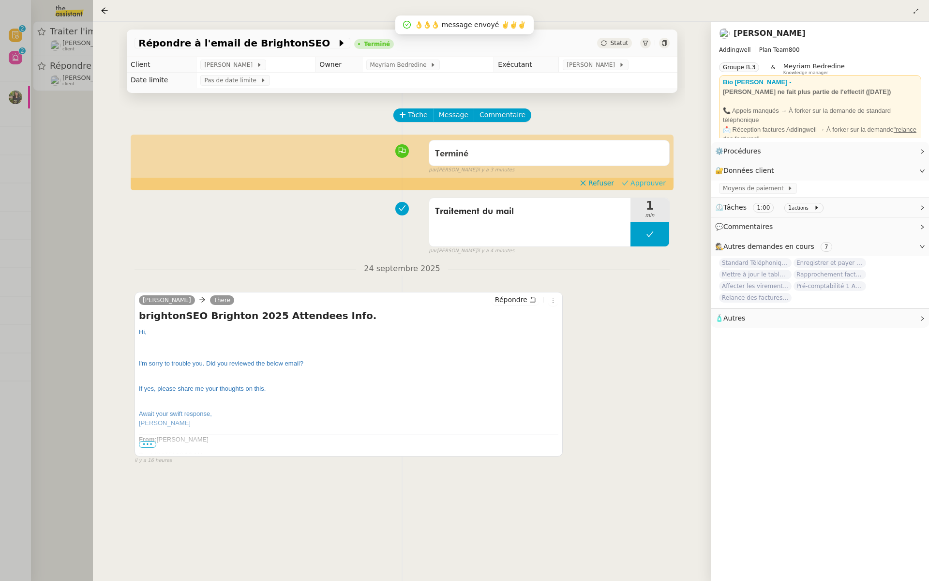
click at [655, 182] on span "Approuver" at bounding box center [648, 183] width 35 height 10
click at [30, 121] on div at bounding box center [464, 290] width 929 height 581
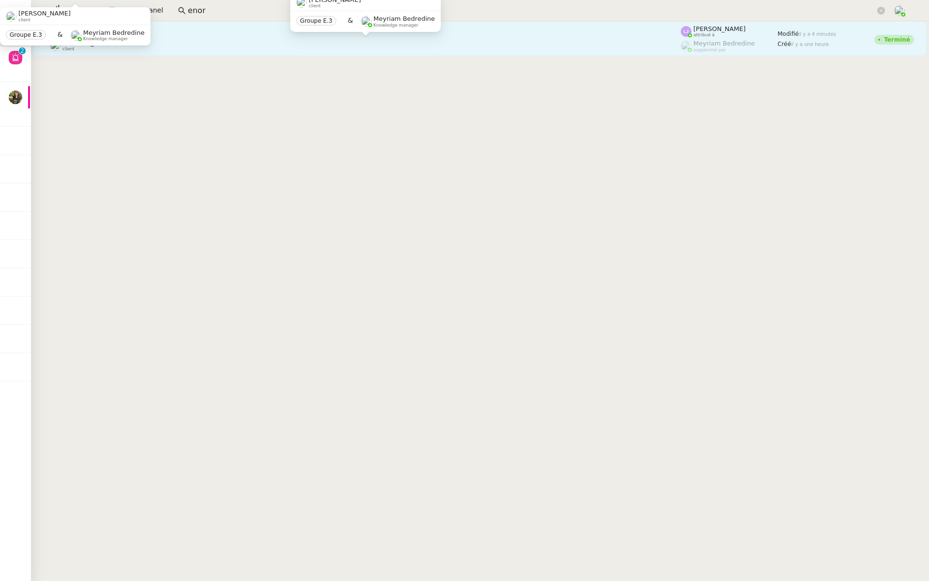
click at [180, 40] on div "Patrick Chotard client" at bounding box center [365, 45] width 631 height 13
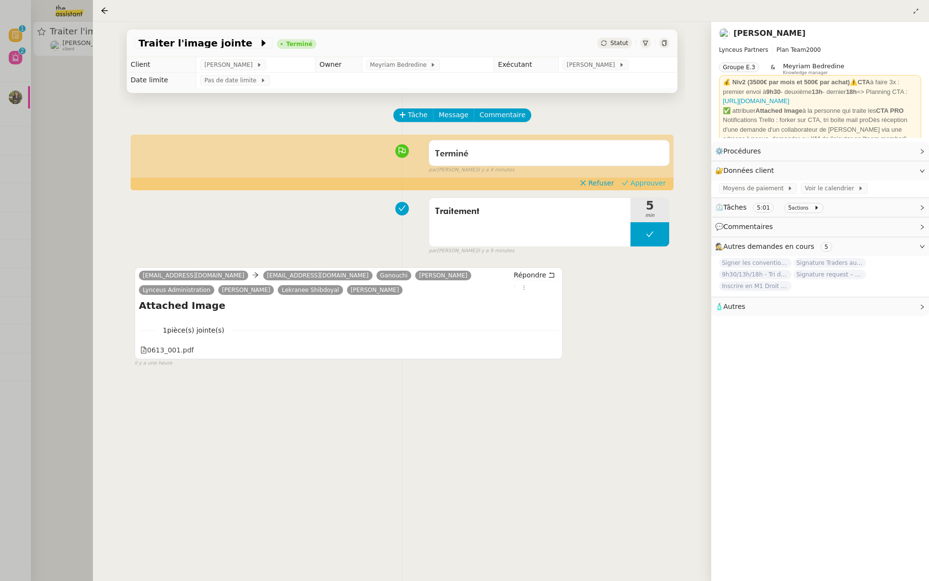
click at [652, 182] on span "Approuver" at bounding box center [648, 183] width 35 height 10
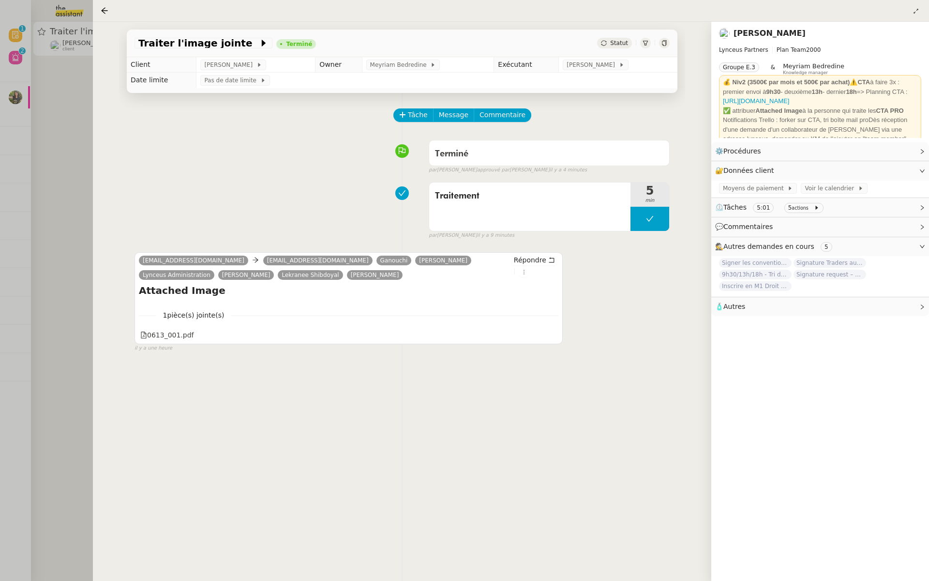
click at [15, 129] on div at bounding box center [464, 290] width 929 height 581
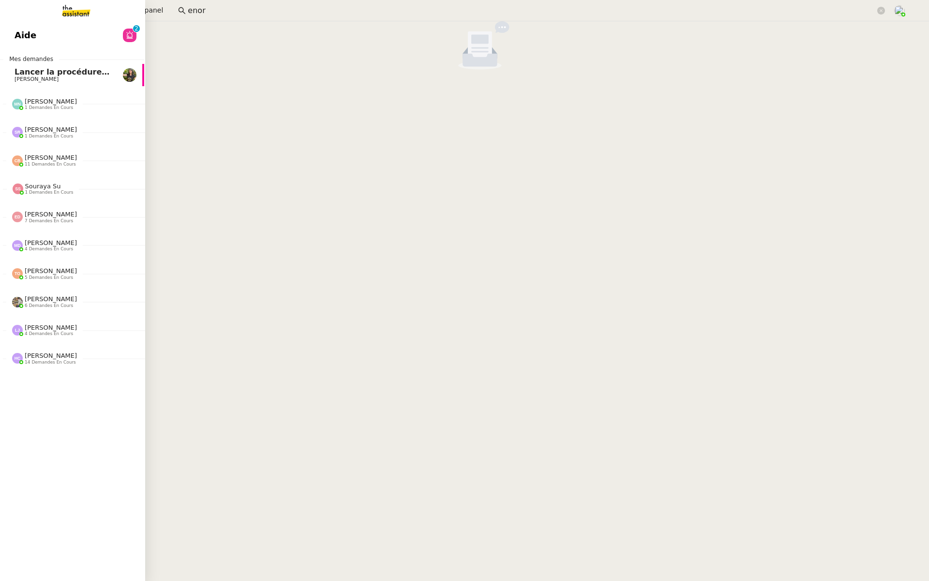
click at [2, 31] on link "Aide 0 1 2 3 4 5 6 7 8 9" at bounding box center [71, 35] width 145 height 22
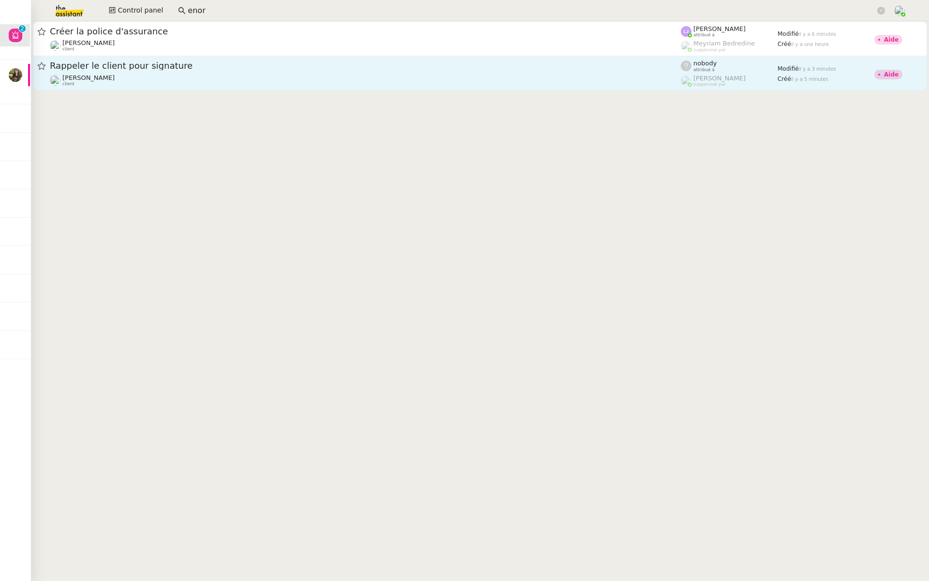
click at [141, 76] on div "Thomas SOULIER client" at bounding box center [365, 80] width 631 height 13
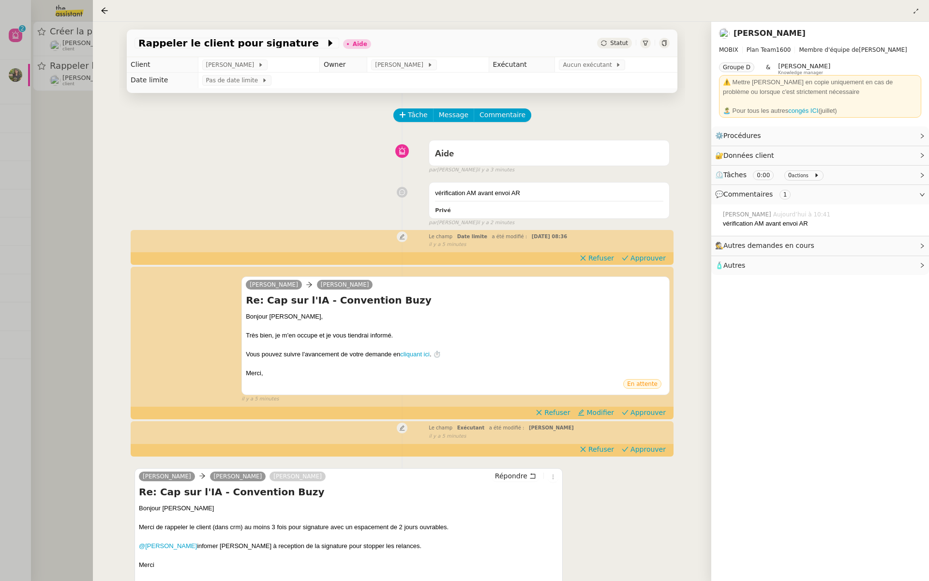
click at [0, 206] on div at bounding box center [464, 290] width 929 height 581
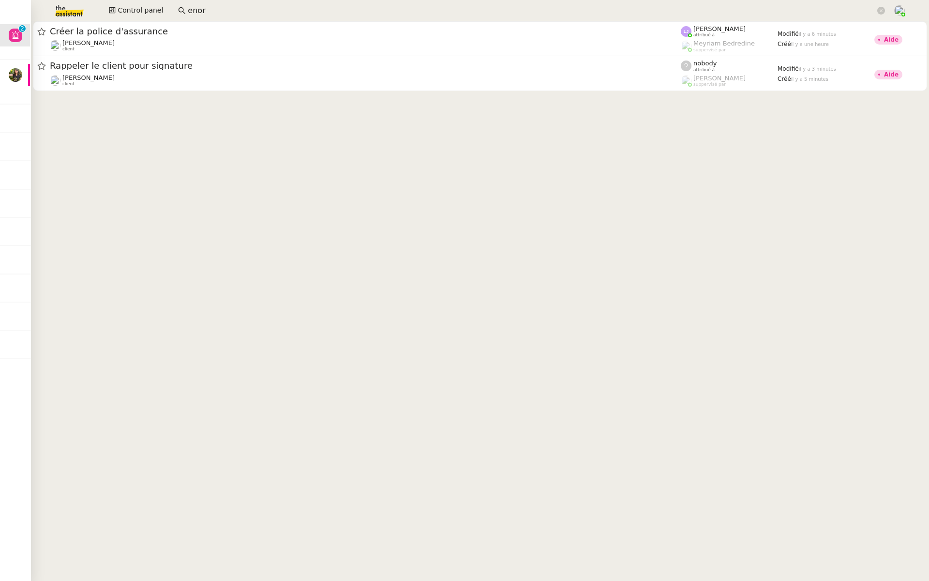
click at [160, 30] on span "Créer la police d'assurance" at bounding box center [365, 31] width 631 height 9
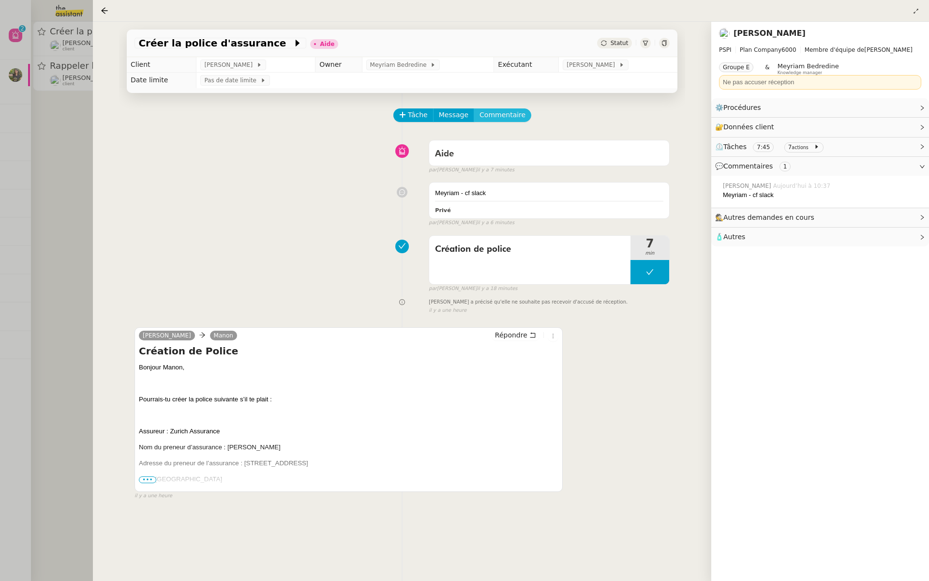
click at [488, 114] on span "Commentaire" at bounding box center [503, 114] width 46 height 11
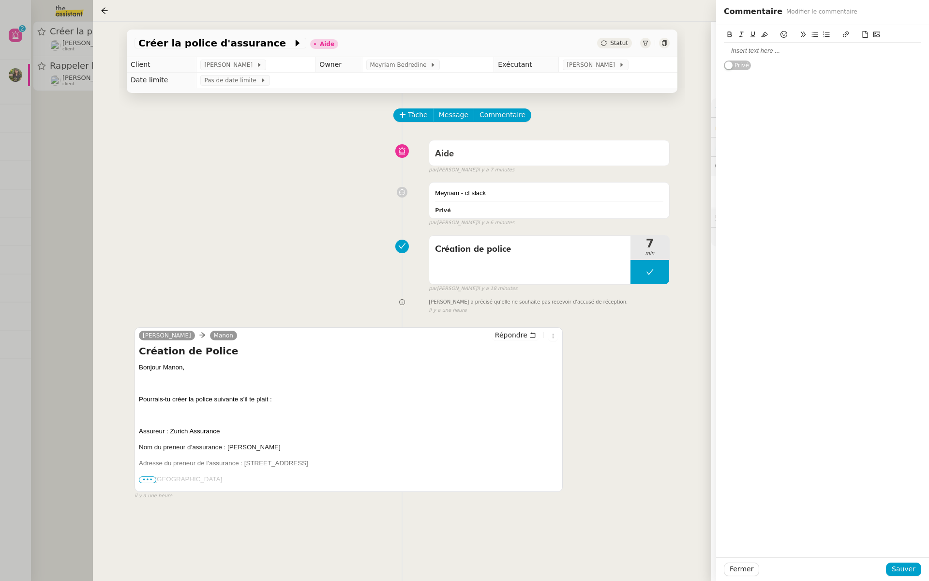
click at [767, 49] on div at bounding box center [822, 50] width 197 height 9
click at [877, 30] on button at bounding box center [877, 34] width 12 height 11
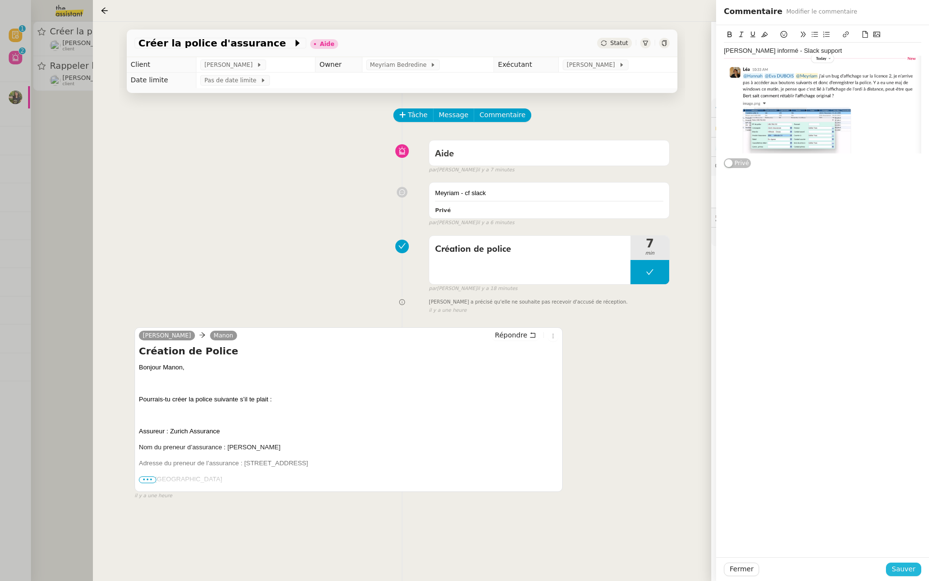
click at [897, 570] on span "Sauver" at bounding box center [904, 568] width 24 height 11
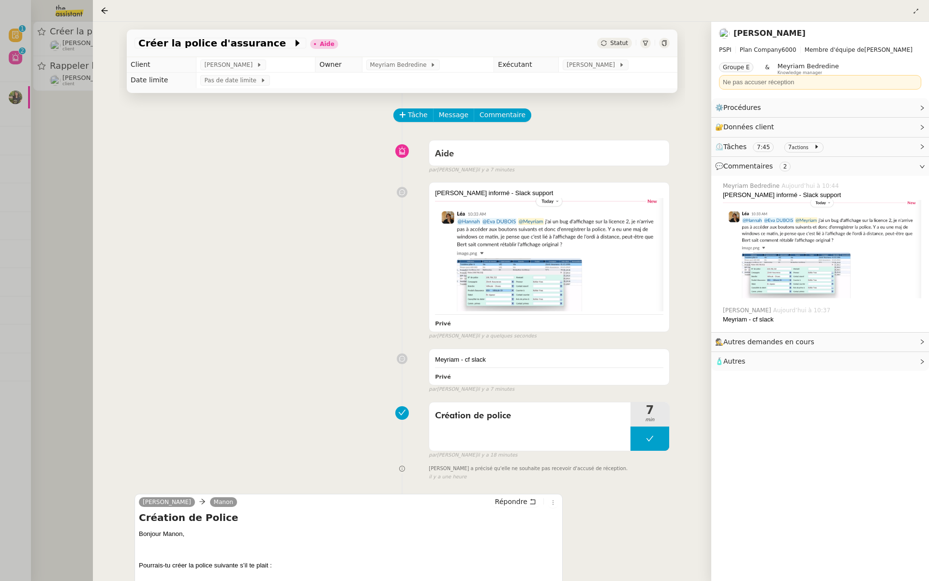
click at [76, 171] on div at bounding box center [464, 290] width 929 height 581
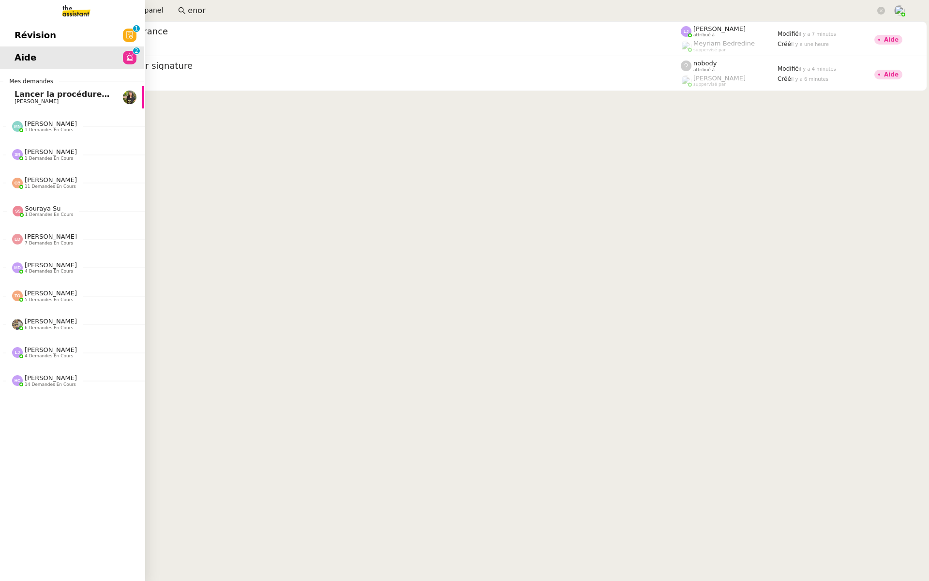
click at [16, 29] on span "Révision" at bounding box center [36, 35] width 42 height 15
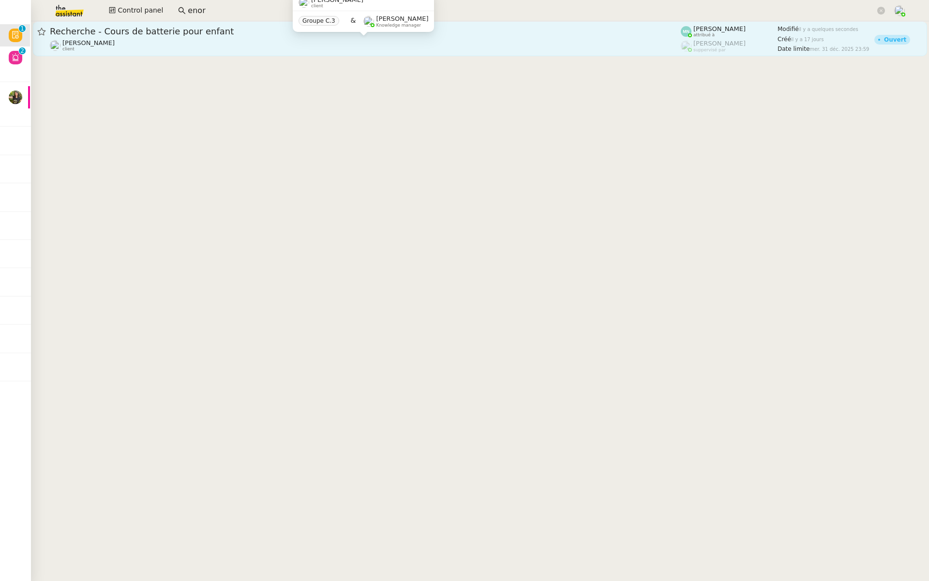
click at [280, 39] on div "Maurice N'Diaye client" at bounding box center [365, 45] width 631 height 13
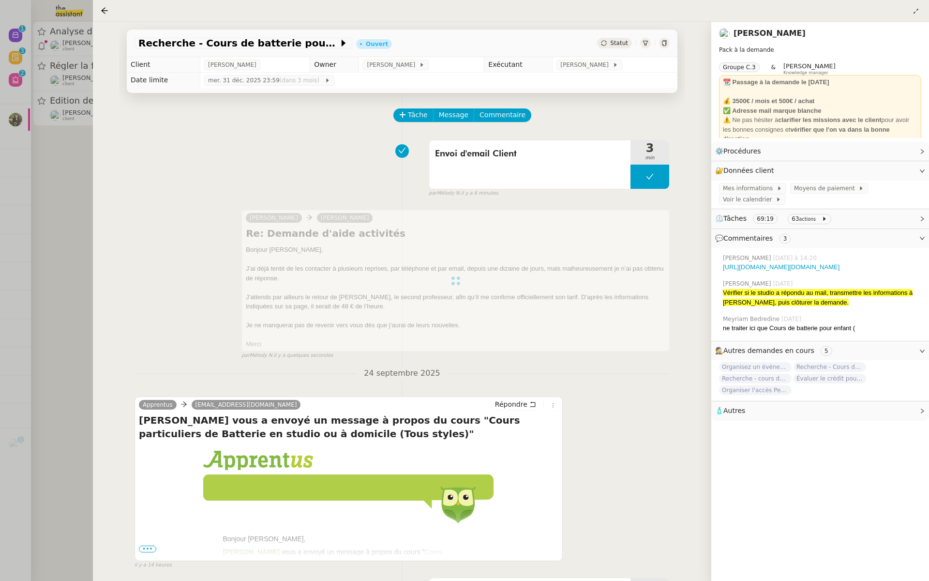
click at [4, 150] on div at bounding box center [464, 290] width 929 height 581
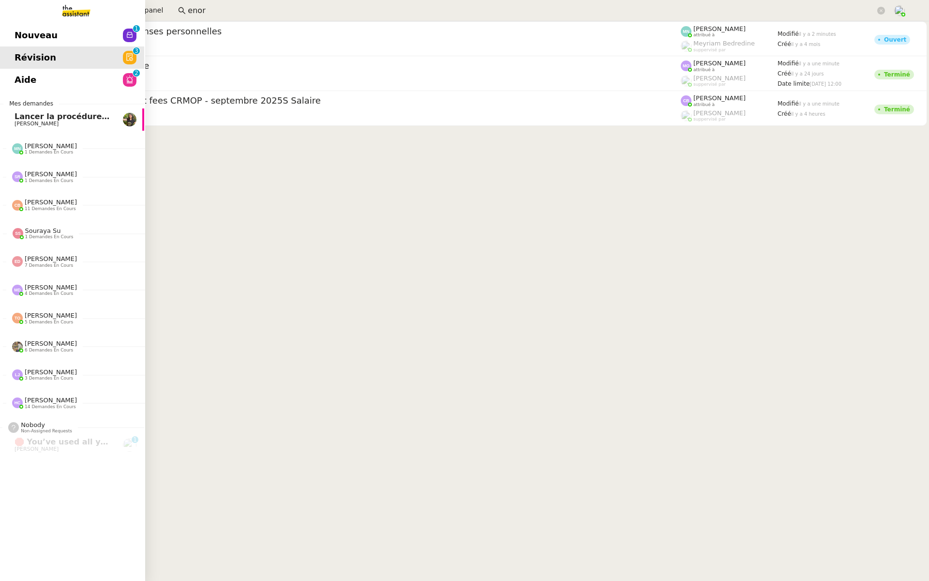
click at [63, 26] on link "Nouveau 0 1 2 3 4 5 6 7 8 9" at bounding box center [71, 35] width 145 height 22
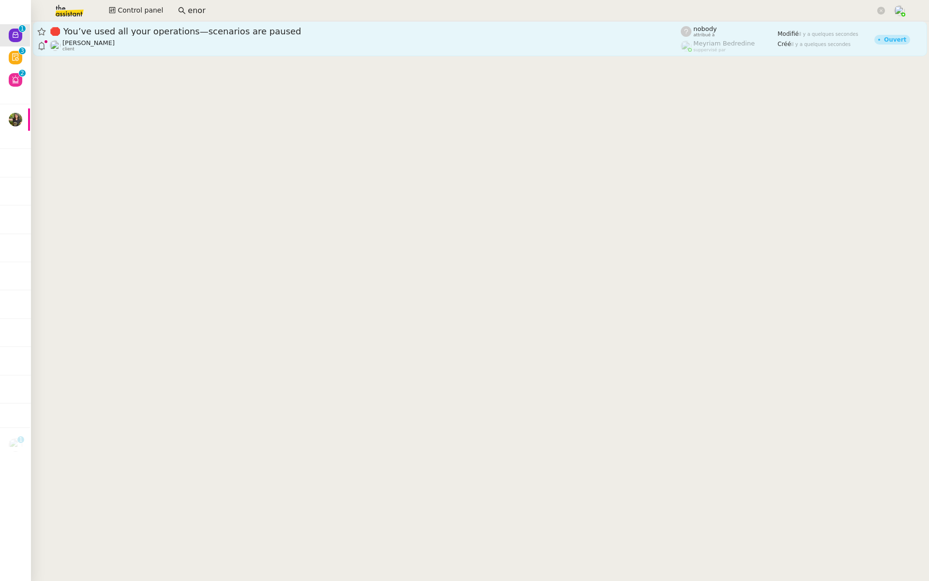
click at [188, 33] on span "🛑 You’ve used all your operations—scenarios are paused" at bounding box center [365, 31] width 631 height 9
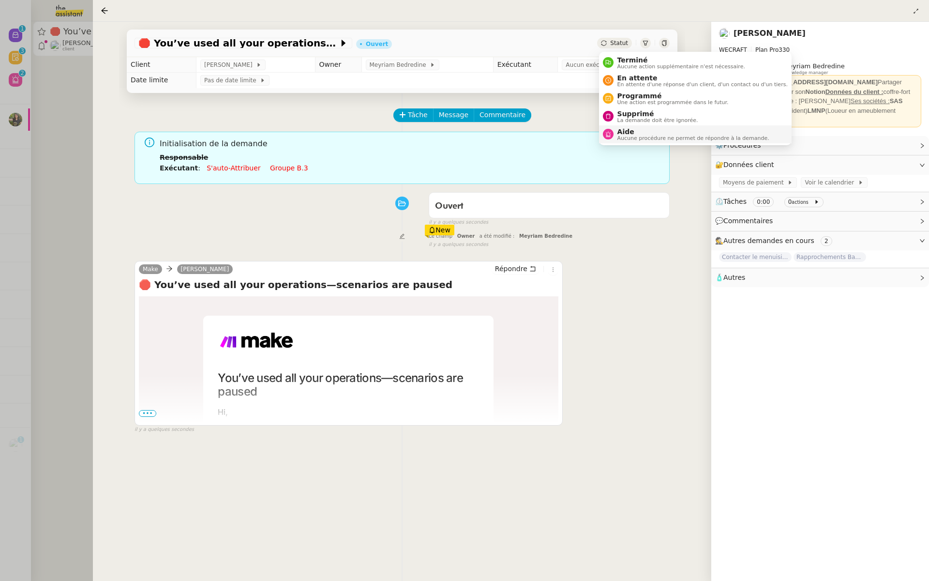
click at [623, 125] on li "Aide Aucune procédure ne permet de répondre à la demande." at bounding box center [695, 134] width 193 height 18
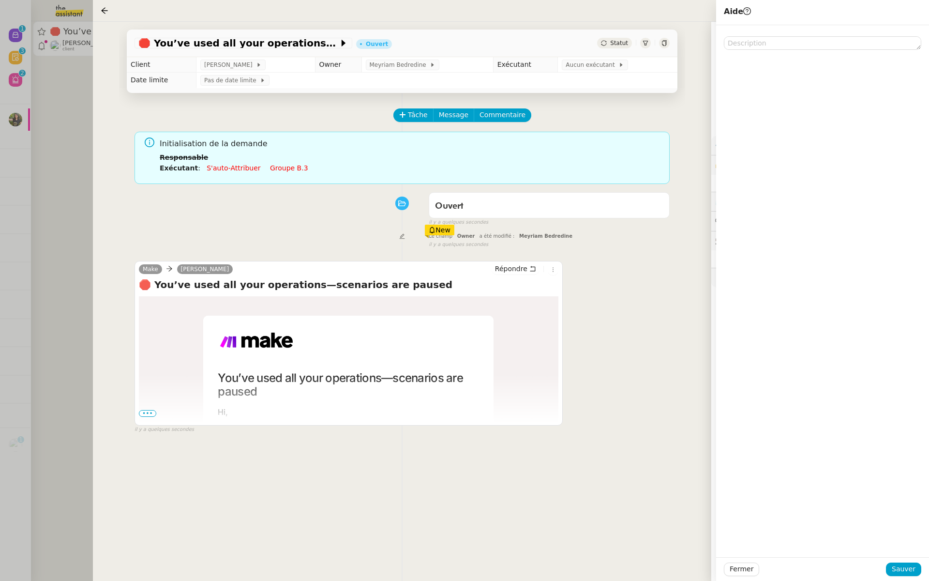
click at [597, 102] on div "Tâche Message Commentaire Veuillez patienter une erreur s'est produite 👌👌👌 mess…" at bounding box center [402, 383] width 566 height 581
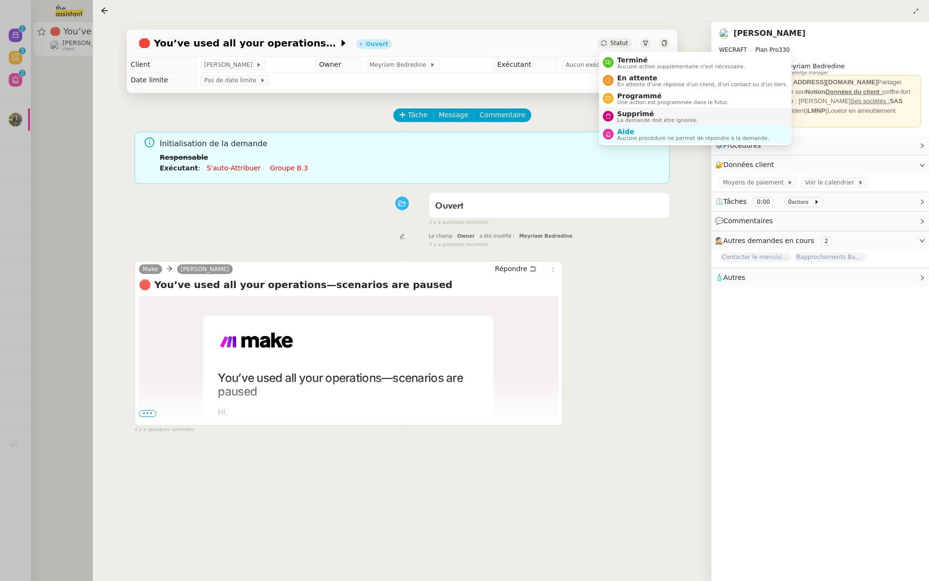
click at [616, 119] on div "Supprimé La demande doit être ignorée." at bounding box center [656, 116] width 85 height 13
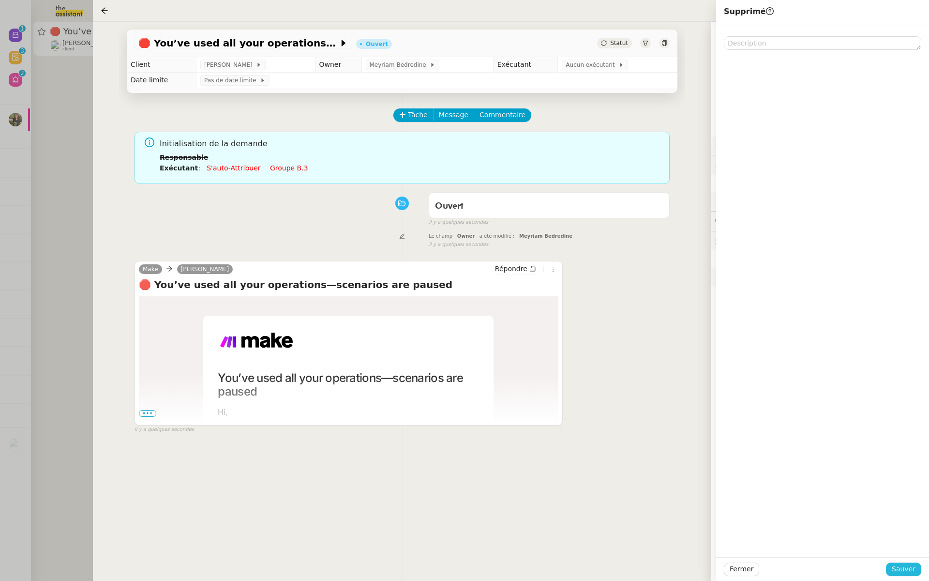
click at [898, 574] on span "Sauver" at bounding box center [904, 568] width 24 height 11
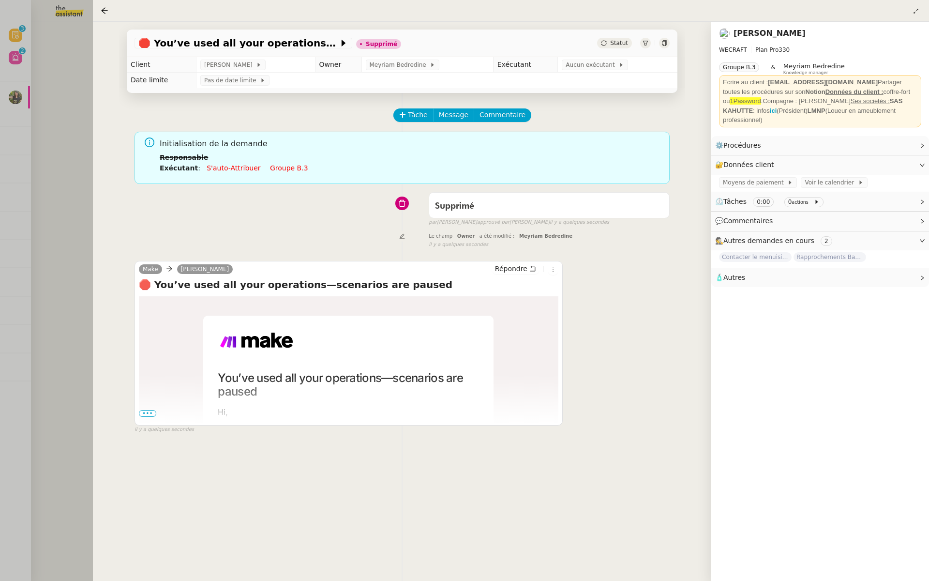
click at [53, 142] on div at bounding box center [464, 290] width 929 height 581
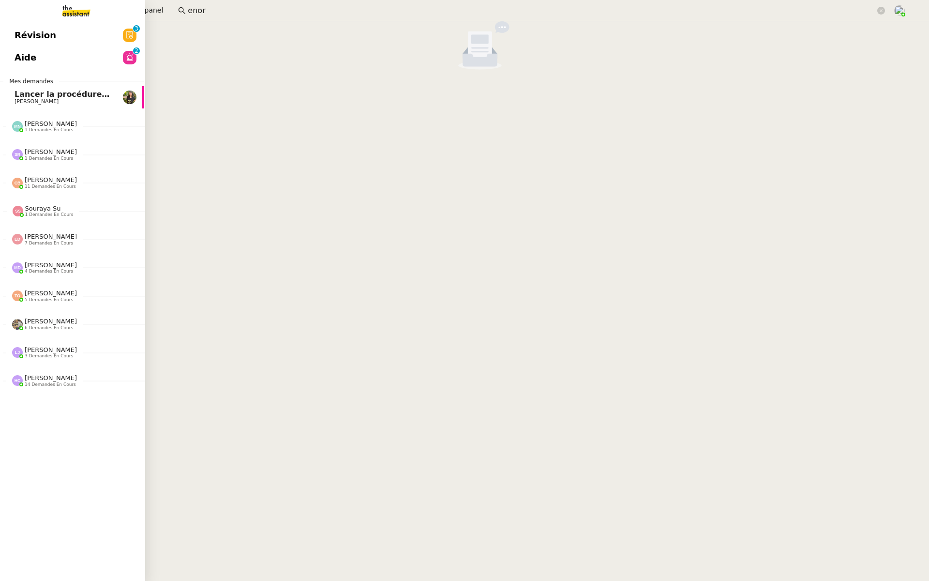
click at [12, 35] on link "Révision 0 1 2 3 4 5 6 7 8 9" at bounding box center [71, 35] width 145 height 22
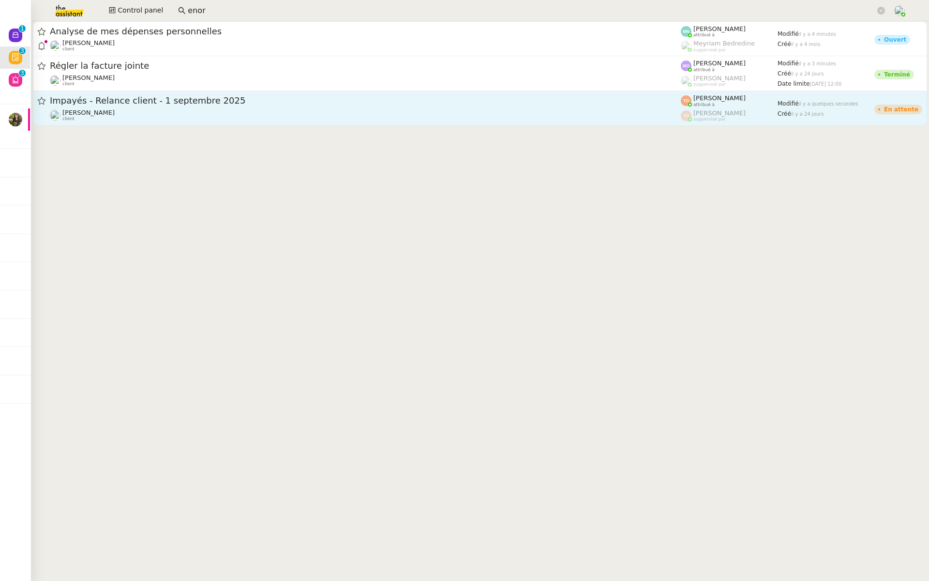
click at [172, 106] on div "Impayés - Relance client - 1 septembre 2025" at bounding box center [365, 101] width 631 height 12
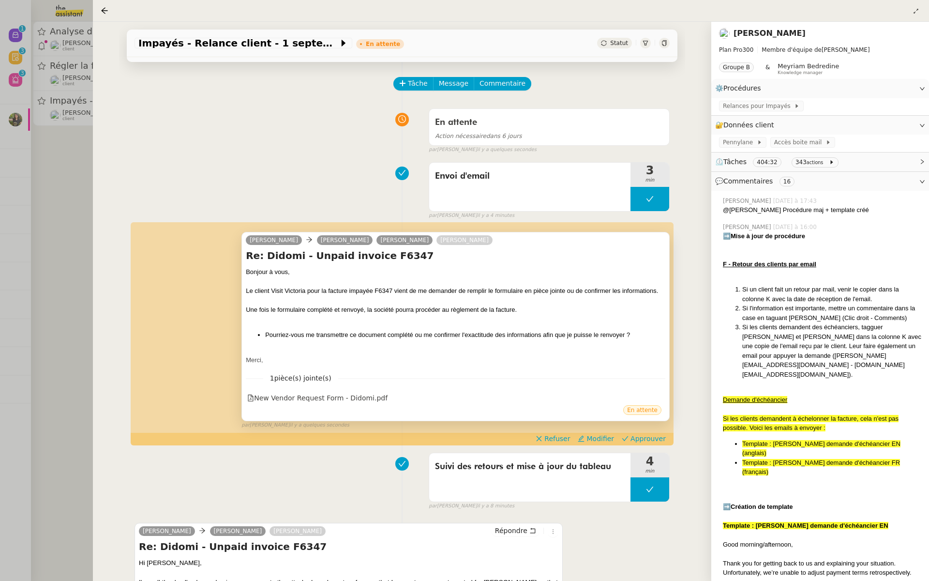
scroll to position [41, 0]
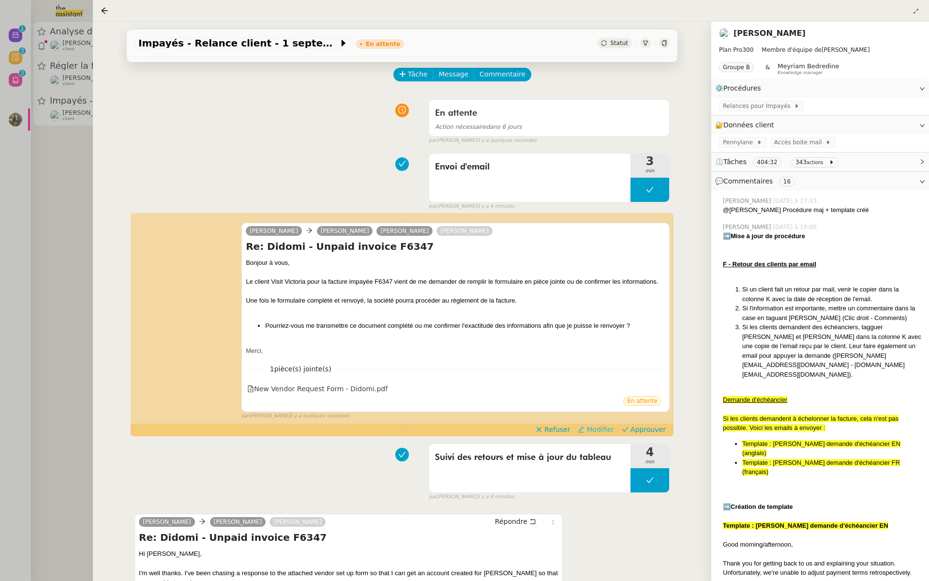
click at [611, 428] on span "Modifier" at bounding box center [601, 429] width 28 height 10
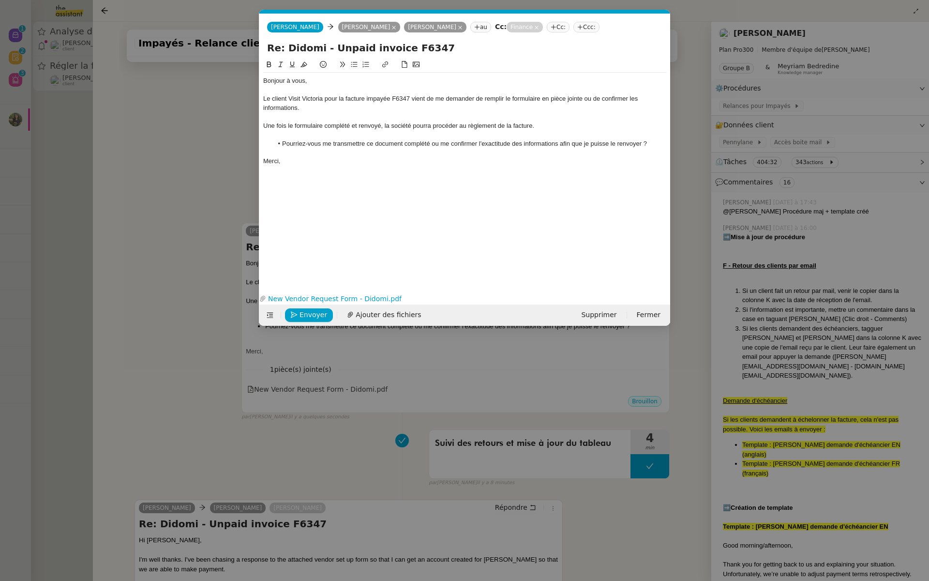
scroll to position [0, 20]
click at [306, 79] on div "Bonjour à vous," at bounding box center [464, 80] width 403 height 9
click at [367, 123] on div "Une fois le formulaire complété et renvoyé, la société pourra procéder au règle…" at bounding box center [464, 125] width 403 height 9
click at [296, 316] on icon "button" at bounding box center [294, 314] width 7 height 7
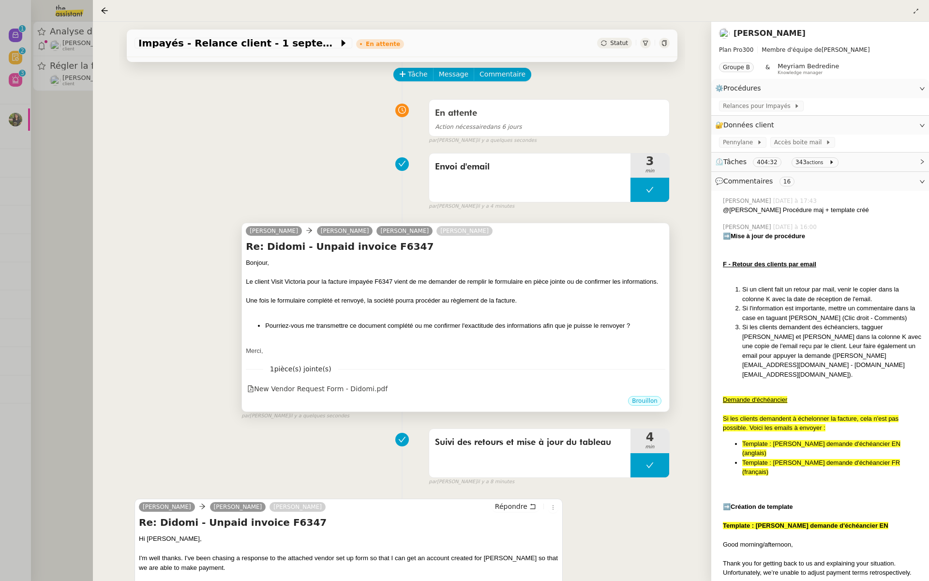
scroll to position [0, 0]
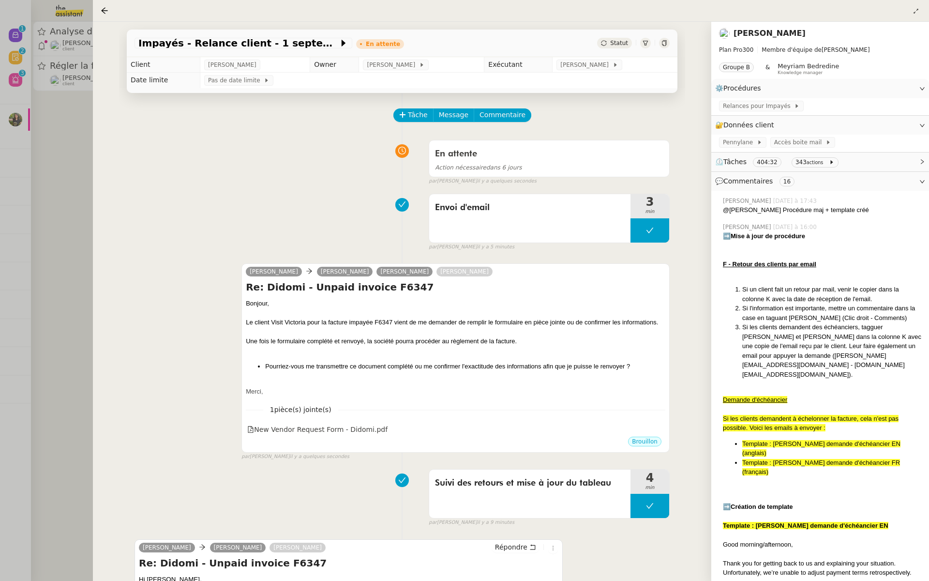
click at [85, 188] on div at bounding box center [464, 290] width 929 height 581
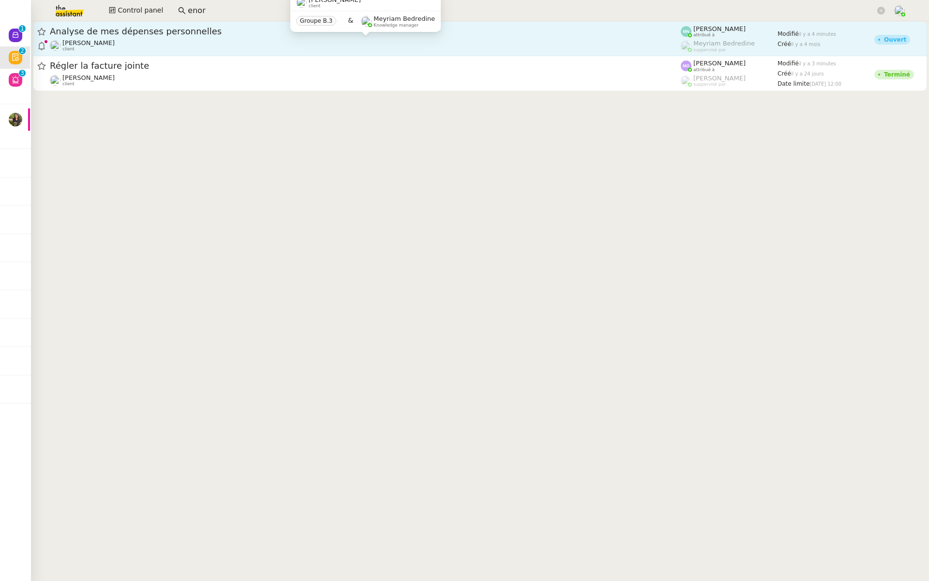
click at [194, 44] on div "Patrice DEJAR client" at bounding box center [365, 45] width 631 height 13
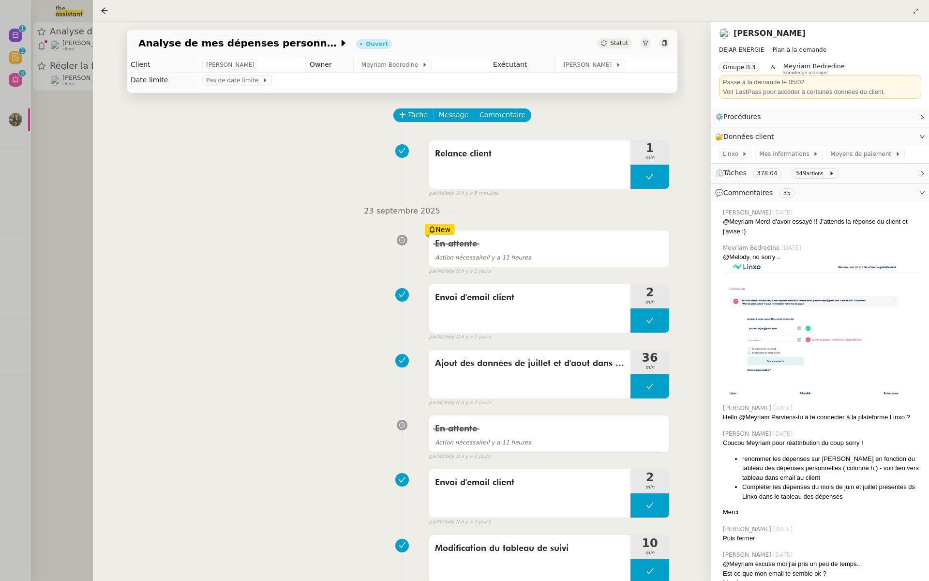
click at [51, 216] on div at bounding box center [464, 290] width 929 height 581
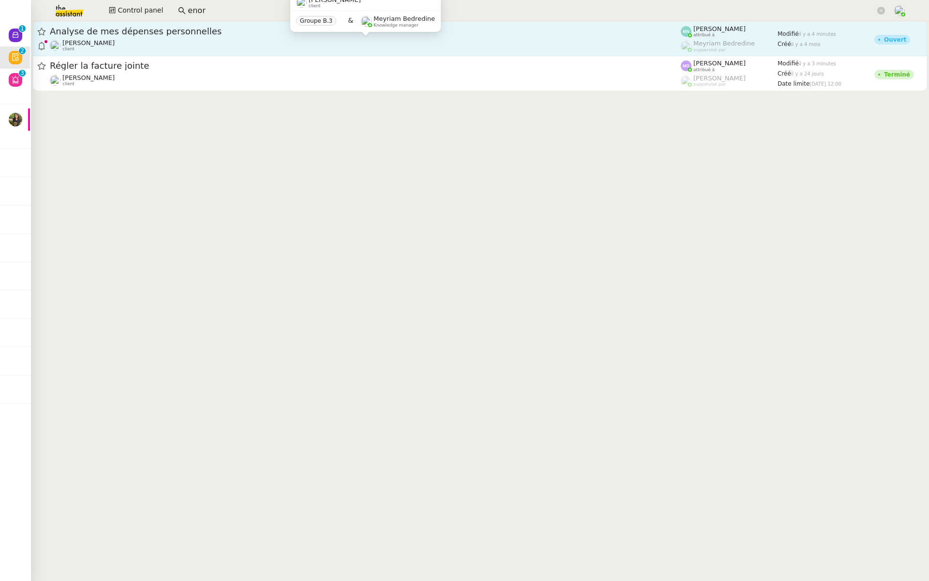
click at [109, 41] on div "Patrice DEJAR client" at bounding box center [365, 45] width 631 height 13
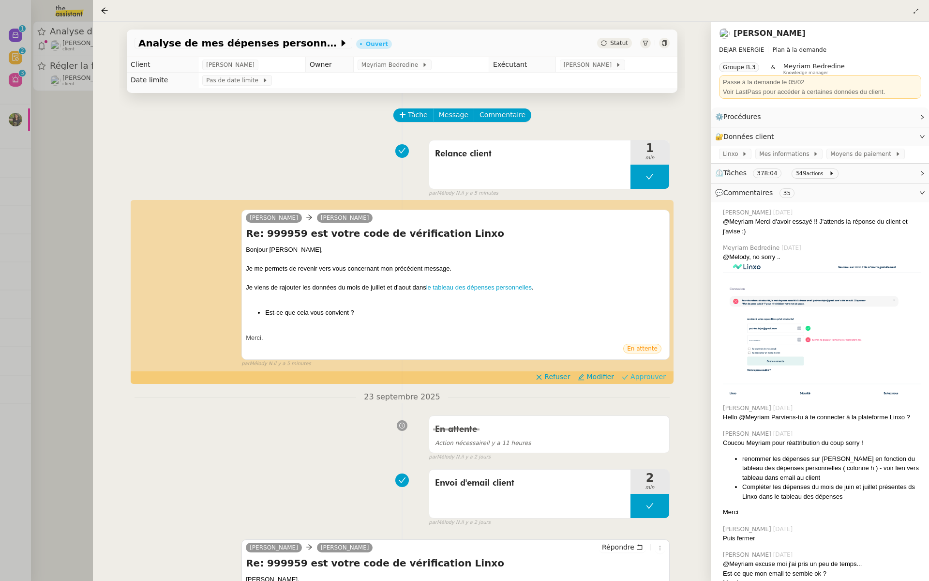
click at [655, 379] on span "Approuver" at bounding box center [648, 377] width 35 height 10
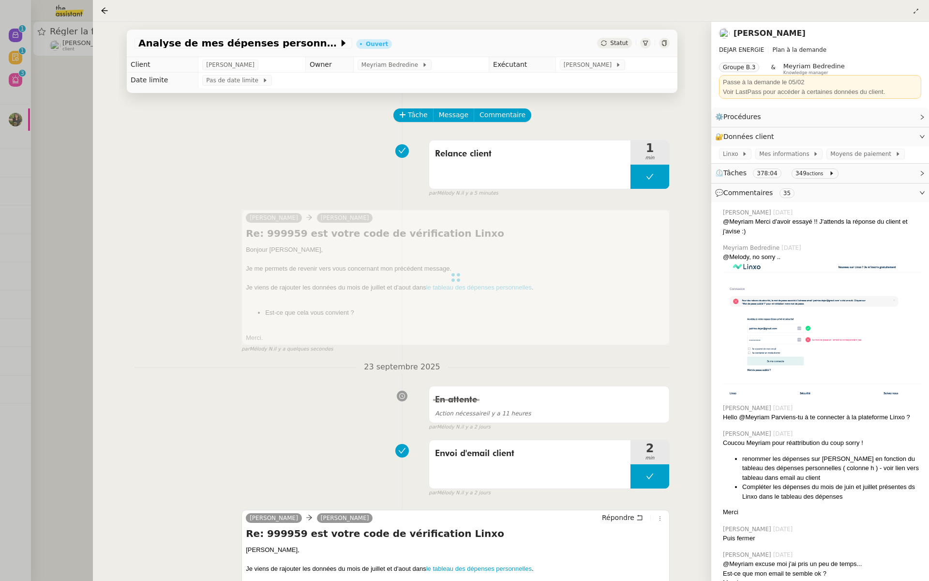
click at [74, 232] on div at bounding box center [464, 290] width 929 height 581
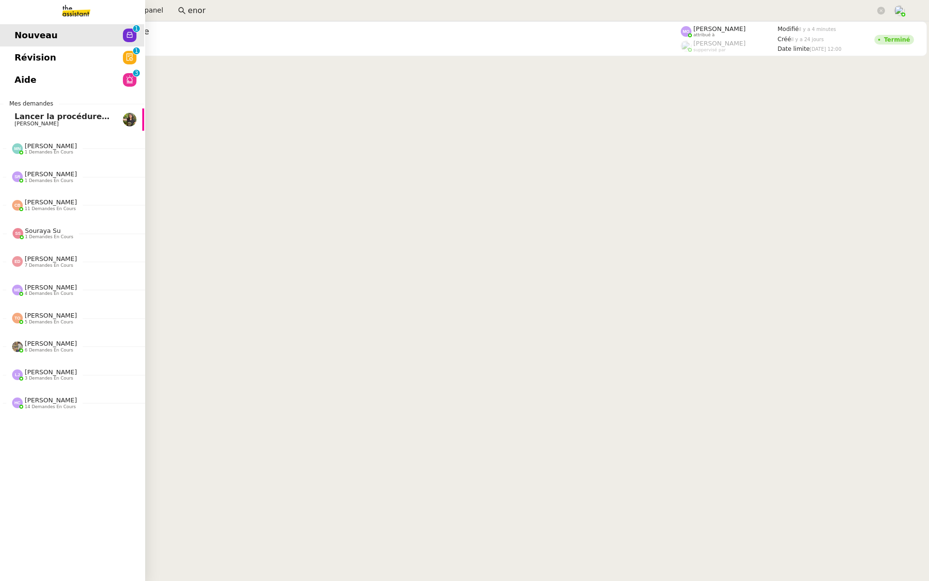
click at [19, 34] on span "Nouveau" at bounding box center [36, 35] width 43 height 15
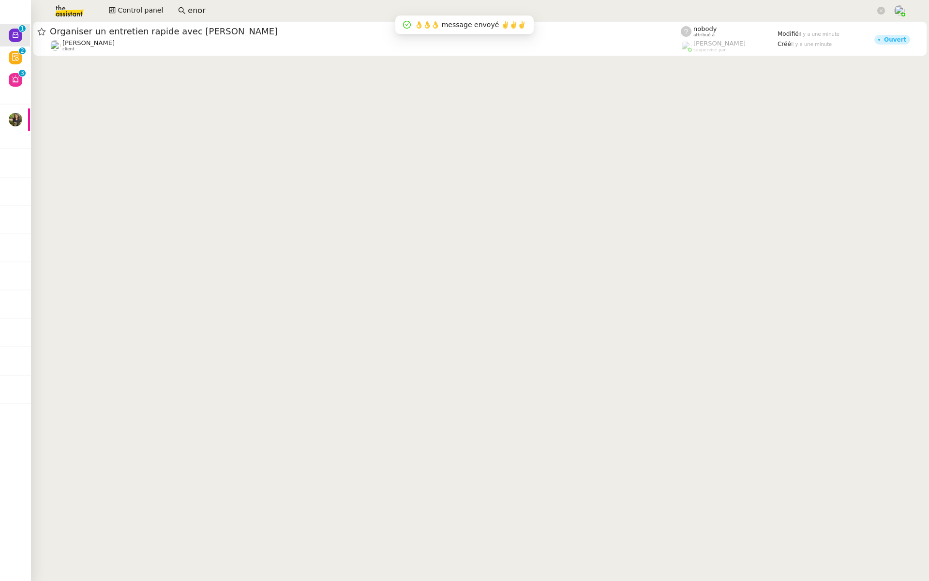
click at [14, 77] on icon at bounding box center [16, 80] width 8 height 8
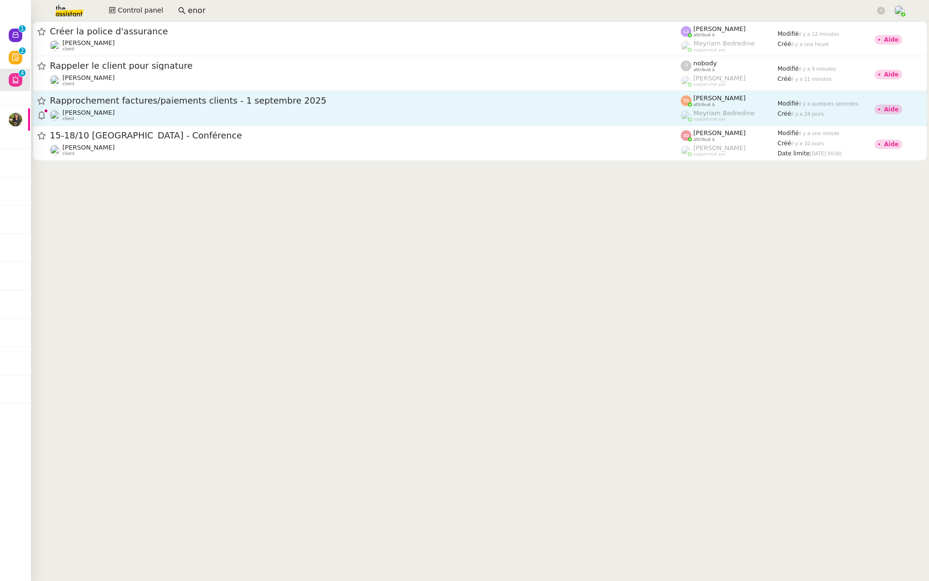
click at [567, 99] on span "Rapprochement factures/paiements clients - 1 septembre 2025" at bounding box center [365, 100] width 631 height 9
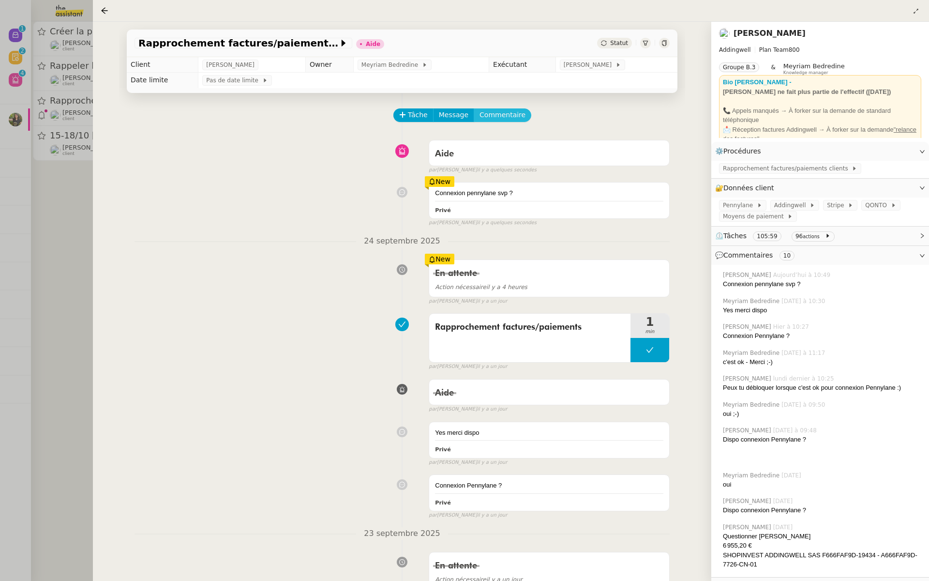
click at [495, 116] on span "Commentaire" at bounding box center [503, 114] width 46 height 11
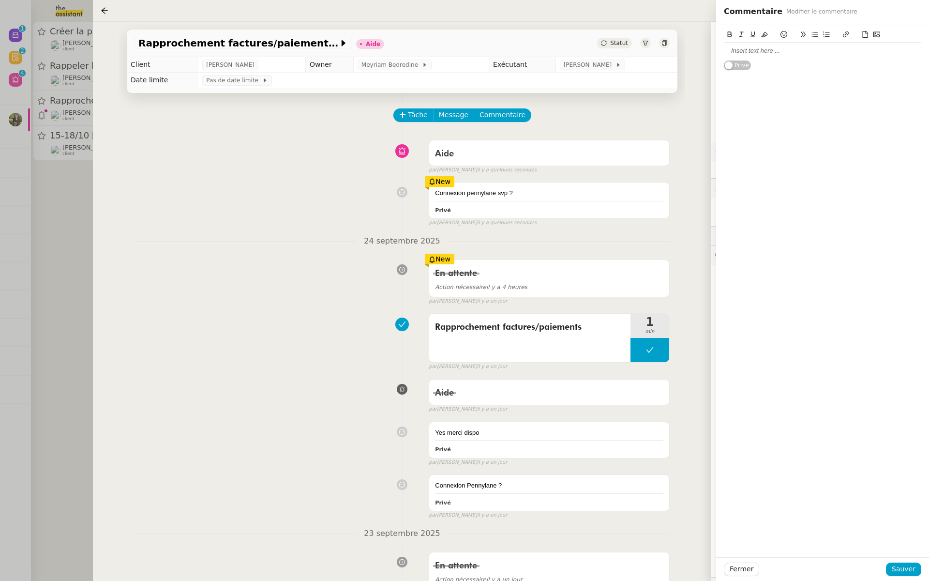
click at [753, 51] on div at bounding box center [822, 50] width 197 height 9
click at [904, 573] on span "Sauver" at bounding box center [904, 568] width 24 height 11
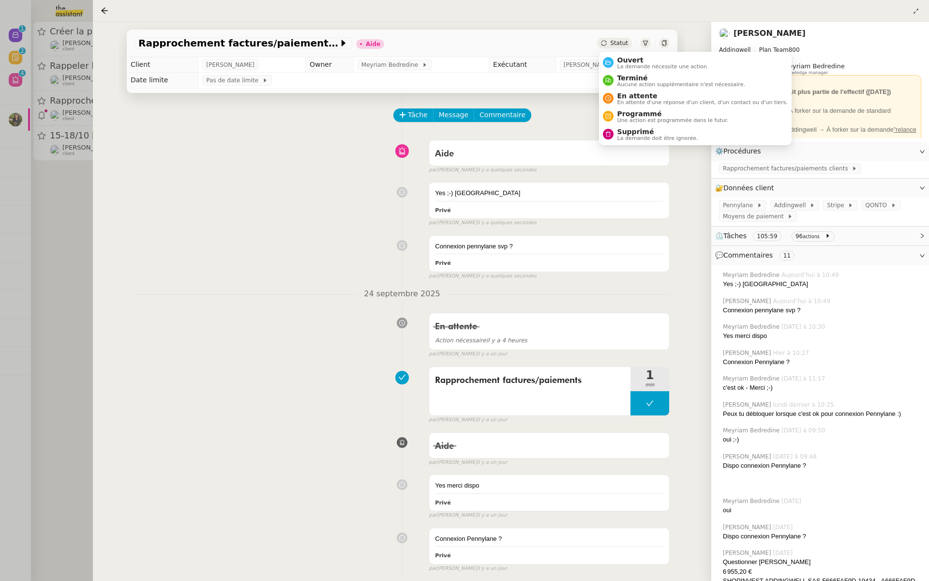
click at [620, 65] on span "La demande nécessite une action" at bounding box center [663, 66] width 90 height 5
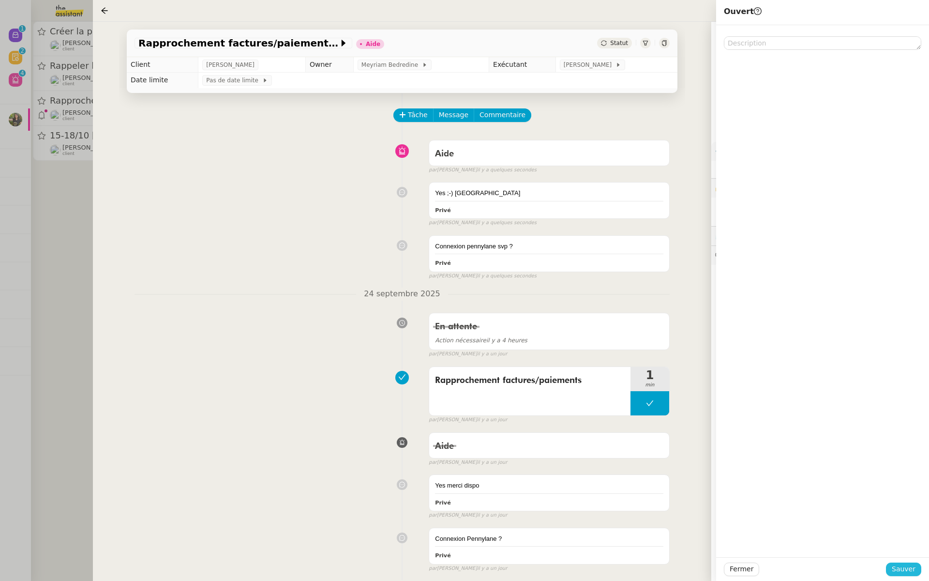
click at [901, 564] on span "Sauver" at bounding box center [904, 568] width 24 height 11
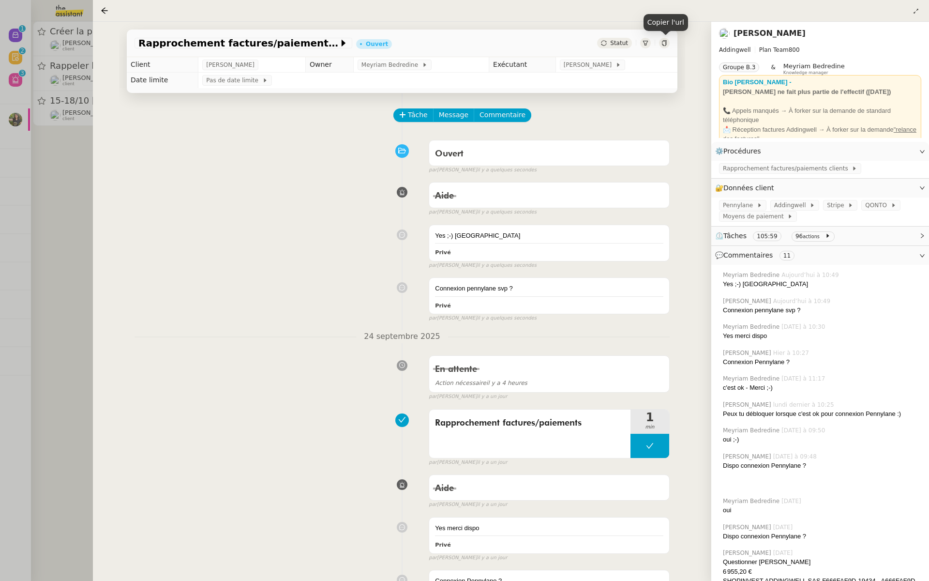
click at [664, 38] on div at bounding box center [664, 43] width 11 height 11
click at [664, 40] on icon at bounding box center [665, 43] width 6 height 6
click at [733, 205] on span "Pennylane" at bounding box center [740, 205] width 34 height 10
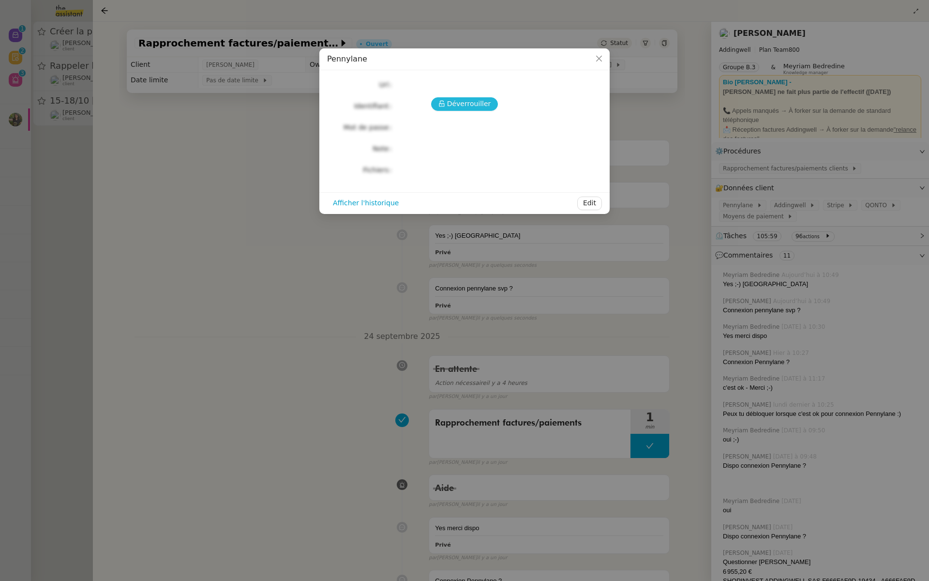
click at [464, 105] on span "Déverrouiller" at bounding box center [469, 103] width 44 height 11
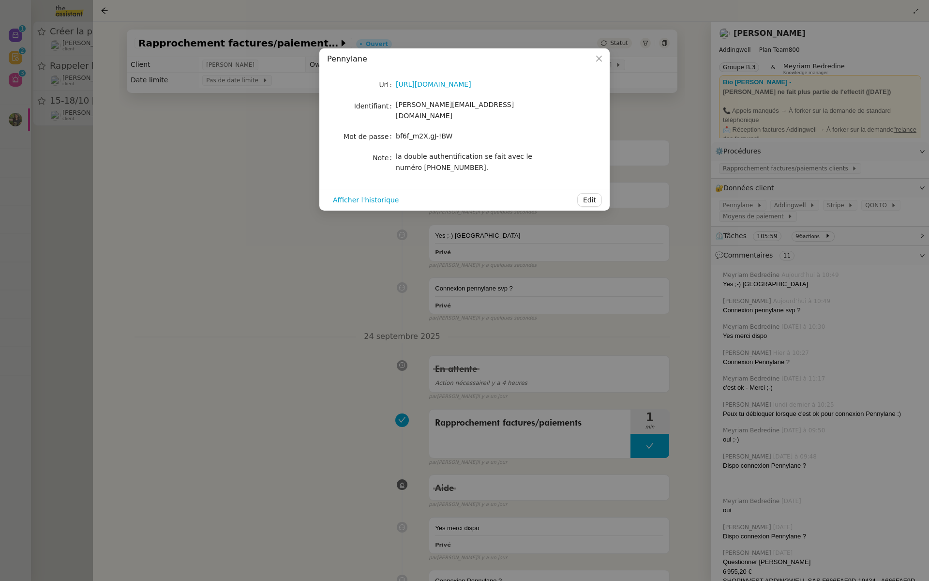
click at [282, 296] on nz-modal-container "Pennylane Url https://app.pennylane.com/users/invitation/accept?invitation_toke…" at bounding box center [464, 290] width 929 height 581
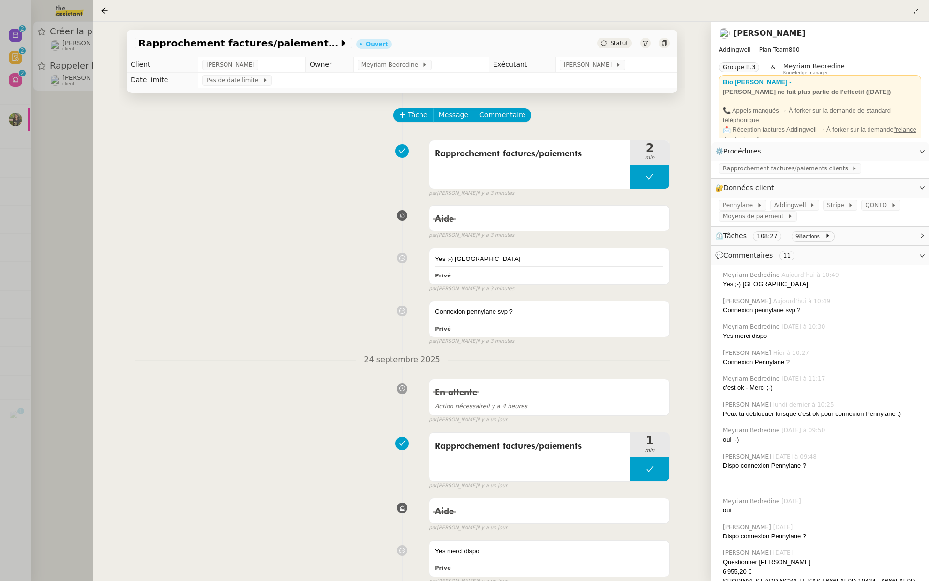
click at [41, 165] on div at bounding box center [464, 290] width 929 height 581
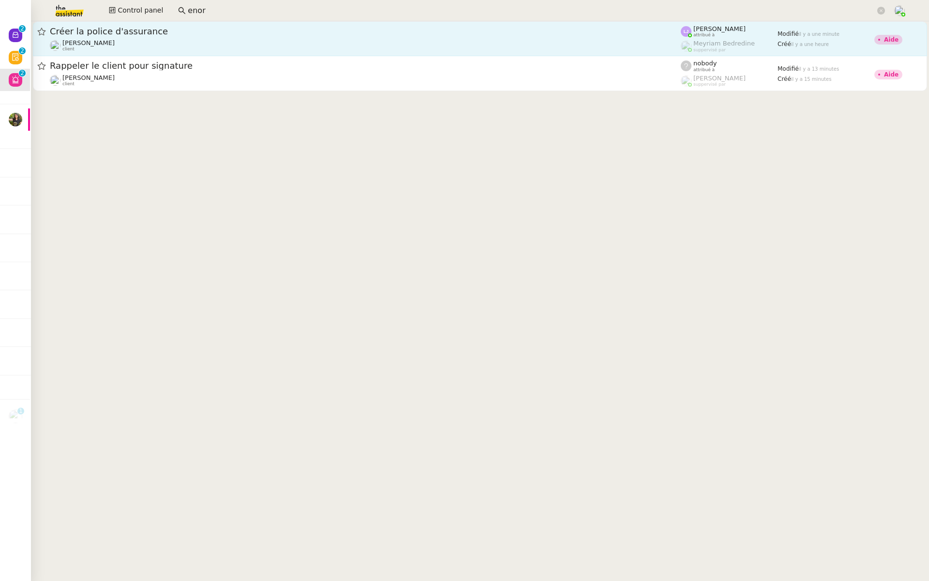
click at [124, 36] on div "Créer la police d'assurance" at bounding box center [365, 32] width 631 height 12
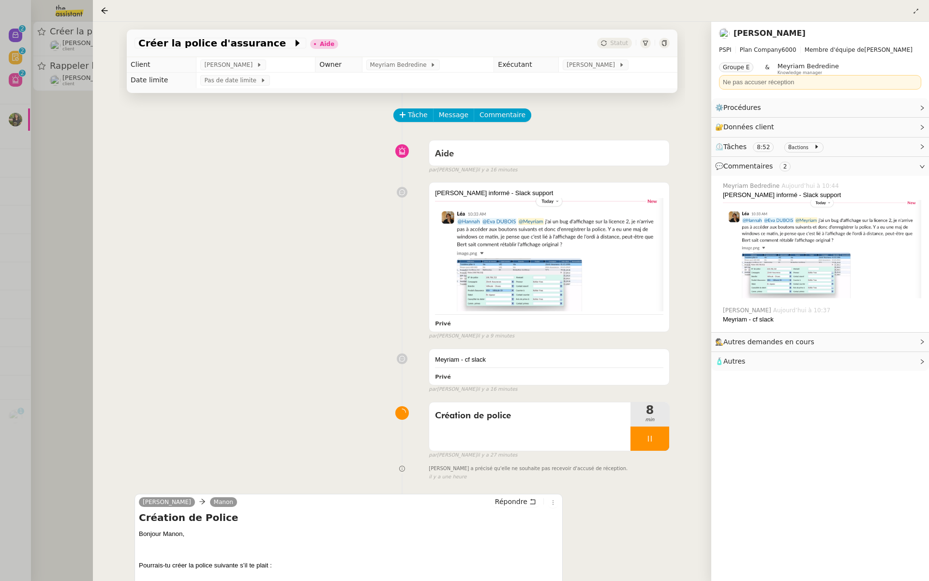
click at [55, 182] on div at bounding box center [464, 290] width 929 height 581
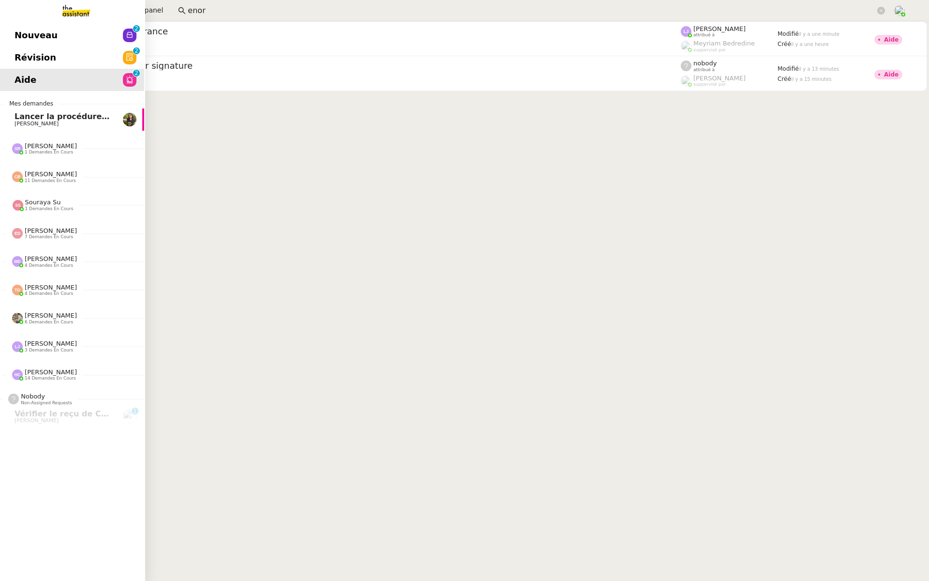
click at [32, 55] on span "Révision" at bounding box center [36, 57] width 42 height 15
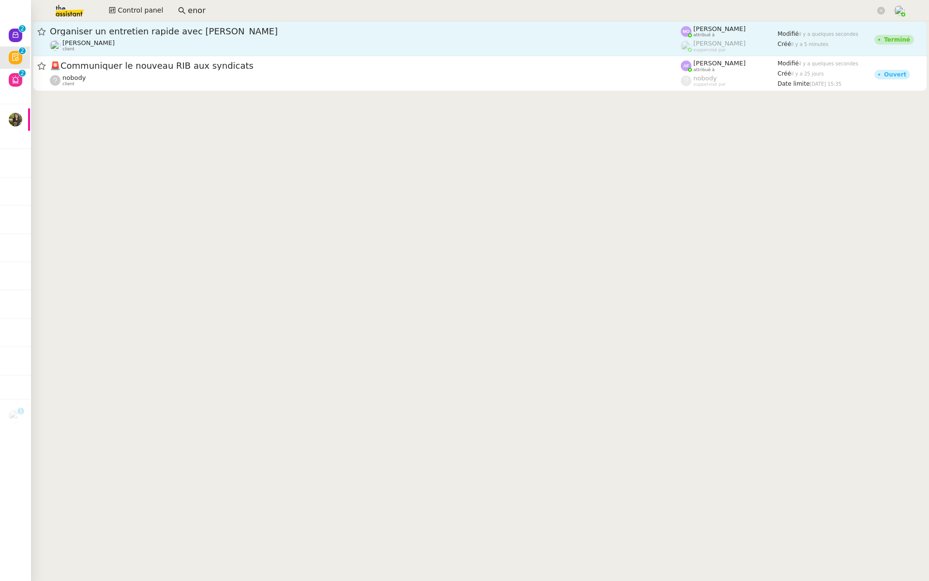
click at [149, 38] on div "Organiser un entretien rapide avec Julien Jeremy DUMONT-FILLON client" at bounding box center [365, 39] width 631 height 26
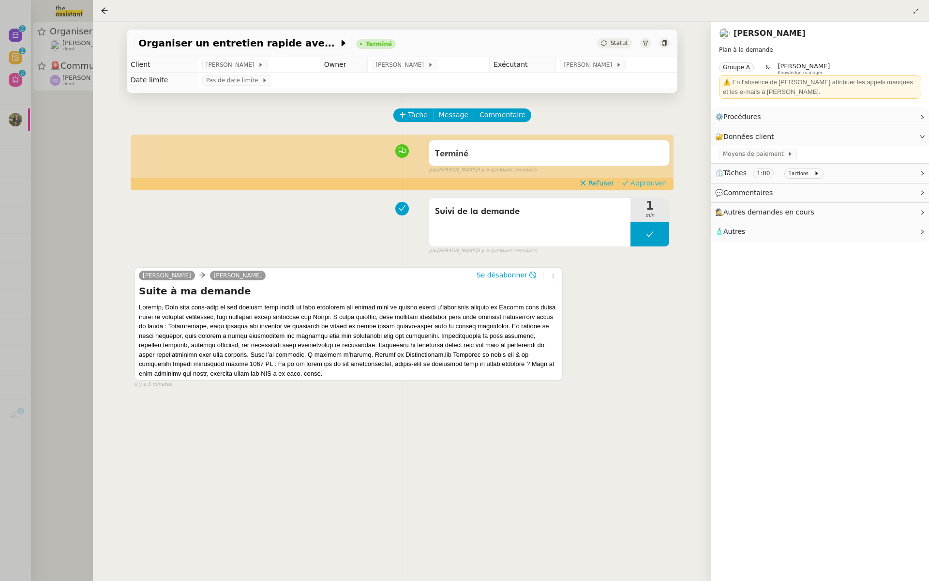
click at [657, 182] on span "Approuver" at bounding box center [648, 183] width 35 height 10
click at [61, 163] on div at bounding box center [464, 290] width 929 height 581
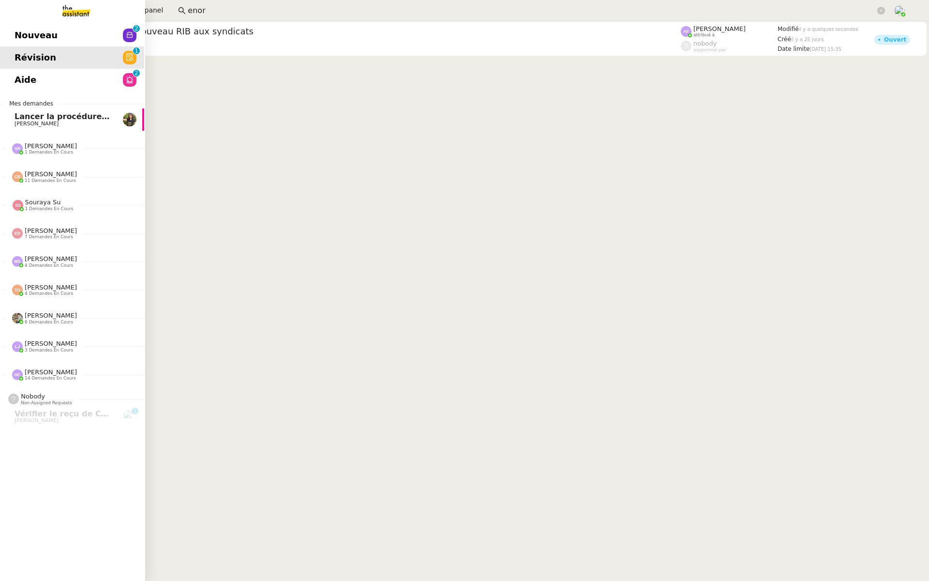
click at [25, 85] on span "Aide" at bounding box center [26, 80] width 22 height 15
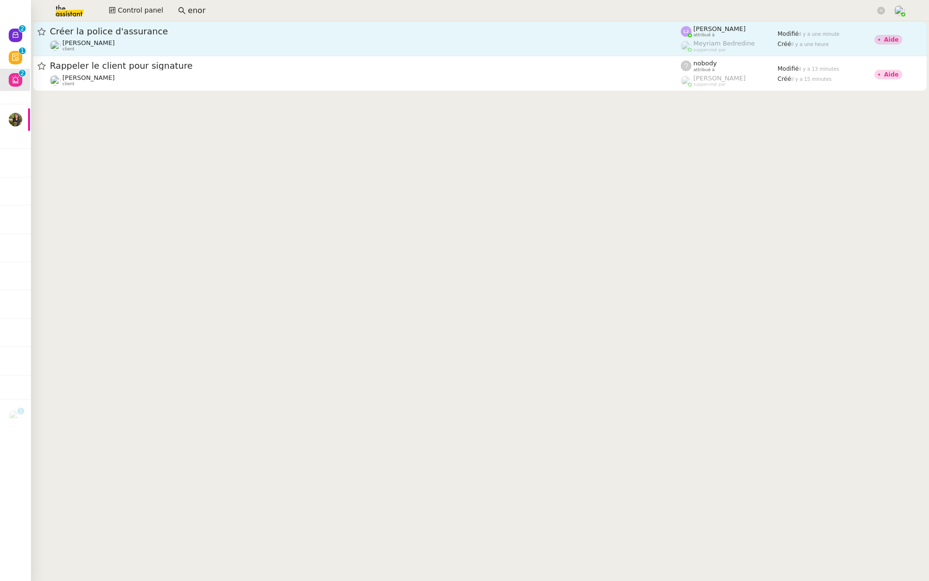
click at [337, 35] on span "Créer la police d'assurance" at bounding box center [365, 31] width 631 height 9
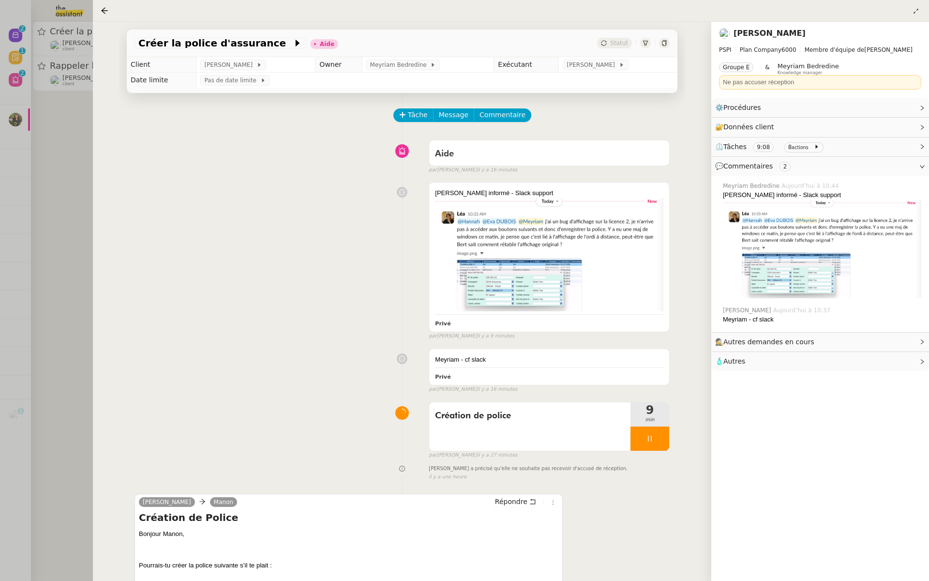
click at [62, 282] on div at bounding box center [464, 290] width 929 height 581
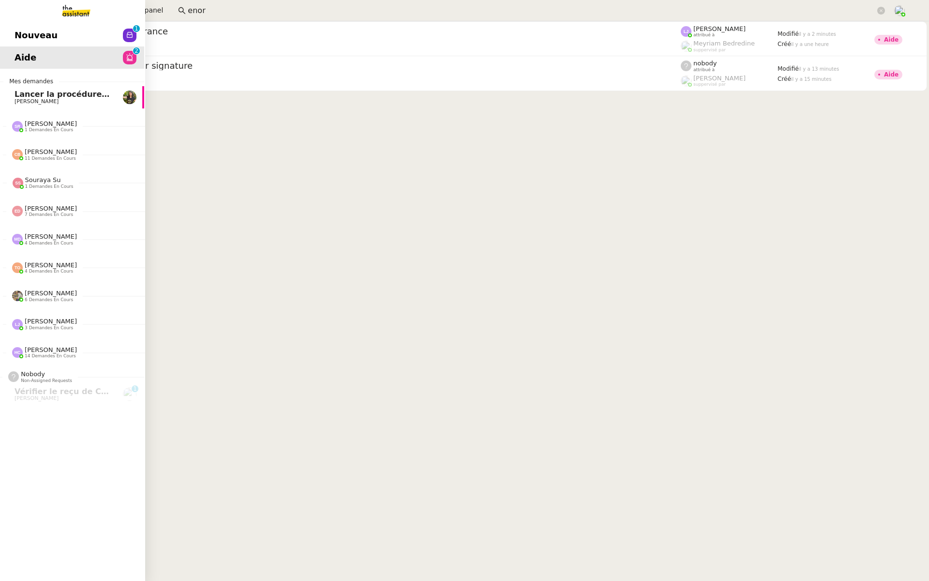
click at [30, 37] on span "Nouveau" at bounding box center [36, 35] width 43 height 15
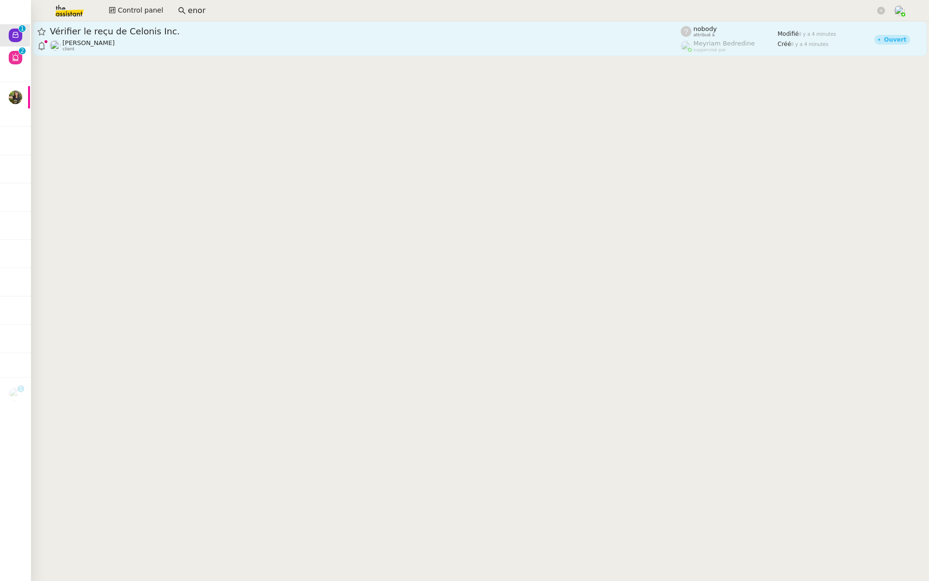
click at [203, 38] on div "Vérifier le reçu de Celonis Inc. Fabien Bousquet client" at bounding box center [365, 39] width 631 height 26
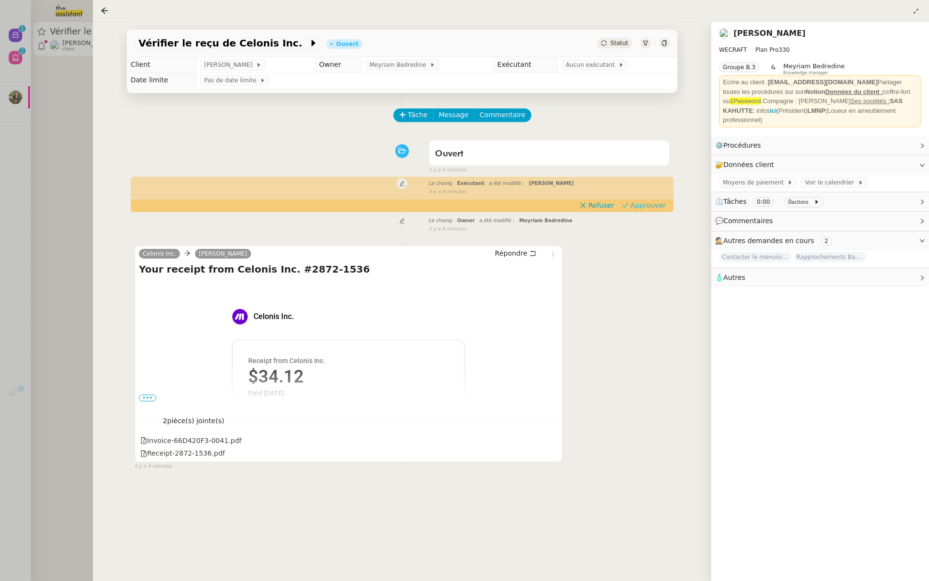
click at [641, 202] on span "Approuver" at bounding box center [648, 205] width 35 height 10
click at [6, 151] on div at bounding box center [464, 290] width 929 height 581
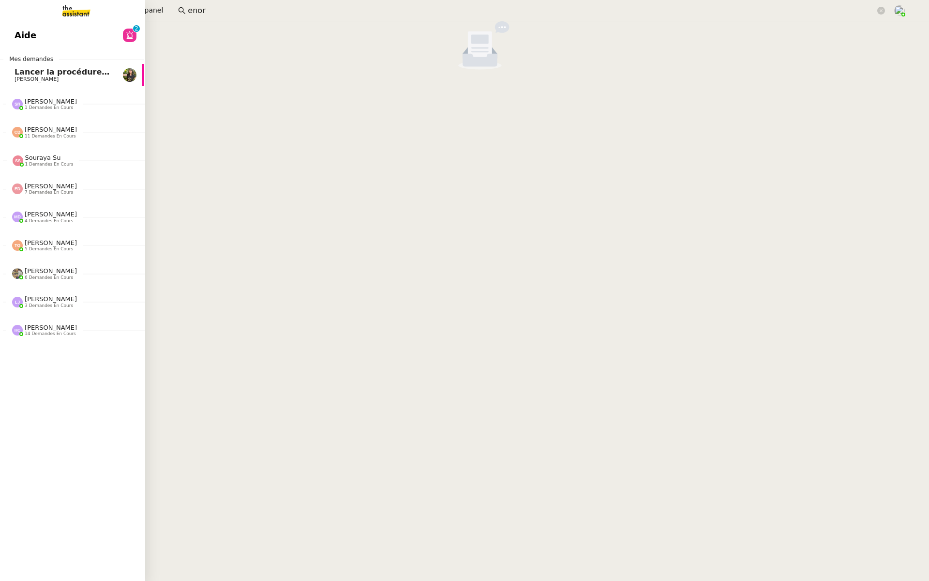
click at [23, 30] on span "Aide" at bounding box center [26, 35] width 22 height 15
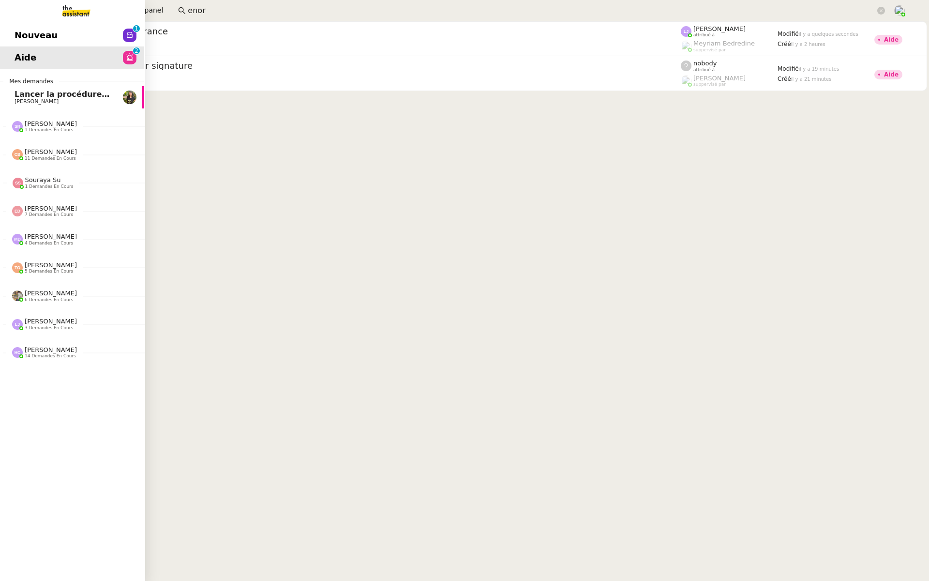
click at [25, 28] on span "Nouveau" at bounding box center [36, 35] width 43 height 15
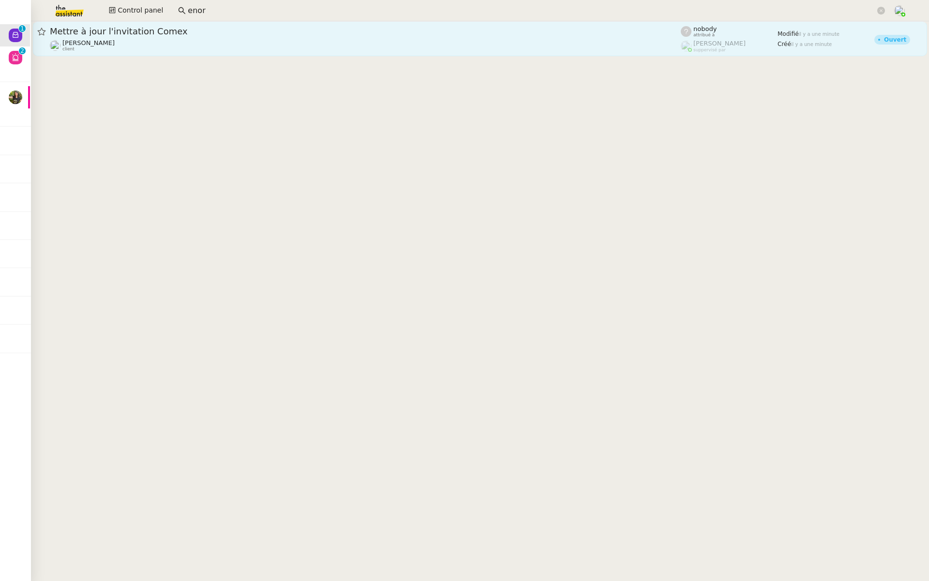
click at [166, 30] on span "Mettre à jour l'invitation Comex" at bounding box center [365, 31] width 631 height 9
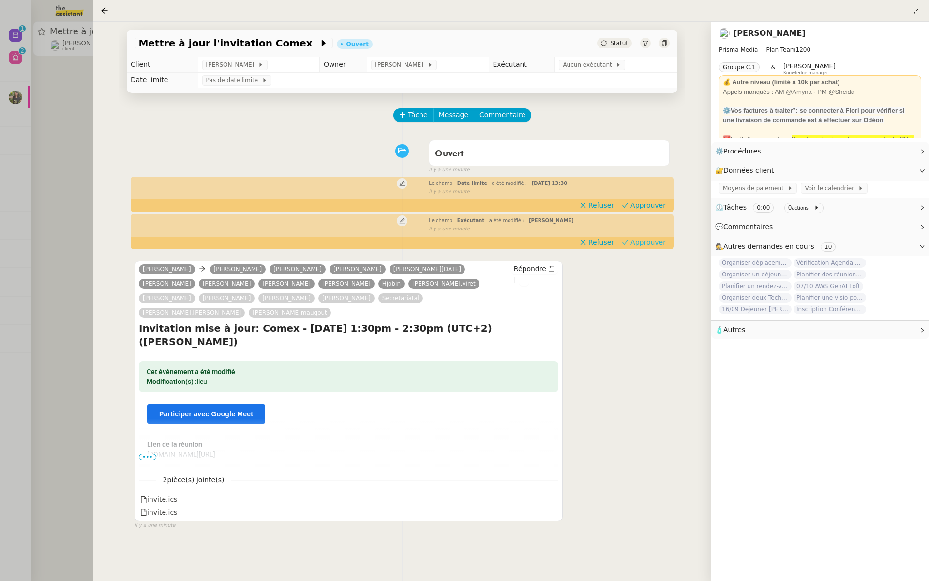
click at [660, 242] on span "Approuver" at bounding box center [648, 242] width 35 height 10
click at [651, 196] on div "Le champ Date limite a été modifié : lun. 29 sept. 2025 13:30 false il y a une …" at bounding box center [402, 187] width 535 height 18
click at [644, 205] on span "Approuver" at bounding box center [648, 205] width 35 height 10
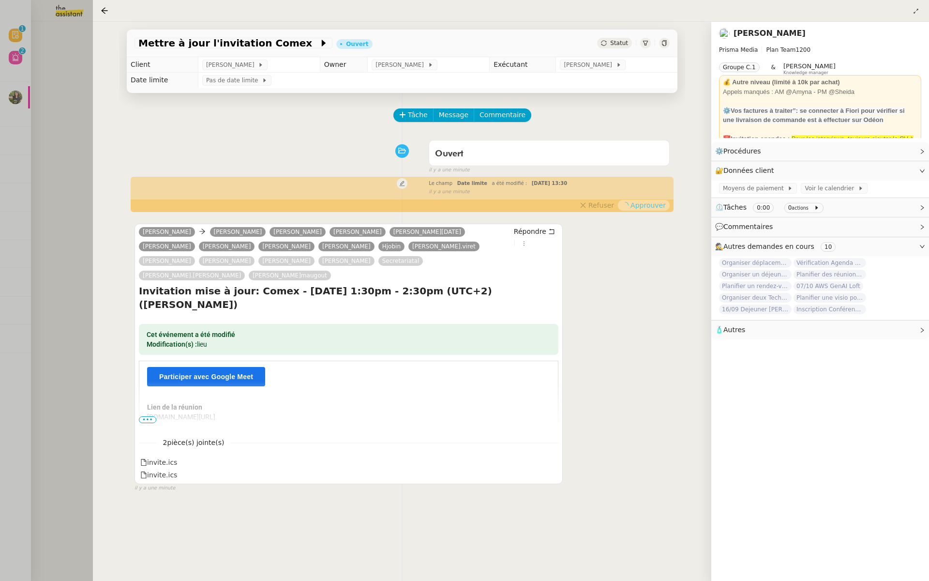
click at [55, 152] on div at bounding box center [464, 290] width 929 height 581
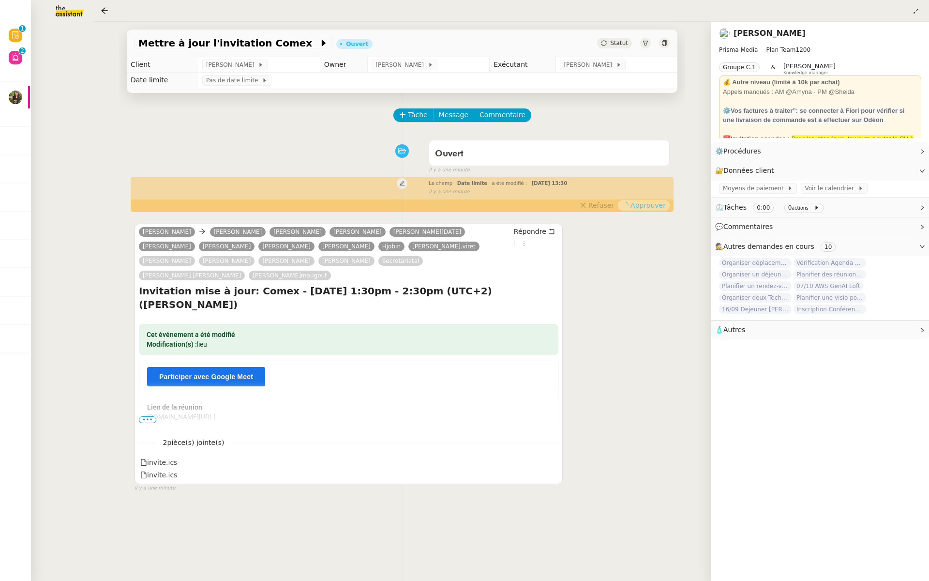
click at [14, 28] on div at bounding box center [464, 290] width 929 height 581
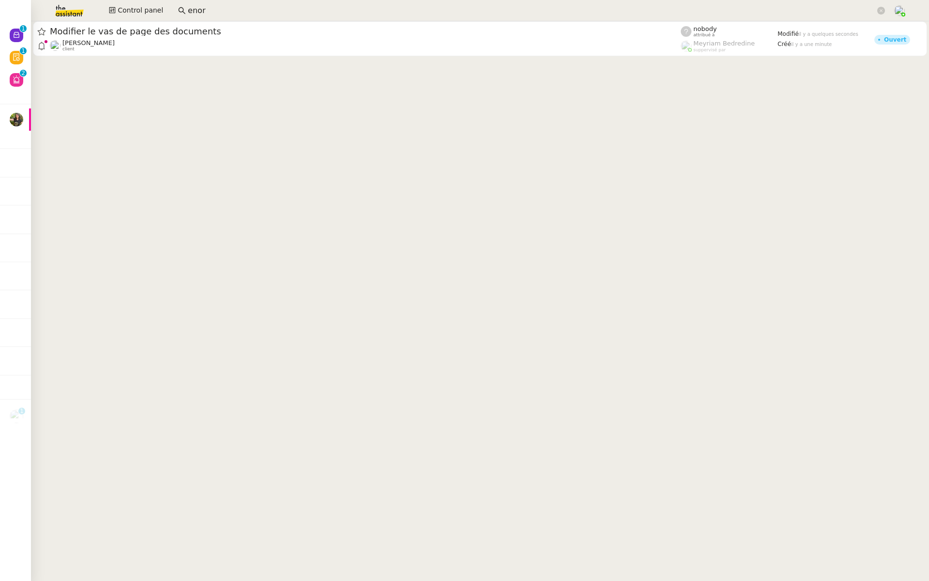
scroll to position [0, 1]
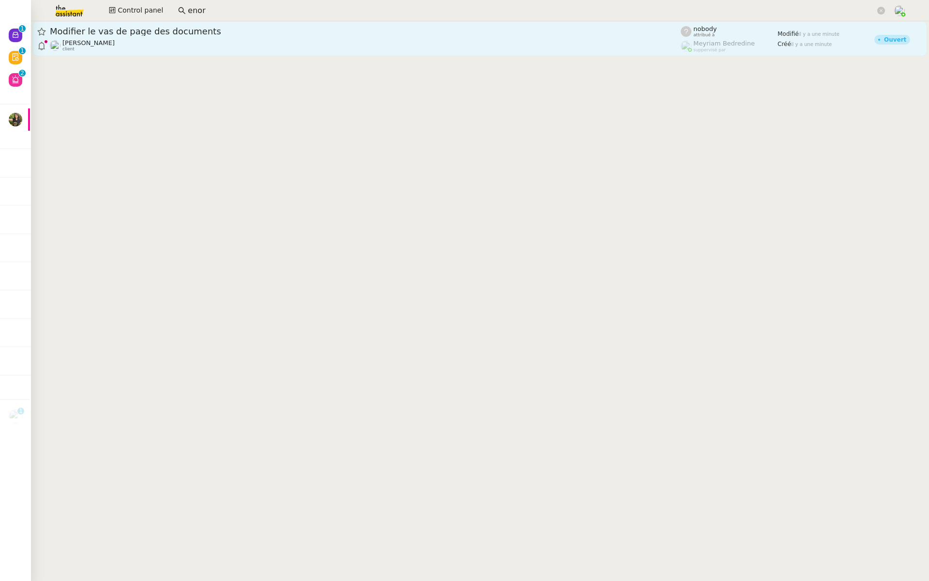
click at [185, 30] on span "Modifier le vas de page des documents" at bounding box center [365, 31] width 631 height 9
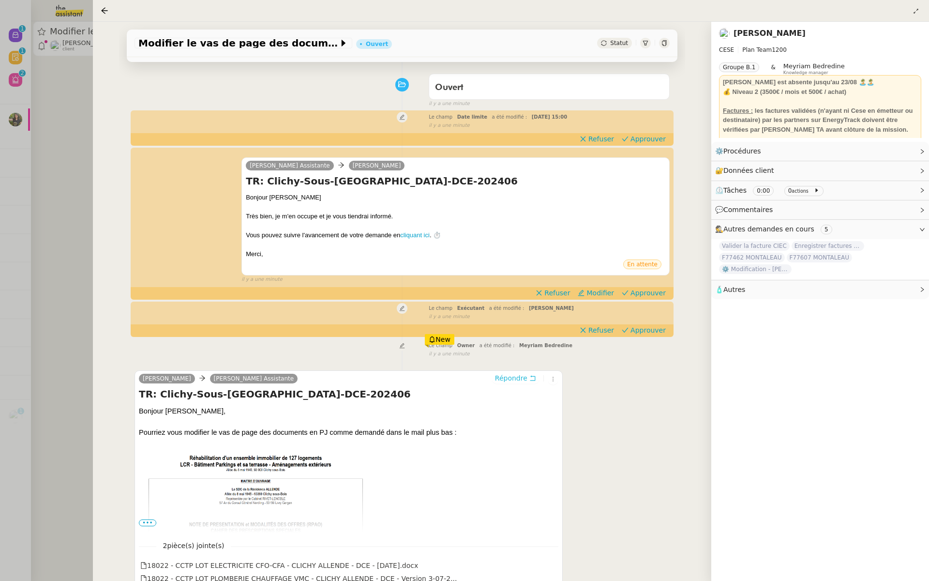
scroll to position [87, 0]
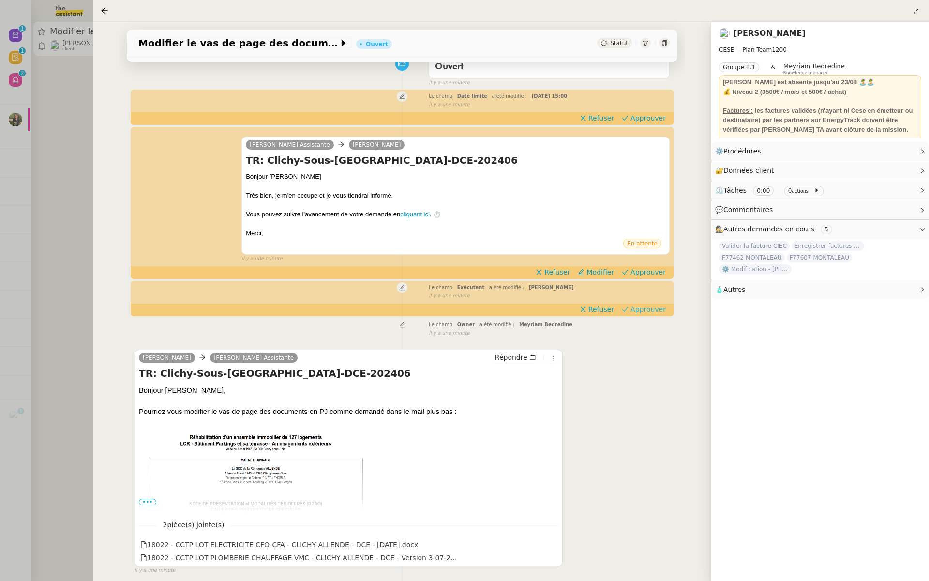
click at [648, 309] on span "Approuver" at bounding box center [648, 309] width 35 height 10
click at [653, 272] on span "Approuver" at bounding box center [648, 272] width 35 height 10
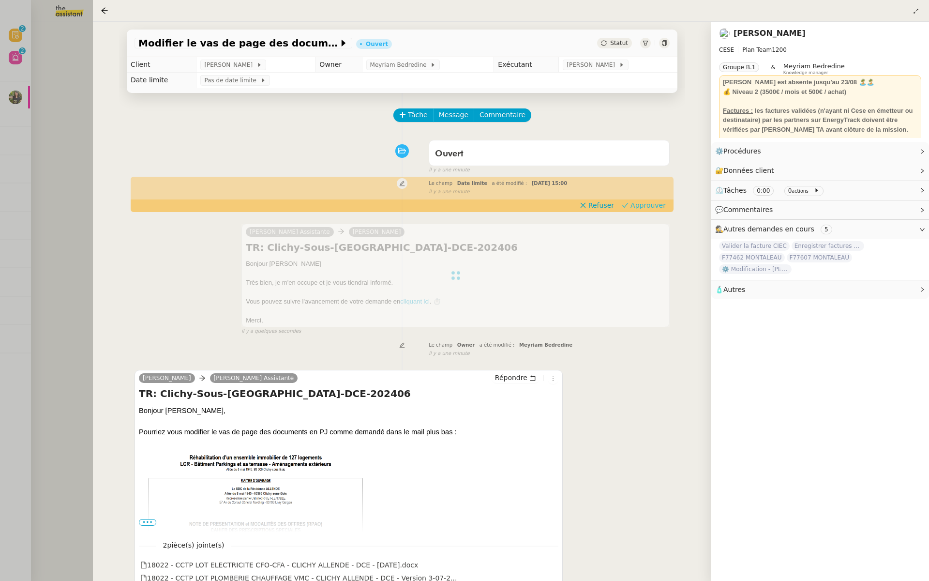
click at [656, 204] on span "Approuver" at bounding box center [648, 205] width 35 height 10
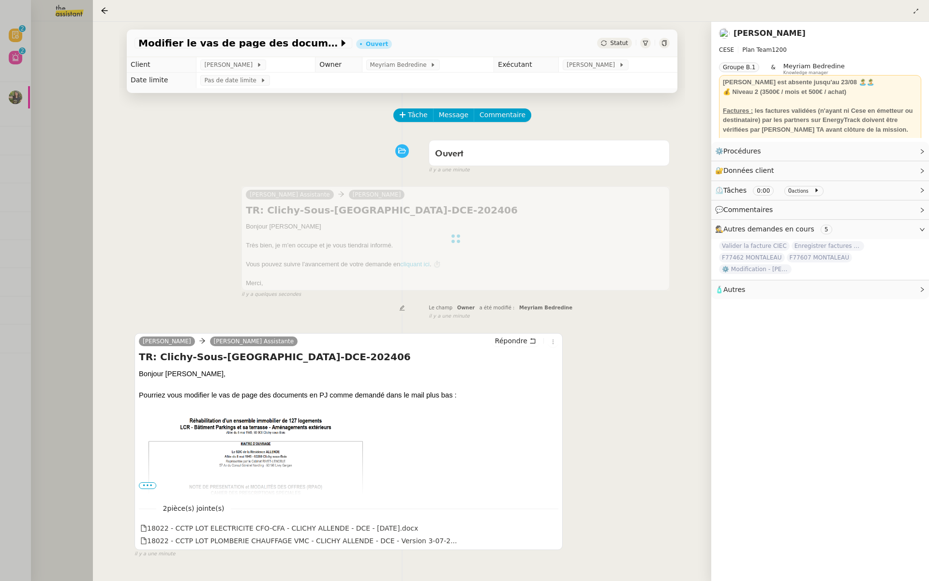
click at [65, 96] on div at bounding box center [464, 290] width 929 height 581
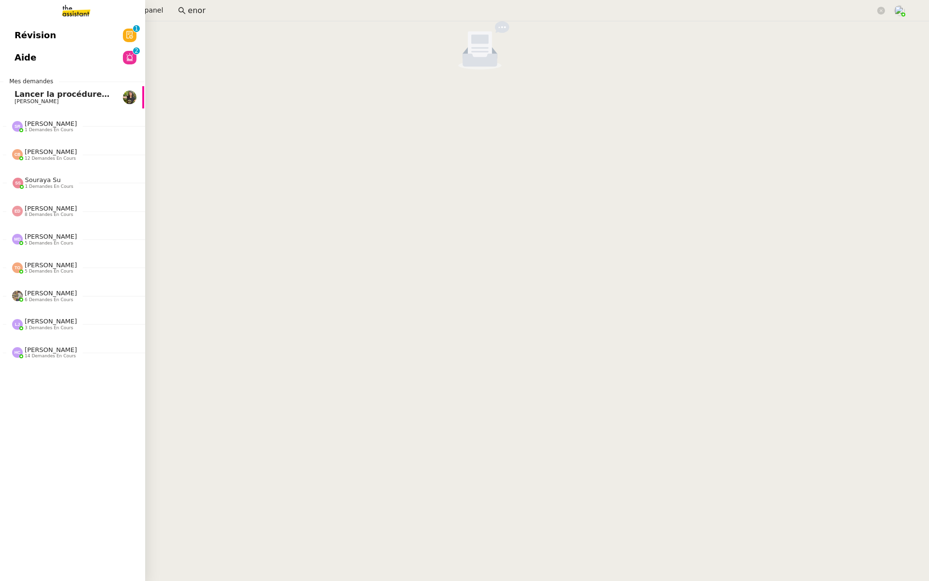
click at [12, 36] on link "Révision 0 1 2 3 4 5 6 7 8 9" at bounding box center [71, 35] width 145 height 22
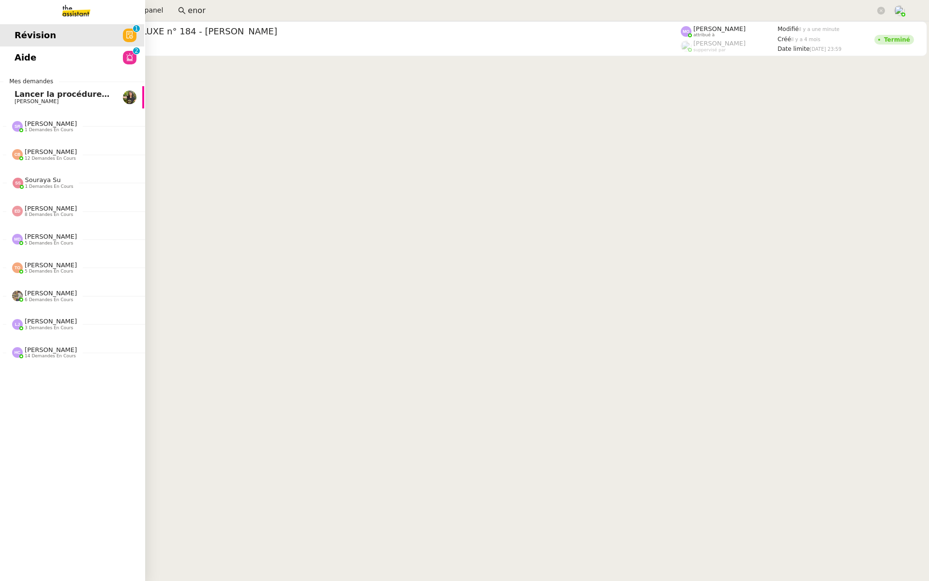
click at [14, 59] on link "Aide 0 1 2 3 4 5 6 7 8 9" at bounding box center [71, 57] width 145 height 22
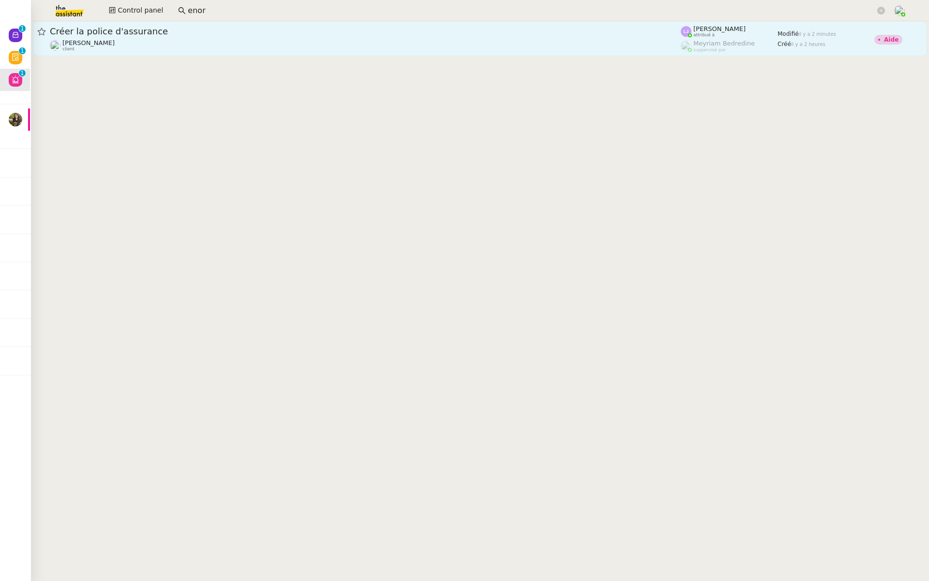
click at [257, 36] on div "Créer la police d'assurance" at bounding box center [365, 32] width 631 height 12
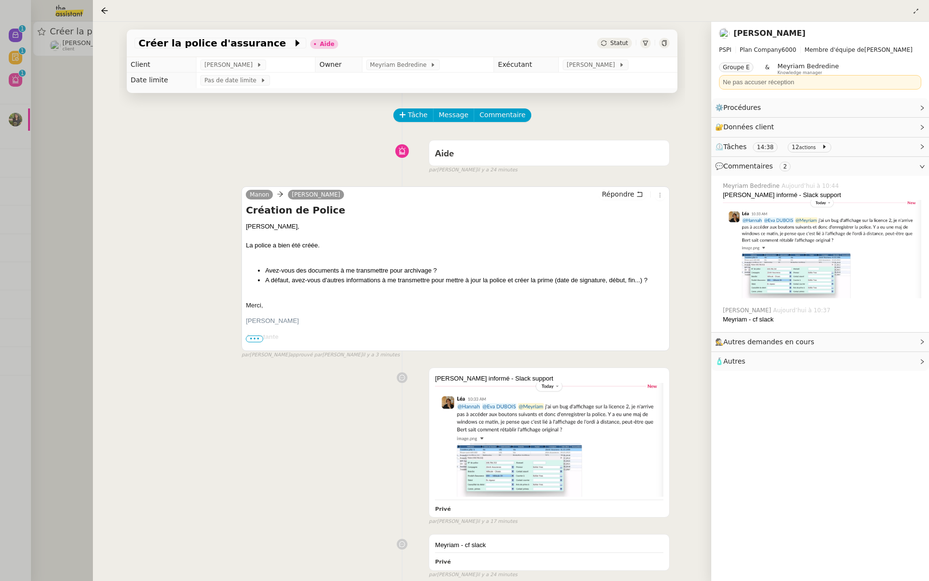
click at [33, 122] on div at bounding box center [464, 290] width 929 height 581
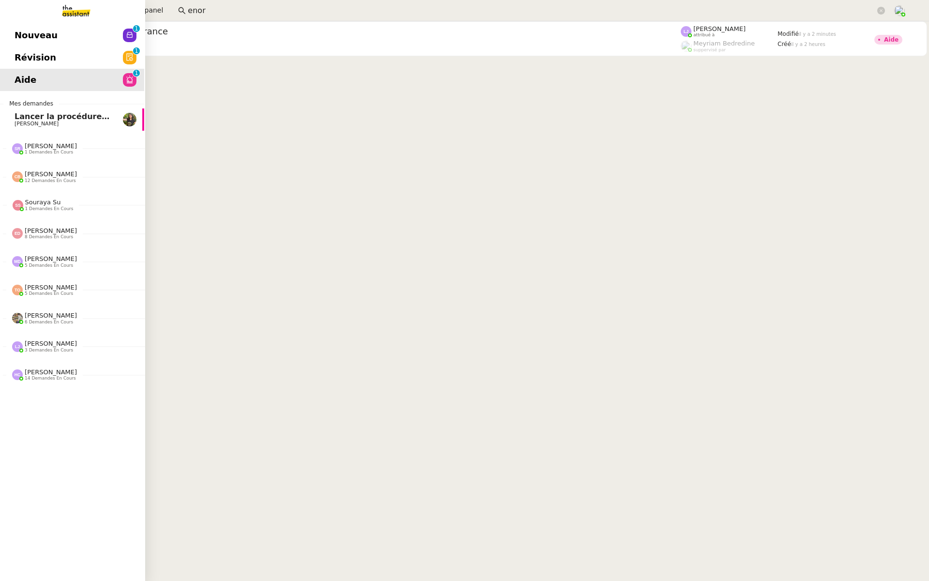
click at [8, 51] on link "Révision 0 1 2 3 4 5 6 7 8 9" at bounding box center [71, 57] width 145 height 22
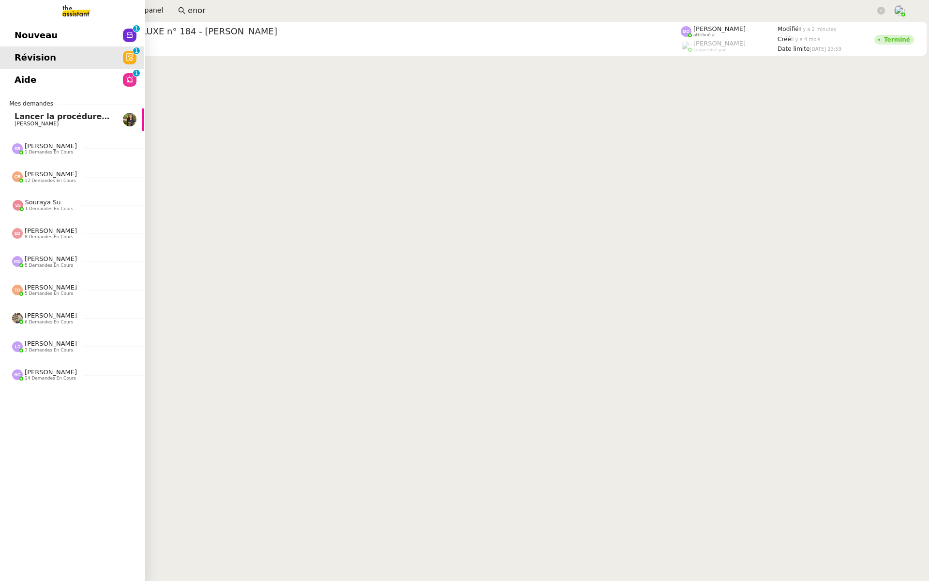
click at [40, 34] on span "Nouveau" at bounding box center [36, 35] width 43 height 15
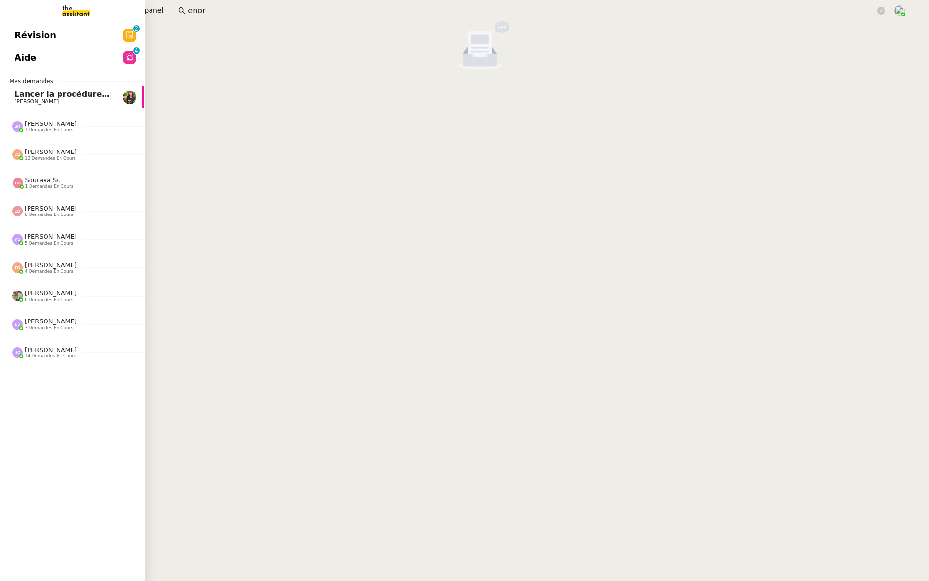
click at [123, 36] on nz-avatar at bounding box center [130, 36] width 14 height 14
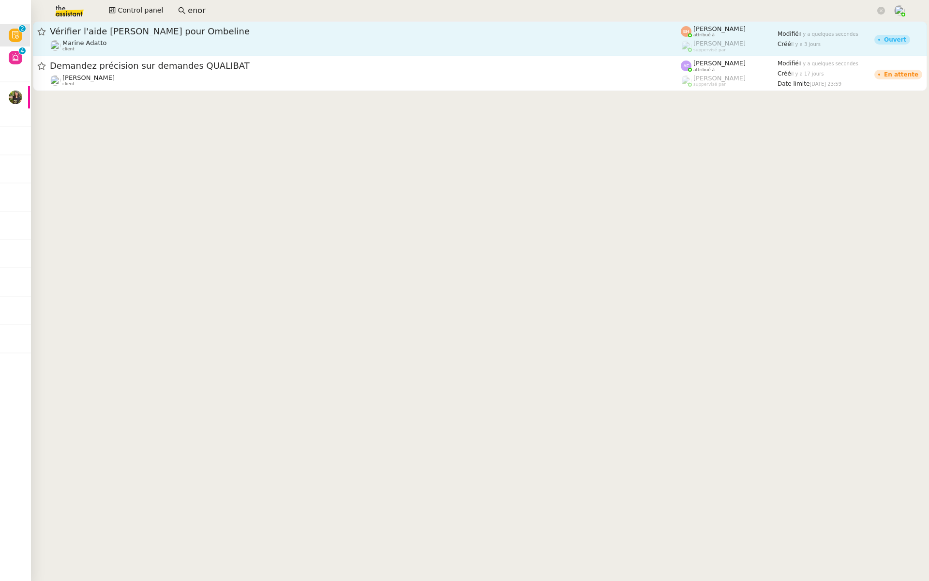
click at [209, 38] on div "Vérifier l'aide [PERSON_NAME] pour [PERSON_NAME] client" at bounding box center [365, 39] width 631 height 26
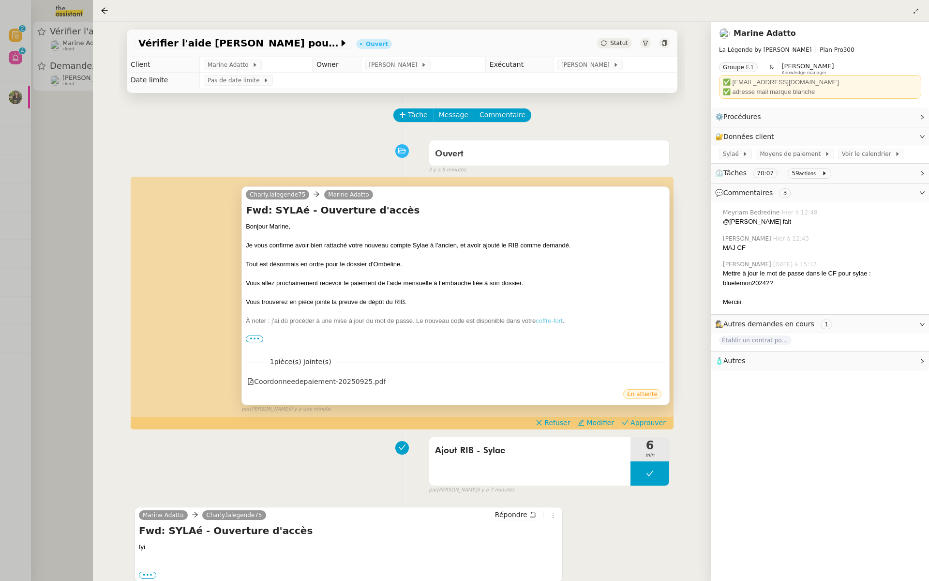
click at [259, 340] on span "•••" at bounding box center [254, 338] width 17 height 7
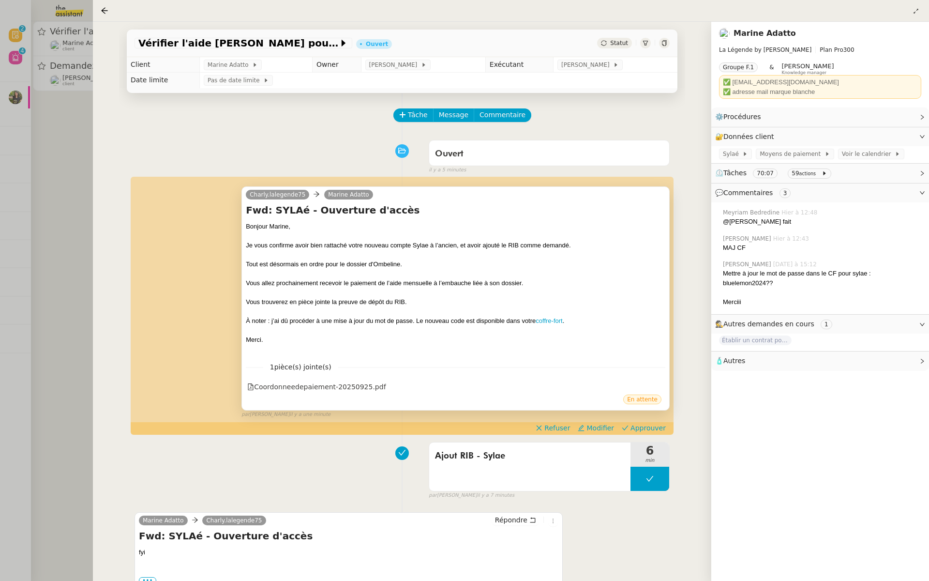
click at [27, 188] on div at bounding box center [464, 290] width 929 height 581
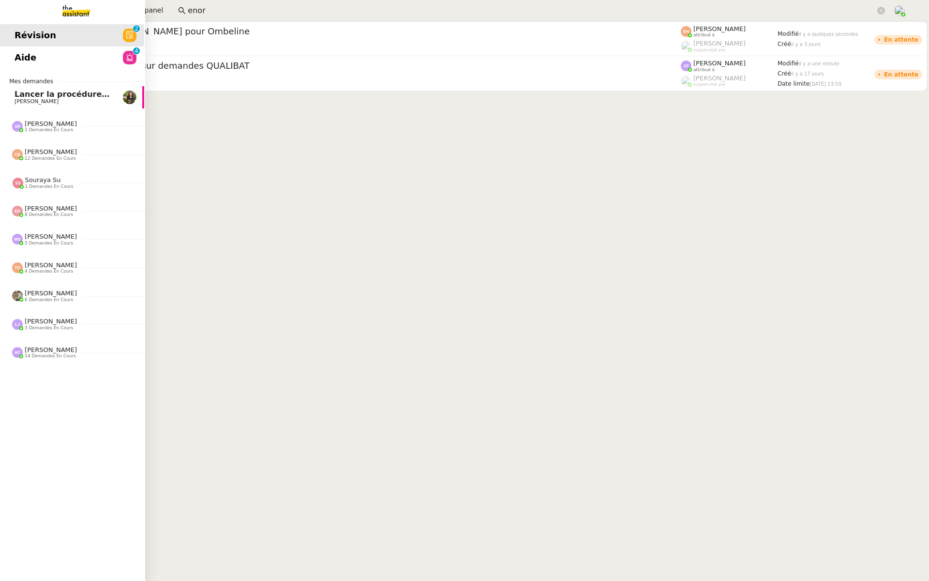
click at [35, 55] on link "Aide 0 1 2 3 4 5 6 7 8 9" at bounding box center [71, 57] width 145 height 22
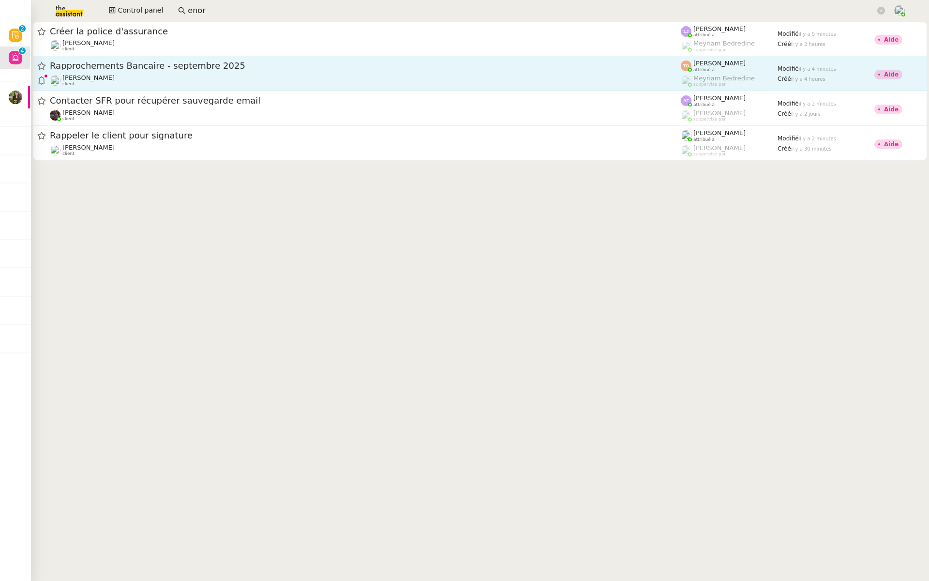
click at [182, 65] on span "Rapprochements Bancaire - septembre 2025" at bounding box center [365, 65] width 631 height 9
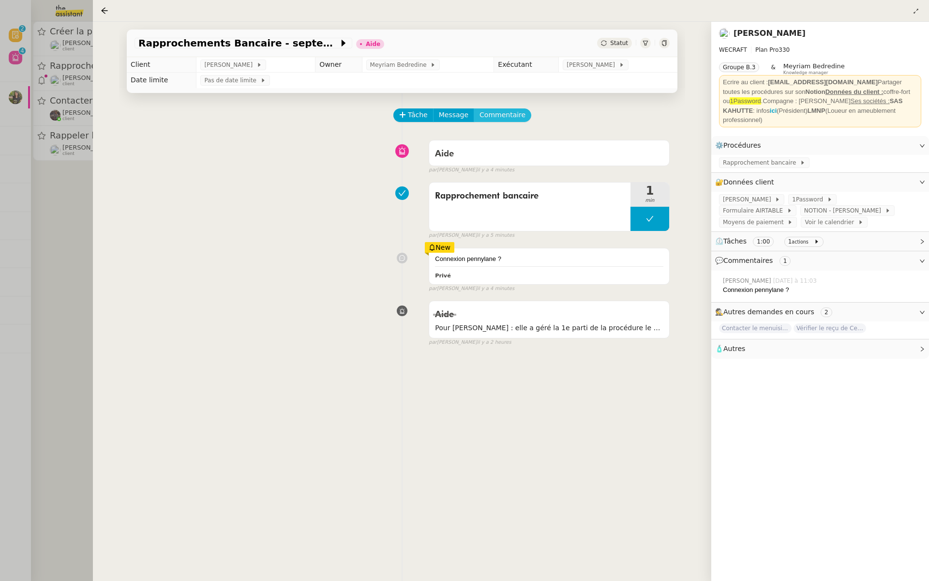
click at [508, 114] on span "Commentaire" at bounding box center [503, 114] width 46 height 11
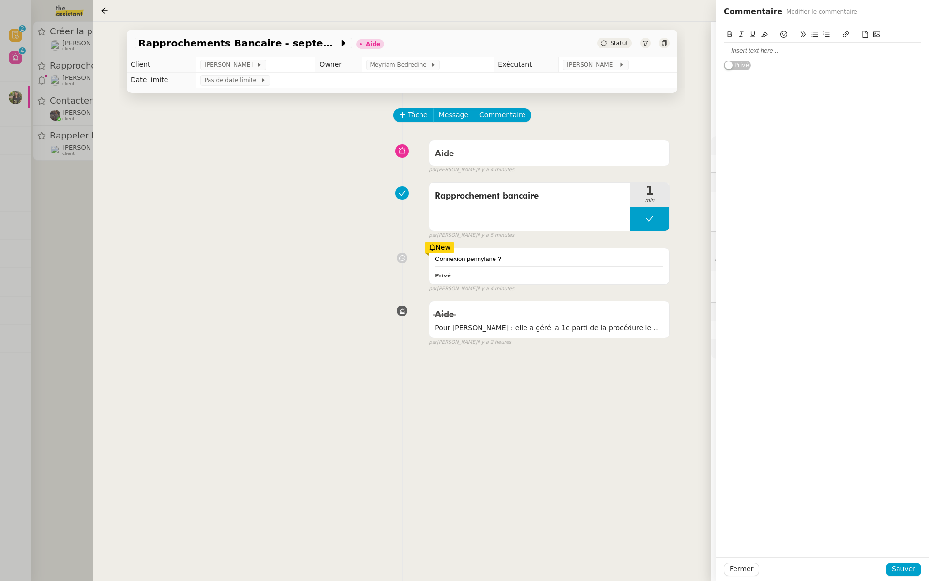
click at [741, 54] on div at bounding box center [822, 50] width 197 height 9
click at [897, 574] on span "Sauver" at bounding box center [904, 568] width 24 height 11
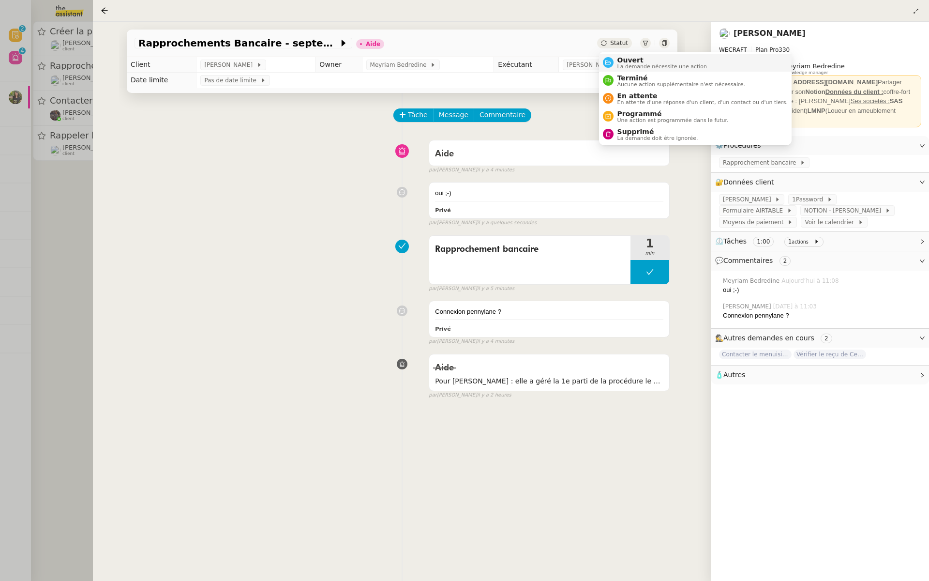
click at [615, 60] on div "Ouvert La demande nécessite une action" at bounding box center [661, 62] width 94 height 13
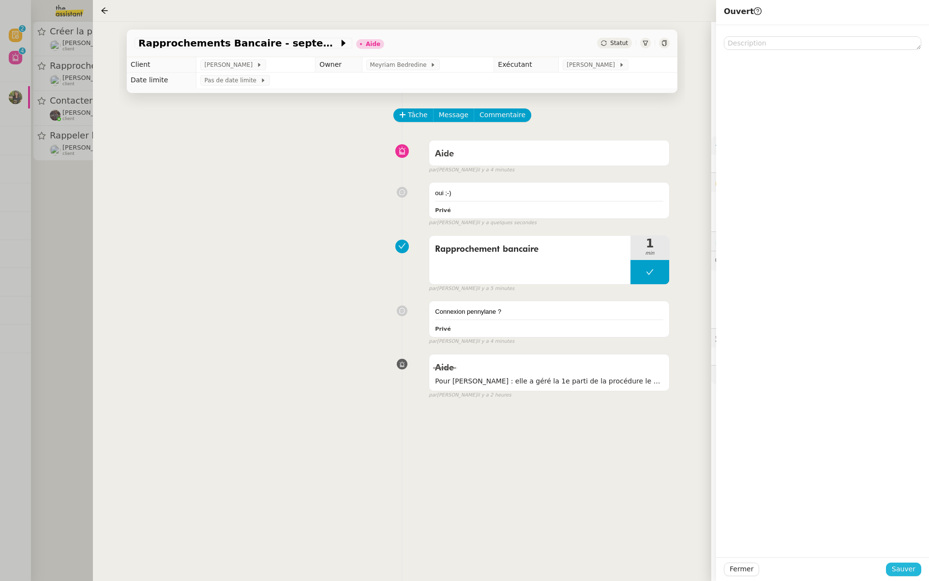
click at [901, 573] on span "Sauver" at bounding box center [904, 568] width 24 height 11
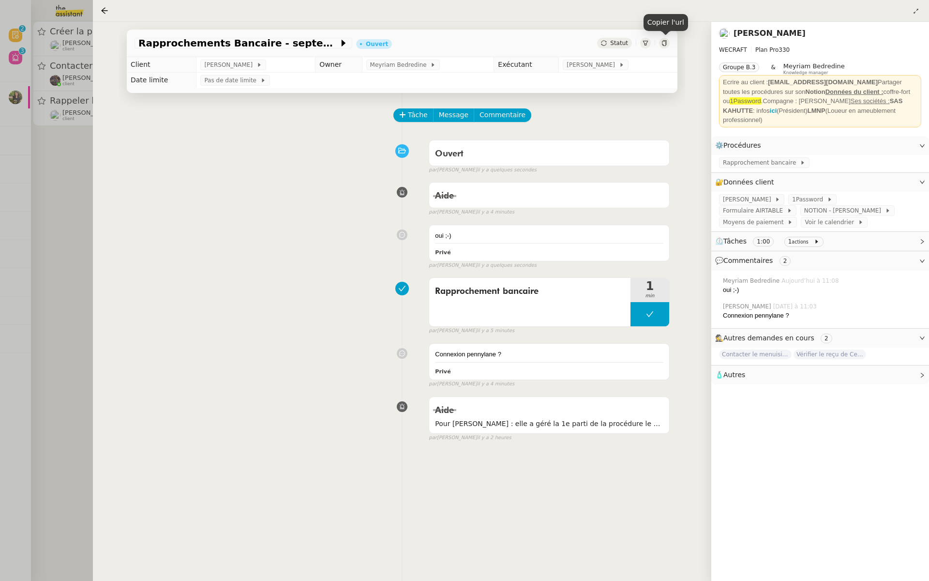
click at [664, 41] on icon at bounding box center [665, 43] width 6 height 6
click at [53, 197] on div at bounding box center [464, 290] width 929 height 581
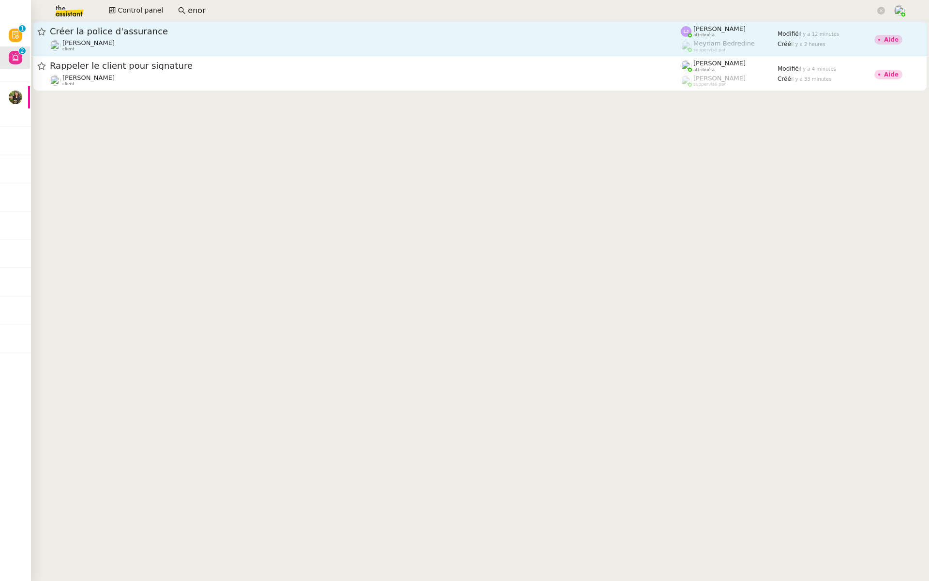
click at [220, 47] on div "[PERSON_NAME] client" at bounding box center [365, 45] width 631 height 13
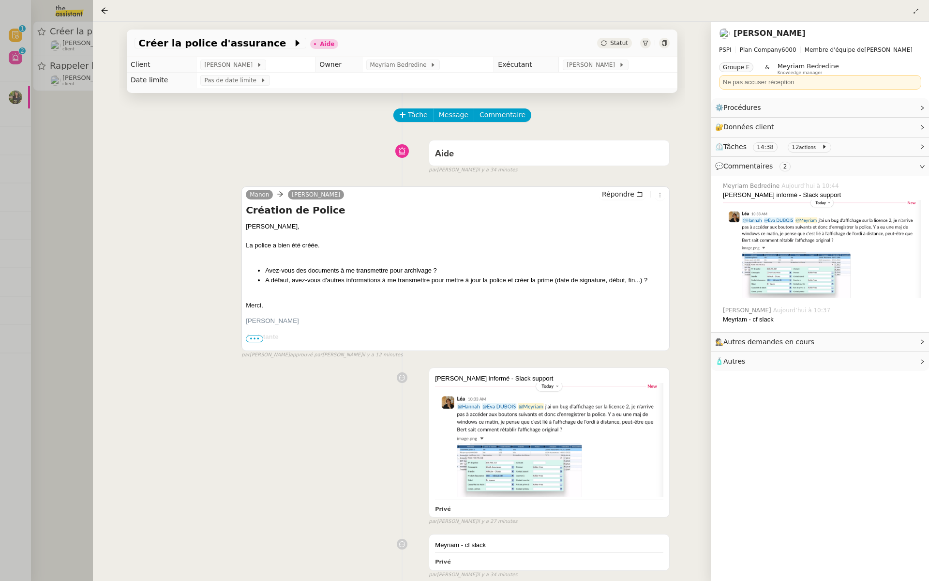
click at [46, 150] on div at bounding box center [464, 290] width 929 height 581
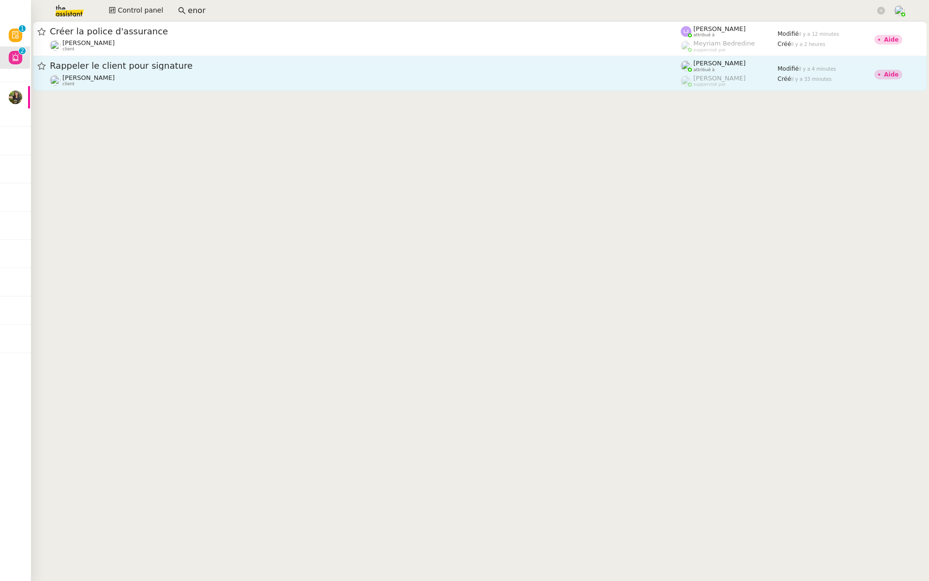
click at [122, 68] on span "Rappeler le client pour signature" at bounding box center [365, 65] width 631 height 9
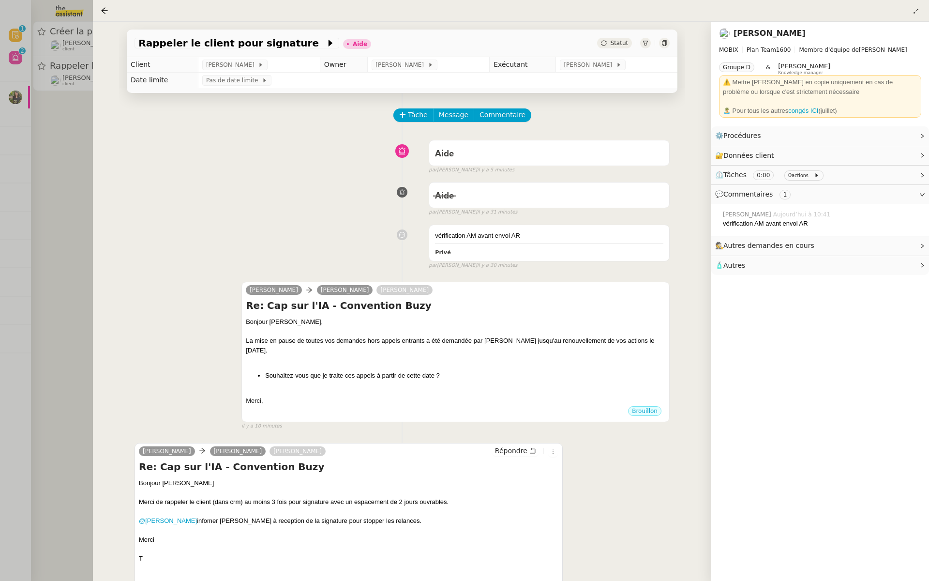
click at [65, 122] on div at bounding box center [464, 290] width 929 height 581
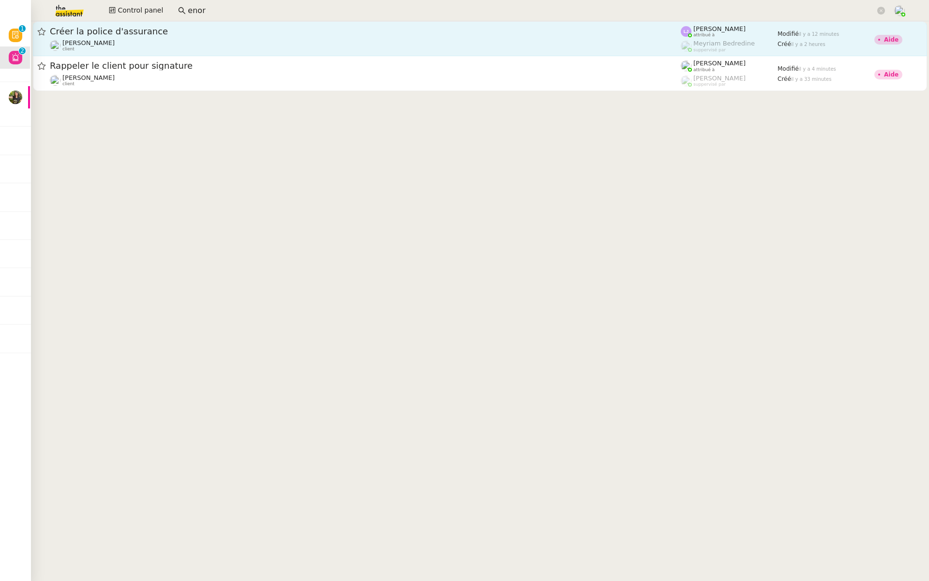
click at [212, 29] on span "Créer la police d'assurance" at bounding box center [365, 31] width 631 height 9
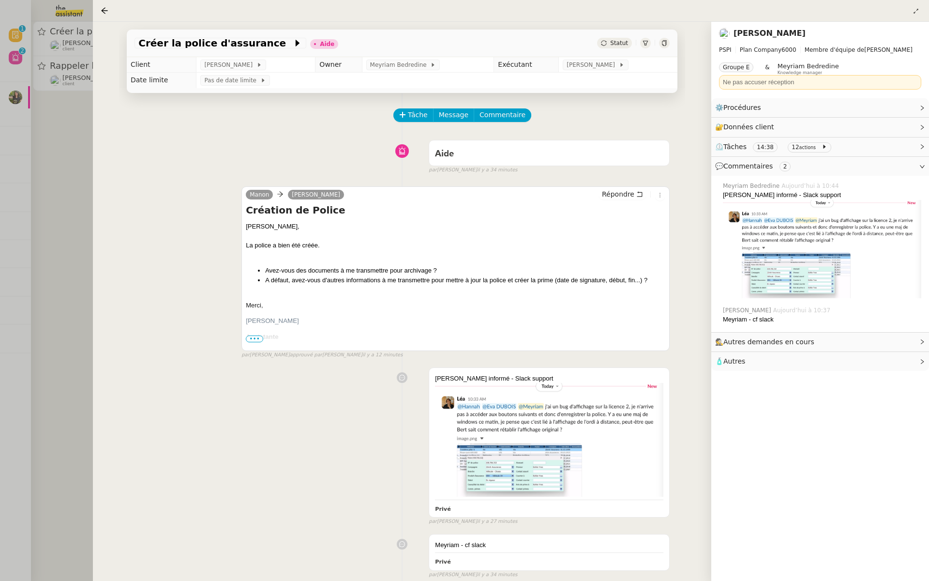
click at [617, 40] on span "Statut" at bounding box center [619, 43] width 18 height 7
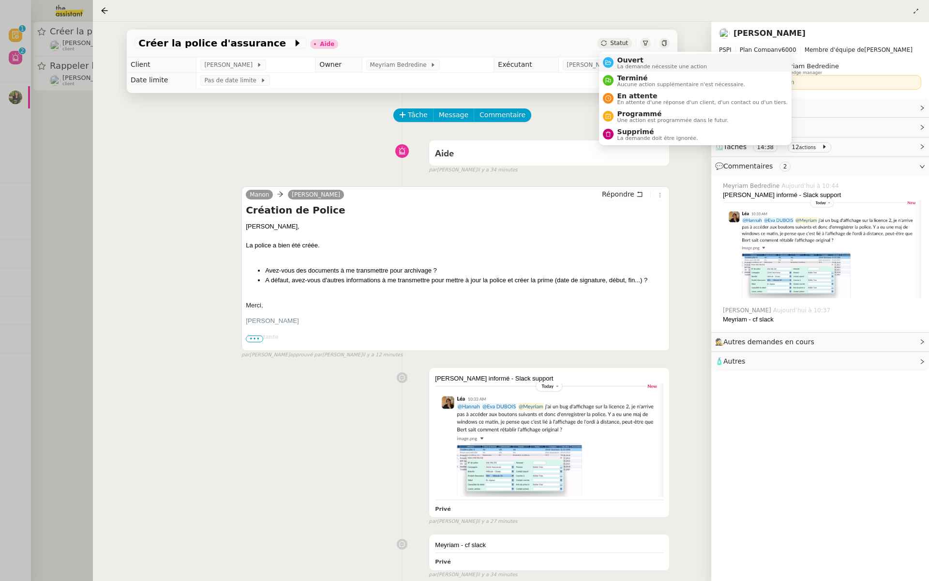
click at [615, 57] on div "Ouvert La demande nécessite une action" at bounding box center [661, 62] width 94 height 13
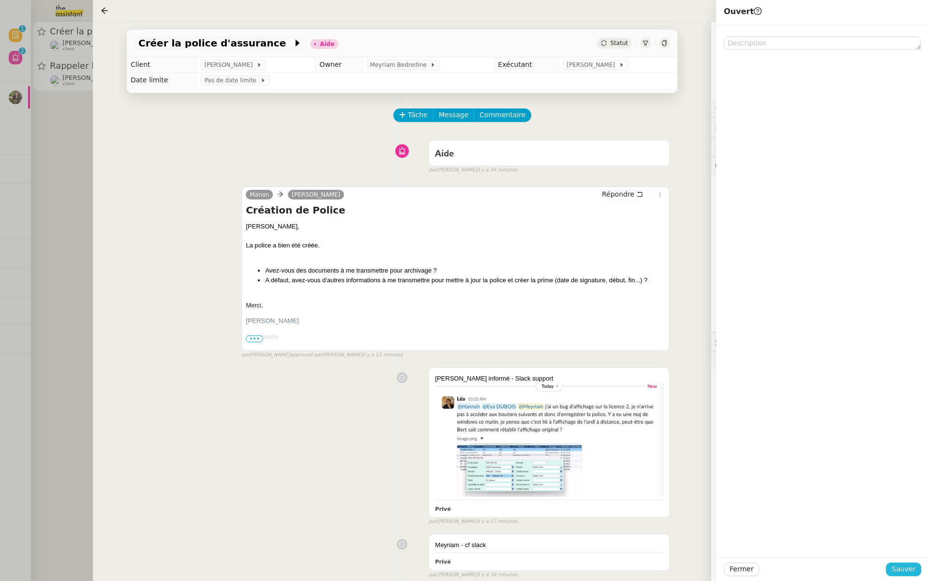
drag, startPoint x: 905, startPoint y: 566, endPoint x: 905, endPoint y: 544, distance: 21.8
click at [905, 566] on span "Sauver" at bounding box center [904, 568] width 24 height 11
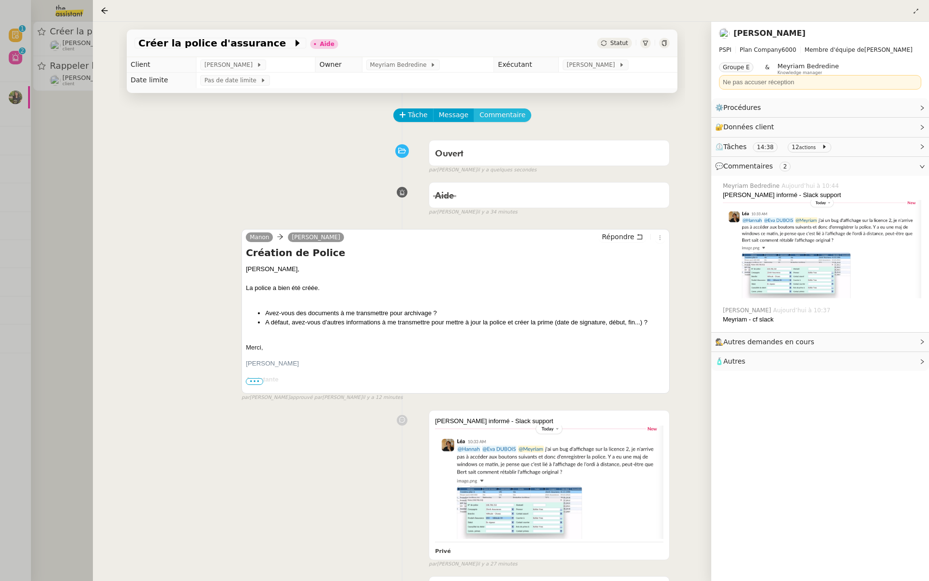
click at [494, 116] on span "Commentaire" at bounding box center [503, 114] width 46 height 11
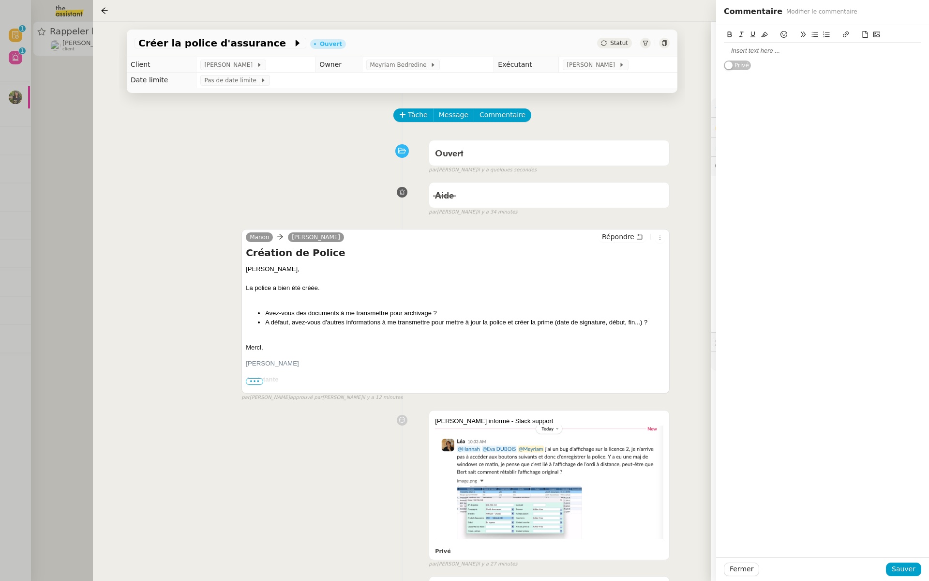
click at [782, 55] on div at bounding box center [822, 50] width 197 height 9
click at [911, 569] on span "Sauver" at bounding box center [904, 568] width 24 height 11
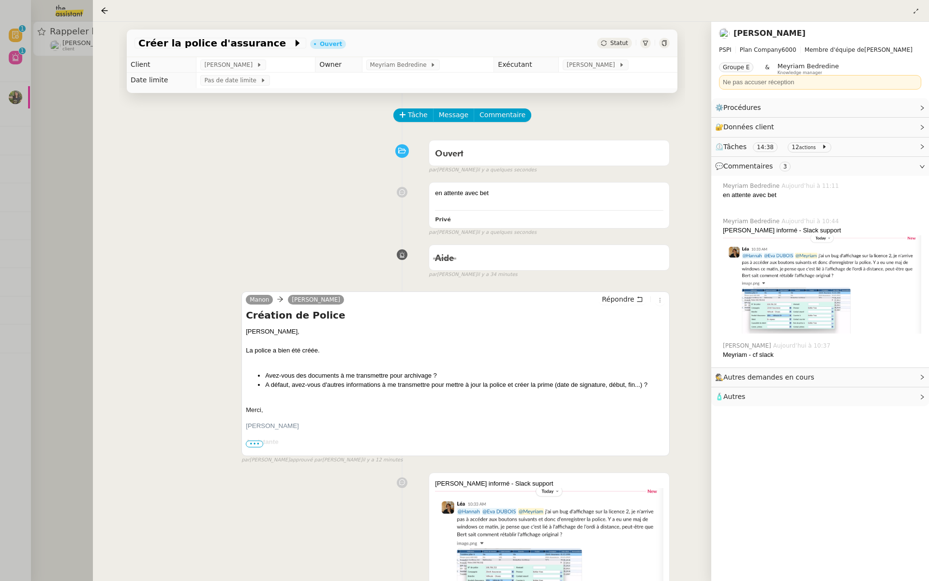
drag, startPoint x: 76, startPoint y: 104, endPoint x: 77, endPoint y: 99, distance: 5.1
click at [76, 103] on div at bounding box center [464, 290] width 929 height 581
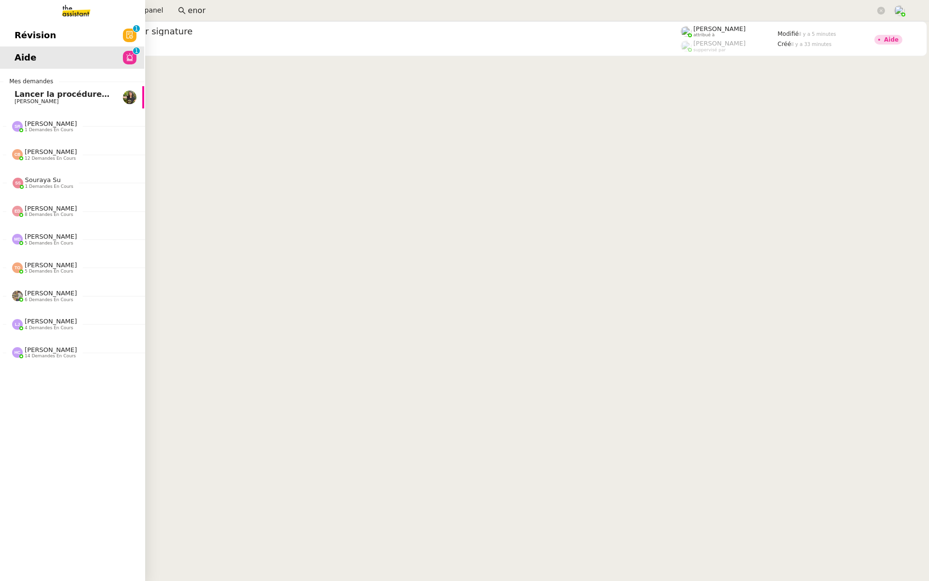
click at [15, 33] on span "Révision" at bounding box center [36, 35] width 42 height 15
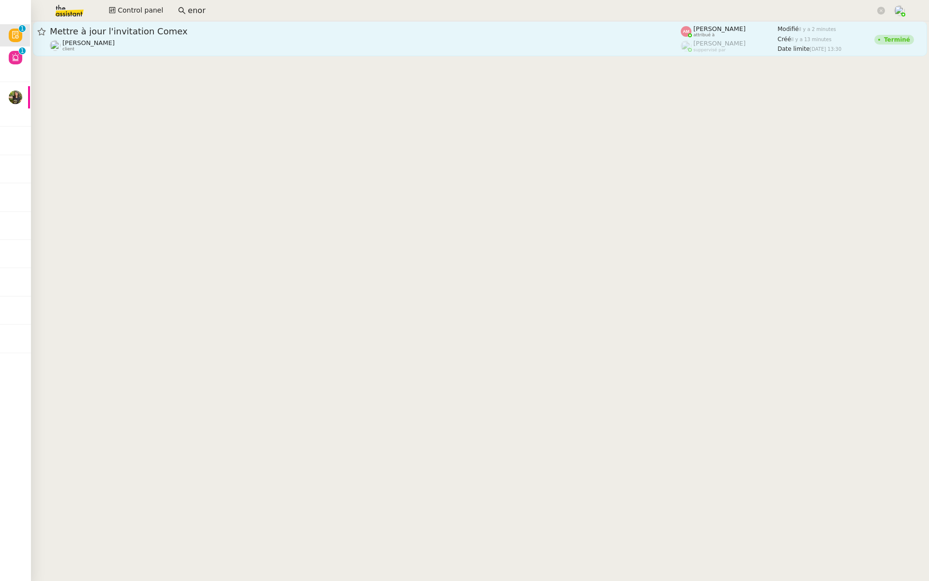
click at [226, 39] on div "[PERSON_NAME] client" at bounding box center [365, 45] width 631 height 13
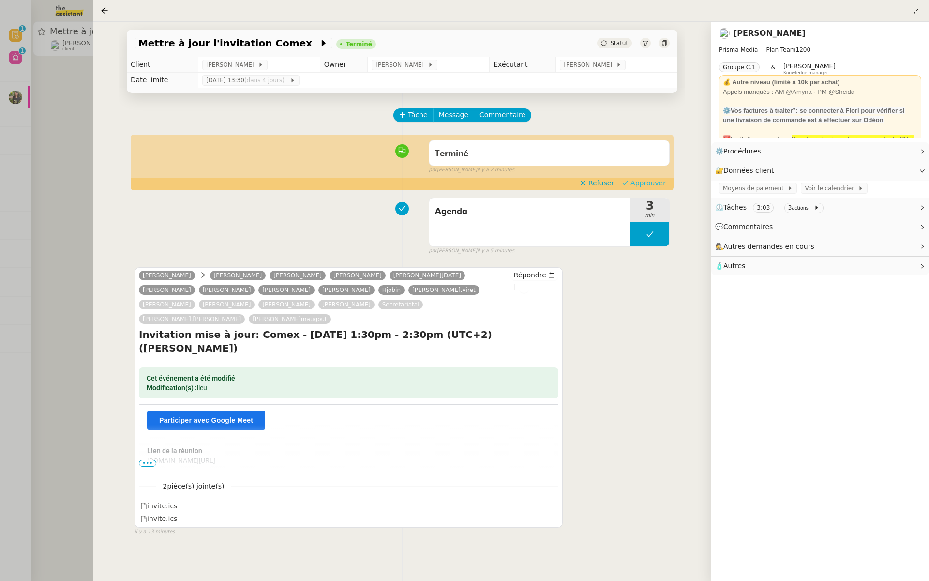
drag, startPoint x: 657, startPoint y: 186, endPoint x: 641, endPoint y: 172, distance: 21.3
click at [657, 186] on span "Approuver" at bounding box center [648, 183] width 35 height 10
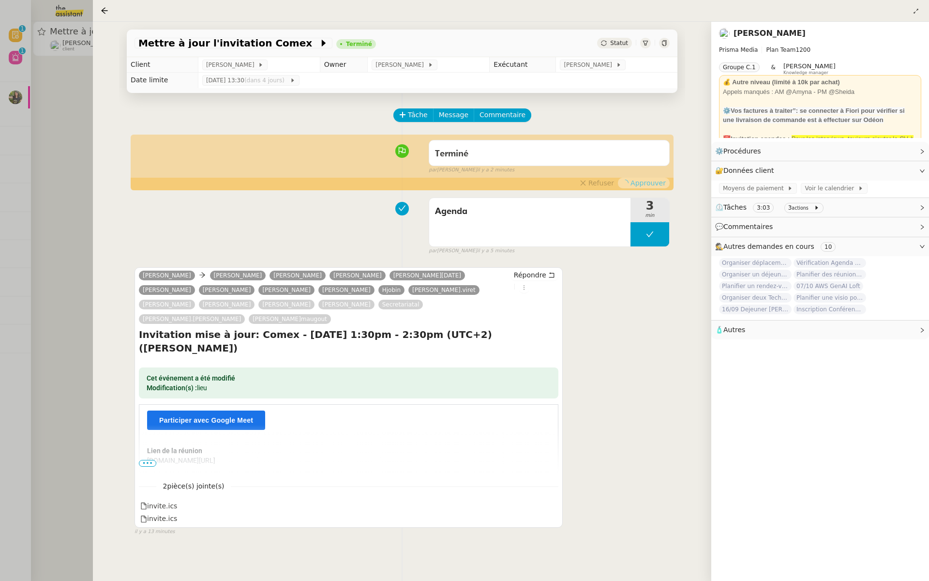
click at [66, 105] on div at bounding box center [464, 290] width 929 height 581
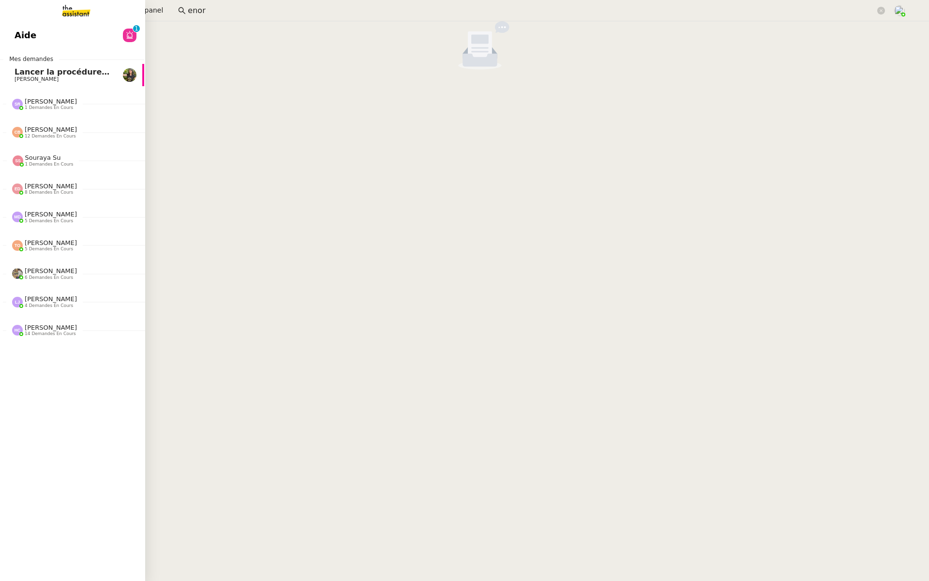
click at [24, 32] on span "Aide" at bounding box center [26, 35] width 22 height 15
click at [6, 37] on link "Révision 0 1 2 3 4 5 6 7 8 9" at bounding box center [71, 35] width 145 height 22
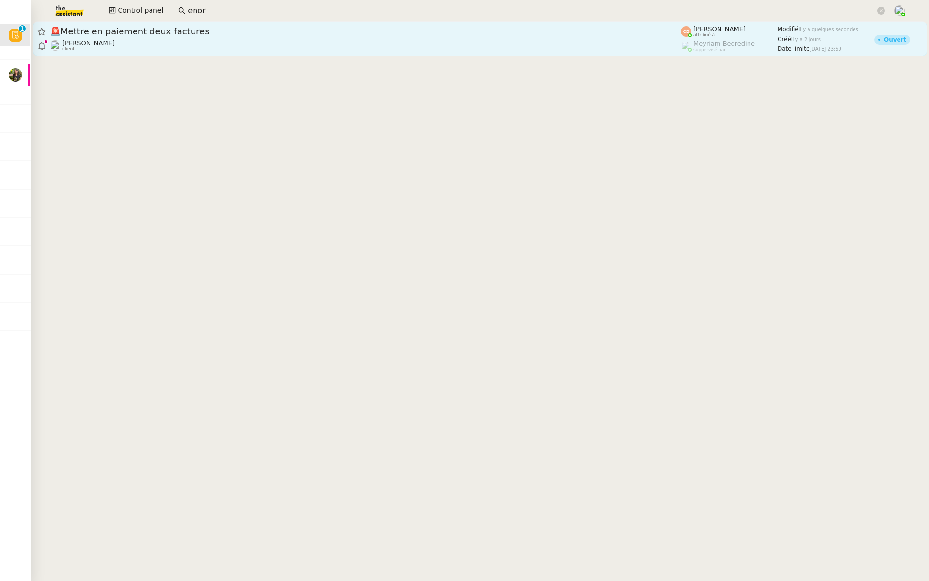
click at [231, 38] on div "🚨 Mettre en paiement deux factures [PERSON_NAME] client" at bounding box center [365, 39] width 631 height 26
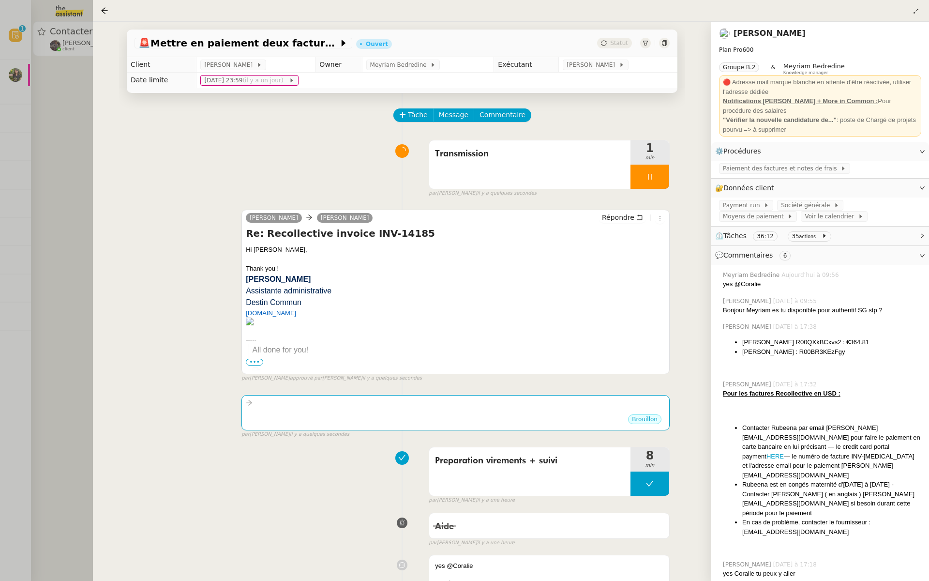
click at [51, 92] on div at bounding box center [464, 290] width 929 height 581
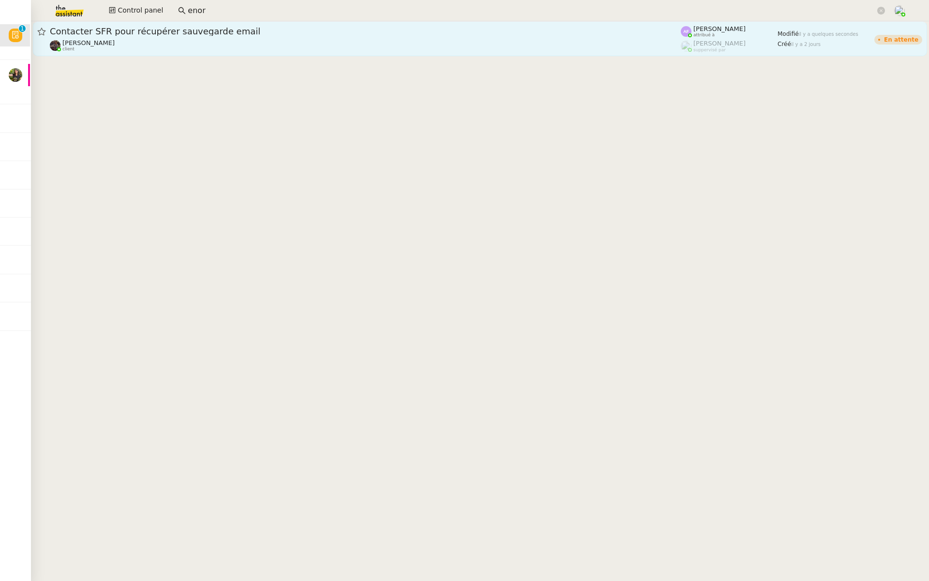
click at [113, 34] on span "Contacter SFR pour récupérer sauvegarde email" at bounding box center [365, 31] width 631 height 9
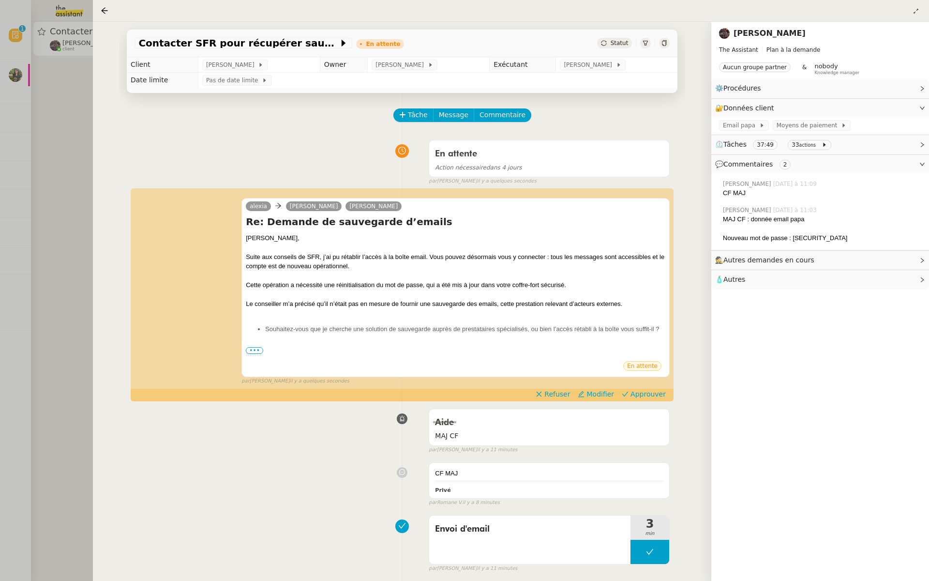
drag, startPoint x: 45, startPoint y: 142, endPoint x: 50, endPoint y: 141, distance: 4.9
click at [46, 141] on div at bounding box center [464, 290] width 929 height 581
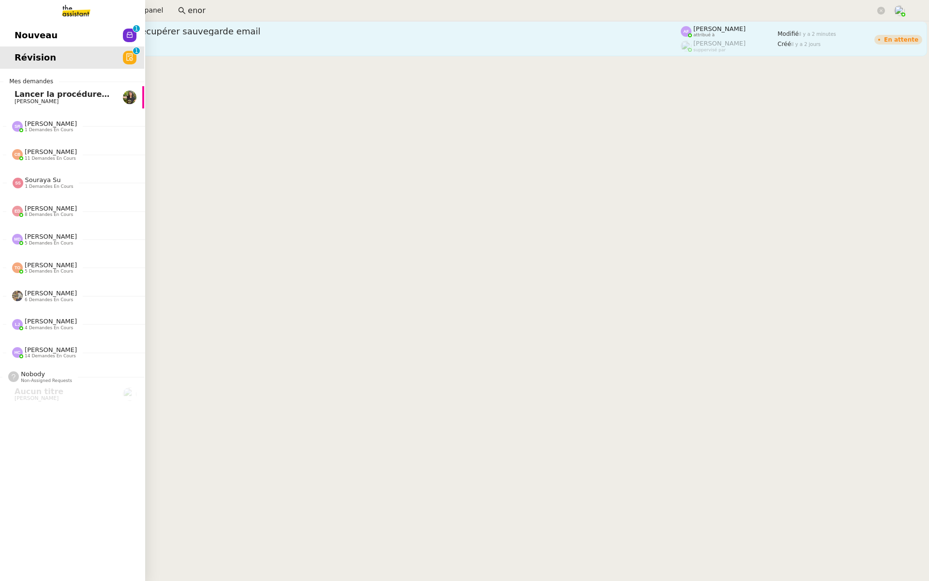
click at [126, 33] on icon at bounding box center [130, 35] width 8 height 8
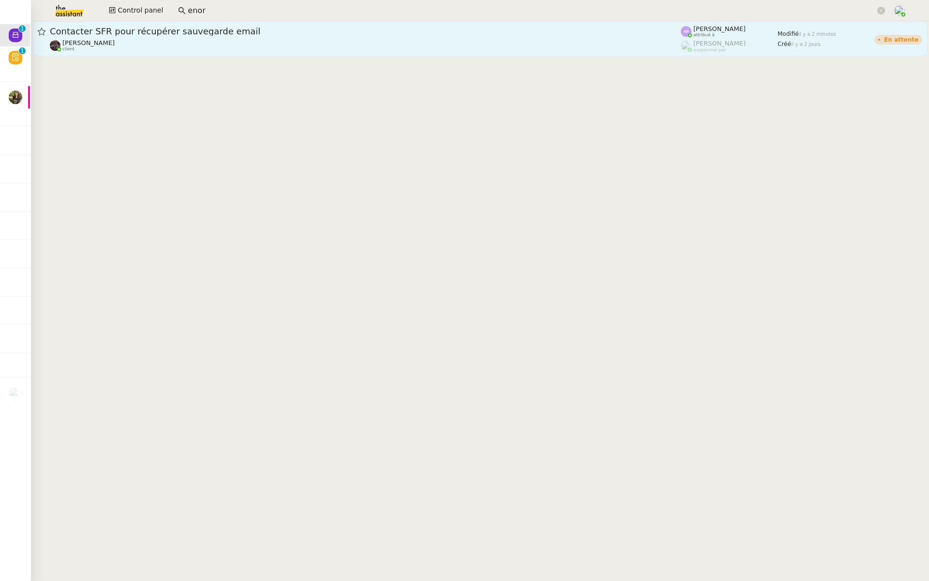
click at [226, 39] on div "Contacter SFR pour récupérer sauvegarde email [PERSON_NAME] client" at bounding box center [365, 39] width 631 height 26
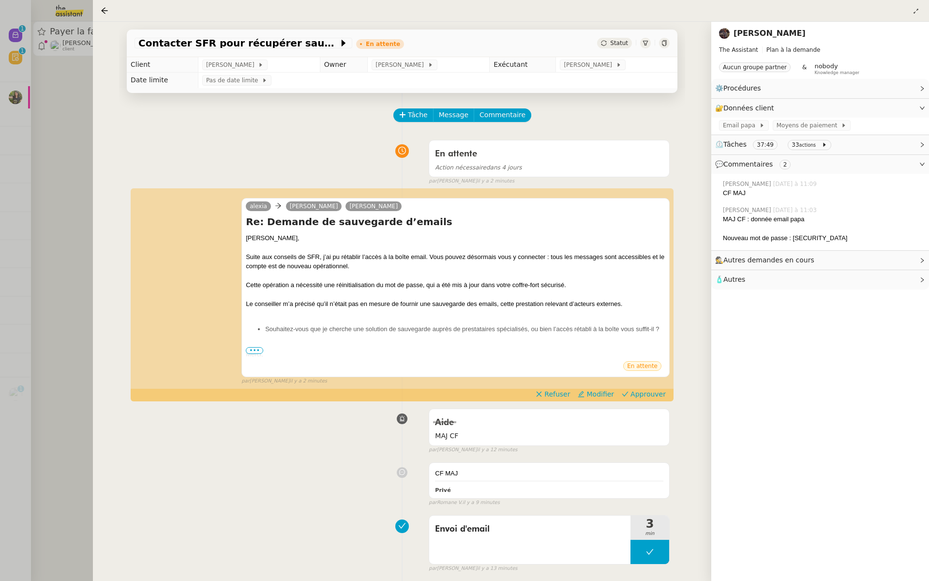
click at [65, 218] on div at bounding box center [464, 290] width 929 height 581
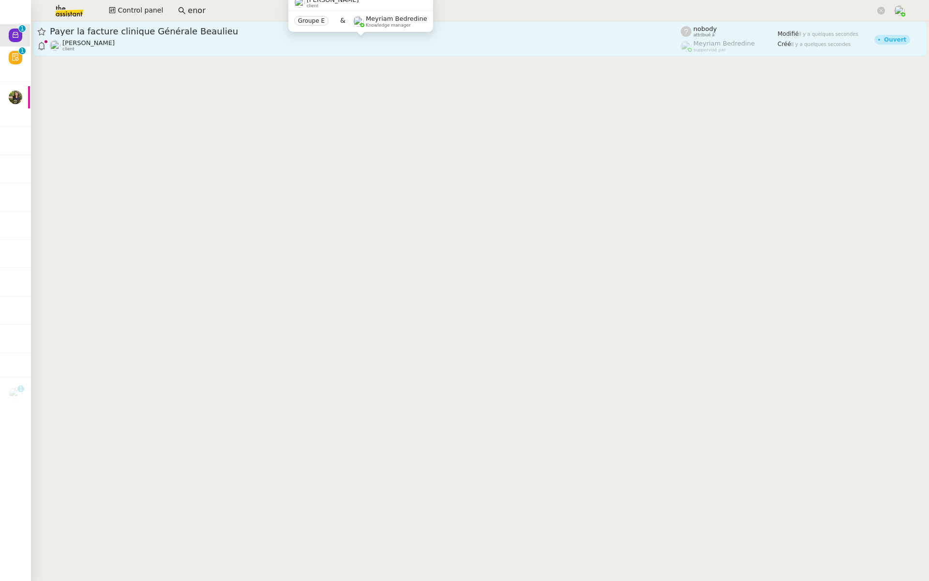
click at [223, 41] on div "[PERSON_NAME] client" at bounding box center [365, 45] width 631 height 13
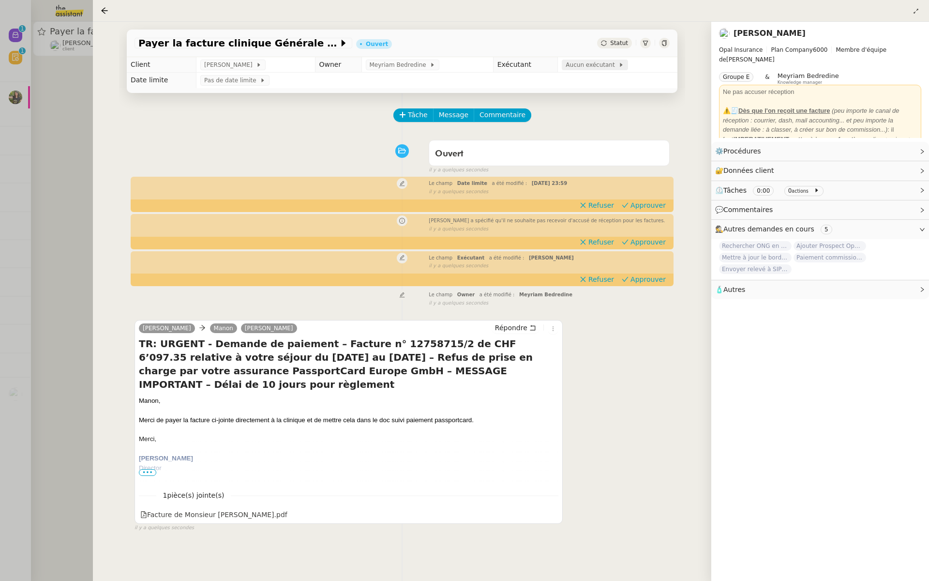
click at [580, 64] on span "Aucun exécutant" at bounding box center [592, 65] width 53 height 10
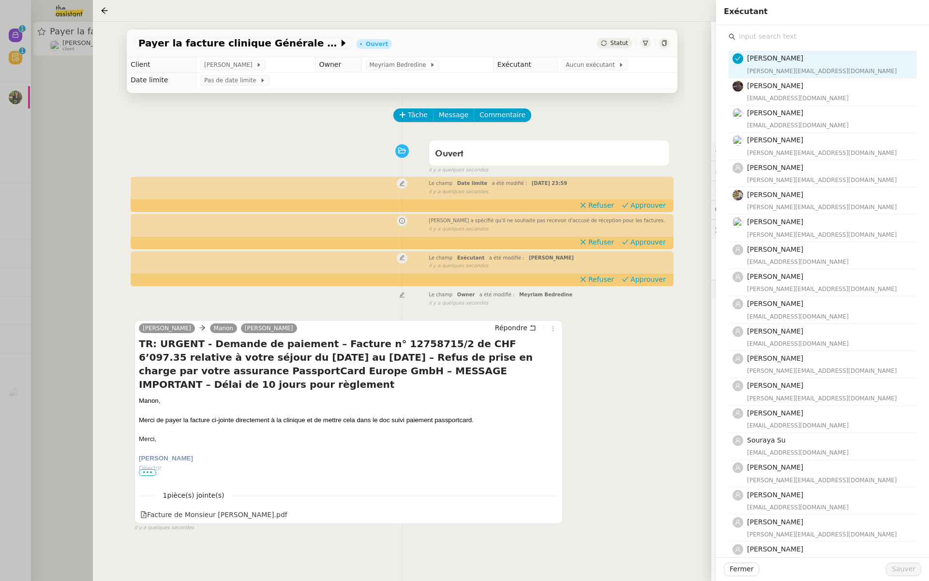
click at [794, 39] on input "text" at bounding box center [826, 36] width 181 height 13
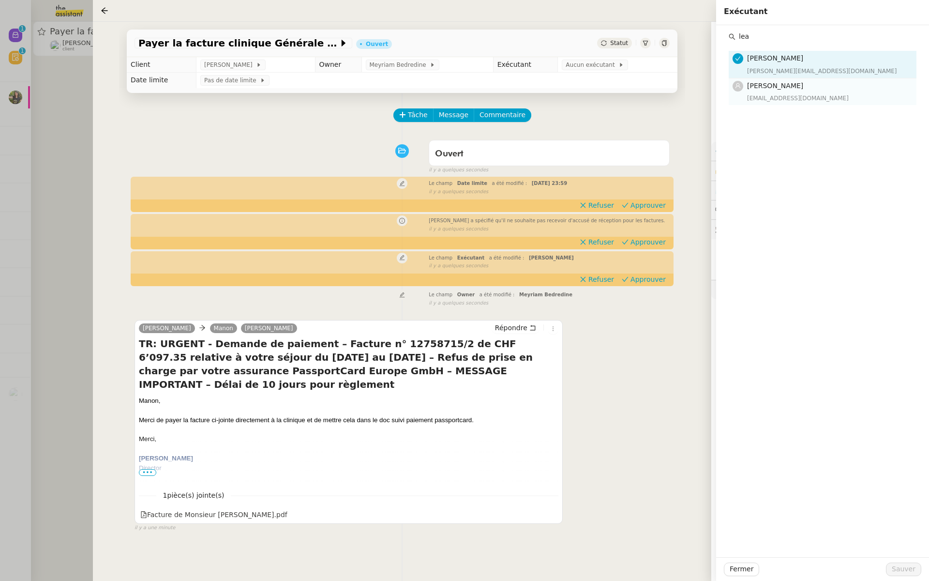
type input "lea"
click at [781, 83] on span "[PERSON_NAME]" at bounding box center [775, 86] width 56 height 8
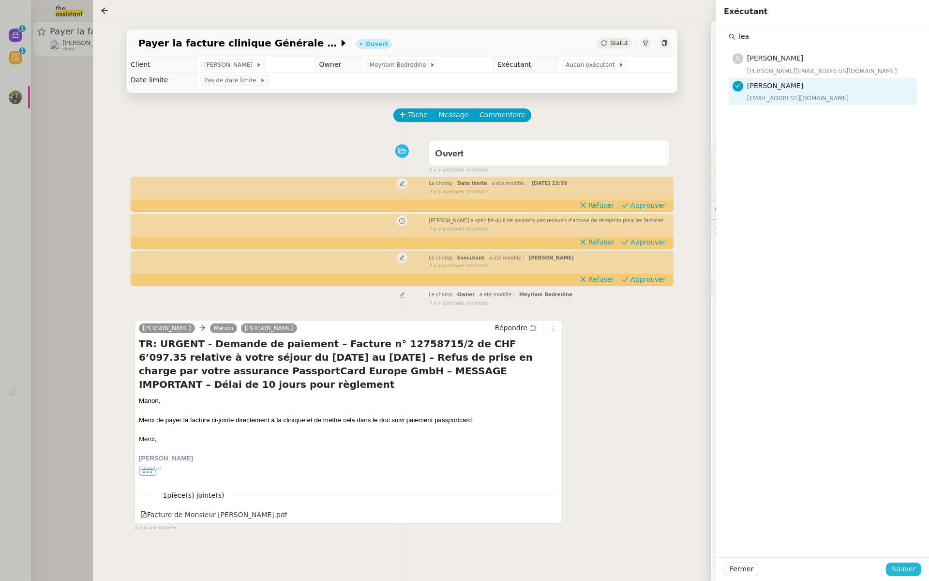
click at [906, 567] on span "Sauver" at bounding box center [904, 568] width 24 height 11
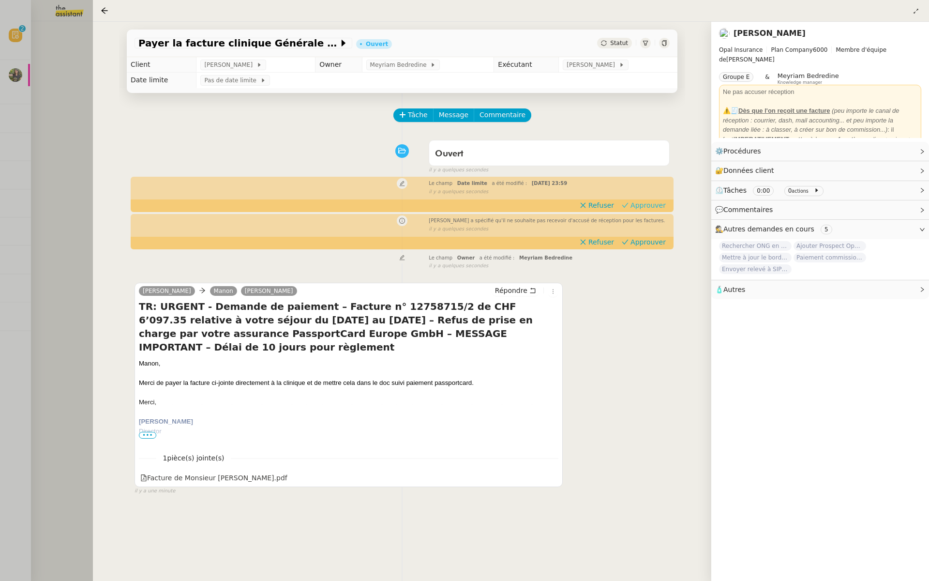
click at [660, 206] on span "Approuver" at bounding box center [648, 205] width 35 height 10
click at [663, 242] on span "Approuver" at bounding box center [648, 242] width 35 height 10
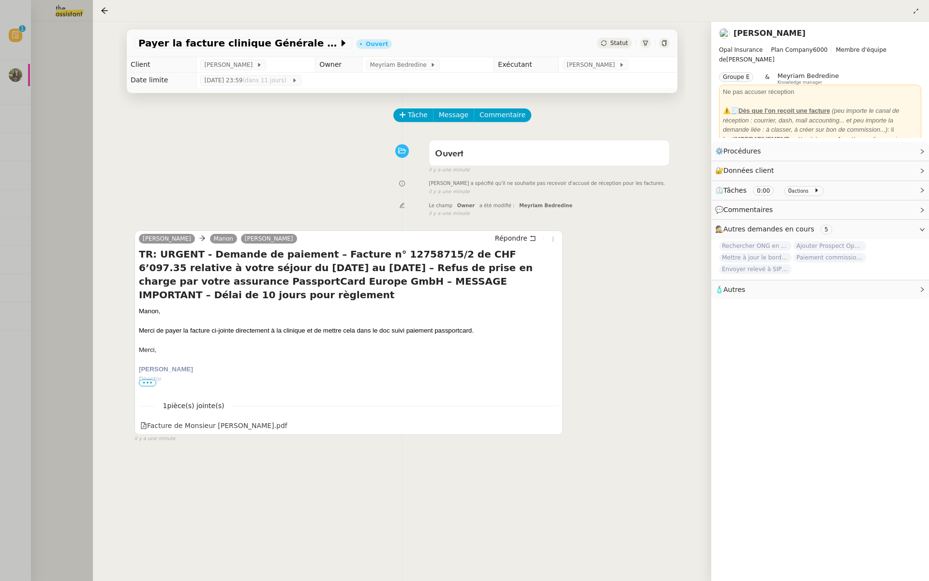
click at [13, 141] on div at bounding box center [464, 290] width 929 height 581
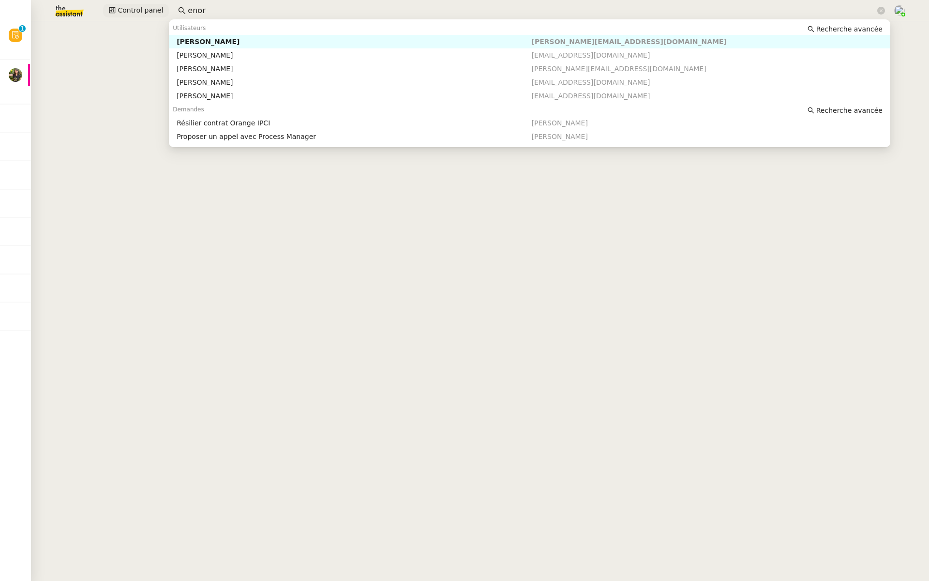
drag, startPoint x: 212, startPoint y: 12, endPoint x: 140, endPoint y: 14, distance: 72.2
click at [140, 14] on div "Control panel enor" at bounding box center [464, 10] width 881 height 21
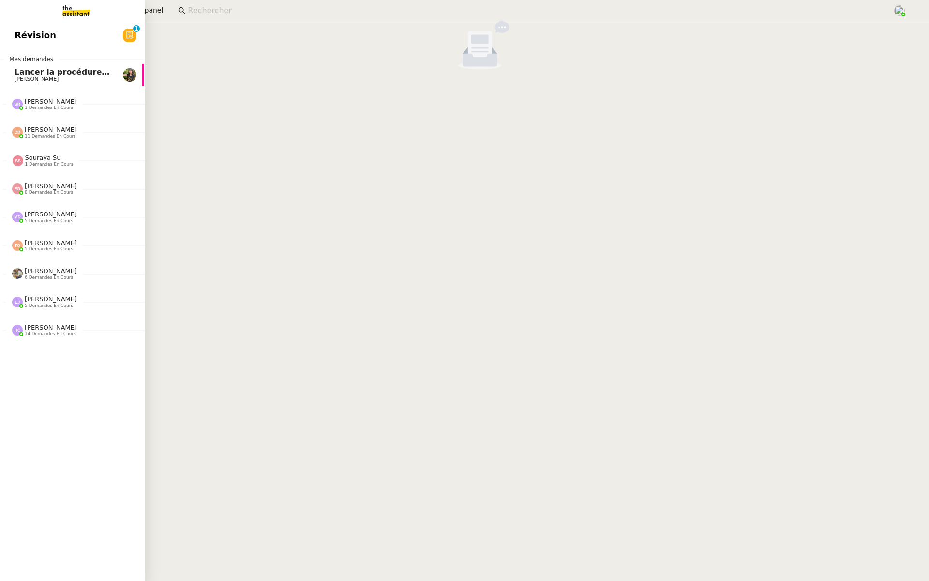
click at [19, 36] on span "Révision" at bounding box center [36, 35] width 42 height 15
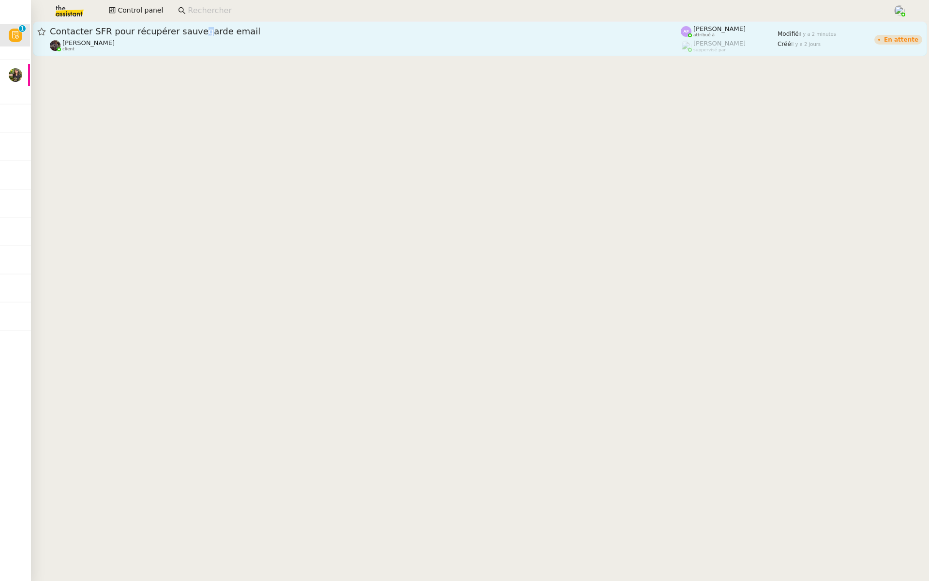
click at [192, 30] on span "Contacter SFR pour récupérer sauvegarde email" at bounding box center [365, 31] width 631 height 9
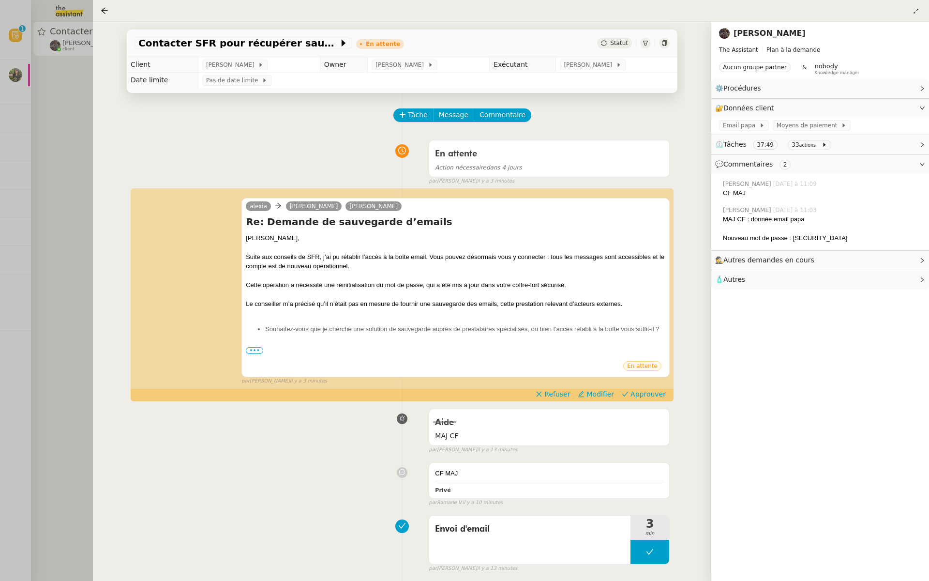
click at [30, 110] on div at bounding box center [464, 290] width 929 height 581
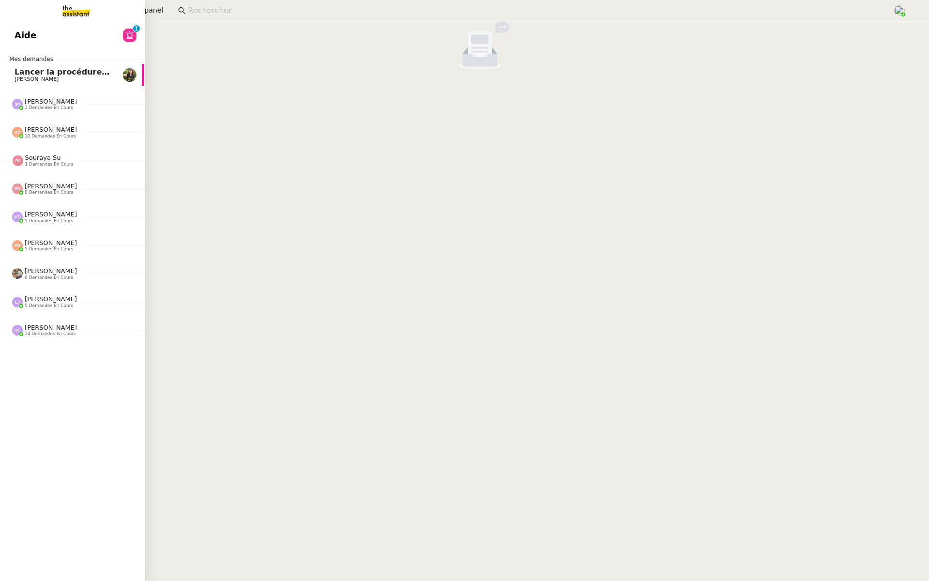
click at [18, 37] on span "Aide" at bounding box center [26, 35] width 22 height 15
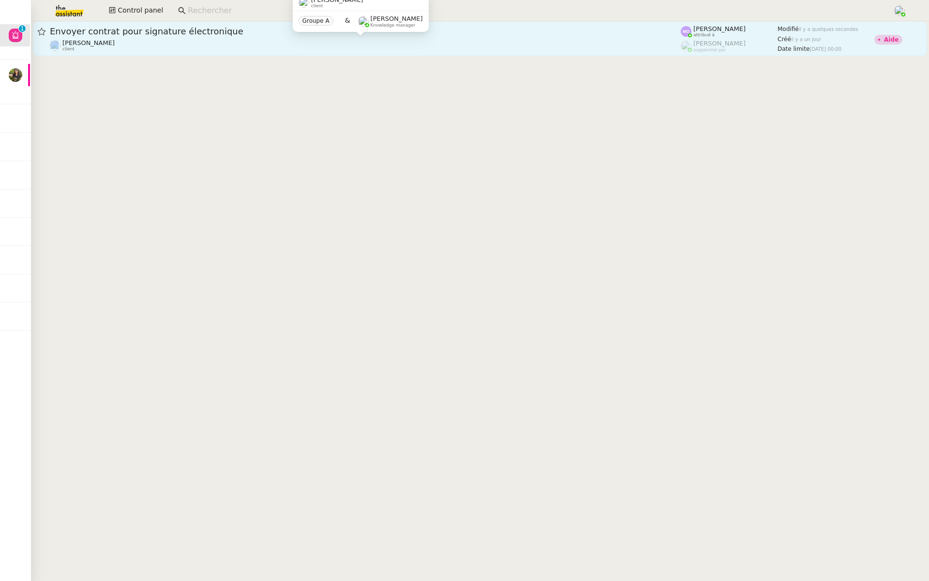
click at [206, 39] on div "Envoyer contrat pour signature électronique [PERSON_NAME] client" at bounding box center [365, 39] width 631 height 26
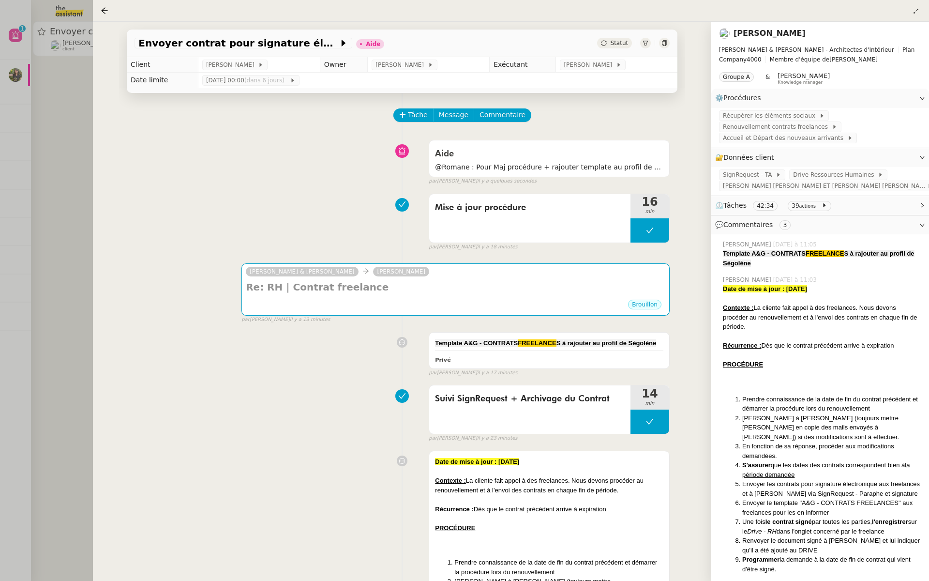
drag, startPoint x: 33, startPoint y: 132, endPoint x: 38, endPoint y: 133, distance: 4.9
click at [35, 134] on div at bounding box center [464, 290] width 929 height 581
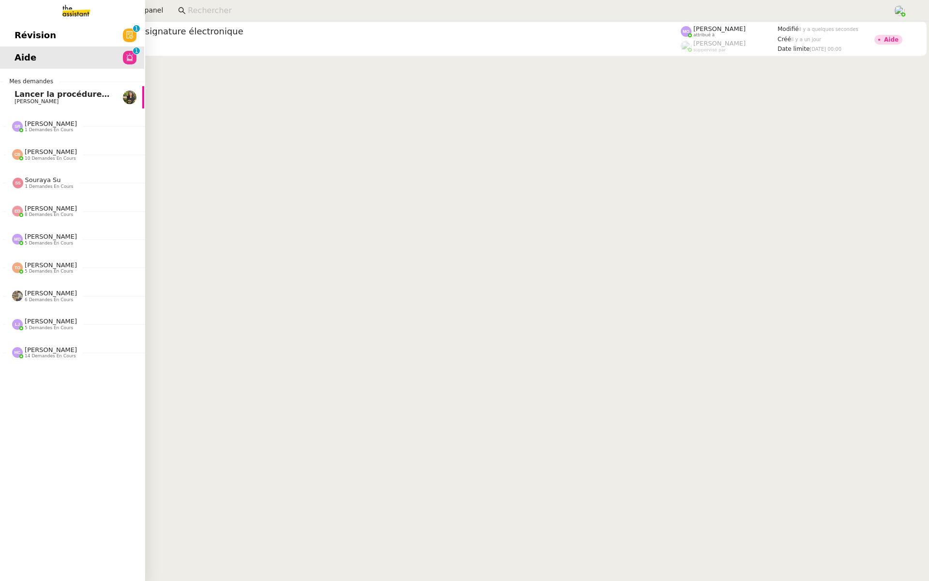
click at [16, 40] on span "Révision" at bounding box center [36, 35] width 42 height 15
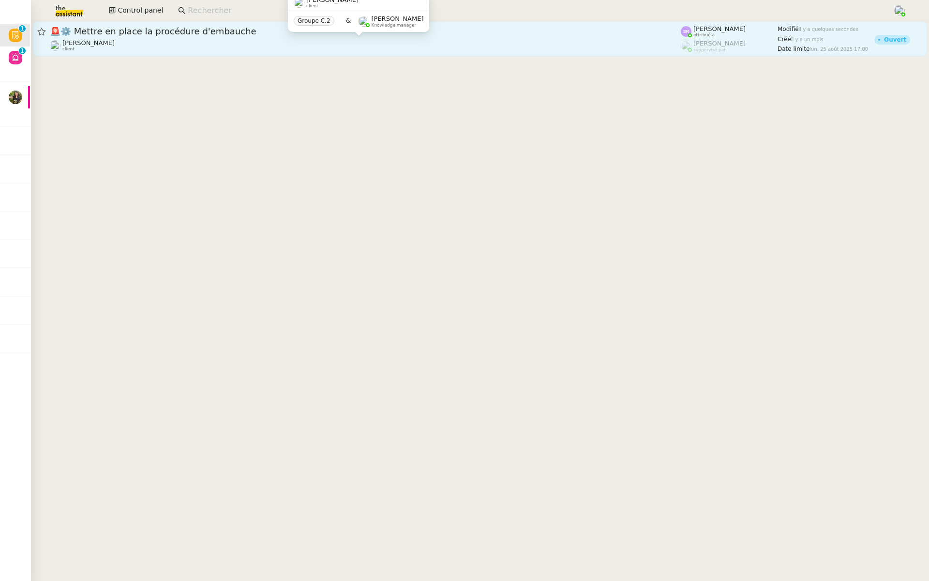
click at [199, 38] on div "🚨 ⚙️ Mettre en place la procédure d'embauche [PERSON_NAME] client" at bounding box center [365, 39] width 631 height 26
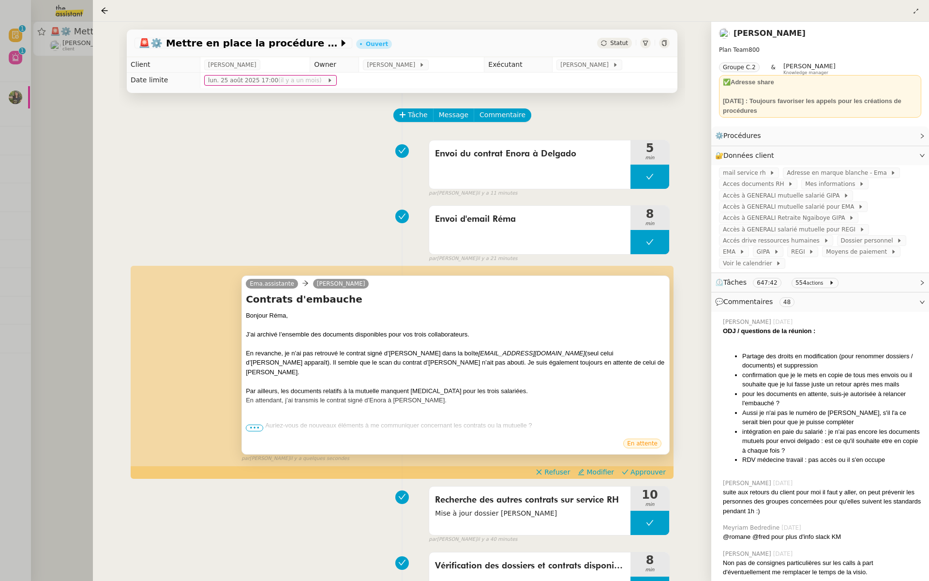
click at [255, 426] on span "•••" at bounding box center [254, 427] width 17 height 7
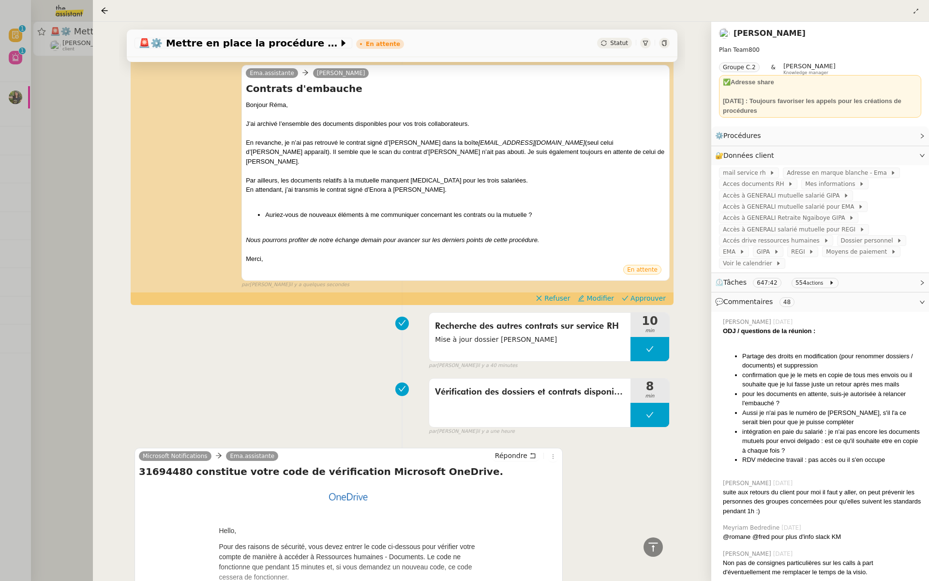
scroll to position [256, 0]
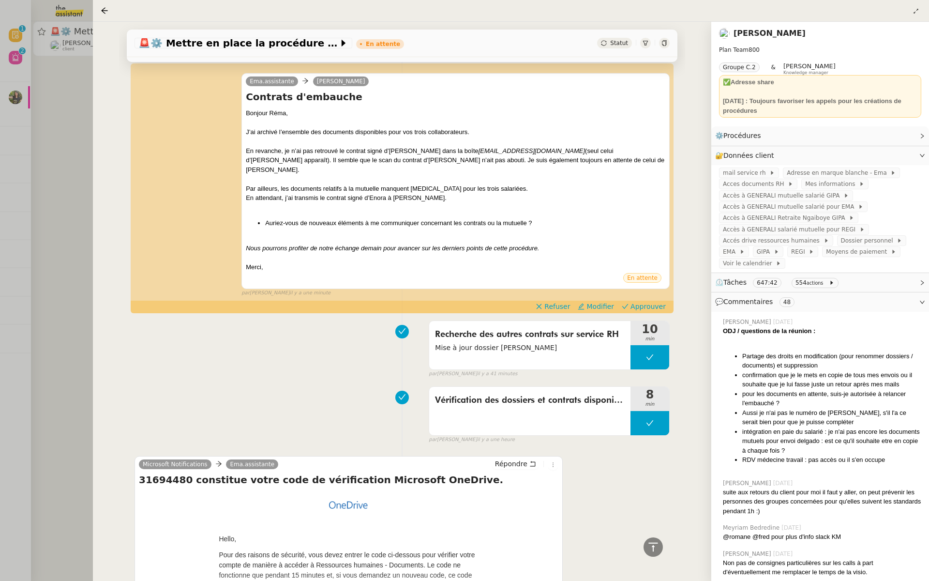
click at [24, 127] on div at bounding box center [464, 290] width 929 height 581
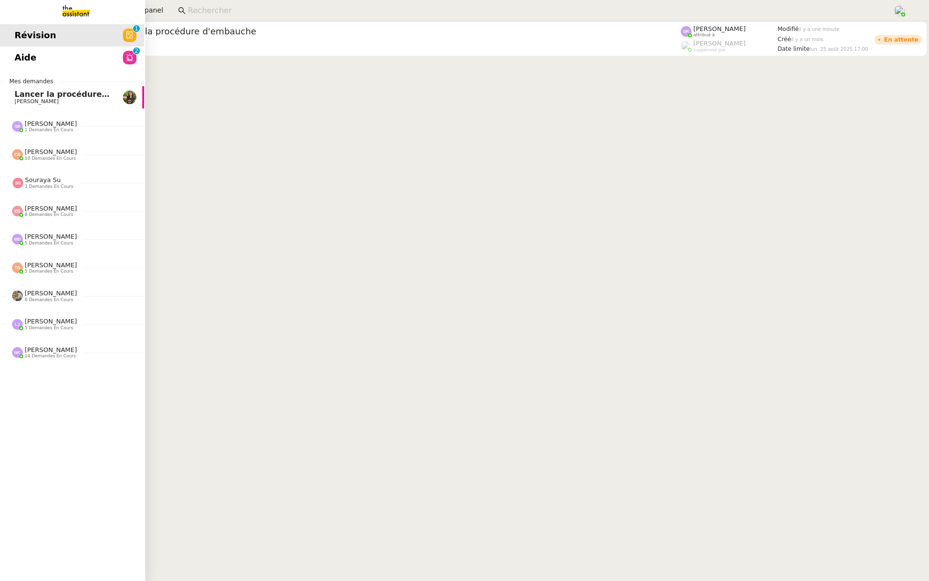
click at [18, 33] on span "Révision" at bounding box center [36, 35] width 42 height 15
click at [27, 60] on link "Aide 0 1 2 3 4 5 6 7 8 9" at bounding box center [71, 57] width 145 height 22
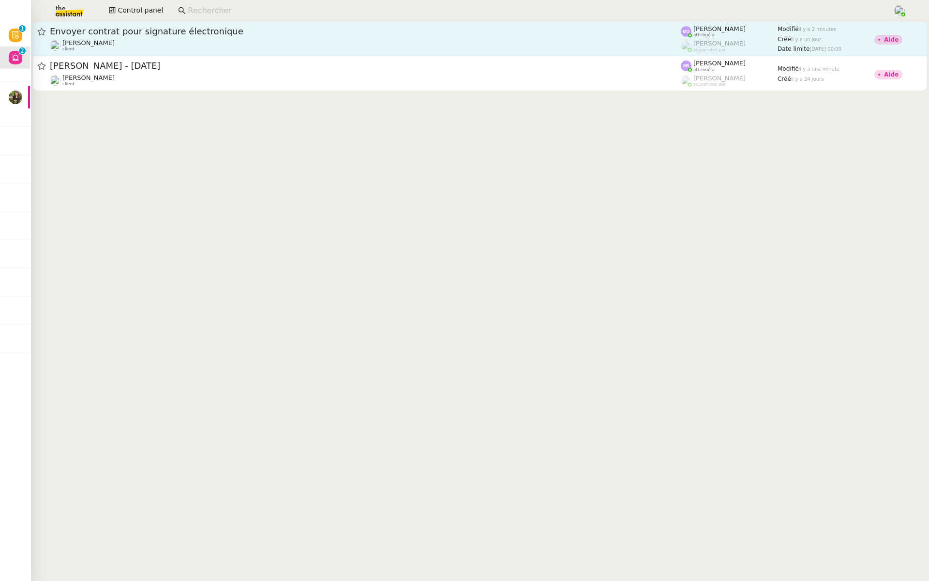
click at [230, 42] on div "[PERSON_NAME] client" at bounding box center [365, 45] width 631 height 13
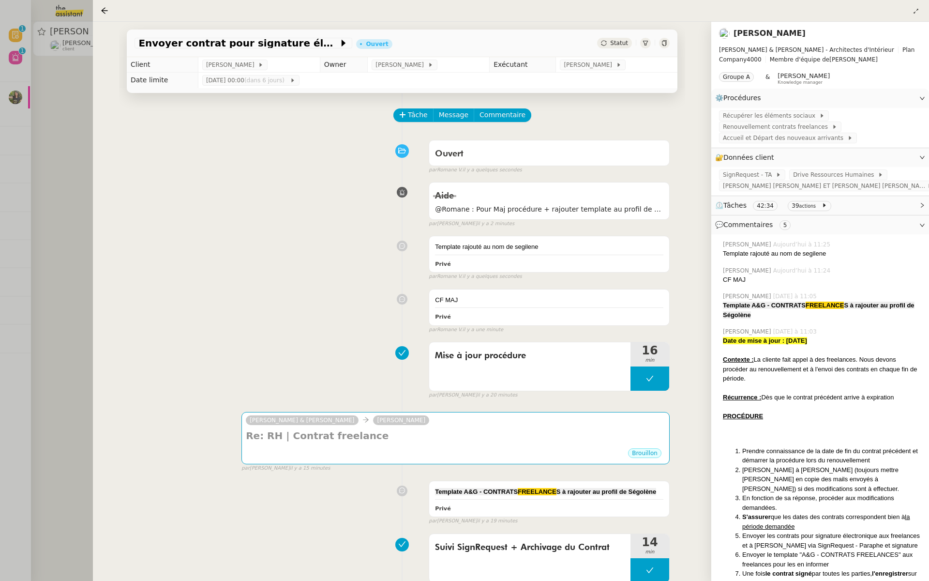
click at [20, 183] on div at bounding box center [464, 290] width 929 height 581
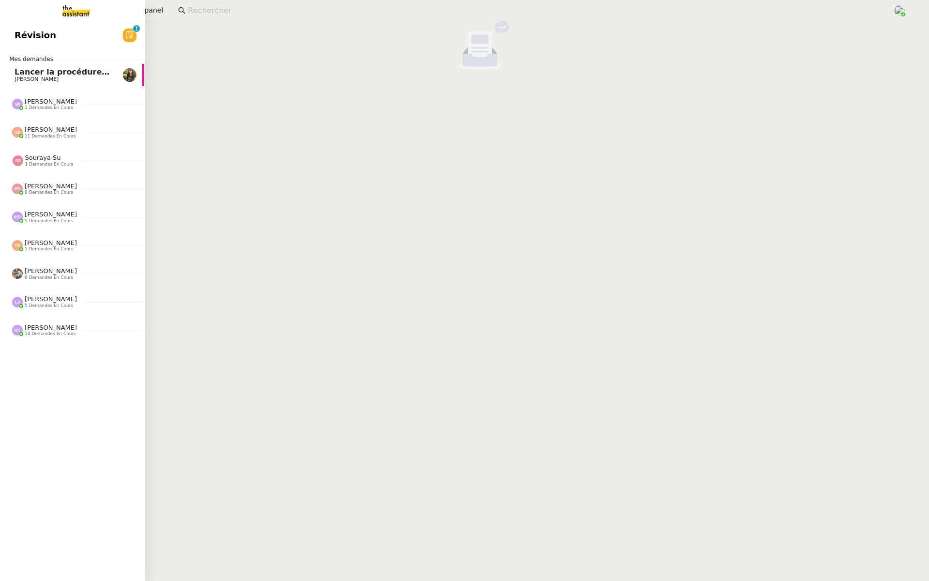
click at [32, 41] on span "Révision" at bounding box center [36, 35] width 42 height 15
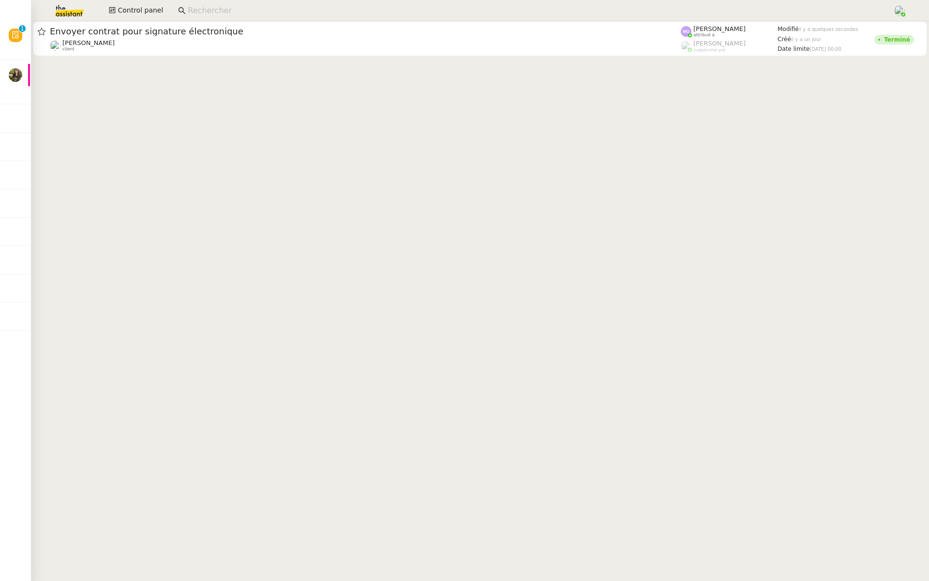
click at [228, 28] on span "Envoyer contrat pour signature électronique" at bounding box center [365, 31] width 631 height 9
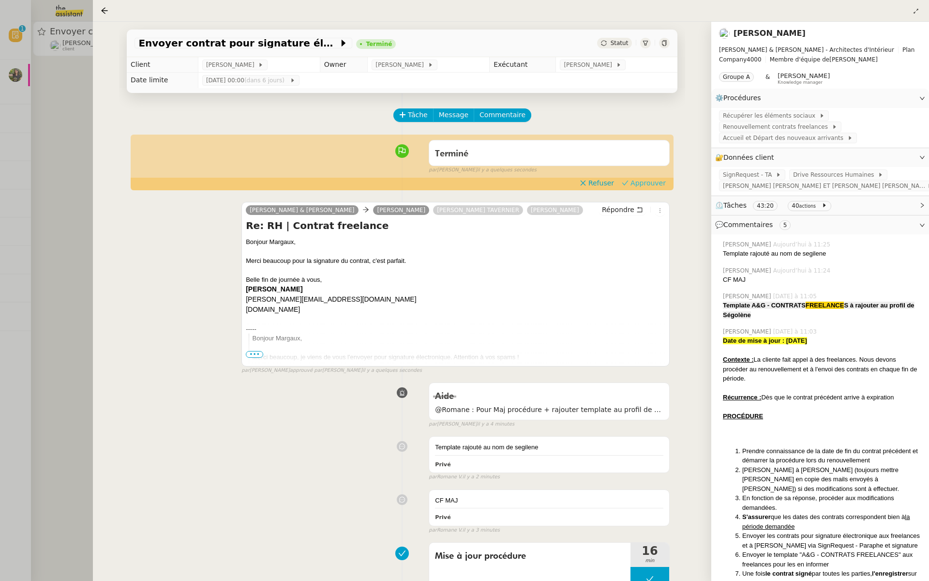
click at [652, 182] on span "Approuver" at bounding box center [648, 183] width 35 height 10
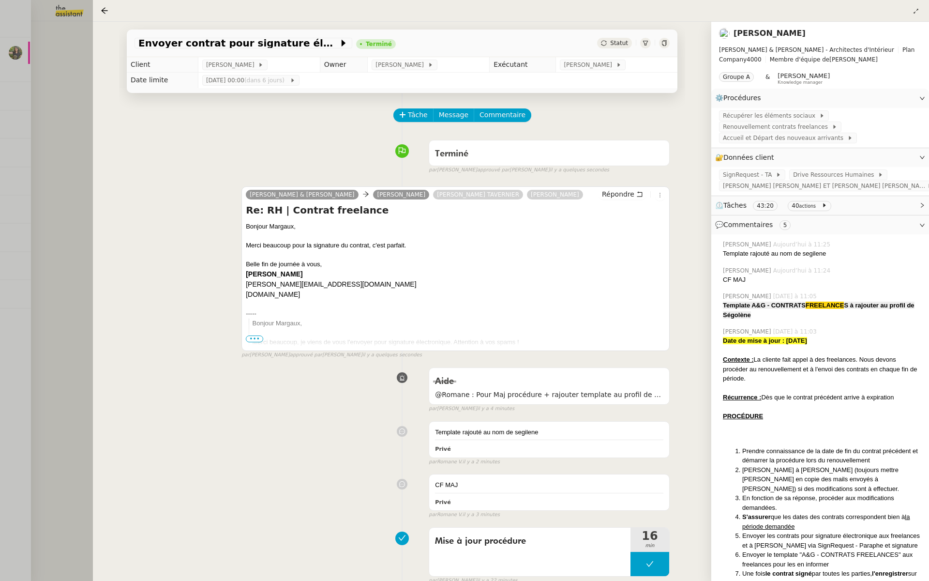
click at [1, 77] on div at bounding box center [464, 290] width 929 height 581
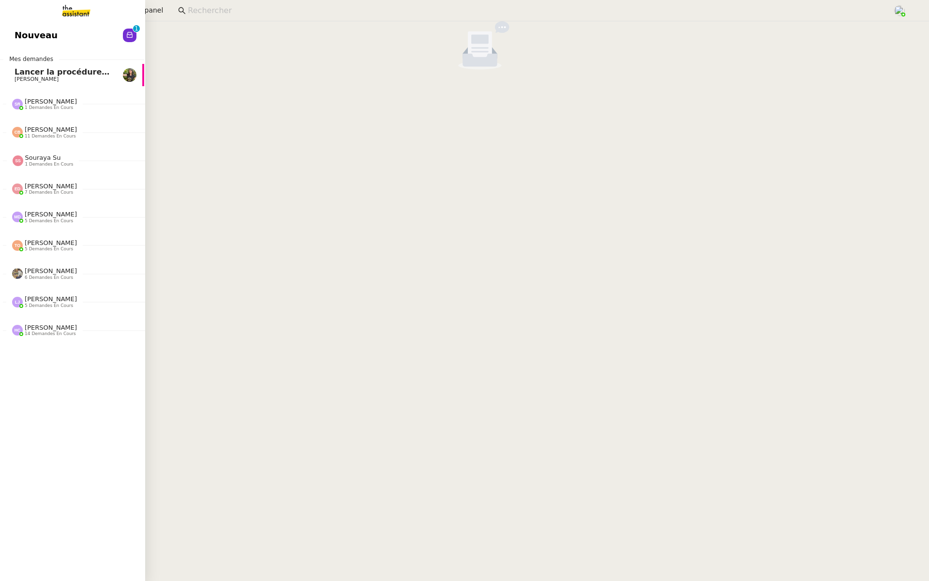
click at [32, 31] on span "Nouveau" at bounding box center [36, 35] width 43 height 15
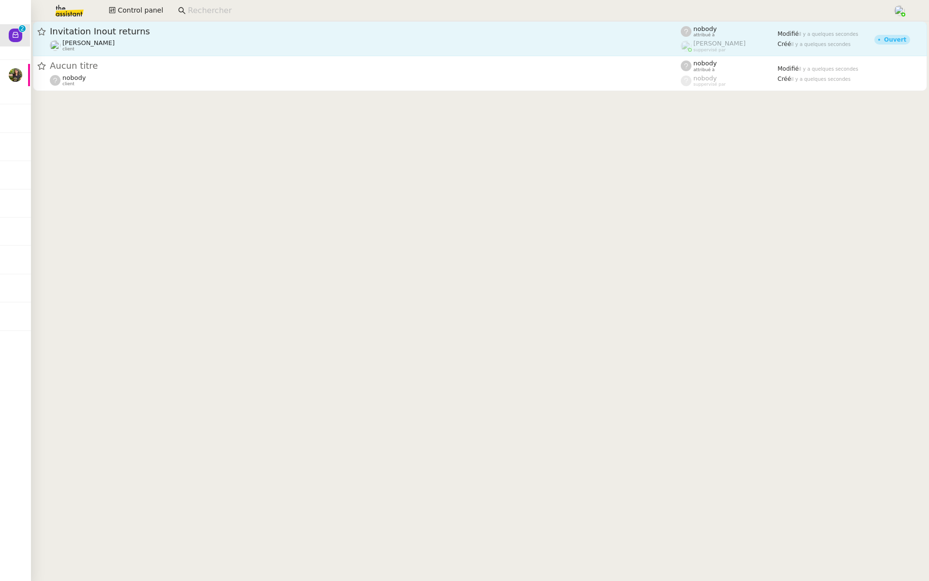
click at [288, 34] on span "Invitation Inout returns" at bounding box center [365, 31] width 631 height 9
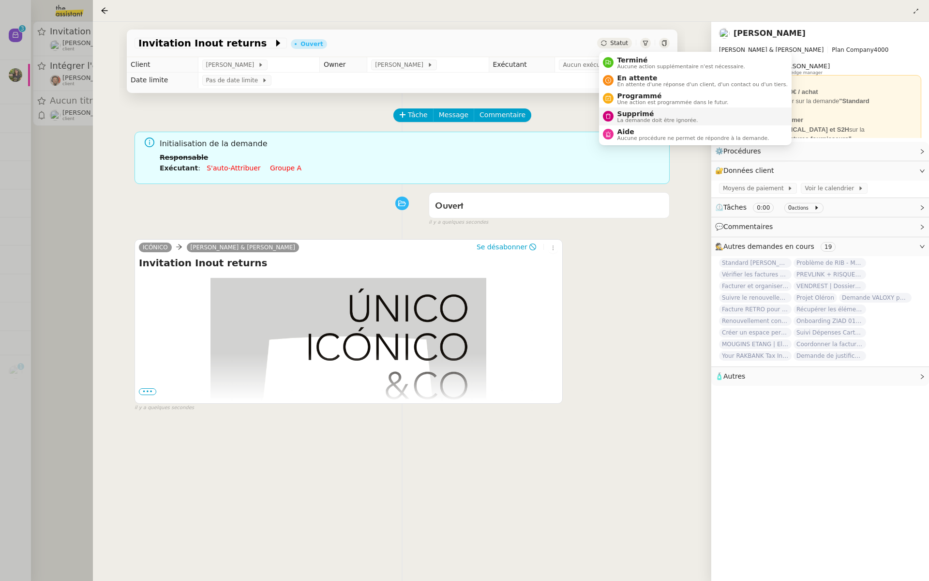
click at [630, 113] on span "Supprimé" at bounding box center [658, 114] width 81 height 8
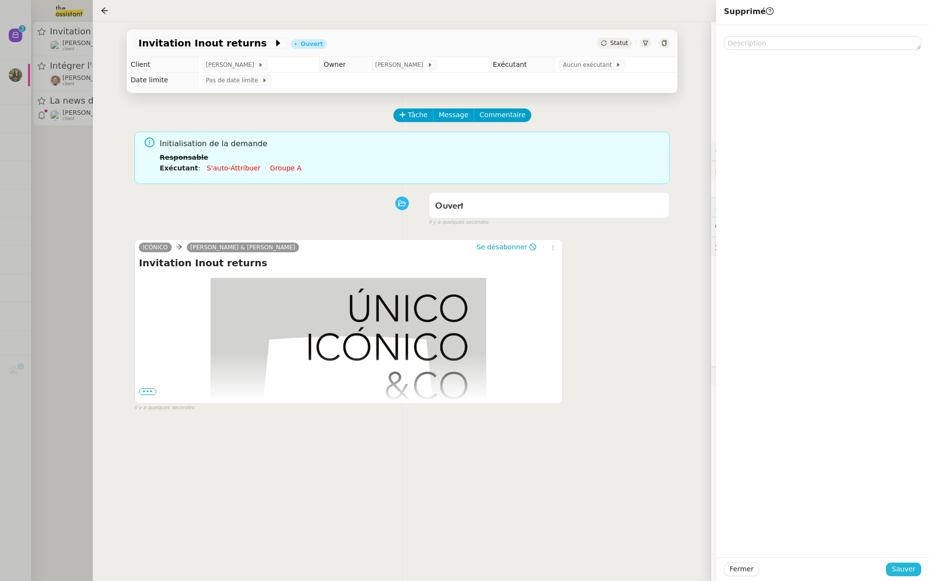
click at [899, 571] on span "Sauver" at bounding box center [904, 568] width 24 height 11
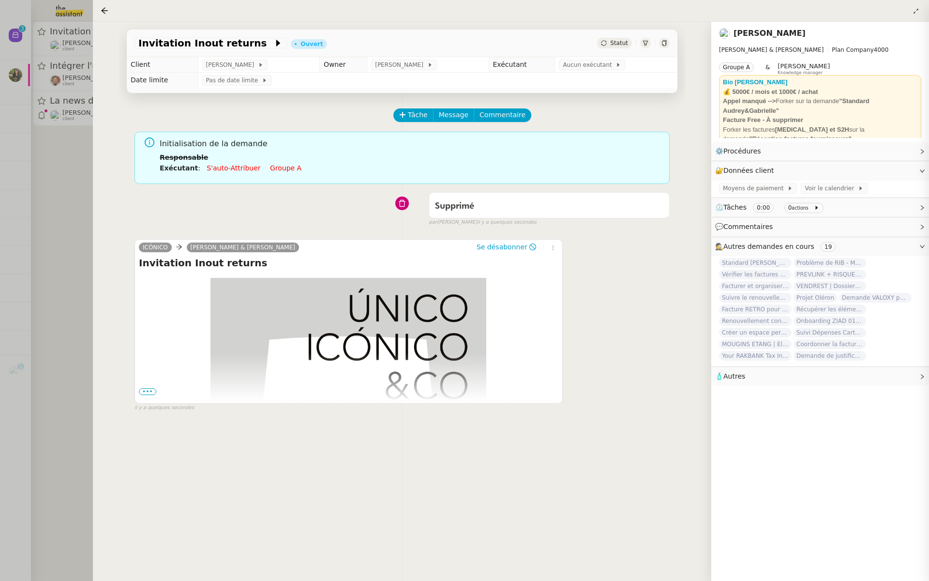
click at [30, 159] on div at bounding box center [464, 290] width 929 height 581
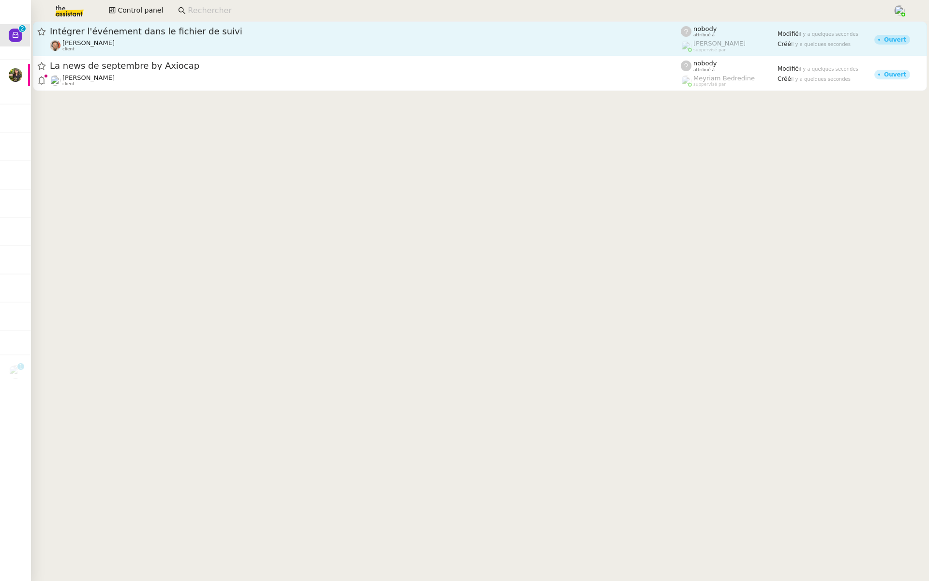
click at [187, 29] on span "Intégrer l'événement dans le fichier de suivi" at bounding box center [365, 31] width 631 height 9
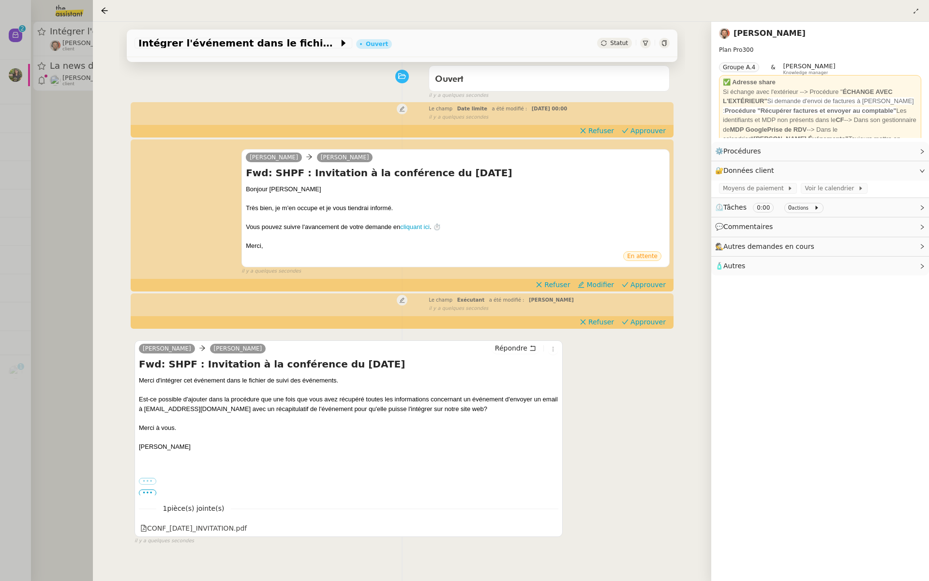
scroll to position [131, 0]
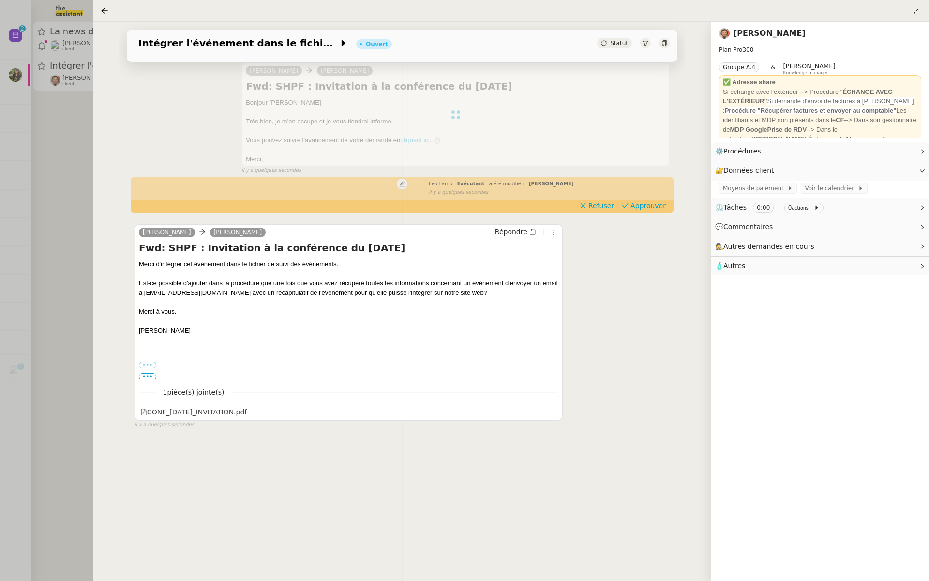
click at [36, 125] on div at bounding box center [464, 290] width 929 height 581
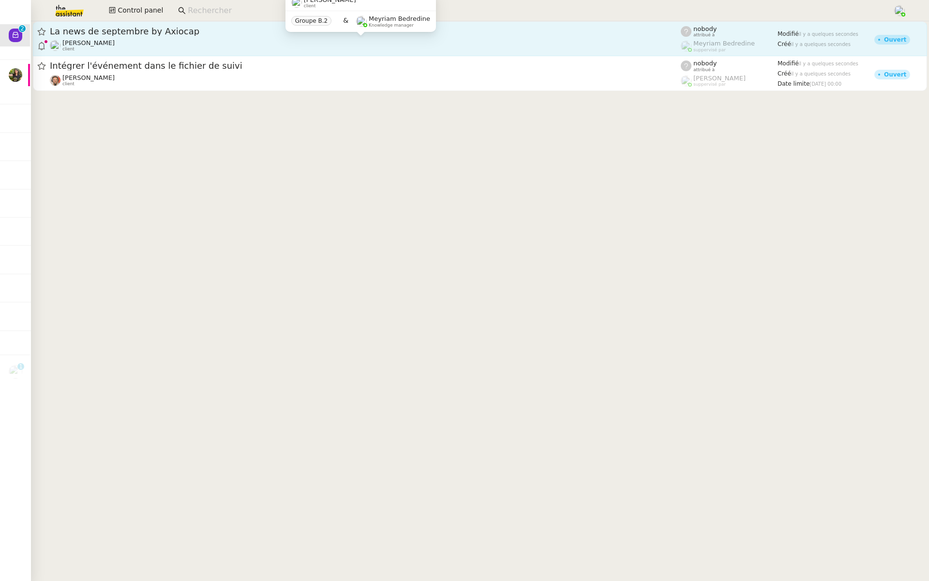
click at [283, 43] on div "[PERSON_NAME] client" at bounding box center [365, 45] width 631 height 13
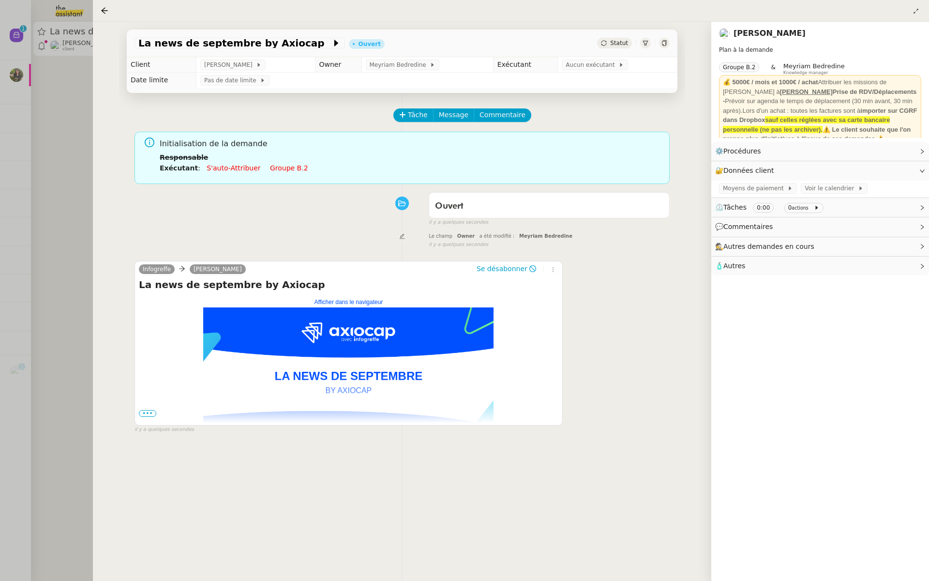
scroll to position [0, 1]
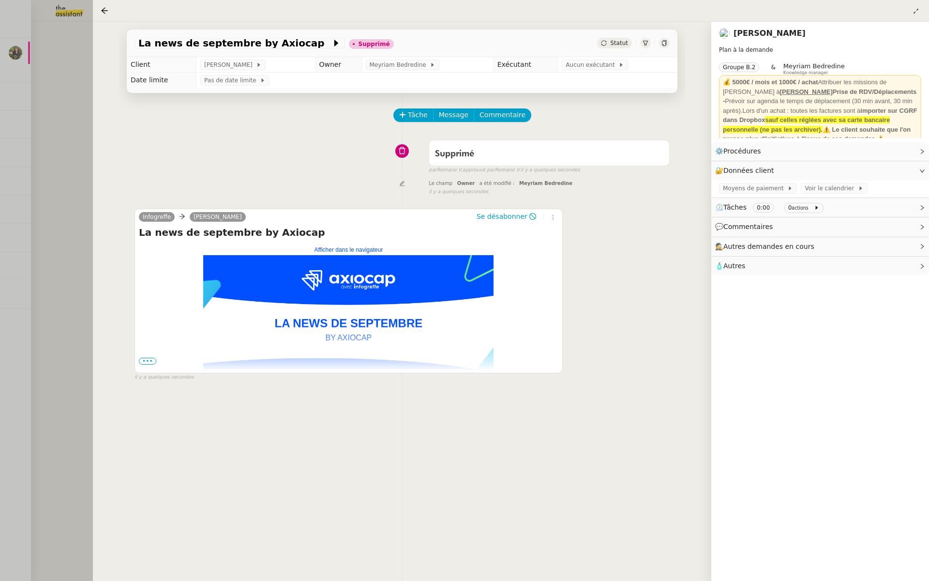
drag, startPoint x: 50, startPoint y: 131, endPoint x: 53, endPoint y: 124, distance: 6.7
click at [53, 126] on div at bounding box center [464, 290] width 929 height 581
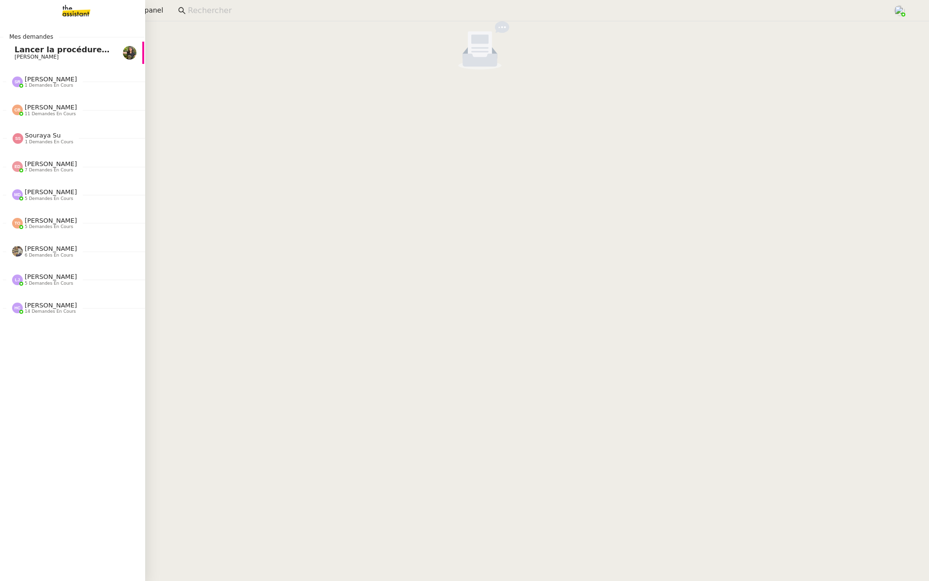
click at [36, 53] on span "Lancer la procédure prescription" at bounding box center [86, 49] width 143 height 9
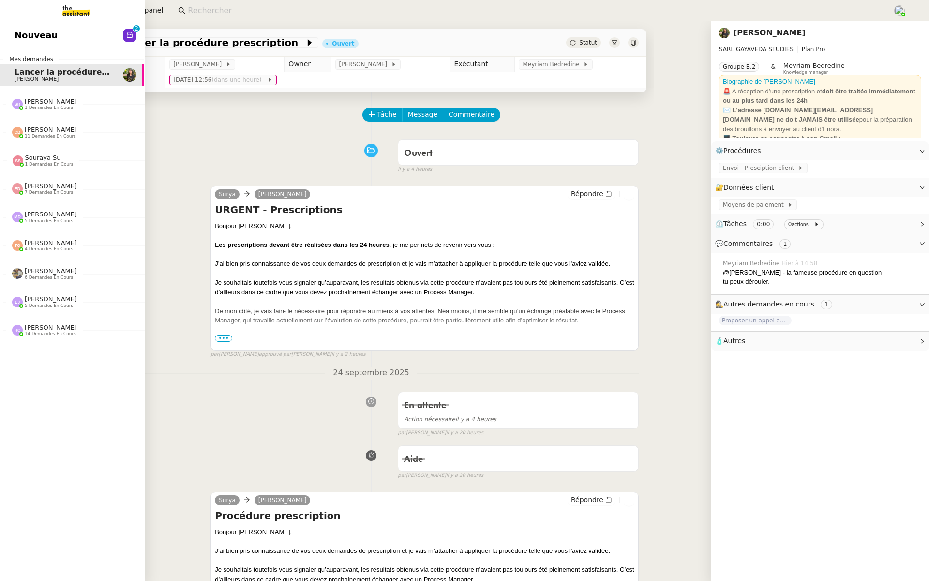
drag, startPoint x: 19, startPoint y: 39, endPoint x: 27, endPoint y: 35, distance: 8.5
click at [20, 40] on span "Nouveau" at bounding box center [36, 35] width 43 height 15
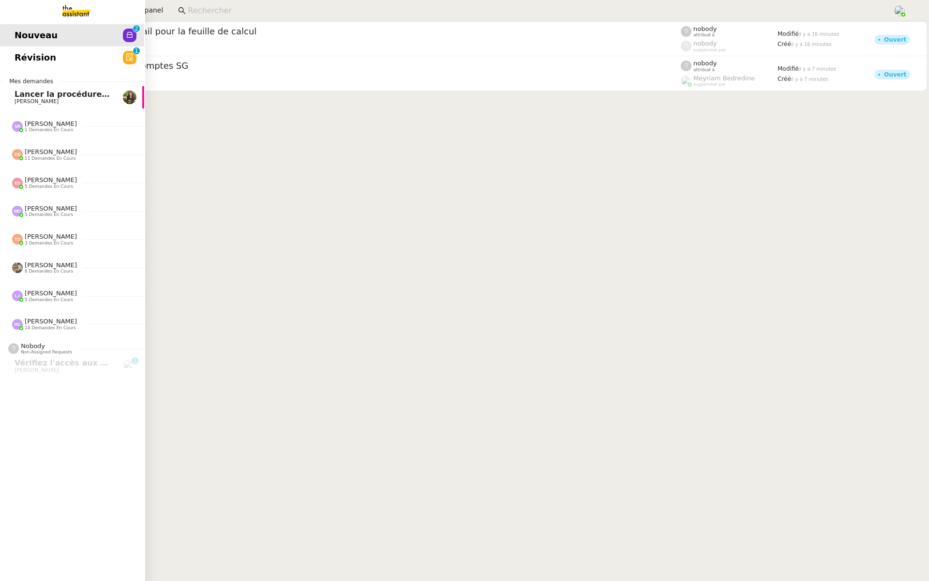
click at [94, 63] on link "Révision 0 1 2 3 4 5 6 7 8 9" at bounding box center [71, 57] width 145 height 22
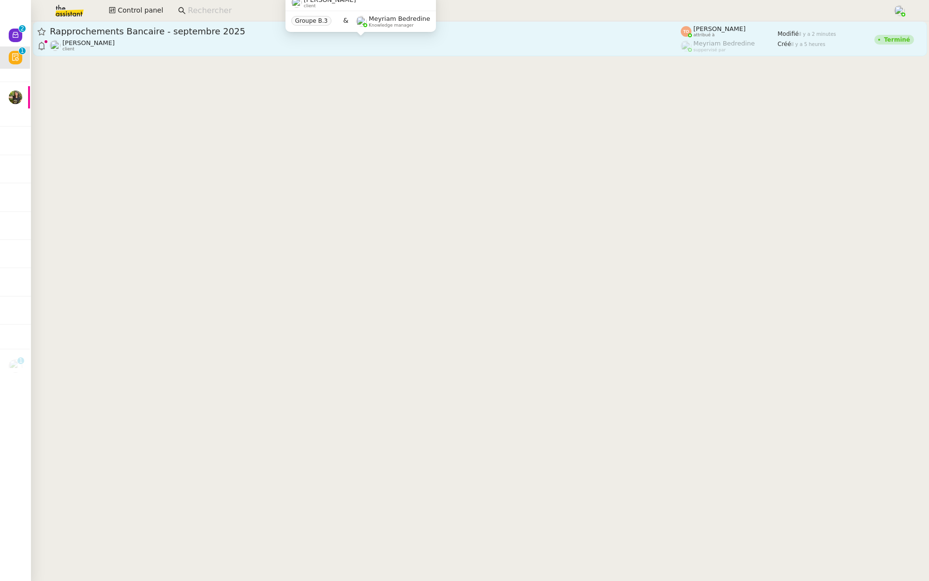
click at [216, 44] on div "[PERSON_NAME] client" at bounding box center [365, 45] width 631 height 13
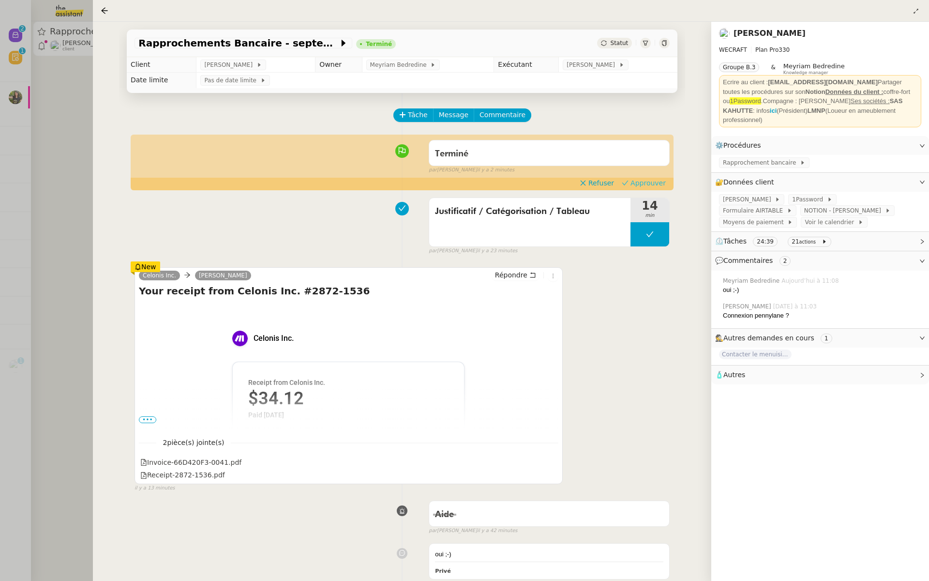
click at [665, 181] on span "Approuver" at bounding box center [648, 183] width 35 height 10
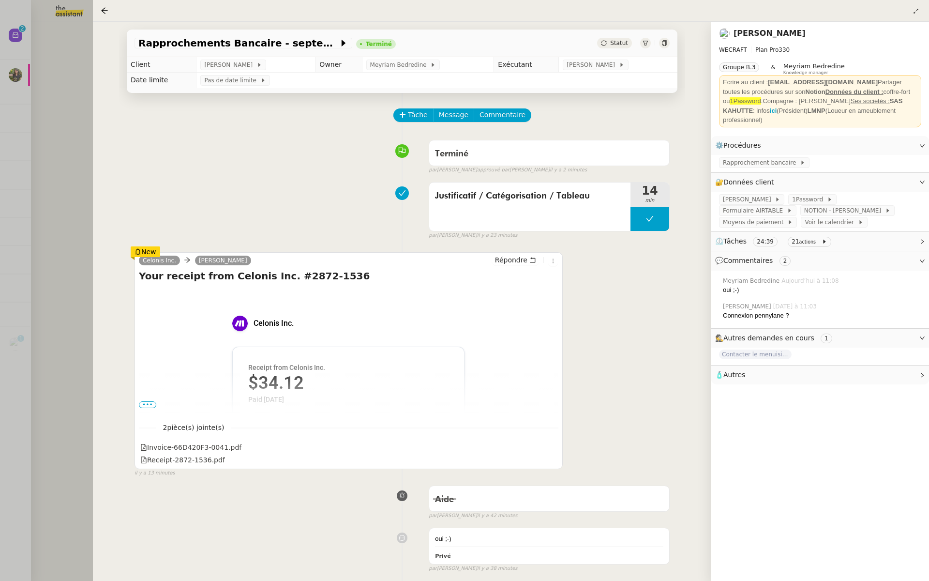
click at [18, 107] on div at bounding box center [464, 290] width 929 height 581
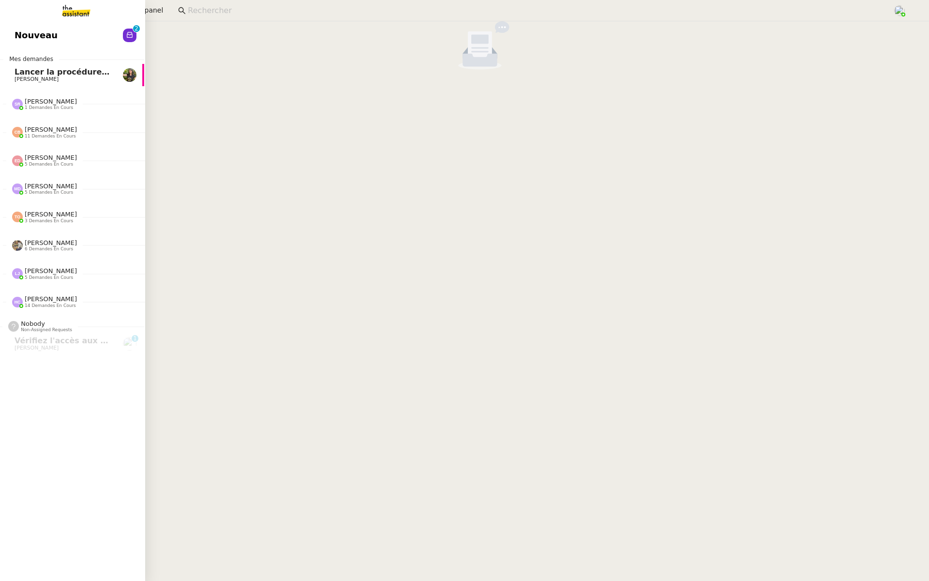
click at [45, 35] on link "Nouveau 0 1 2 3 4 5 6 7 8 9" at bounding box center [71, 35] width 145 height 22
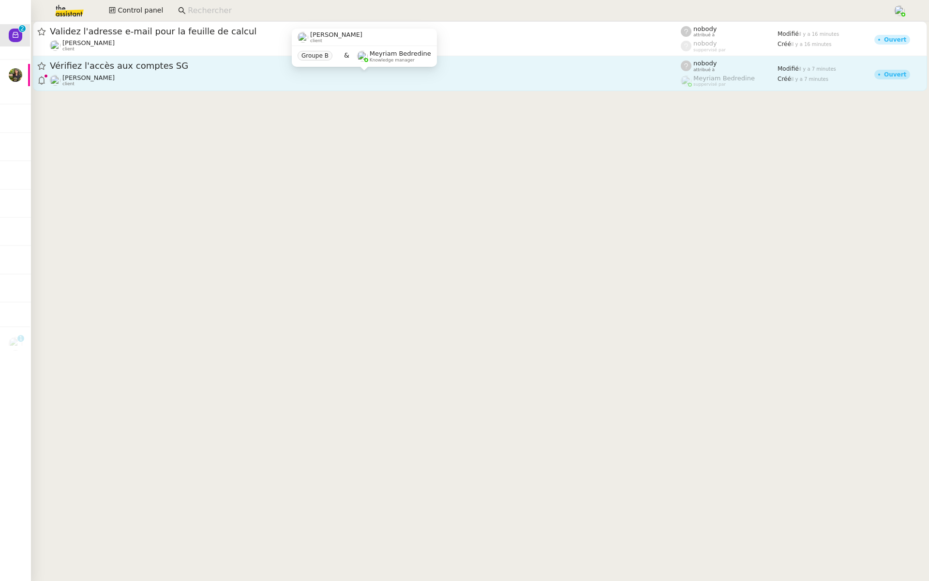
click at [150, 80] on div "[PERSON_NAME] client" at bounding box center [365, 80] width 631 height 13
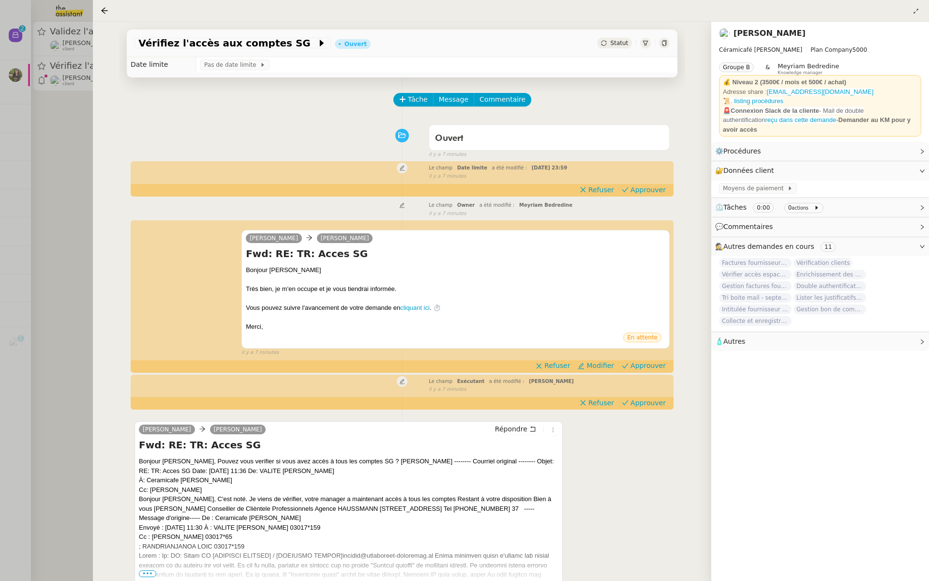
scroll to position [131, 0]
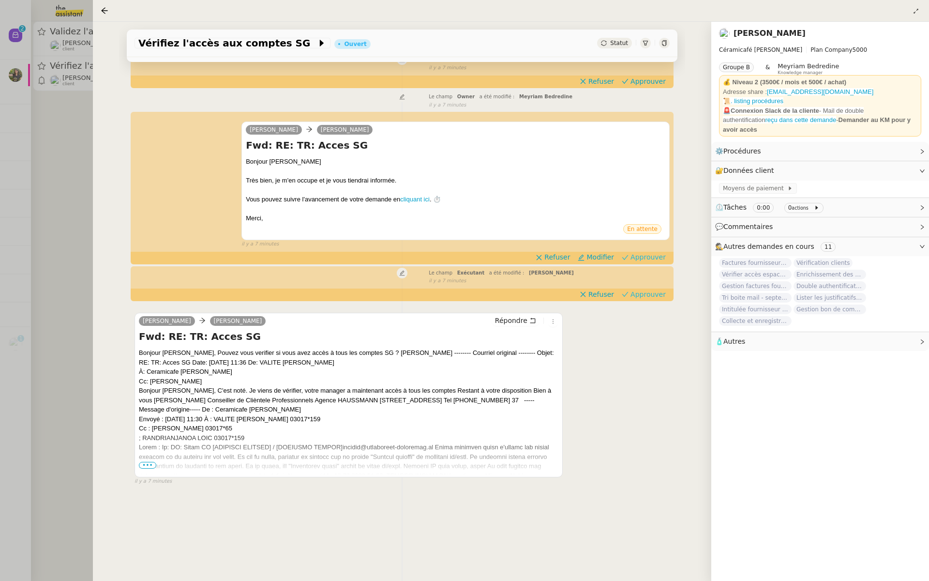
click at [648, 252] on span "Approuver" at bounding box center [648, 257] width 35 height 10
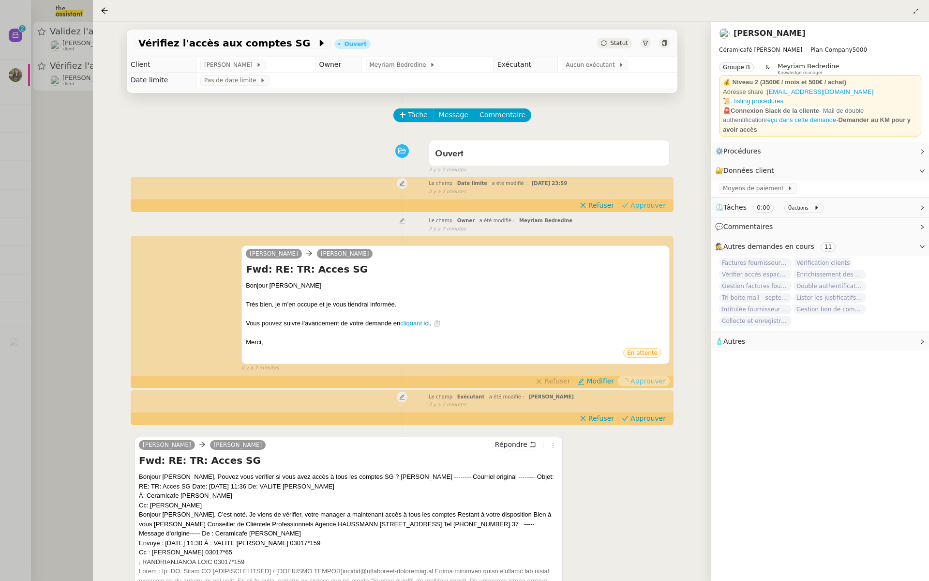
click at [640, 206] on span "Approuver" at bounding box center [648, 205] width 35 height 10
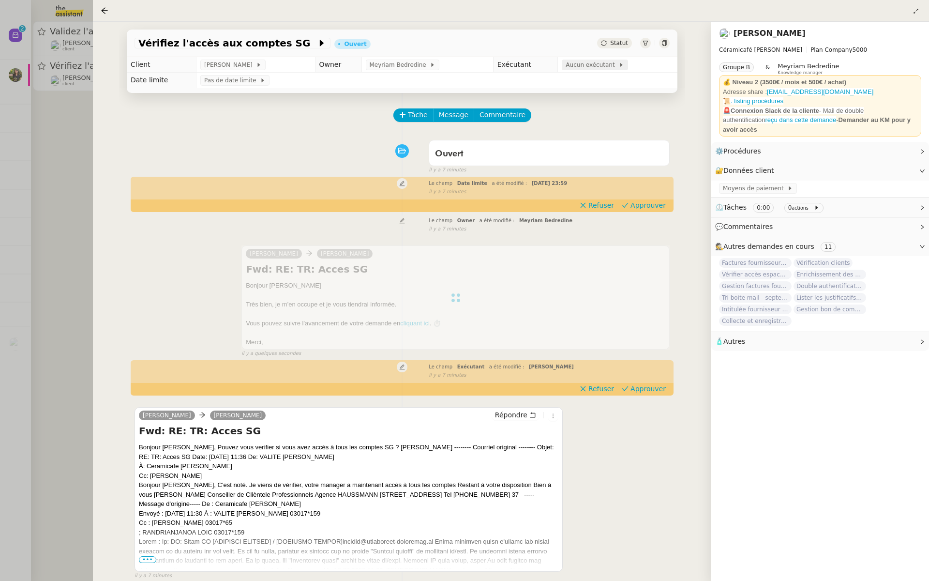
click at [573, 65] on span "Aucun exécutant" at bounding box center [592, 65] width 53 height 10
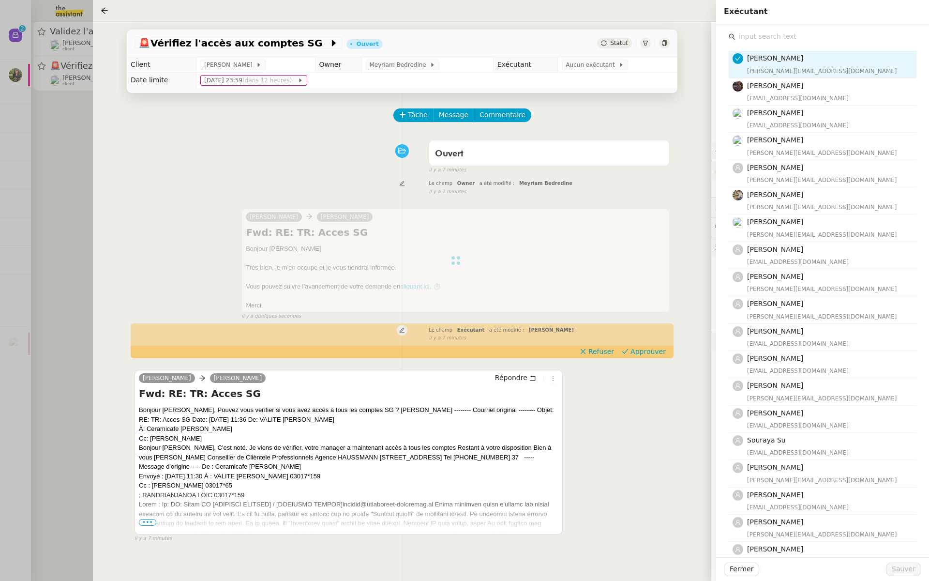
click at [785, 45] on div "[PERSON_NAME] [EMAIL_ADDRESS][DOMAIN_NAME] [PERSON_NAME] [EMAIL_ADDRESS][DOMAIN…" at bounding box center [823, 319] width 188 height 553
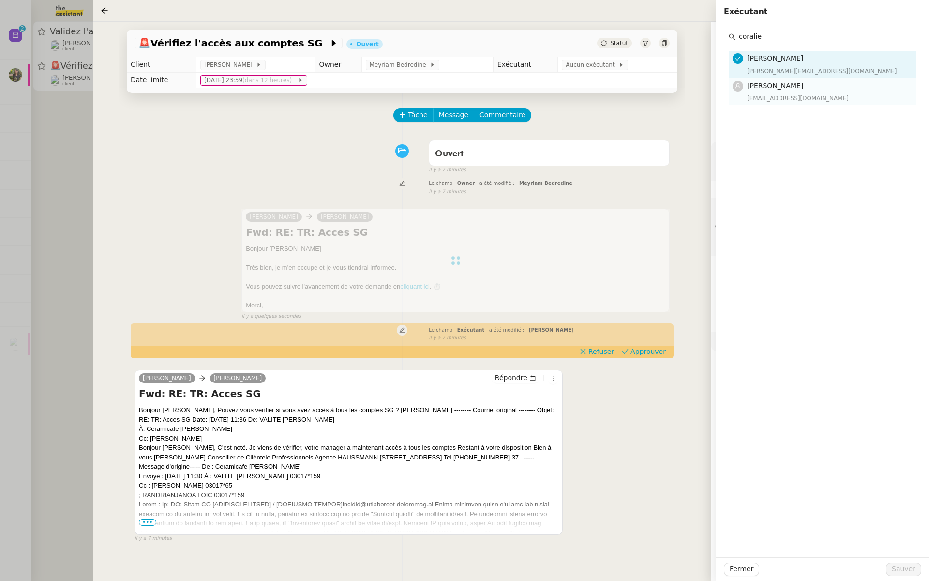
type input "coralie"
click at [824, 105] on nz-list-item "[PERSON_NAME] [EMAIL_ADDRESS][DOMAIN_NAME]" at bounding box center [823, 91] width 188 height 27
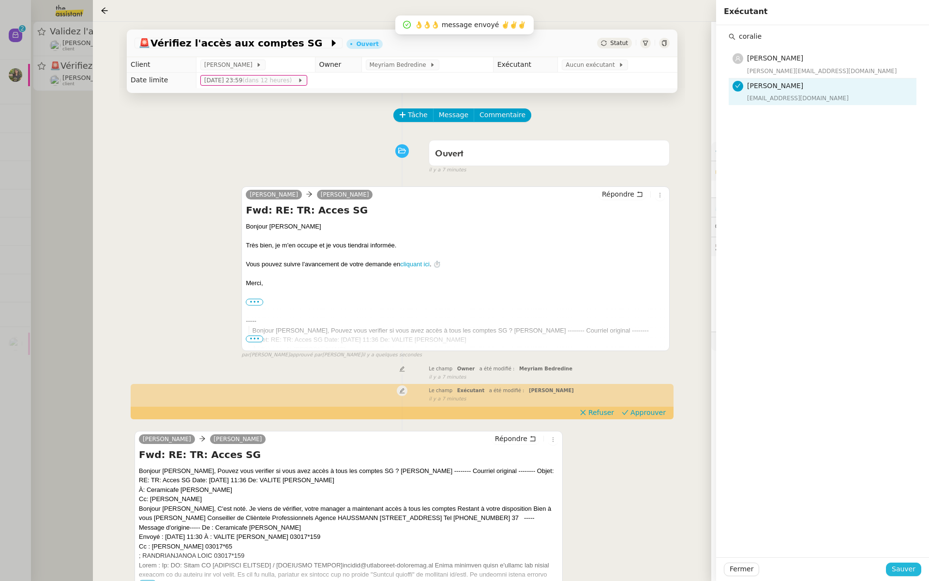
click at [906, 569] on span "Sauver" at bounding box center [904, 568] width 24 height 11
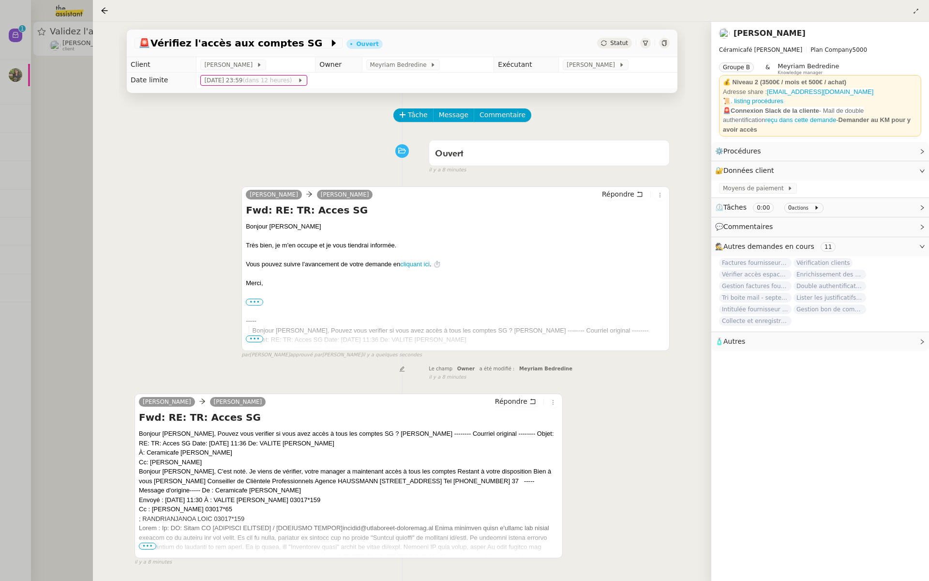
click at [43, 172] on div at bounding box center [464, 290] width 929 height 581
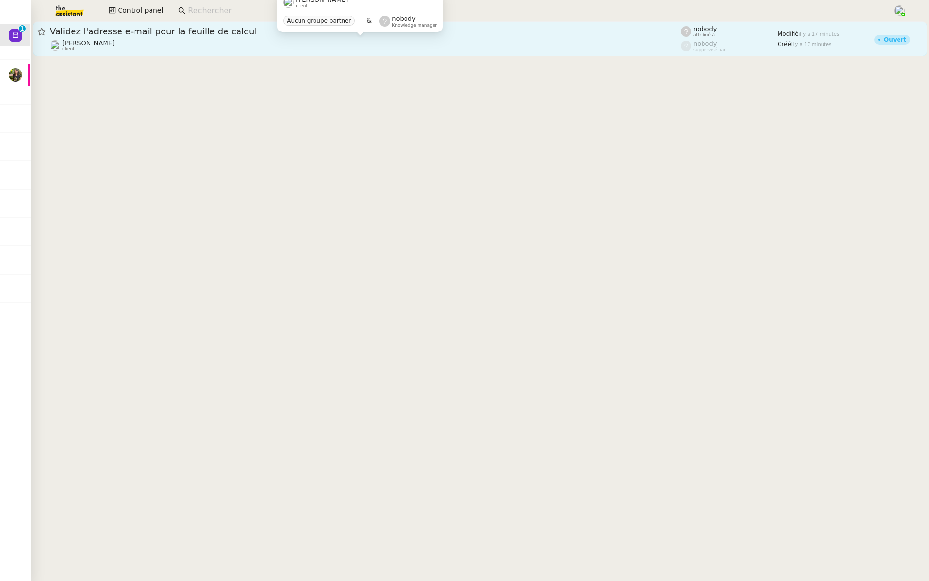
click at [115, 40] on span "Bertrand Canavaggio" at bounding box center [88, 42] width 52 height 7
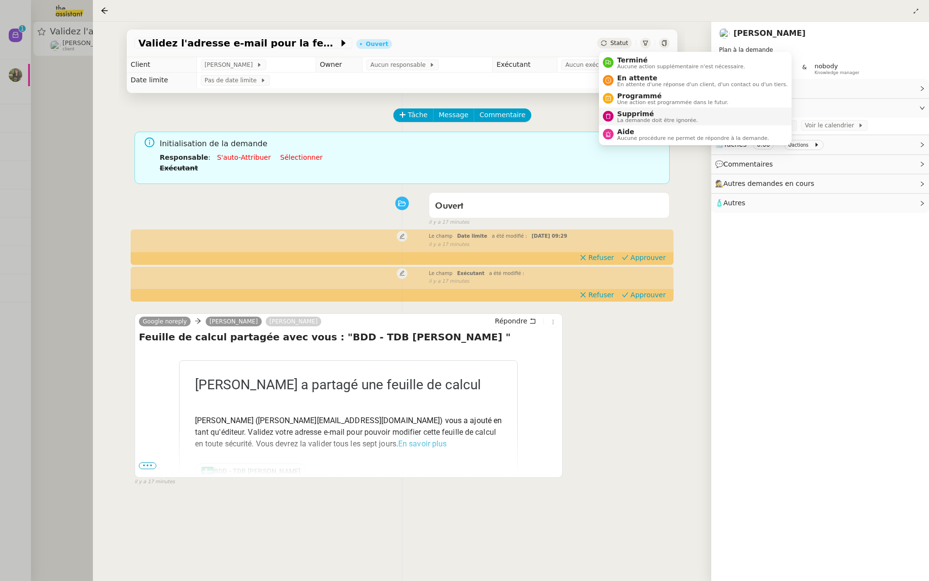
click at [617, 113] on div "Supprimé La demande doit être ignorée." at bounding box center [656, 116] width 85 height 13
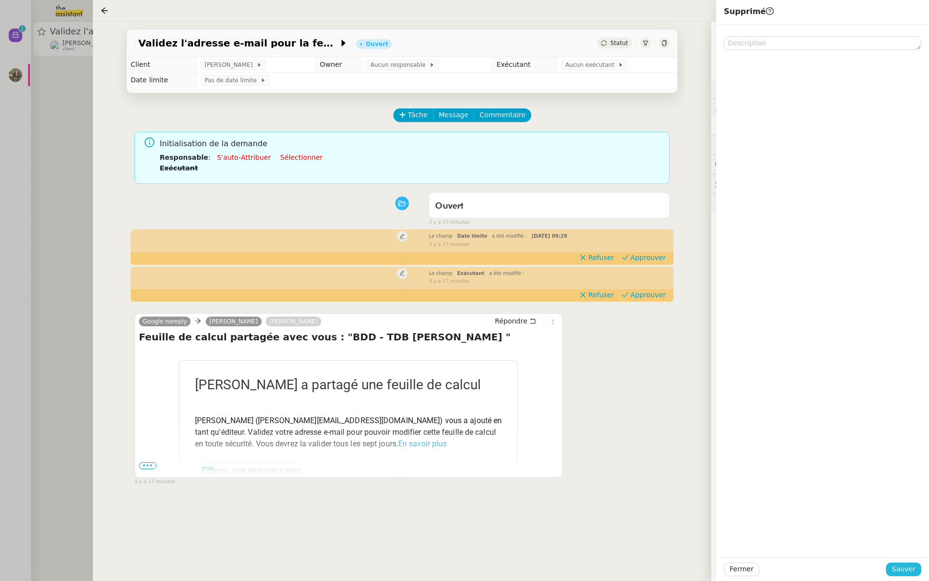
click at [906, 566] on span "Sauver" at bounding box center [904, 568] width 24 height 11
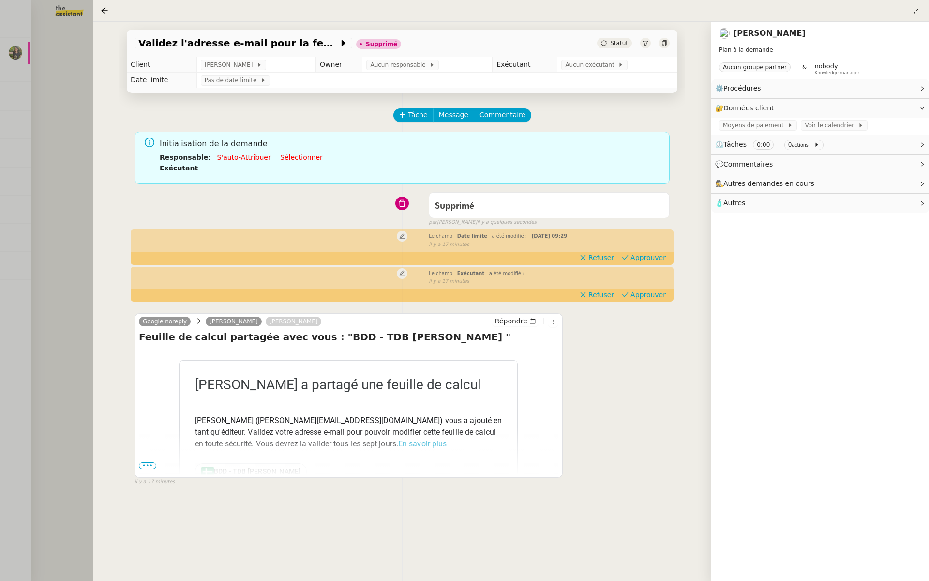
click at [10, 76] on div at bounding box center [464, 290] width 929 height 581
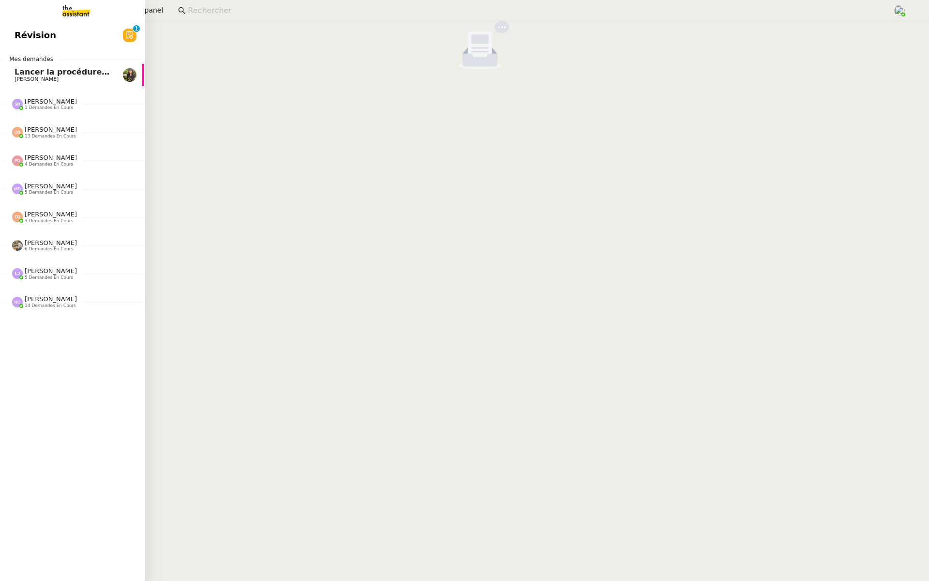
click at [123, 35] on nz-avatar at bounding box center [130, 36] width 14 height 14
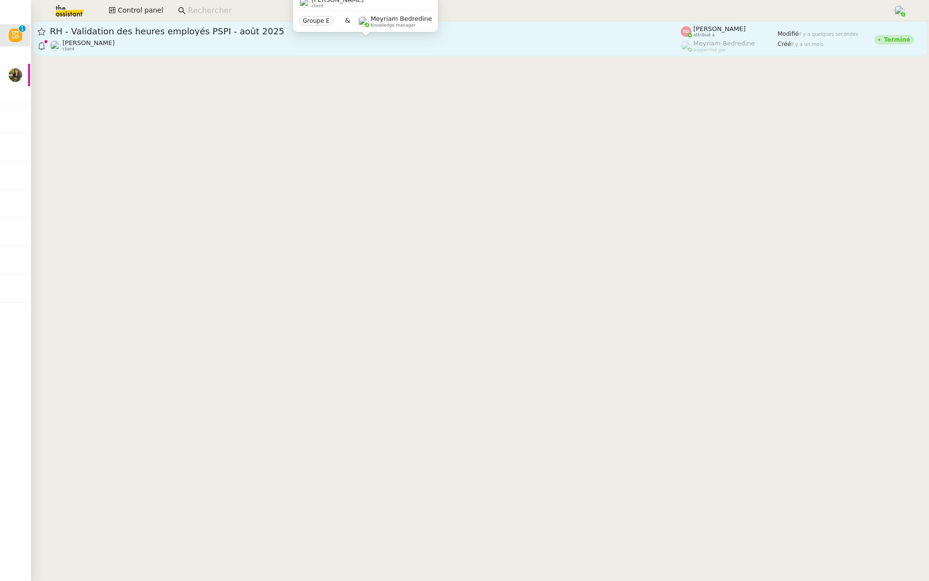
click at [266, 46] on div "Pierrick Morel client" at bounding box center [365, 45] width 631 height 13
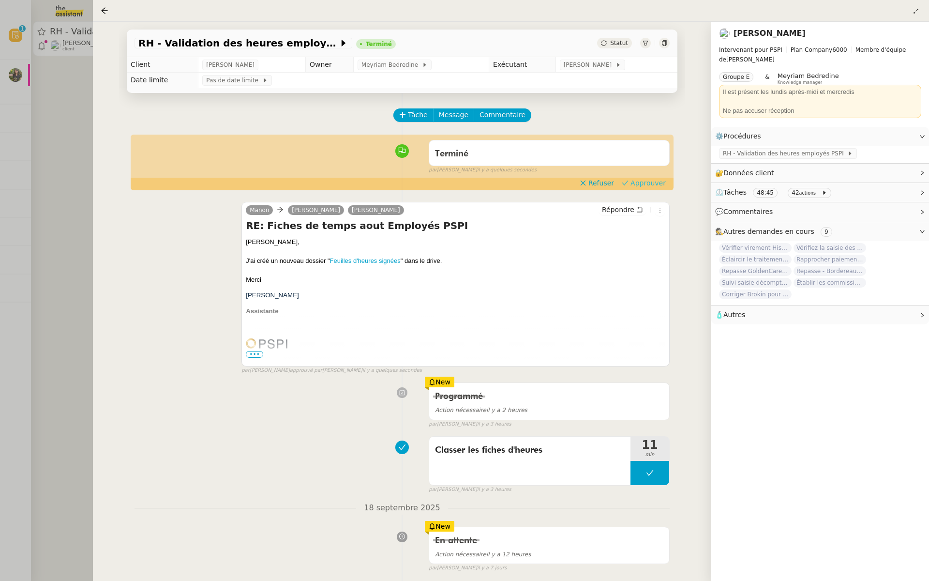
click at [650, 179] on span "Approuver" at bounding box center [648, 183] width 35 height 10
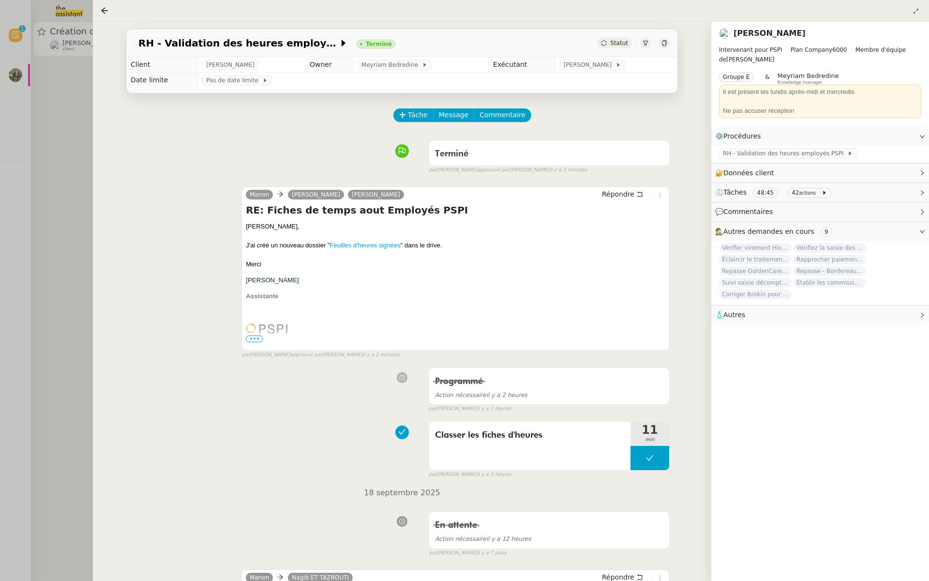
drag, startPoint x: 21, startPoint y: 99, endPoint x: 31, endPoint y: 84, distance: 18.3
click at [21, 97] on div at bounding box center [464, 290] width 929 height 581
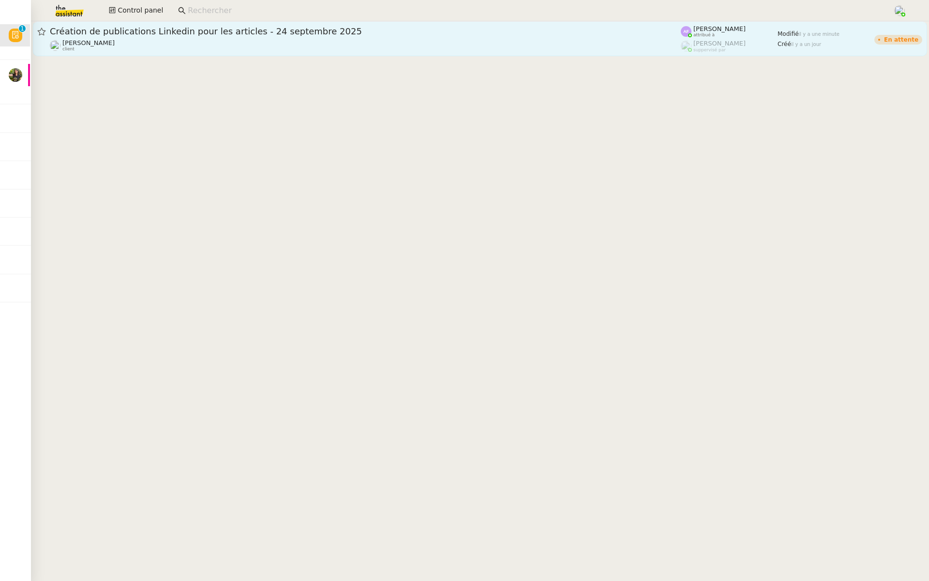
click at [125, 39] on div "Création de publications Linkedin pour les articles - 24 septembre 2025 Angéliq…" at bounding box center [365, 39] width 631 height 26
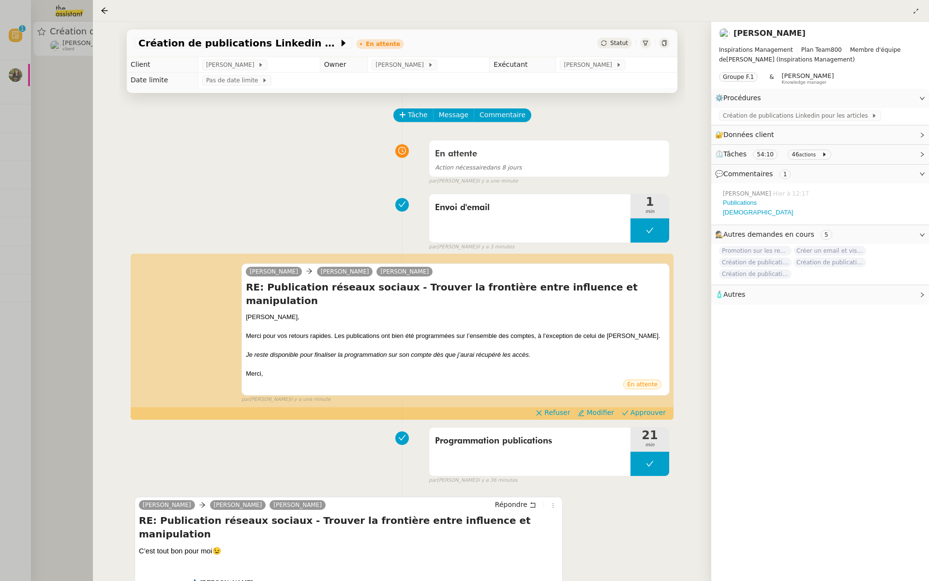
click at [23, 236] on div at bounding box center [464, 290] width 929 height 581
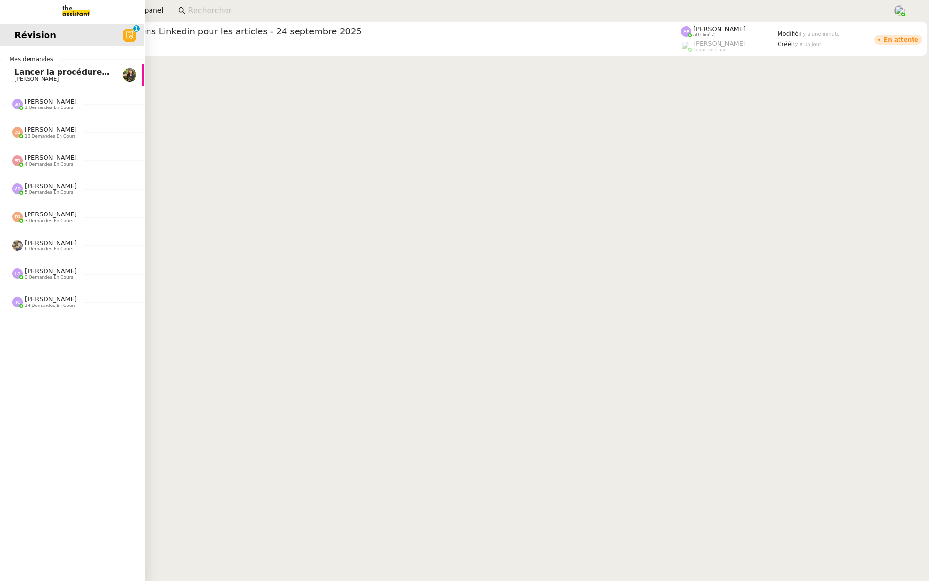
click at [53, 69] on span "Lancer la procédure prescription" at bounding box center [86, 71] width 143 height 9
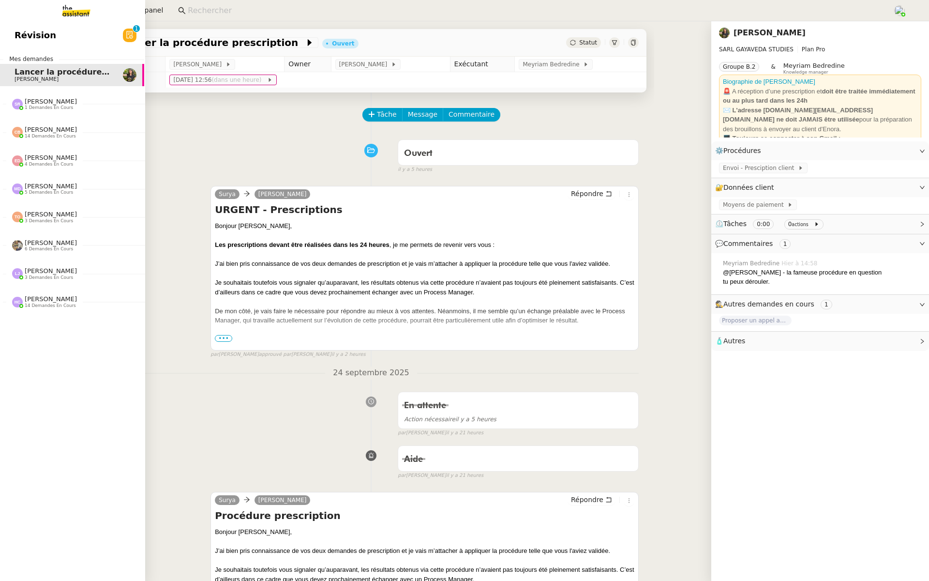
click at [109, 35] on link "Révision 0 1 2 3 4 5 6 7 8 9" at bounding box center [71, 35] width 145 height 22
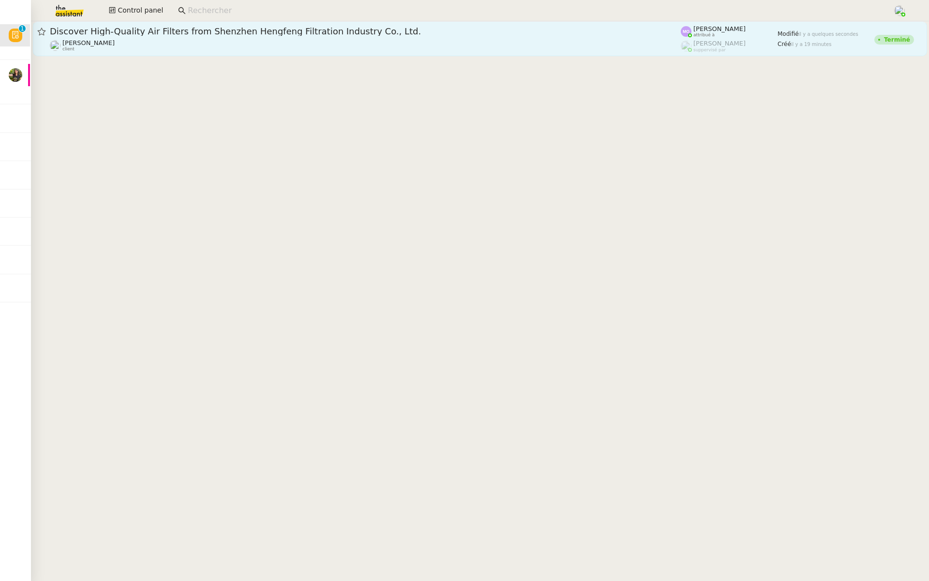
click at [227, 33] on span "Discover High-Quality Air Filters from Shenzhen Hengfeng Filtration Industry Co…" at bounding box center [365, 31] width 631 height 9
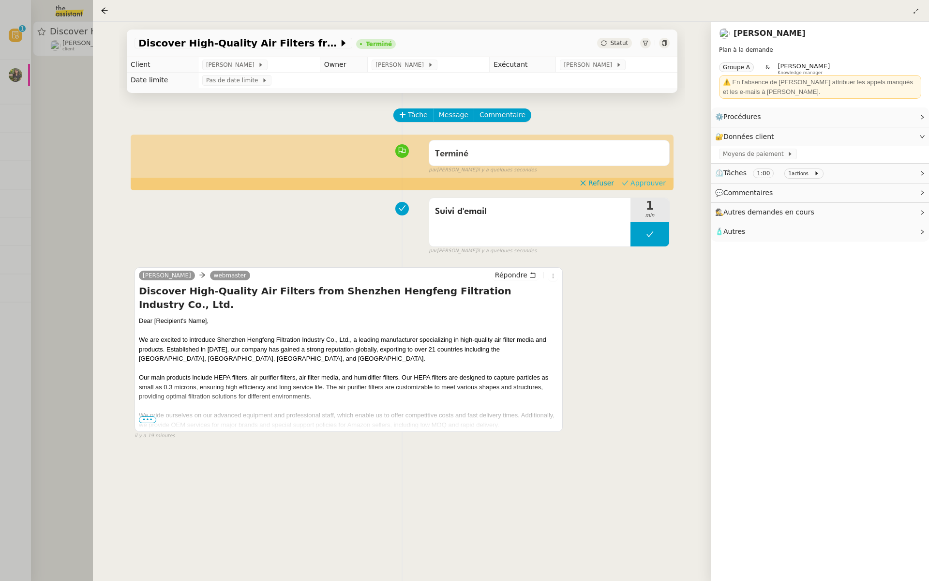
click at [652, 185] on span "Approuver" at bounding box center [648, 183] width 35 height 10
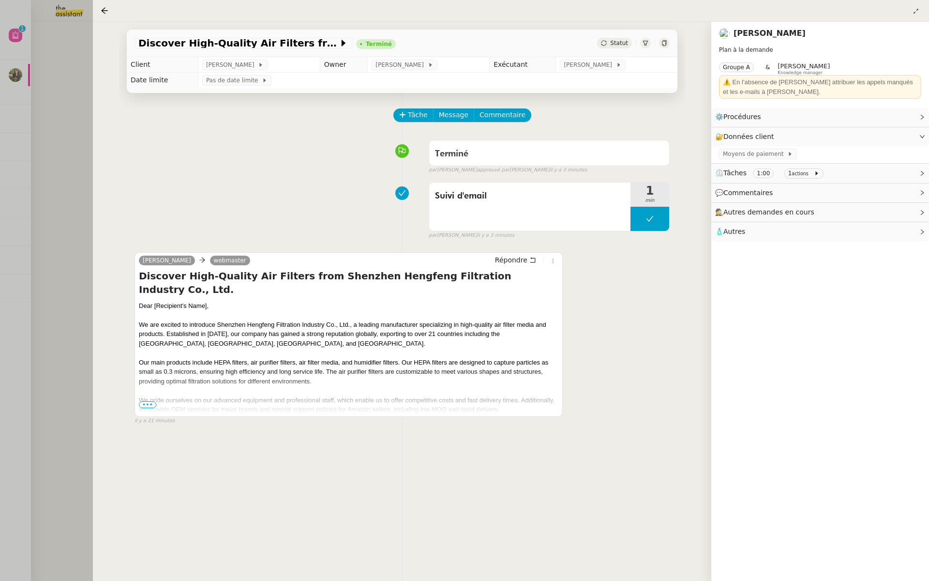
click at [73, 70] on div at bounding box center [464, 290] width 929 height 581
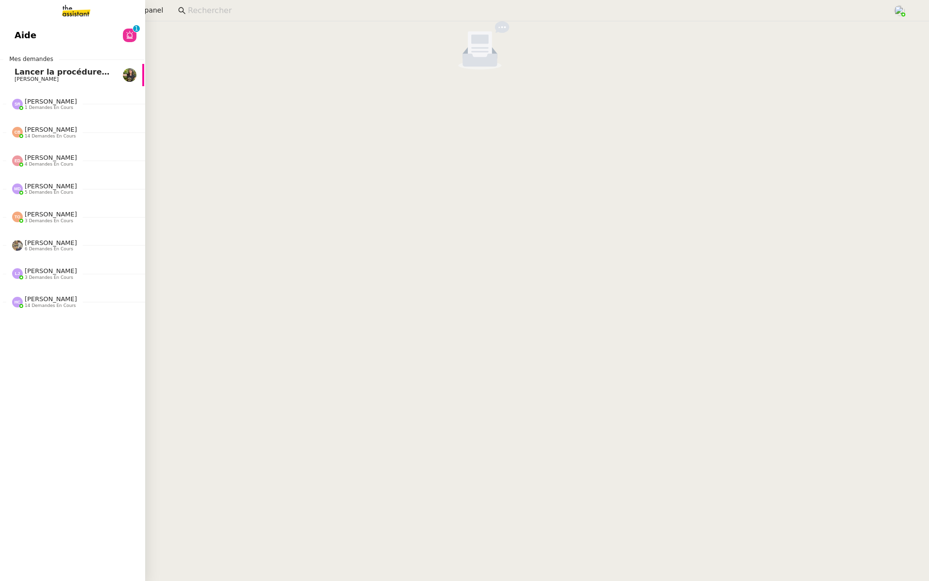
click at [21, 34] on span "Aide" at bounding box center [26, 35] width 22 height 15
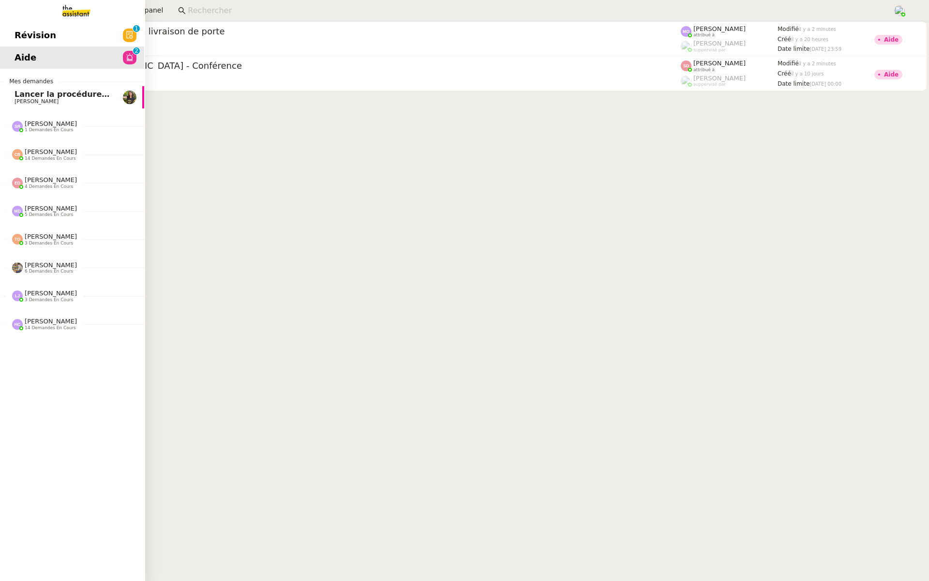
click at [28, 26] on link "Révision 0 1 2 3 4 5 6 7 8 9" at bounding box center [71, 35] width 145 height 22
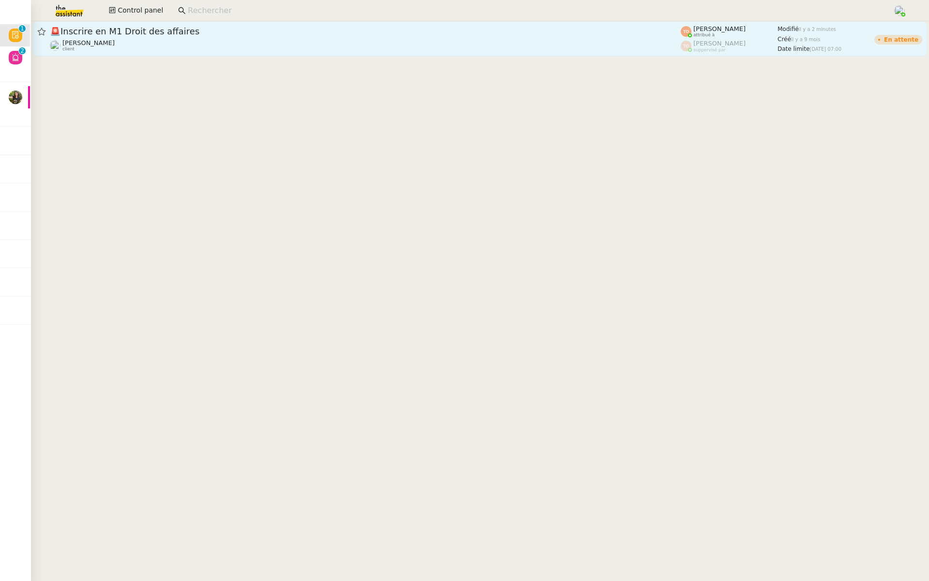
click at [157, 35] on span "🚨 Inscrire en M1 Droit des affaires" at bounding box center [365, 31] width 631 height 9
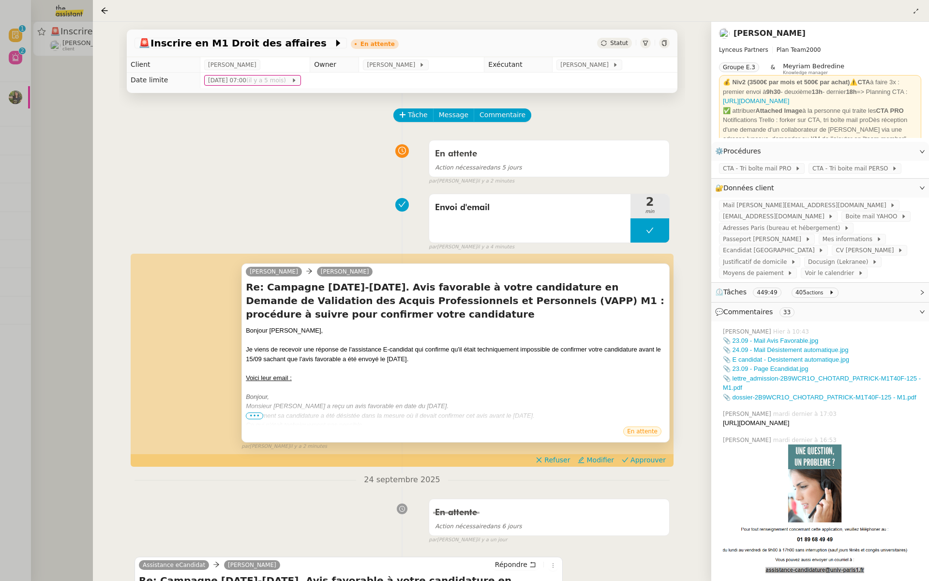
click at [252, 417] on span "•••" at bounding box center [254, 415] width 17 height 7
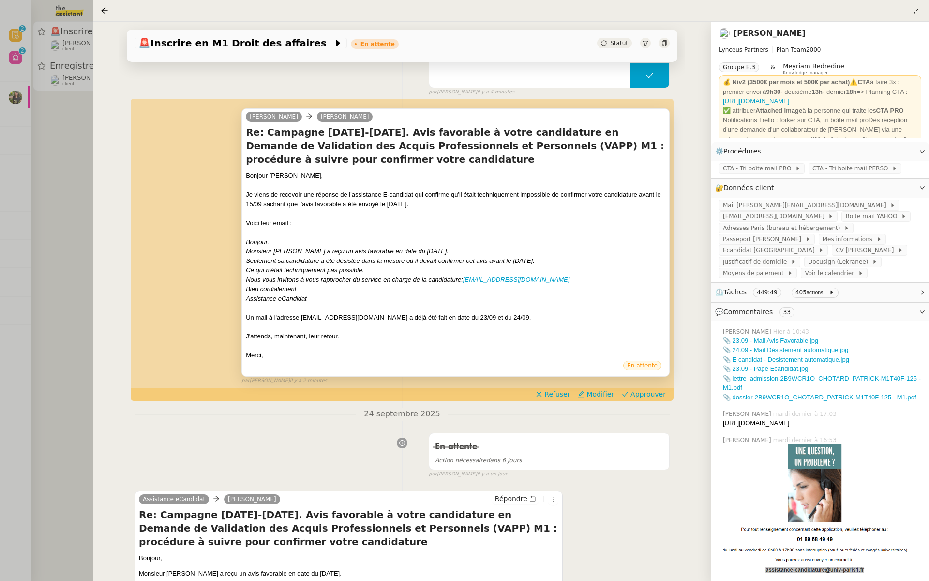
scroll to position [143, 0]
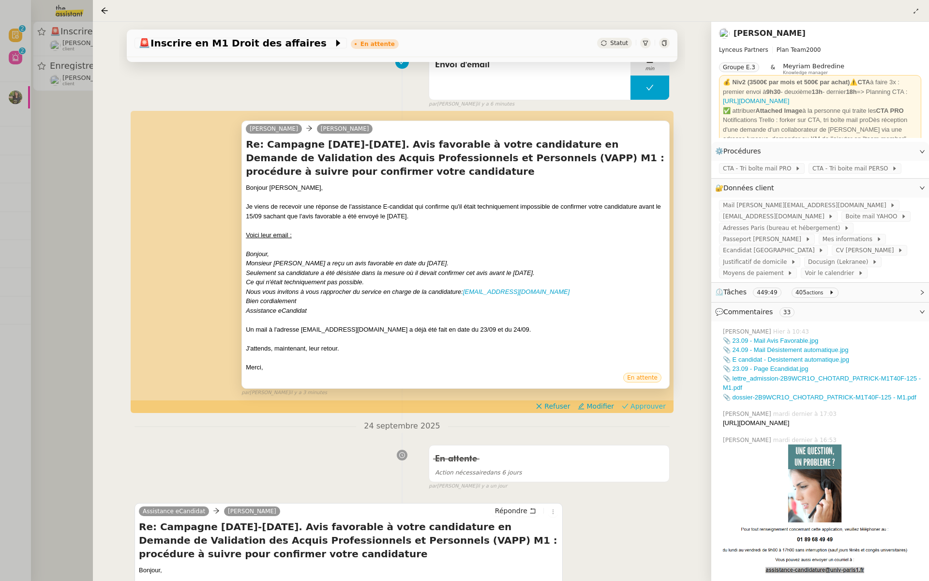
click at [643, 403] on span "Approuver" at bounding box center [648, 406] width 35 height 10
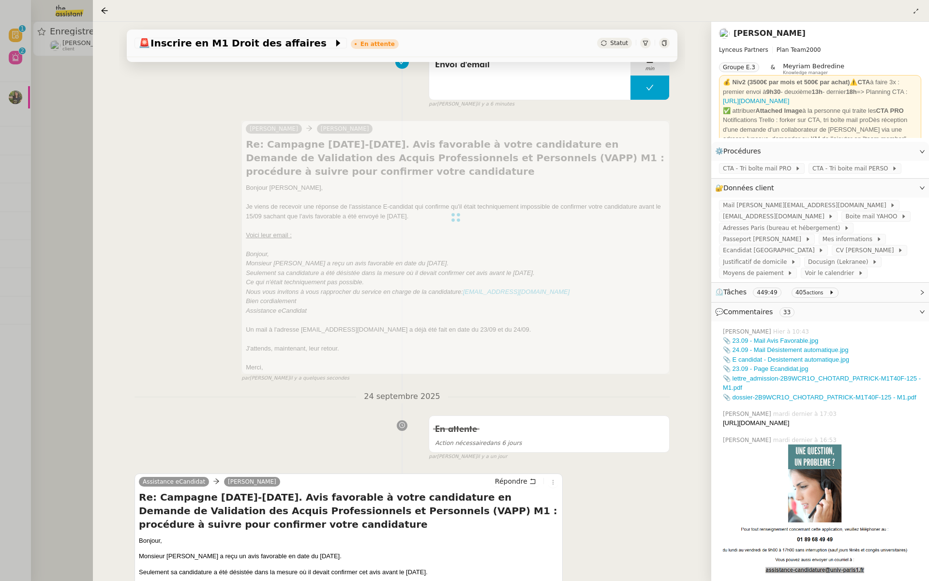
click at [68, 114] on div at bounding box center [464, 290] width 929 height 581
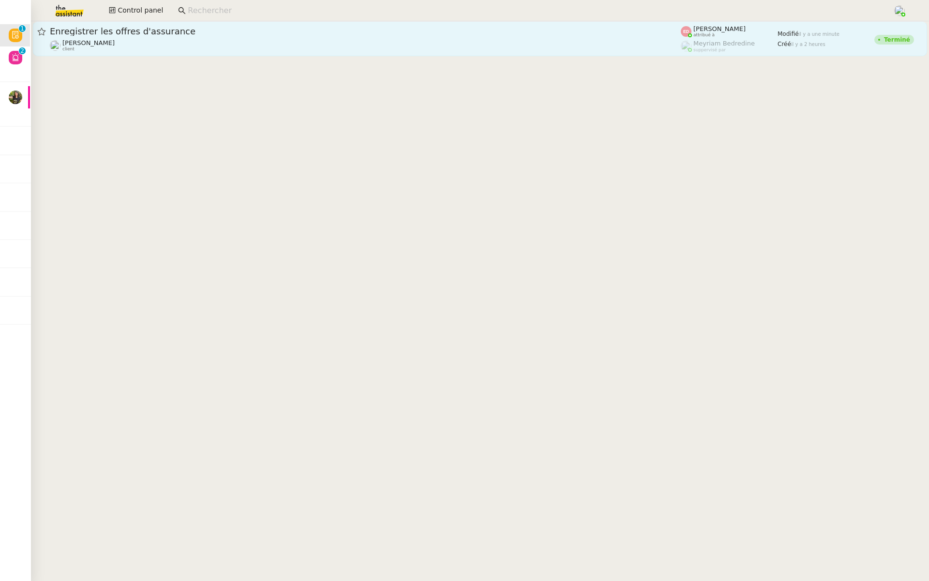
click at [188, 35] on div "Enregistrer les offres d'assurance" at bounding box center [365, 32] width 631 height 12
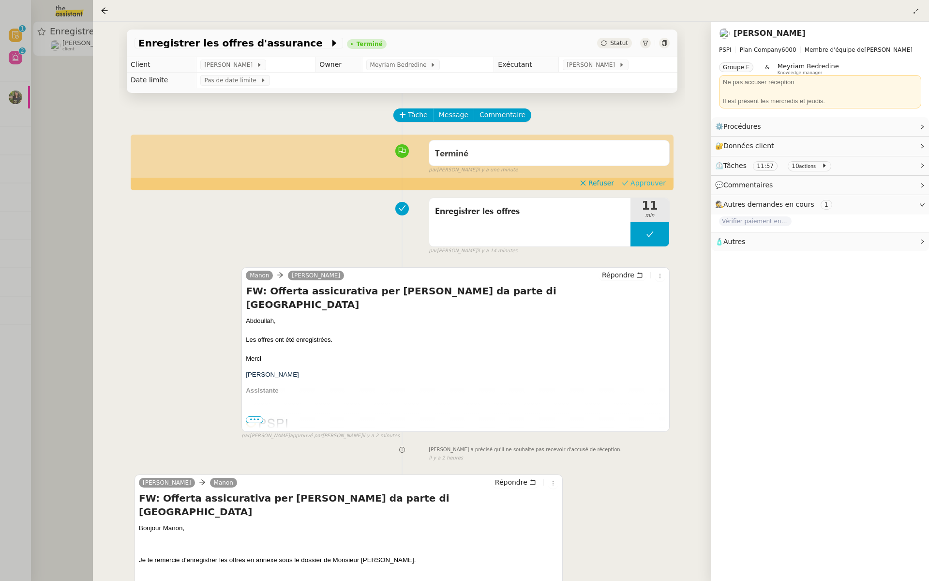
click at [657, 181] on span "Approuver" at bounding box center [648, 183] width 35 height 10
click at [45, 146] on div at bounding box center [464, 290] width 929 height 581
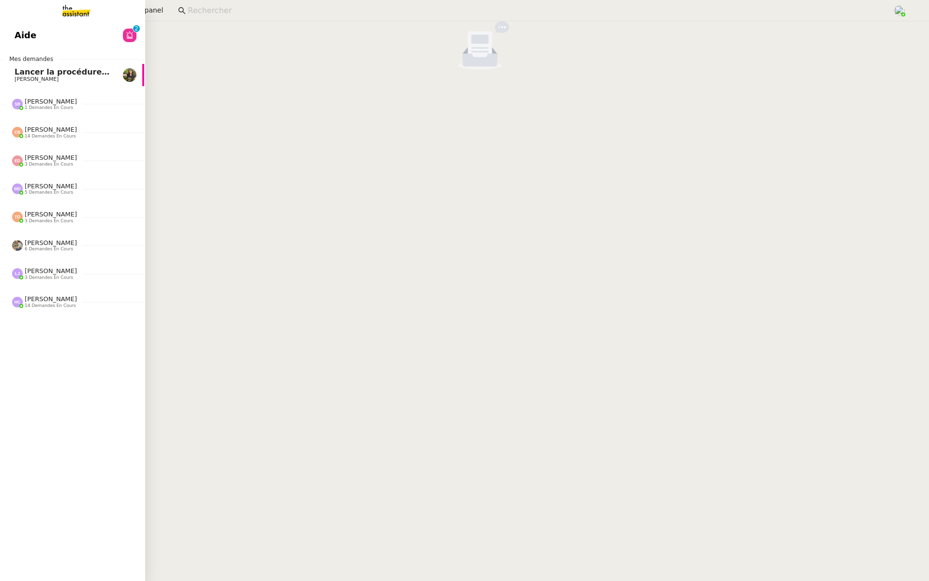
click at [35, 36] on link "Aide 0 1 2 3 4 5 6 7 8 9" at bounding box center [71, 35] width 145 height 22
click at [40, 34] on span "Nouveau" at bounding box center [36, 35] width 43 height 15
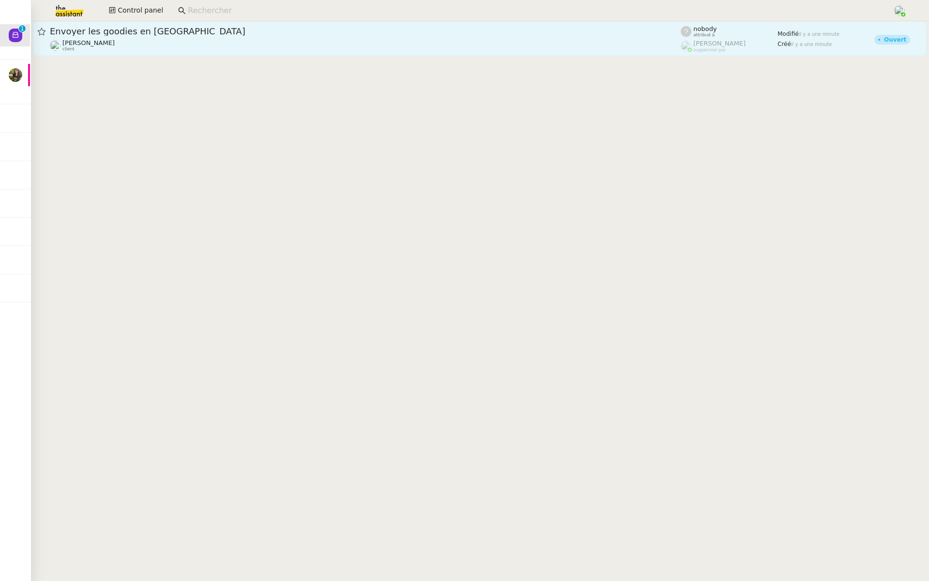
click at [177, 35] on span "Envoyer les goodies en Belgique" at bounding box center [365, 31] width 631 height 9
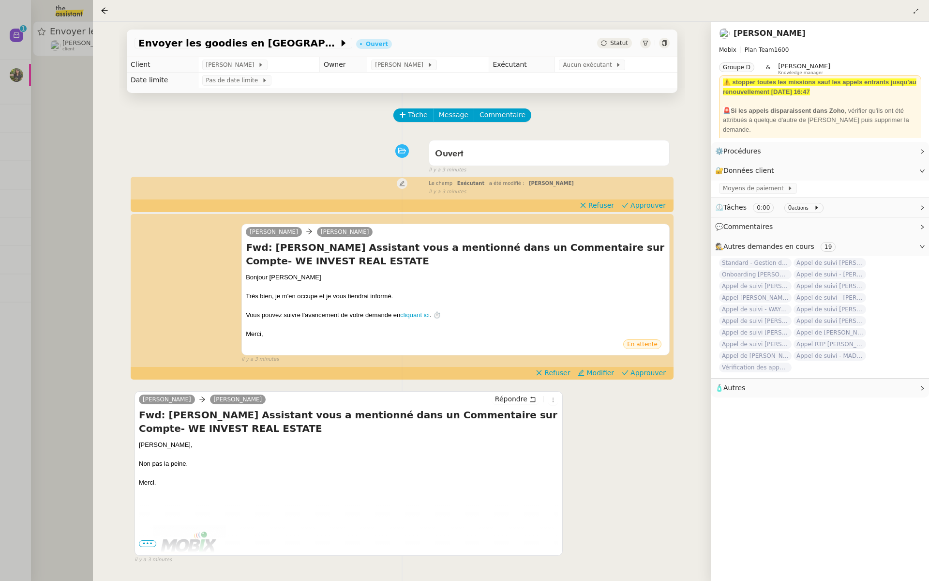
scroll to position [0, 1]
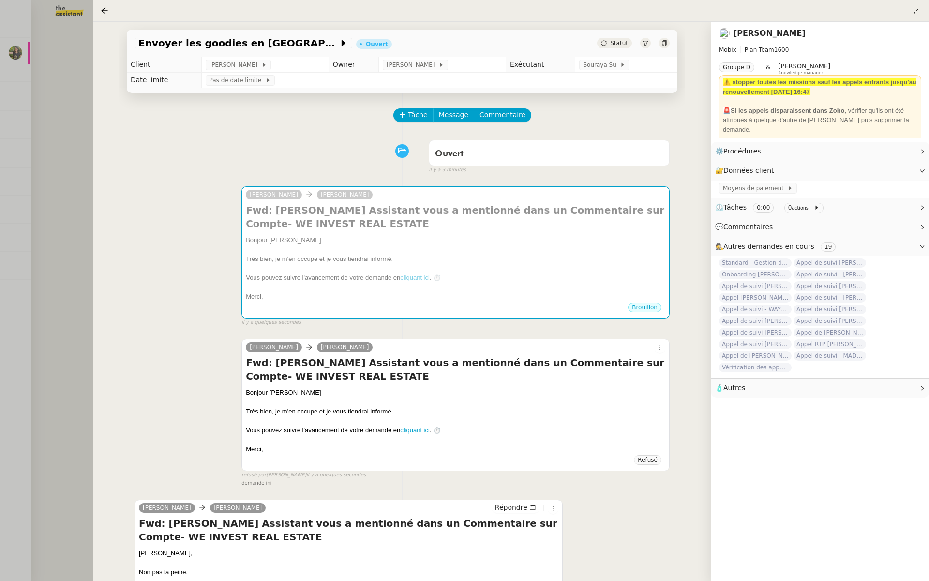
drag, startPoint x: 14, startPoint y: 213, endPoint x: 18, endPoint y: 210, distance: 5.5
click at [14, 213] on div at bounding box center [464, 290] width 929 height 581
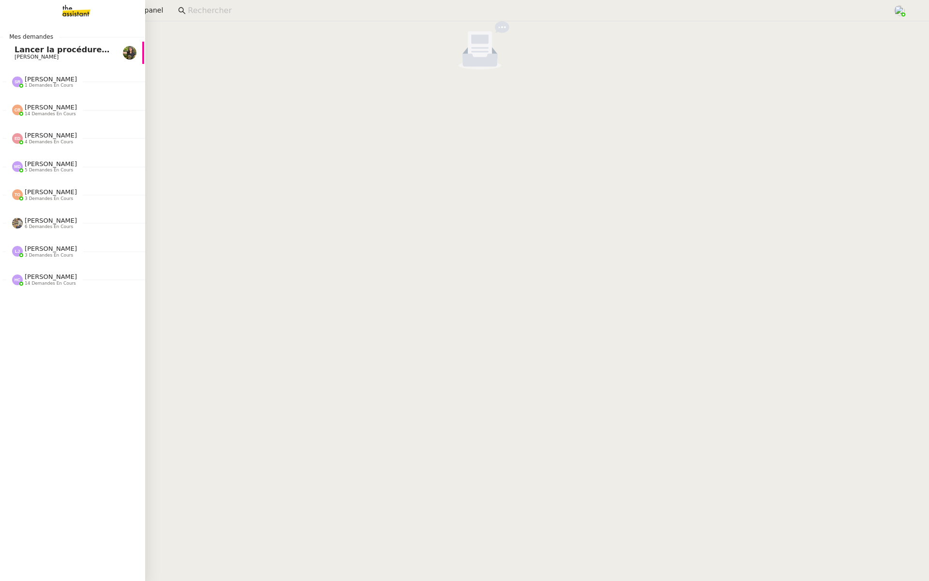
drag, startPoint x: 21, startPoint y: 48, endPoint x: 25, endPoint y: 52, distance: 5.5
click at [21, 48] on span "Lancer la procédure prescription" at bounding box center [86, 49] width 143 height 9
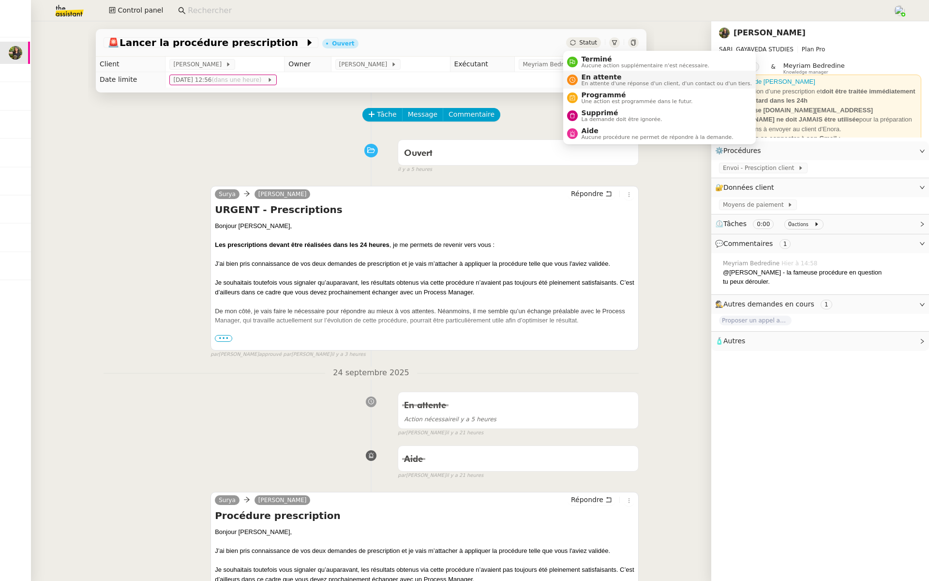
click at [586, 76] on span "En attente" at bounding box center [667, 77] width 170 height 8
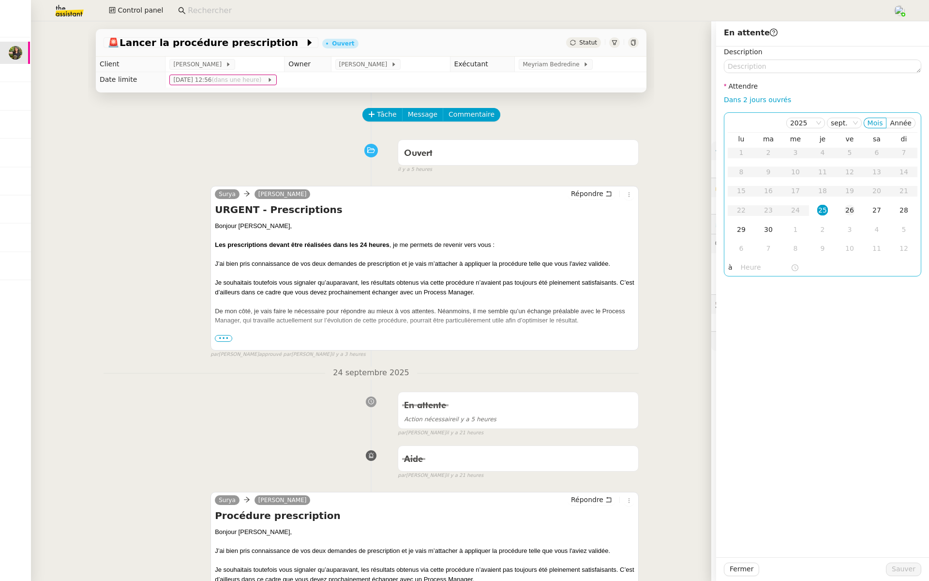
click at [845, 212] on div "26" at bounding box center [850, 210] width 11 height 11
click at [741, 268] on input "text" at bounding box center [766, 267] width 50 height 11
click at [767, 410] on span "Ok" at bounding box center [767, 407] width 9 height 10
type input "07:00"
click at [893, 563] on span "Sauver" at bounding box center [904, 568] width 24 height 11
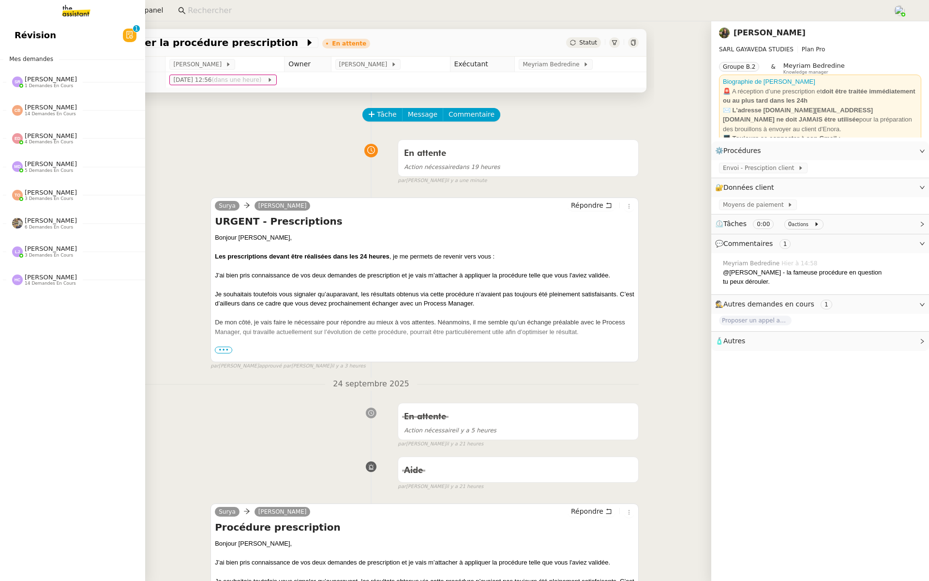
click at [15, 36] on span "Révision" at bounding box center [36, 35] width 42 height 15
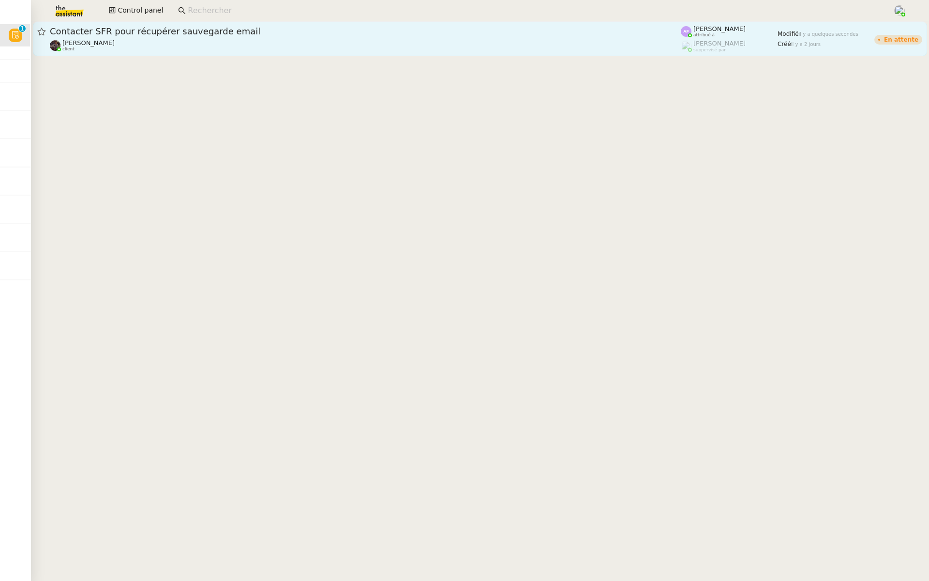
click at [160, 38] on div "Contacter SFR pour récupérer sauvegarde email Bert Canavaggio client" at bounding box center [365, 39] width 631 height 26
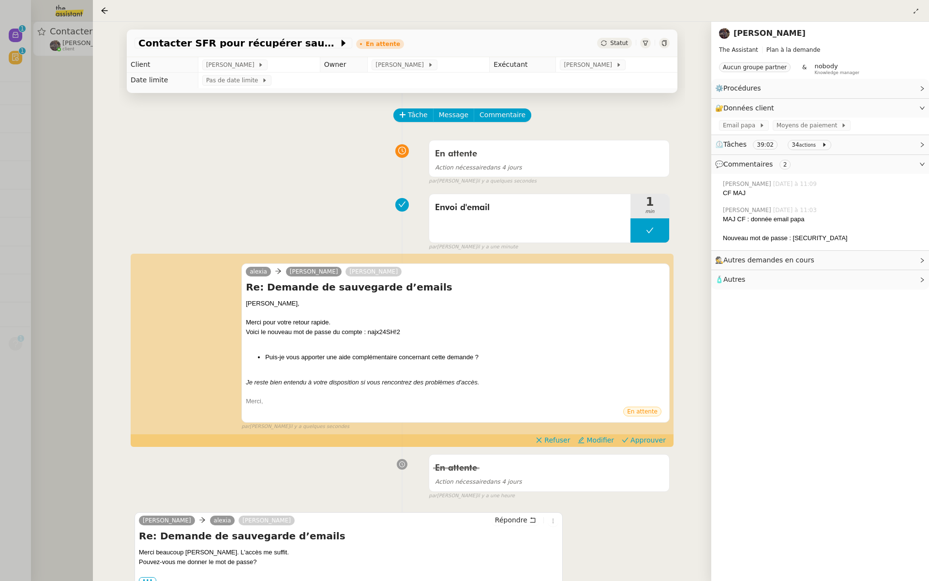
click at [36, 153] on div at bounding box center [464, 290] width 929 height 581
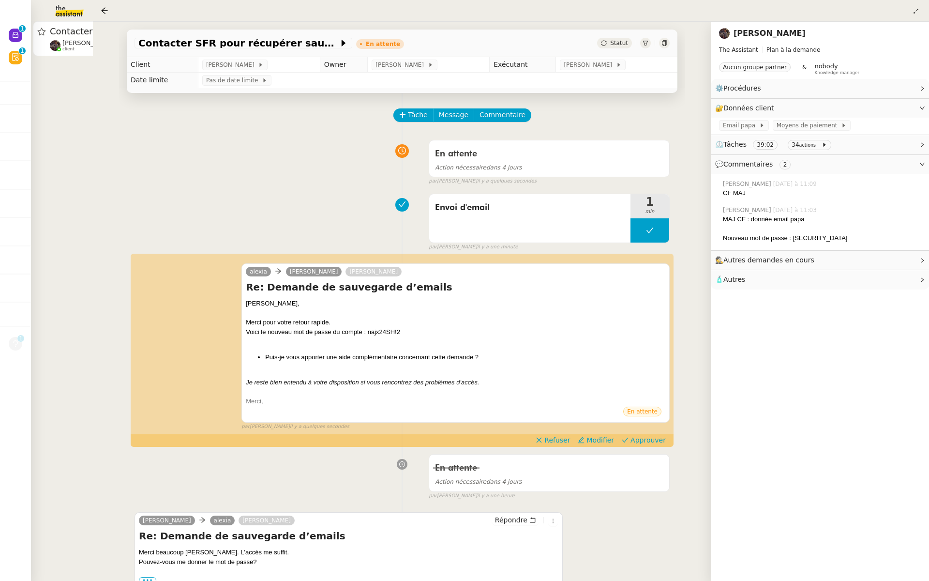
click at [6, 40] on div at bounding box center [464, 290] width 929 height 581
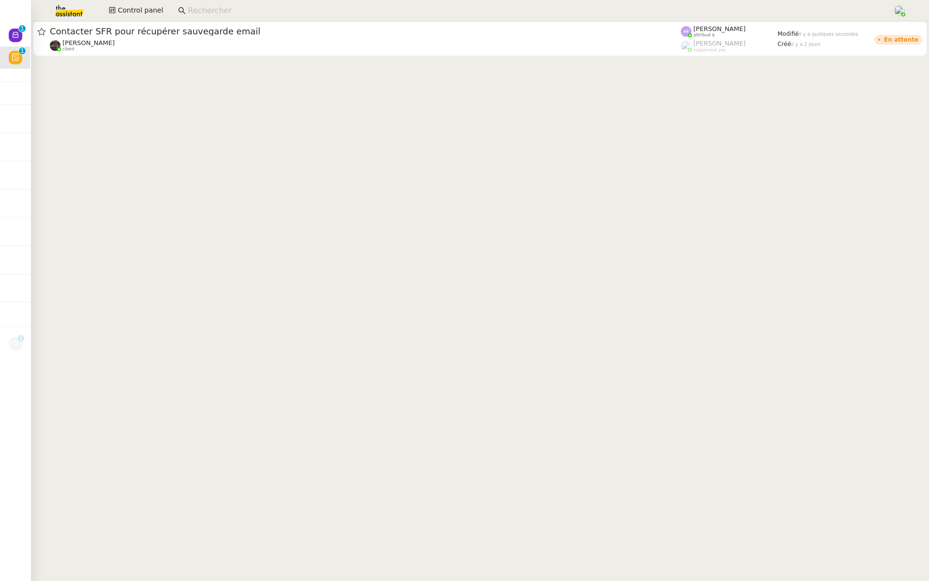
click at [10, 37] on div at bounding box center [464, 290] width 929 height 581
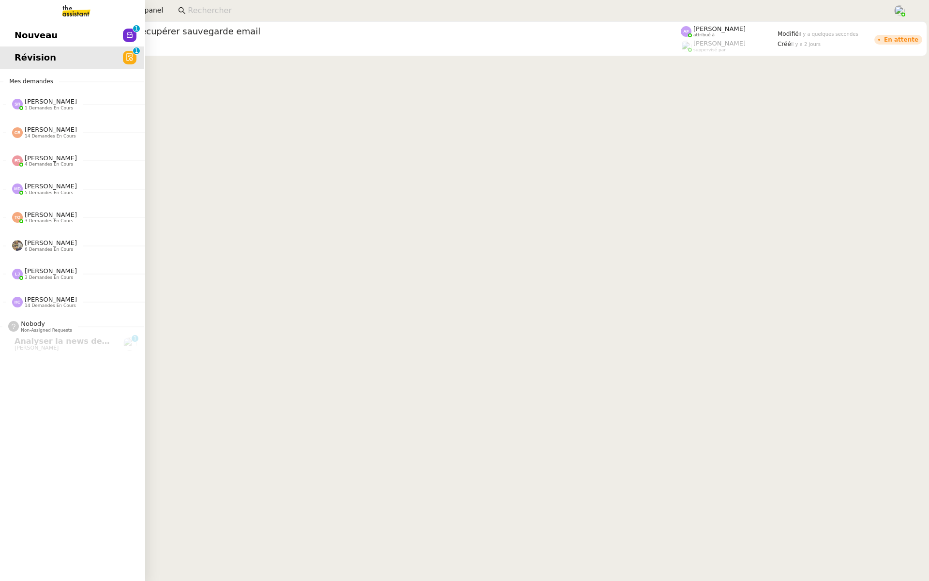
click at [22, 33] on span "Nouveau" at bounding box center [36, 35] width 43 height 15
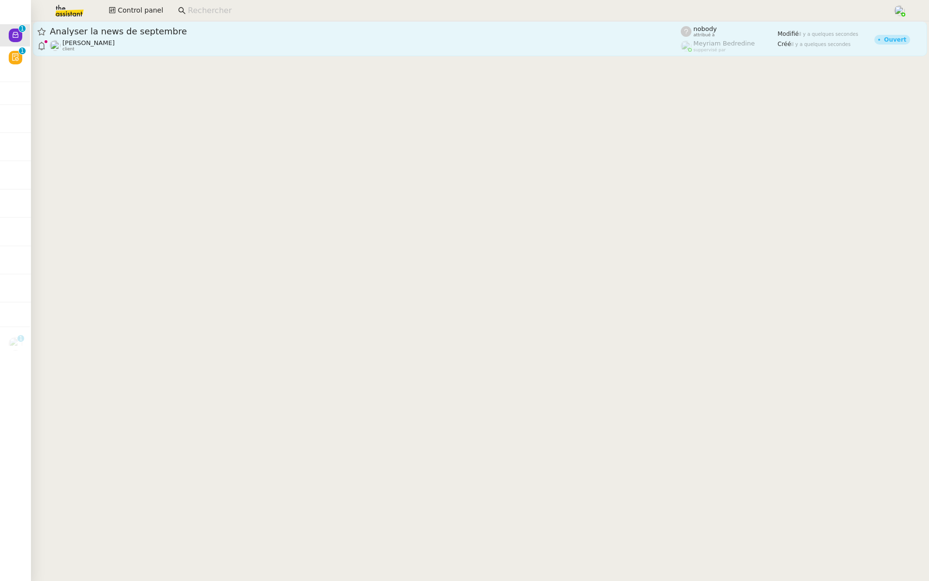
click at [208, 30] on span "Analyser la news de septembre" at bounding box center [365, 31] width 631 height 9
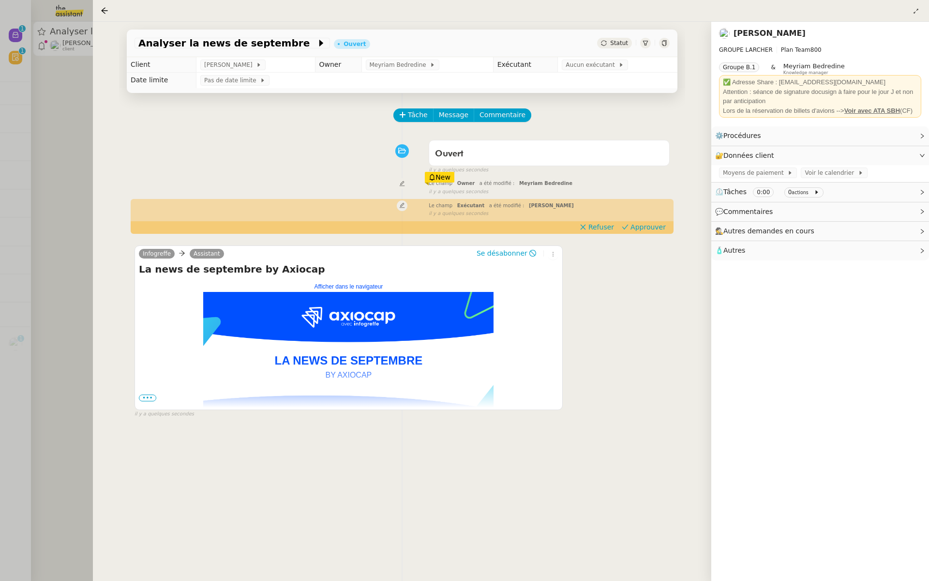
click at [614, 40] on span "Statut" at bounding box center [619, 43] width 18 height 7
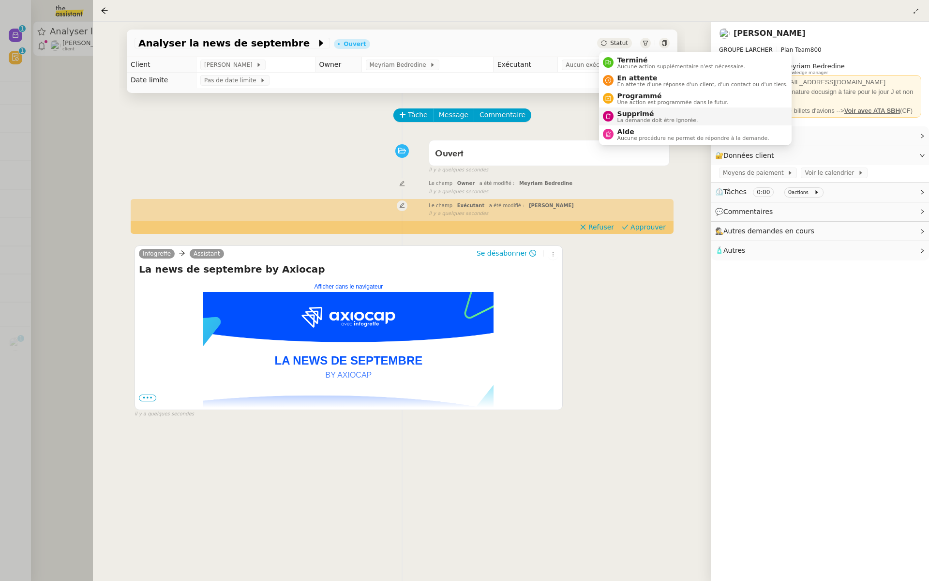
click at [636, 118] on span "La demande doit être ignorée." at bounding box center [658, 120] width 81 height 5
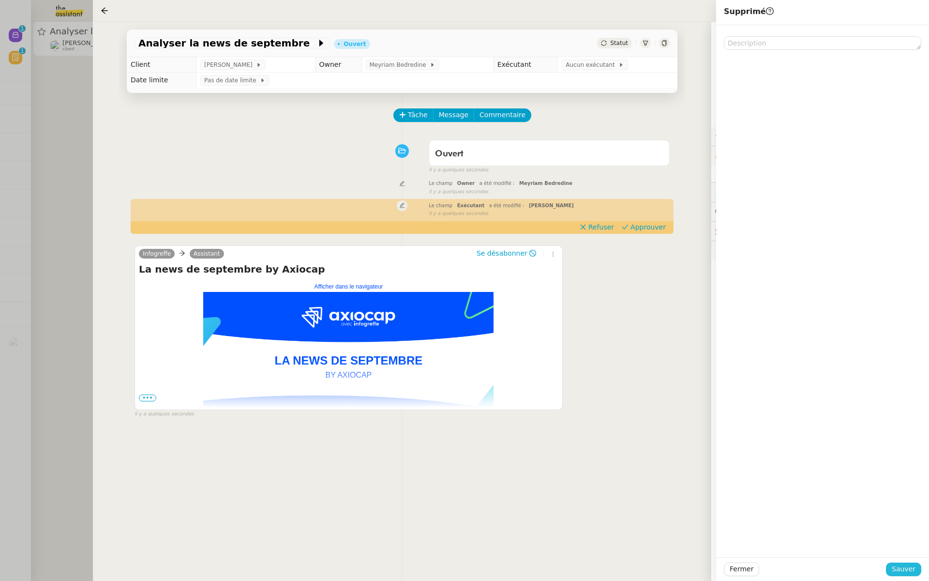
click at [905, 566] on span "Sauver" at bounding box center [904, 568] width 24 height 11
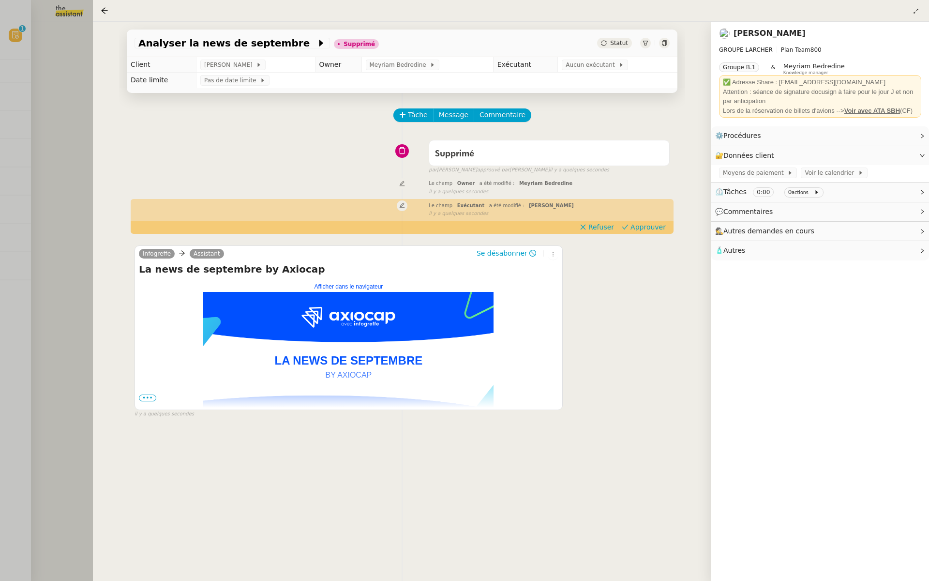
click at [69, 115] on div at bounding box center [464, 290] width 929 height 581
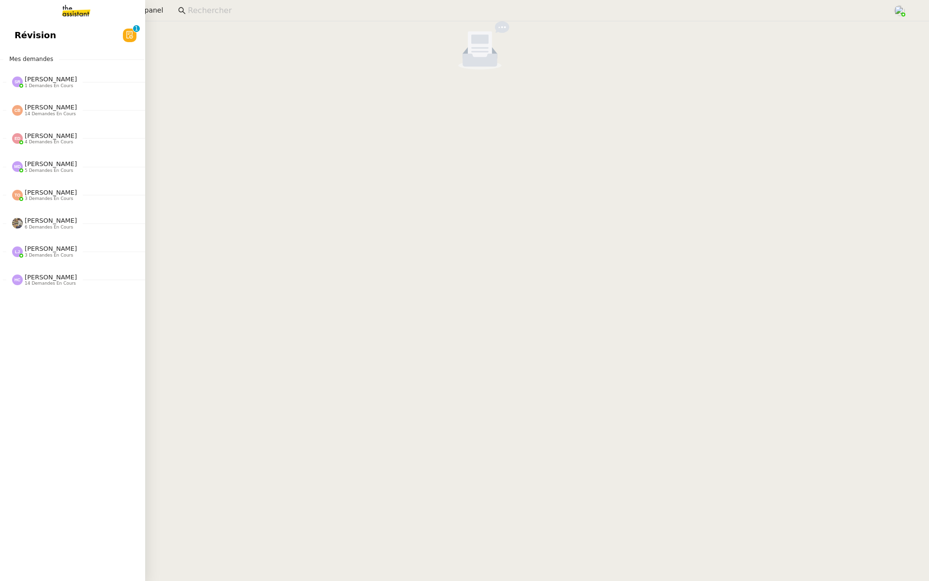
click at [98, 33] on link "Révision 0 1 2 3 4 5 6 7 8 9" at bounding box center [71, 35] width 145 height 22
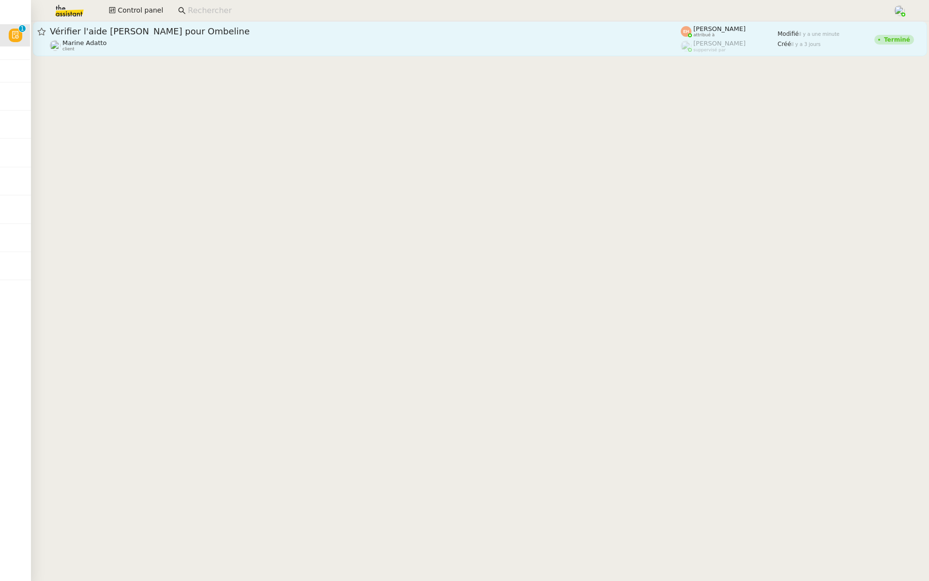
click at [229, 37] on div "Vérifier l'aide Sylaé pour Ombeline Marine Adatto client" at bounding box center [365, 39] width 631 height 26
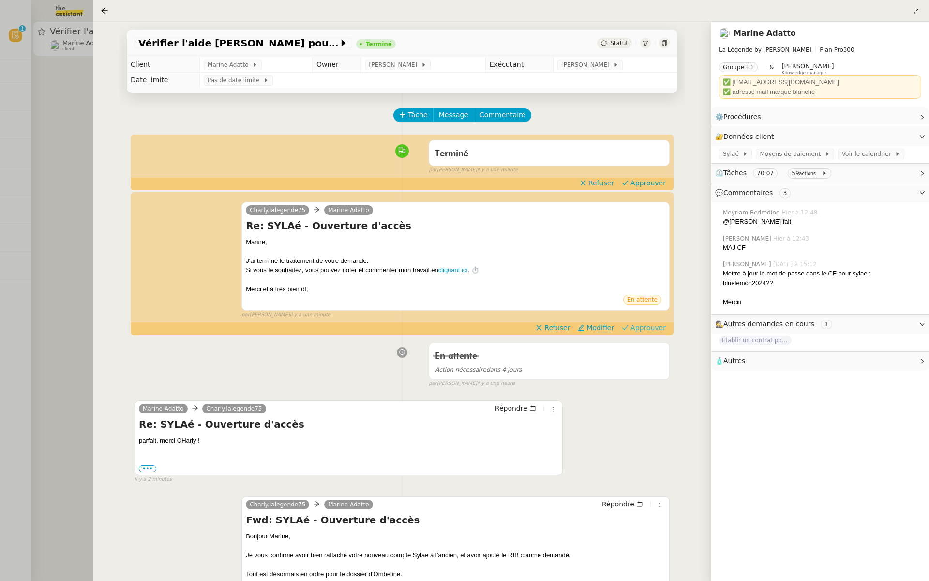
click at [655, 330] on span "Approuver" at bounding box center [648, 328] width 35 height 10
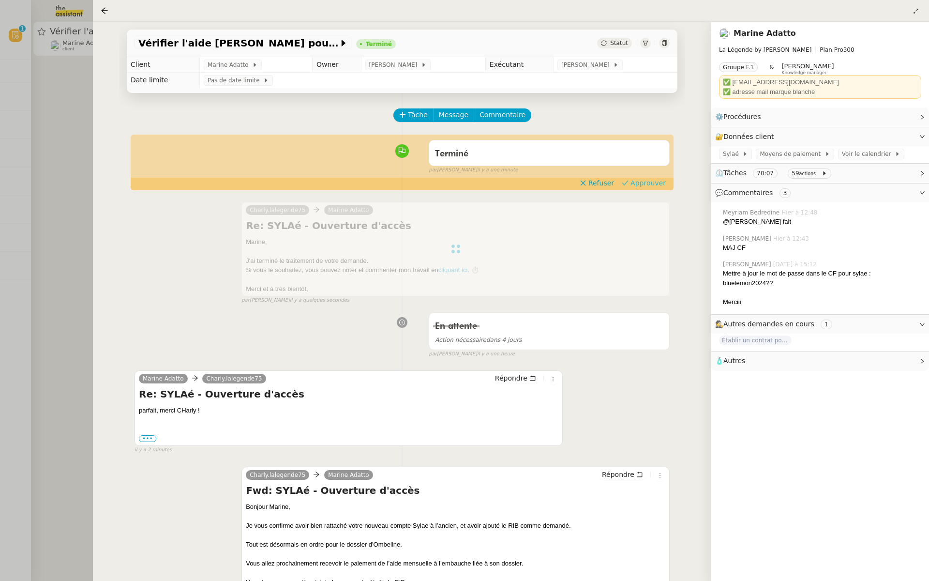
click at [653, 182] on span "Approuver" at bounding box center [648, 183] width 35 height 10
click at [17, 196] on div at bounding box center [464, 290] width 929 height 581
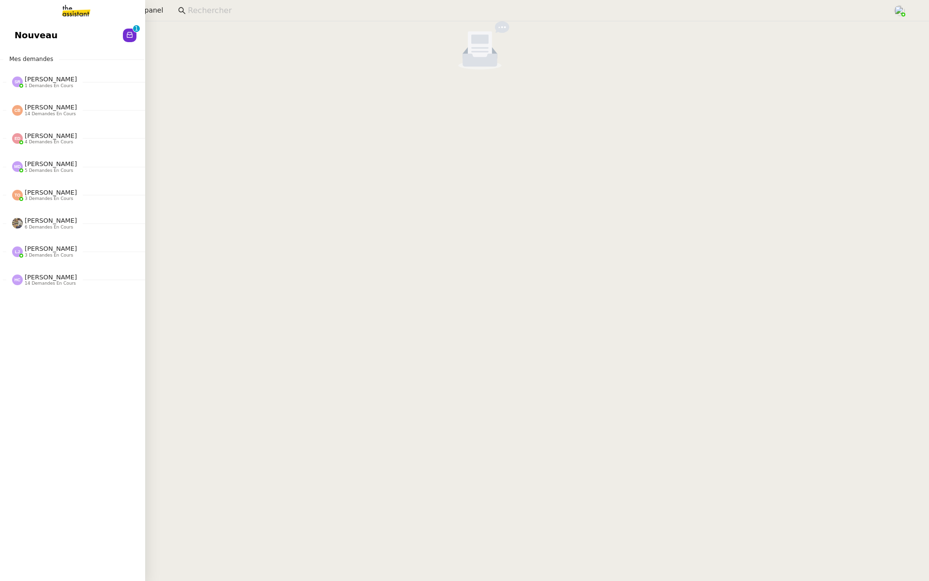
click at [108, 34] on link "Nouveau 0 1 2 3 4 5 6 7 8 9" at bounding box center [71, 35] width 145 height 22
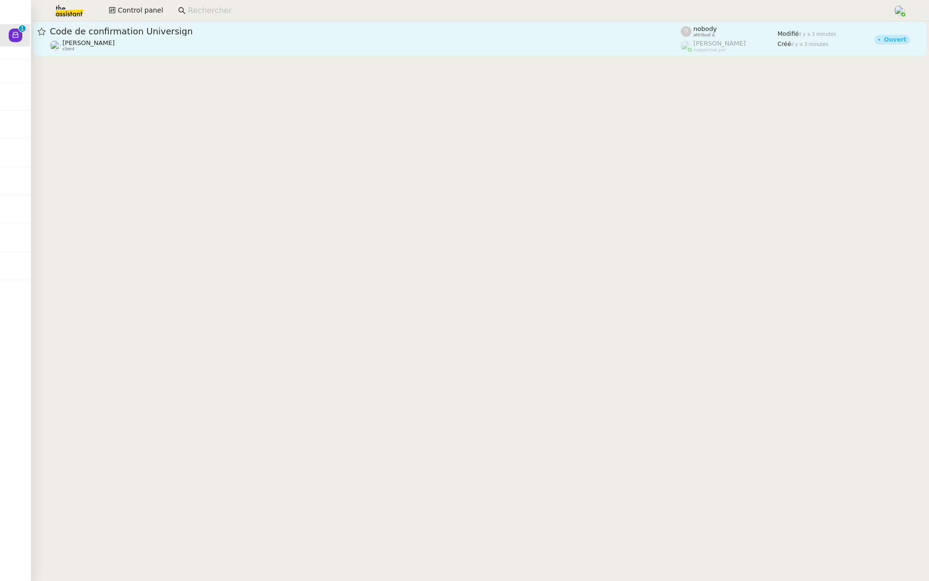
click at [247, 36] on div "Code de confirmation Universign" at bounding box center [365, 32] width 631 height 12
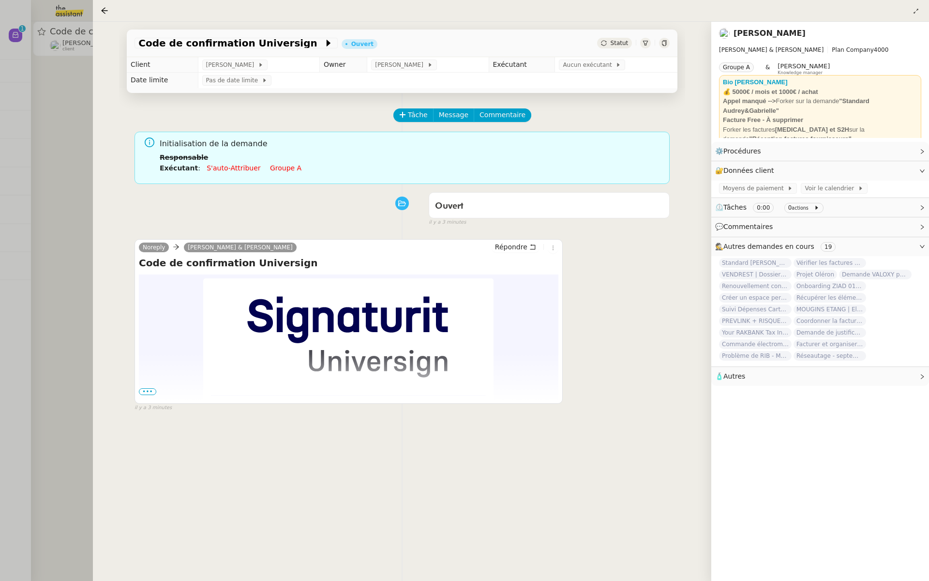
click at [148, 336] on td "Bonjour, Entrez le code suivant pour continuer sur Universign : VP - AV - 3V5 w…" at bounding box center [349, 389] width 420 height 230
click at [142, 390] on span "•••" at bounding box center [147, 391] width 17 height 7
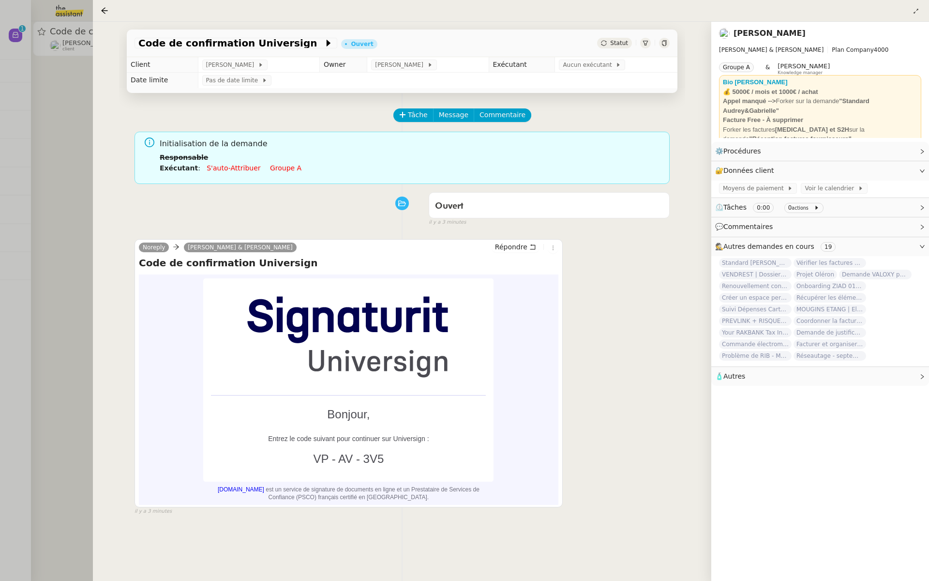
drag, startPoint x: 395, startPoint y: 458, endPoint x: 393, endPoint y: 437, distance: 21.0
click at [393, 437] on tbody "Bonjour, Entrez le code suivant pour continuer sur Universign : VP - AV - 3V5" at bounding box center [348, 382] width 275 height 192
copy tbody "Universign : VP - AV - 3V5"
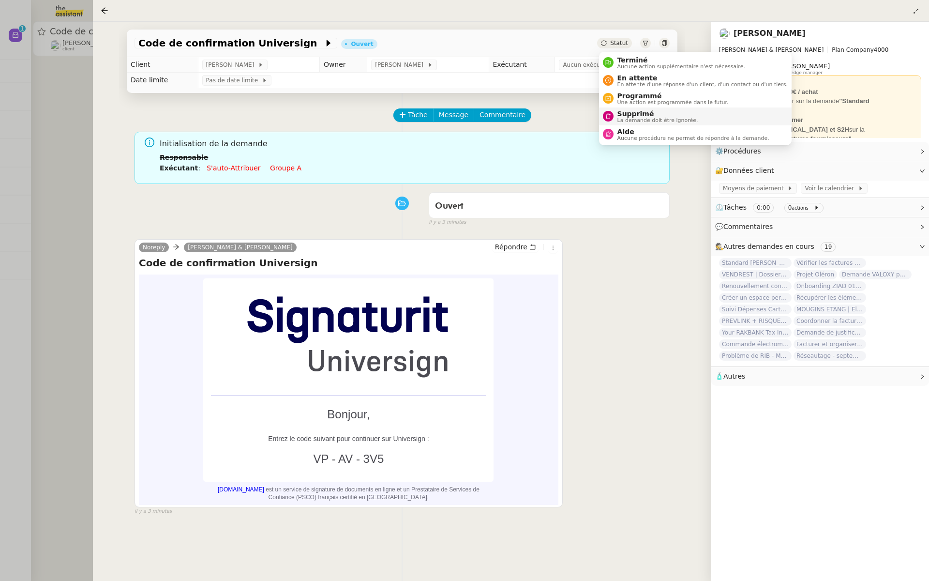
click at [648, 121] on span "La demande doit être ignorée." at bounding box center [658, 120] width 81 height 5
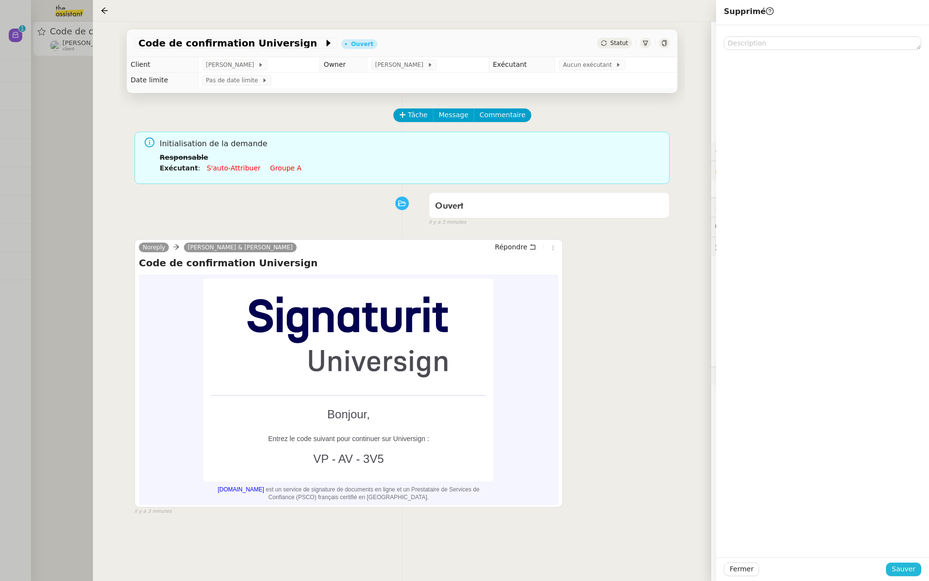
click at [911, 571] on span "Sauver" at bounding box center [904, 568] width 24 height 11
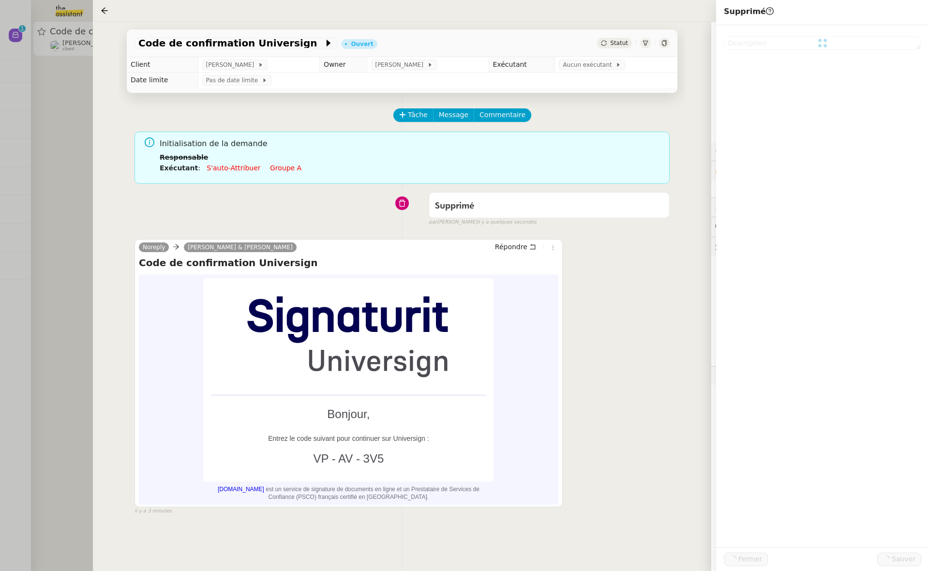
click at [10, 134] on div at bounding box center [464, 285] width 929 height 571
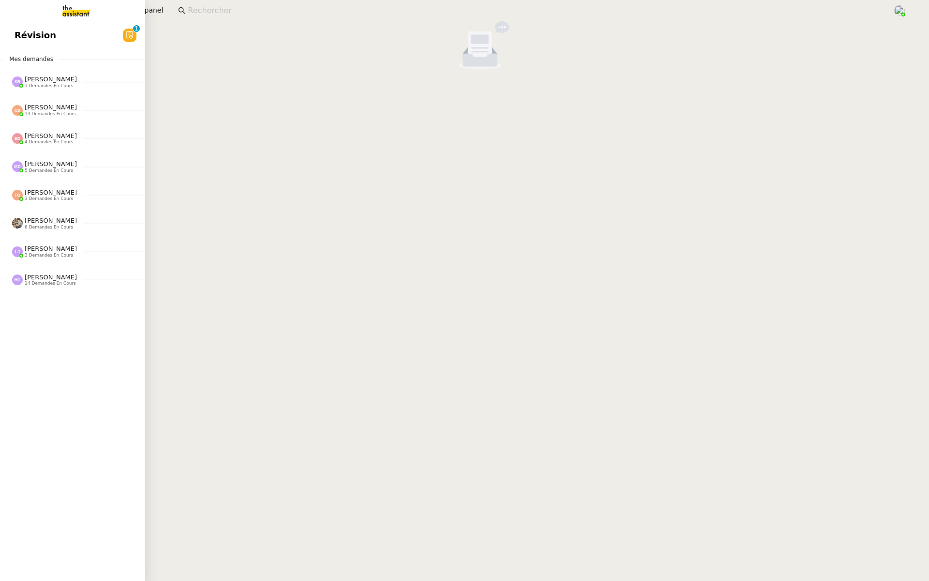
click at [31, 40] on span "Révision" at bounding box center [36, 35] width 42 height 15
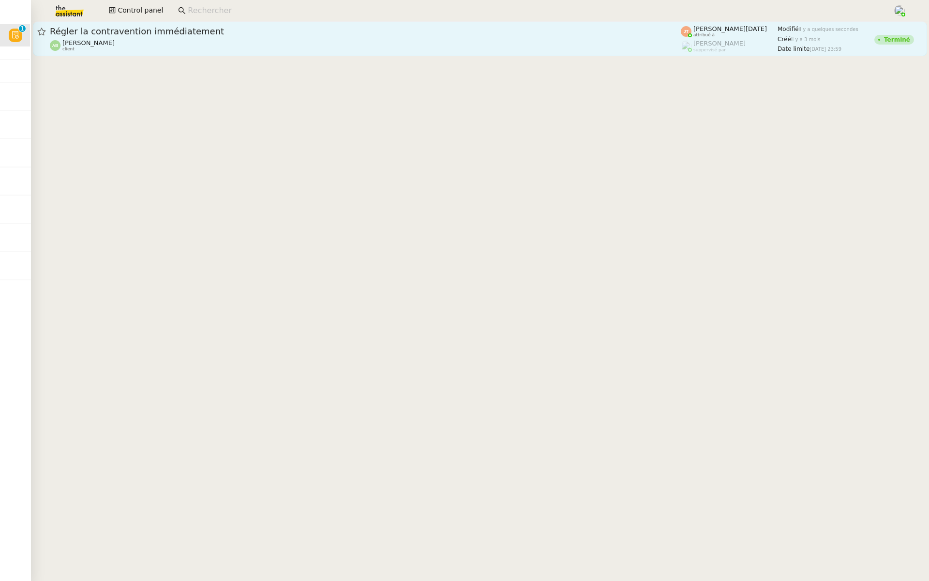
click at [215, 50] on div "Augustin De Boisse client" at bounding box center [365, 45] width 631 height 13
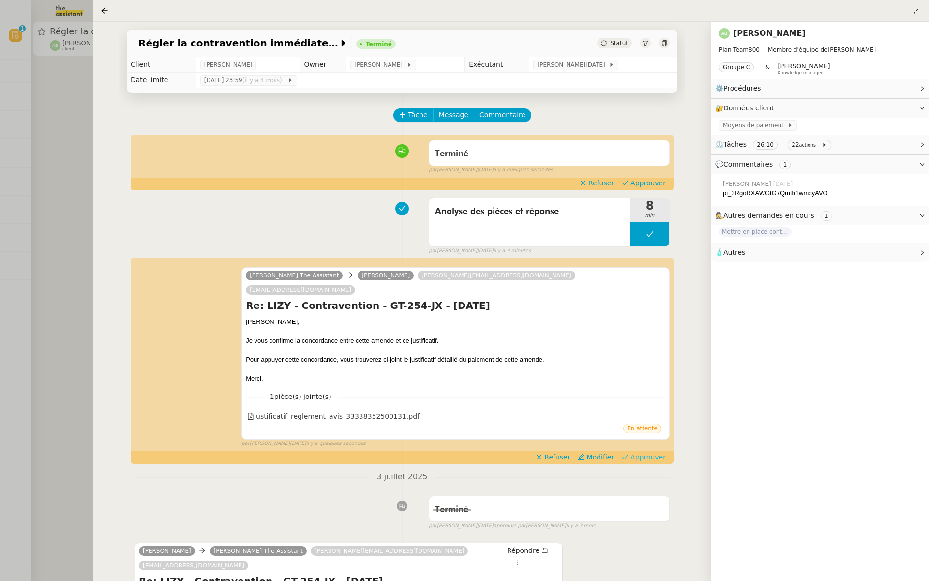
click at [660, 452] on span "Approuver" at bounding box center [648, 457] width 35 height 10
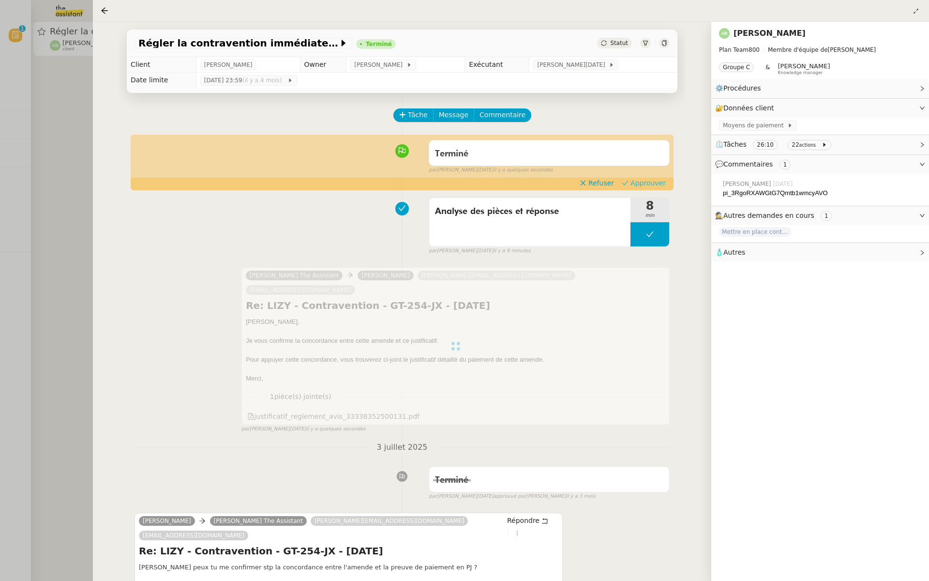
click at [647, 184] on span "Approuver" at bounding box center [648, 183] width 35 height 10
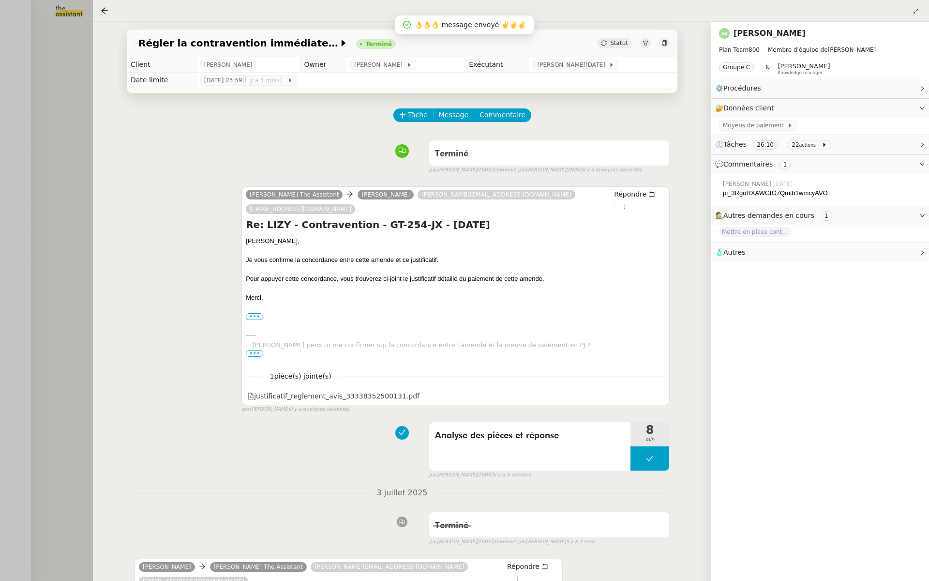
click at [7, 232] on div at bounding box center [464, 290] width 929 height 581
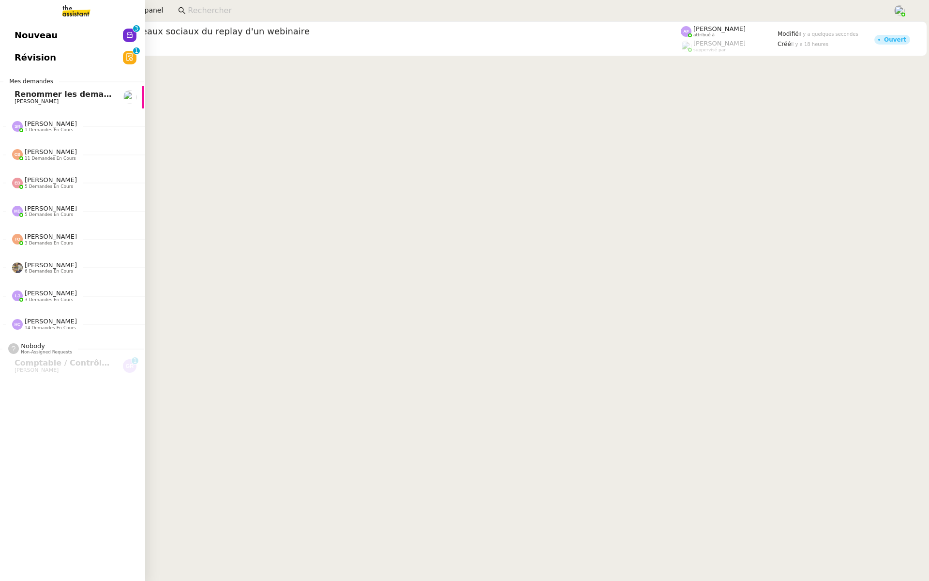
click at [68, 66] on link "Révision 0 1 2 3 4 5 6 7 8 9" at bounding box center [71, 57] width 145 height 22
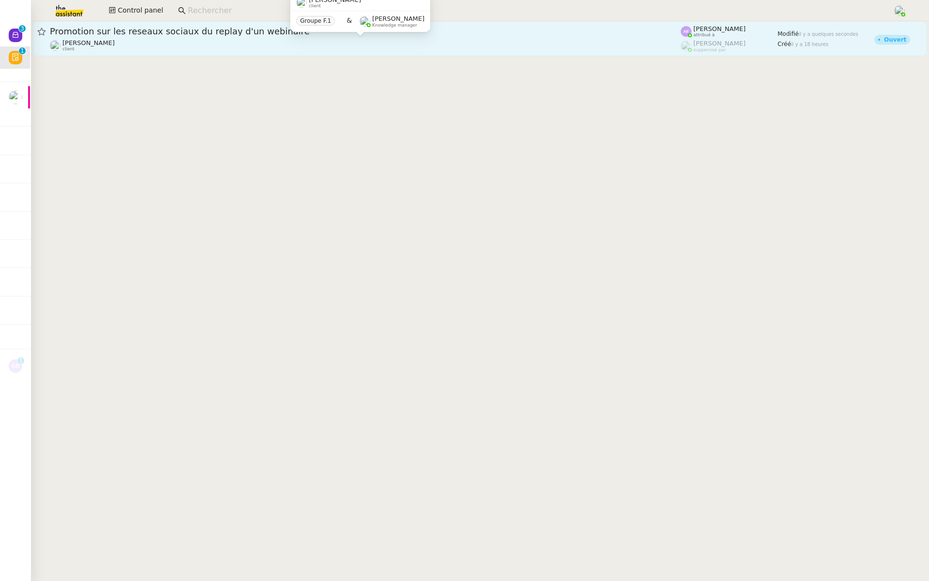
click at [257, 48] on div "Angélique PIERREL client" at bounding box center [365, 45] width 631 height 13
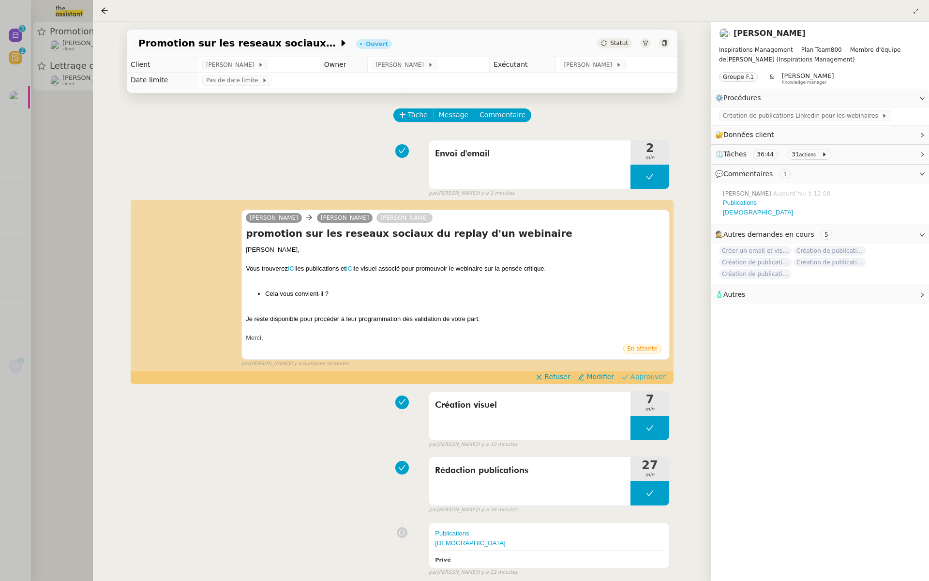
click at [644, 373] on span "Approuver" at bounding box center [648, 377] width 35 height 10
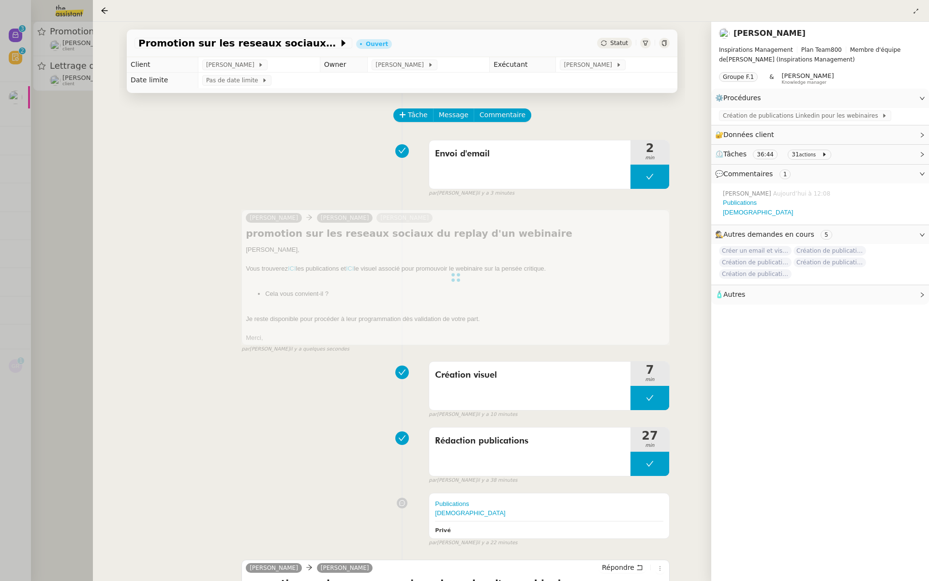
click at [71, 128] on div at bounding box center [464, 290] width 929 height 581
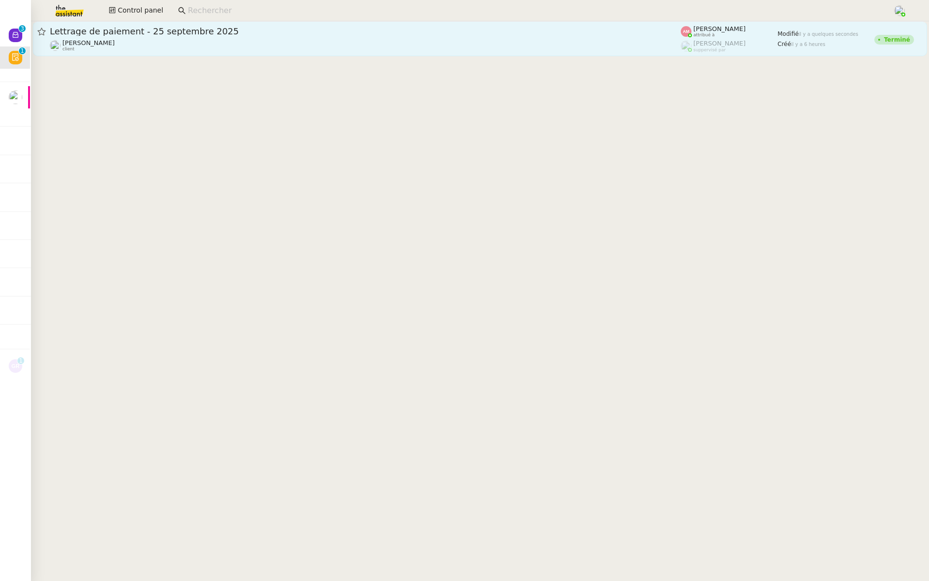
click at [145, 31] on span "Lettrage de paiement - 25 septembre 2025" at bounding box center [365, 31] width 631 height 9
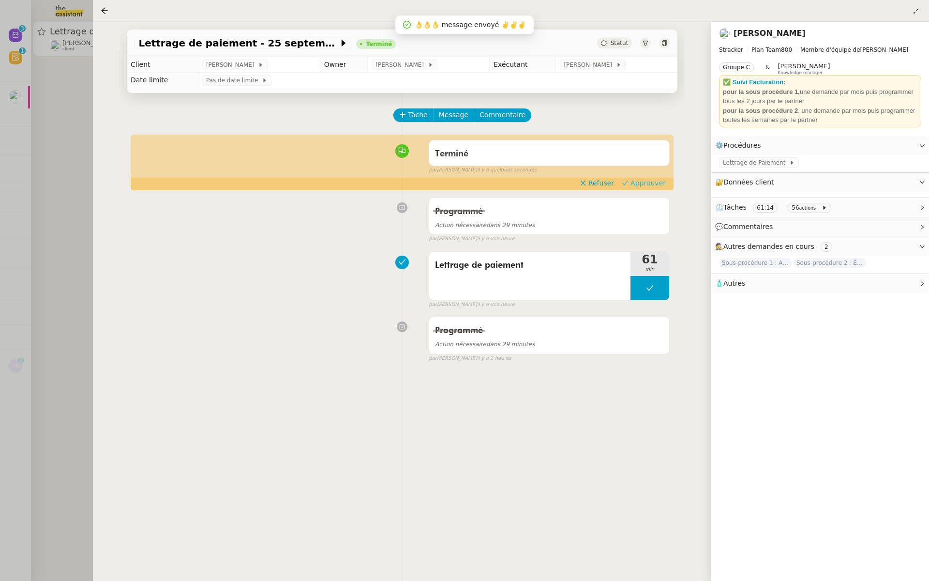
click at [647, 186] on span "Approuver" at bounding box center [648, 183] width 35 height 10
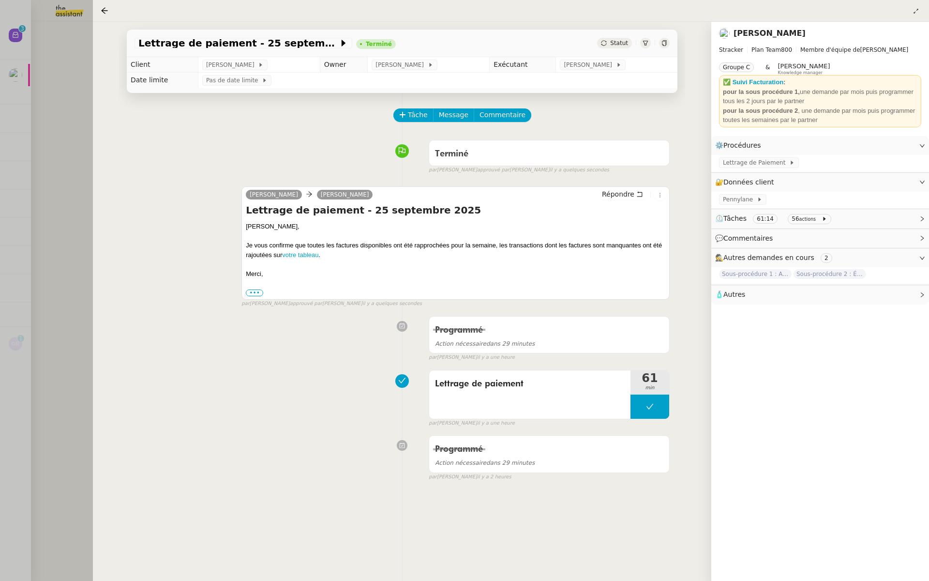
drag, startPoint x: 82, startPoint y: 105, endPoint x: 80, endPoint y: 81, distance: 23.8
click at [82, 105] on div at bounding box center [464, 290] width 929 height 581
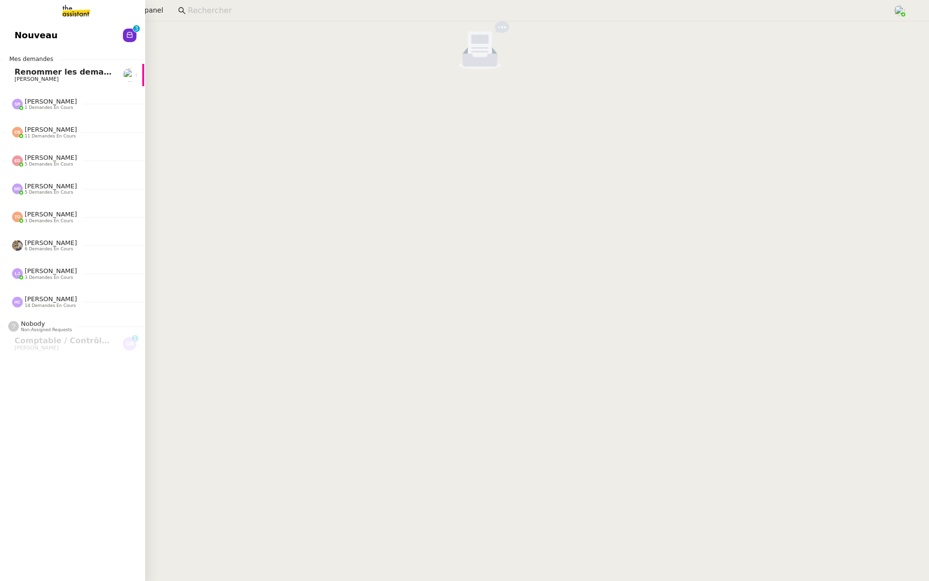
click at [15, 37] on span "Nouveau" at bounding box center [36, 35] width 43 height 15
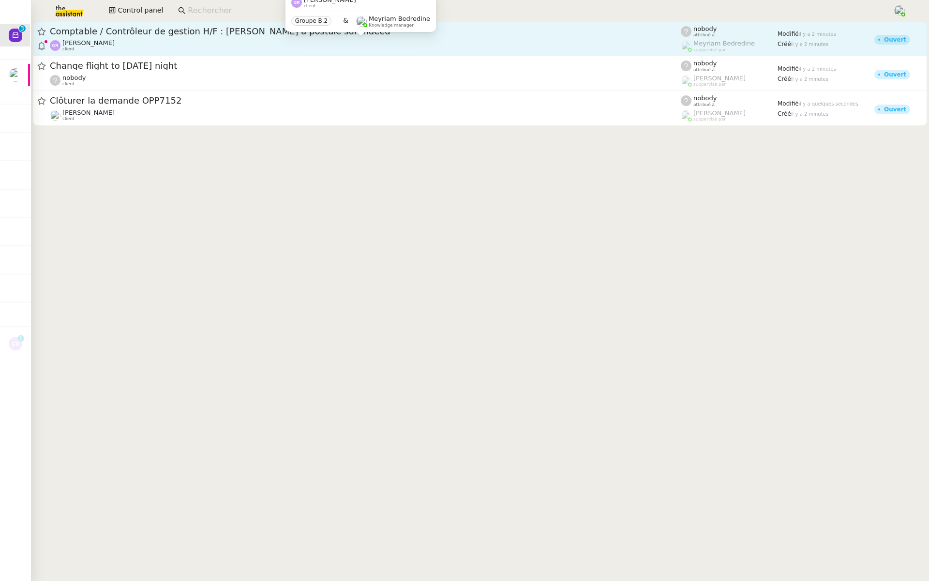
click at [197, 41] on div "Guillaume Rouvroy client" at bounding box center [365, 45] width 631 height 13
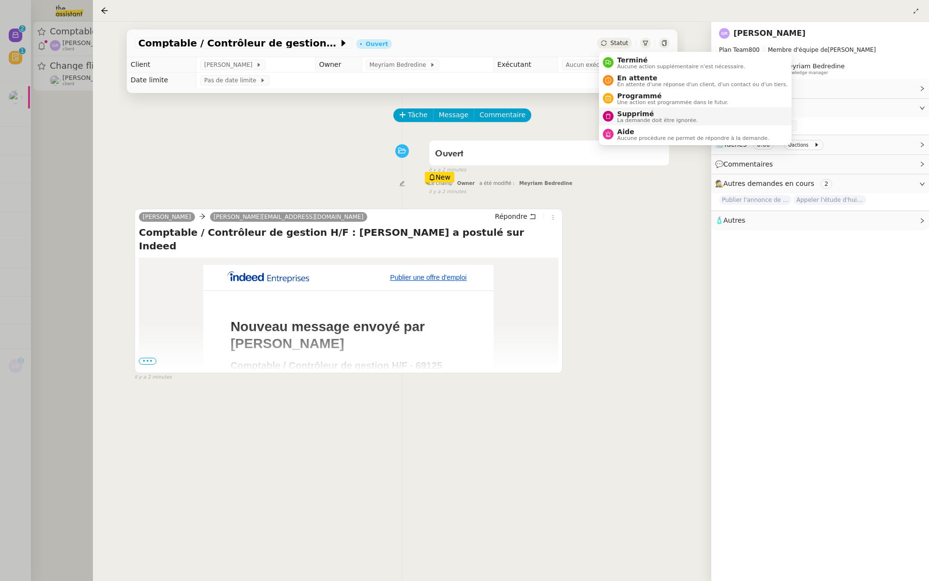
click at [621, 114] on span "Supprimé" at bounding box center [658, 114] width 81 height 8
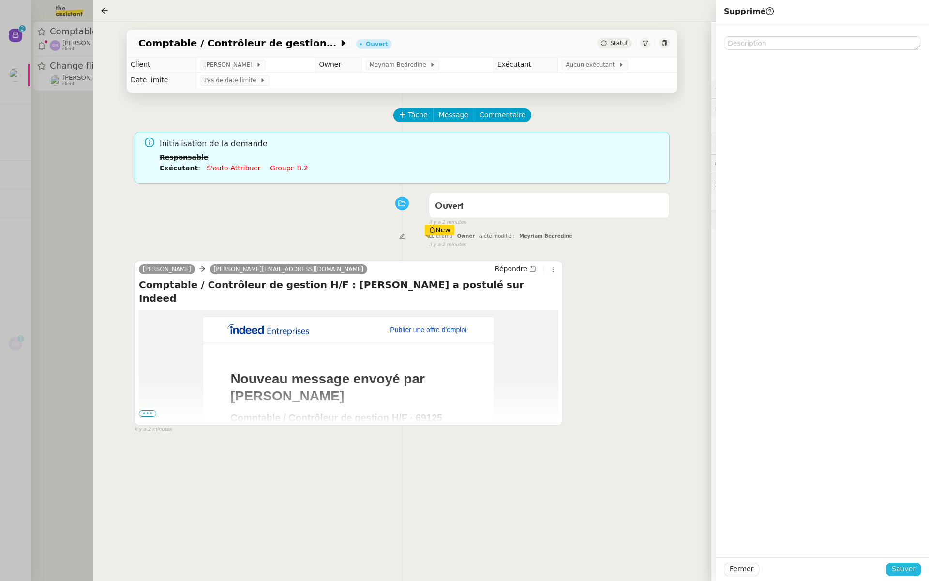
click at [900, 567] on span "Sauver" at bounding box center [904, 568] width 24 height 11
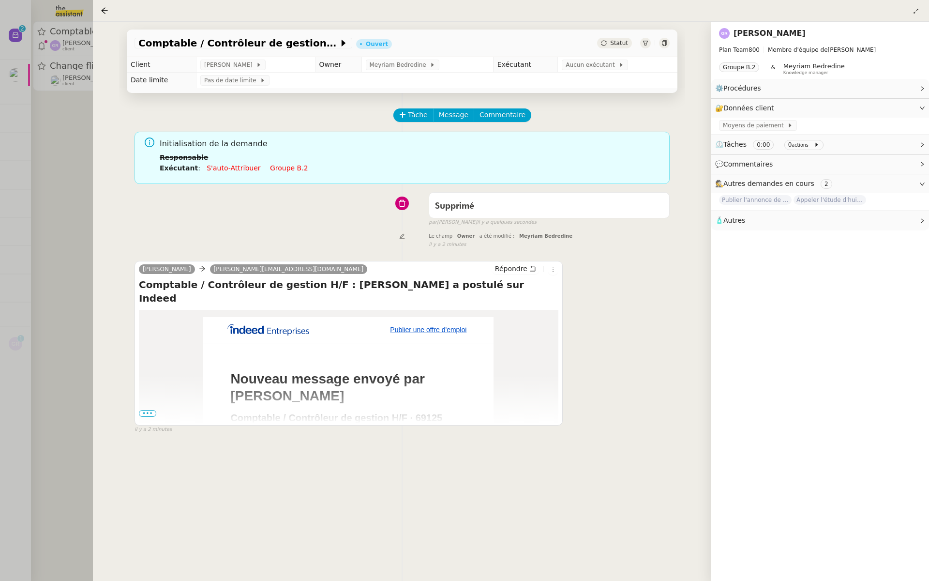
click at [22, 158] on div at bounding box center [464, 290] width 929 height 581
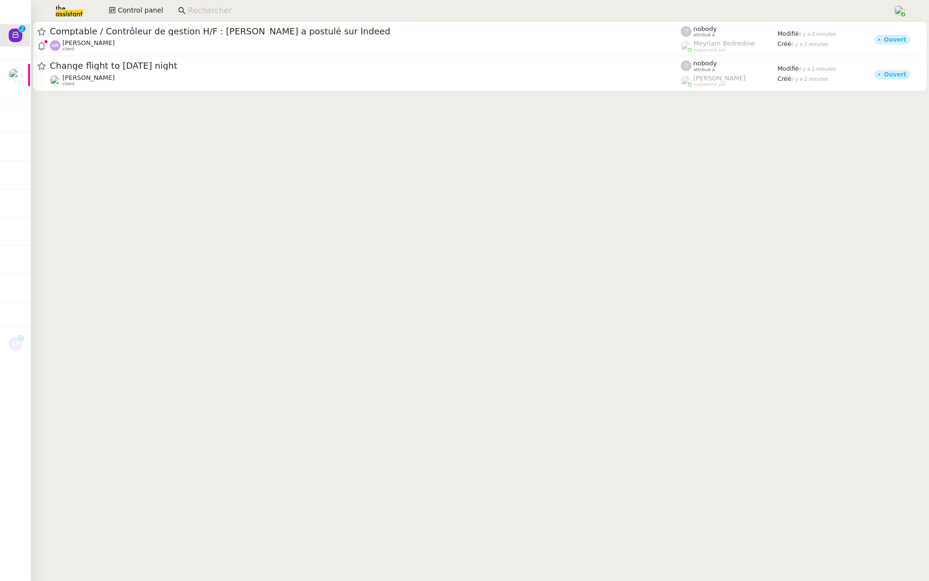
click at [123, 74] on div "Ian Rogers client" at bounding box center [365, 80] width 631 height 13
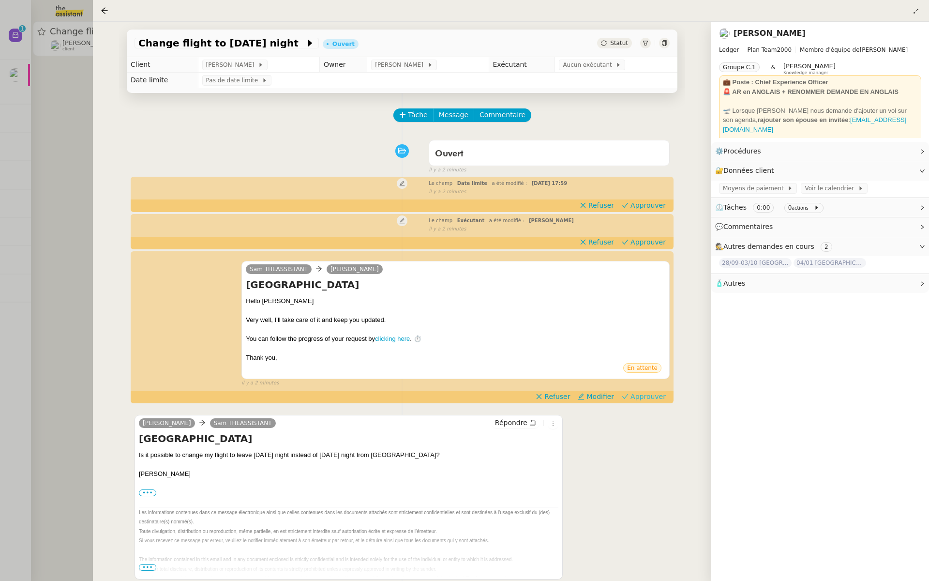
click at [651, 396] on span "Approuver" at bounding box center [648, 397] width 35 height 10
click at [649, 240] on span "Approuver" at bounding box center [648, 242] width 35 height 10
drag, startPoint x: 658, startPoint y: 202, endPoint x: 350, endPoint y: 280, distance: 317.4
click at [658, 202] on span "Approuver" at bounding box center [648, 205] width 35 height 10
click at [34, 302] on div at bounding box center [464, 290] width 929 height 581
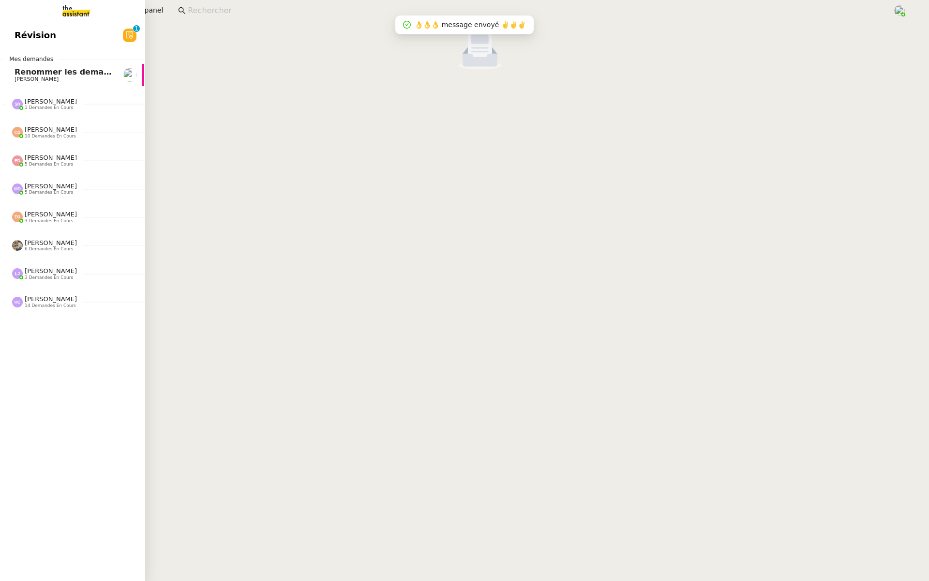
click at [15, 35] on span "Révision" at bounding box center [36, 35] width 42 height 15
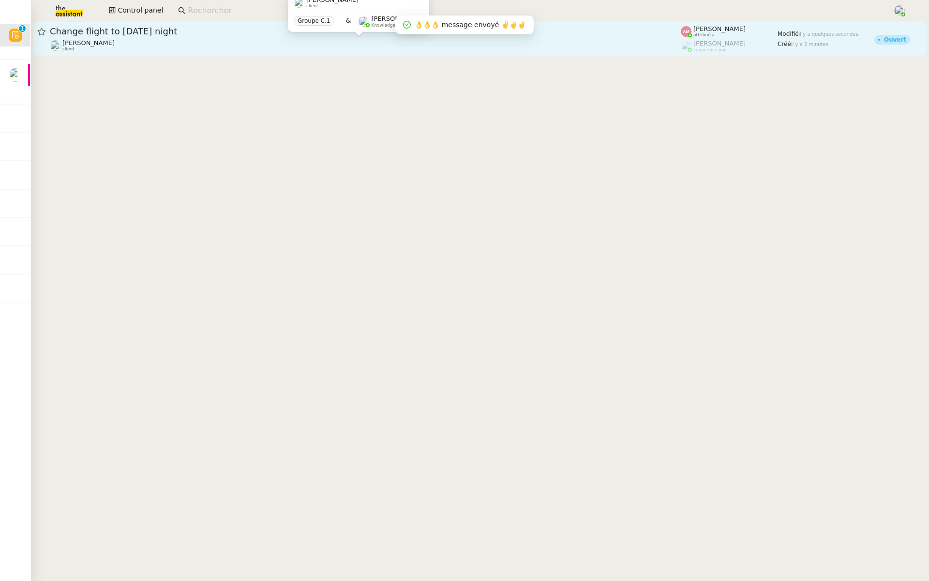
click at [218, 39] on div "Ian Rogers client" at bounding box center [365, 45] width 631 height 13
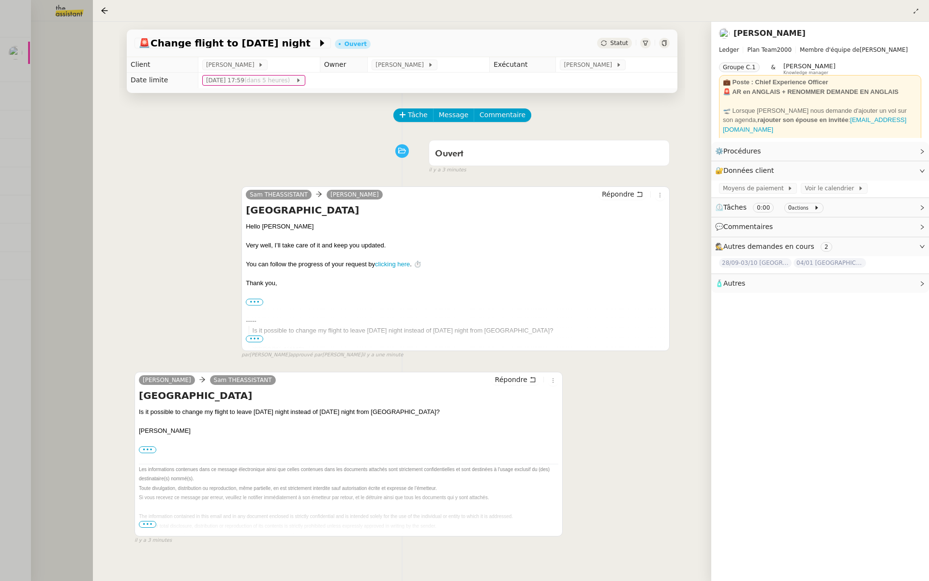
click at [6, 208] on div at bounding box center [464, 290] width 929 height 581
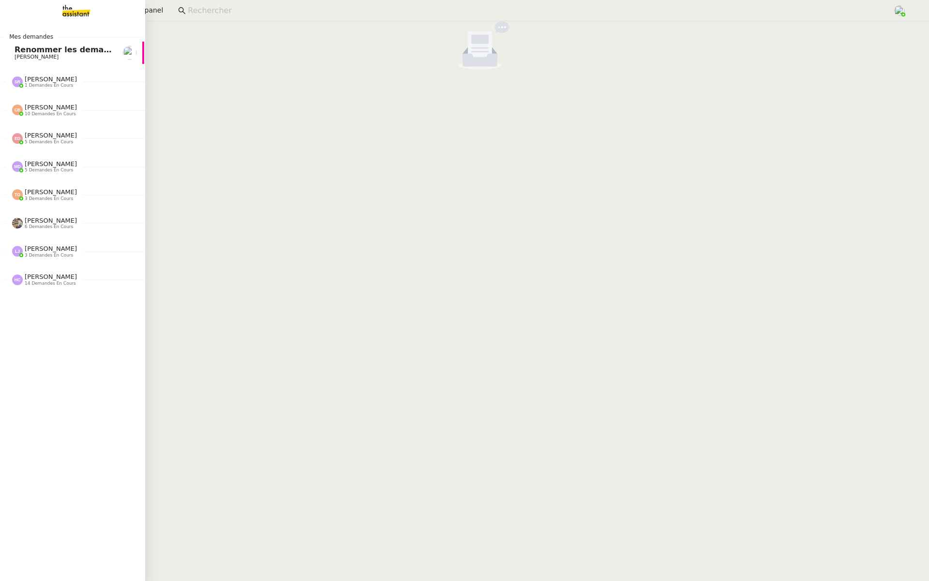
click at [51, 47] on span "Renommer les demandes selon les codes clients" at bounding box center [120, 49] width 211 height 9
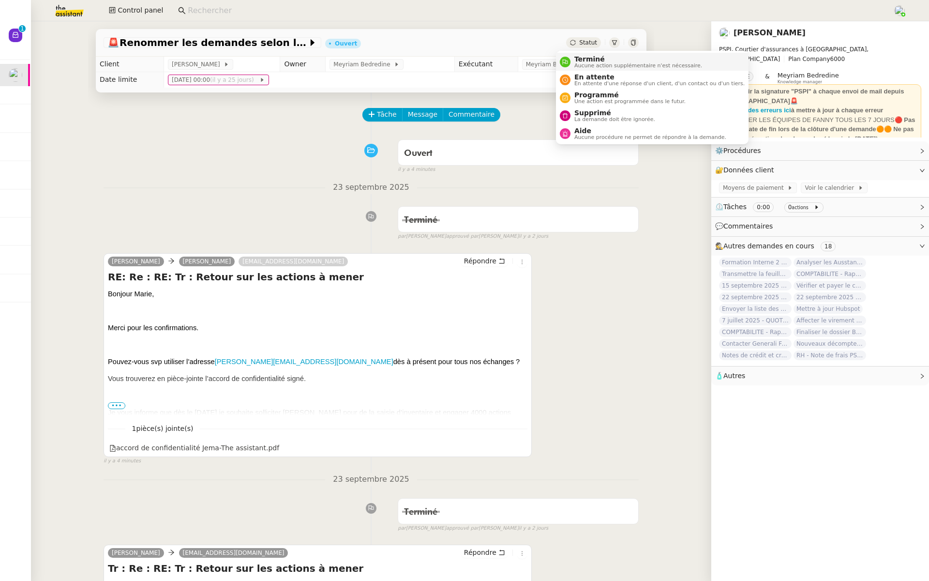
click at [579, 63] on span "Aucune action supplémentaire n'est nécessaire." at bounding box center [638, 65] width 128 height 5
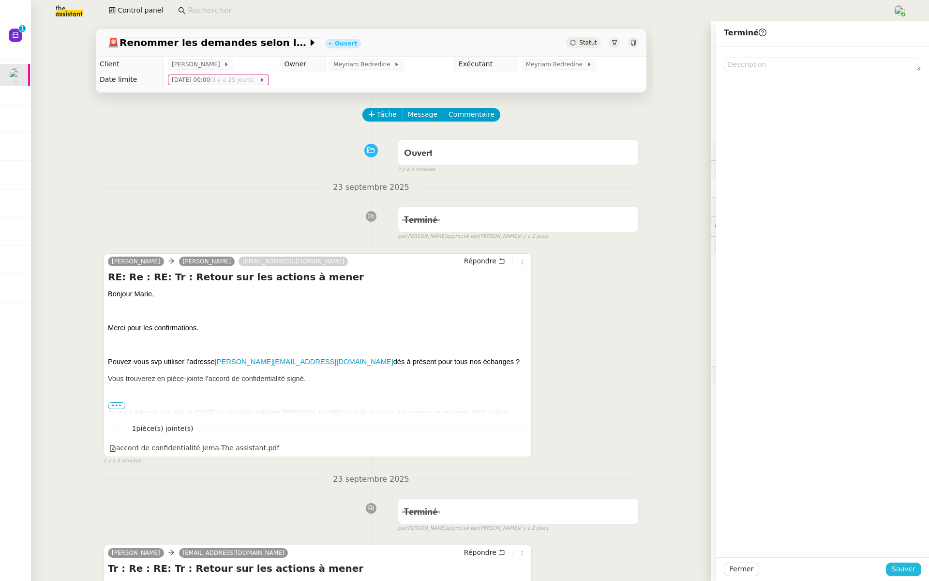
click at [894, 565] on span "Sauver" at bounding box center [904, 568] width 24 height 11
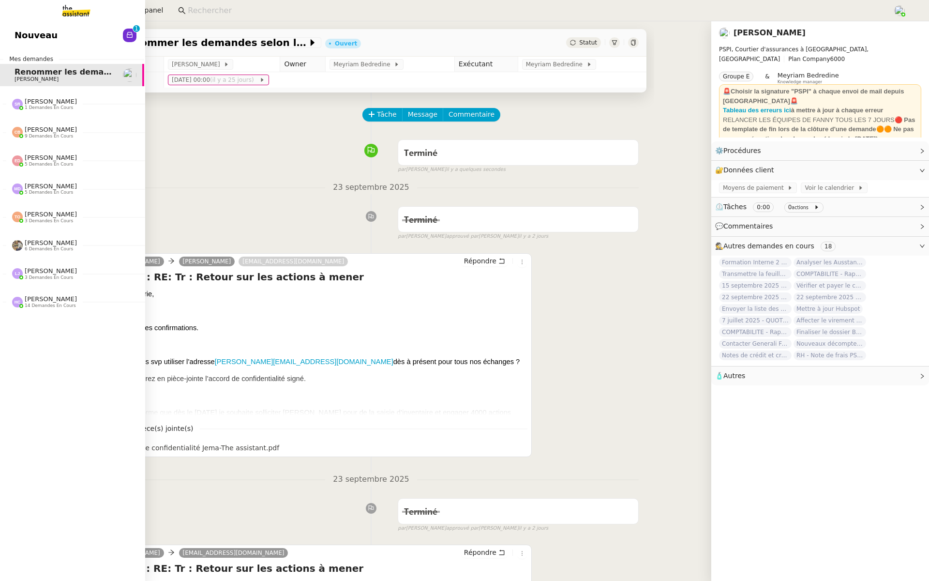
click at [30, 43] on link "Nouveau 0 1 2 3 4 5 6 7 8 9" at bounding box center [71, 35] width 145 height 22
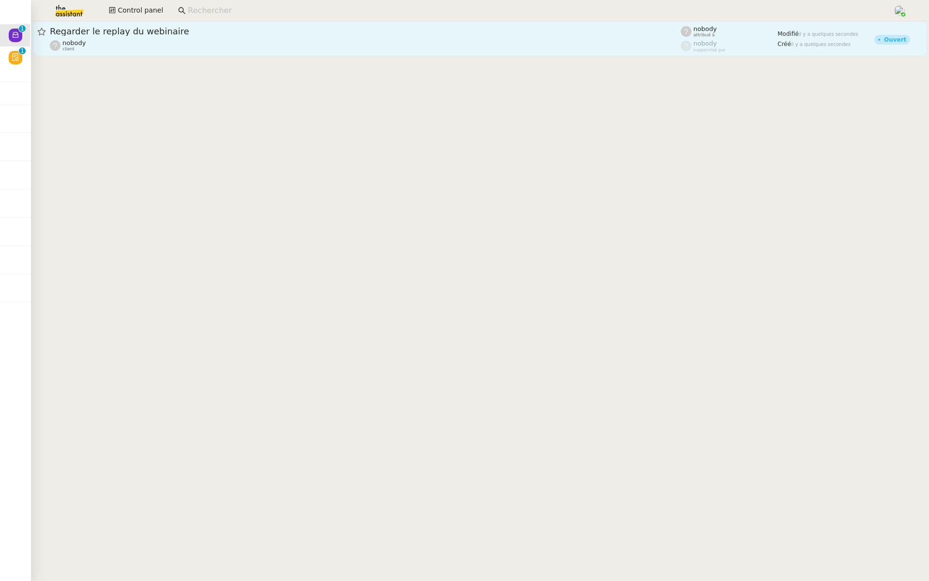
click at [202, 38] on div "Regarder le replay du webinaire nobody client" at bounding box center [365, 39] width 631 height 26
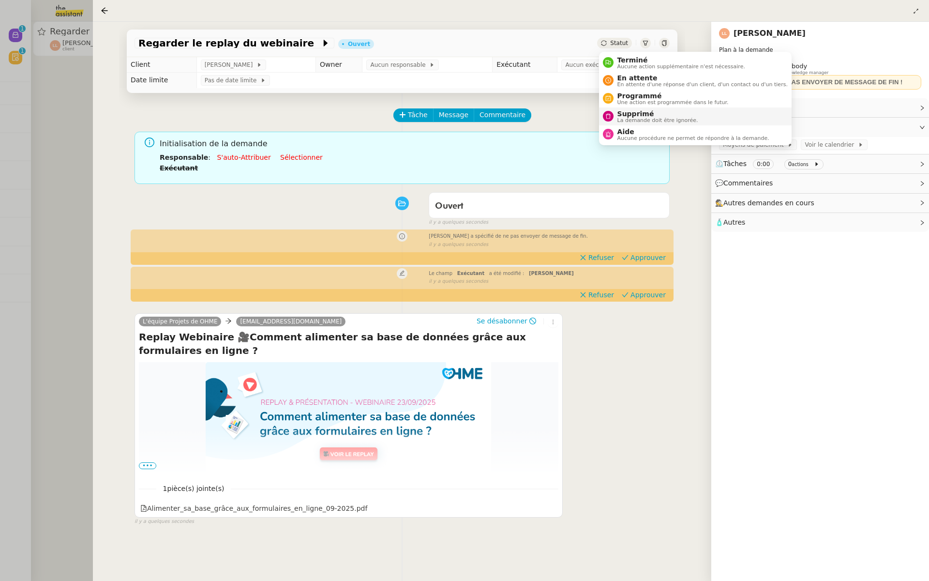
click at [641, 119] on span "La demande doit être ignorée." at bounding box center [658, 120] width 81 height 5
click at [640, 118] on span "La demande doit être ignorée." at bounding box center [658, 120] width 81 height 5
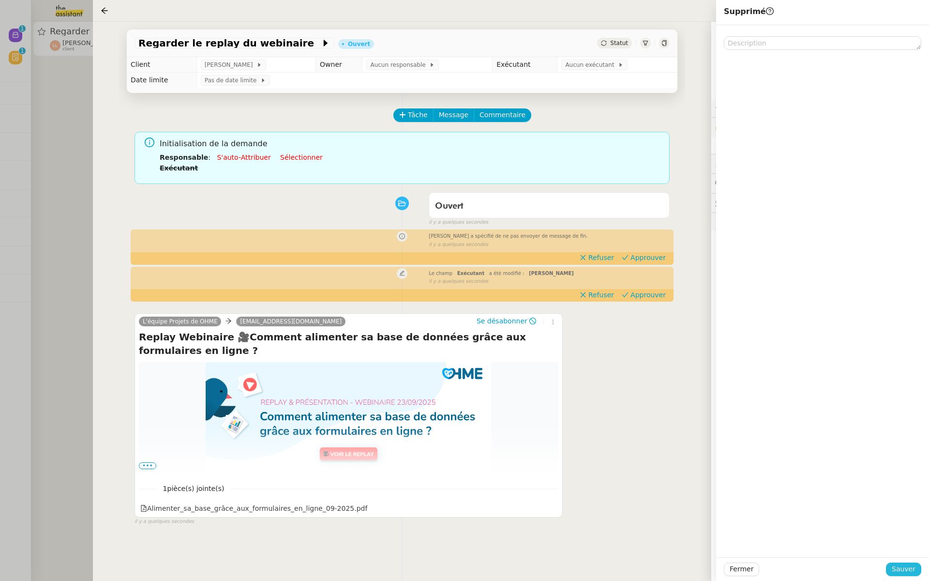
click at [902, 569] on span "Sauver" at bounding box center [904, 568] width 24 height 11
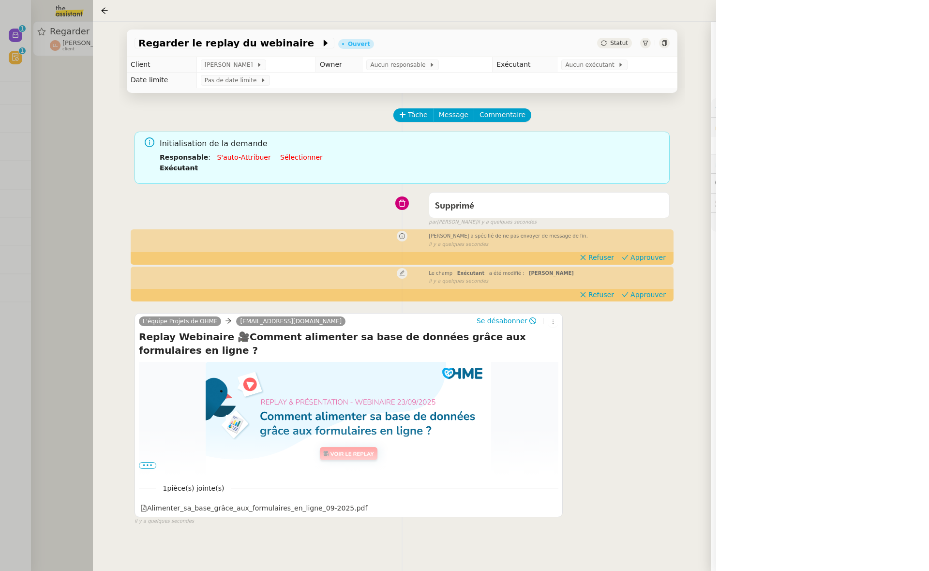
click at [52, 102] on div at bounding box center [464, 285] width 929 height 571
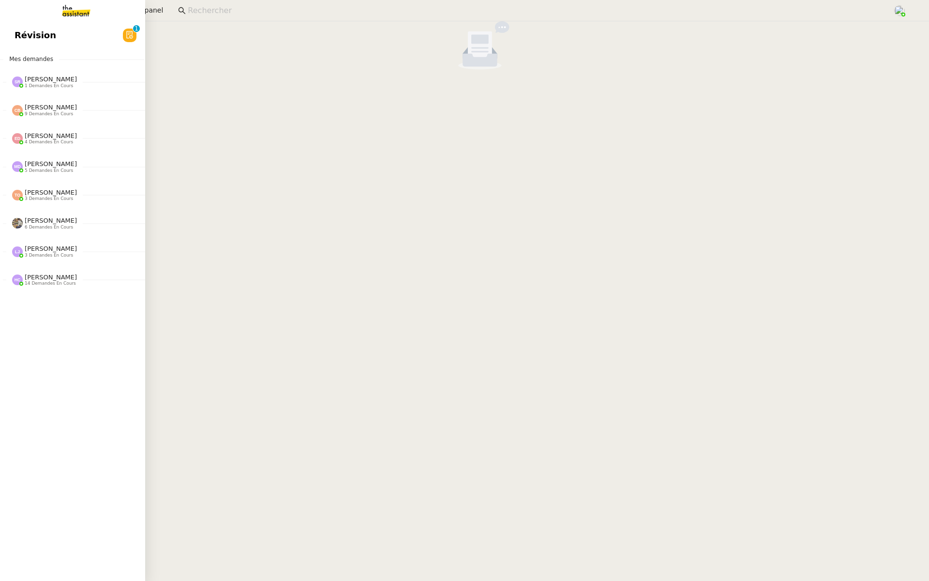
click at [23, 33] on span "Révision" at bounding box center [36, 35] width 42 height 15
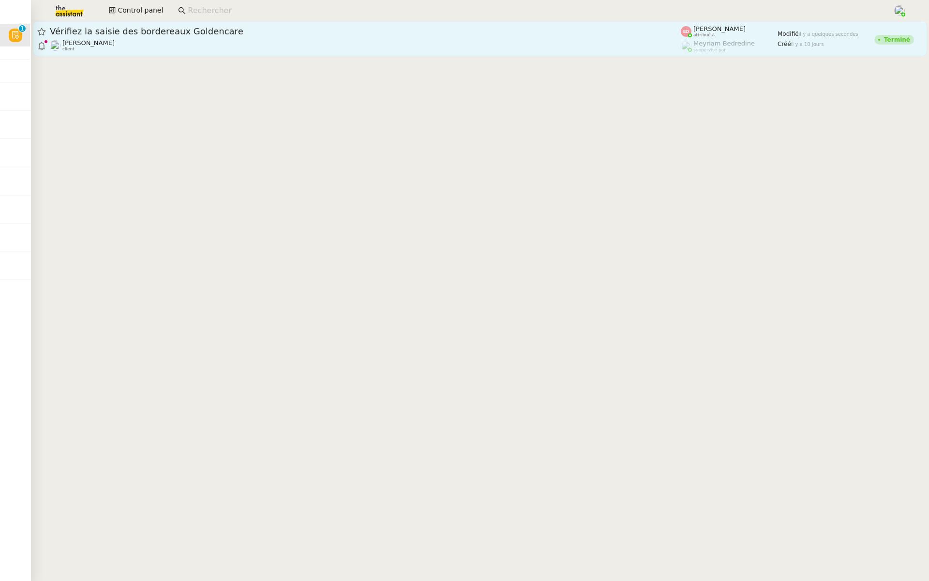
click at [162, 34] on span "Vérifiez la saisie des bordereaux Goldencare" at bounding box center [365, 31] width 631 height 9
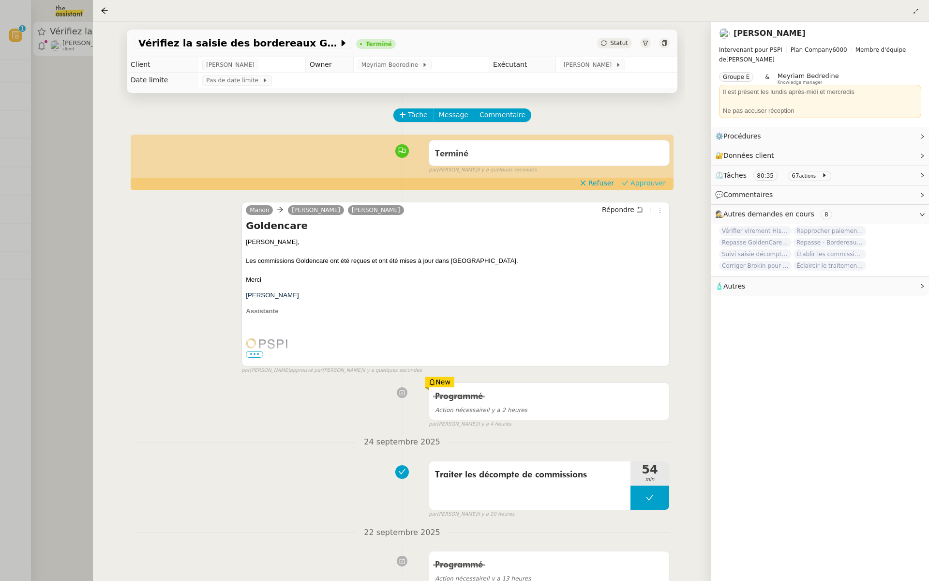
click at [666, 180] on button "Approuver" at bounding box center [644, 183] width 52 height 11
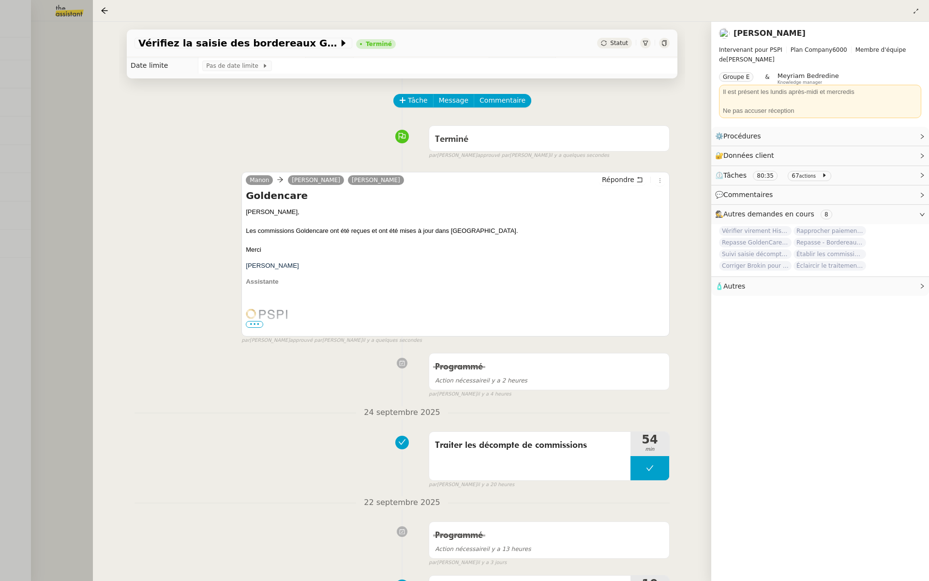
scroll to position [29, 0]
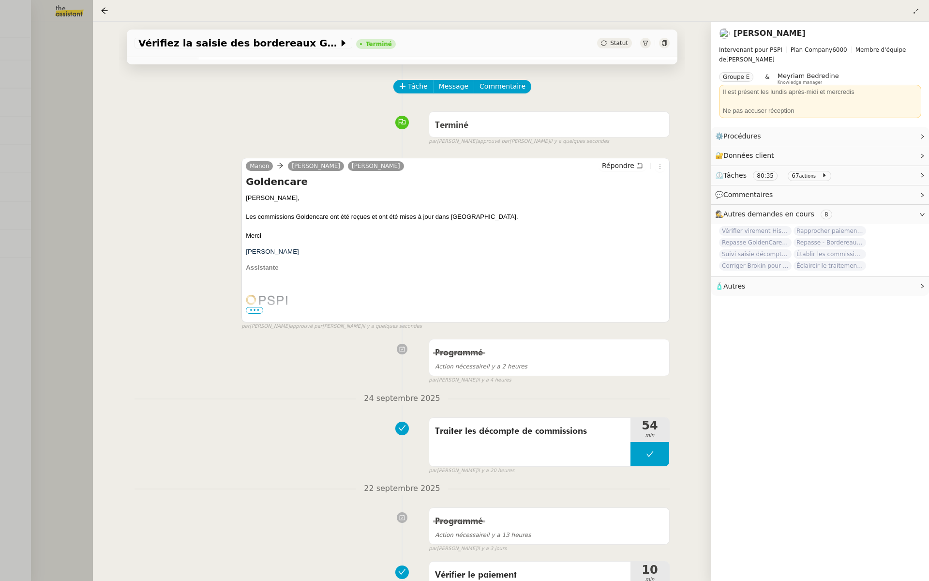
drag, startPoint x: 10, startPoint y: 214, endPoint x: 34, endPoint y: 207, distance: 25.3
click at [12, 214] on div at bounding box center [464, 290] width 929 height 581
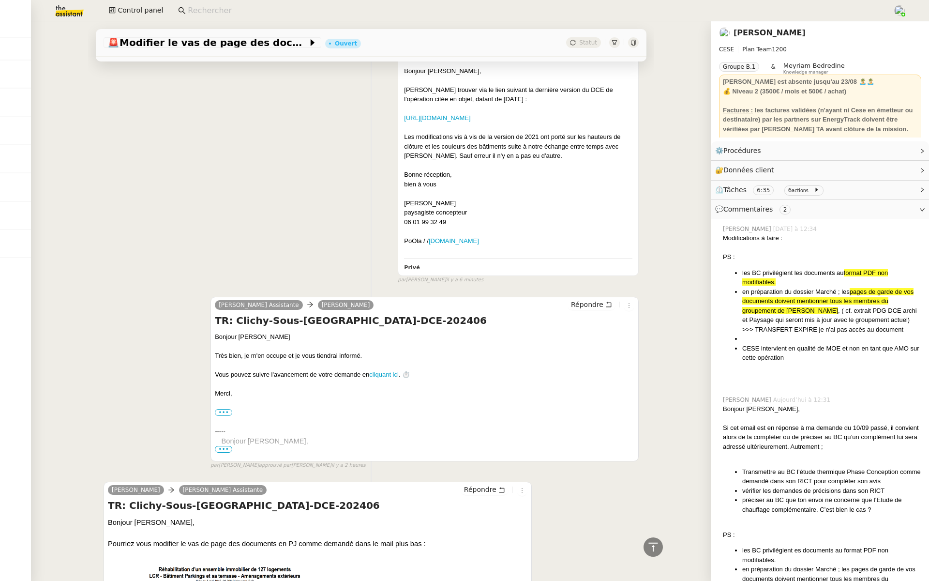
scroll to position [1836, 0]
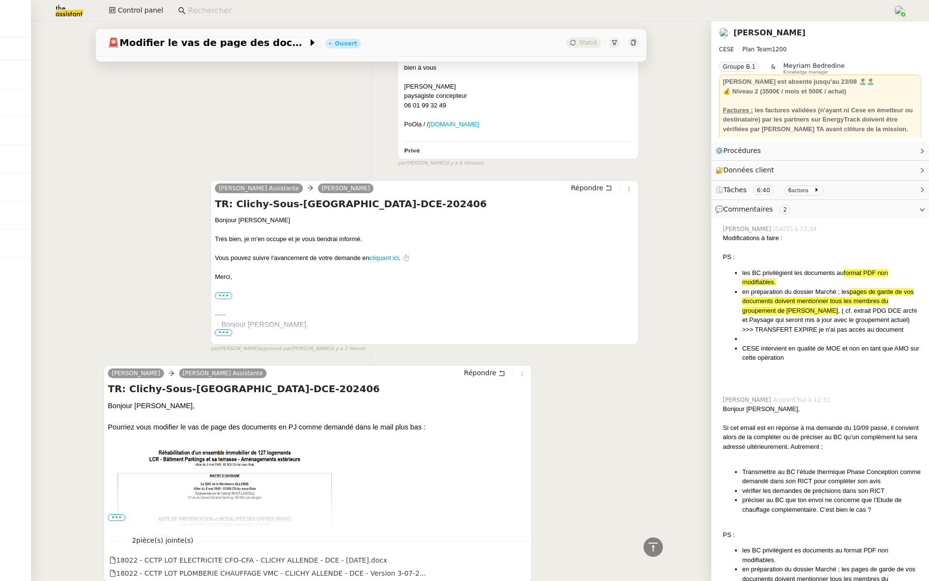
click at [108, 514] on span "•••" at bounding box center [116, 517] width 17 height 7
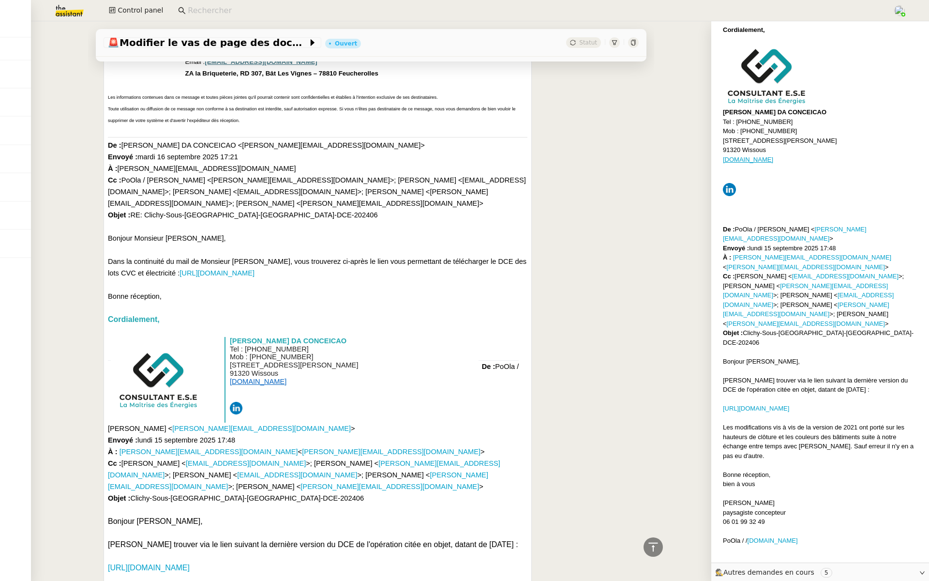
scroll to position [3363, 0]
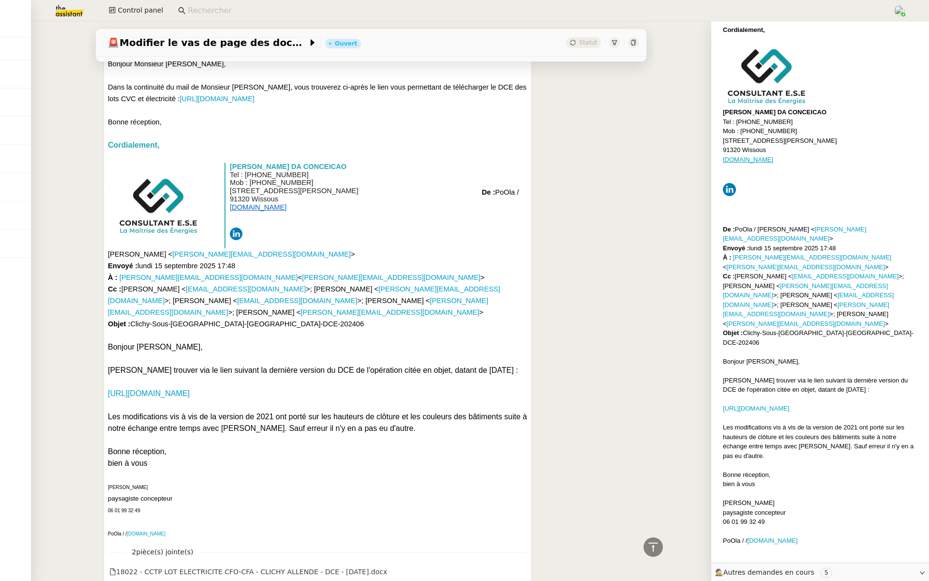
click at [350, 579] on div "18022 - CCTP LOT PLOMBERIE CHAUFFAGE VMC - CLICHY ALLENDE - DCE - Version 3-07-…" at bounding box center [267, 584] width 317 height 11
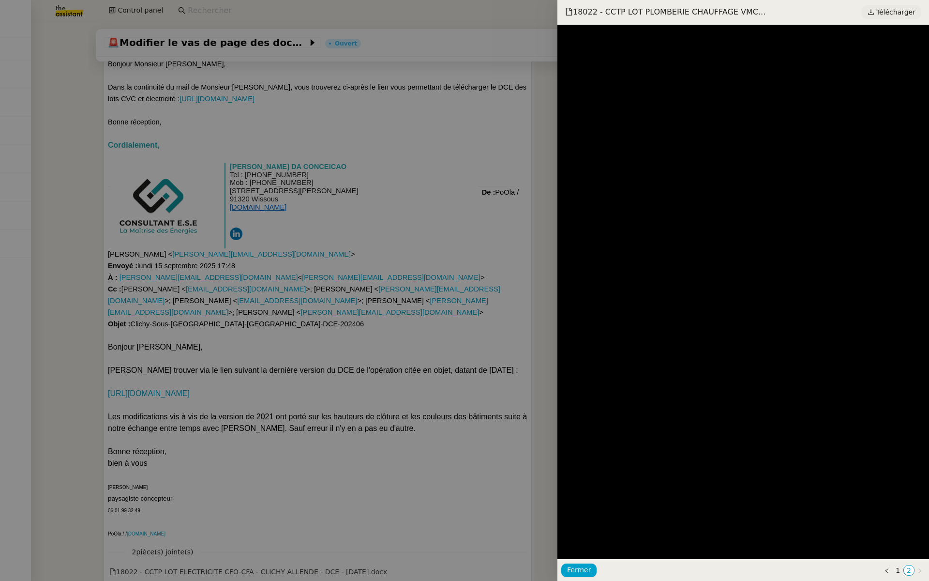
click at [901, 9] on span "Télécharger" at bounding box center [896, 12] width 39 height 13
click at [421, 399] on div at bounding box center [464, 290] width 929 height 581
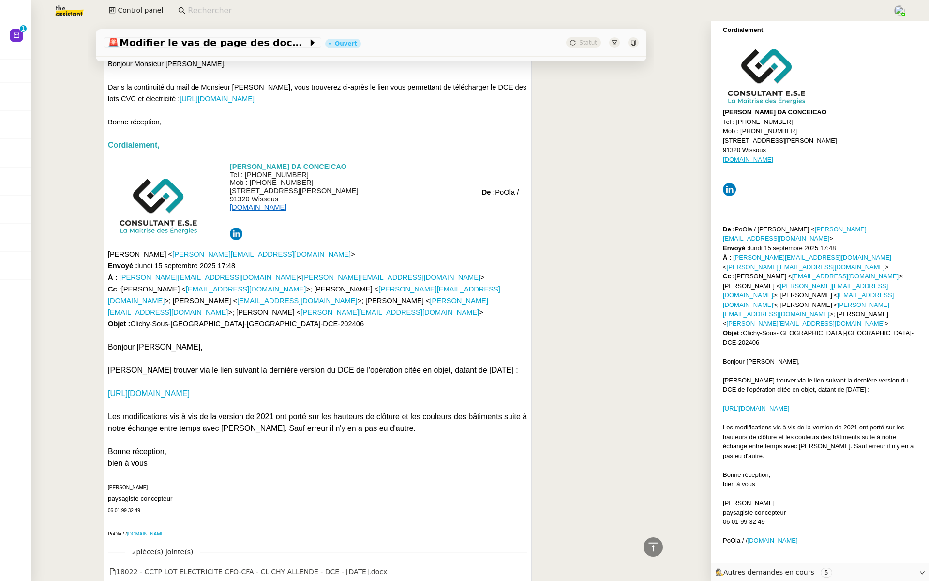
click at [209, 446] on p "Bonne réception," at bounding box center [318, 452] width 420 height 12
click at [158, 389] on link "[URL][DOMAIN_NAME]" at bounding box center [149, 393] width 82 height 8
click at [287, 457] on p "bien à vous" at bounding box center [318, 463] width 420 height 12
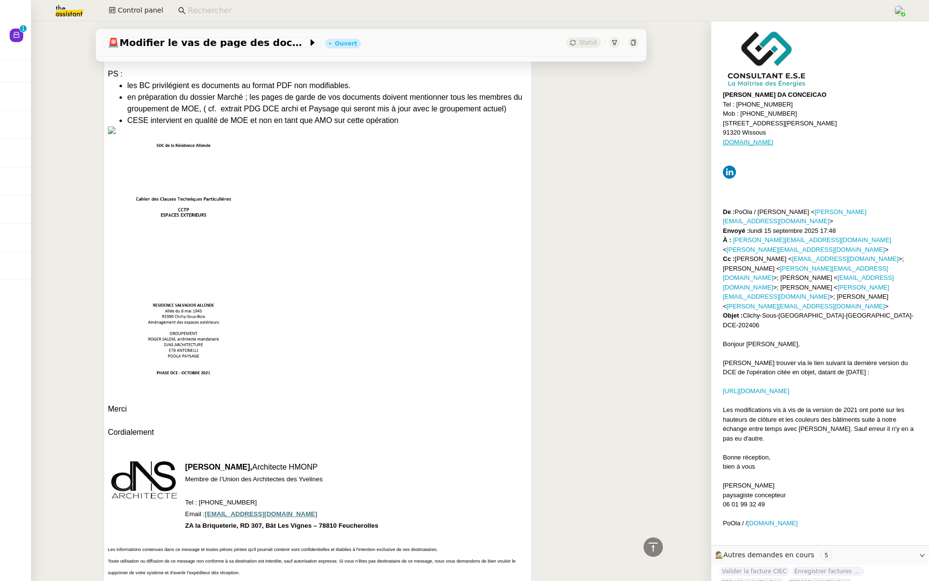
scroll to position [3363, 0]
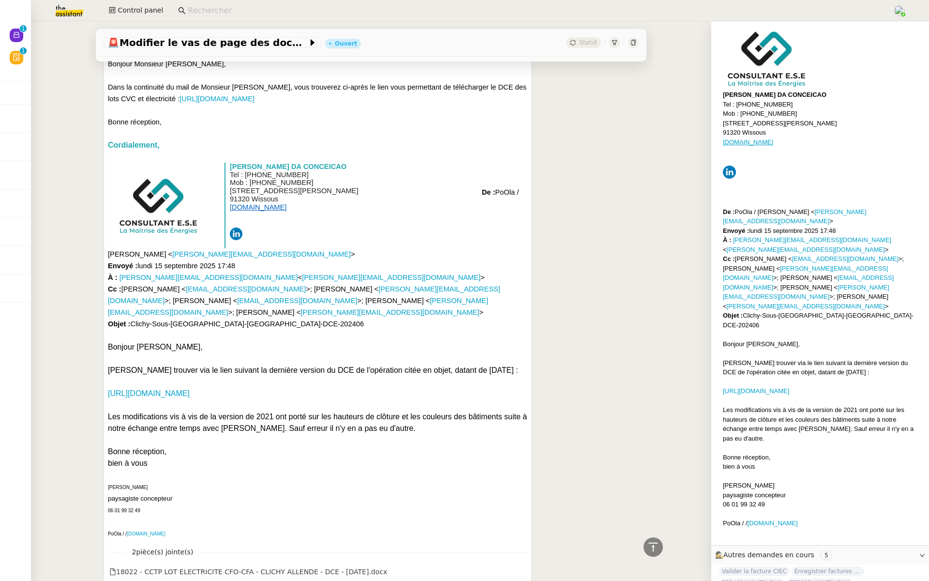
click at [342, 189] on p "De : PoOla / Cédric Paumier < cedric.paumier@po-ola.com > Envoyé : lundi 15 sep…" at bounding box center [318, 257] width 420 height 143
click at [190, 389] on link "[URL][DOMAIN_NAME]" at bounding box center [149, 393] width 82 height 8
click at [253, 579] on div "18022 - CCTP LOT PLOMBERIE CHAUFFAGE VMC - CLICHY ALLENDE - DCE - Version 3-07-…" at bounding box center [267, 584] width 317 height 11
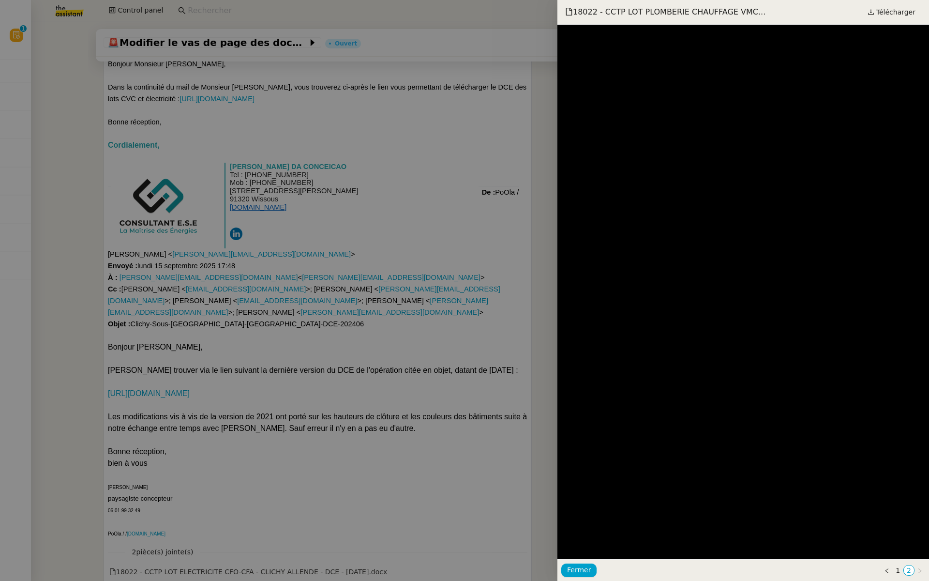
click at [234, 386] on div at bounding box center [464, 290] width 929 height 581
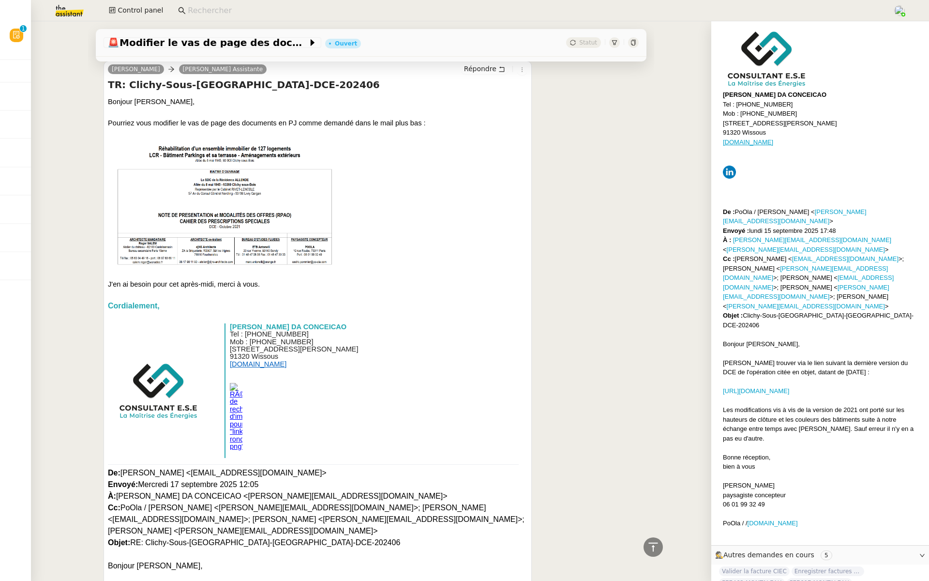
scroll to position [2081, 0]
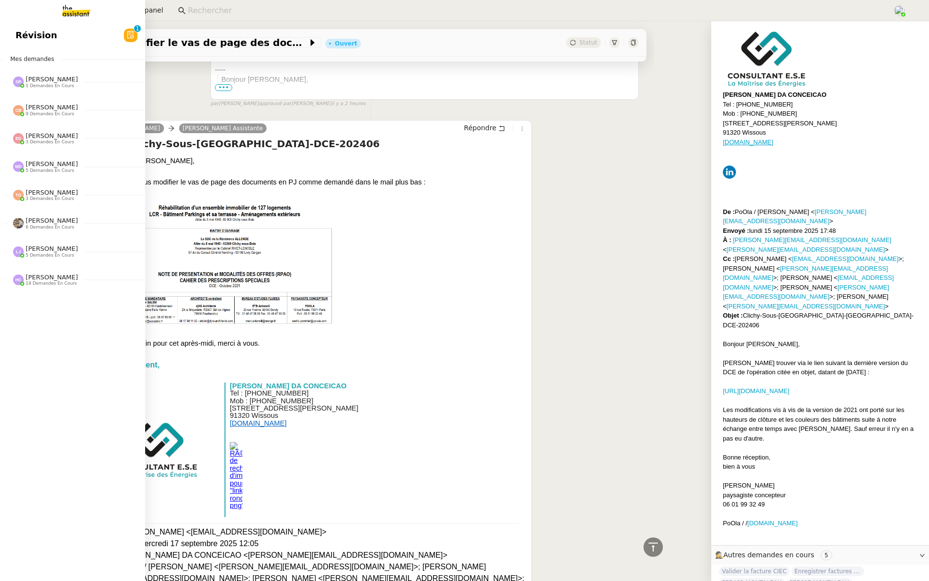
click at [22, 32] on span "Révision" at bounding box center [36, 35] width 42 height 15
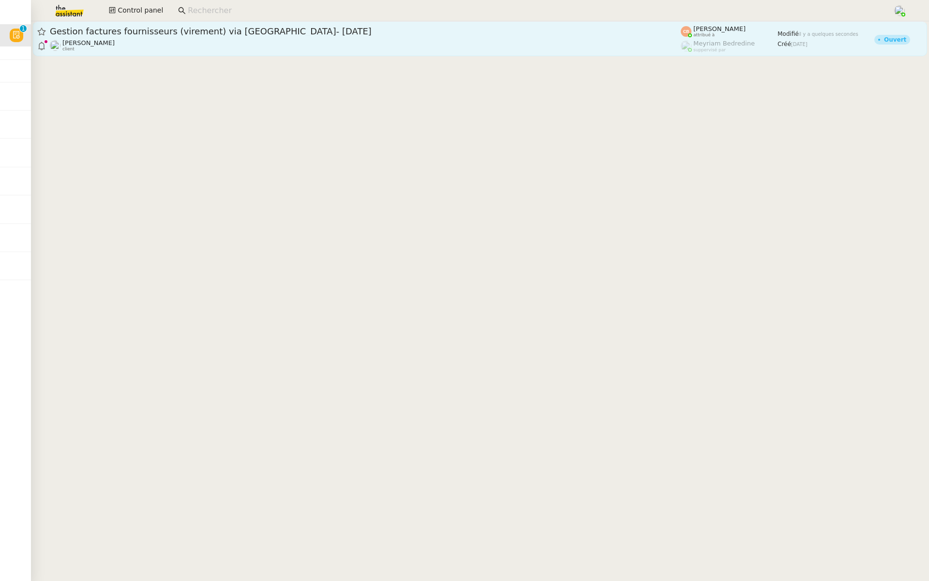
click at [376, 39] on div "Genevieve Landsmann client" at bounding box center [365, 45] width 631 height 13
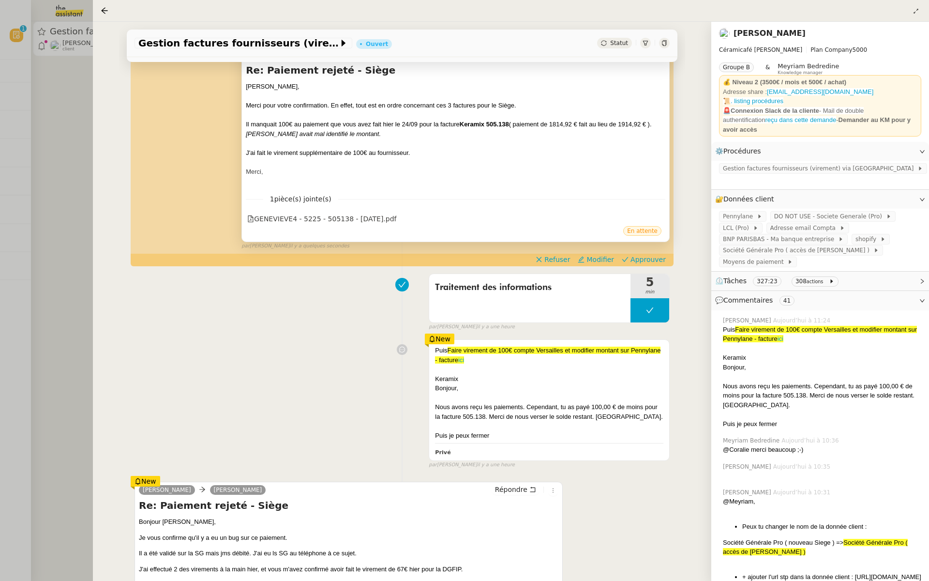
scroll to position [182, 0]
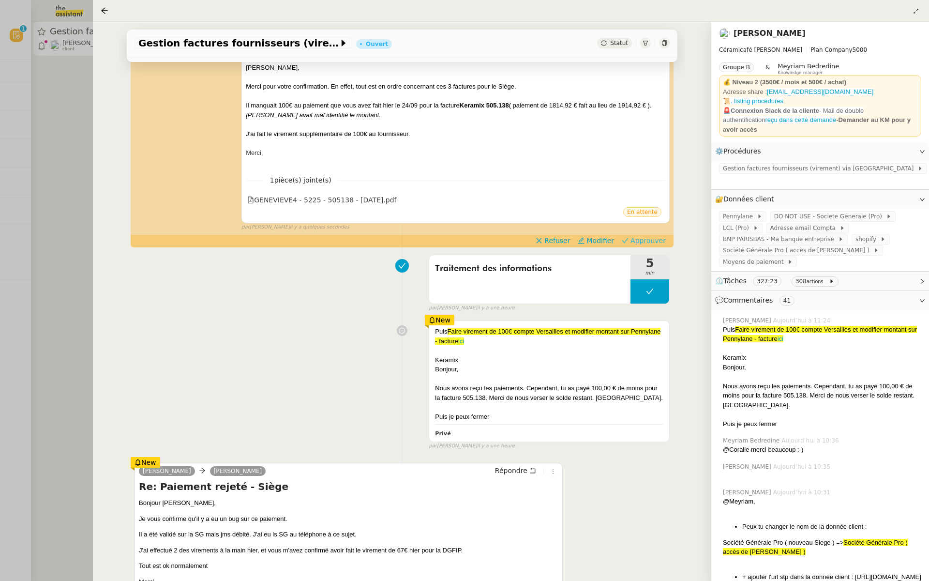
click at [643, 240] on span "Approuver" at bounding box center [648, 241] width 35 height 10
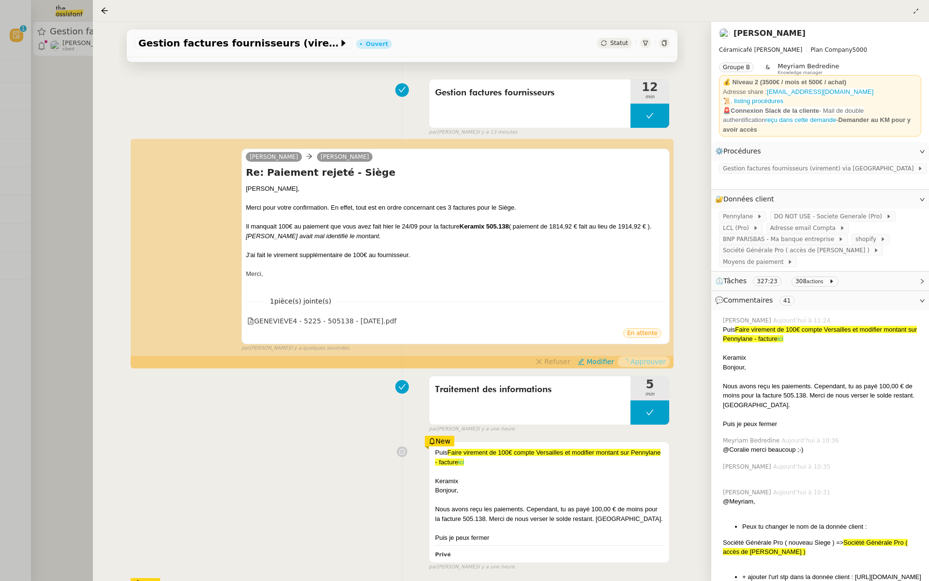
scroll to position [0, 0]
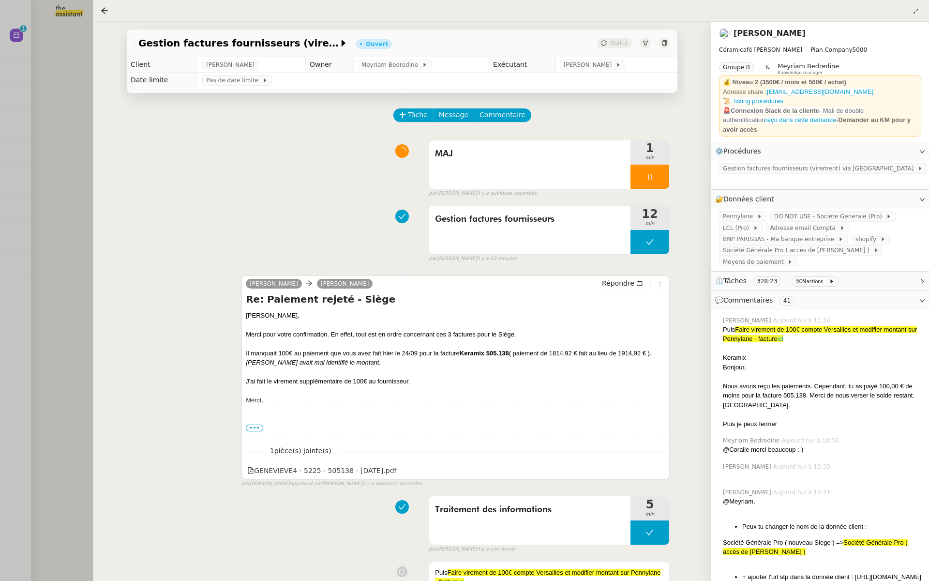
drag, startPoint x: 35, startPoint y: 91, endPoint x: 63, endPoint y: 95, distance: 28.8
click at [35, 91] on div at bounding box center [464, 290] width 929 height 581
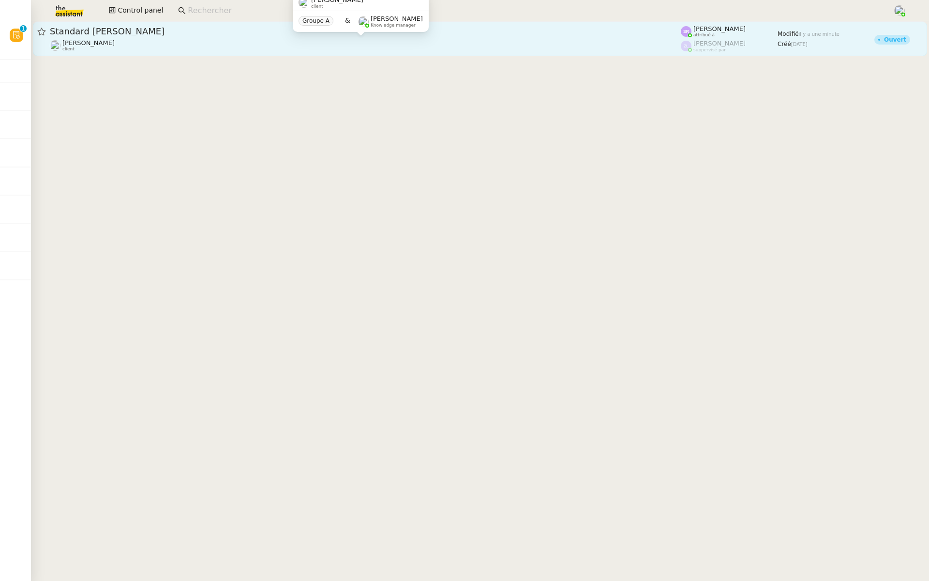
click at [230, 43] on div "Gabrielle Tavernier client" at bounding box center [365, 45] width 631 height 13
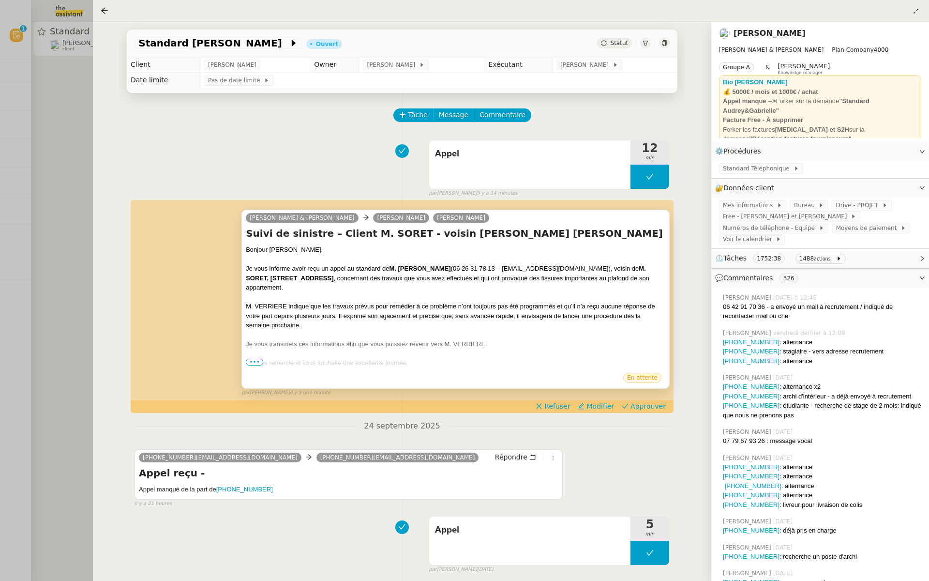
click at [258, 364] on span "•••" at bounding box center [254, 362] width 17 height 7
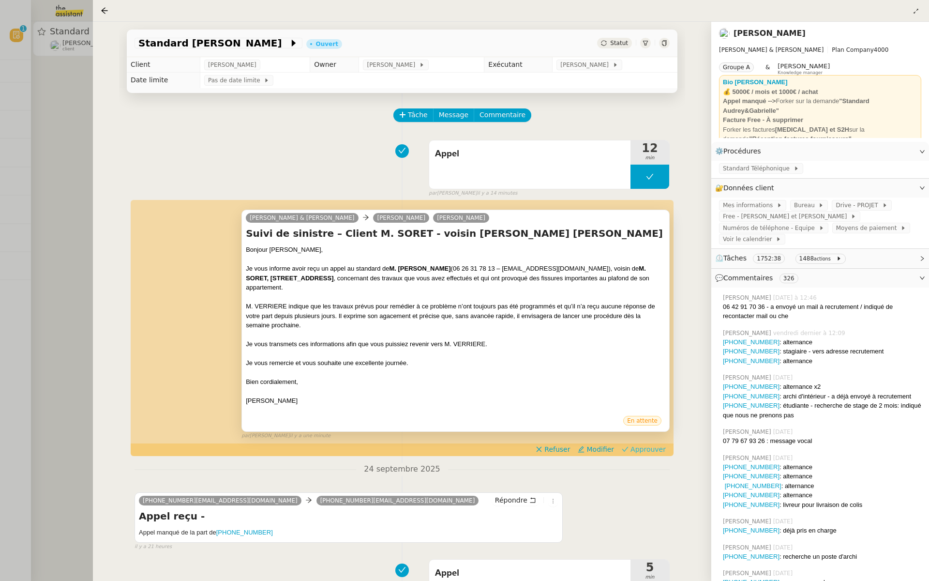
click at [645, 450] on span "Approuver" at bounding box center [648, 449] width 35 height 10
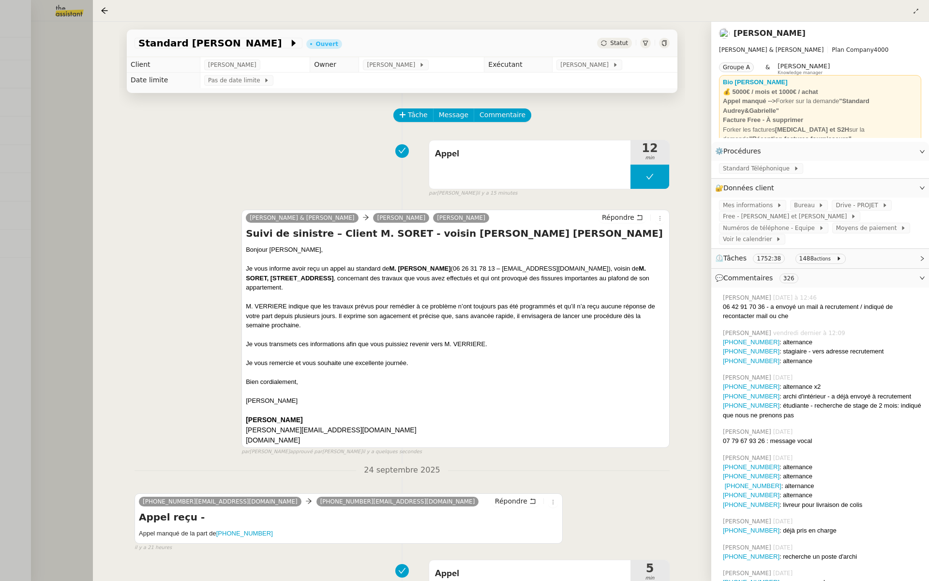
drag, startPoint x: 2, startPoint y: 67, endPoint x: 58, endPoint y: 65, distance: 55.7
click at [3, 67] on div at bounding box center [464, 290] width 929 height 581
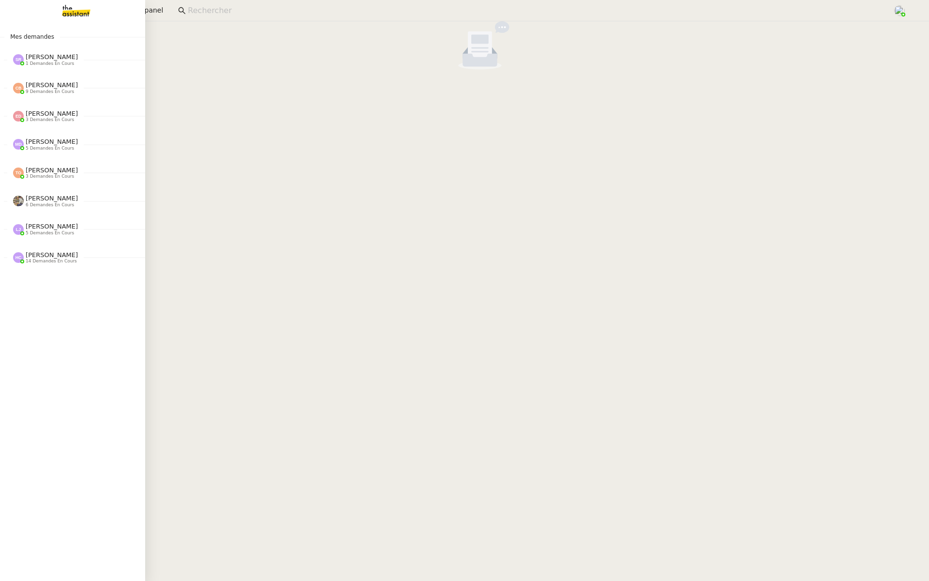
click at [44, 57] on span "[PERSON_NAME]" at bounding box center [52, 56] width 52 height 7
click at [42, 84] on span "[PERSON_NAME]" at bounding box center [52, 84] width 52 height 7
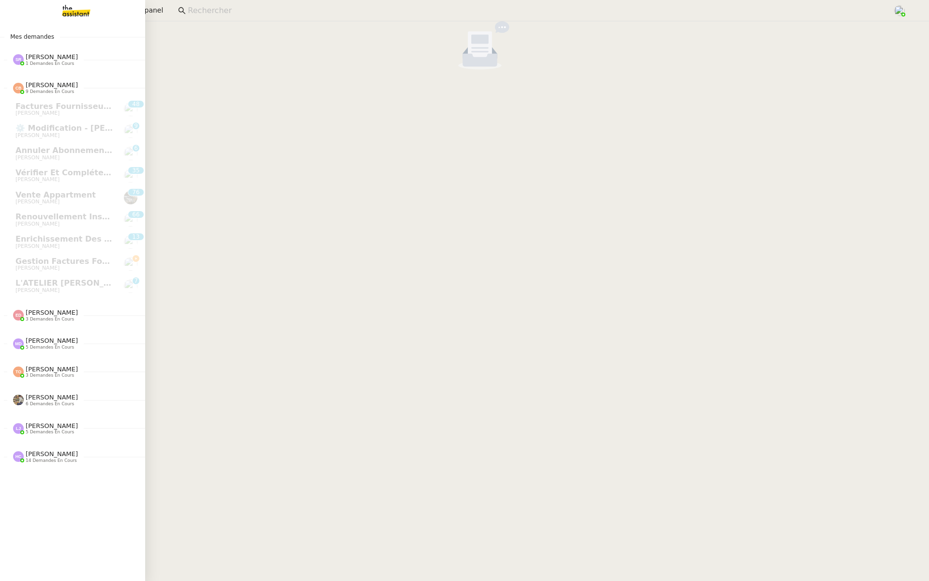
click at [53, 58] on span "[PERSON_NAME]" at bounding box center [52, 56] width 52 height 7
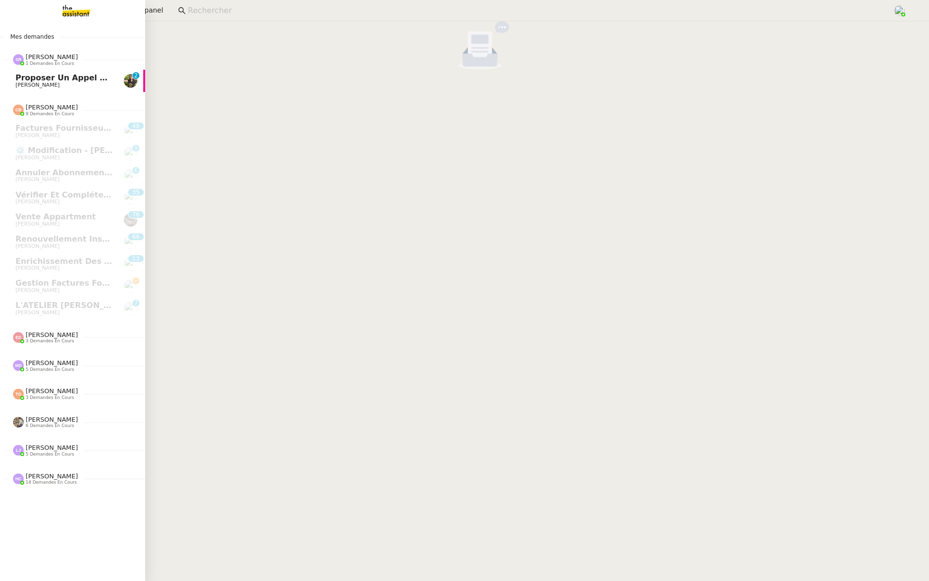
click at [52, 77] on span "Proposer un appel avec Process Manager" at bounding box center [106, 77] width 182 height 9
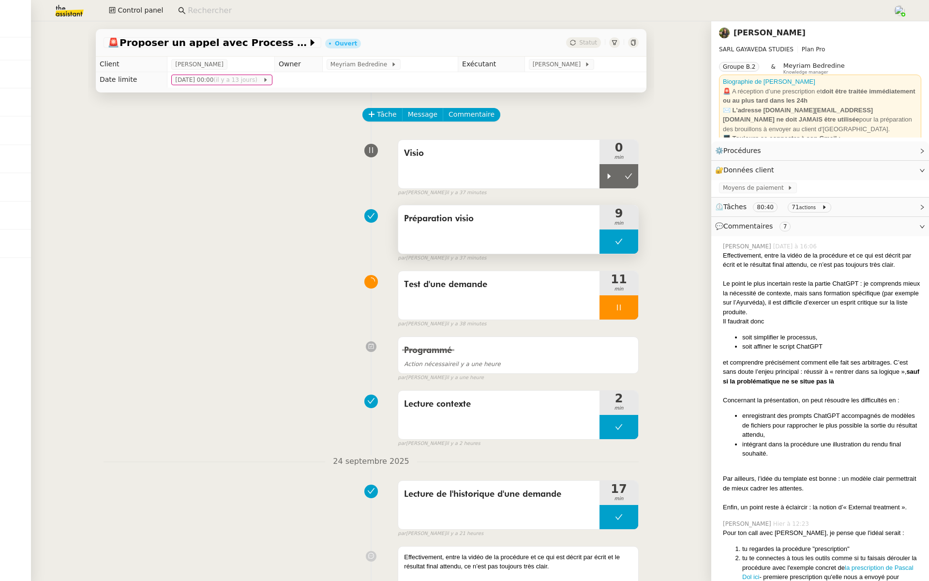
click at [476, 242] on div "Préparation visio" at bounding box center [498, 229] width 201 height 48
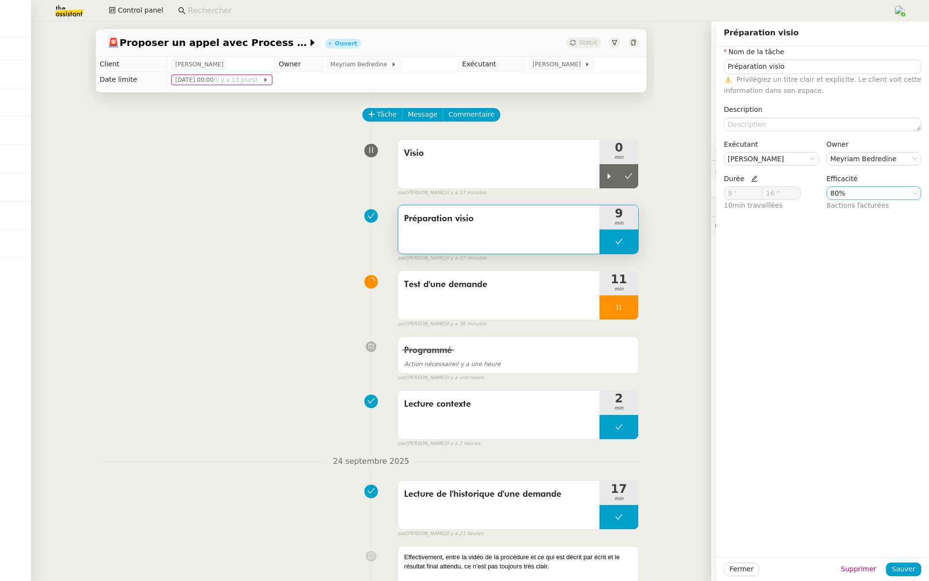
click at [832, 192] on nz-select-item "80%" at bounding box center [874, 193] width 87 height 13
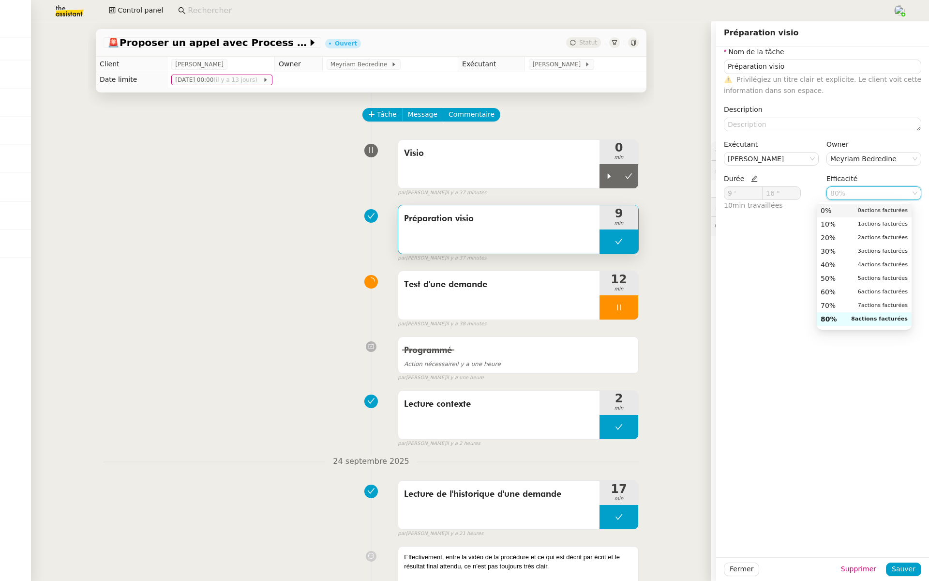
click at [829, 213] on span "0%" at bounding box center [826, 210] width 11 height 9
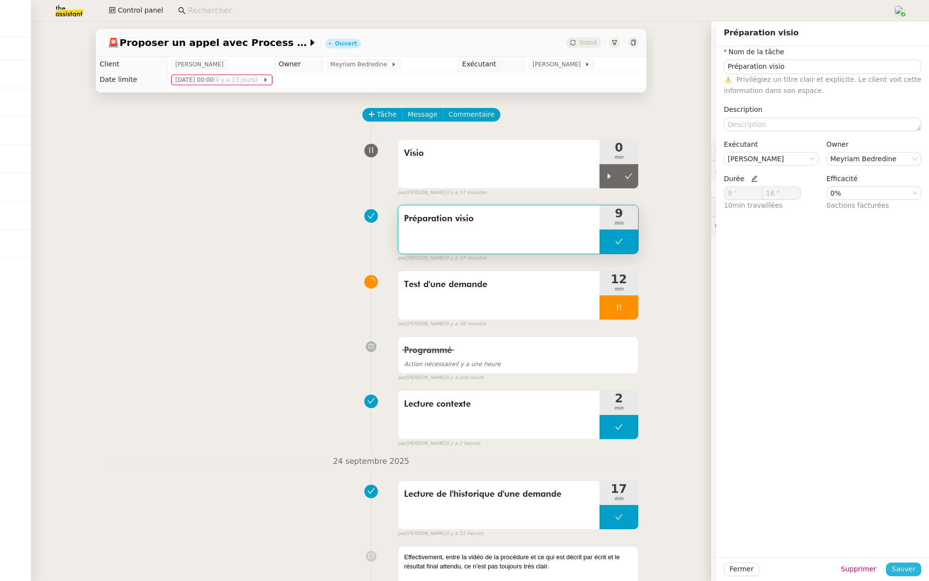
click at [897, 571] on span "Sauver" at bounding box center [904, 568] width 24 height 11
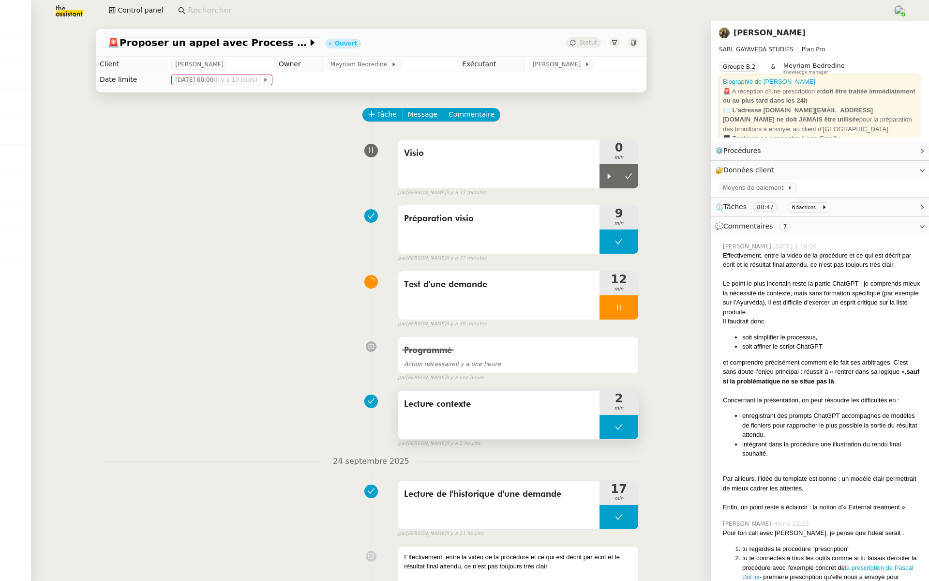
click at [497, 417] on div "Lecture contexte" at bounding box center [498, 415] width 201 height 48
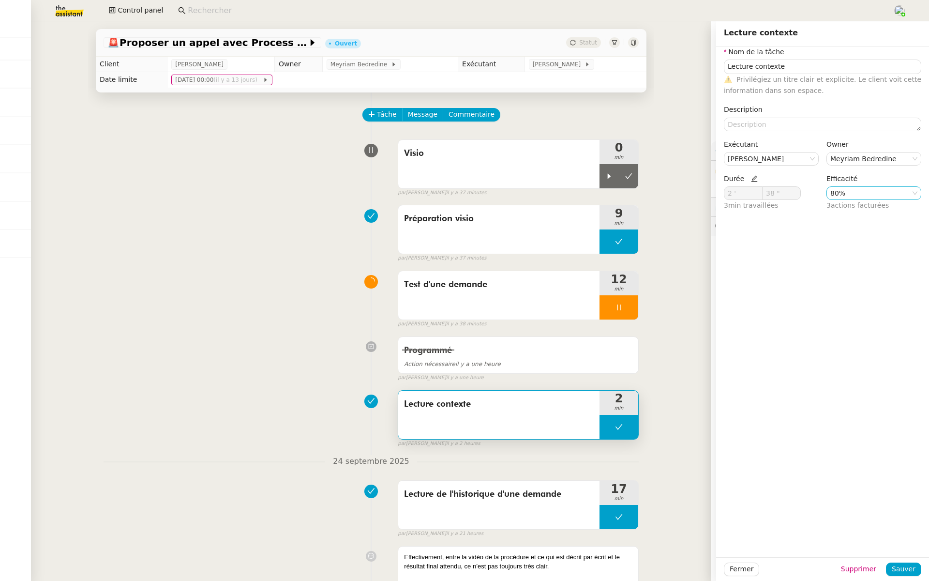
click at [843, 189] on nz-select-item "80%" at bounding box center [874, 193] width 87 height 13
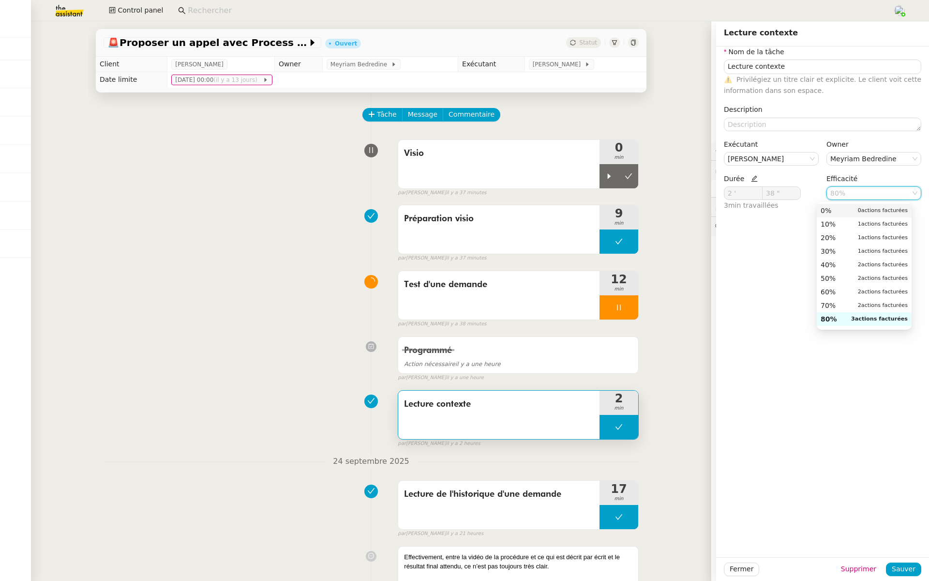
click at [832, 214] on div "0% 0 actions facturées" at bounding box center [864, 210] width 87 height 9
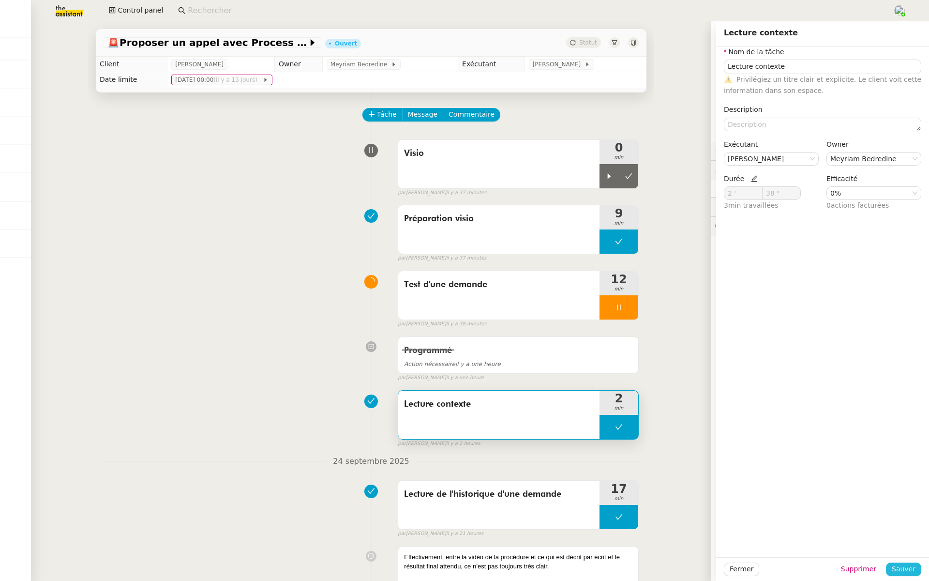
click at [892, 572] on span "Sauver" at bounding box center [904, 568] width 24 height 11
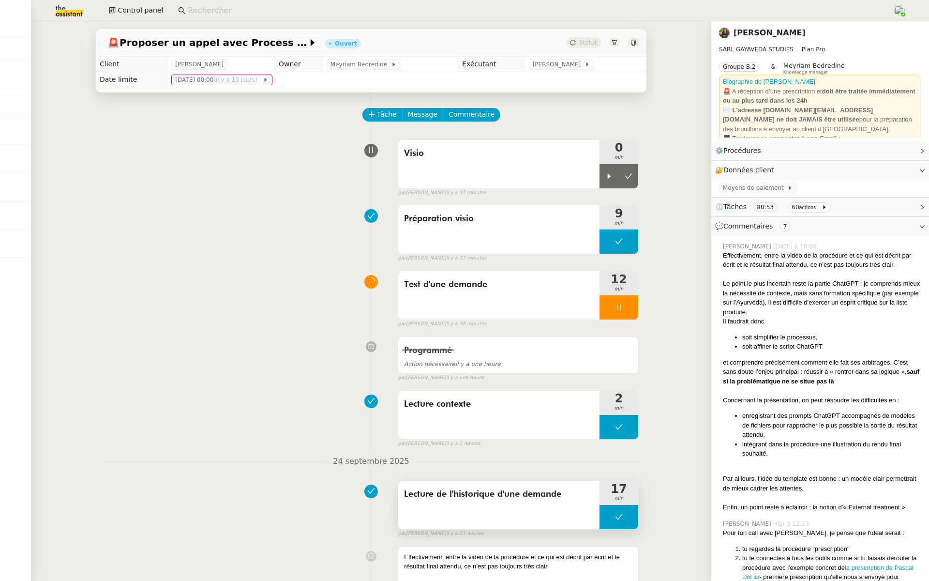
click at [472, 504] on div "Lecture de l'historique d'une demande" at bounding box center [498, 505] width 201 height 48
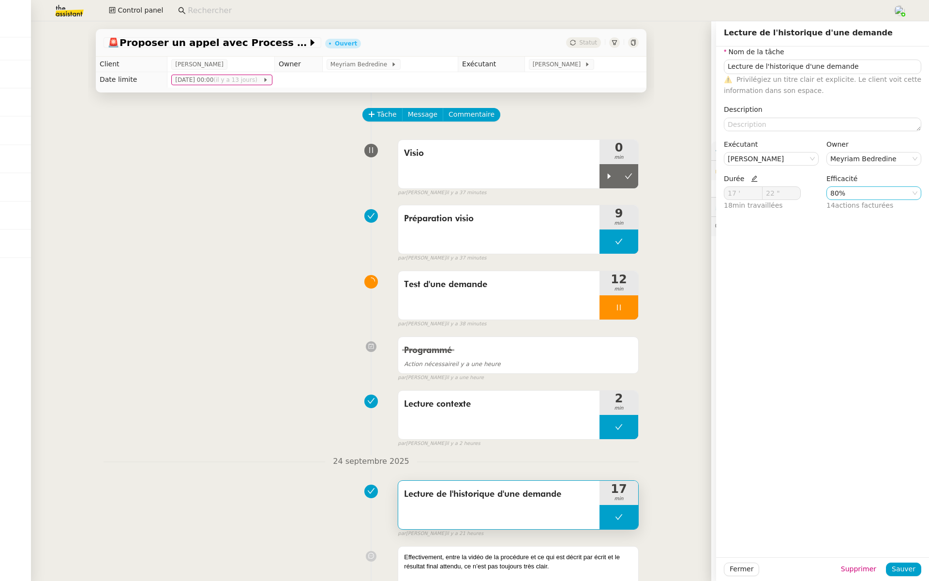
click at [892, 191] on nz-select-item "80%" at bounding box center [874, 193] width 87 height 13
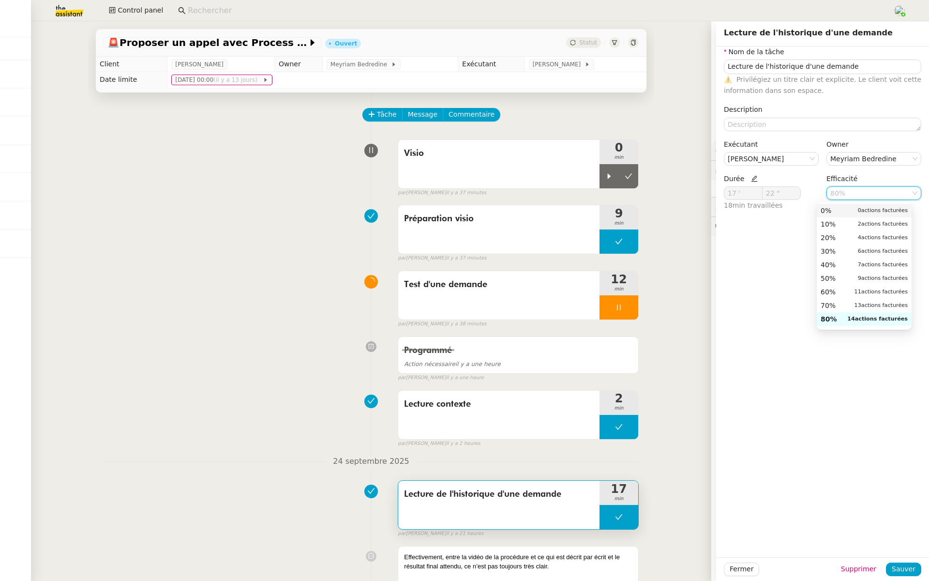
click at [861, 213] on span "actions facturées" at bounding box center [884, 210] width 46 height 6
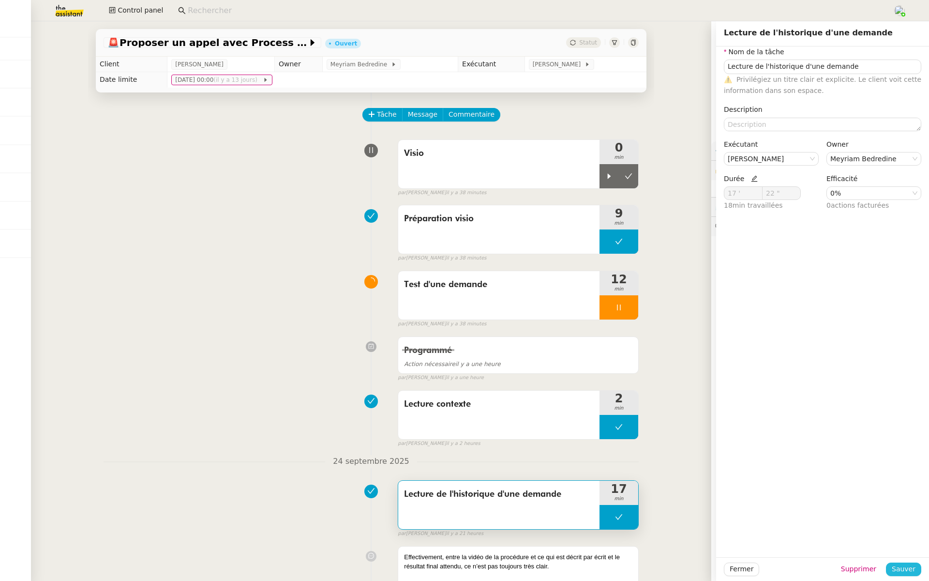
click at [895, 569] on span "Sauver" at bounding box center [904, 568] width 24 height 11
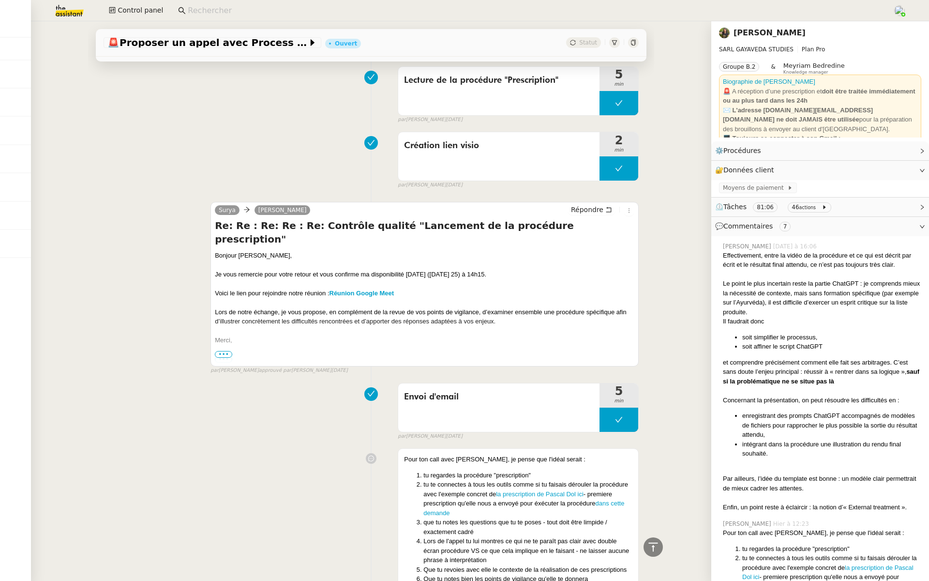
scroll to position [874, 0]
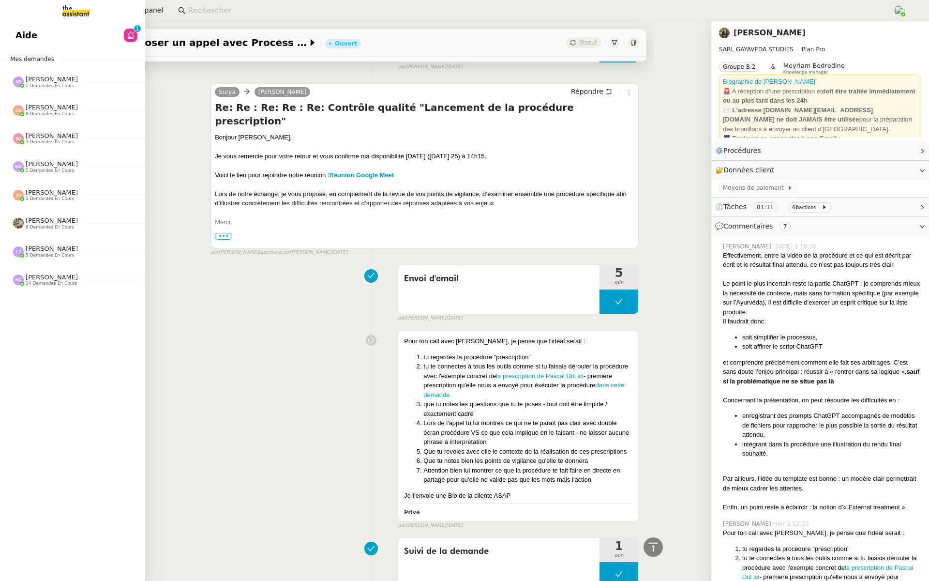
click at [28, 43] on link "Aide 0 1 2 3 4 5 6 7 8 9" at bounding box center [72, 35] width 145 height 22
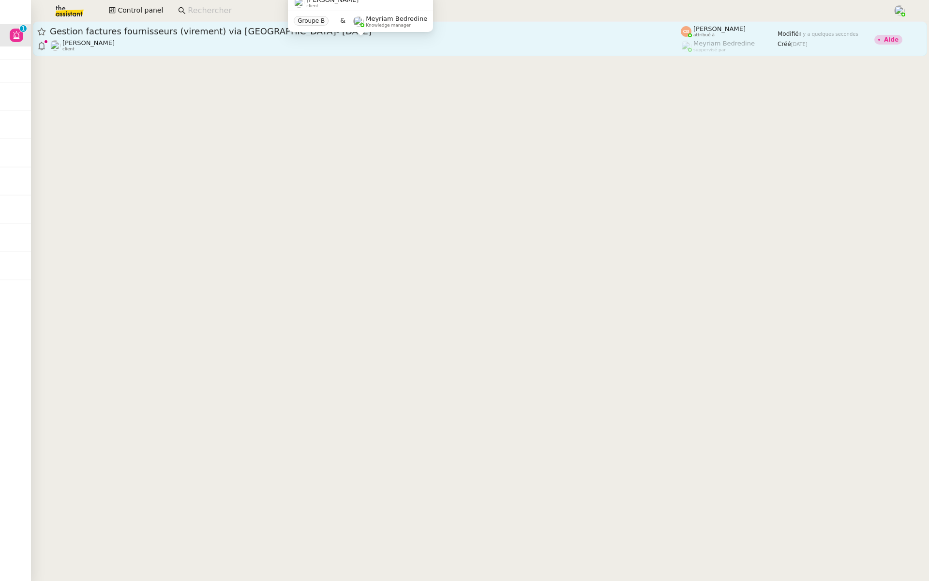
click at [221, 42] on div "Genevieve Landsmann client" at bounding box center [365, 45] width 631 height 13
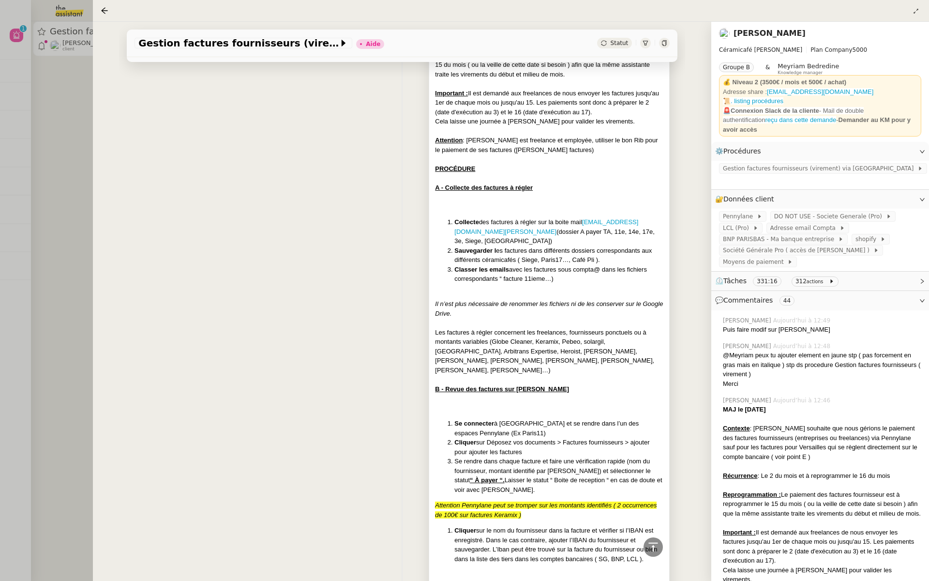
scroll to position [521, 0]
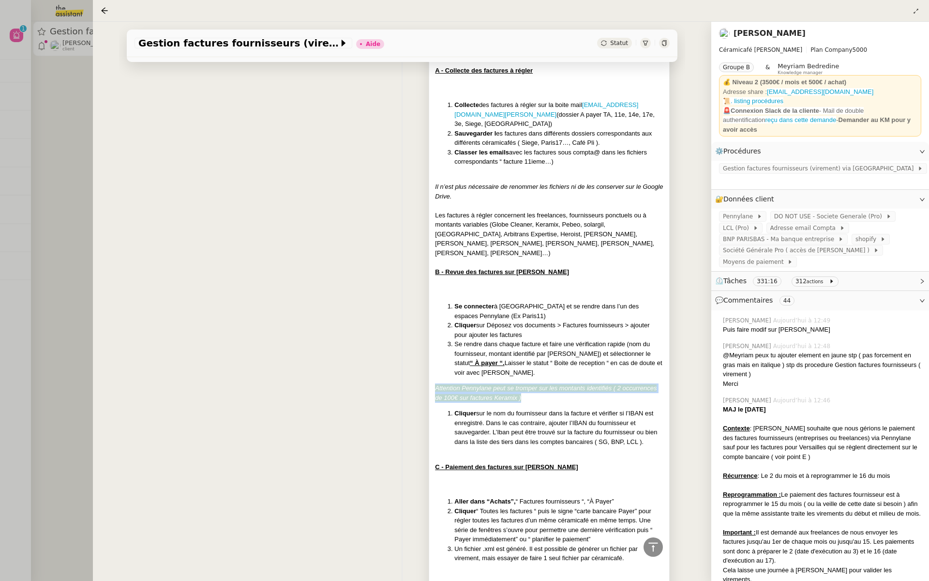
drag, startPoint x: 520, startPoint y: 389, endPoint x: 436, endPoint y: 369, distance: 87.0
click at [436, 369] on div "MAJ le 22/07/2025 Contexte : Geneviève souhaite que nous gérions le paiement de…" at bounding box center [549, 336] width 228 height 956
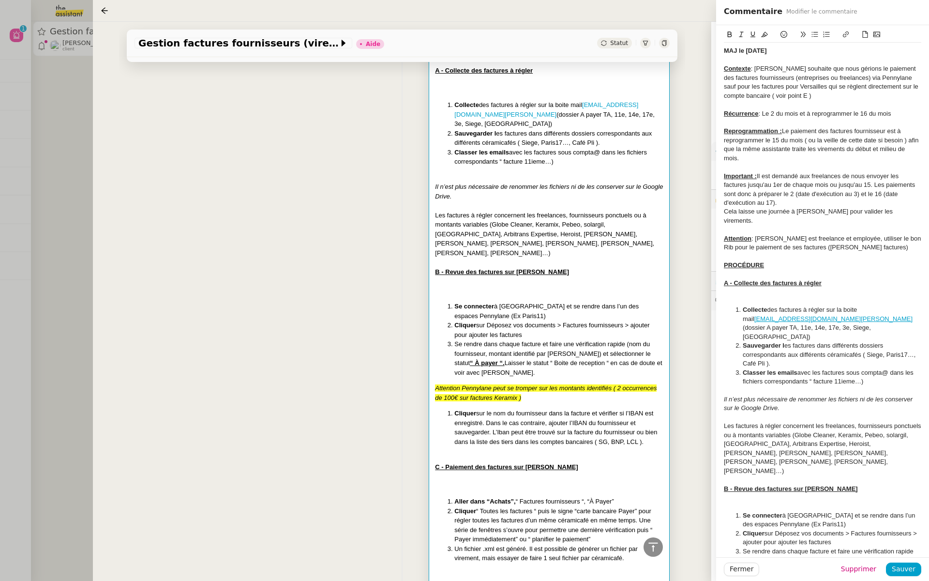
click at [597, 408] on li "Cliquer sur le nom du fournisseur dans la facture et vérifier si l’IBAN est enr…" at bounding box center [558, 427] width 209 height 38
click at [266, 266] on div "MAJ le 22/07/2025 Contexte : Geneviève souhaite que nous gérions le paiement de…" at bounding box center [402, 347] width 535 height 999
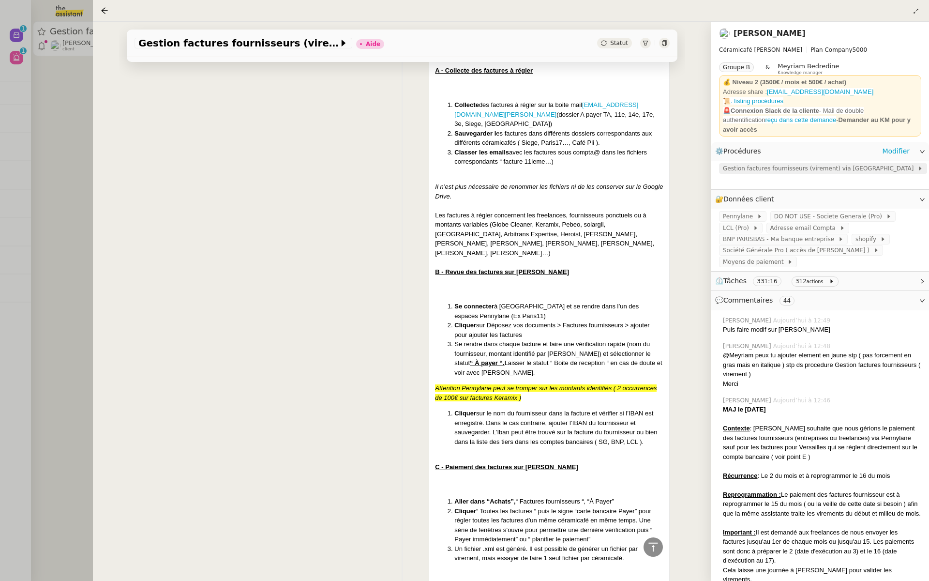
click at [804, 167] on span "Gestion factures fournisseurs (virement) via Pennylane" at bounding box center [820, 169] width 195 height 10
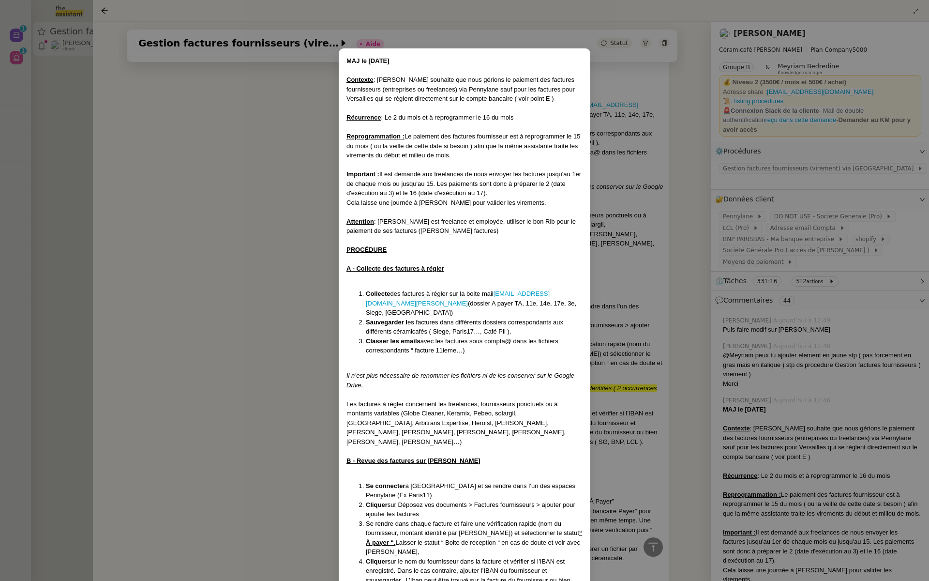
scroll to position [2, 0]
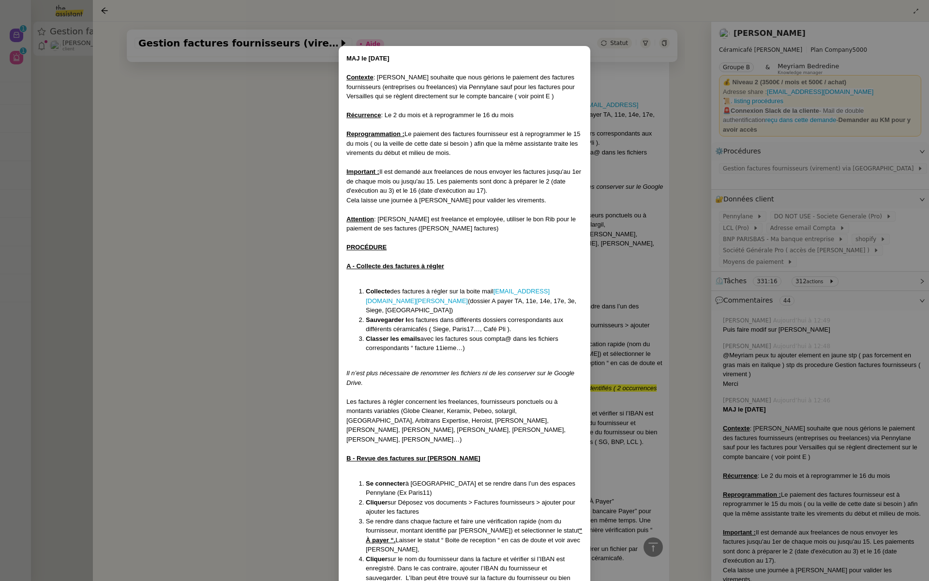
click at [259, 336] on nz-modal-container "MAJ le 22/07/2025 Contexte : Geneviève souhaite que nous gérions le paiement de…" at bounding box center [464, 290] width 929 height 581
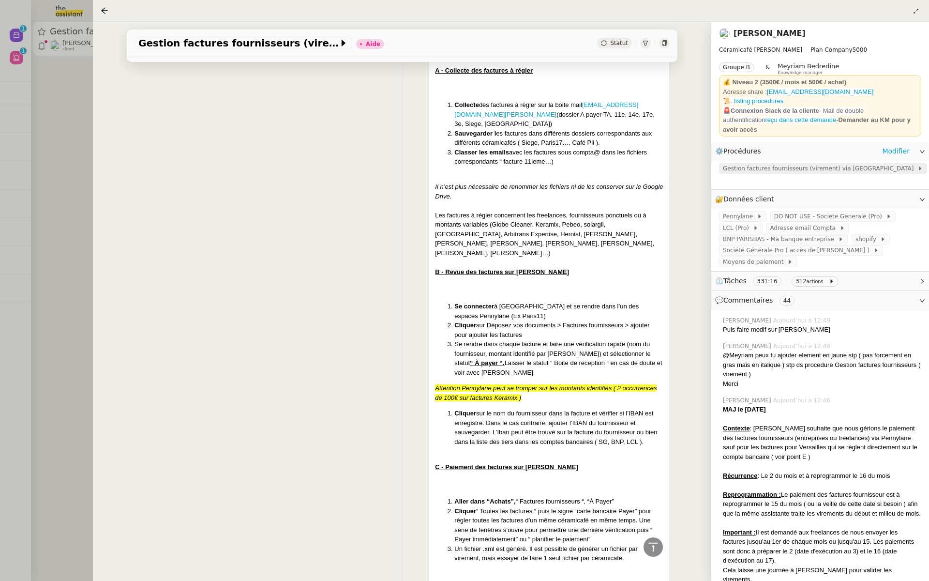
click at [789, 167] on span "Gestion factures fournisseurs (virement) via Pennylane" at bounding box center [820, 169] width 195 height 10
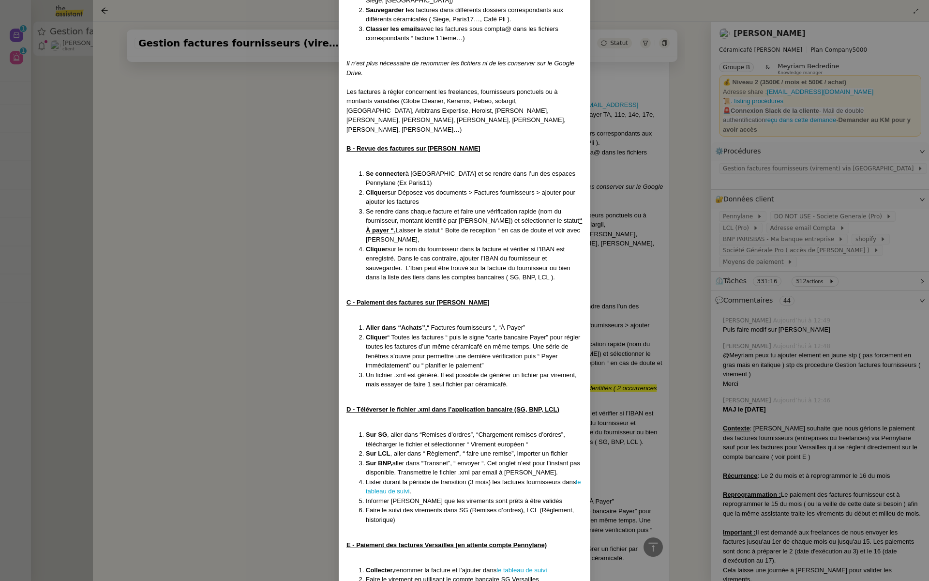
scroll to position [419, 0]
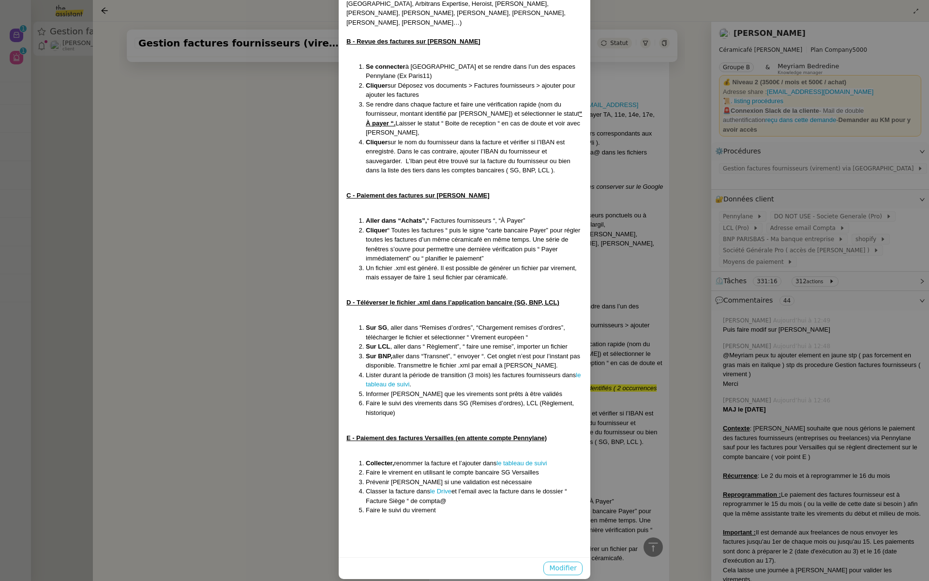
click at [562, 562] on span "Modifier" at bounding box center [563, 567] width 28 height 11
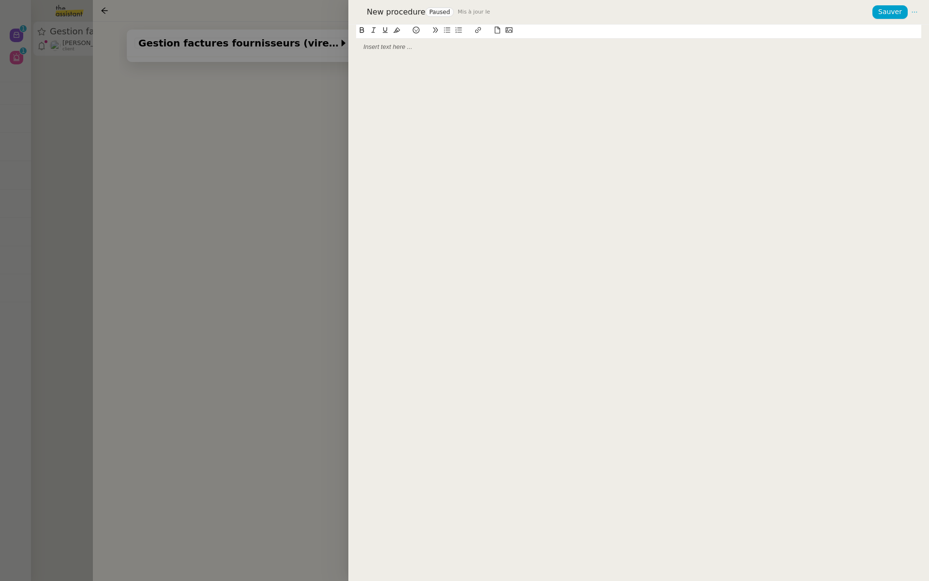
scroll to position [371, 0]
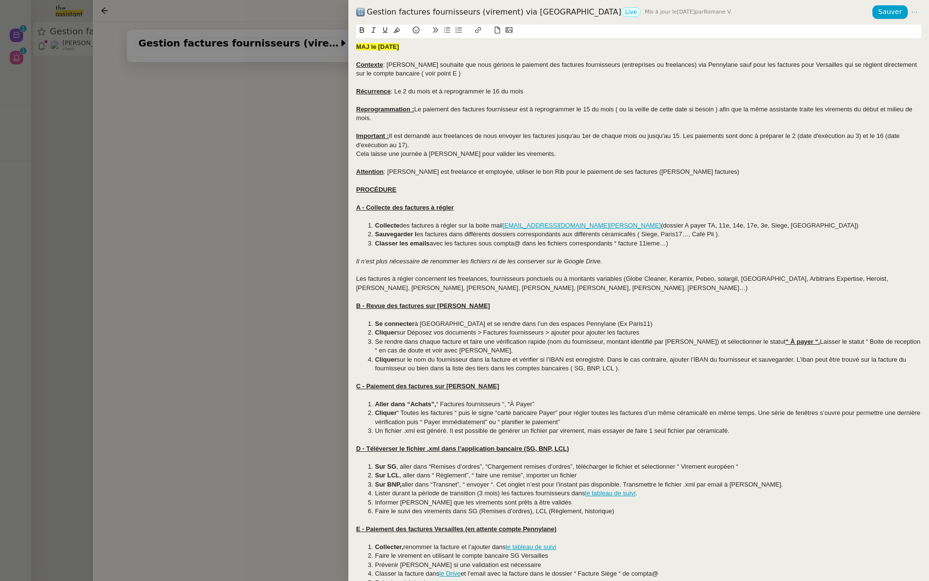
click at [480, 351] on li "Se rendre dans chaque facture et faire une vérification rapide (nom du fourniss…" at bounding box center [644, 346] width 556 height 18
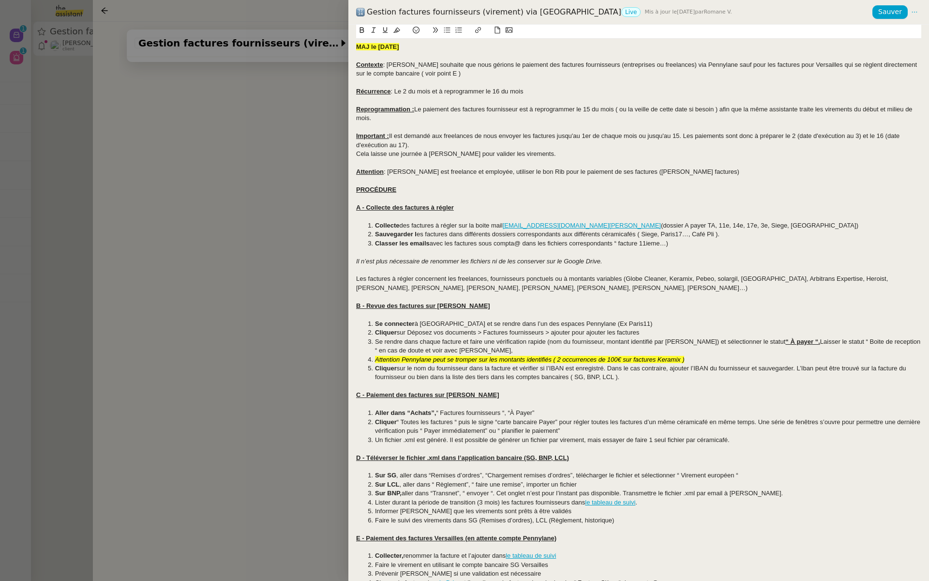
click at [372, 359] on li "Attention Pennylane peut se tromper sur les montants identifiés ( 2 occurrences…" at bounding box center [644, 359] width 556 height 9
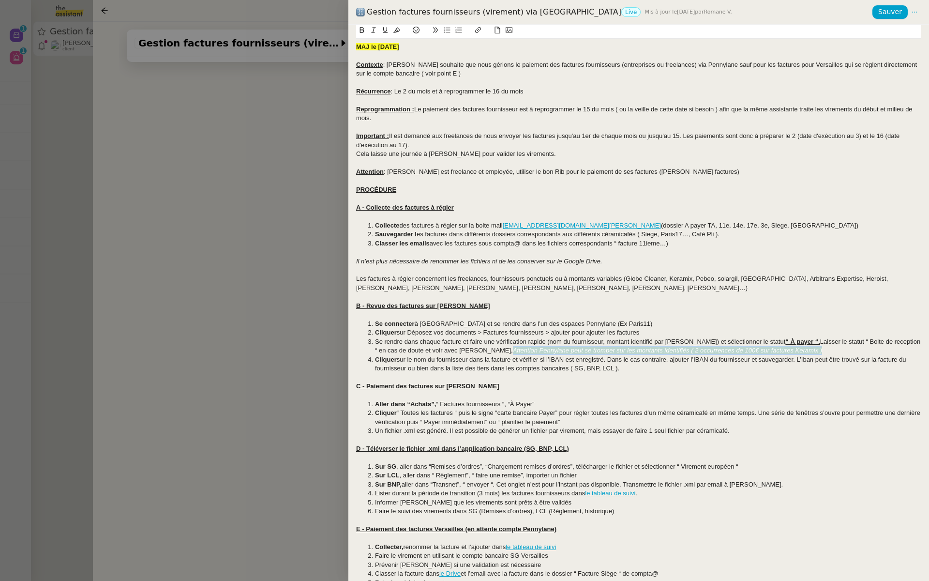
drag, startPoint x: 790, startPoint y: 351, endPoint x: 479, endPoint y: 353, distance: 311.2
click at [479, 353] on li "Se rendre dans chaque facture et faire une vérification rapide (nom du fourniss…" at bounding box center [644, 346] width 556 height 18
click at [396, 33] on icon at bounding box center [396, 30] width 7 height 5
click at [599, 349] on em "Attention Pennylane peut se tromper sur les montants identifiés ( 2 occurrences…" at bounding box center [668, 350] width 310 height 7
drag, startPoint x: 792, startPoint y: 348, endPoint x: 477, endPoint y: 352, distance: 315.1
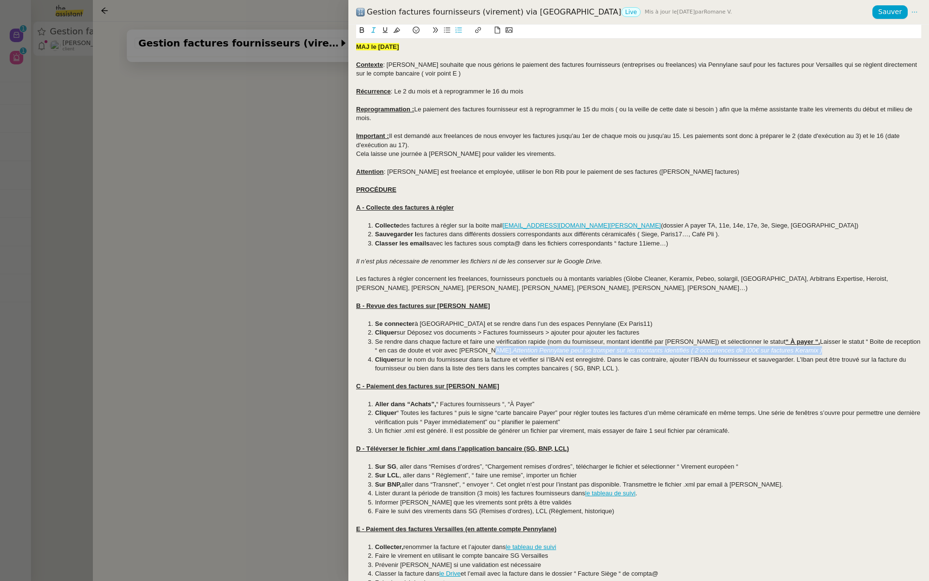
click at [477, 352] on li "Se rendre dans chaque facture et faire une vérification rapide (nom du fourniss…" at bounding box center [644, 346] width 556 height 18
click at [360, 32] on icon at bounding box center [362, 31] width 4 height 6
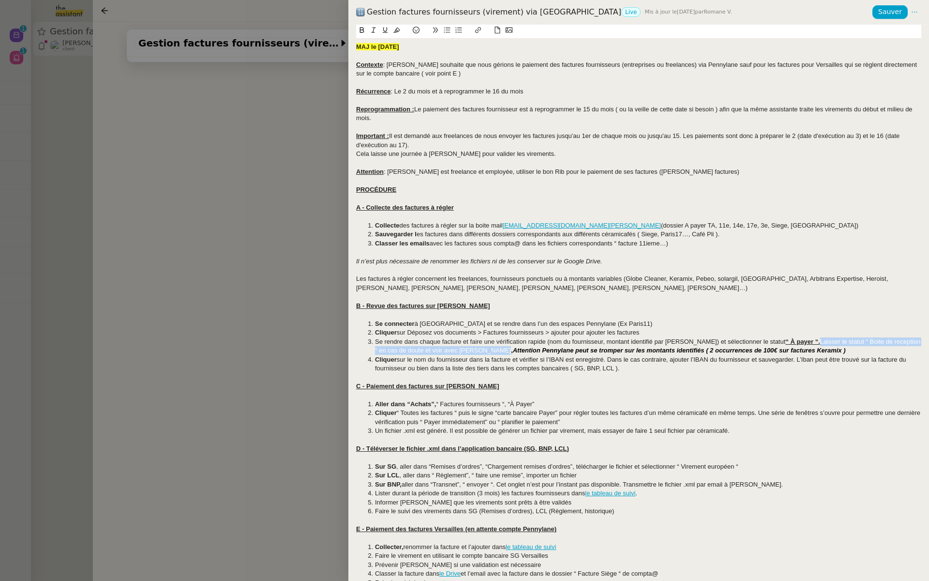
click at [372, 29] on icon at bounding box center [373, 30] width 7 height 7
click at [375, 30] on icon at bounding box center [373, 30] width 7 height 7
click at [858, 425] on li "Cliquer “ Toutes les factures “ puis le signe “carte bancaire Payer” pour régle…" at bounding box center [644, 417] width 556 height 18
click at [513, 350] on em "Attention Pennylane peut se tromper sur les montants identifiés ( 2 occurrences…" at bounding box center [679, 350] width 333 height 7
click at [0, 0] on lt-em ", Attention" at bounding box center [0, 0] width 0 height 0
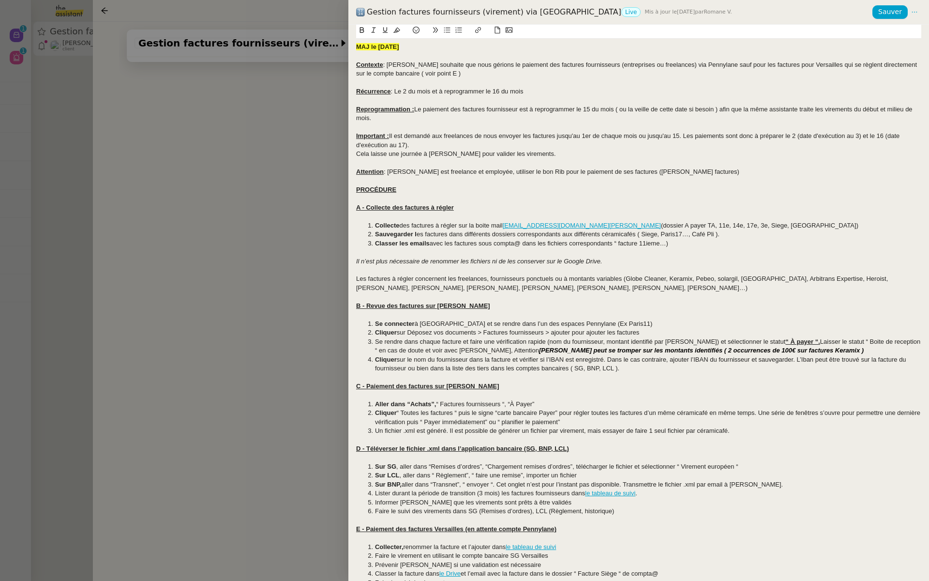
click at [383, 49] on strong "MAJ le 22/07/2025" at bounding box center [377, 46] width 43 height 7
click at [392, 47] on strong "MAJ le 25/07/2025" at bounding box center [377, 46] width 43 height 7
click at [901, 10] on span "Sauver" at bounding box center [890, 11] width 24 height 11
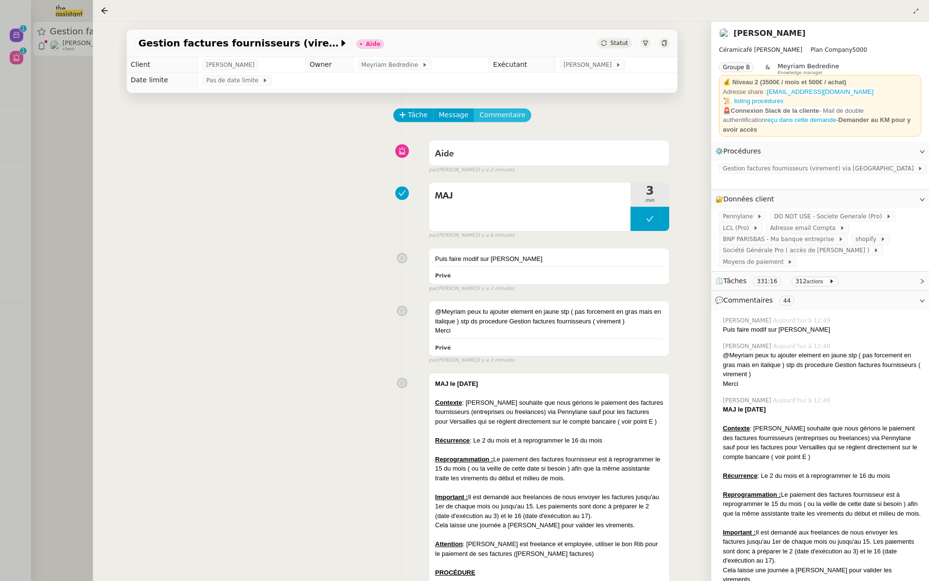
click at [507, 112] on span "Commentaire" at bounding box center [503, 114] width 46 height 11
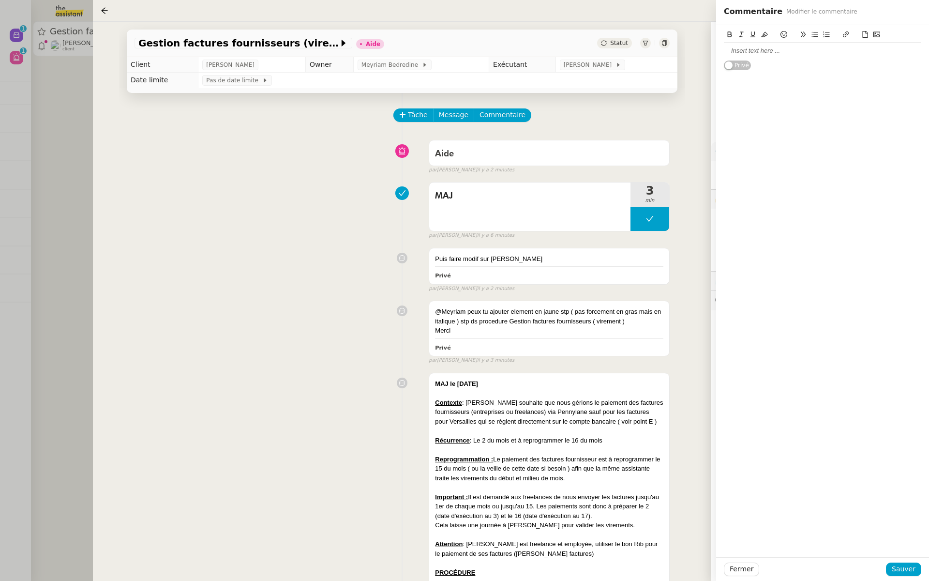
click at [774, 57] on div at bounding box center [822, 51] width 197 height 16
click at [899, 573] on span "Sauver" at bounding box center [904, 568] width 24 height 11
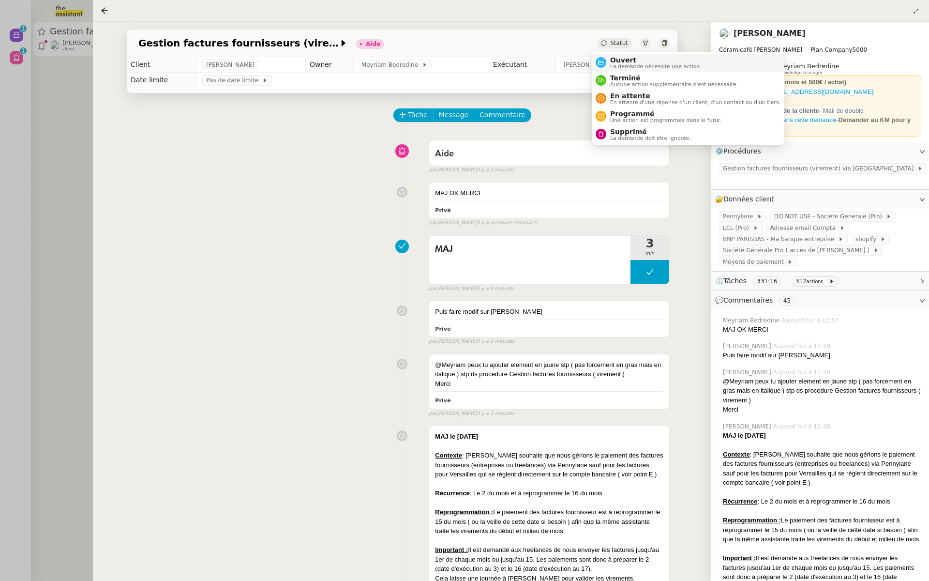
click at [609, 59] on div "Ouvert La demande nécessite une action" at bounding box center [653, 62] width 94 height 13
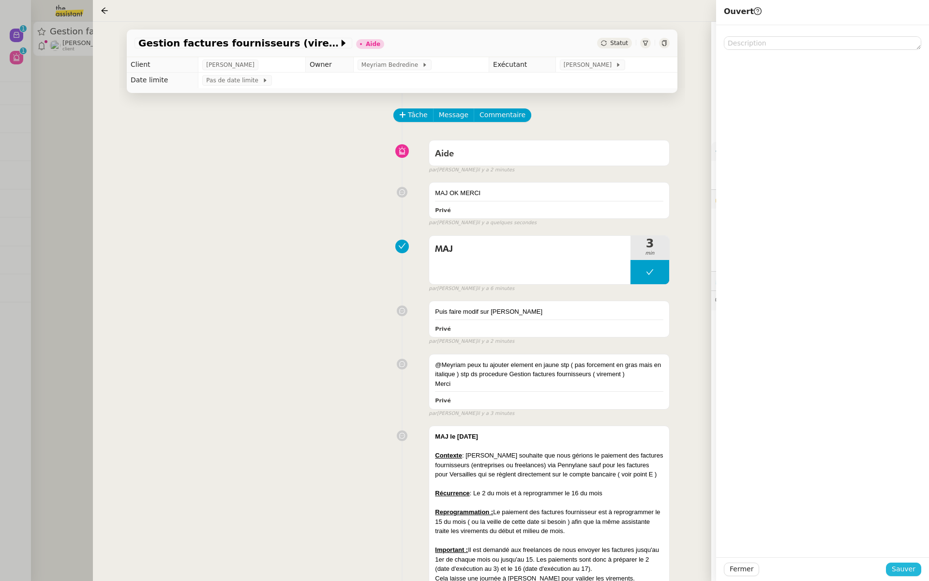
click at [904, 564] on span "Sauver" at bounding box center [904, 568] width 24 height 11
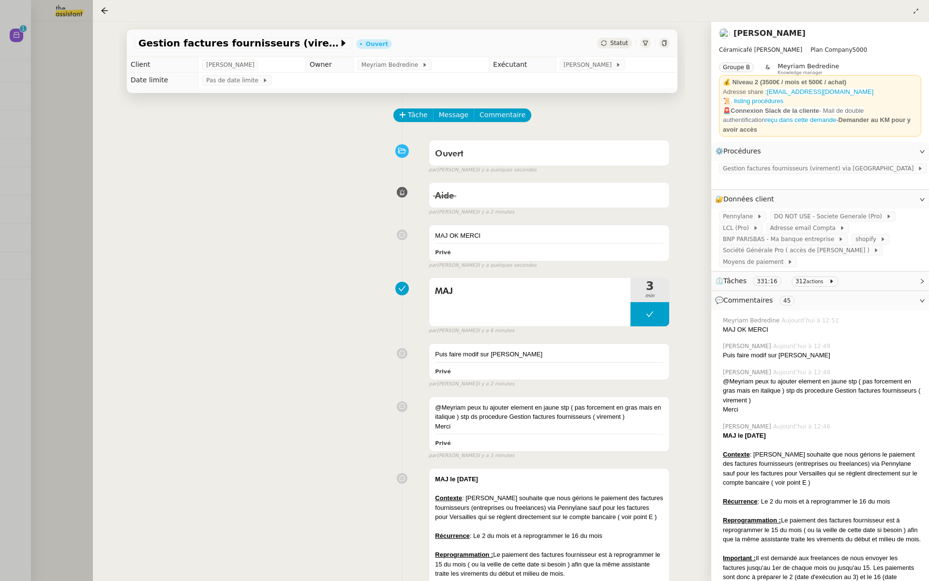
drag, startPoint x: 42, startPoint y: 119, endPoint x: 54, endPoint y: 104, distance: 19.0
click at [42, 119] on div at bounding box center [464, 290] width 929 height 581
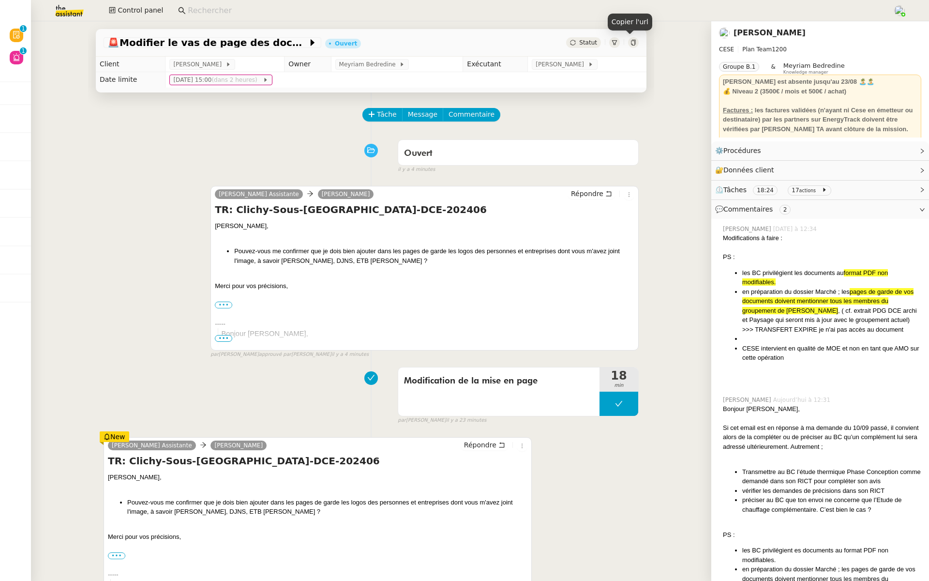
click at [631, 42] on icon at bounding box center [634, 43] width 6 height 6
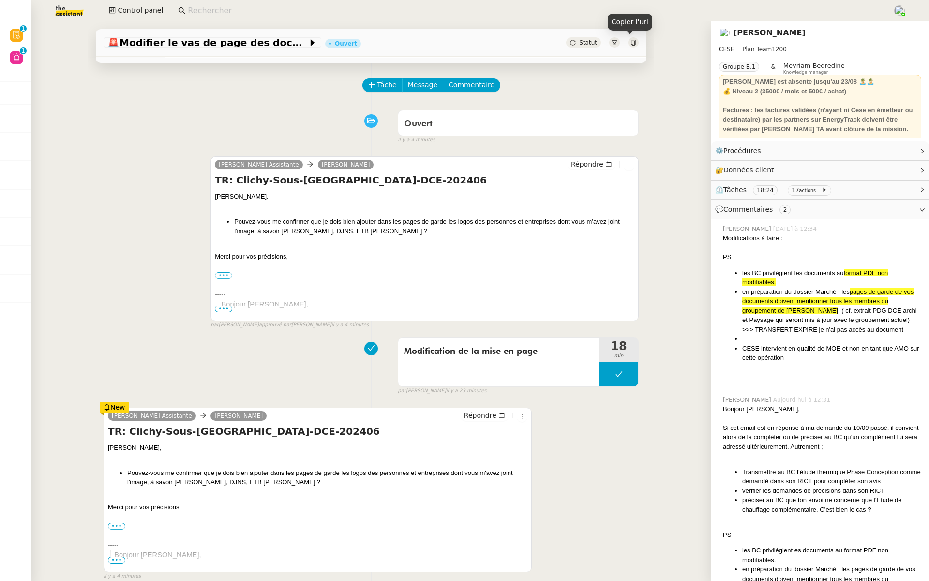
scroll to position [29, 0]
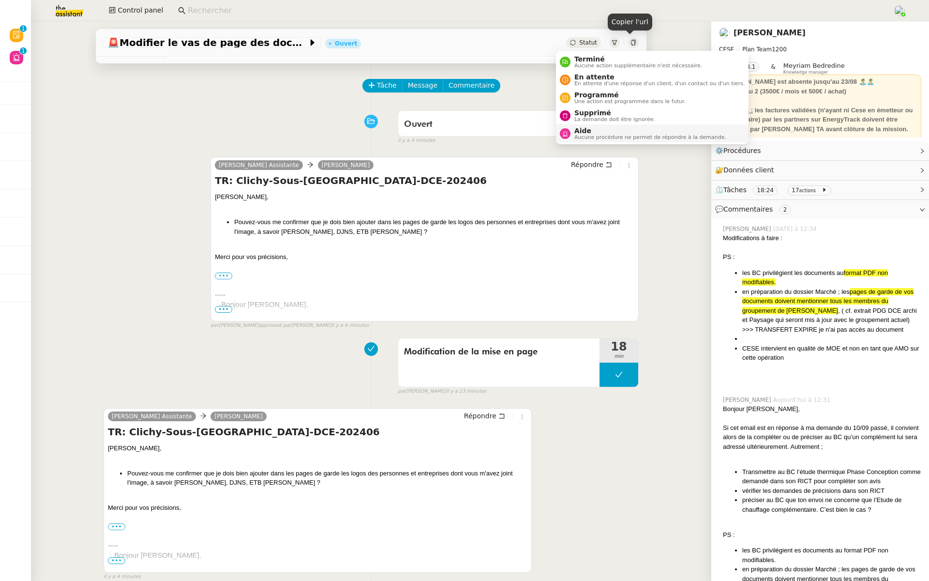
click at [597, 135] on span "Aucune procédure ne permet de répondre à la demande." at bounding box center [650, 137] width 152 height 5
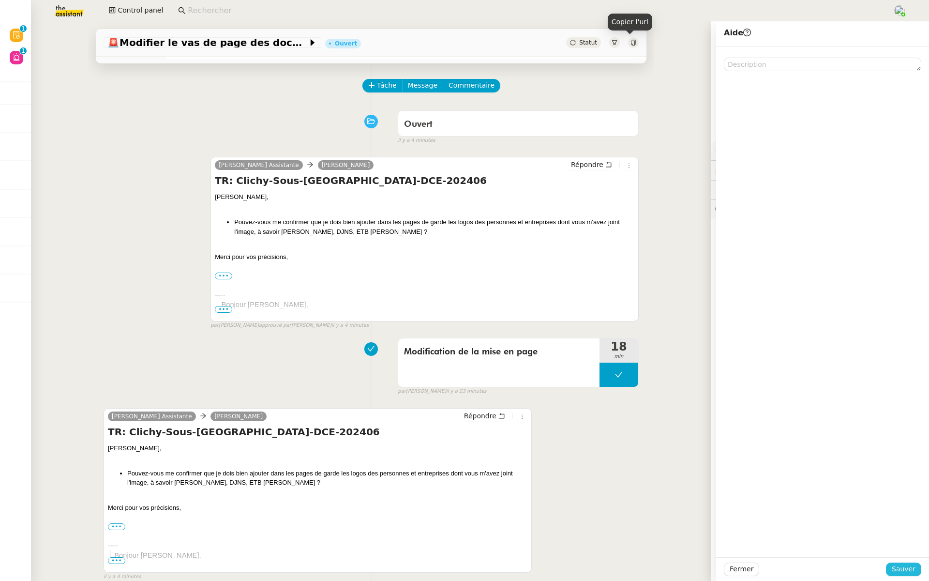
click at [892, 568] on span "Sauver" at bounding box center [904, 568] width 24 height 11
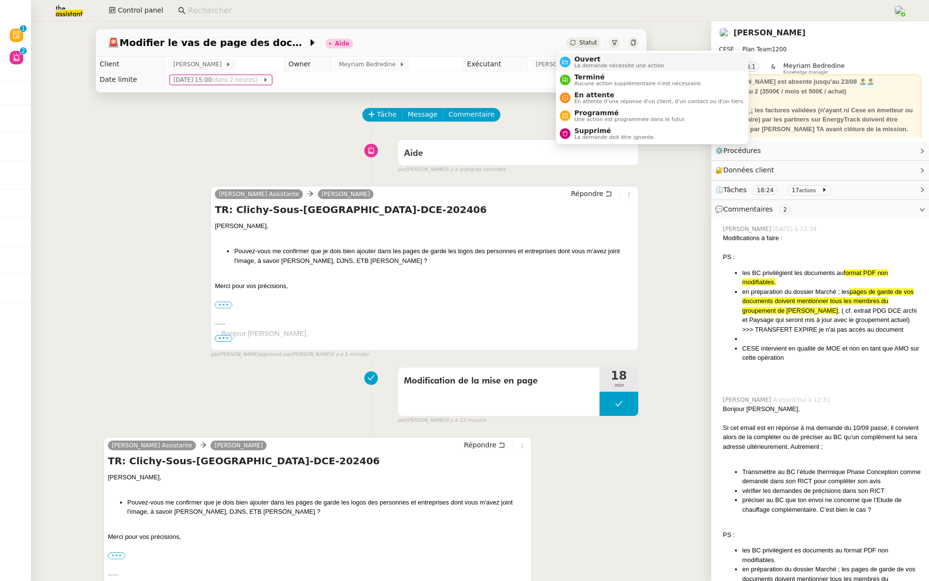
click at [574, 58] on div "Ouvert La demande nécessite une action" at bounding box center [618, 61] width 94 height 13
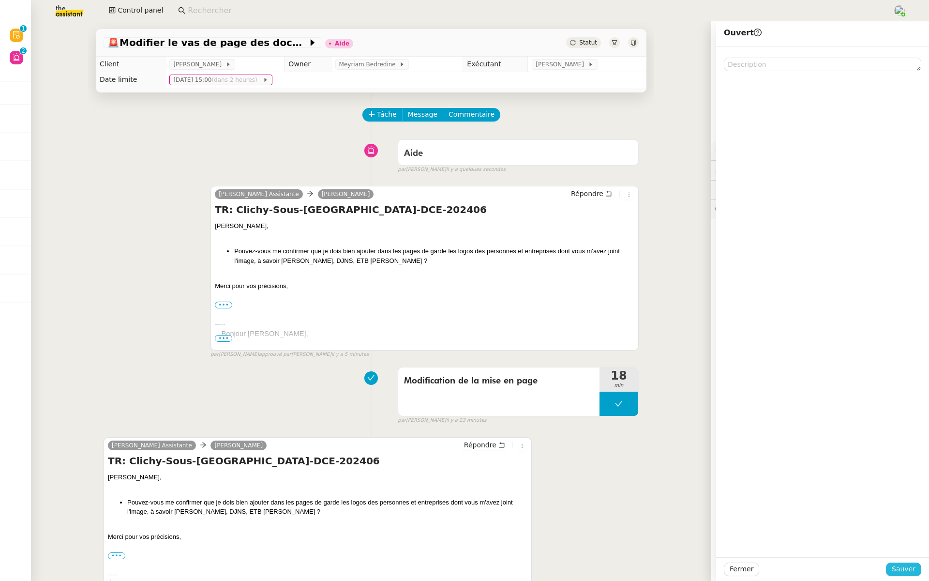
click at [904, 567] on span "Sauver" at bounding box center [904, 568] width 24 height 11
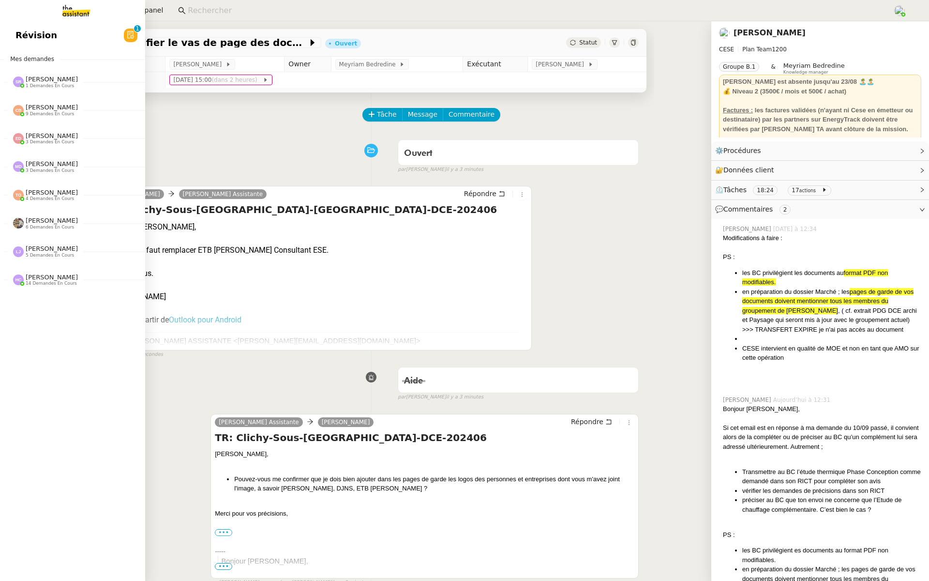
click at [22, 41] on span "Révision" at bounding box center [36, 35] width 42 height 15
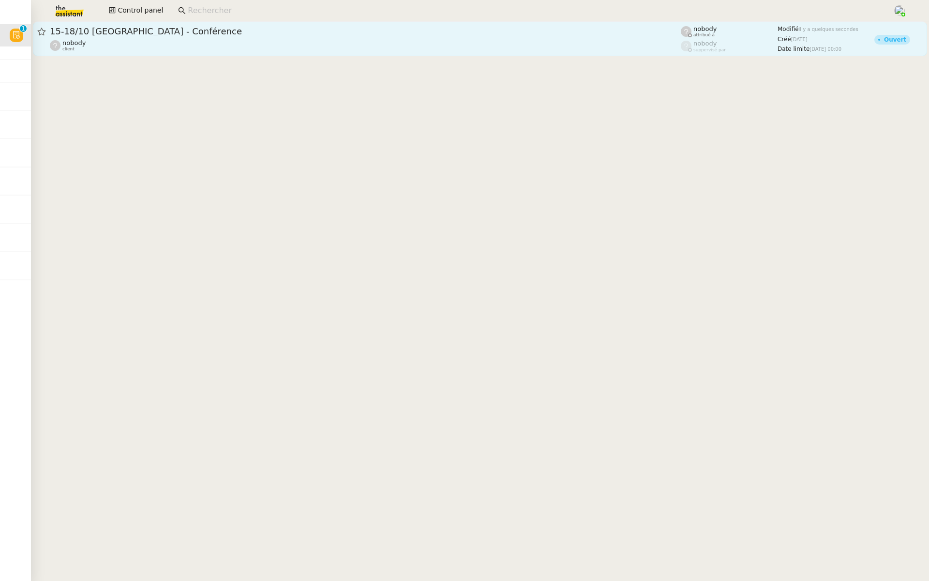
click at [176, 30] on span "15-18/10 [GEOGRAPHIC_DATA] - Conférence" at bounding box center [365, 31] width 631 height 9
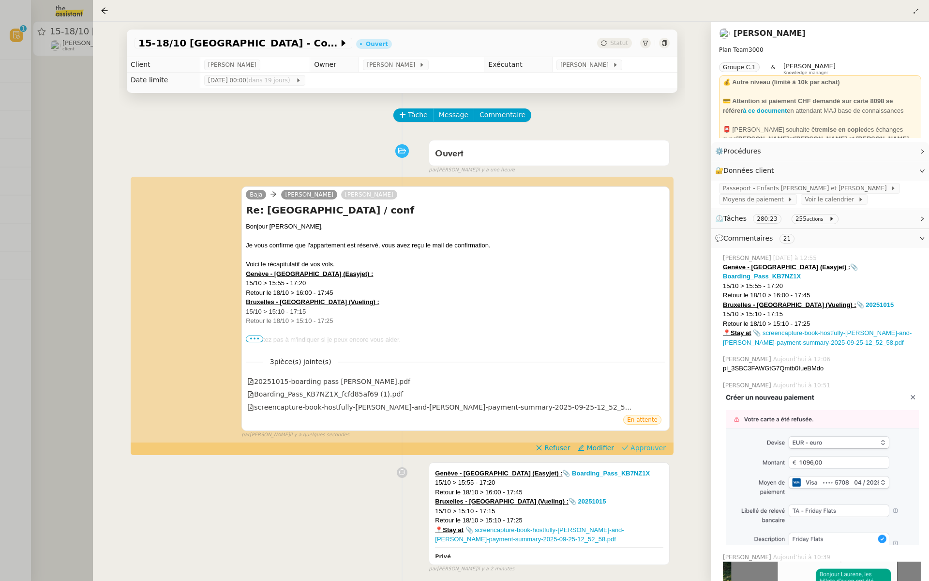
click at [652, 448] on span "Approuver" at bounding box center [648, 448] width 35 height 10
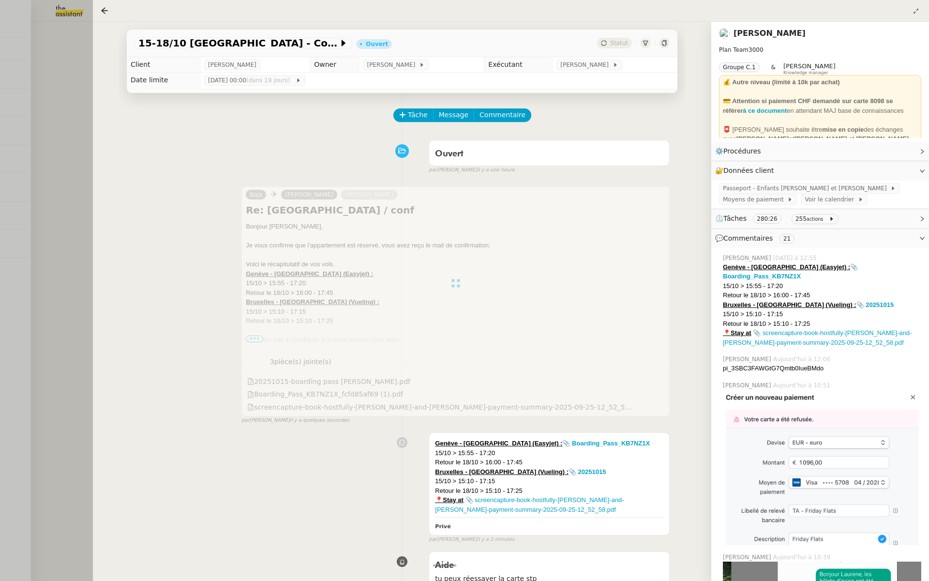
drag, startPoint x: 54, startPoint y: 204, endPoint x: 64, endPoint y: 204, distance: 10.2
click at [56, 204] on div at bounding box center [464, 290] width 929 height 581
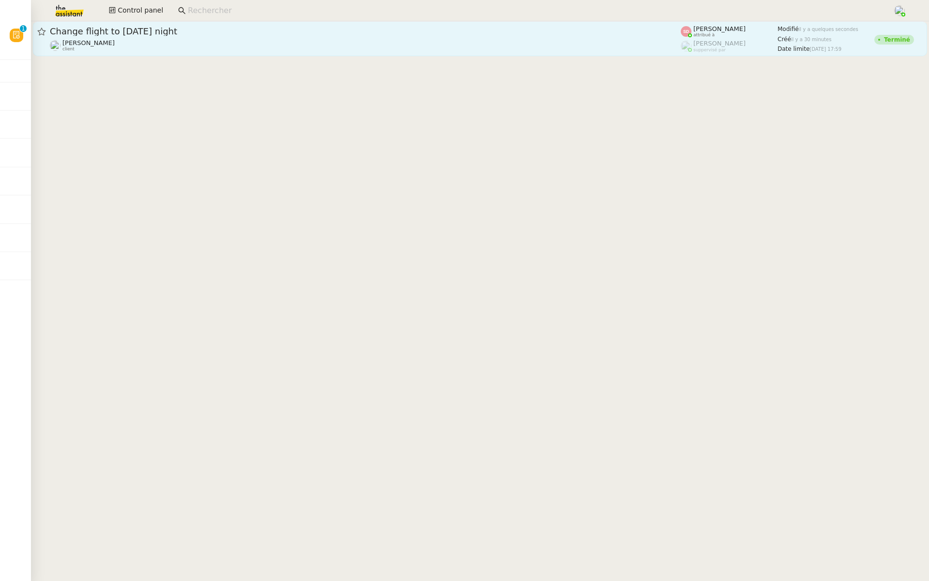
click at [151, 34] on span "Change flight to [DATE] night" at bounding box center [365, 31] width 631 height 9
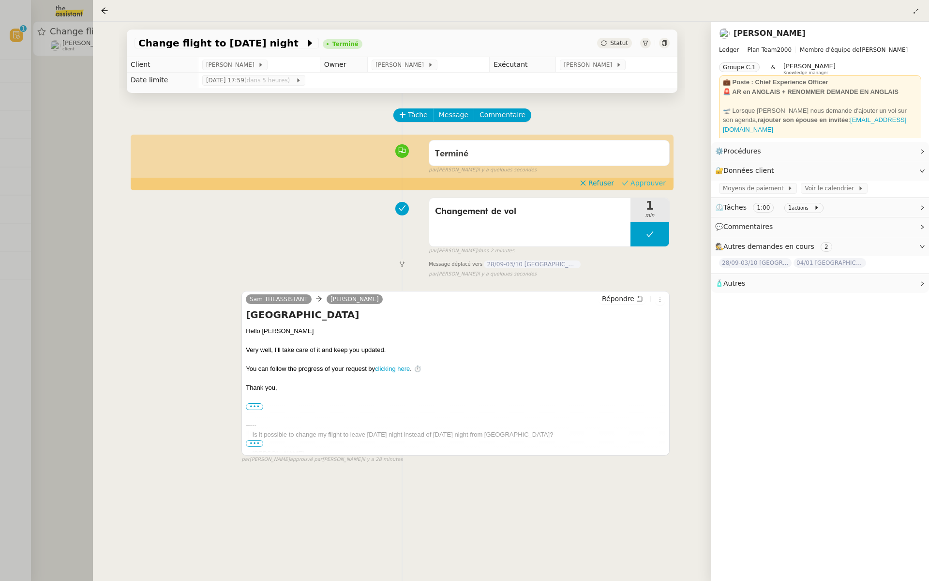
click at [659, 184] on span "Approuver" at bounding box center [648, 183] width 35 height 10
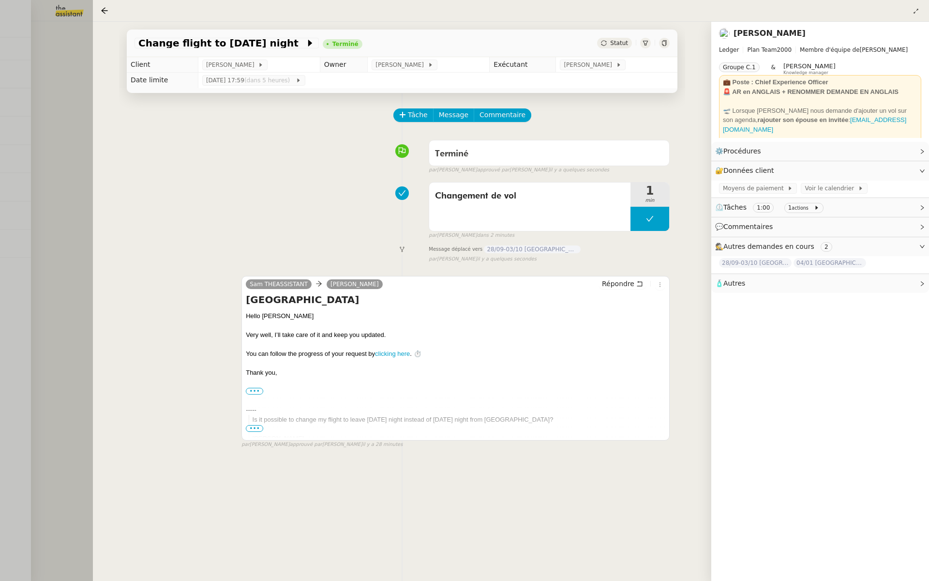
click at [59, 135] on div at bounding box center [464, 290] width 929 height 581
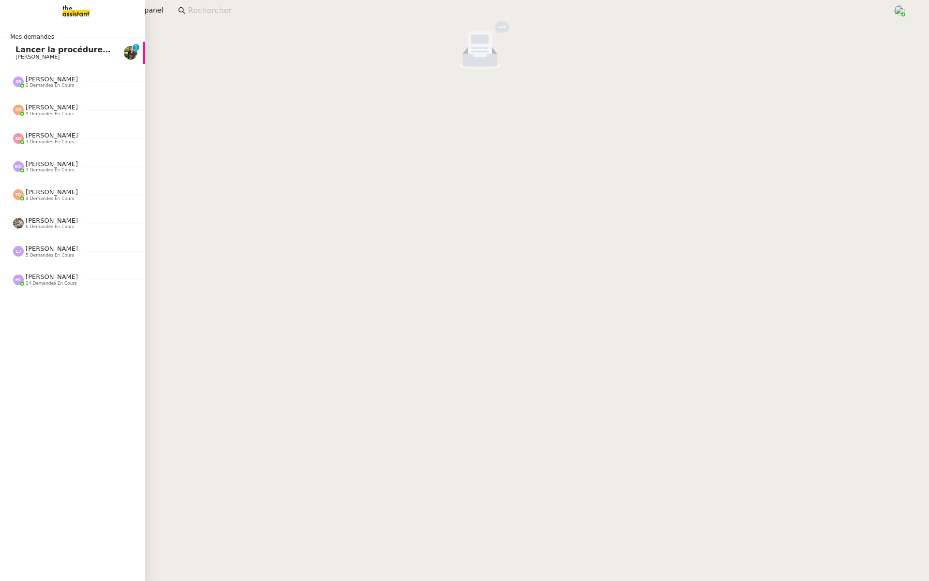
click at [22, 48] on span "Lancer la procédure prescription" at bounding box center [86, 49] width 143 height 9
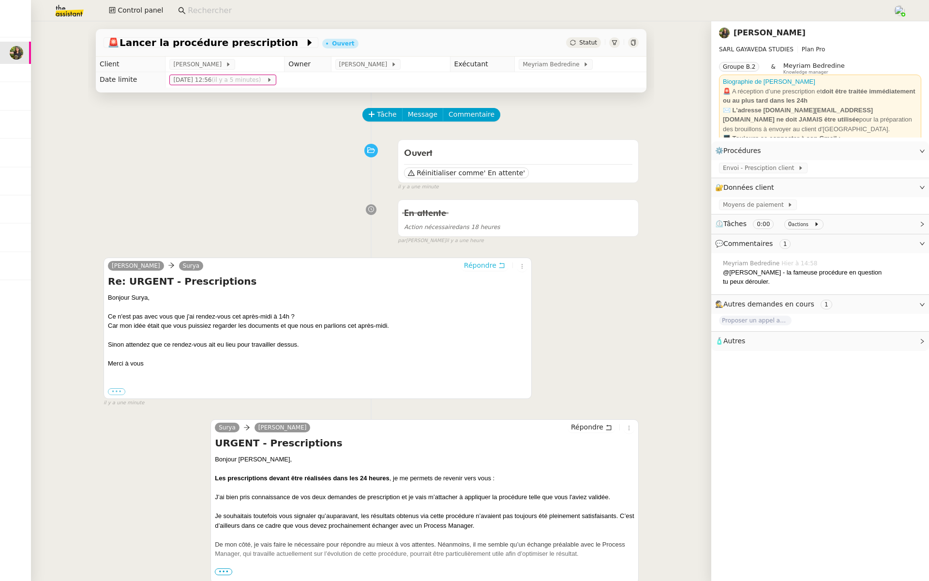
click at [477, 263] on span "Répondre" at bounding box center [480, 265] width 32 height 10
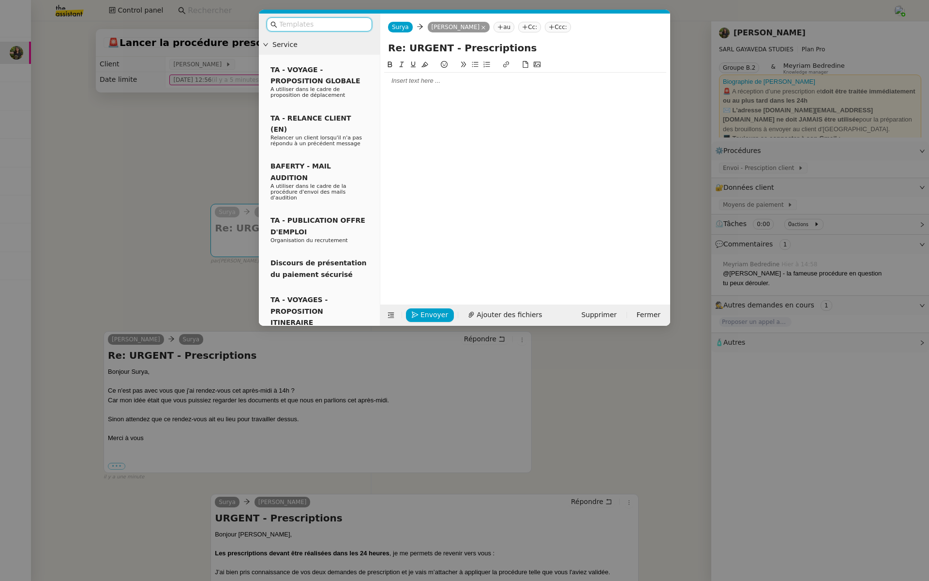
drag, startPoint x: 104, startPoint y: 140, endPoint x: 131, endPoint y: 123, distance: 31.7
click at [106, 140] on nz-modal-container "Service TA - VOYAGE - PROPOSITION GLOBALE A utiliser dans le cadre de propositi…" at bounding box center [464, 290] width 929 height 581
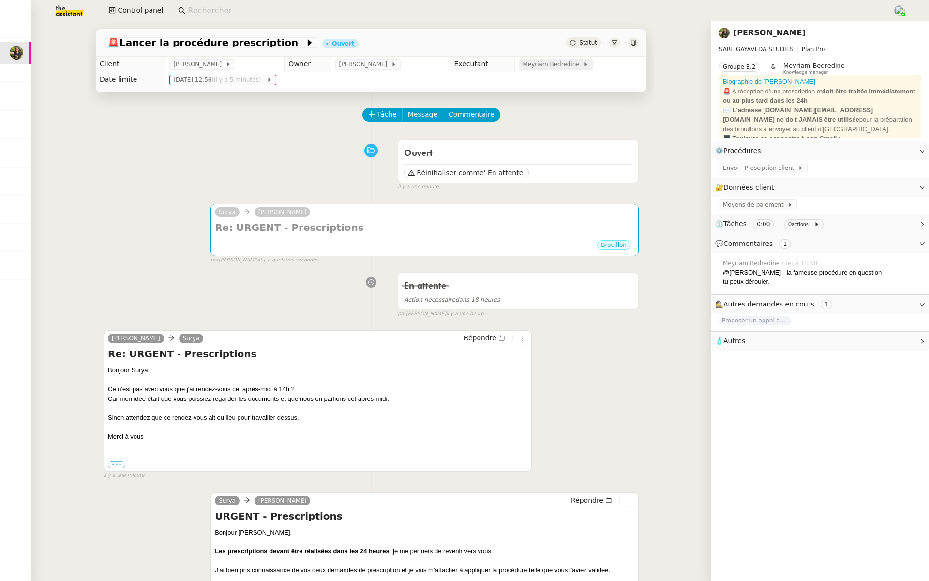
click at [553, 65] on span "Meyriam Bedredine" at bounding box center [553, 65] width 60 height 10
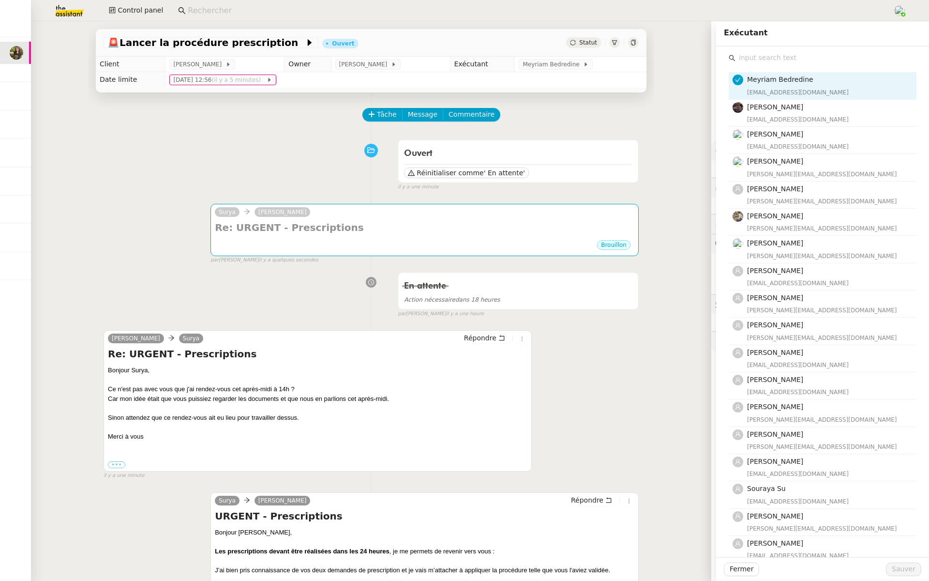
click at [768, 59] on input "text" at bounding box center [826, 57] width 181 height 13
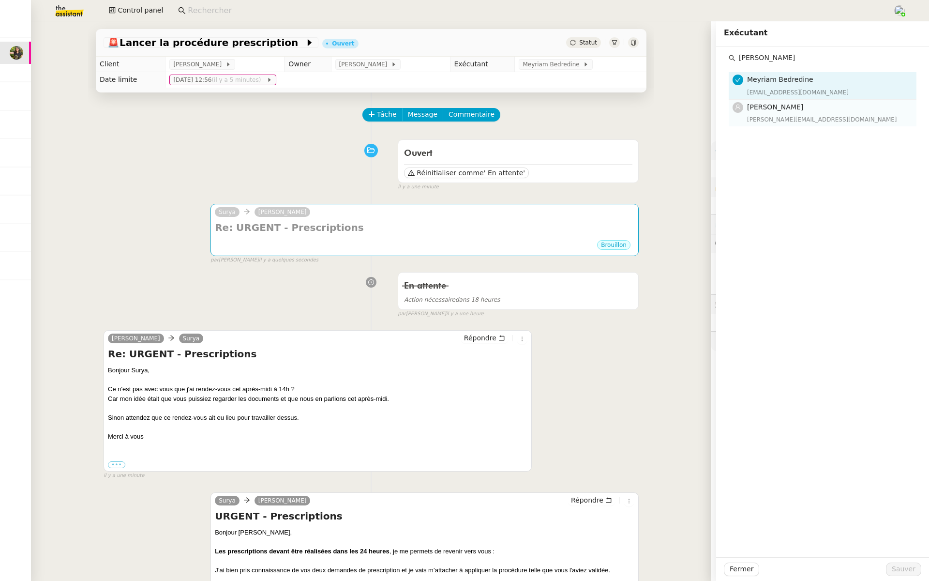
type input "stephanie"
click at [775, 109] on span "[PERSON_NAME]" at bounding box center [775, 107] width 56 height 8
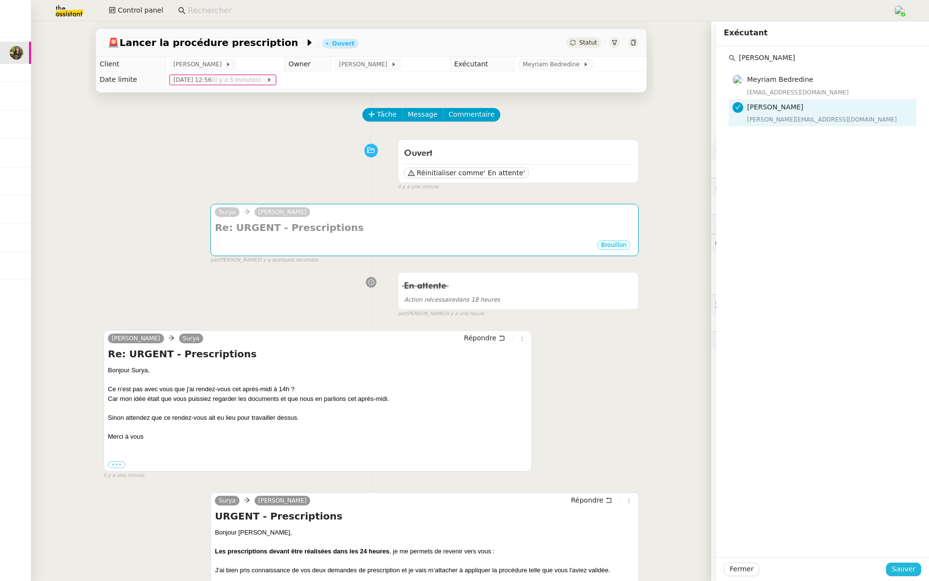
drag, startPoint x: 885, startPoint y: 570, endPoint x: 882, endPoint y: 540, distance: 30.1
click at [892, 570] on span "Sauver" at bounding box center [904, 568] width 24 height 11
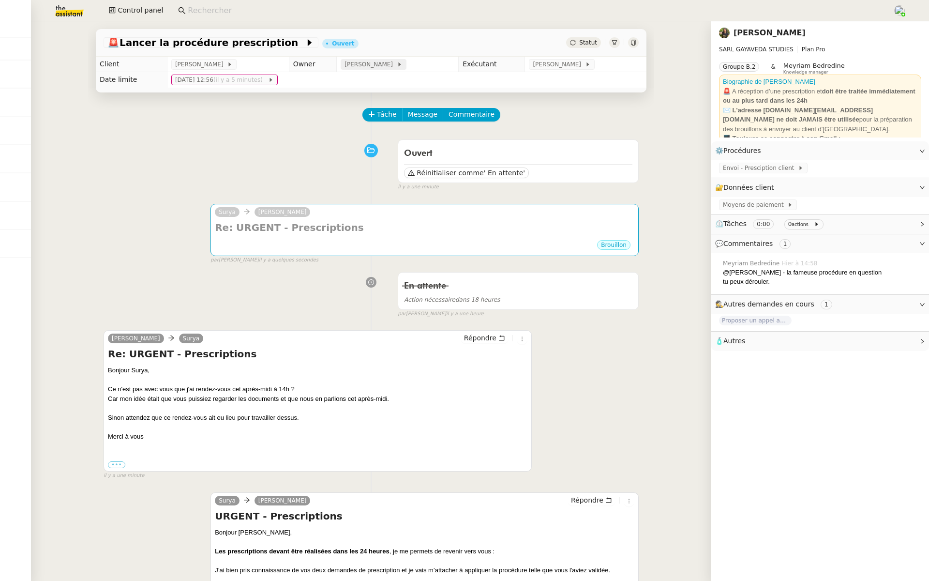
click at [351, 63] on span "[PERSON_NAME]" at bounding box center [371, 65] width 52 height 10
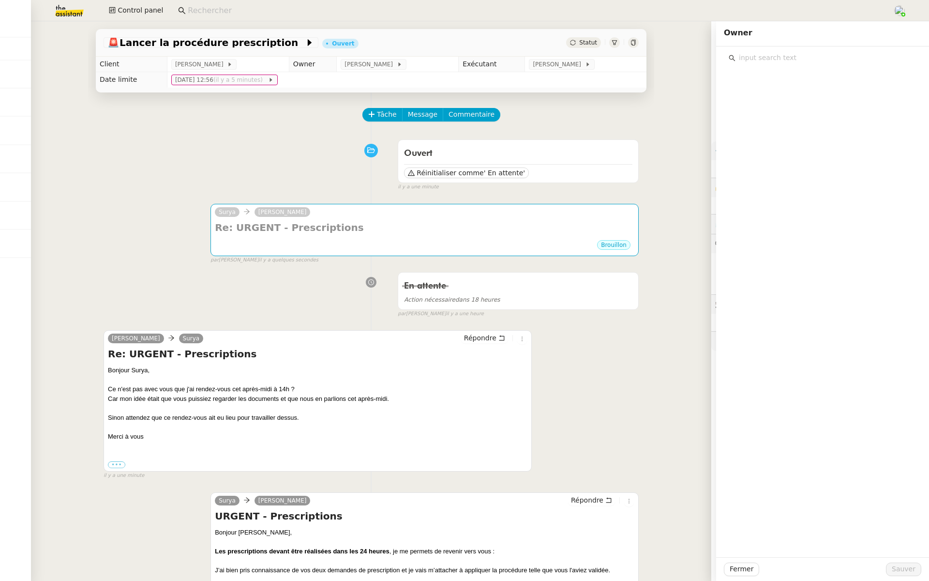
click at [763, 58] on input "text" at bounding box center [826, 57] width 181 height 13
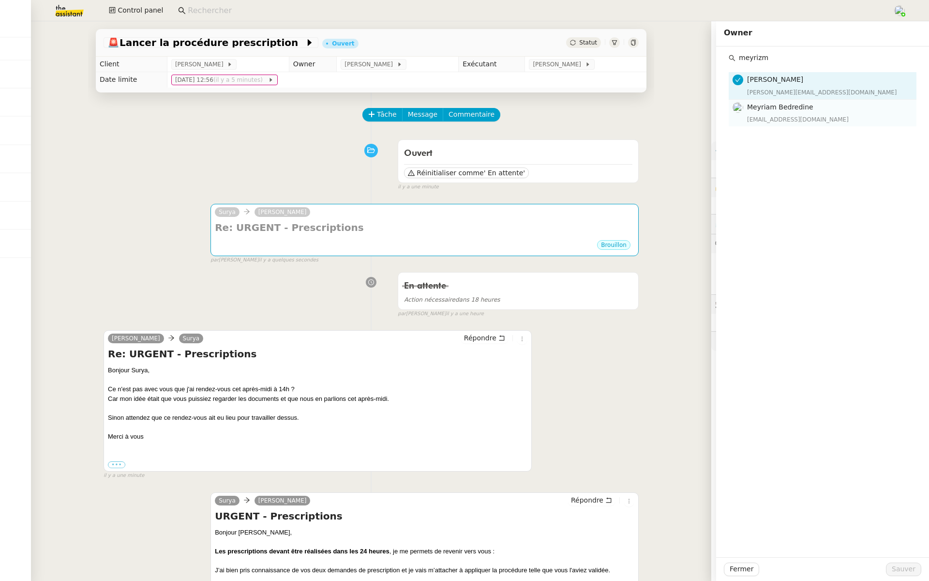
type input "meyrizm"
click at [752, 117] on div "meyriam@team.theassistant.com" at bounding box center [829, 120] width 164 height 10
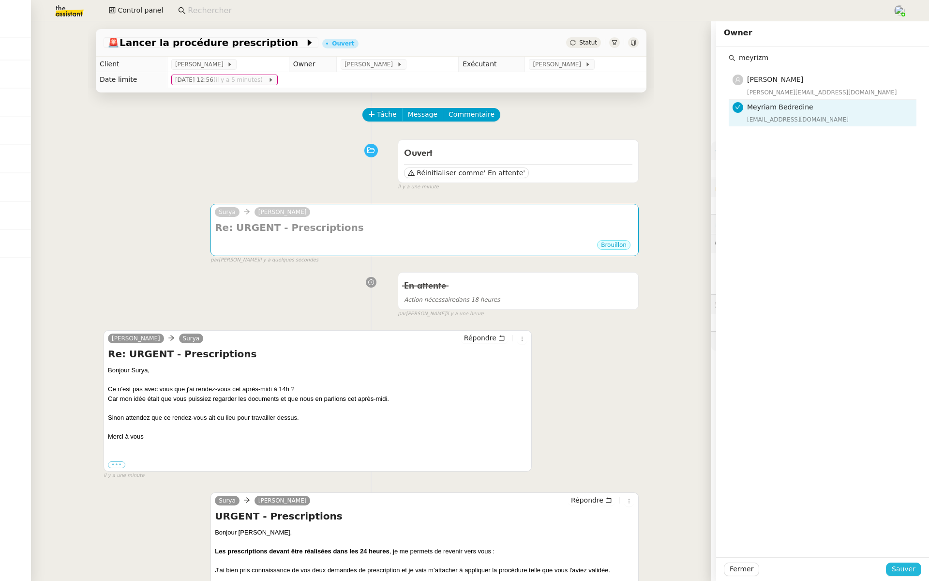
drag, startPoint x: 892, startPoint y: 568, endPoint x: 815, endPoint y: 381, distance: 202.9
click at [892, 568] on span "Sauver" at bounding box center [904, 568] width 24 height 11
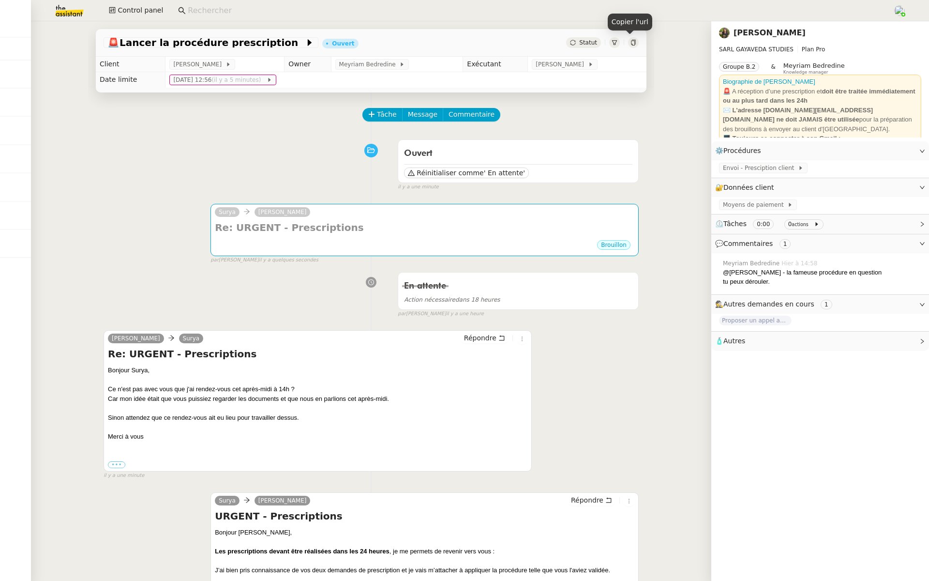
click at [631, 43] on icon at bounding box center [634, 43] width 6 height 6
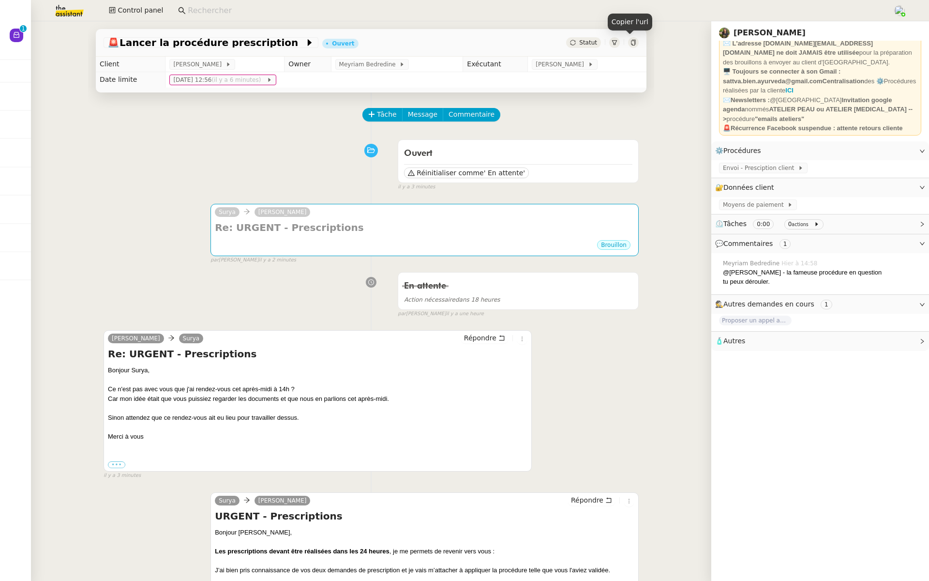
scroll to position [67, 0]
click at [893, 187] on link "Modifier" at bounding box center [896, 187] width 28 height 11
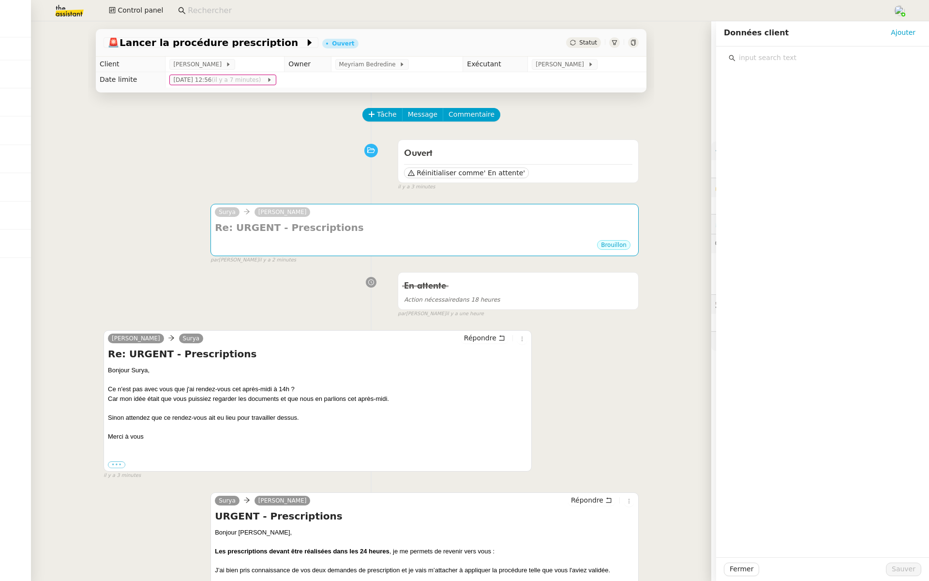
click at [737, 60] on input "text" at bounding box center [826, 57] width 181 height 13
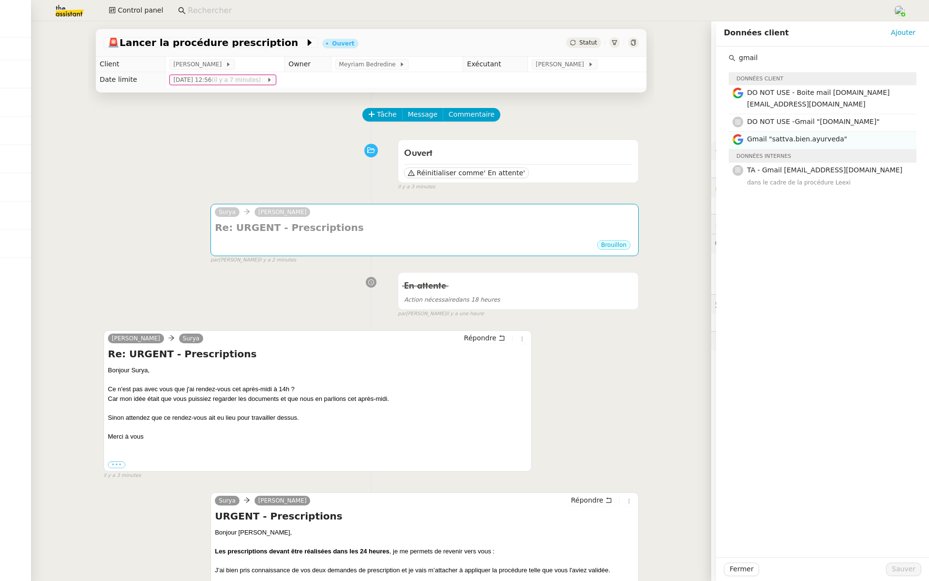
type input "gmail"
click at [795, 143] on span "Gmail "sattva.bien.ayurveda"" at bounding box center [797, 139] width 100 height 8
click at [892, 571] on span "Sauver" at bounding box center [904, 568] width 24 height 11
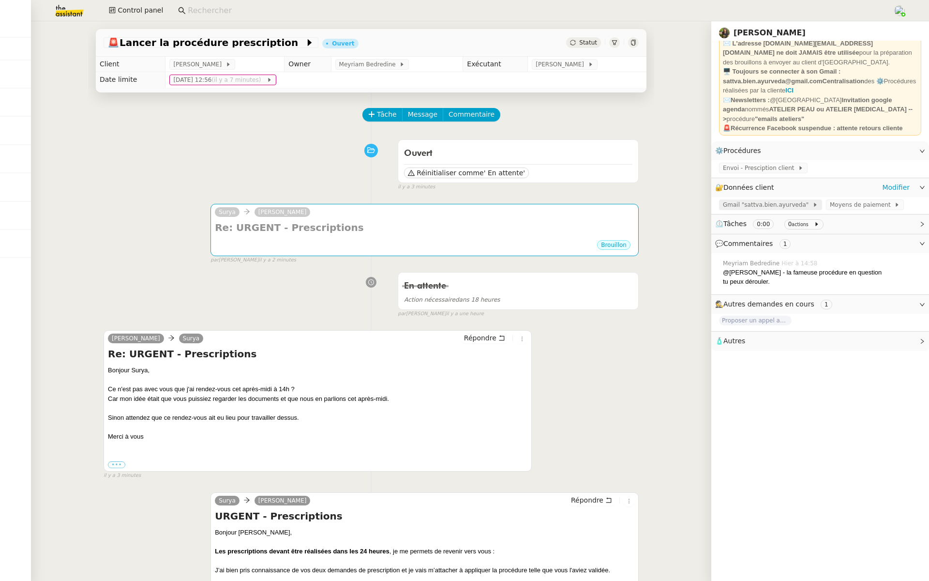
click at [773, 203] on span "Gmail "sattva.bien.ayurveda"" at bounding box center [768, 205] width 90 height 10
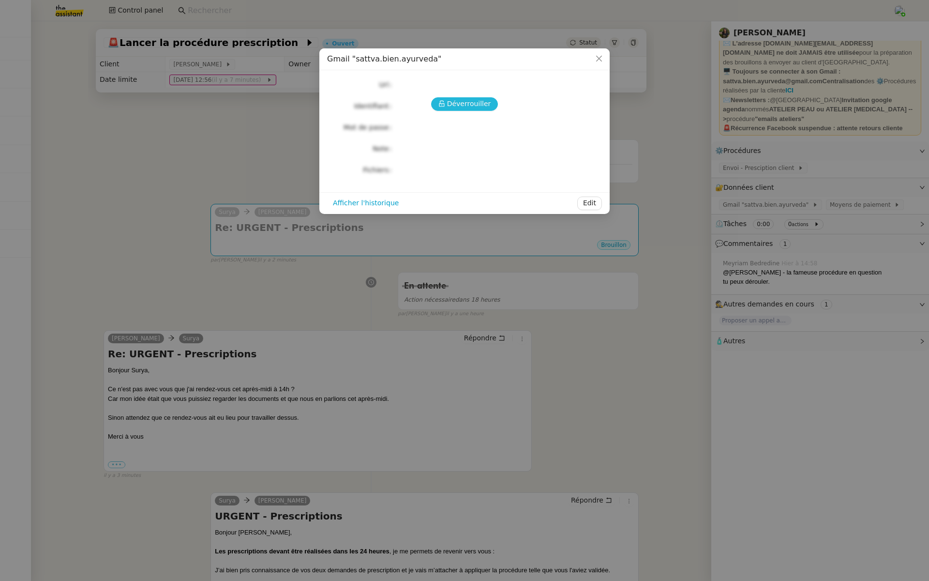
click at [468, 99] on span "Déverrouiller" at bounding box center [469, 103] width 44 height 11
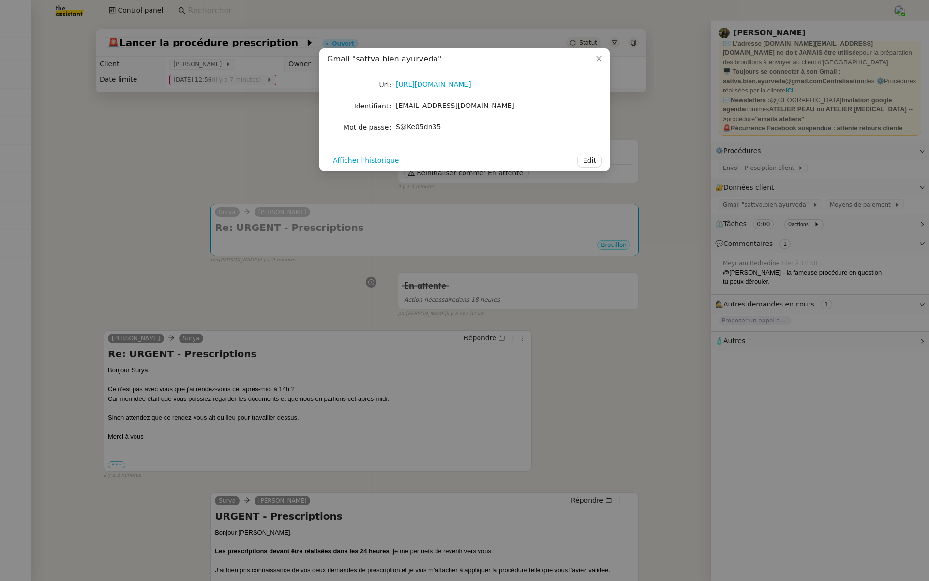
click at [272, 129] on nz-modal-container "Gmail "sattva.bien.ayurveda" Url https://www.google.com/intl/fr/account/about/ …" at bounding box center [464, 290] width 929 height 581
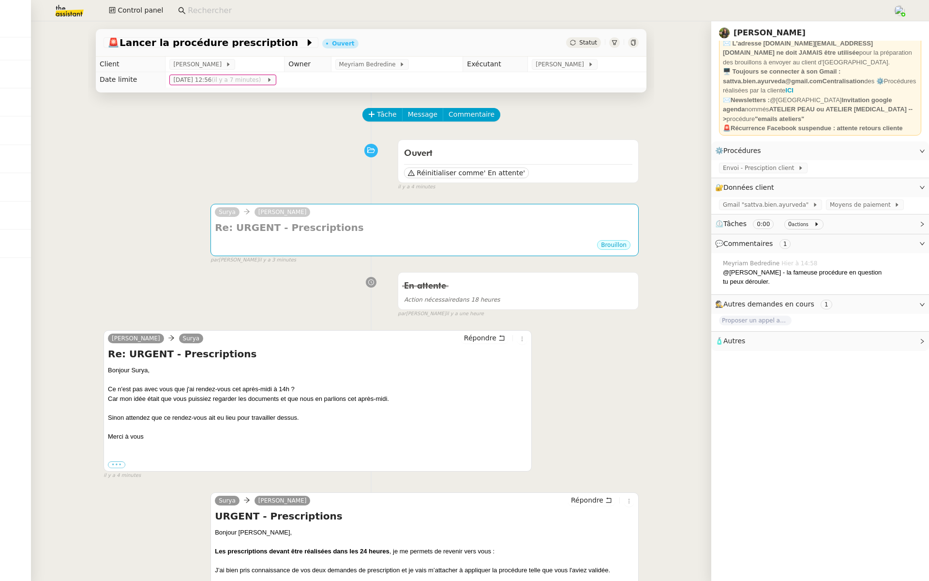
click at [631, 43] on icon at bounding box center [633, 43] width 4 height 6
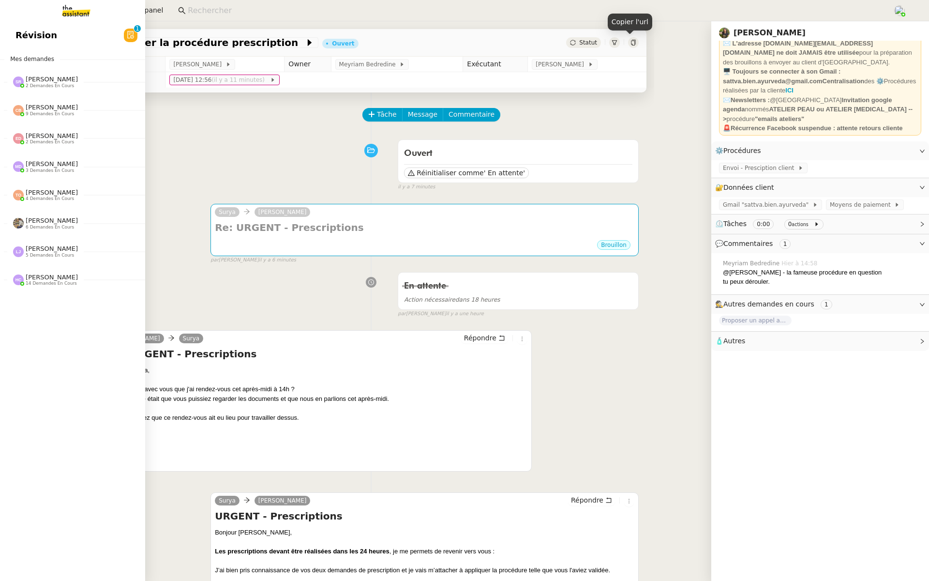
click at [36, 43] on link "Révision 0 1 2 3 4 5 6 7 8 9" at bounding box center [72, 35] width 145 height 22
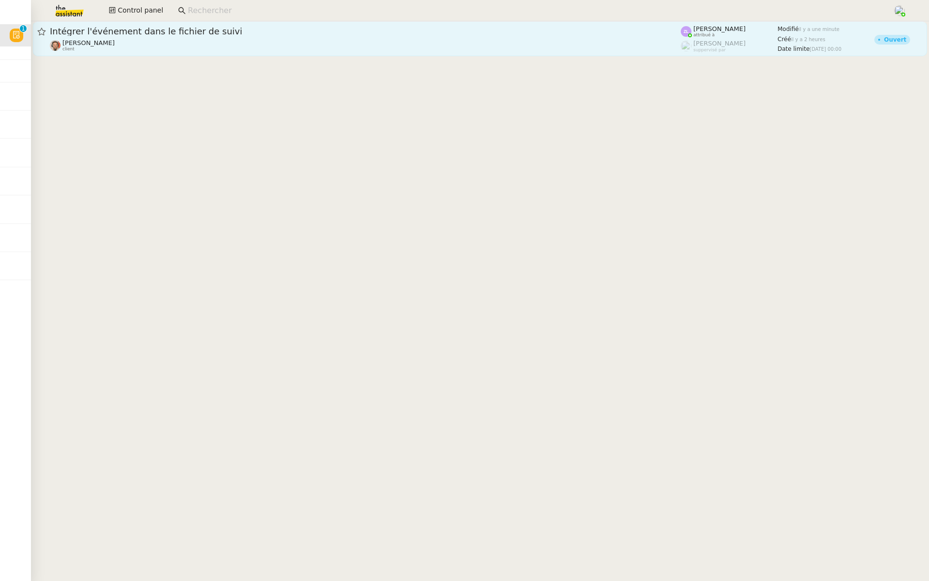
click at [239, 29] on span "Intégrer l'événement dans le fichier de suivi" at bounding box center [365, 31] width 631 height 9
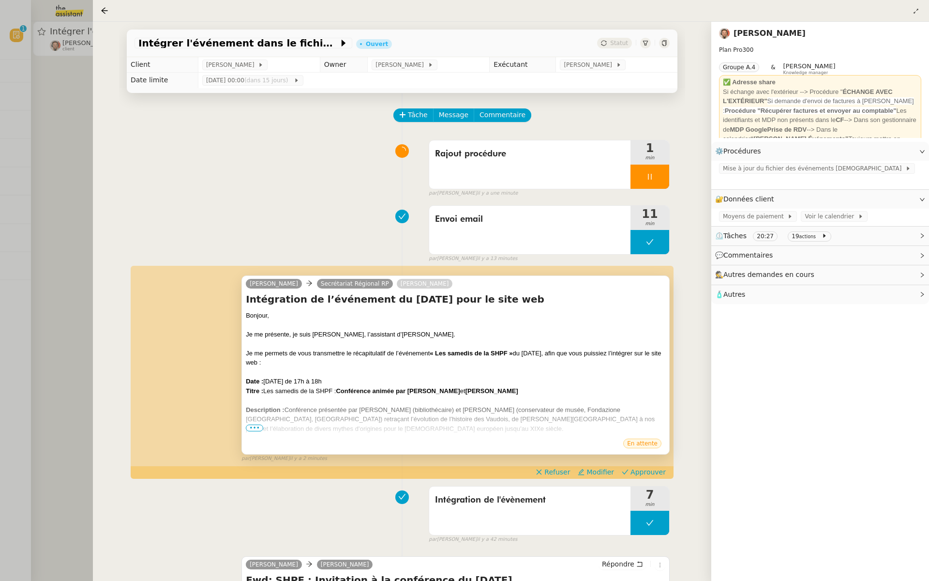
click at [256, 419] on div "Description : Conférence présentée par Marco Fratini (bibliothécaire) et Samuel…" at bounding box center [456, 419] width 420 height 29
